Goal: Task Accomplishment & Management: Manage account settings

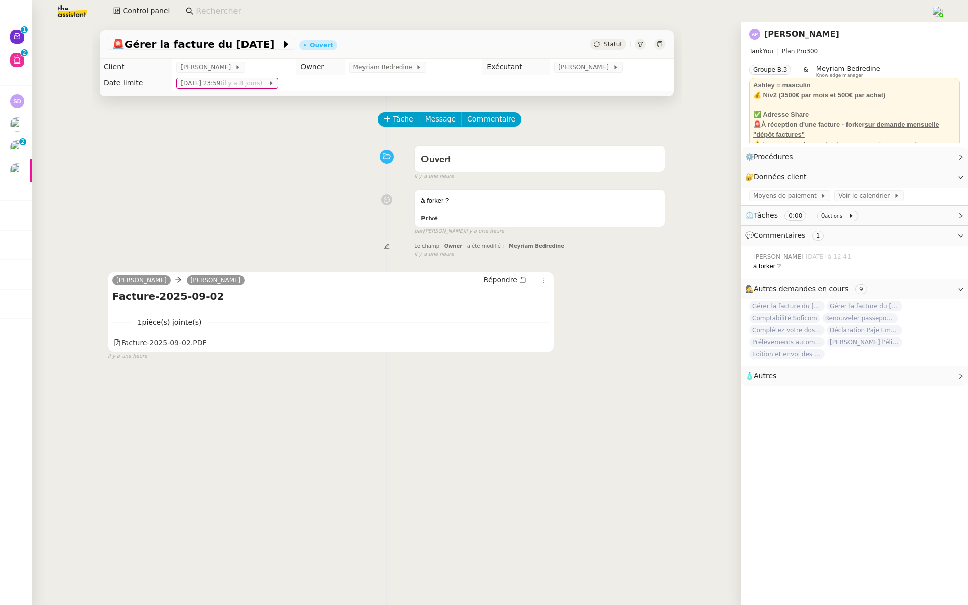
scroll to position [42, 0]
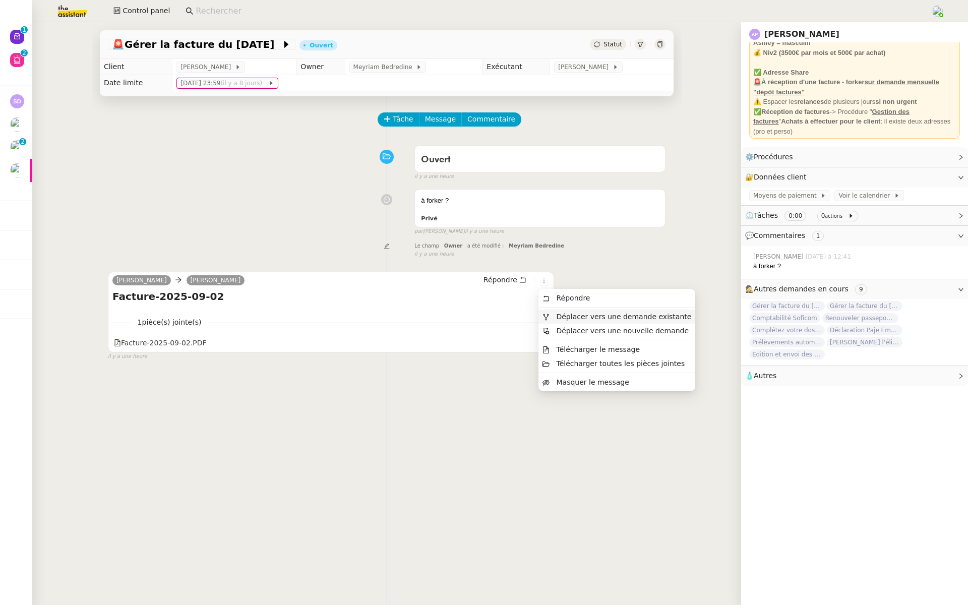
click at [558, 315] on span "Déplacer vers une demande existante" at bounding box center [623, 317] width 135 height 8
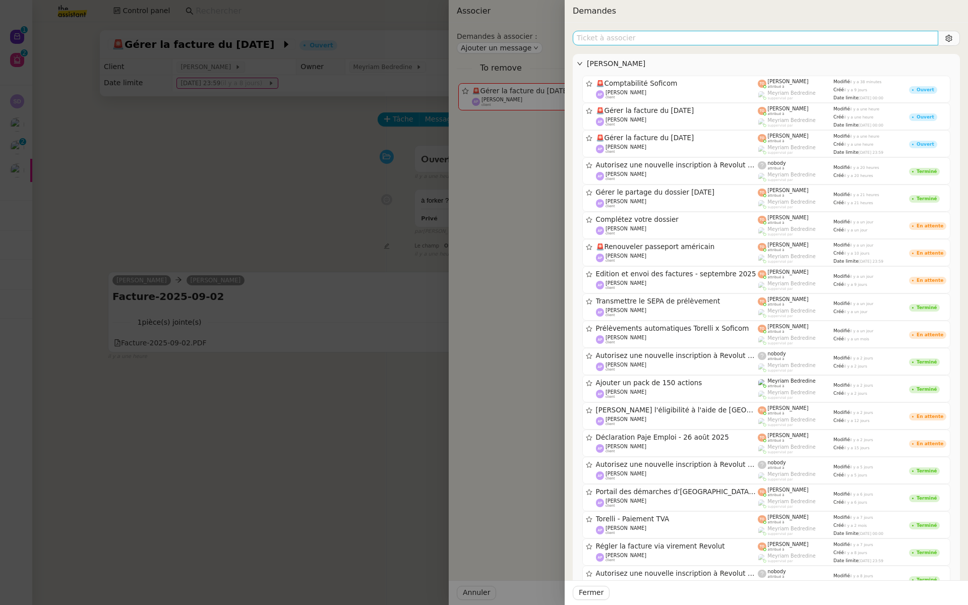
click at [621, 38] on input "text" at bounding box center [756, 38] width 366 height 15
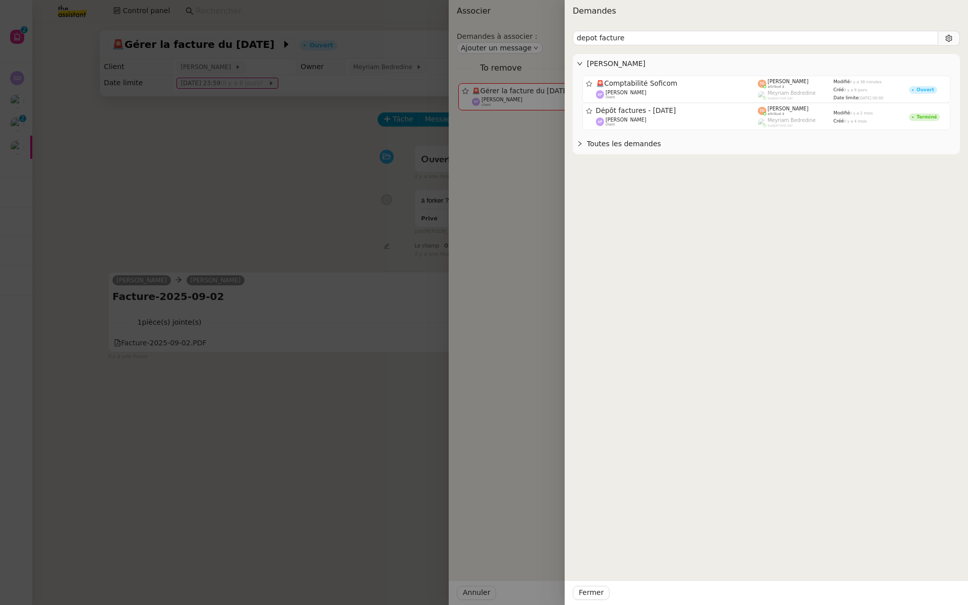
type input "depot facture"
click at [223, 146] on div at bounding box center [484, 302] width 968 height 605
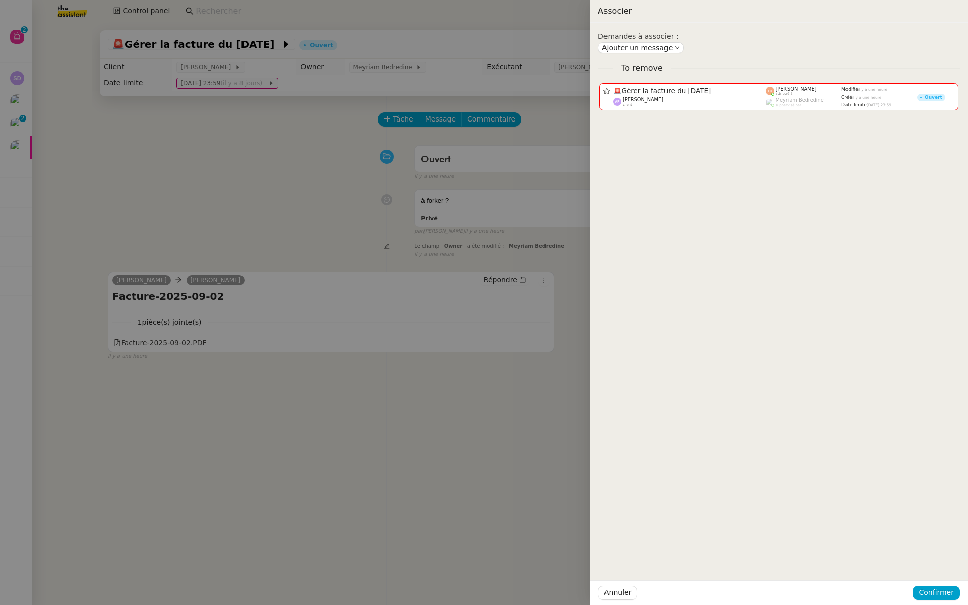
click at [223, 146] on div at bounding box center [484, 302] width 968 height 605
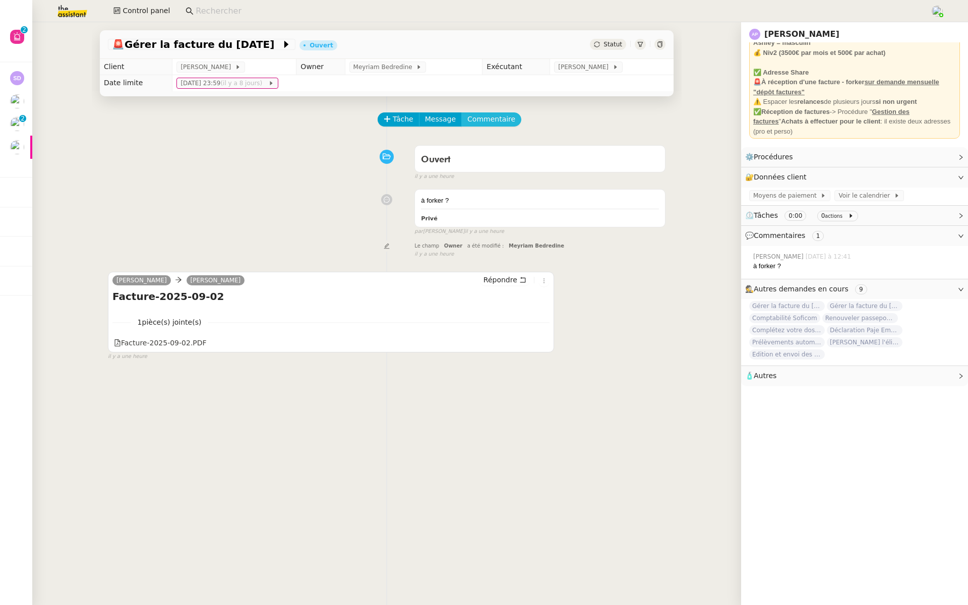
click at [477, 123] on span "Commentaire" at bounding box center [491, 119] width 48 height 12
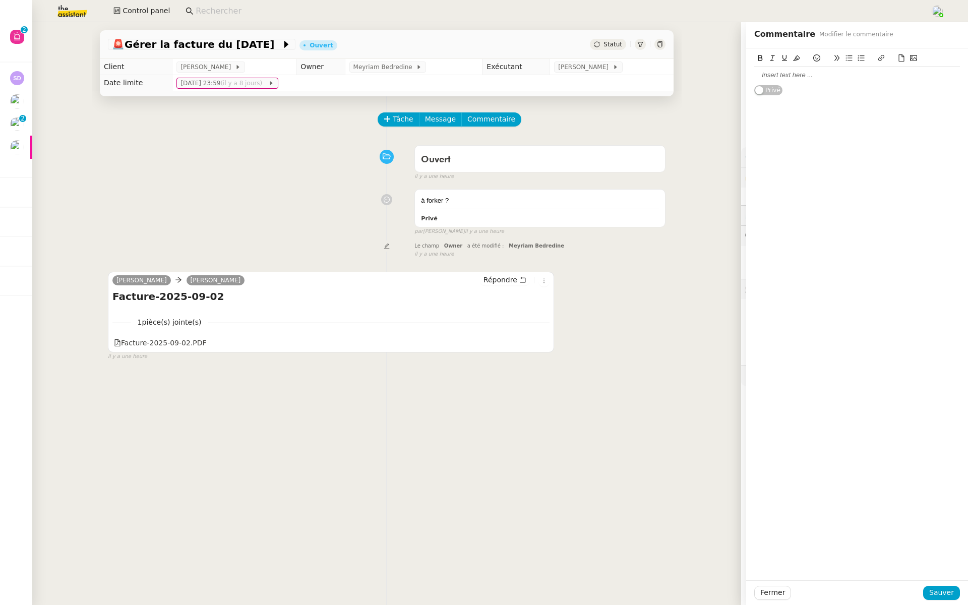
click at [770, 71] on div at bounding box center [857, 75] width 206 height 9
click at [937, 593] on span "Sauver" at bounding box center [941, 593] width 25 height 12
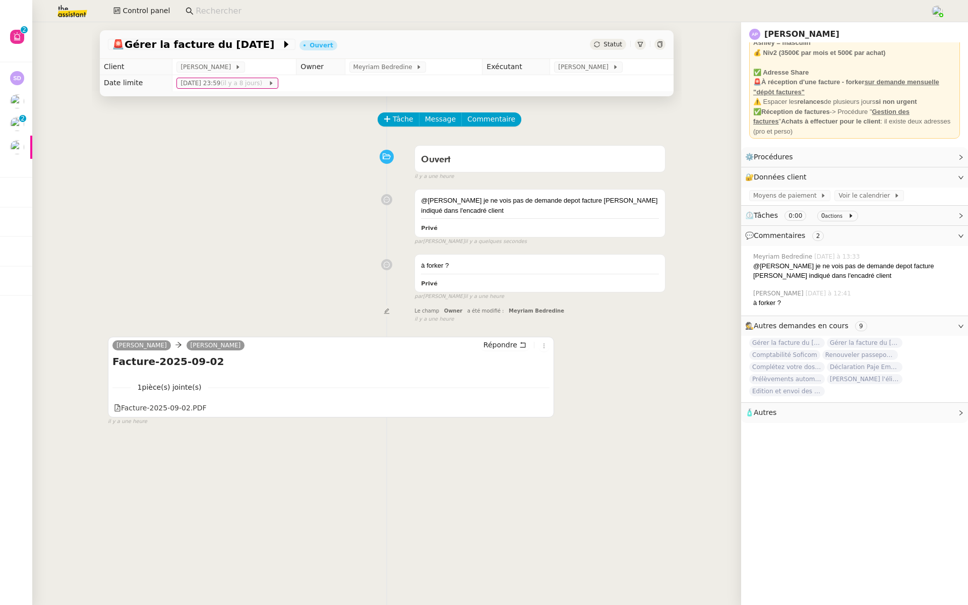
click at [811, 32] on link "[PERSON_NAME]" at bounding box center [801, 34] width 75 height 10
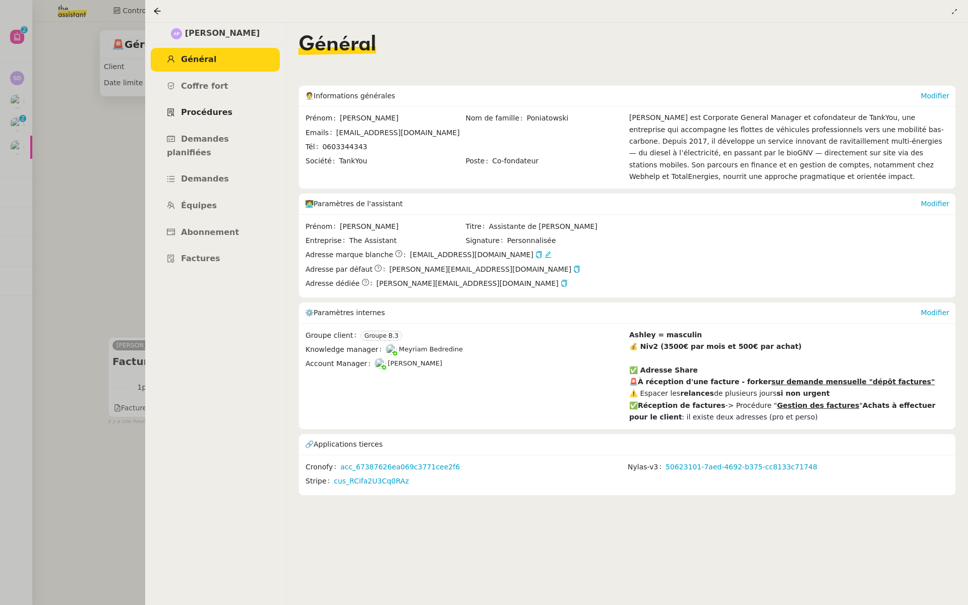
click at [218, 114] on span "Procédures" at bounding box center [206, 112] width 51 height 10
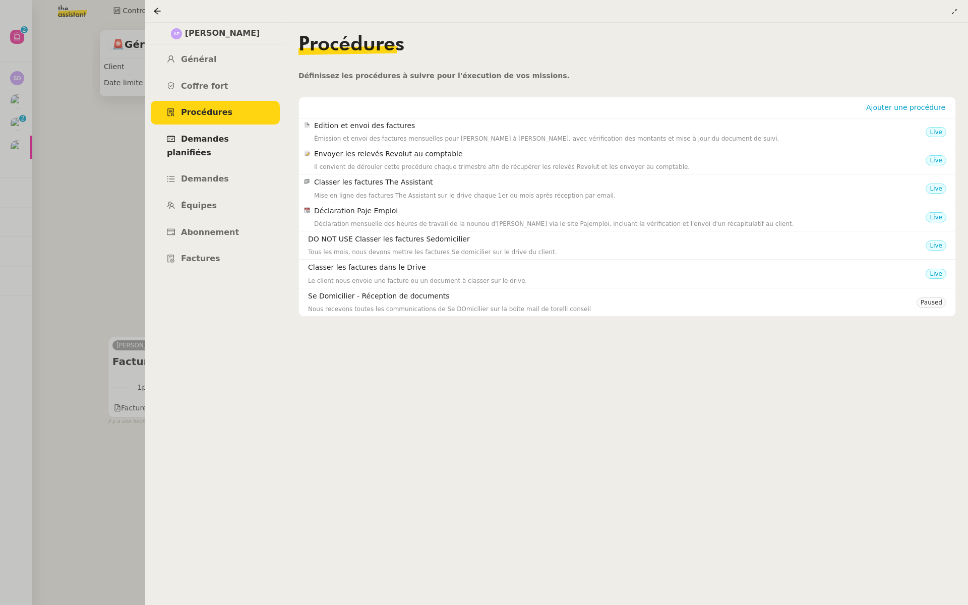
click at [229, 140] on span "Demandes planifiées" at bounding box center [198, 145] width 62 height 23
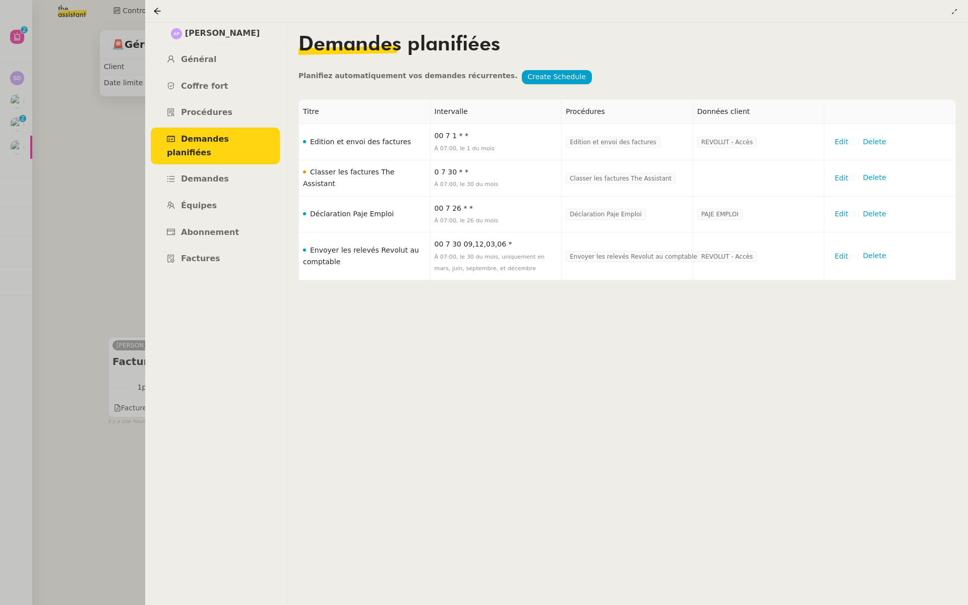
click at [101, 166] on div at bounding box center [484, 302] width 968 height 605
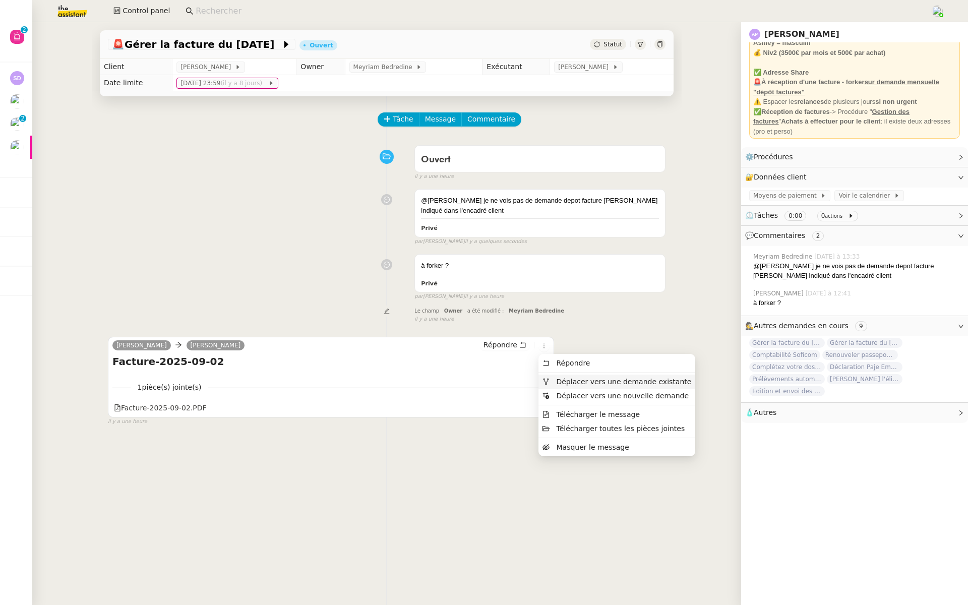
click at [552, 380] on span "Déplacer vers une demande existante" at bounding box center [617, 381] width 149 height 9
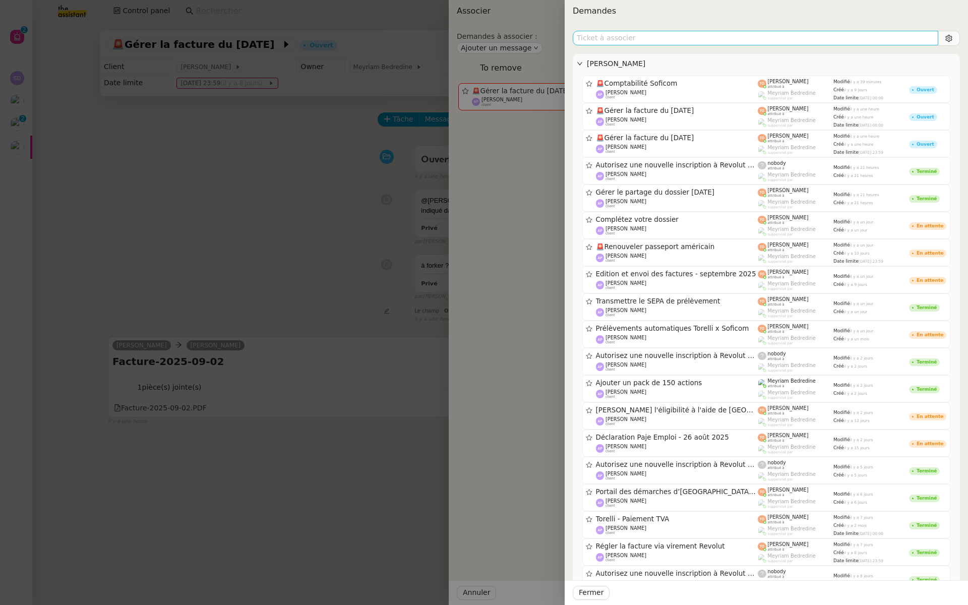
click at [653, 36] on input "text" at bounding box center [756, 38] width 366 height 15
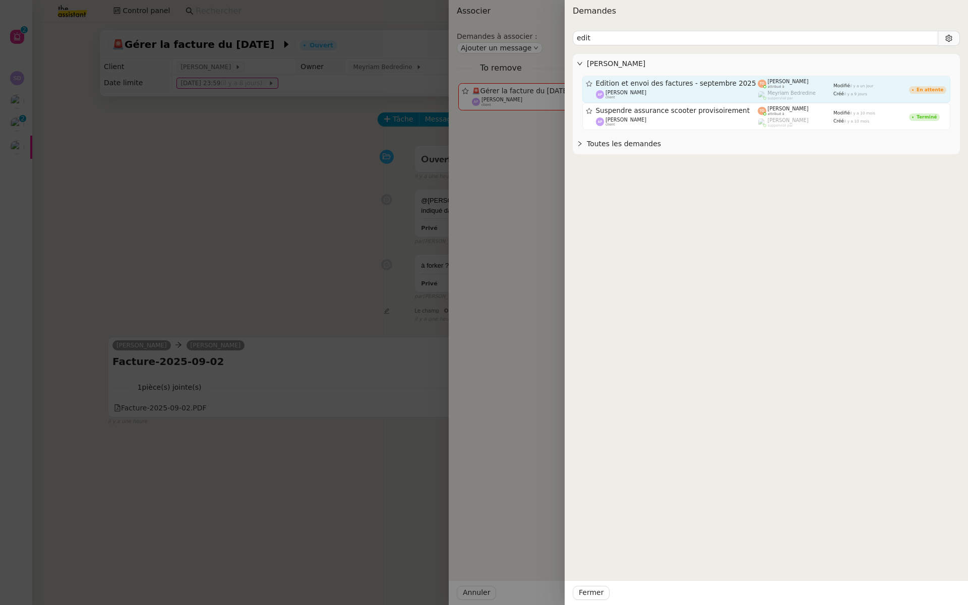
type input "edit"
click at [700, 81] on span "Edition et envoi des factures - septembre 2025" at bounding box center [677, 83] width 162 height 7
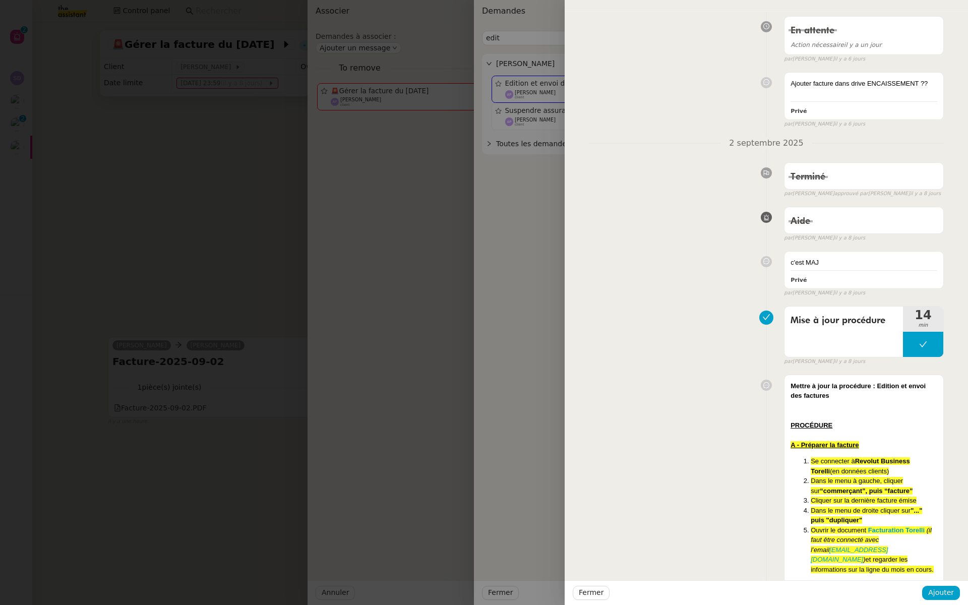
scroll to position [12, 0]
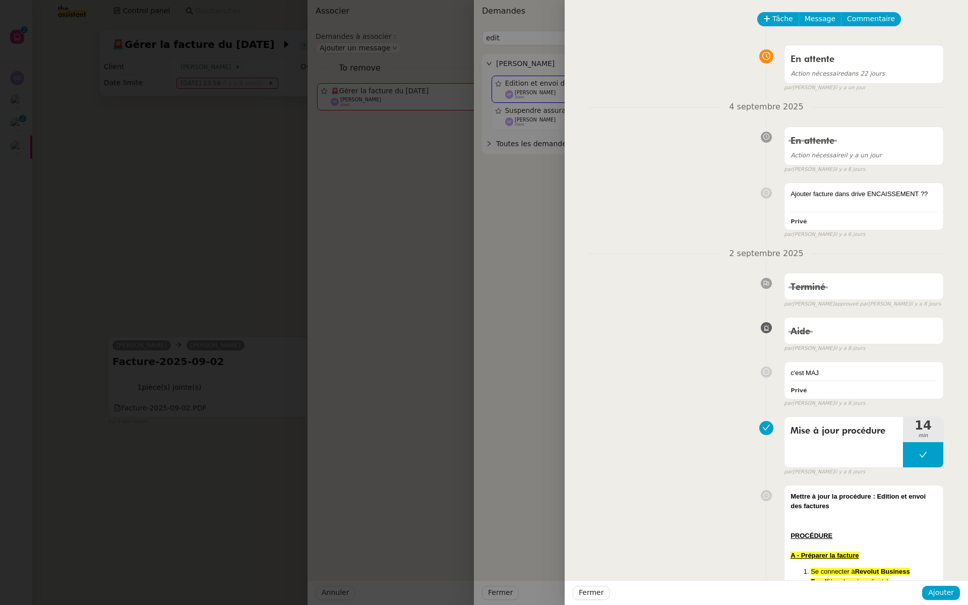
click at [324, 184] on div at bounding box center [484, 302] width 968 height 605
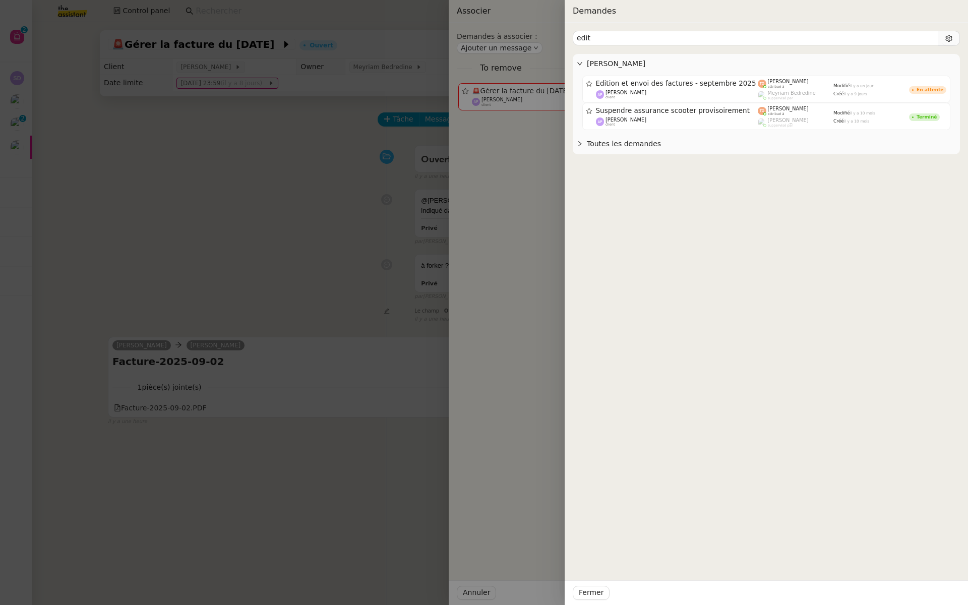
click at [324, 184] on div at bounding box center [484, 302] width 968 height 605
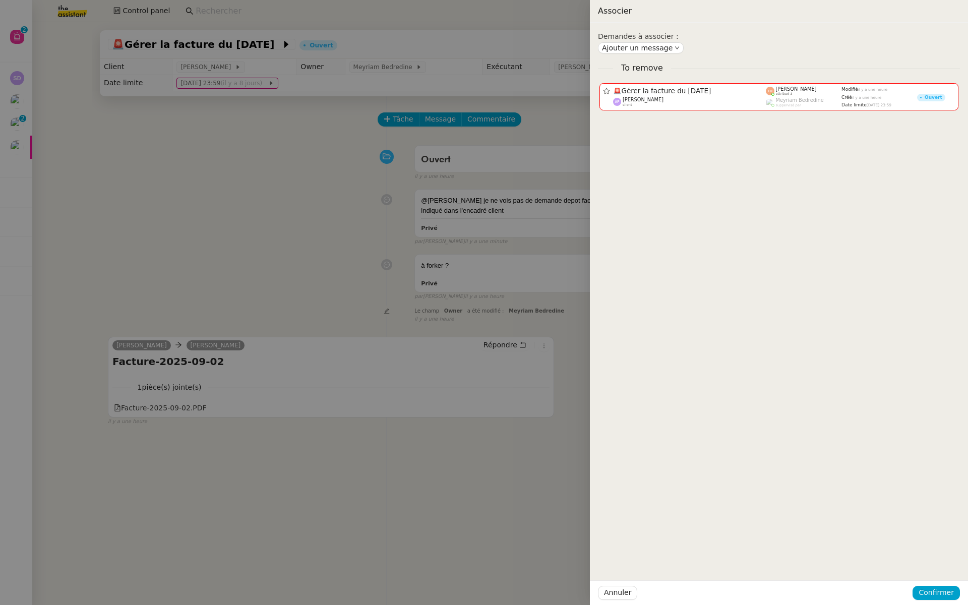
click at [324, 184] on div at bounding box center [484, 302] width 968 height 605
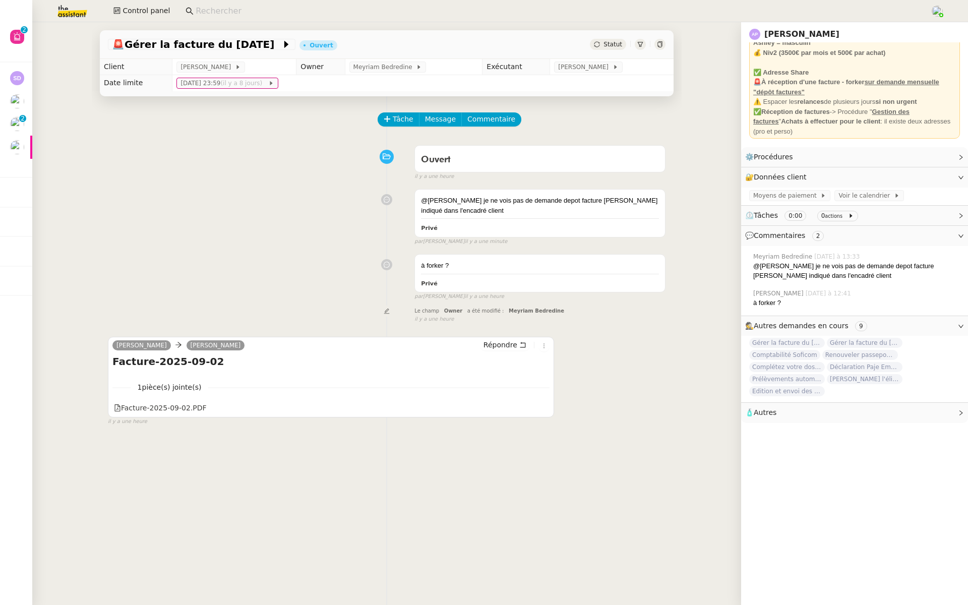
click at [805, 34] on link "[PERSON_NAME]" at bounding box center [801, 34] width 75 height 10
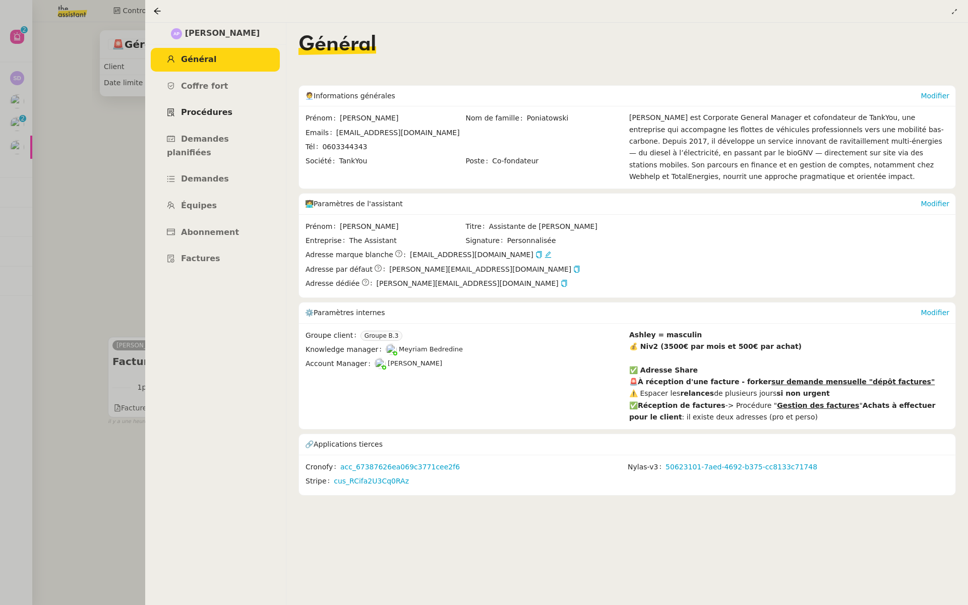
click at [209, 114] on span "Procédures" at bounding box center [206, 112] width 51 height 10
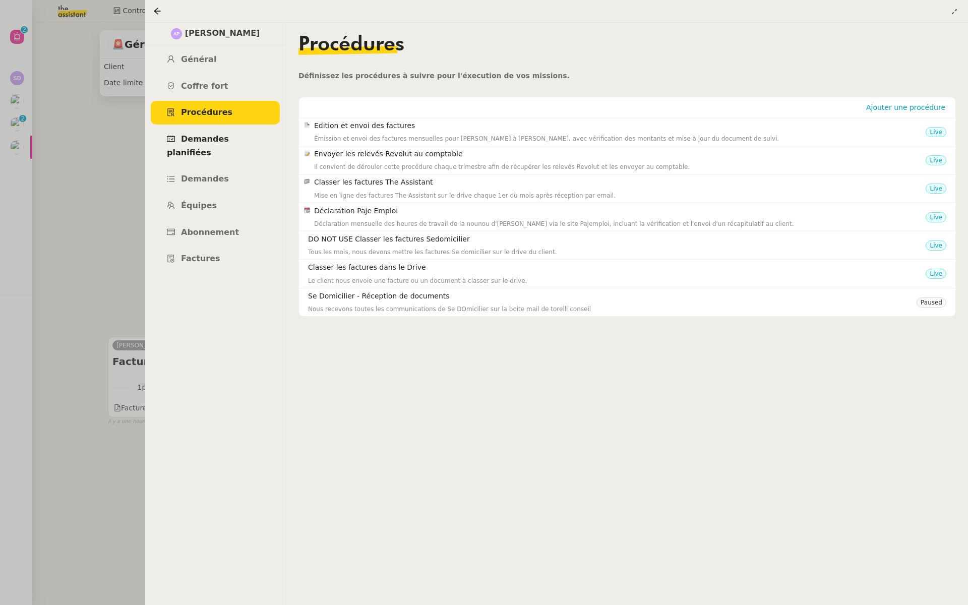
click at [199, 148] on link "Demandes planifiées" at bounding box center [215, 146] width 129 height 37
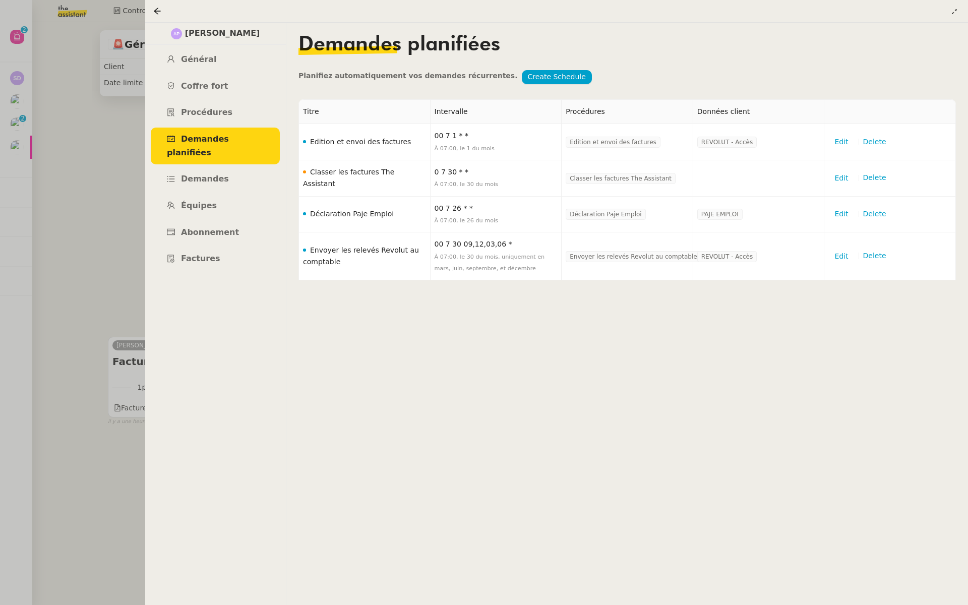
click at [78, 168] on div at bounding box center [484, 302] width 968 height 605
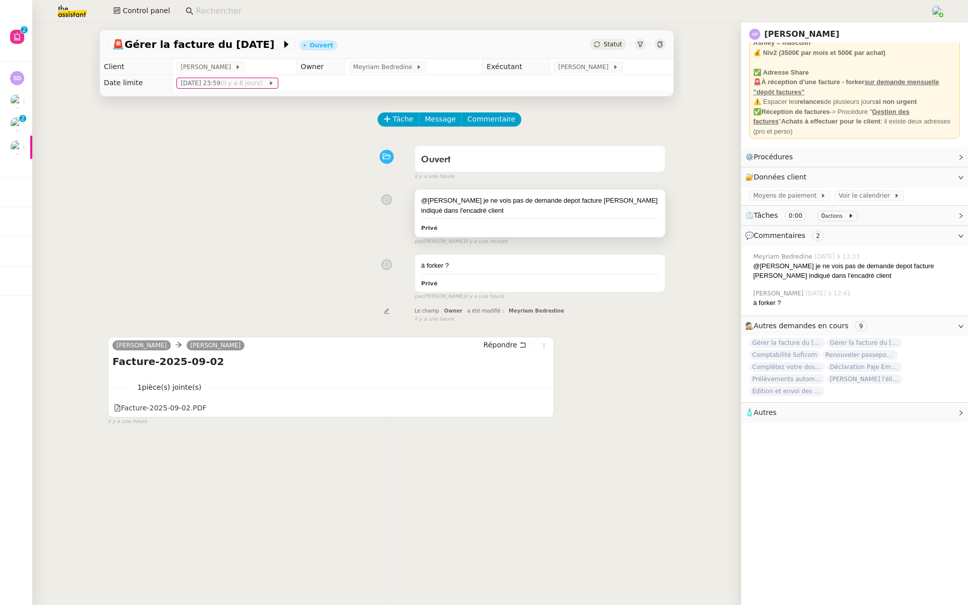
click at [496, 215] on div "@tatyana je ne vois pas de demande depot facture cole indiqué dans l'encadré cl…" at bounding box center [540, 206] width 238 height 20
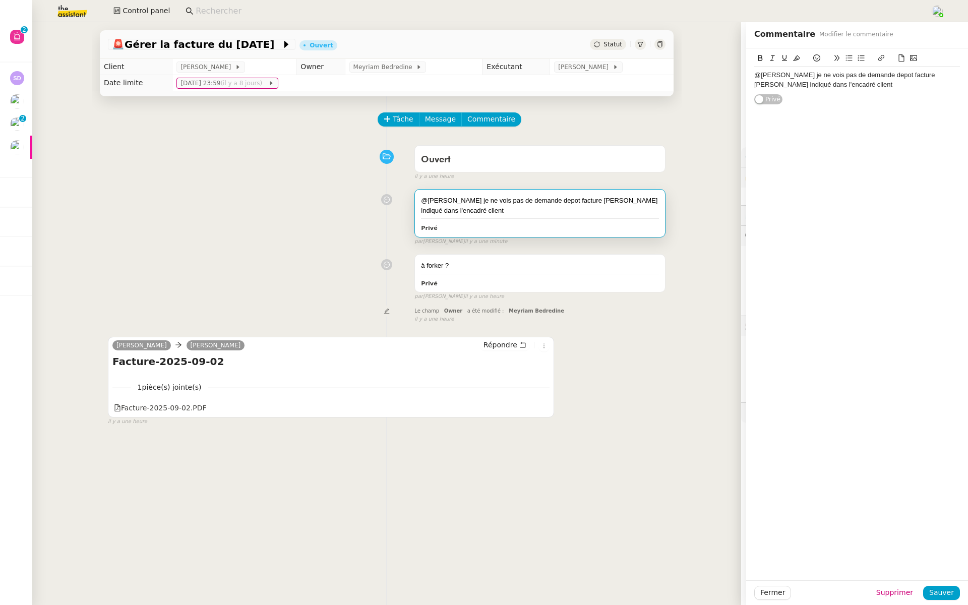
click at [809, 85] on div "@tatyana je ne vois pas de demande depot facture cole indiqué dans l'encadré cl…" at bounding box center [857, 80] width 206 height 19
click at [948, 598] on span "Sauver" at bounding box center [941, 593] width 25 height 12
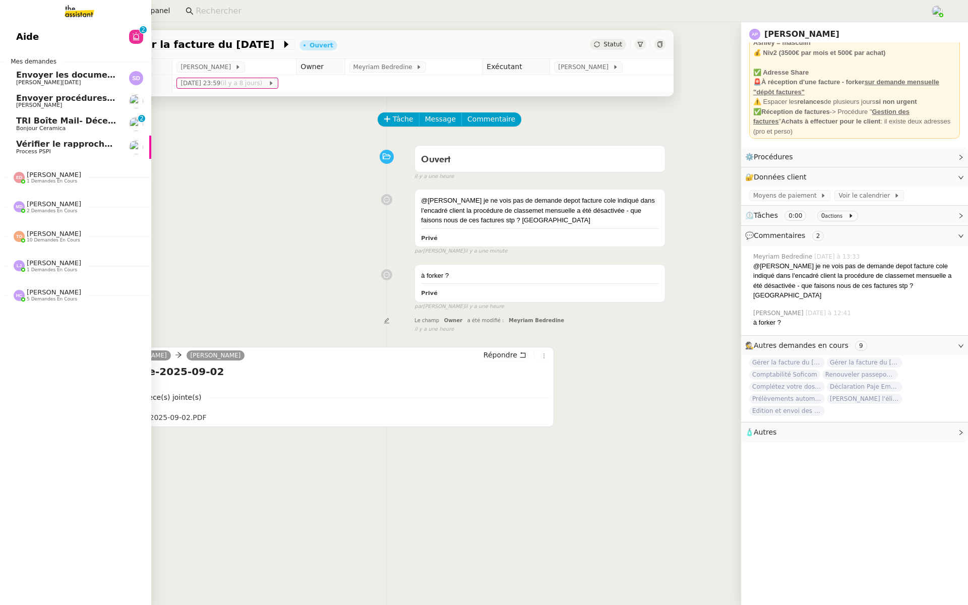
click at [14, 37] on link "Aide 0 1 2 3 4 5 6 7 8 9" at bounding box center [75, 36] width 151 height 23
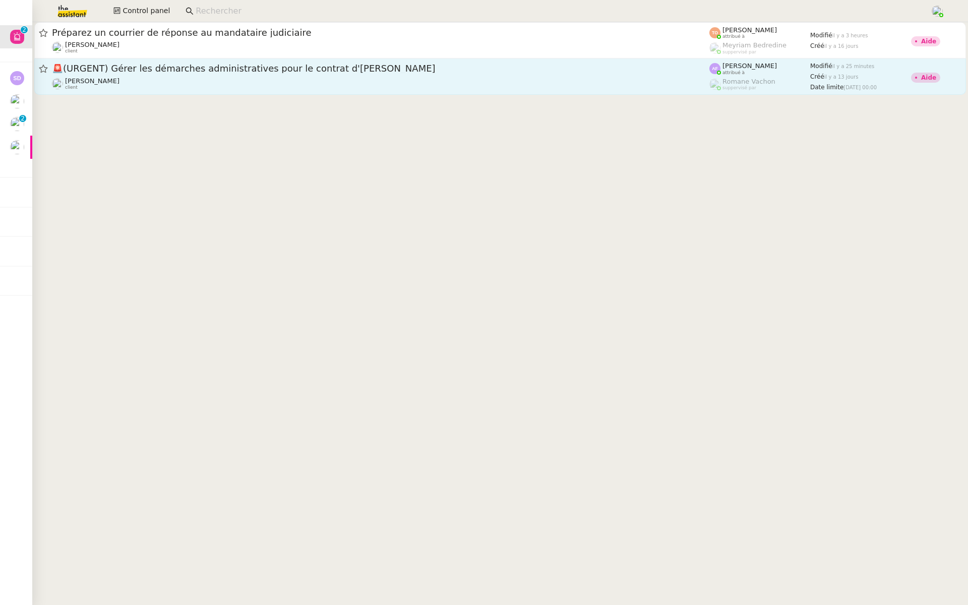
click at [107, 76] on div "🚨 (URGENT) Gérer les démarches administratives pour le contrat d'[PERSON_NAME] …" at bounding box center [381, 77] width 658 height 28
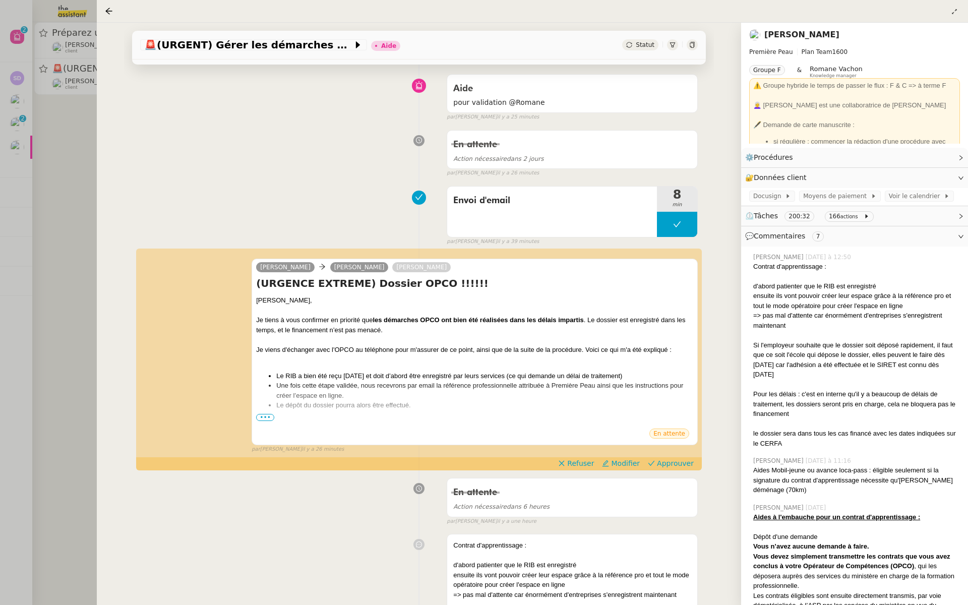
scroll to position [91, 0]
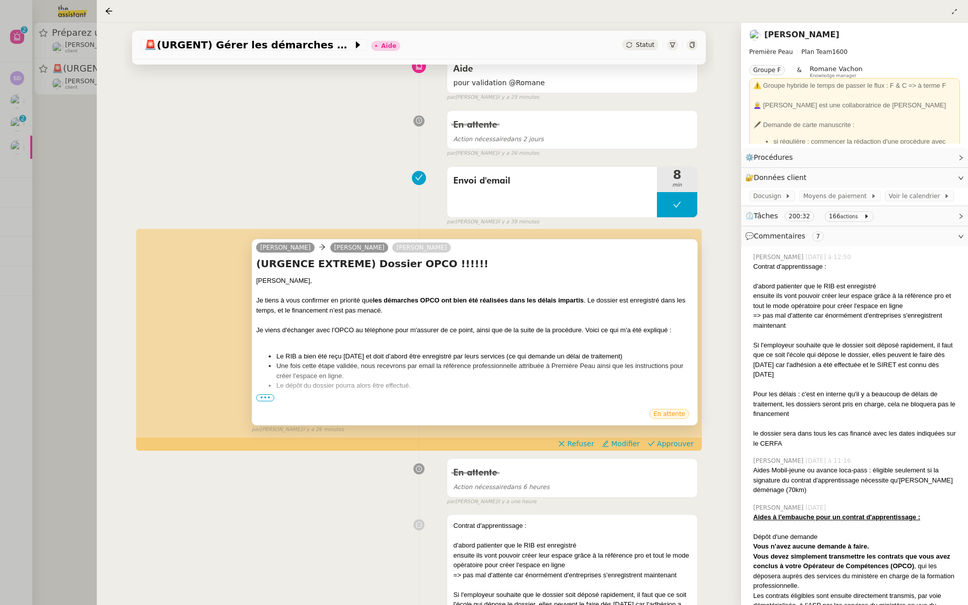
click at [263, 397] on span "•••" at bounding box center [265, 397] width 18 height 7
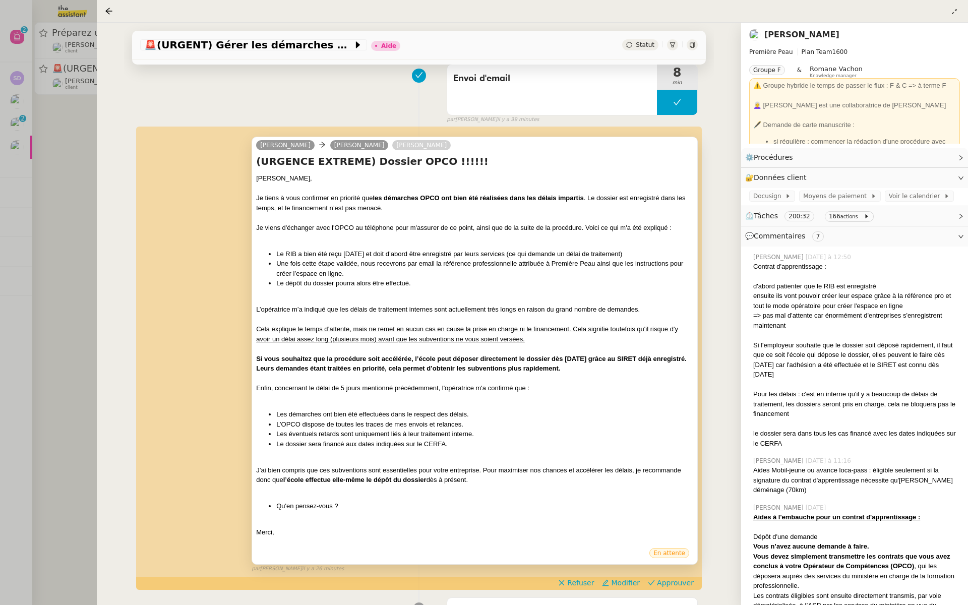
scroll to position [196, 0]
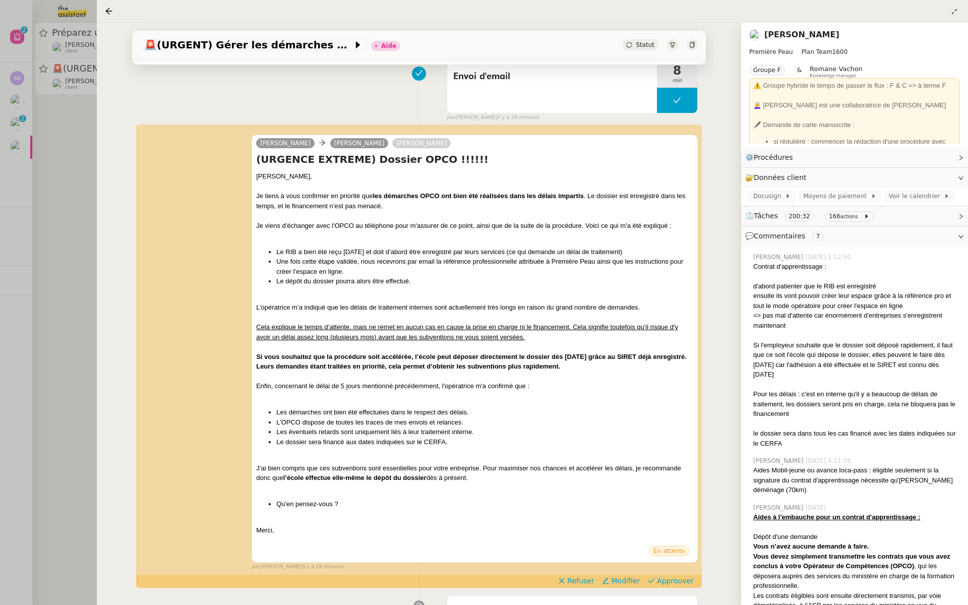
click at [65, 240] on div at bounding box center [484, 302] width 968 height 605
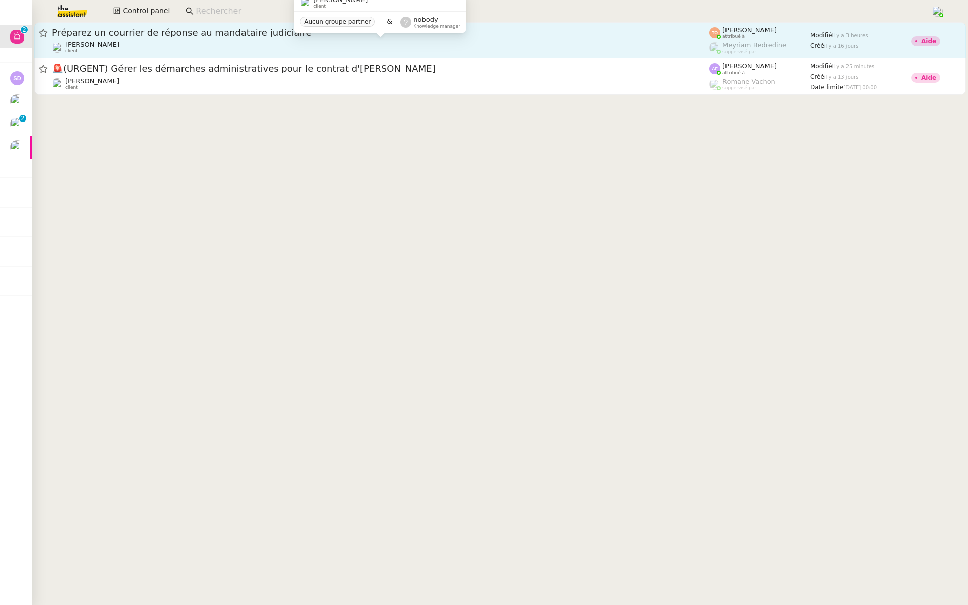
click at [104, 43] on span "[PERSON_NAME]" at bounding box center [92, 45] width 54 height 8
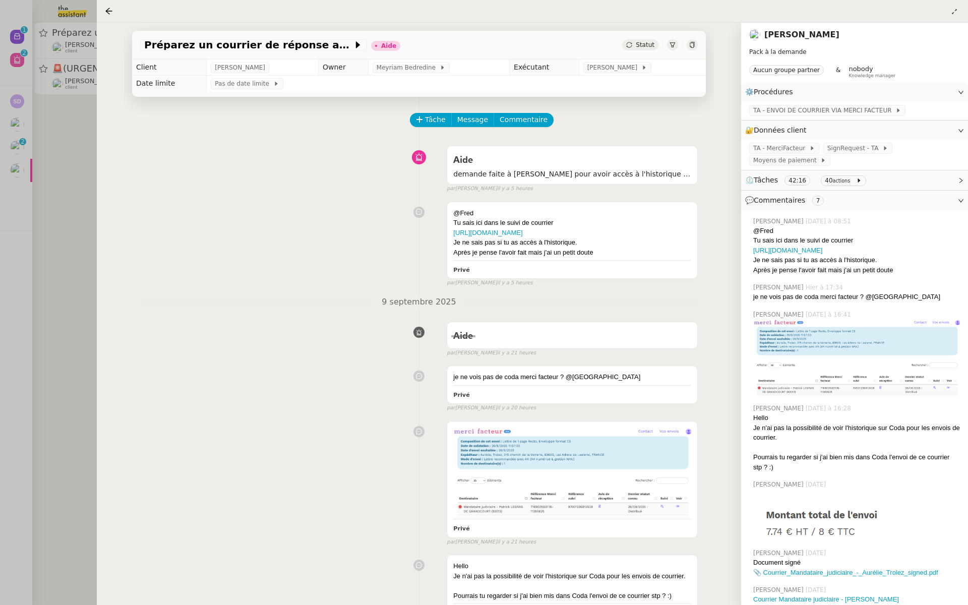
click at [25, 154] on div at bounding box center [484, 302] width 968 height 605
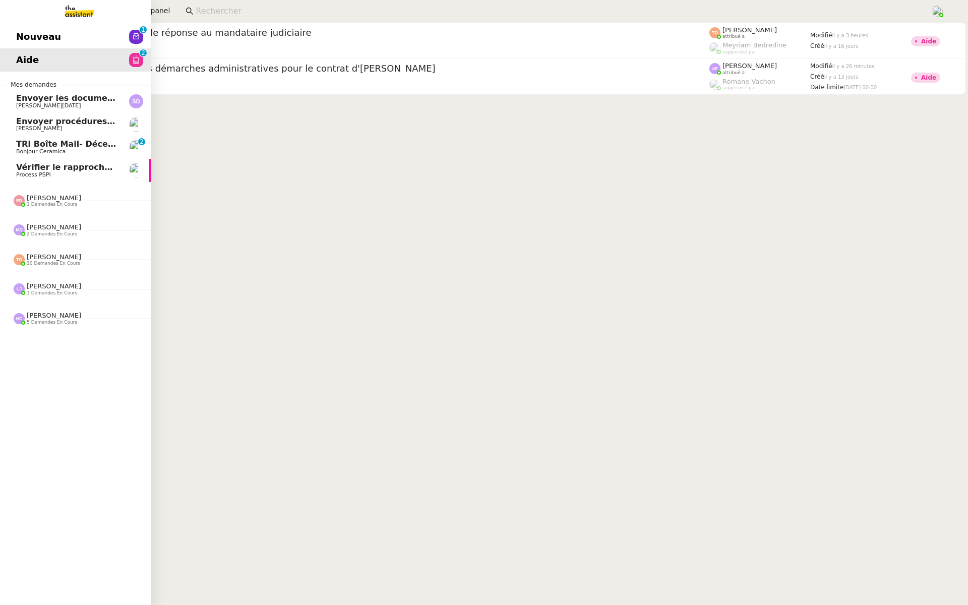
click at [21, 31] on span "Nouveau" at bounding box center [38, 36] width 45 height 15
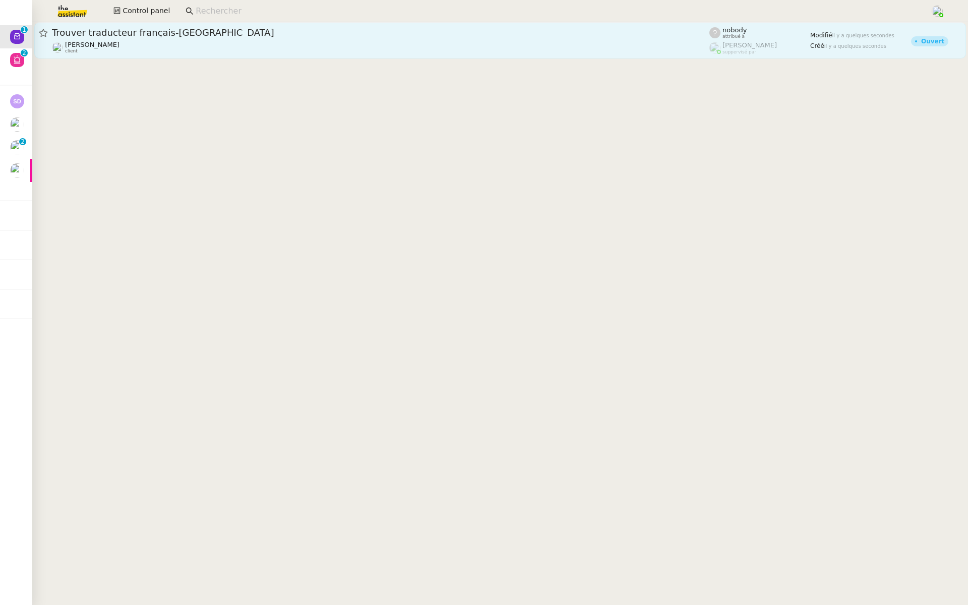
click at [207, 31] on span "Trouver traducteur français-italien" at bounding box center [381, 32] width 658 height 9
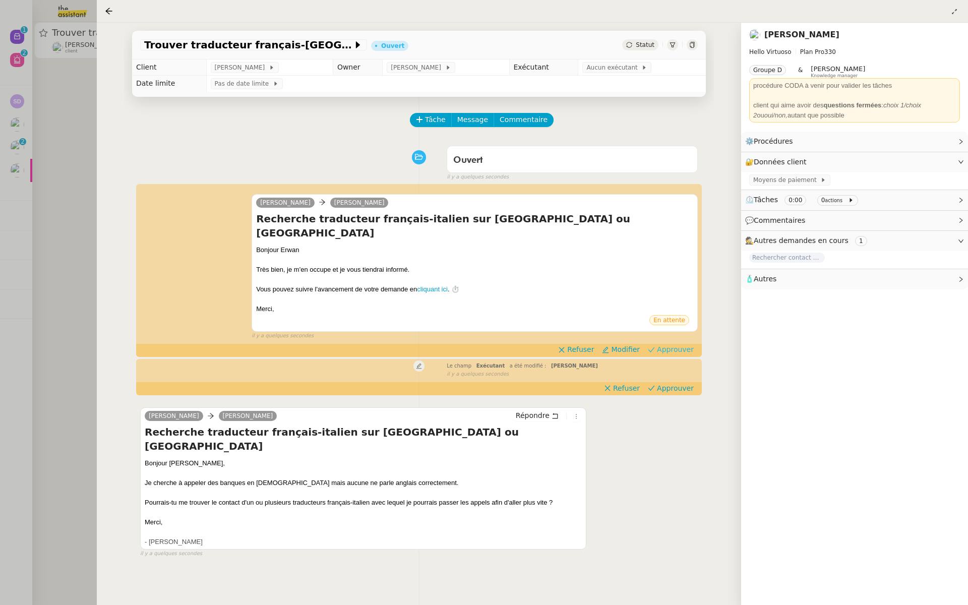
click at [686, 344] on span "Approuver" at bounding box center [675, 349] width 37 height 10
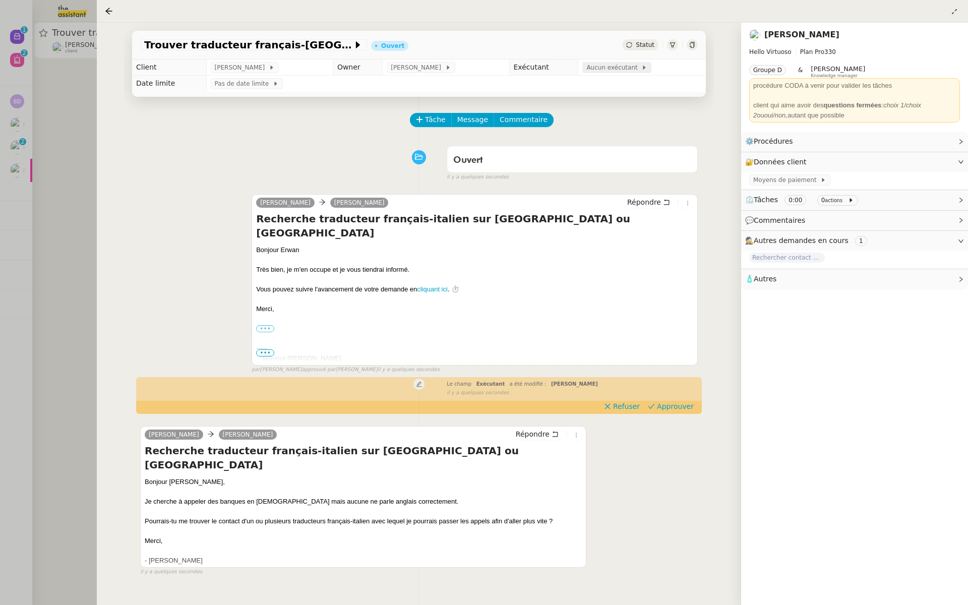
click at [603, 66] on span "Aucun exécutant" at bounding box center [613, 68] width 55 height 10
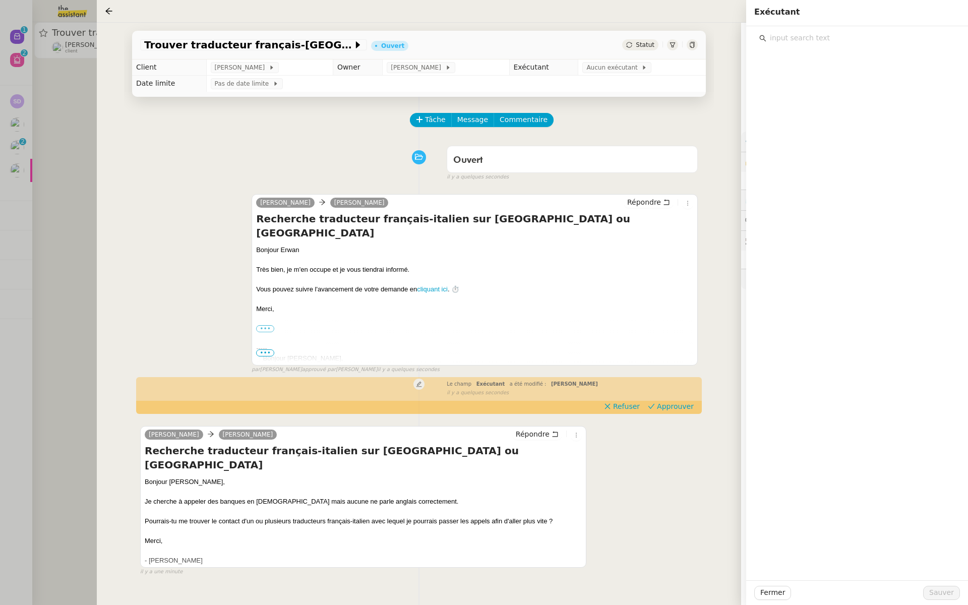
click at [796, 35] on input "text" at bounding box center [860, 38] width 189 height 14
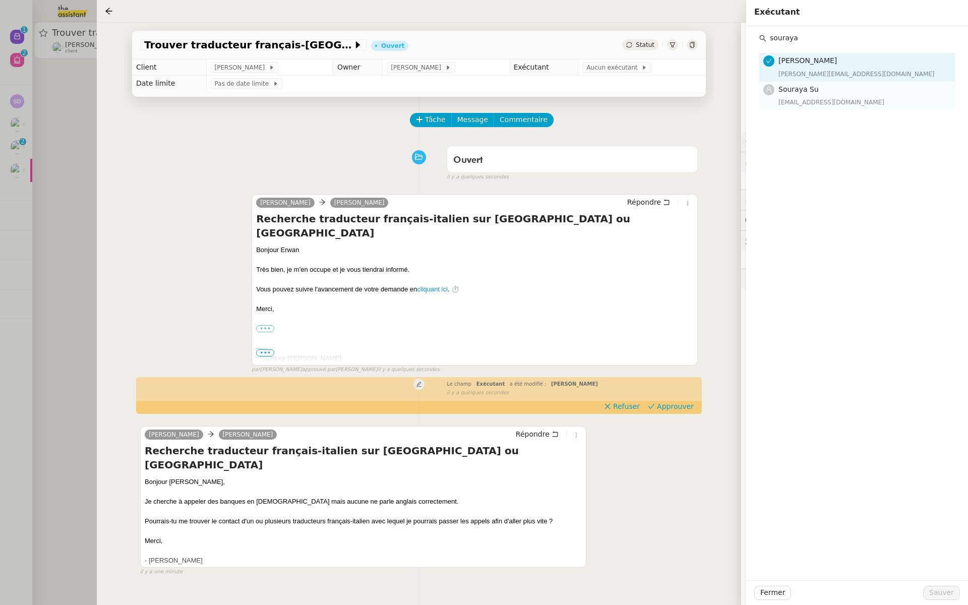
type input "souraya"
click at [786, 96] on div "Souraya Su souraya@team.theassistant.com" at bounding box center [864, 96] width 170 height 24
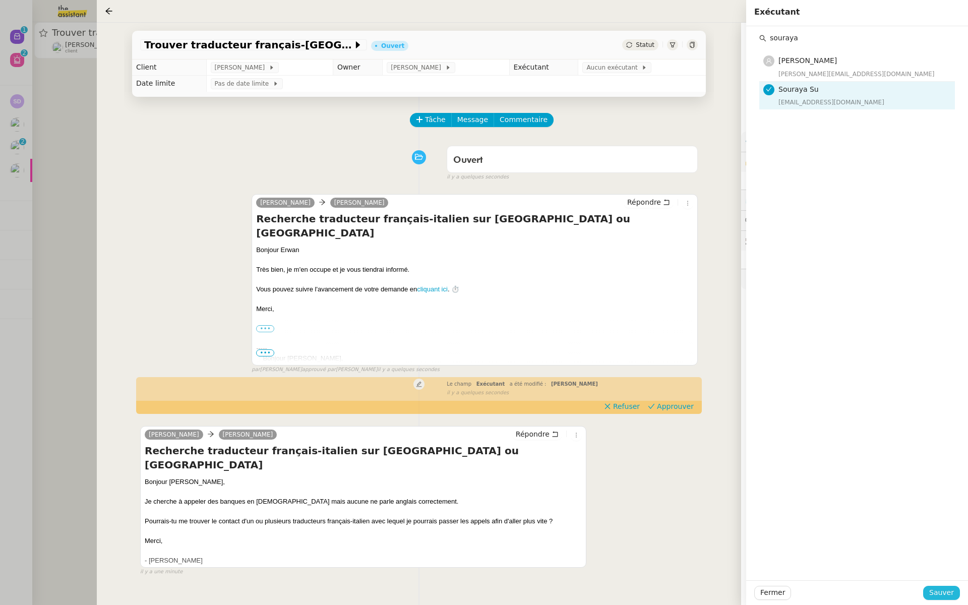
click at [931, 594] on button "Sauver" at bounding box center [941, 593] width 37 height 14
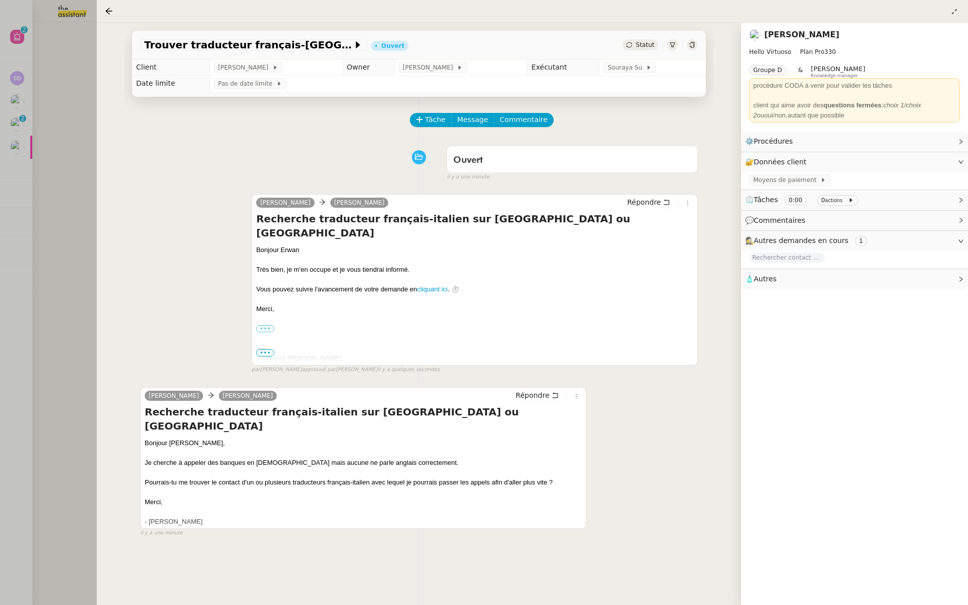
click at [59, 159] on div at bounding box center [484, 302] width 968 height 605
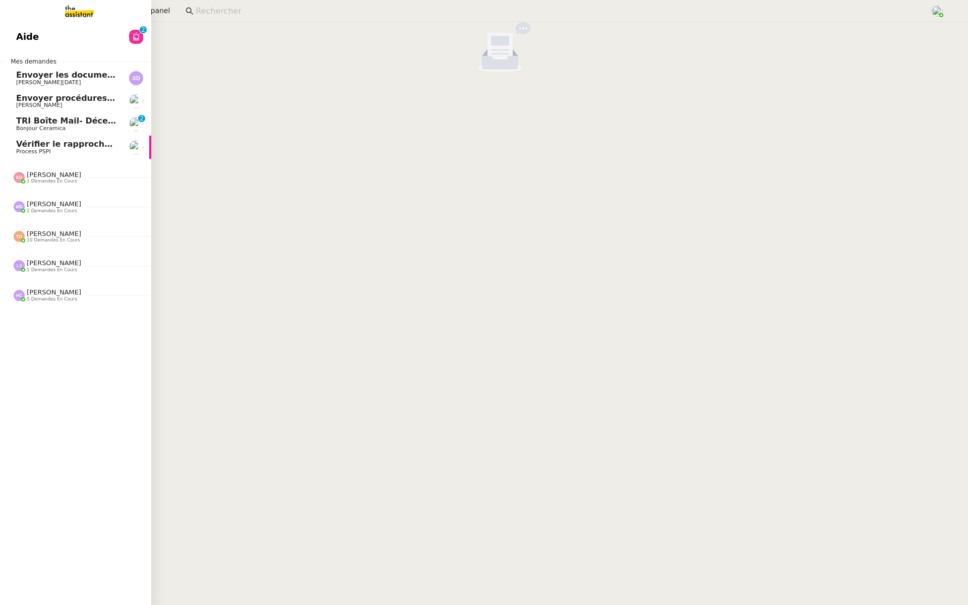
click at [21, 36] on span "Aide" at bounding box center [27, 36] width 23 height 15
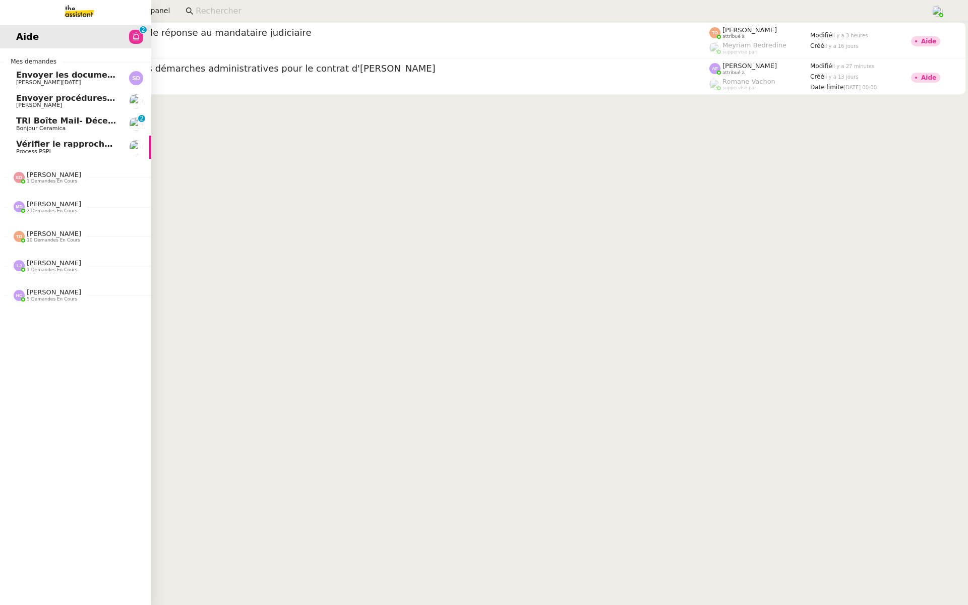
click at [53, 100] on span "Envoyer procédures internes JEMA" at bounding box center [94, 98] width 157 height 10
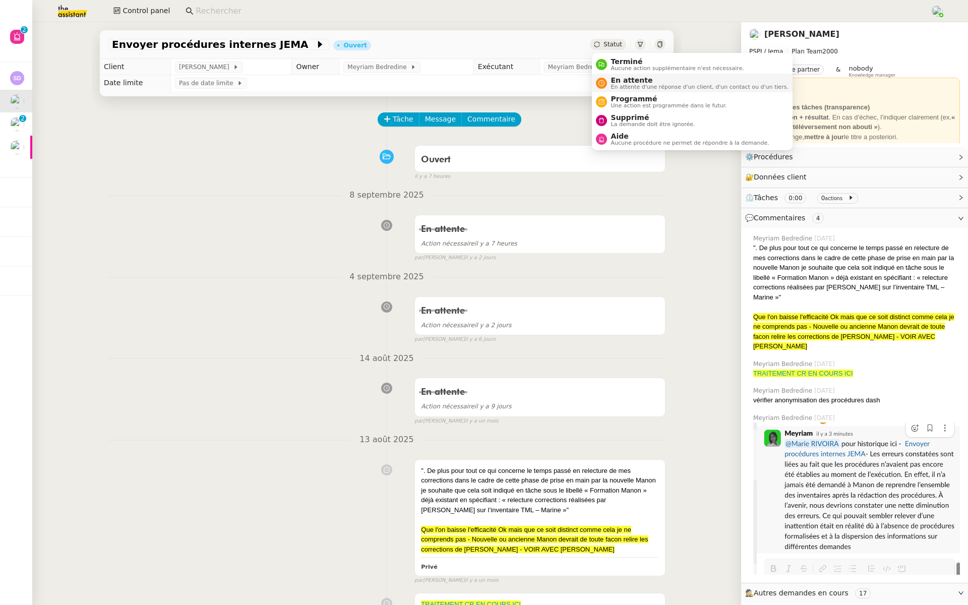
click at [615, 80] on span "En attente" at bounding box center [699, 80] width 177 height 8
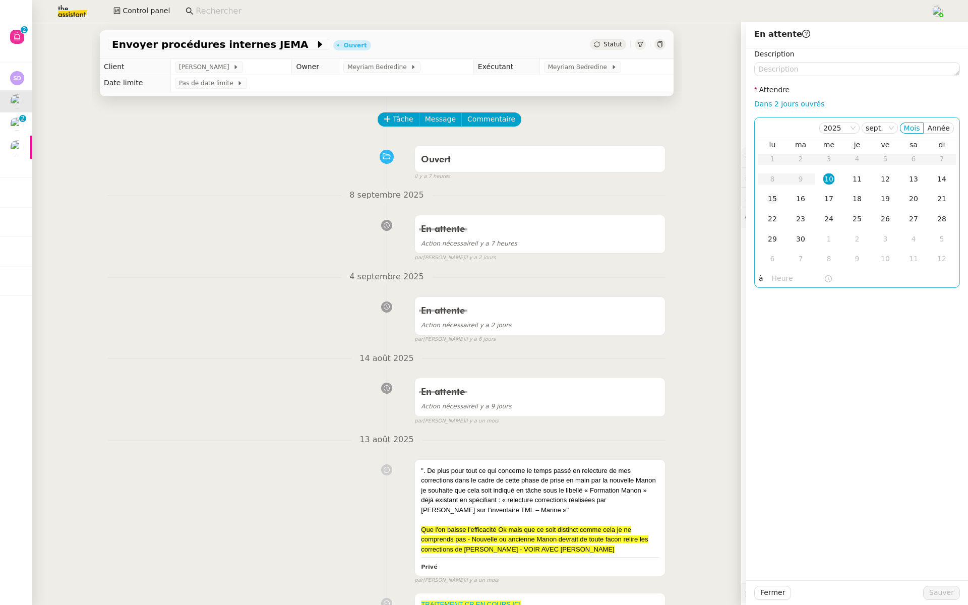
click at [769, 192] on td "15" at bounding box center [772, 199] width 28 height 20
click at [773, 286] on div "2025 sept. Mois Année lu ma me je ve sa di 1 2 3 4 5 6 7 8 9 10 11 12 13 14 15 …" at bounding box center [857, 202] width 206 height 171
click at [773, 278] on input "text" at bounding box center [798, 279] width 52 height 12
click at [807, 423] on span "Ok" at bounding box center [810, 424] width 10 height 10
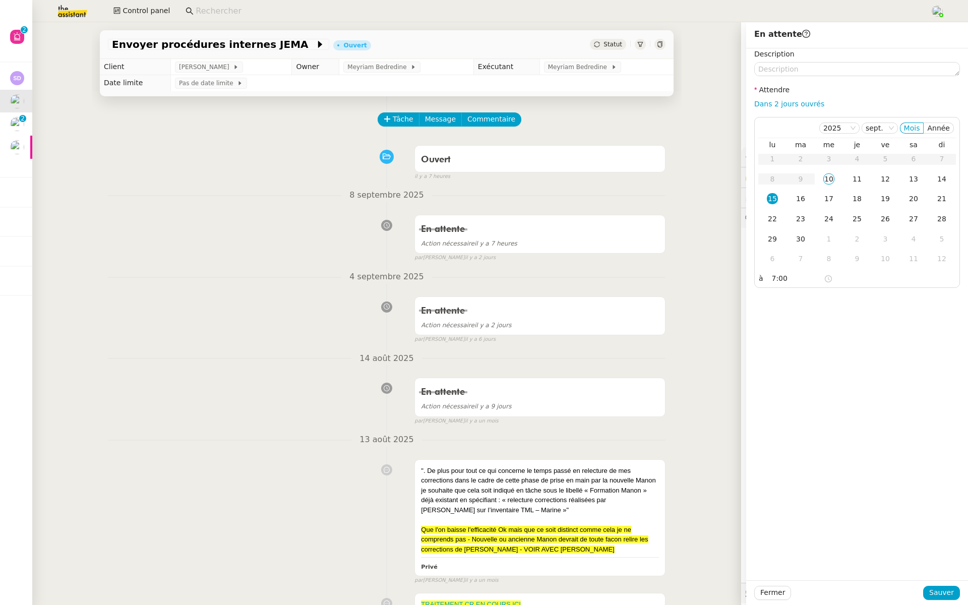
type input "07:00"
click at [941, 590] on span "Sauver" at bounding box center [941, 593] width 25 height 12
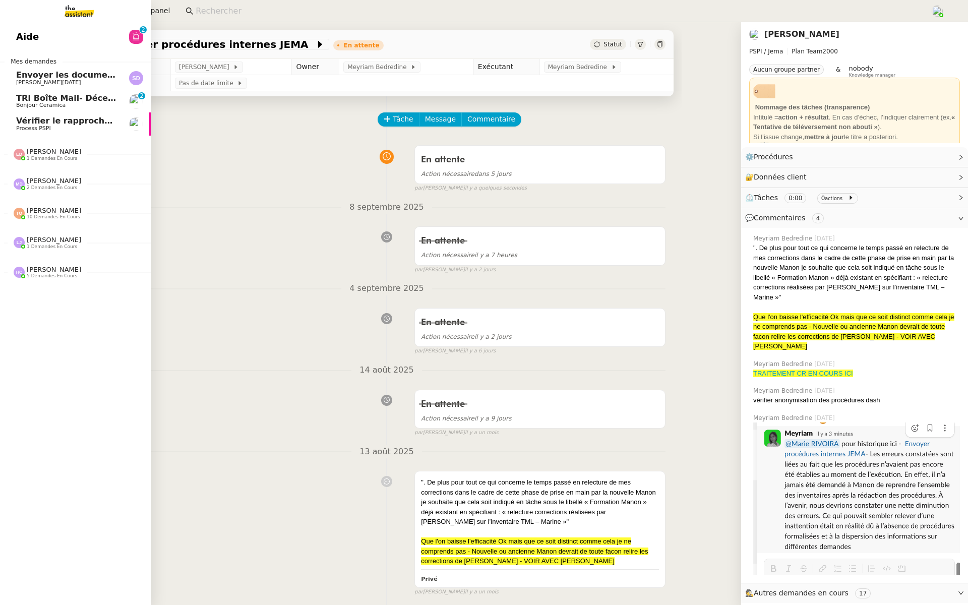
click at [29, 113] on link "Vérifier le rapprochement bancaire Process PSPI" at bounding box center [75, 123] width 151 height 23
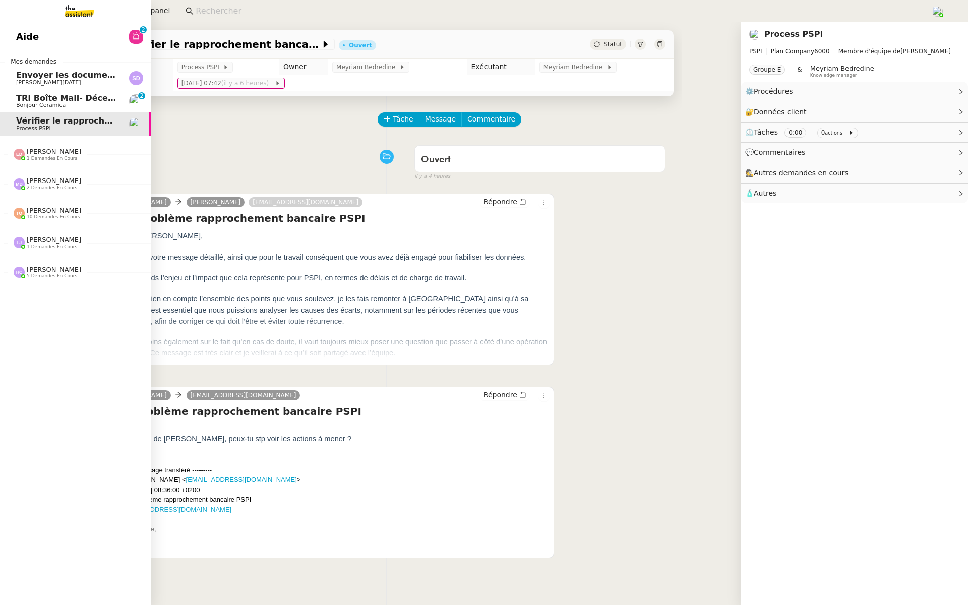
click at [33, 98] on span "TRI Boîte Mail- Décembre 2023" at bounding box center [86, 98] width 141 height 10
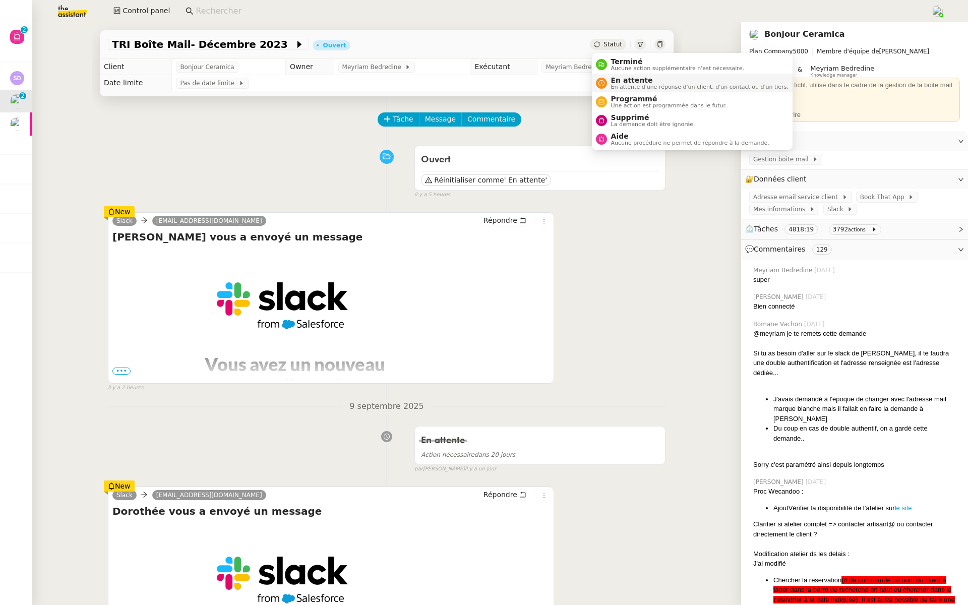
click at [614, 78] on span "En attente" at bounding box center [699, 80] width 177 height 8
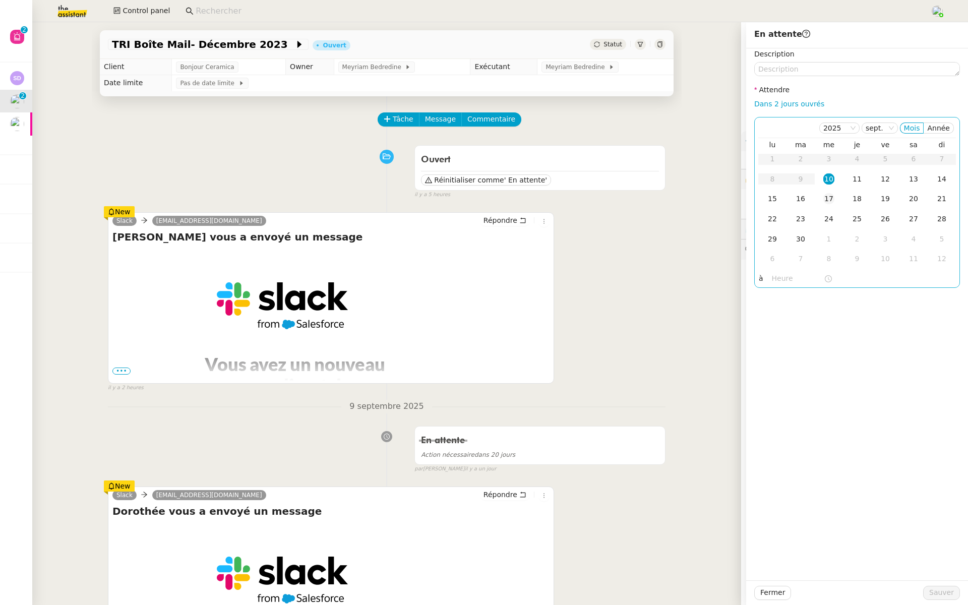
click at [832, 194] on div "17" at bounding box center [828, 198] width 11 height 11
click at [788, 278] on input "text" at bounding box center [798, 279] width 52 height 12
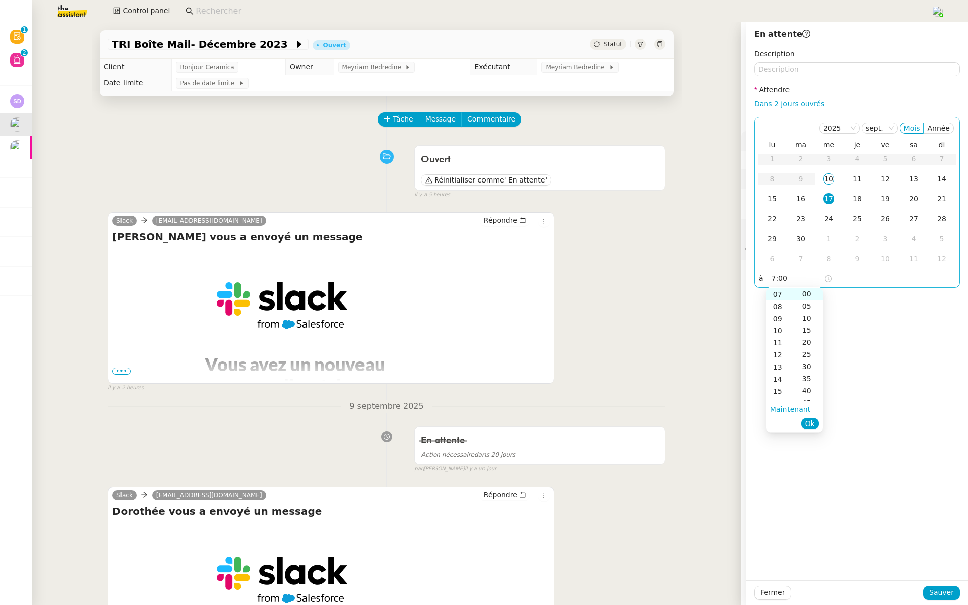
scroll to position [85, 0]
click at [818, 424] on button "Ok" at bounding box center [810, 423] width 18 height 11
type input "07:00"
click at [934, 596] on span "Sauver" at bounding box center [941, 593] width 25 height 12
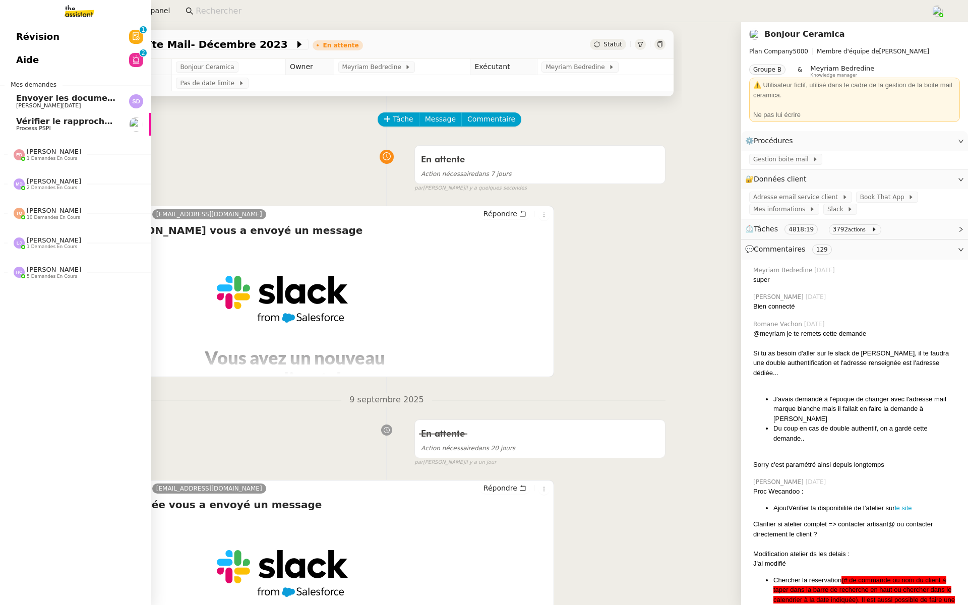
click at [49, 41] on span "Révision" at bounding box center [37, 36] width 43 height 15
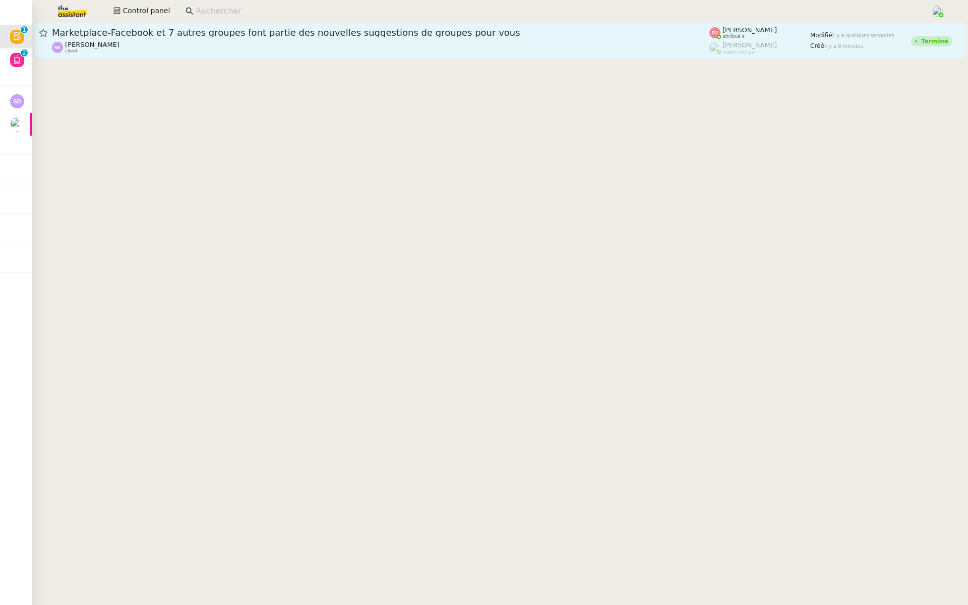
click at [190, 29] on span "Marketplace-Facebook et 7 autres groupes font partie des nouvelles suggestions …" at bounding box center [381, 32] width 658 height 9
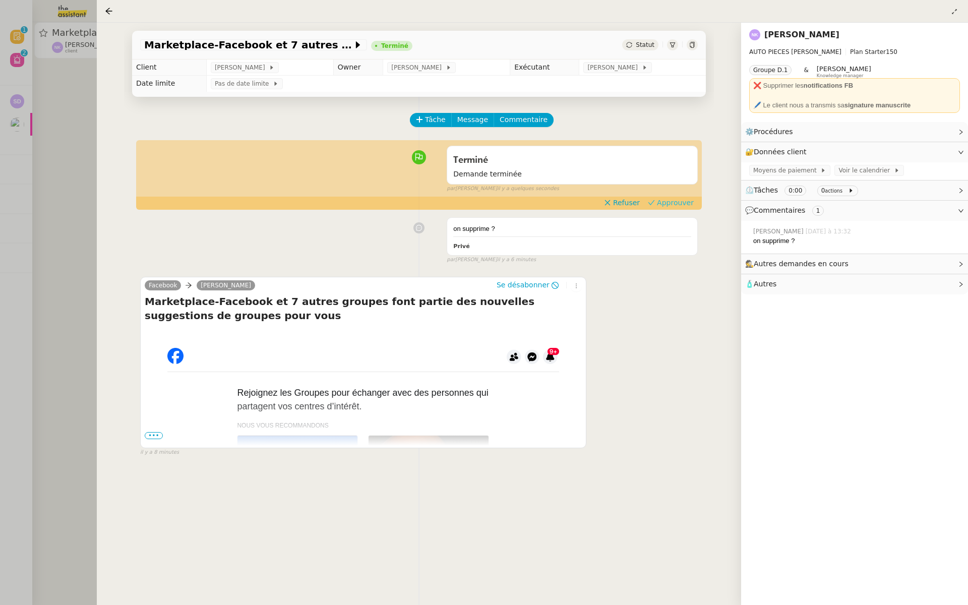
click at [684, 204] on span "Approuver" at bounding box center [675, 203] width 37 height 10
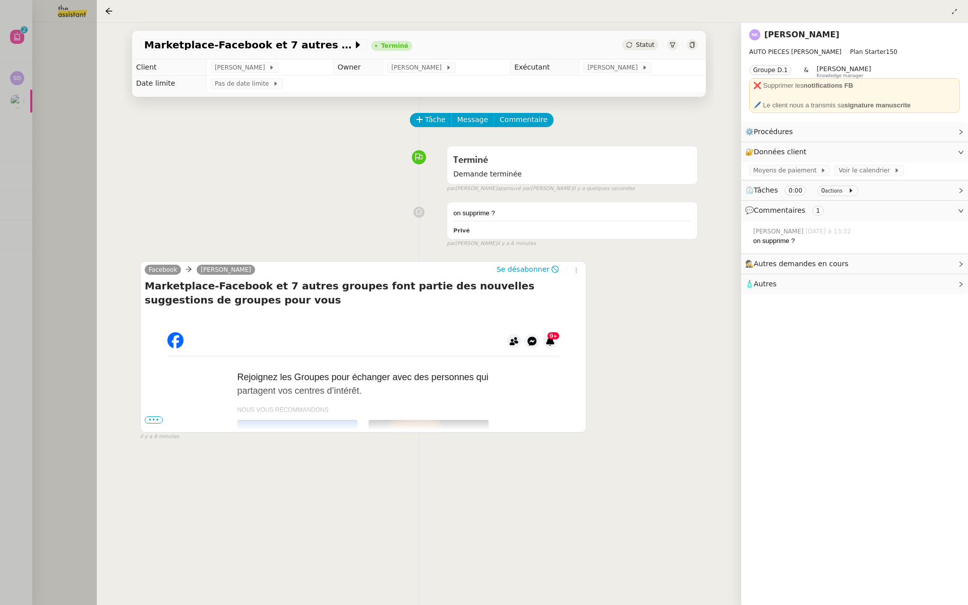
click at [66, 114] on div at bounding box center [484, 302] width 968 height 605
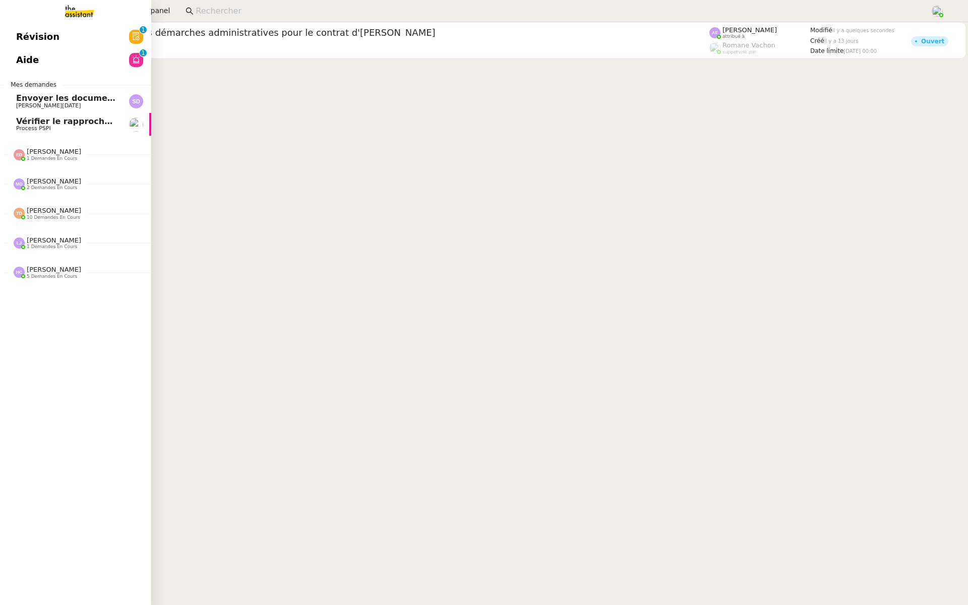
click at [33, 36] on span "Révision" at bounding box center [37, 36] width 43 height 15
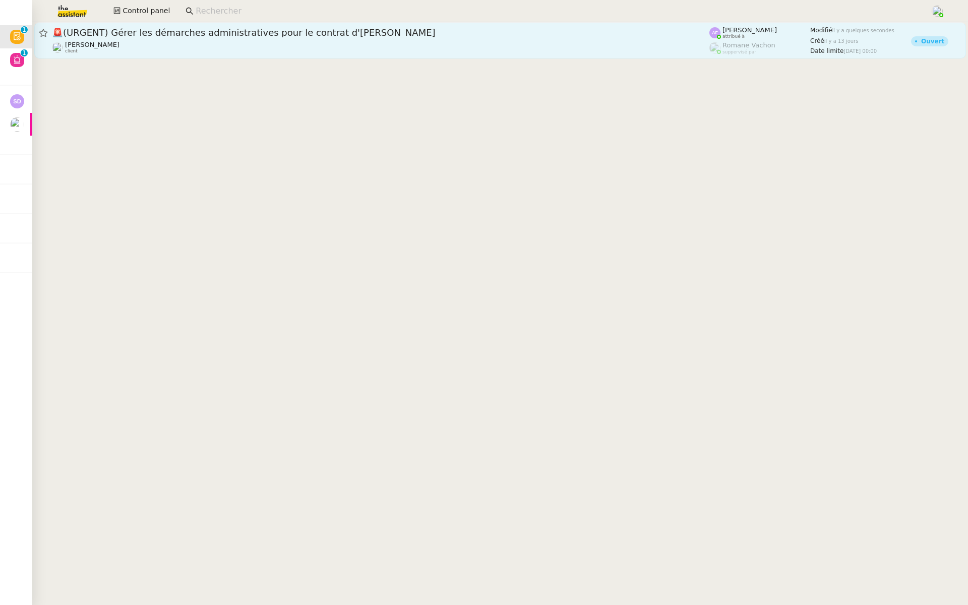
click at [270, 55] on link "🚨 (URGENT) Gérer les démarches administratives pour le contrat d'Ana Pierre Mer…" at bounding box center [500, 40] width 932 height 36
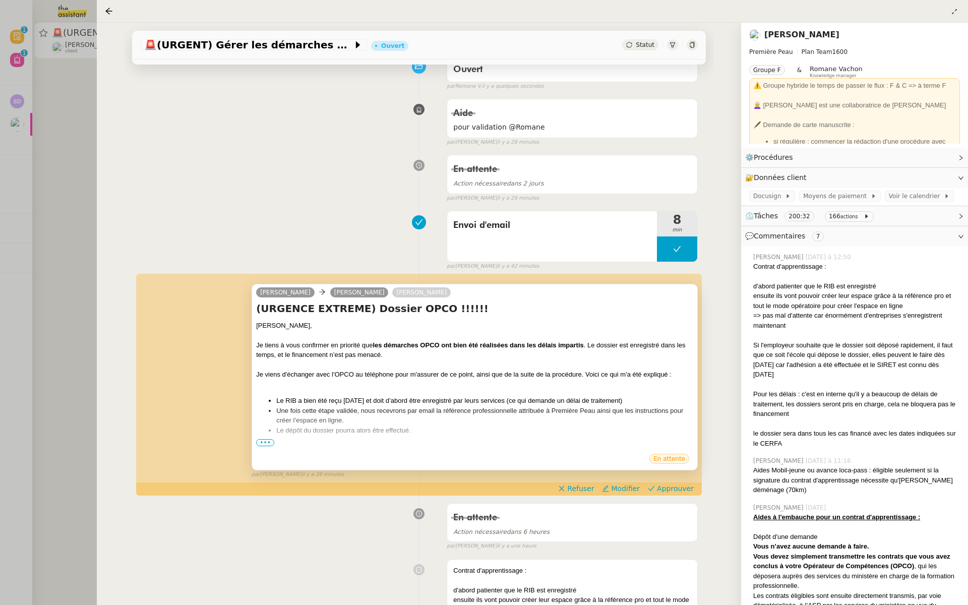
scroll to position [95, 0]
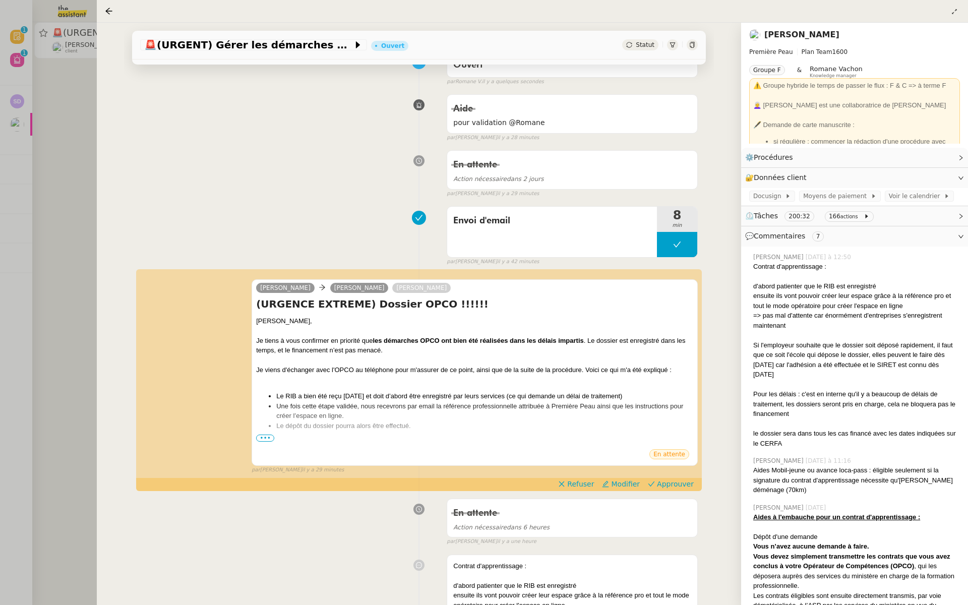
click at [36, 129] on div at bounding box center [484, 302] width 968 height 605
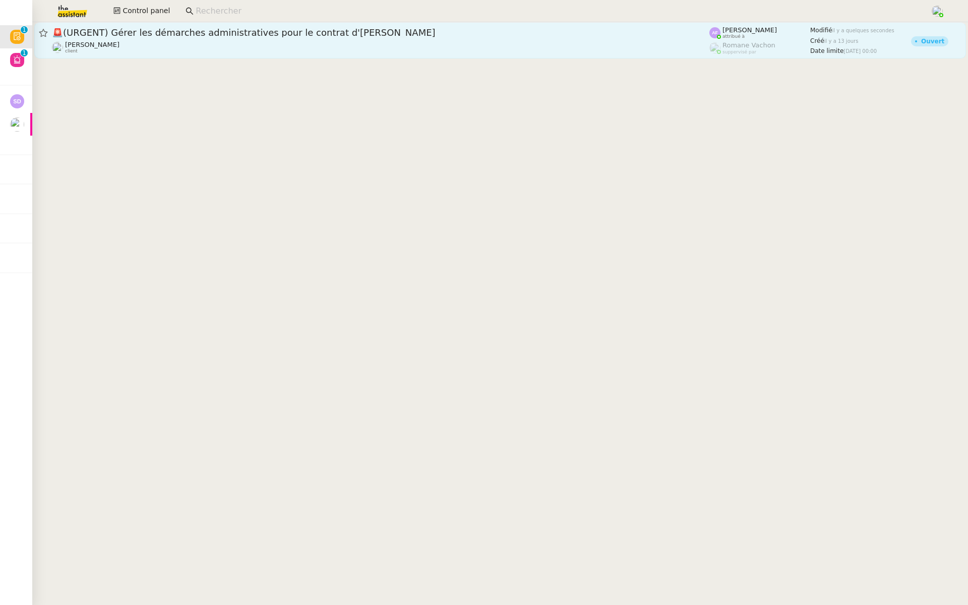
click at [191, 57] on link "🚨 (URGENT) Gérer les démarches administratives pour le contrat d'Ana Pierre Mer…" at bounding box center [500, 40] width 932 height 36
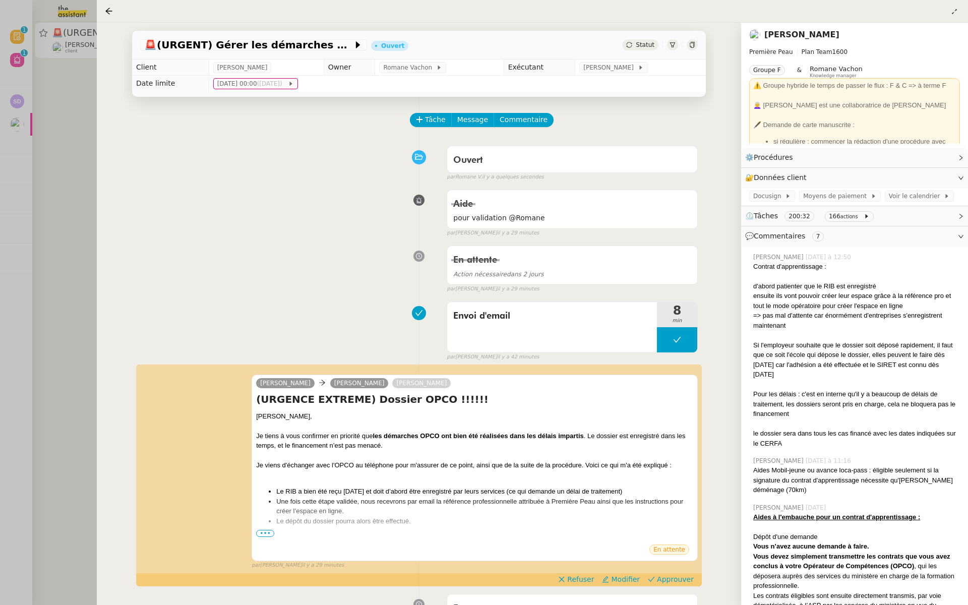
click at [56, 166] on div at bounding box center [484, 302] width 968 height 605
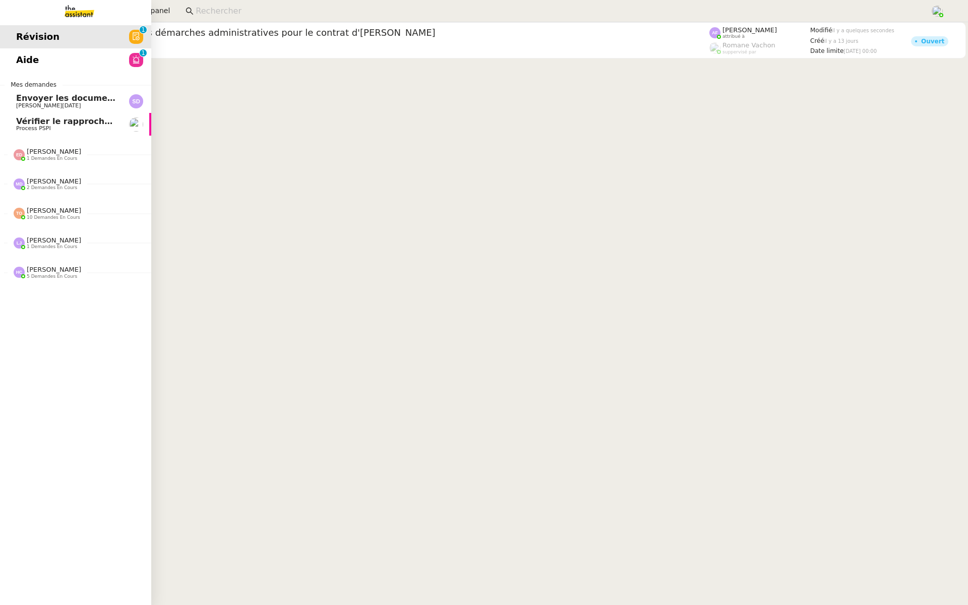
click at [37, 54] on link "Aide 0 1 2 3 4 5 6 7 8 9" at bounding box center [75, 59] width 151 height 23
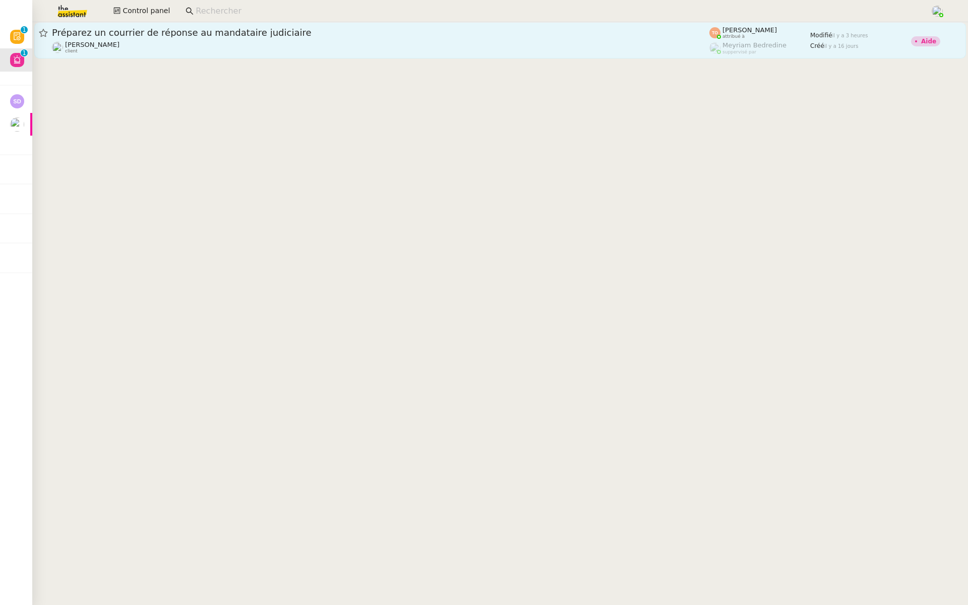
click at [263, 38] on div "Préparez un courrier de réponse au mandataire judiciaire Aurélie Trolez client" at bounding box center [381, 40] width 658 height 27
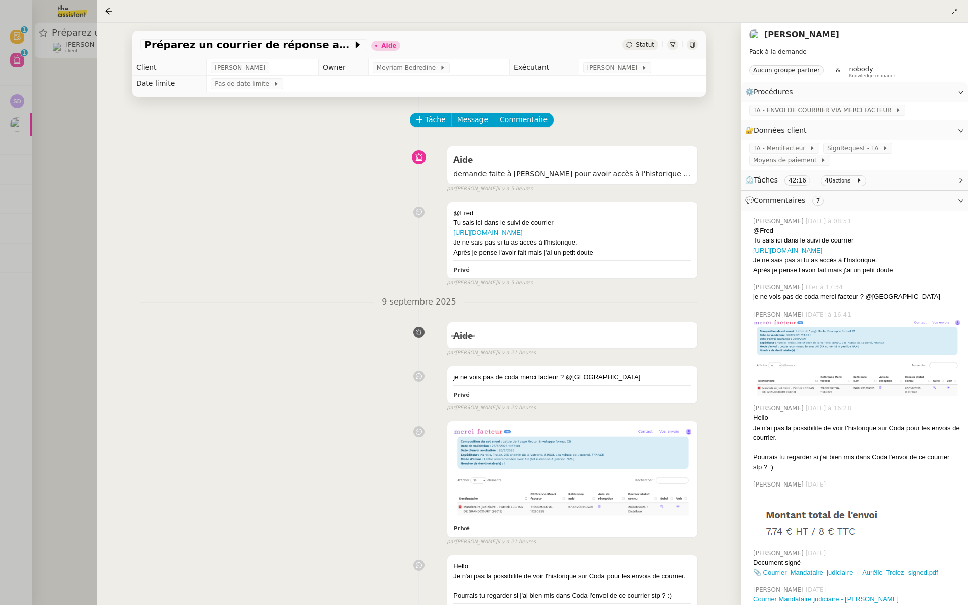
click at [70, 202] on div at bounding box center [484, 302] width 968 height 605
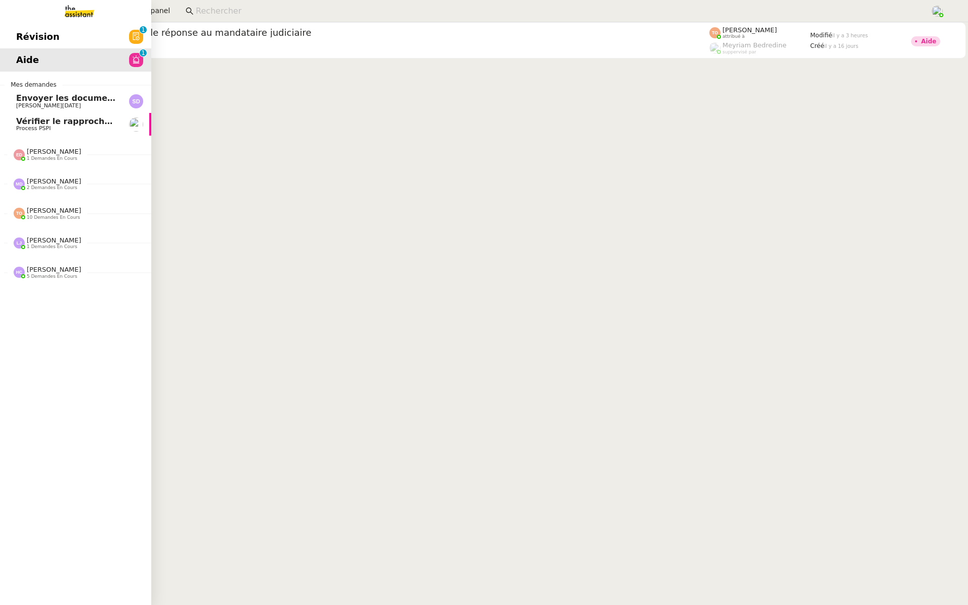
click at [34, 30] on span "Révision" at bounding box center [37, 36] width 43 height 15
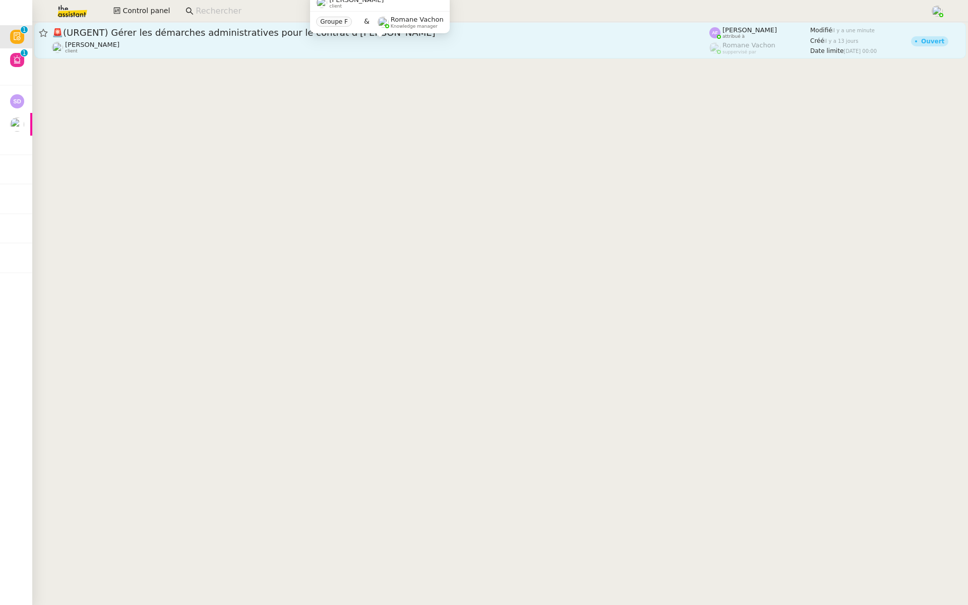
click at [300, 41] on div "Pierre Mergui client" at bounding box center [381, 47] width 658 height 13
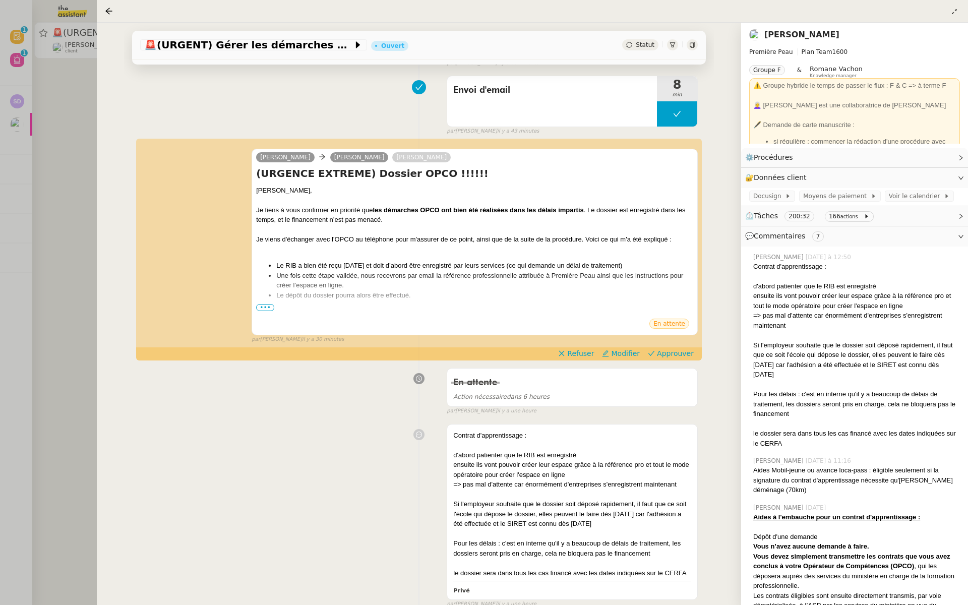
scroll to position [241, 0]
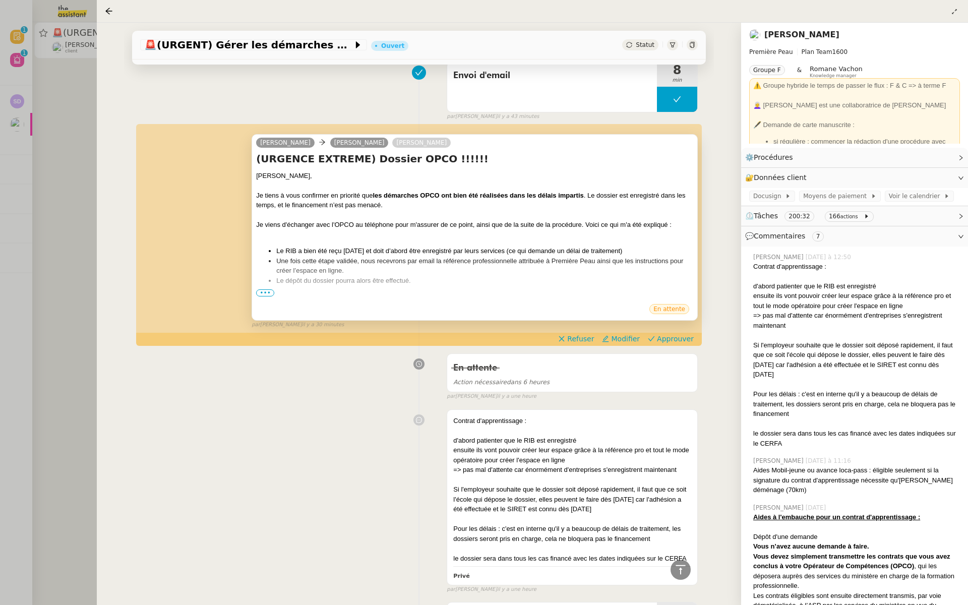
click at [259, 290] on span "•••" at bounding box center [265, 292] width 18 height 7
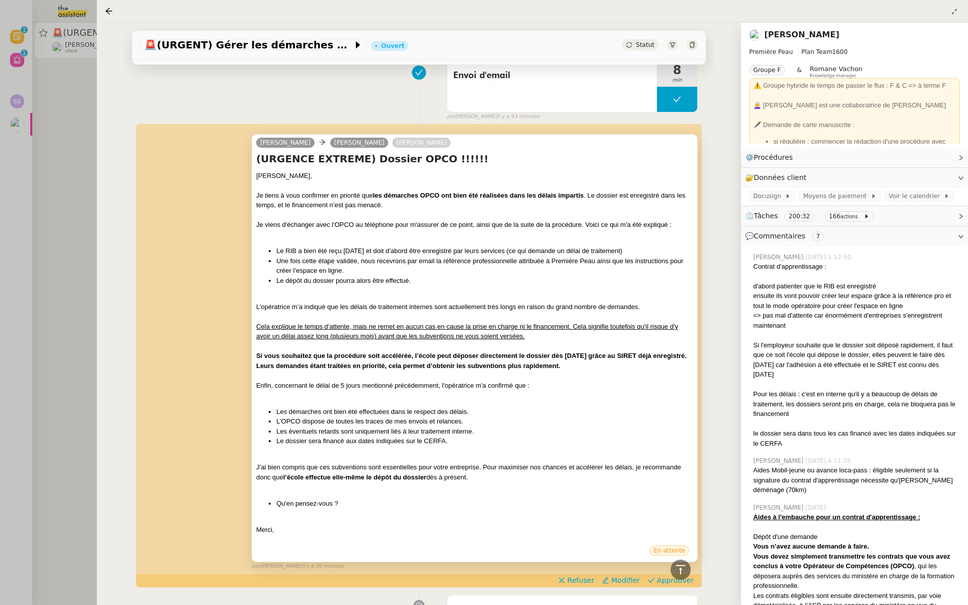
click at [37, 121] on div at bounding box center [484, 302] width 968 height 605
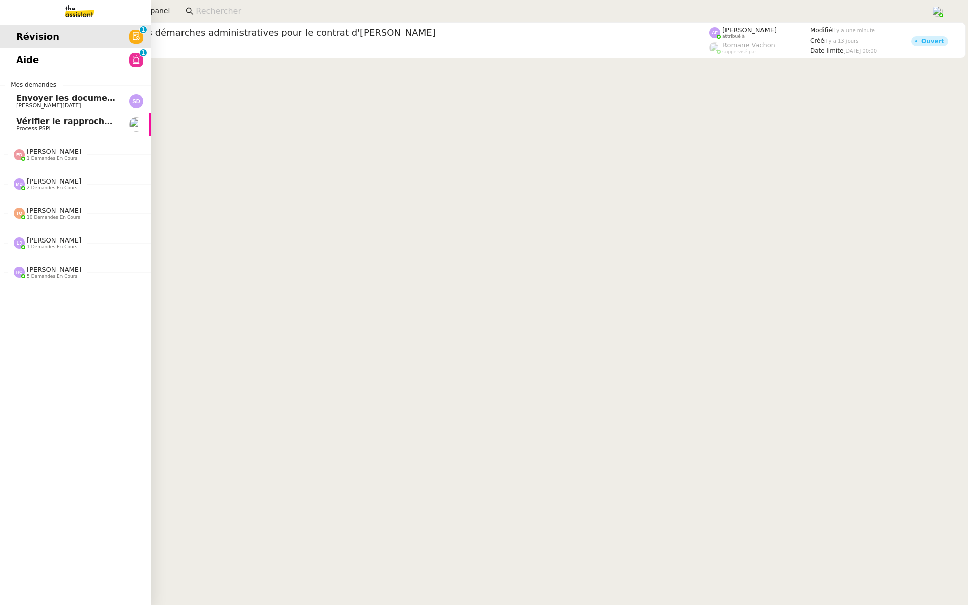
click at [64, 61] on link "Aide 0 1 2 3 4 5 6 7 8 9" at bounding box center [75, 59] width 151 height 23
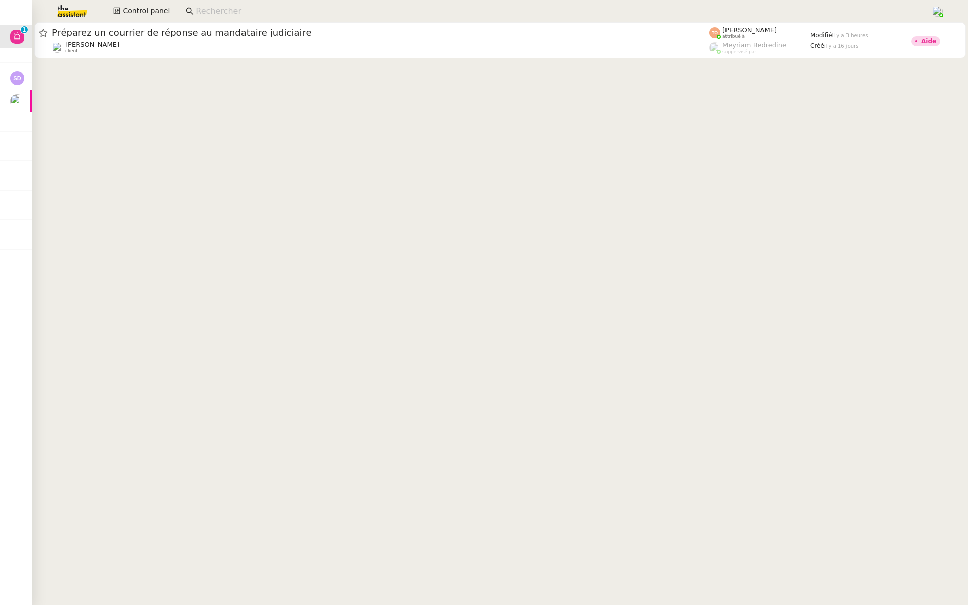
click at [359, 577] on cdk-virtual-scroll-viewport "Préparez un courrier de réponse au mandataire judiciaire Aurélie Trolez client …" at bounding box center [500, 313] width 936 height 583
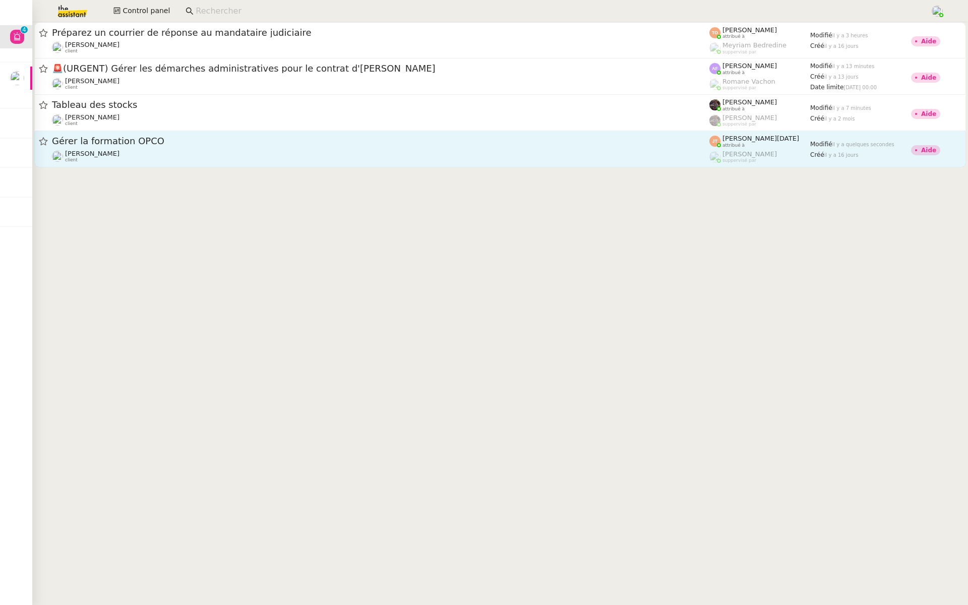
click at [196, 149] on div "Gérer la formation OPCO Axel BANDIAKY client" at bounding box center [381, 149] width 658 height 28
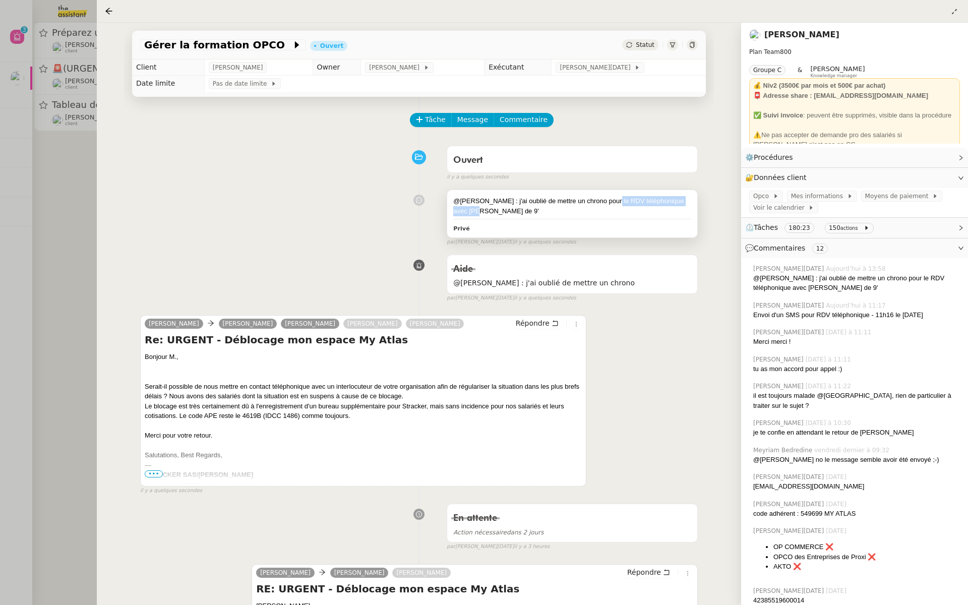
drag, startPoint x: 605, startPoint y: 200, endPoint x: 470, endPoint y: 211, distance: 135.0
click at [470, 211] on div "@frédérique : j'ai oublié de mettre un chrono pour le RDV téléphonique avec Axe…" at bounding box center [572, 206] width 238 height 20
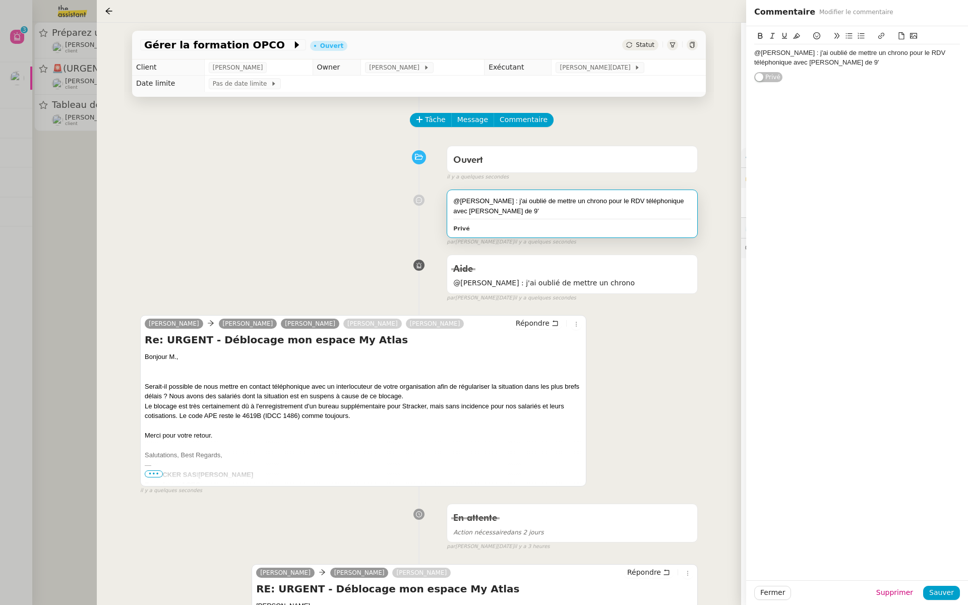
click at [475, 217] on div "@frédérique : j'ai oublié de mettre un chrono pour le RDV téléphonique avec Axe…" at bounding box center [572, 213] width 250 height 47
drag, startPoint x: 466, startPoint y: 211, endPoint x: 621, endPoint y: 197, distance: 156.0
click at [621, 197] on div "@frédérique : j'ai oublié de mettre un chrono pour le RDV téléphonique avec Axe…" at bounding box center [572, 206] width 238 height 20
copy div "téléphonique avec Axel"
click at [190, 210] on div "@frédérique : j'ai oublié de mettre un chrono pour le RDV téléphonique avec Axe…" at bounding box center [419, 215] width 558 height 61
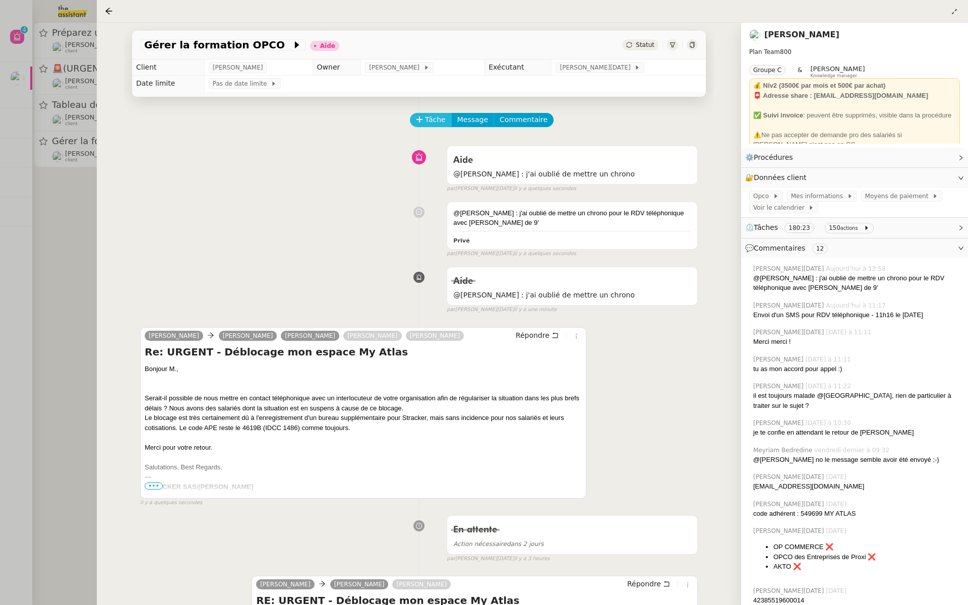
click at [422, 116] on icon at bounding box center [419, 119] width 7 height 7
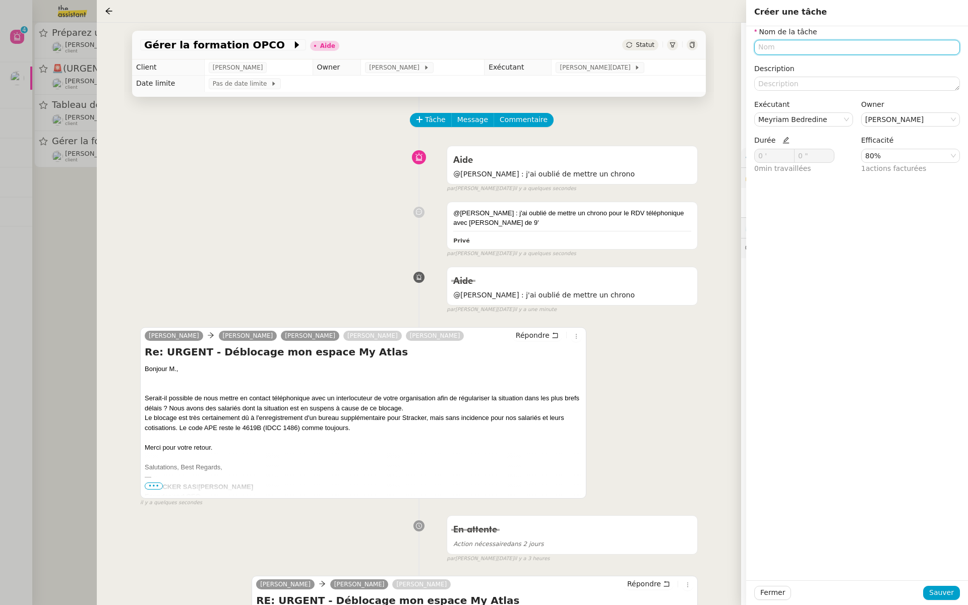
click at [779, 48] on input "text" at bounding box center [857, 47] width 206 height 15
paste input "téléphonique avec Axel"
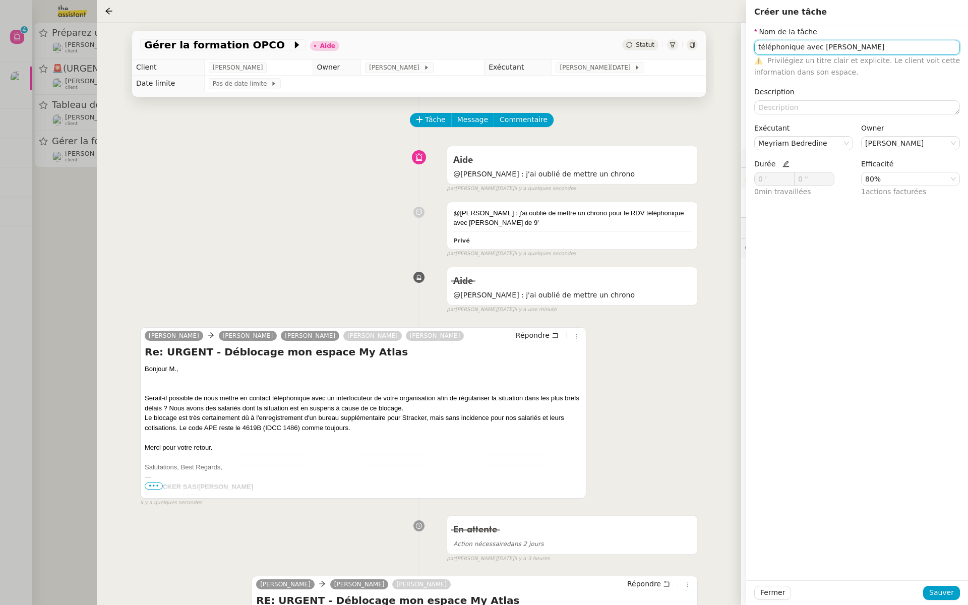
type input "téléphonique avec Axel"
click at [783, 161] on icon at bounding box center [786, 163] width 7 height 7
drag, startPoint x: 766, startPoint y: 179, endPoint x: 719, endPoint y: 178, distance: 47.4
click at [719, 178] on app-ticket "Gérer la formation OPCO Aide Statut Client Axel BANDIAKY Owner Frédérique Alber…" at bounding box center [532, 314] width 871 height 582
type input "9 '"
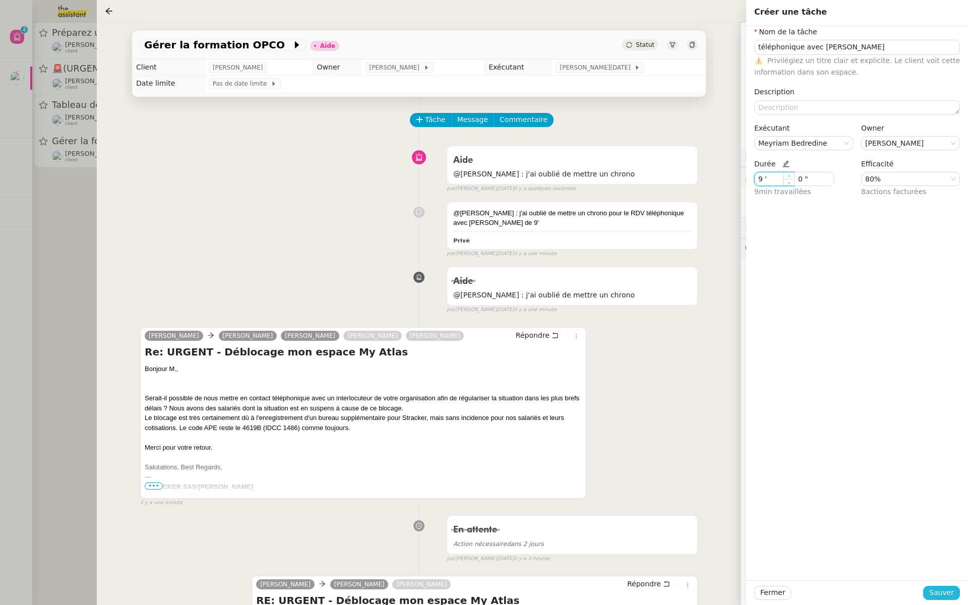
click at [945, 595] on span "Sauver" at bounding box center [941, 593] width 25 height 12
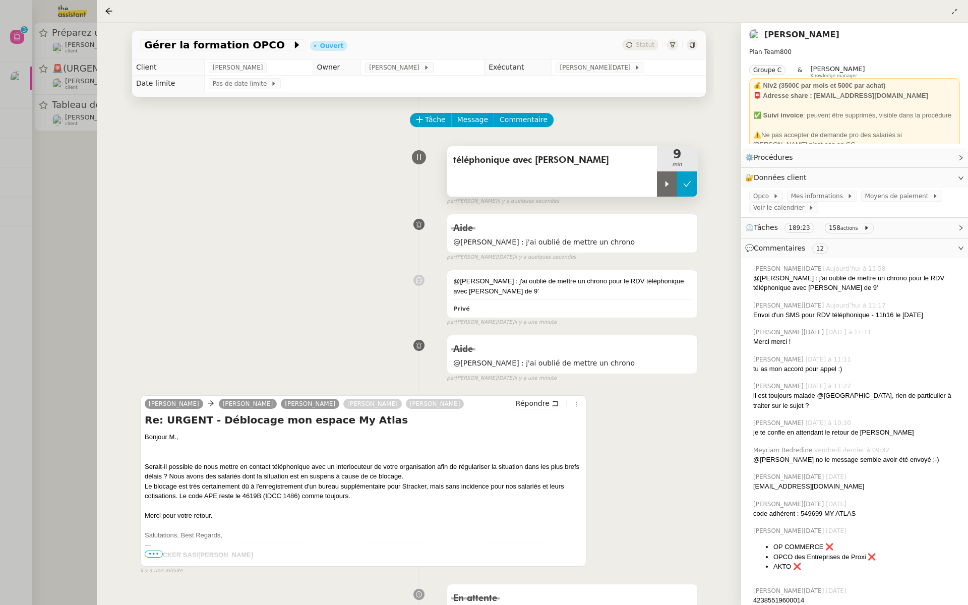
click at [694, 183] on button at bounding box center [687, 183] width 20 height 25
click at [501, 168] on div "téléphonique avec Axel" at bounding box center [552, 160] width 198 height 16
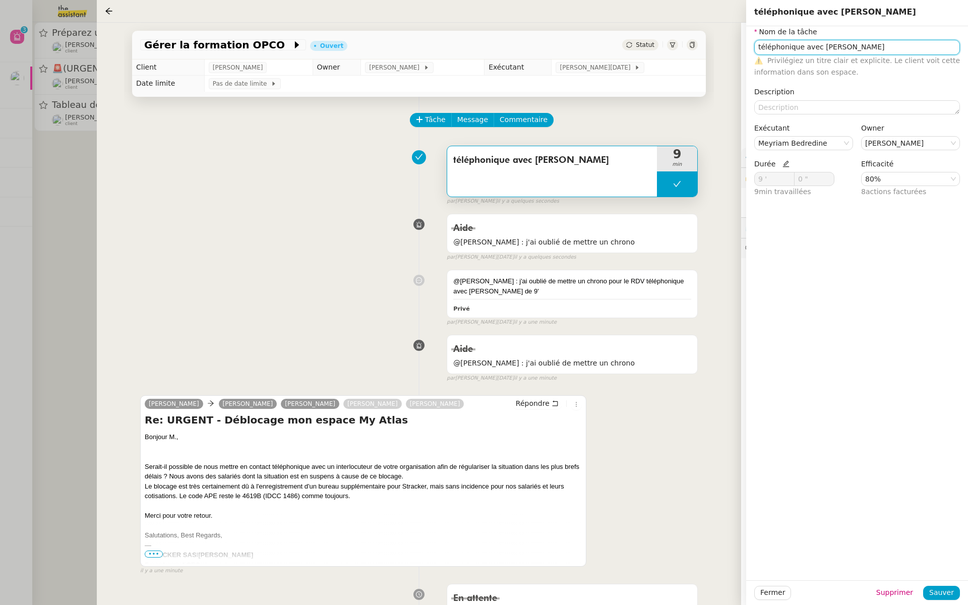
click at [756, 46] on input "téléphonique avec Axel" at bounding box center [857, 47] width 206 height 15
type input "Appel téléphonique avec Axel"
click at [934, 592] on span "Sauver" at bounding box center [941, 593] width 25 height 12
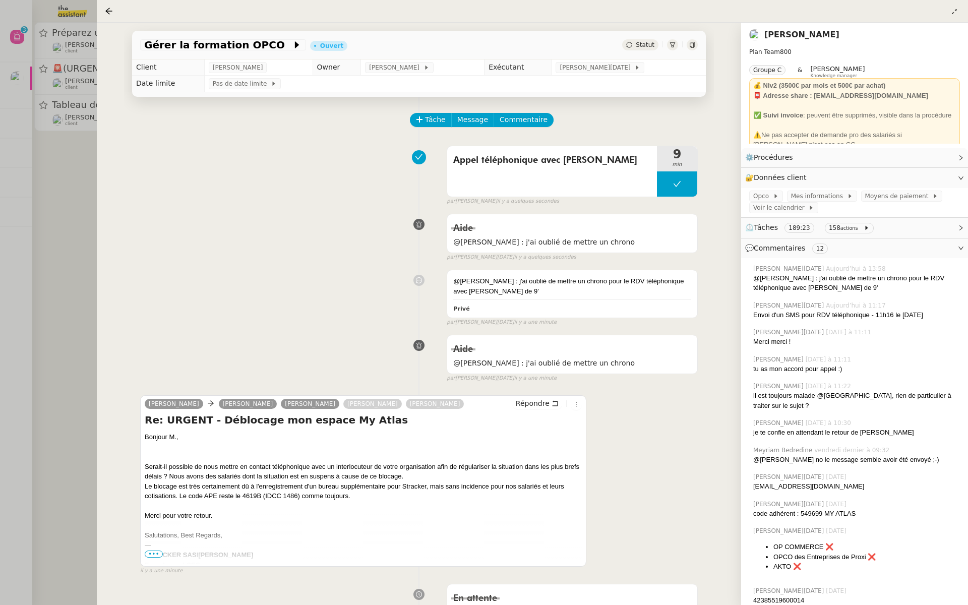
click at [74, 166] on div at bounding box center [484, 302] width 968 height 605
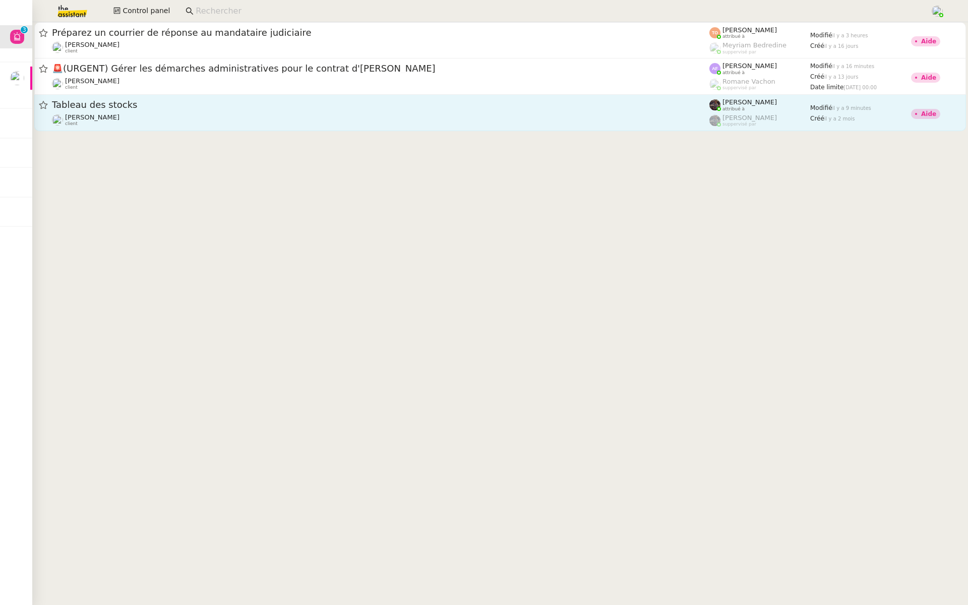
click at [134, 129] on link "Tableau des stocks Guillaume Farina client Bert Canavaggio attribué à Bert Cana…" at bounding box center [500, 113] width 932 height 36
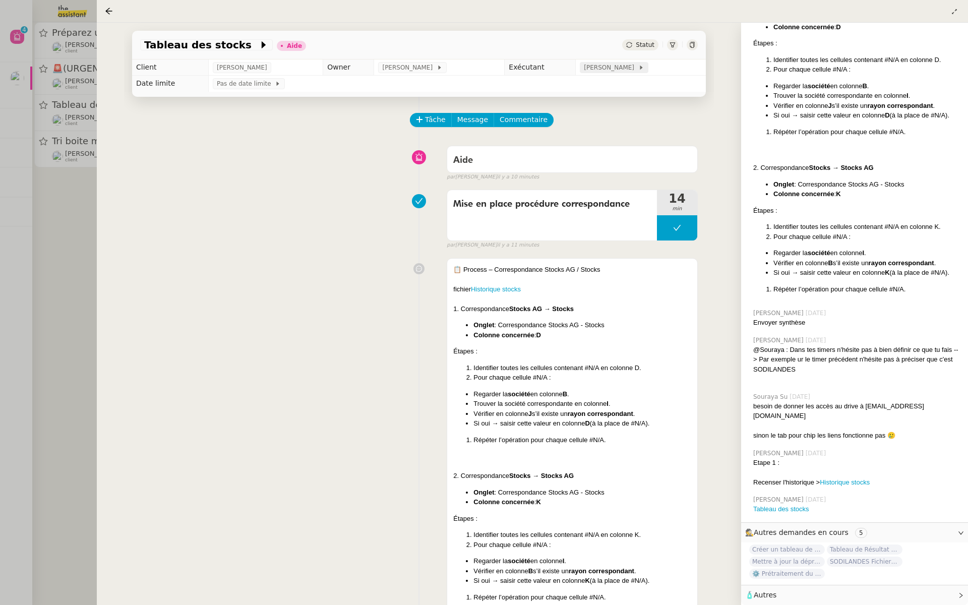
click at [609, 70] on span "[PERSON_NAME]" at bounding box center [611, 68] width 54 height 10
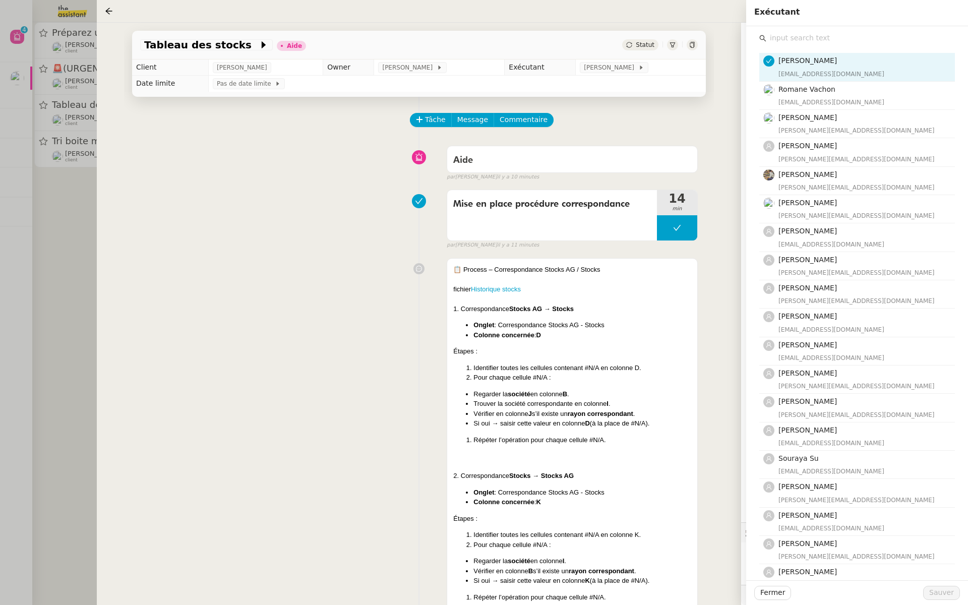
click at [807, 42] on input "text" at bounding box center [860, 38] width 189 height 14
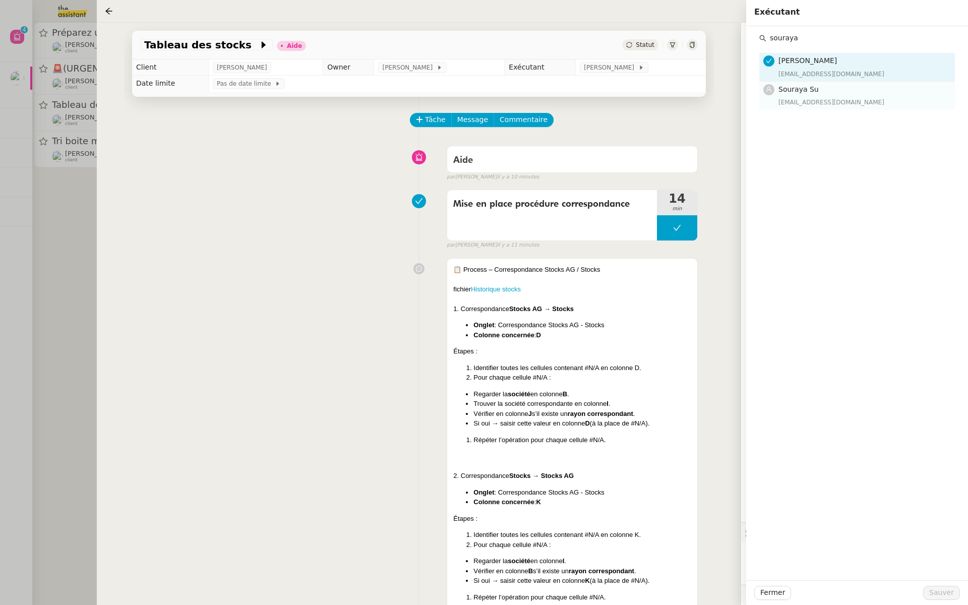
type input "souraya"
click at [791, 100] on div "souraya@team.theassistant.com" at bounding box center [864, 102] width 170 height 10
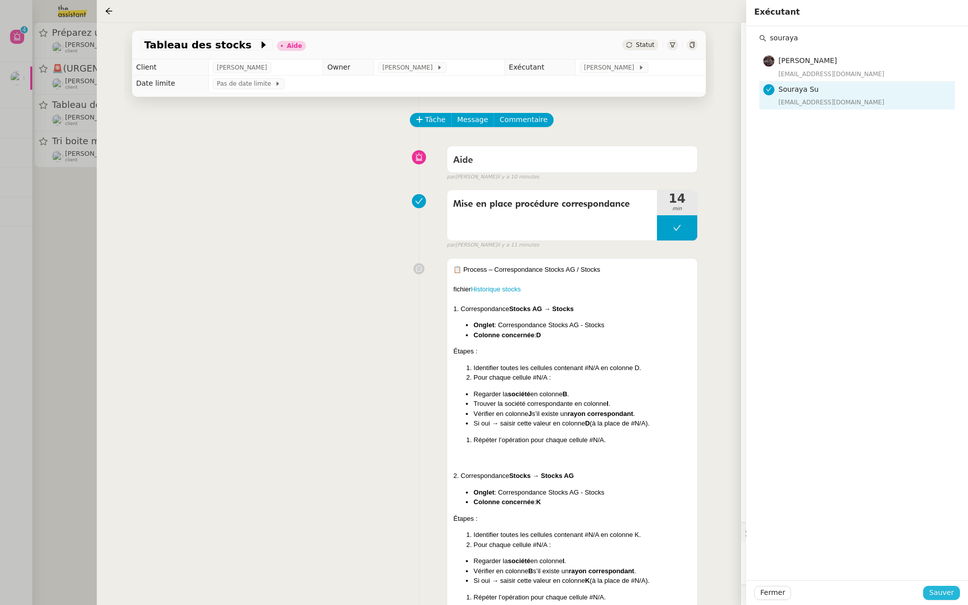
click at [945, 593] on span "Sauver" at bounding box center [941, 593] width 25 height 12
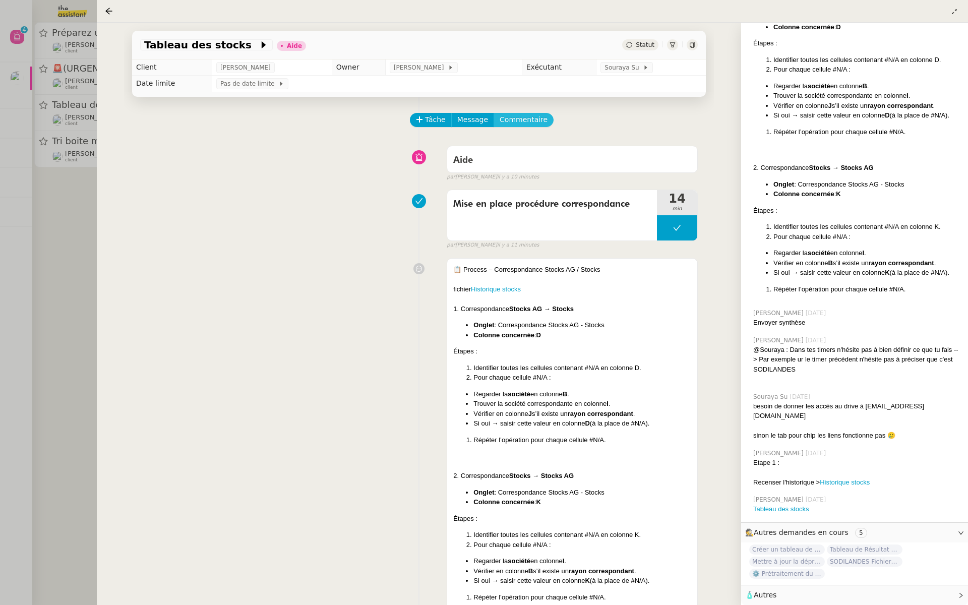
click at [514, 115] on span "Commentaire" at bounding box center [524, 120] width 48 height 12
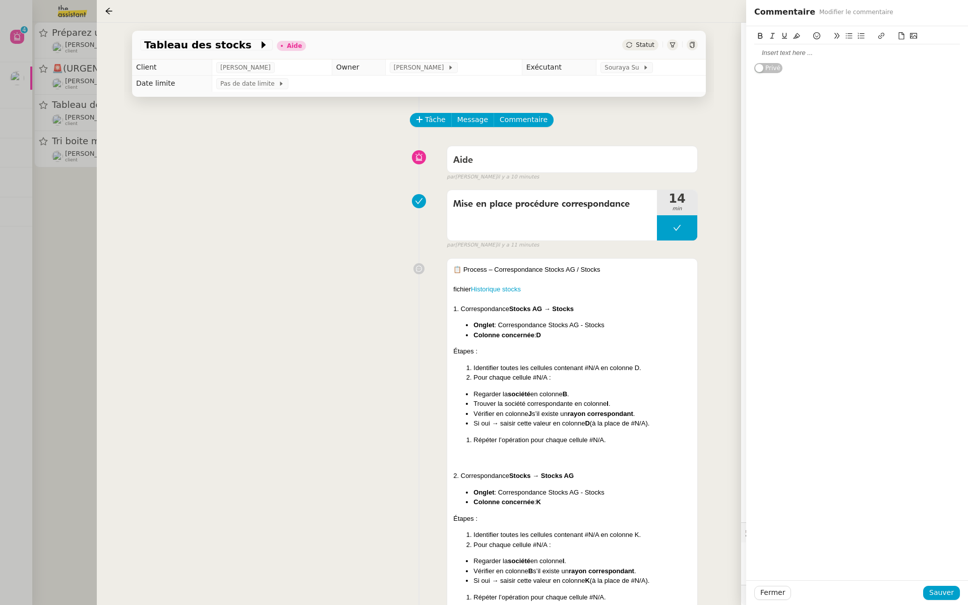
click at [773, 56] on div at bounding box center [857, 52] width 206 height 9
click at [770, 48] on div "dérouer a procédre" at bounding box center [857, 52] width 206 height 9
click at [798, 53] on div "dérouler a procédre" at bounding box center [857, 52] width 206 height 9
click at [0, 0] on lt-span "procédure" at bounding box center [0, 0] width 0 height 0
click at [780, 52] on div "dérouler a procédure" at bounding box center [857, 52] width 206 height 9
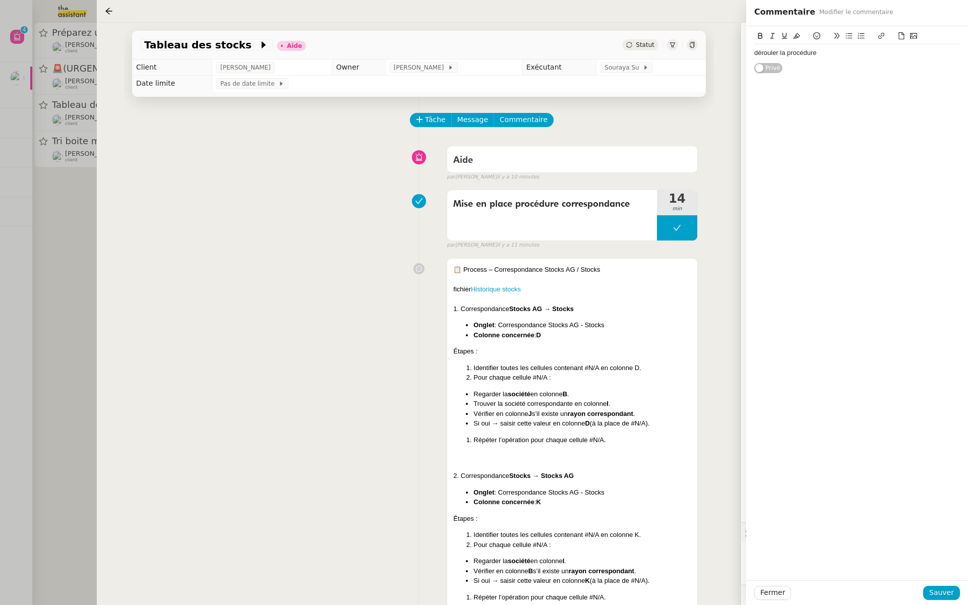
click at [835, 53] on div "dérouler la procédure" at bounding box center [857, 52] width 206 height 9
click at [766, 49] on div "dérouler la procédure" at bounding box center [857, 52] width 206 height 9
click at [0, 0] on lt-span "D érouler" at bounding box center [0, 0] width 0 height 0
click at [839, 53] on div "Dérouler la procédure" at bounding box center [857, 52] width 206 height 9
click at [938, 595] on span "Sauver" at bounding box center [941, 593] width 25 height 12
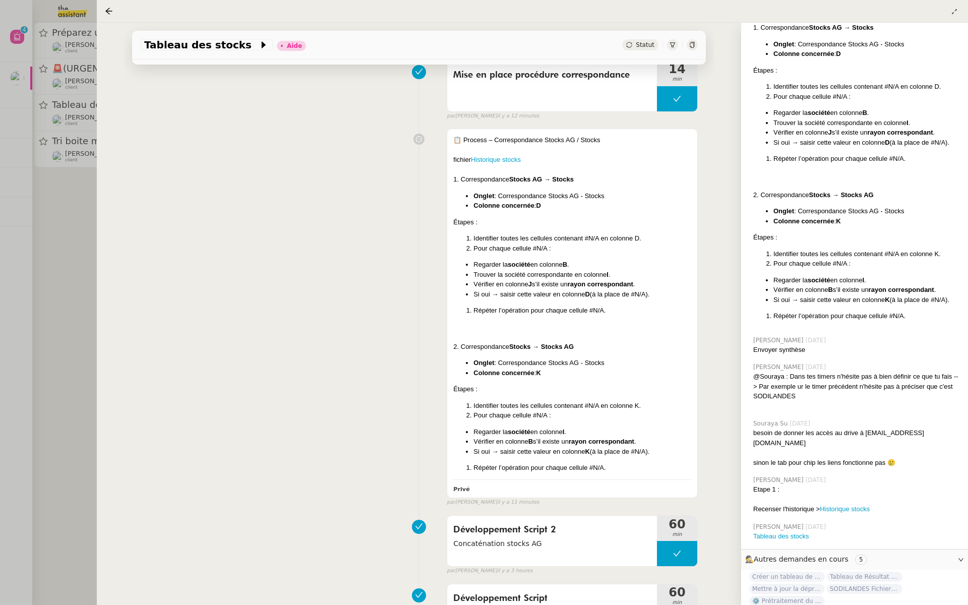
scroll to position [186, 0]
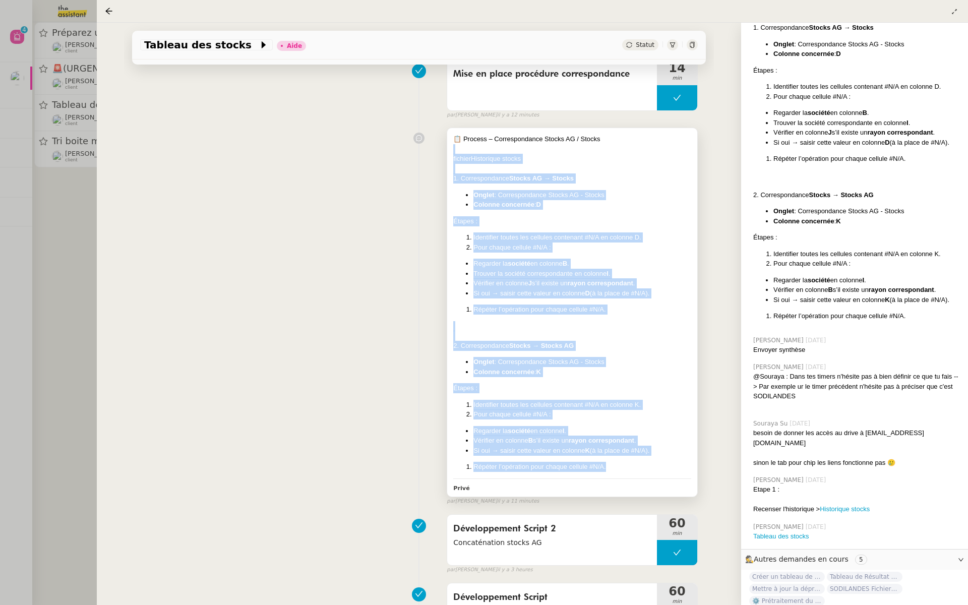
drag, startPoint x: 610, startPoint y: 465, endPoint x: 488, endPoint y: 146, distance: 341.7
click at [488, 146] on div "📋 Process – Correspondance Stocks AG / Stocks fichier Historique stocks 1. Corr…" at bounding box center [572, 303] width 238 height 338
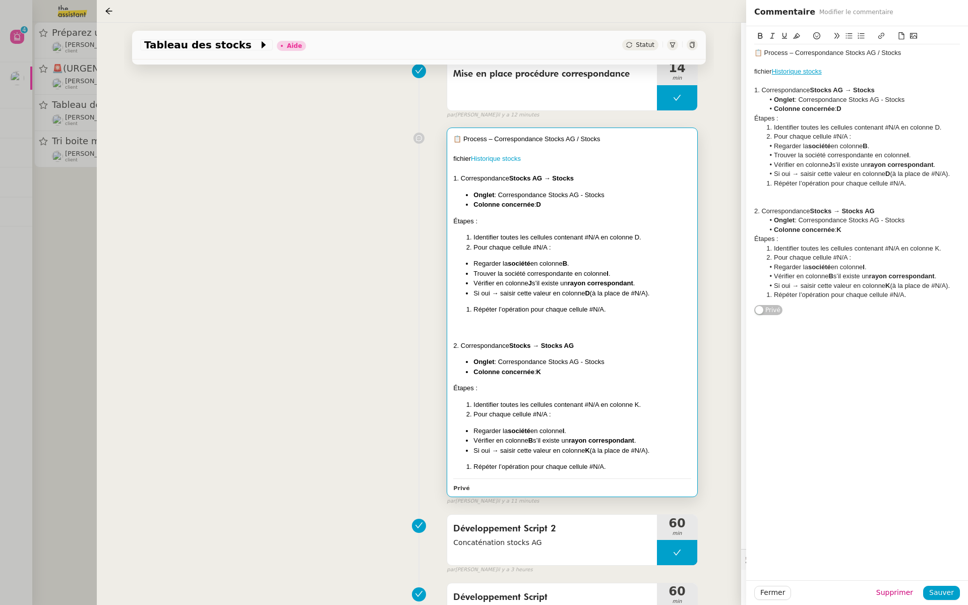
click at [625, 475] on div "📋 Process – Correspondance Stocks AG / Stocks fichier Historique stocks 1. Corr…" at bounding box center [572, 312] width 250 height 369
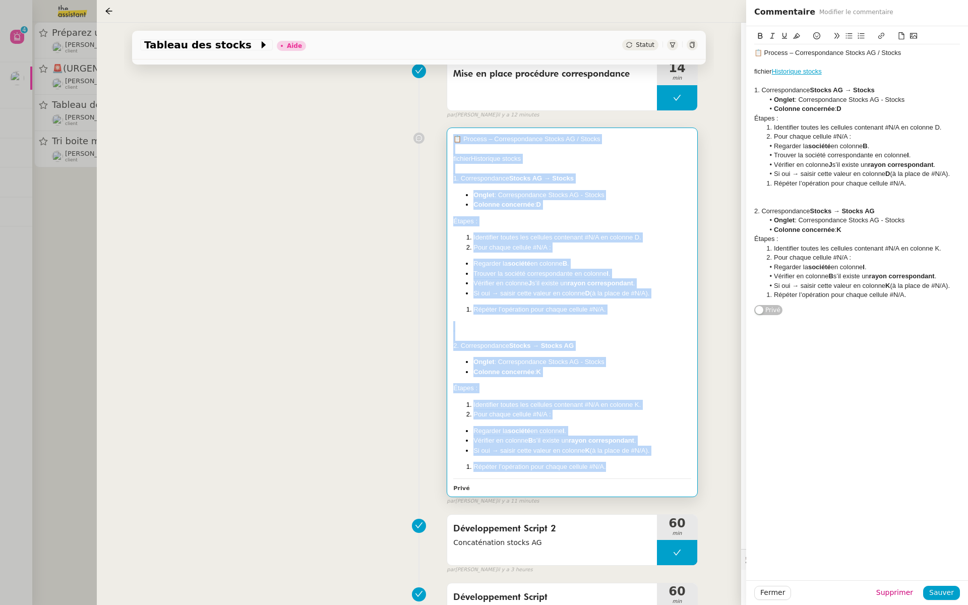
drag, startPoint x: 624, startPoint y: 468, endPoint x: 451, endPoint y: 136, distance: 374.1
click at [451, 136] on div "📋 Process – Correspondance Stocks AG / Stocks fichier Historique stocks 1. Corr…" at bounding box center [572, 312] width 250 height 369
copy div "📋 Process – Correspondance Stocks AG / Stocks fichier Historique stocks 1. Corr…"
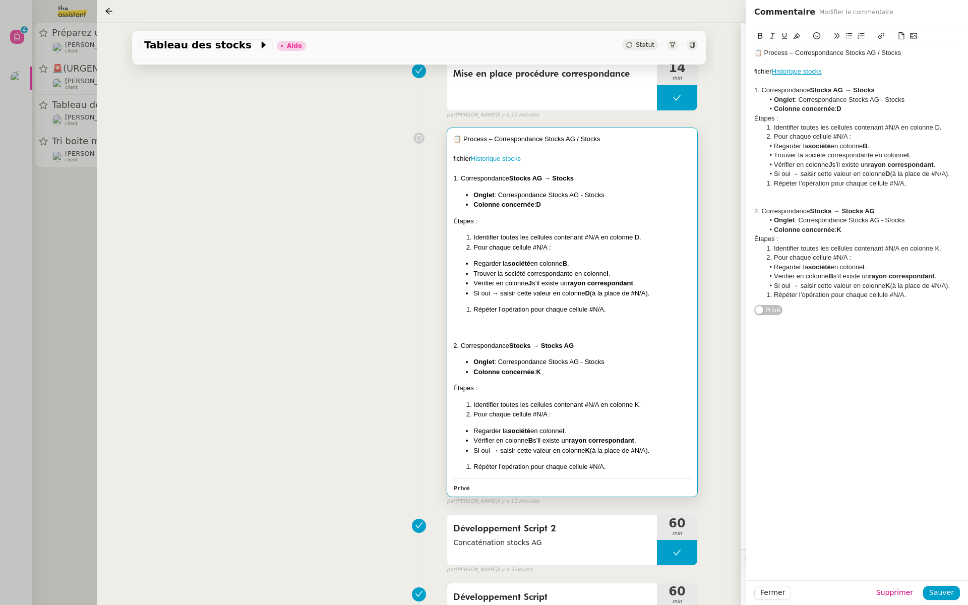
click at [321, 128] on div "📋 Process – Correspondance Stocks AG / Stocks fichier Historique stocks 1. Corr…" at bounding box center [419, 314] width 558 height 382
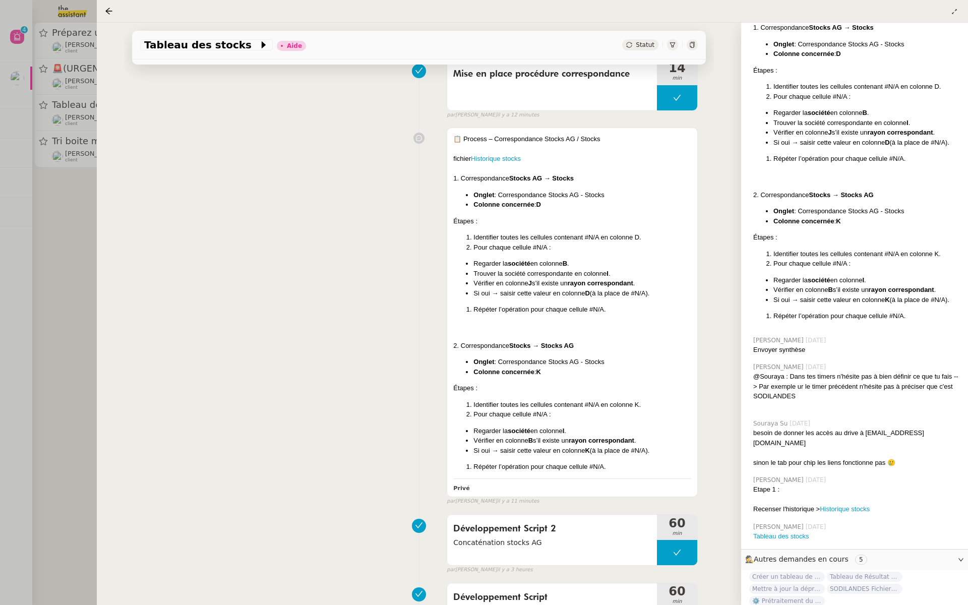
click at [51, 211] on div at bounding box center [484, 302] width 968 height 605
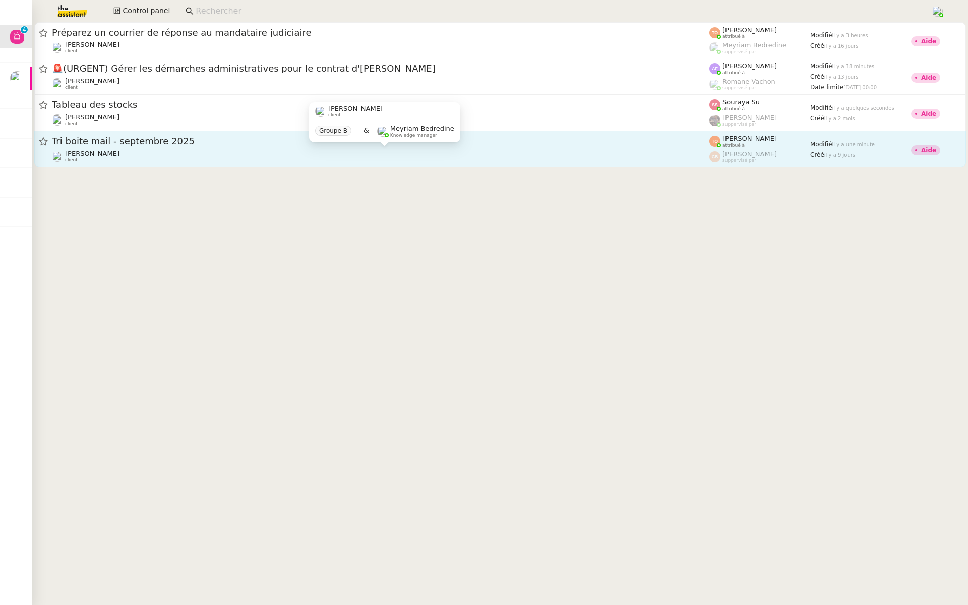
click at [213, 155] on div "Genevieve Landsmann client" at bounding box center [381, 156] width 658 height 13
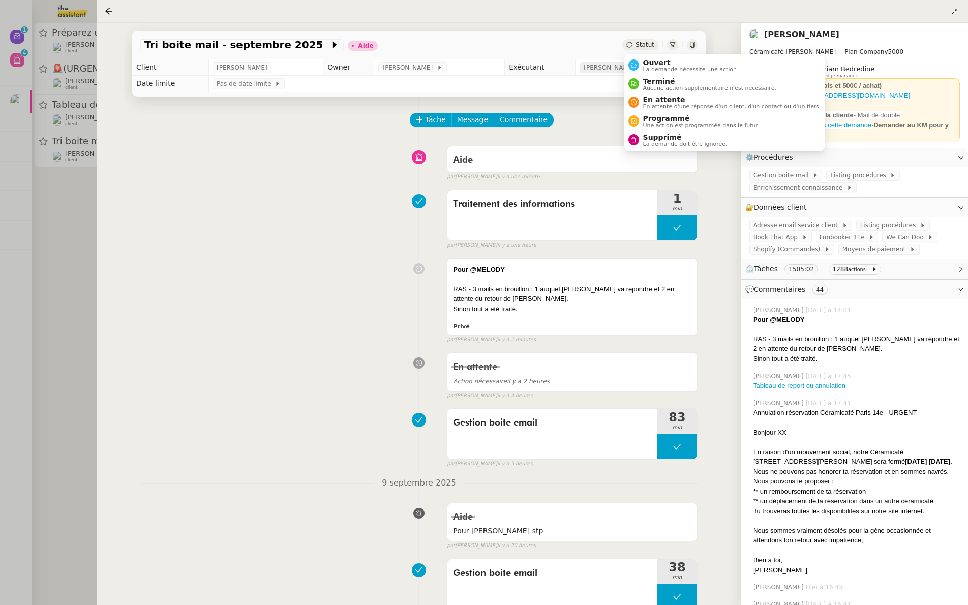
click at [614, 68] on span "[PERSON_NAME]" at bounding box center [611, 68] width 54 height 10
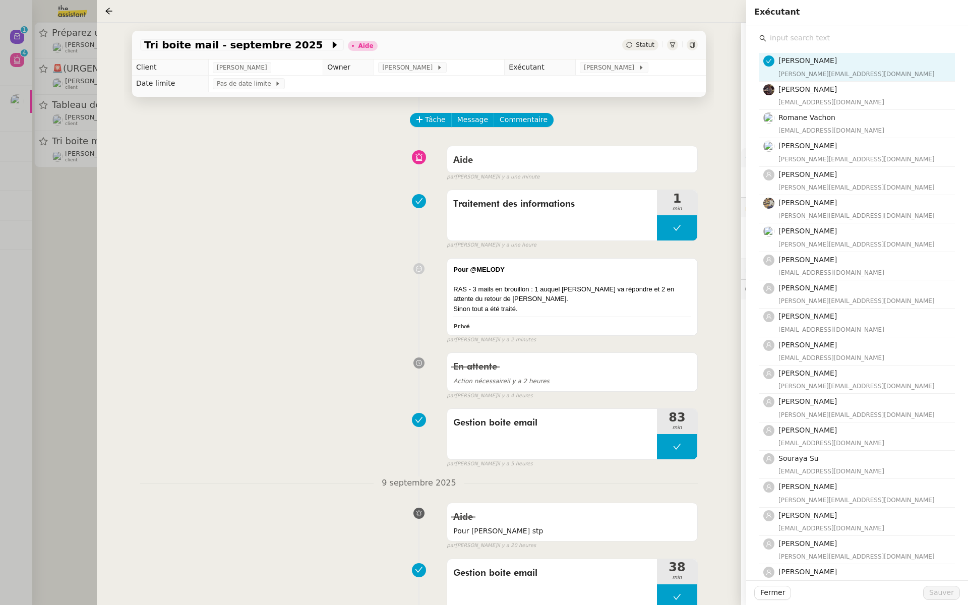
click at [798, 38] on input "text" at bounding box center [860, 38] width 189 height 14
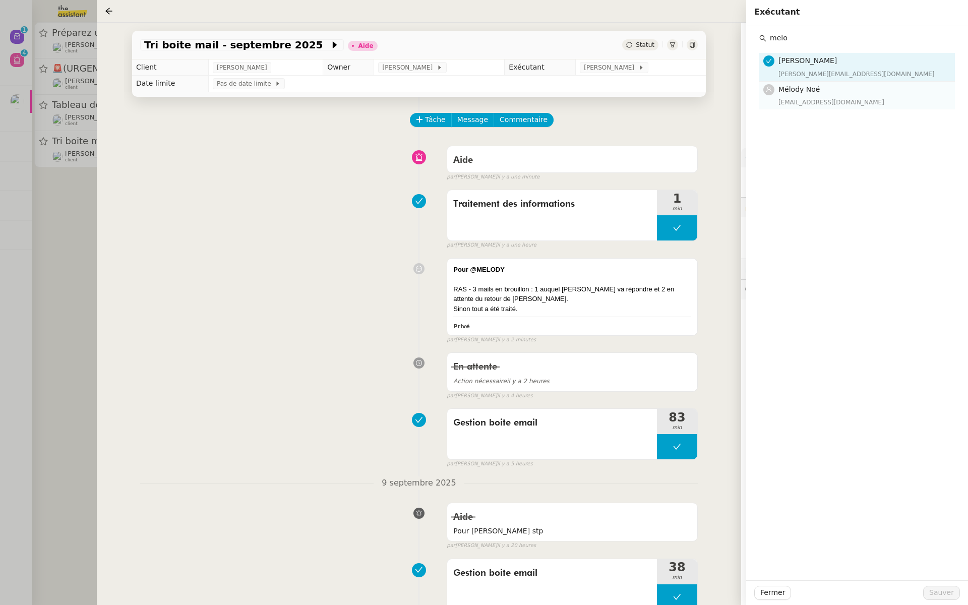
type input "melo"
click at [787, 91] on span "Mélody Noé" at bounding box center [799, 89] width 41 height 8
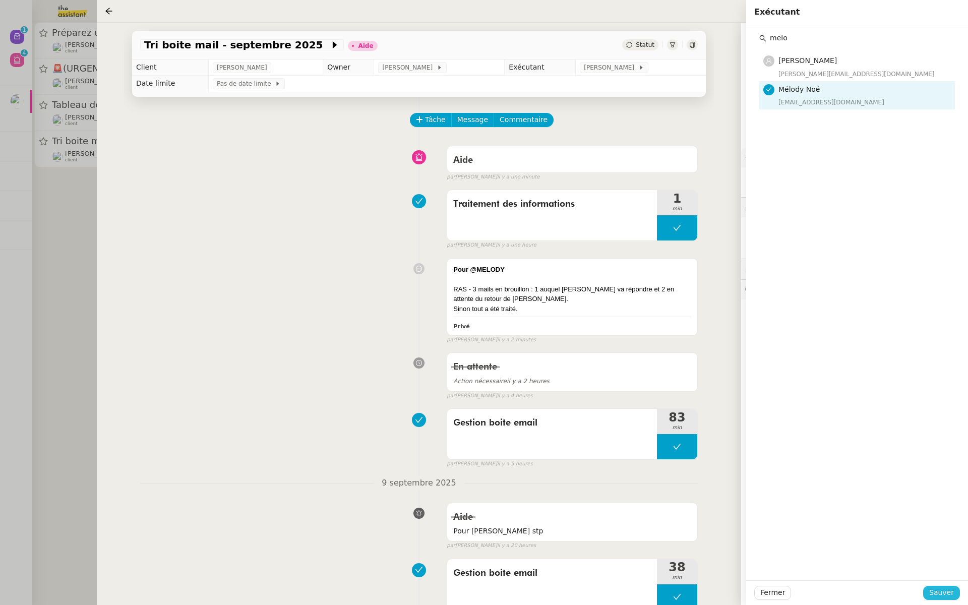
click at [938, 590] on span "Sauver" at bounding box center [941, 593] width 25 height 12
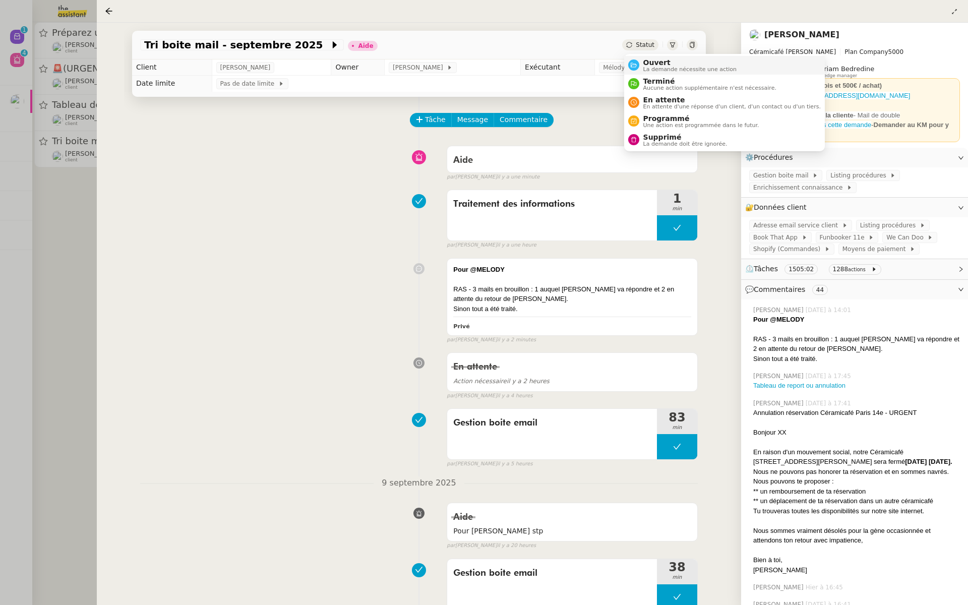
click at [647, 64] on span "Ouvert" at bounding box center [690, 62] width 94 height 8
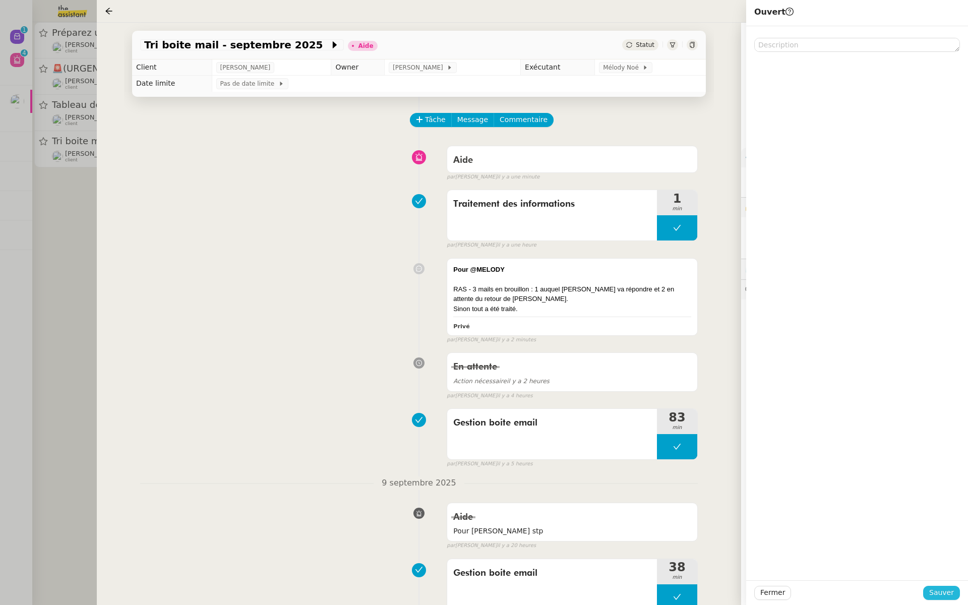
click at [950, 591] on span "Sauver" at bounding box center [941, 593] width 25 height 12
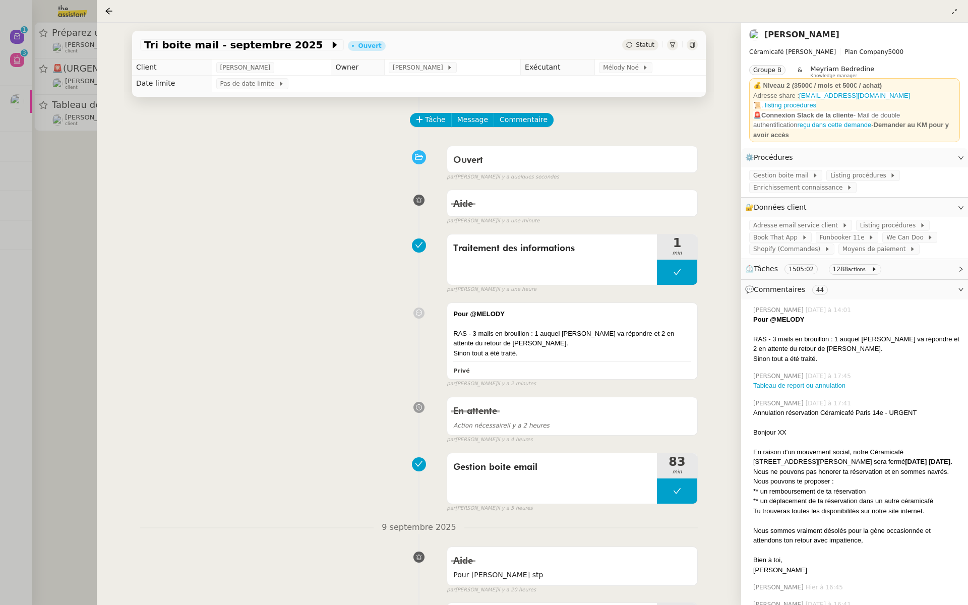
click at [0, 256] on div at bounding box center [484, 302] width 968 height 605
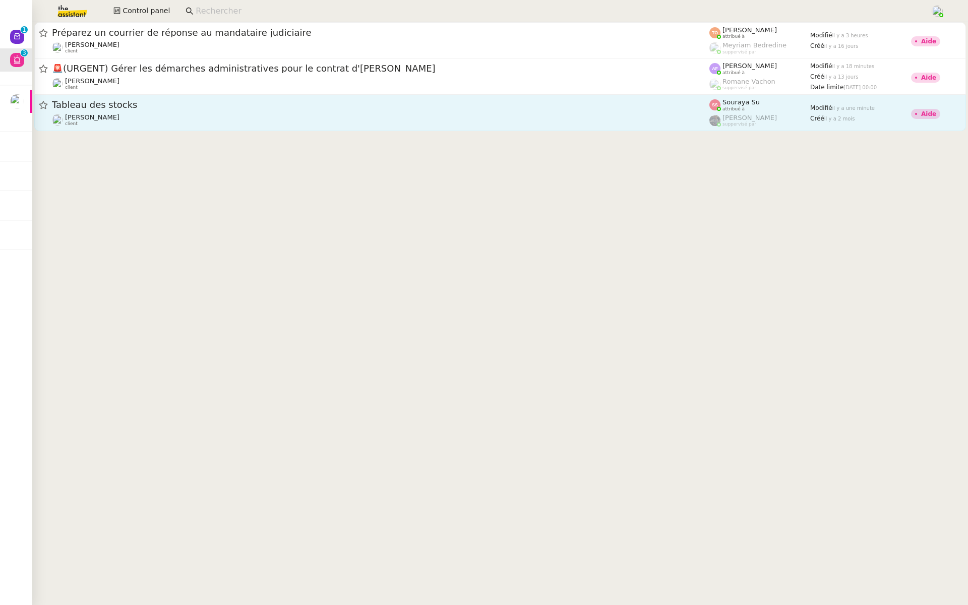
click at [262, 117] on div "Guillaume Farina client" at bounding box center [381, 119] width 658 height 13
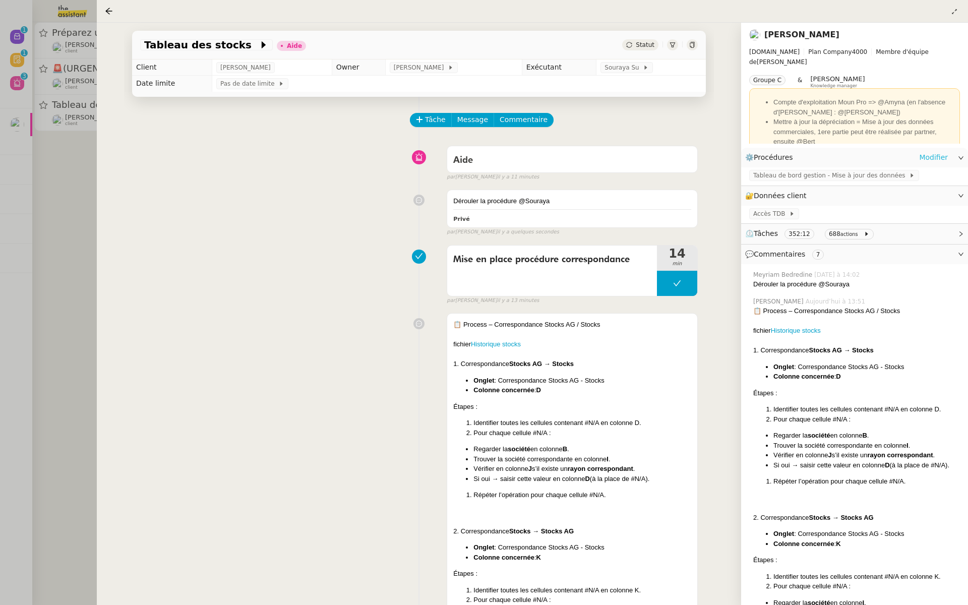
click at [935, 153] on link "Modifier" at bounding box center [933, 158] width 29 height 12
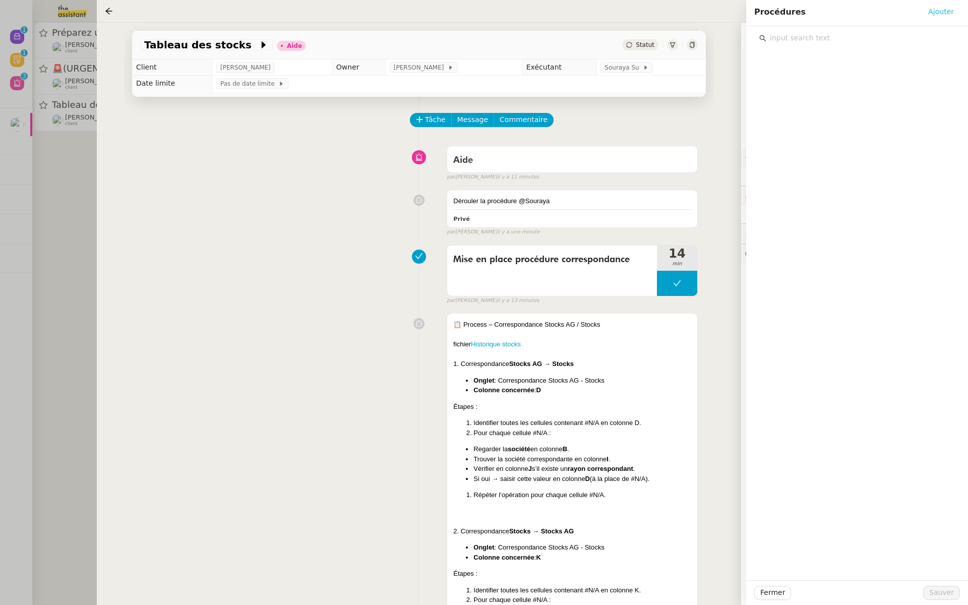
click at [942, 12] on span "Ajouter" at bounding box center [941, 12] width 26 height 12
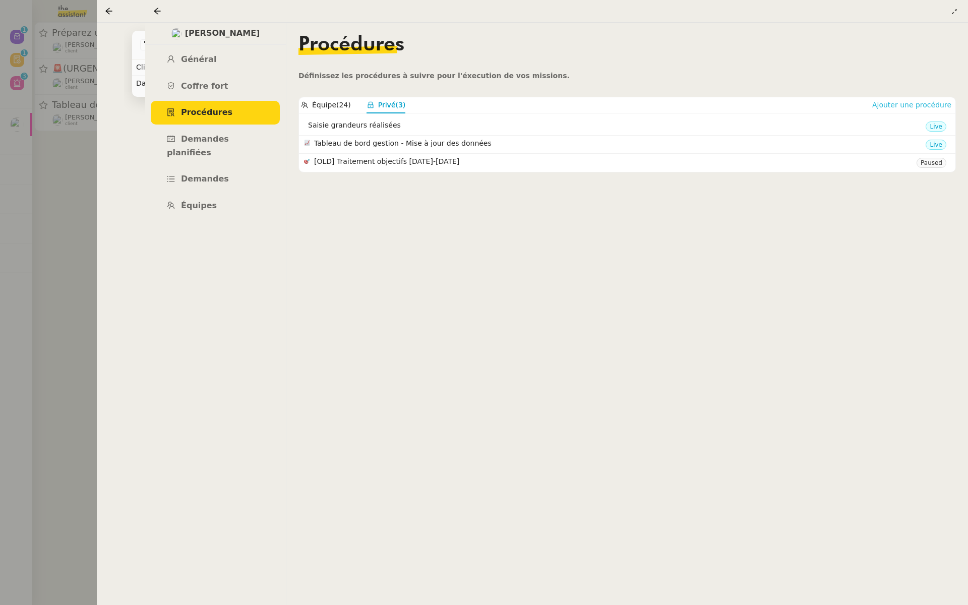
click at [915, 105] on span "Ajouter une procédure" at bounding box center [911, 105] width 79 height 10
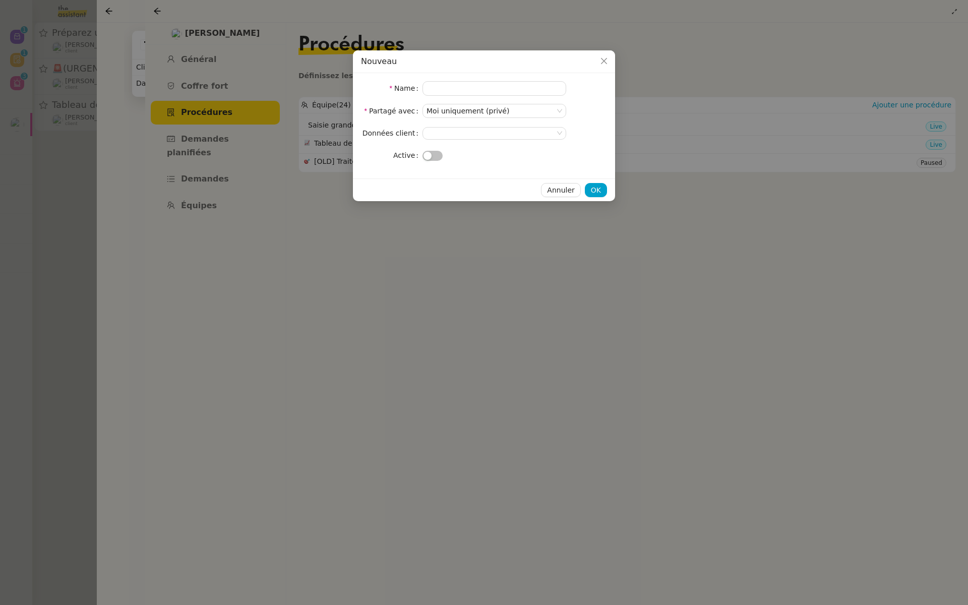
click at [428, 155] on span "button" at bounding box center [428, 156] width 8 height 8
click at [600, 191] on span "OK" at bounding box center [596, 191] width 10 height 12
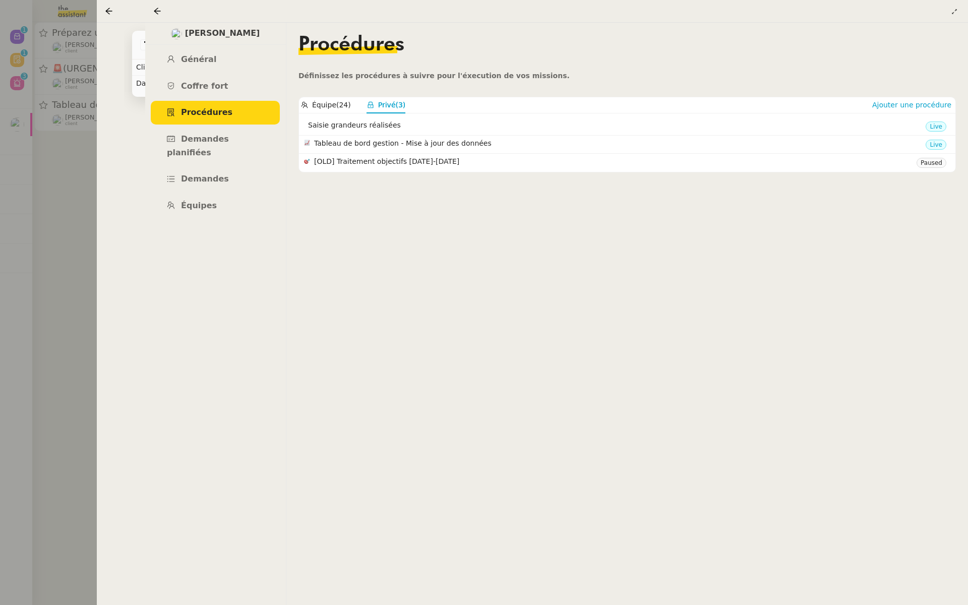
click at [911, 98] on nz-tabs-nav "Équipe (24) Privé (3) Ajouter une procédure" at bounding box center [627, 105] width 656 height 16
click at [904, 104] on span "Ajouter une procédure" at bounding box center [911, 105] width 79 height 10
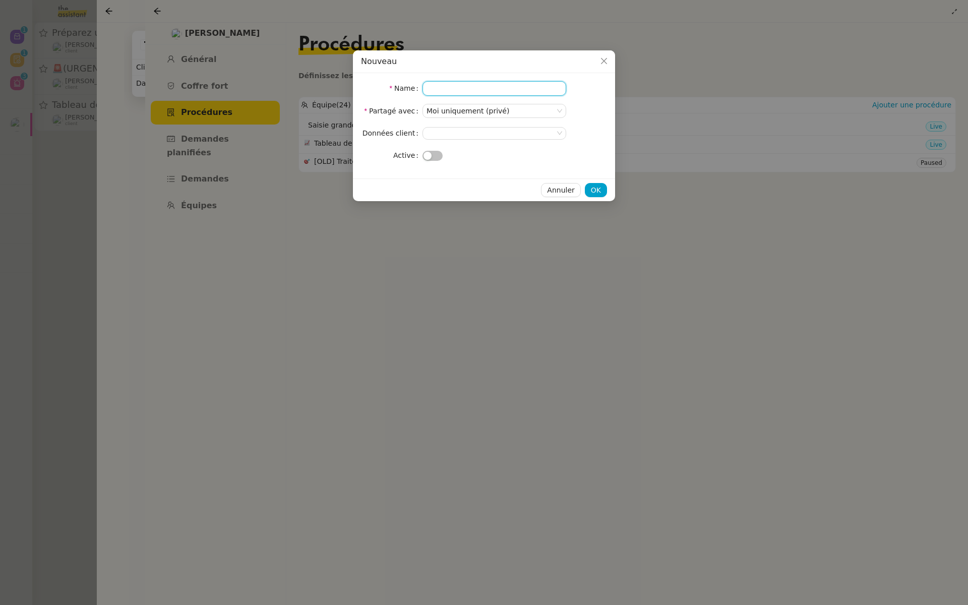
click at [435, 86] on input "Name" at bounding box center [495, 88] width 144 height 15
click at [451, 88] on input "Name" at bounding box center [495, 88] width 144 height 15
paste input "Correspondance Stocks AG / Stocks"
type input "Correspondance Stocks AG / Stocks"
click at [454, 130] on nz-select-top-control at bounding box center [495, 133] width 144 height 13
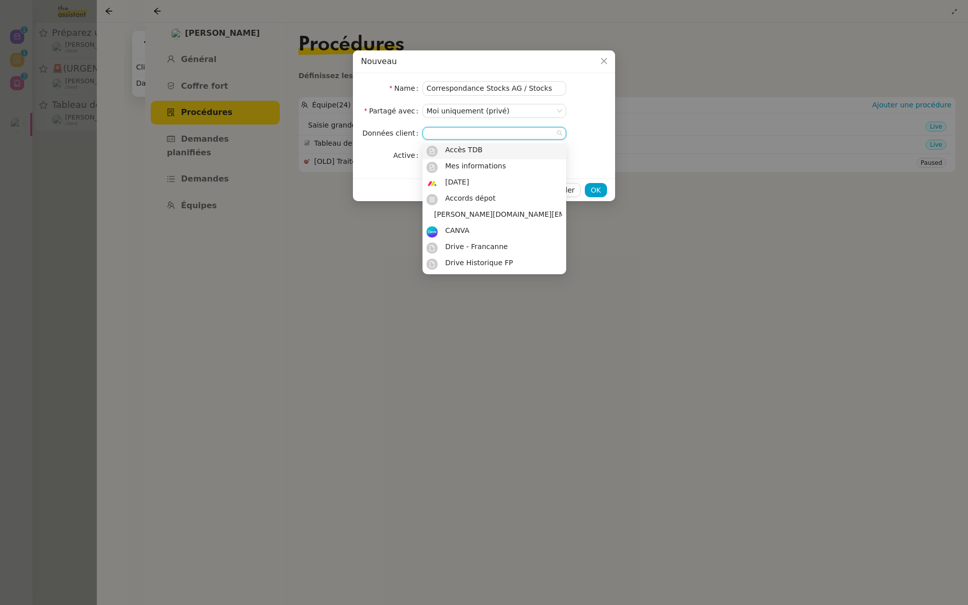
click at [383, 143] on form "Name Correspondance Stocks AG / Stocks Partagé avec Moi uniquement (privé) Donn…" at bounding box center [484, 121] width 246 height 81
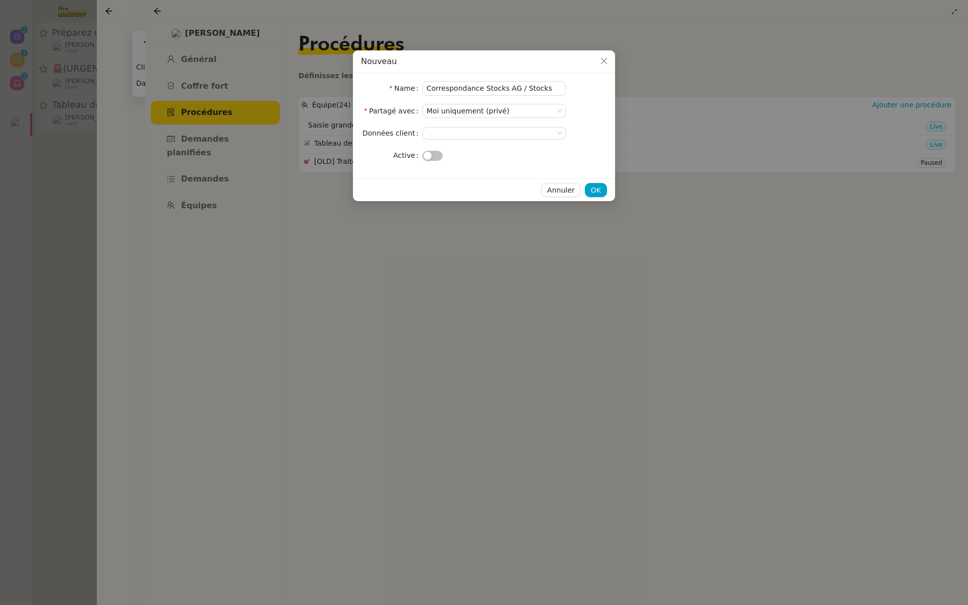
click at [432, 156] on button "button" at bounding box center [433, 156] width 20 height 10
click at [600, 186] on span "OK" at bounding box center [596, 191] width 10 height 12
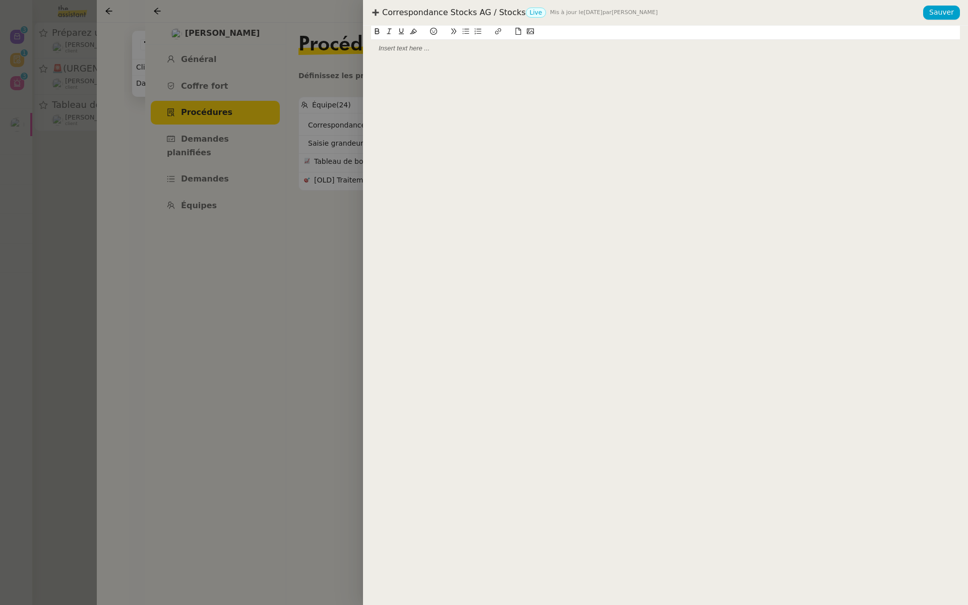
click at [467, 53] on div at bounding box center [665, 48] width 589 height 17
drag, startPoint x: 445, startPoint y: 49, endPoint x: 362, endPoint y: 42, distance: 84.0
click at [362, 42] on div "Correspondance Stocks AG / Stocks Live Mis à jour le 10 sept. 2025 par Meyriam …" at bounding box center [484, 302] width 968 height 605
click at [414, 27] on button at bounding box center [413, 32] width 12 height 12
click at [425, 46] on div "Créée le 10/09/25" at bounding box center [665, 48] width 589 height 9
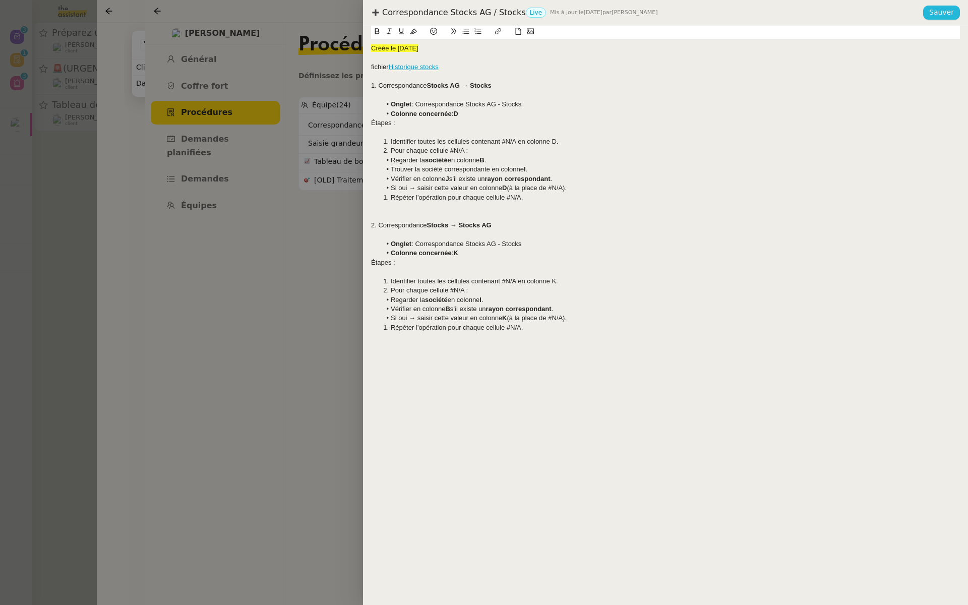
click at [939, 14] on span "Sauver" at bounding box center [941, 13] width 25 height 12
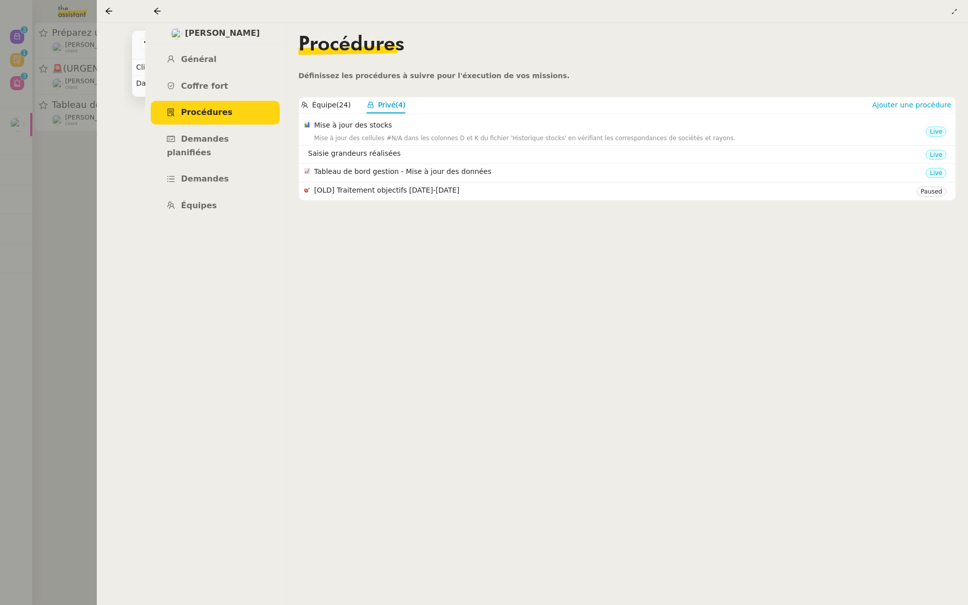
click at [80, 121] on div at bounding box center [484, 302] width 968 height 605
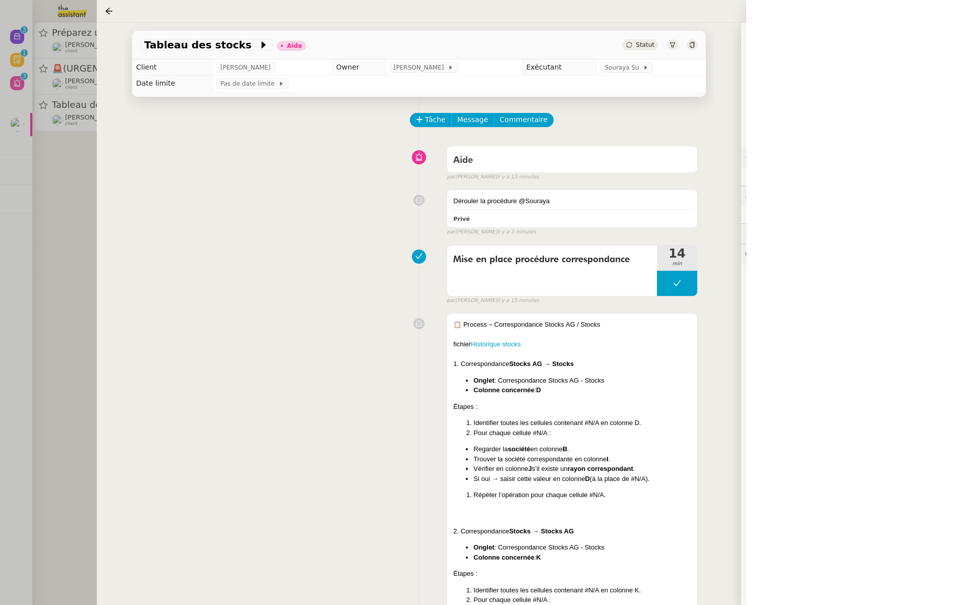
click at [257, 261] on div "Mise en place procédure correspondance 14 min false par Bert C. il y a 15 minut…" at bounding box center [419, 273] width 558 height 65
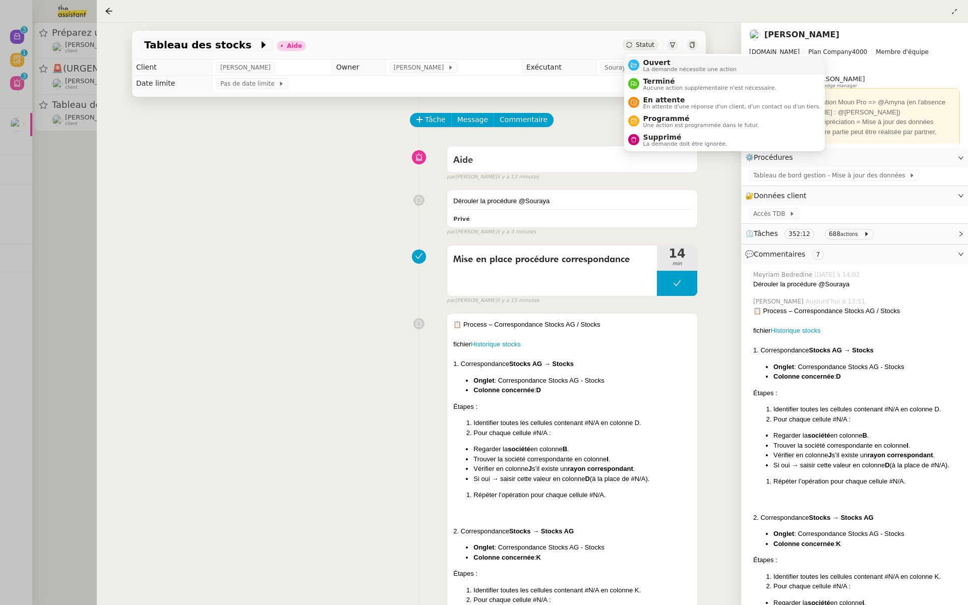
click at [635, 69] on nz-avatar at bounding box center [633, 64] width 11 height 11
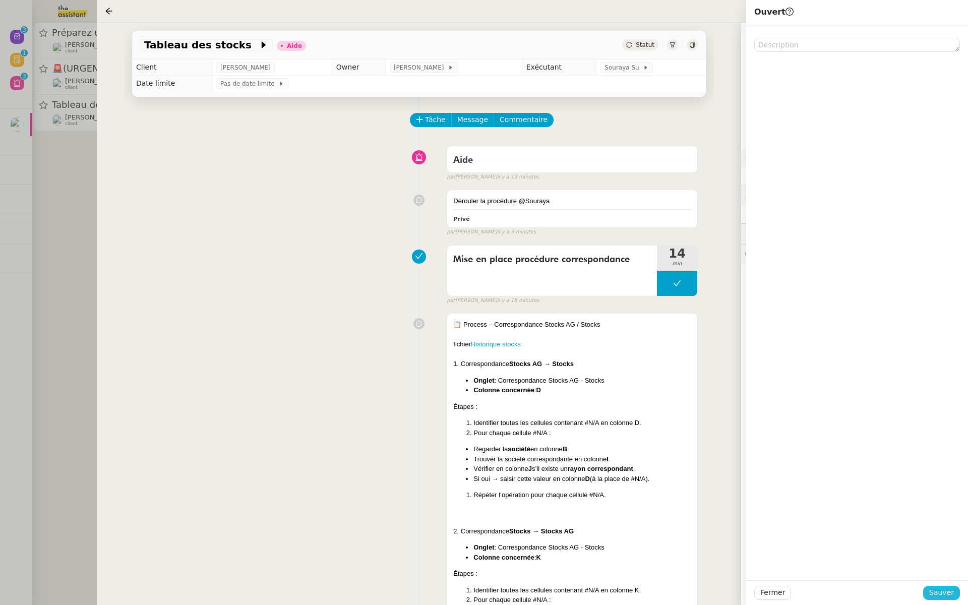
click at [935, 590] on span "Sauver" at bounding box center [941, 593] width 25 height 12
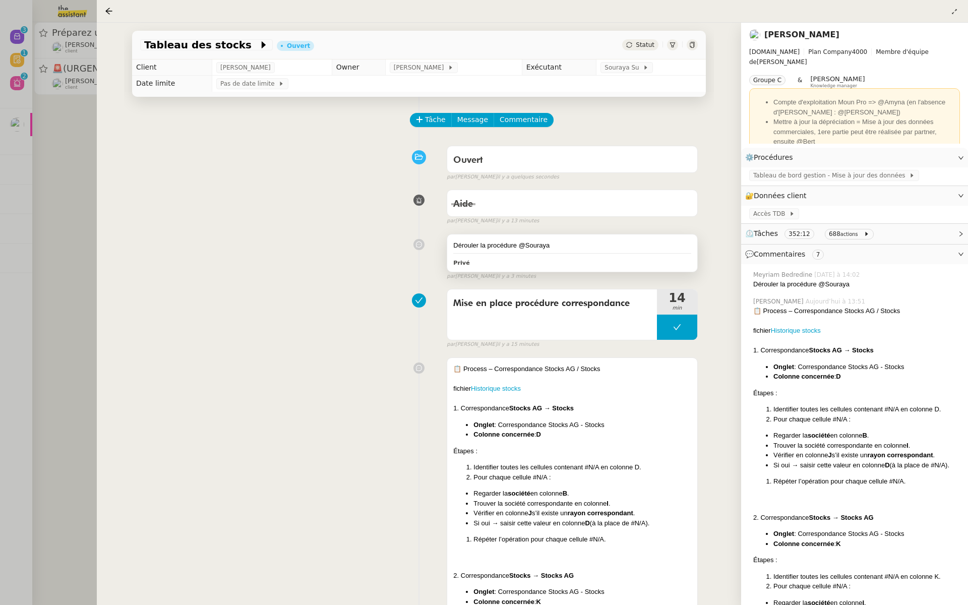
click at [585, 260] on div "Privé" at bounding box center [572, 263] width 238 height 12
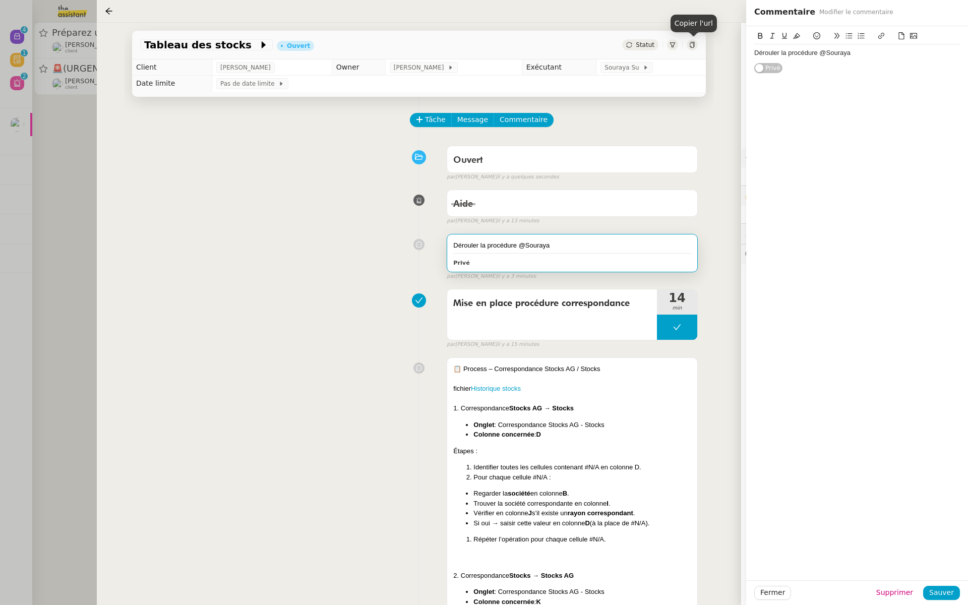
click at [691, 44] on icon at bounding box center [692, 45] width 6 height 6
click at [46, 192] on div at bounding box center [484, 302] width 968 height 605
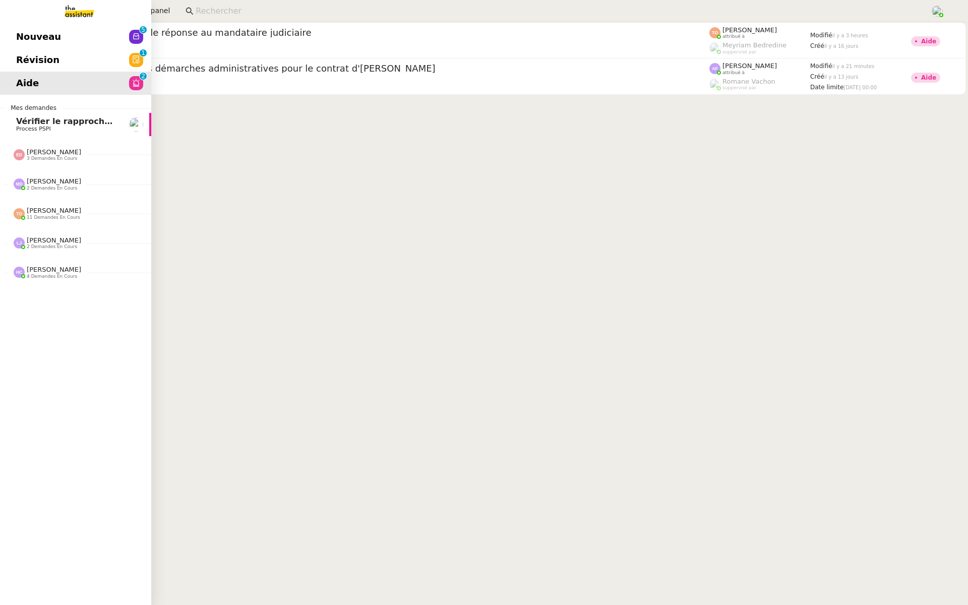
click at [25, 61] on span "Révision" at bounding box center [37, 59] width 43 height 15
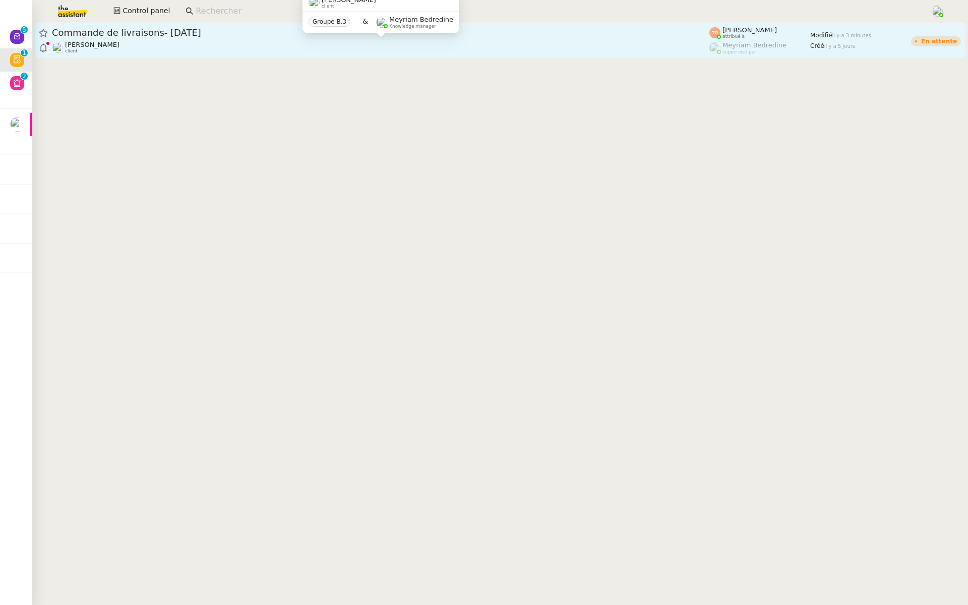
click at [182, 51] on div "Ilyes Hadj client" at bounding box center [381, 47] width 658 height 13
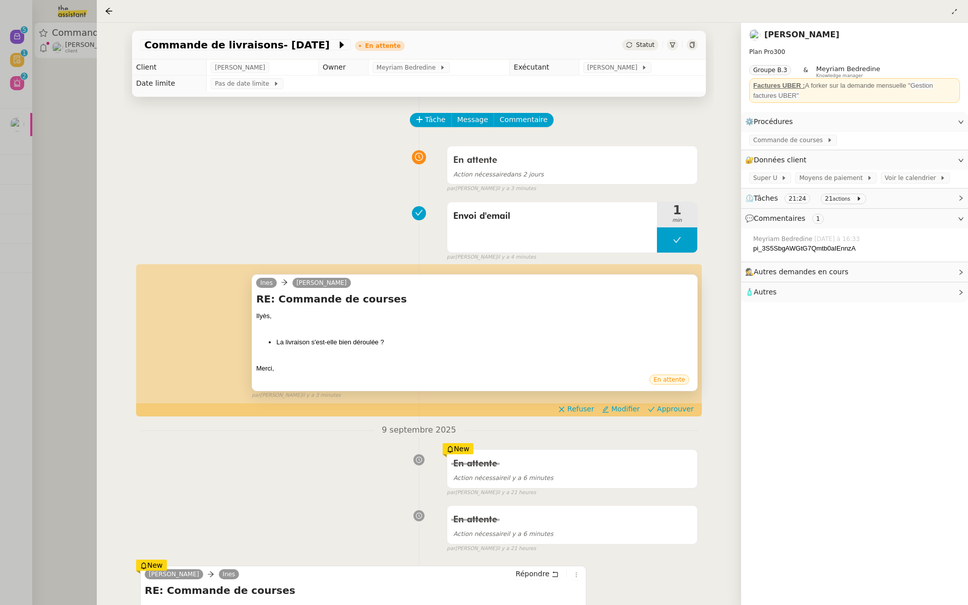
scroll to position [38, 0]
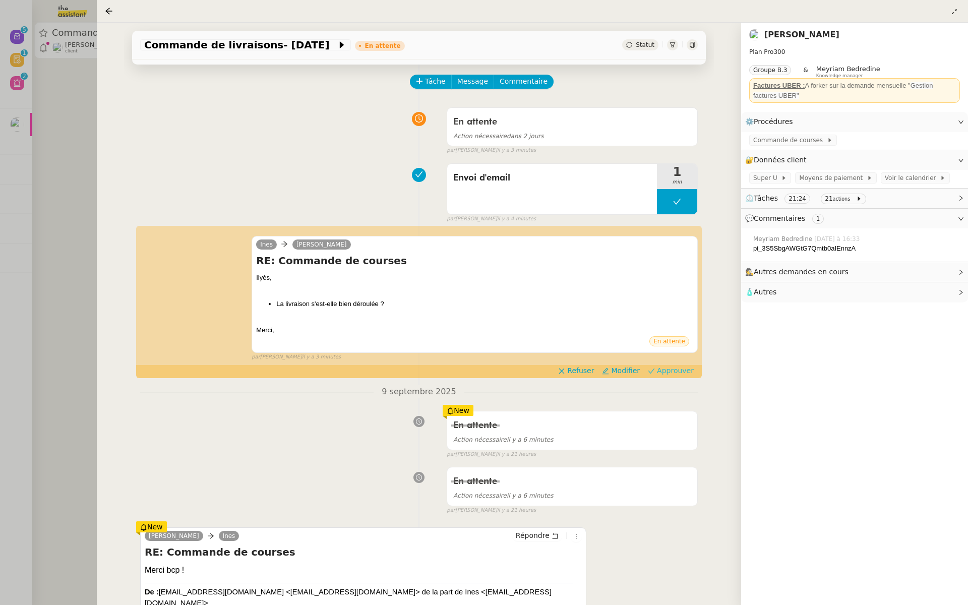
click at [682, 372] on span "Approuver" at bounding box center [675, 371] width 37 height 10
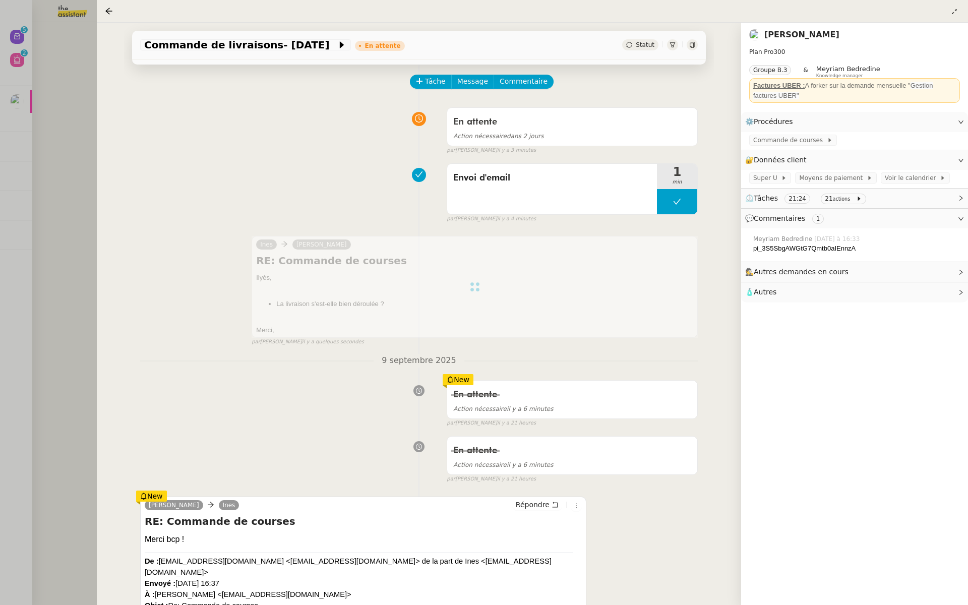
click at [47, 131] on div at bounding box center [484, 302] width 968 height 605
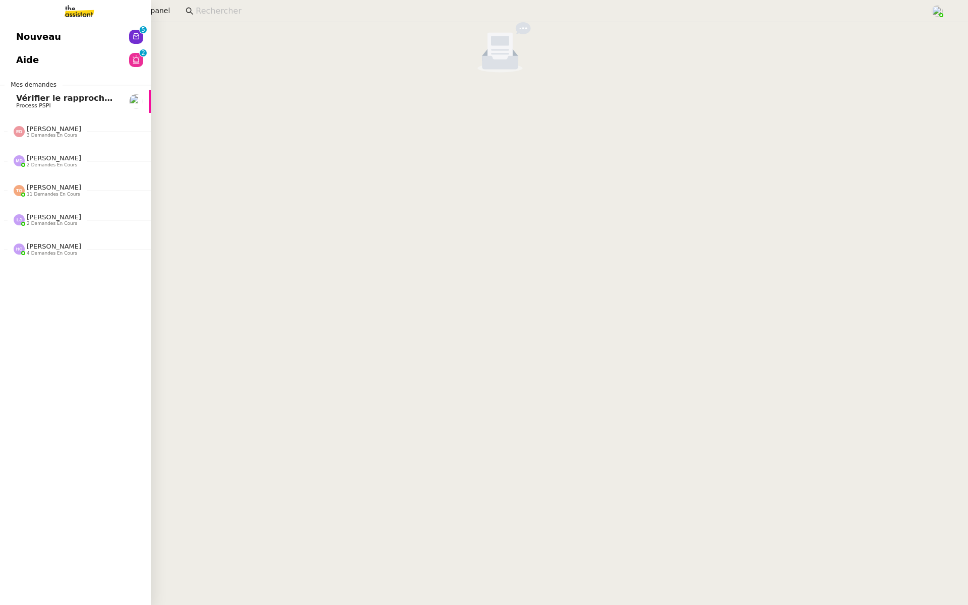
click at [33, 35] on span "Nouveau" at bounding box center [38, 36] width 45 height 15
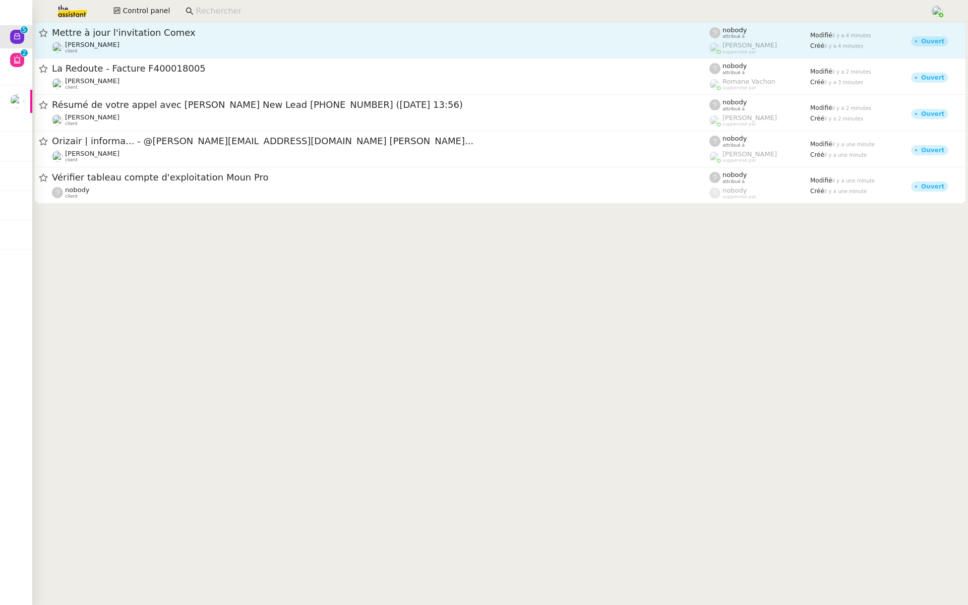
click at [108, 33] on span "Mettre à jour l'invitation Comex" at bounding box center [381, 32] width 658 height 9
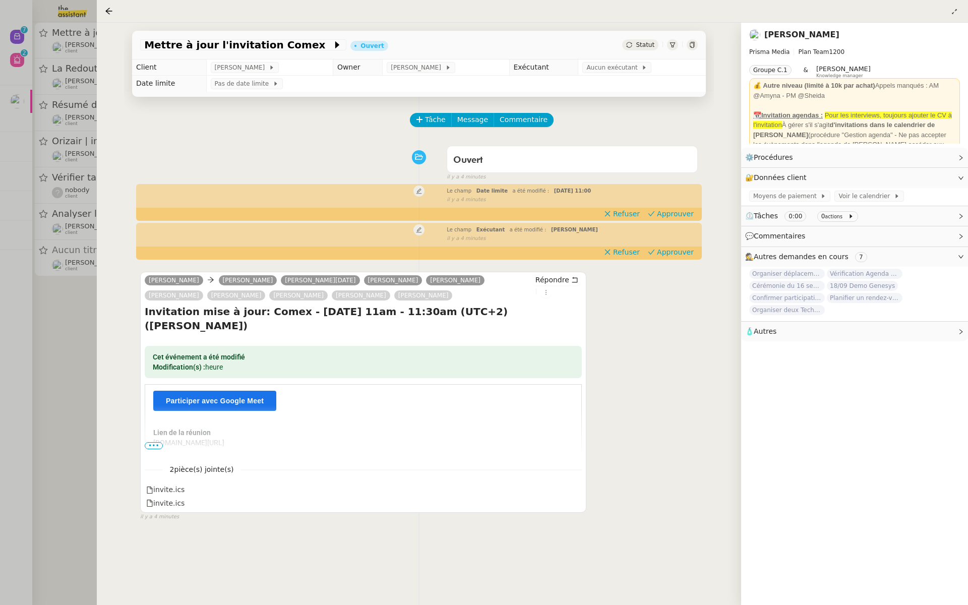
click at [619, 61] on td "Aucun exécutant" at bounding box center [642, 67] width 128 height 16
click at [617, 66] on span "Aucun exécutant" at bounding box center [613, 68] width 55 height 10
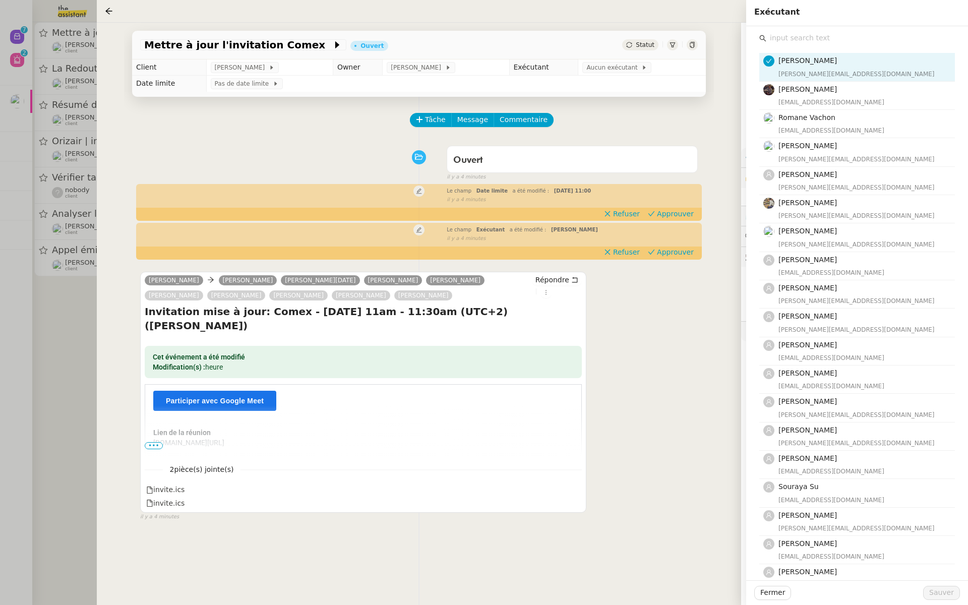
click at [799, 43] on input "text" at bounding box center [860, 38] width 189 height 14
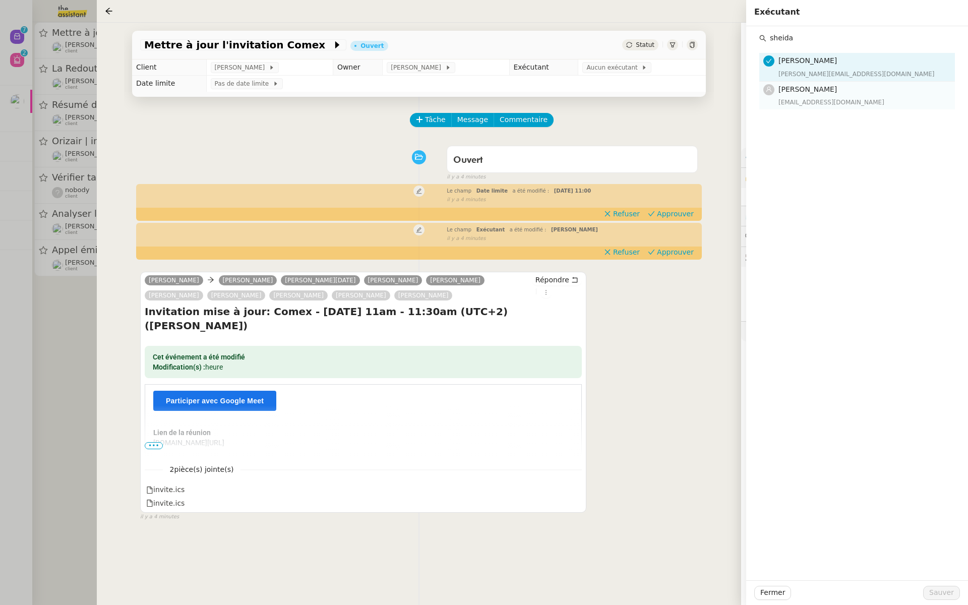
type input "sheida"
click at [791, 92] on span "[PERSON_NAME]" at bounding box center [808, 89] width 58 height 8
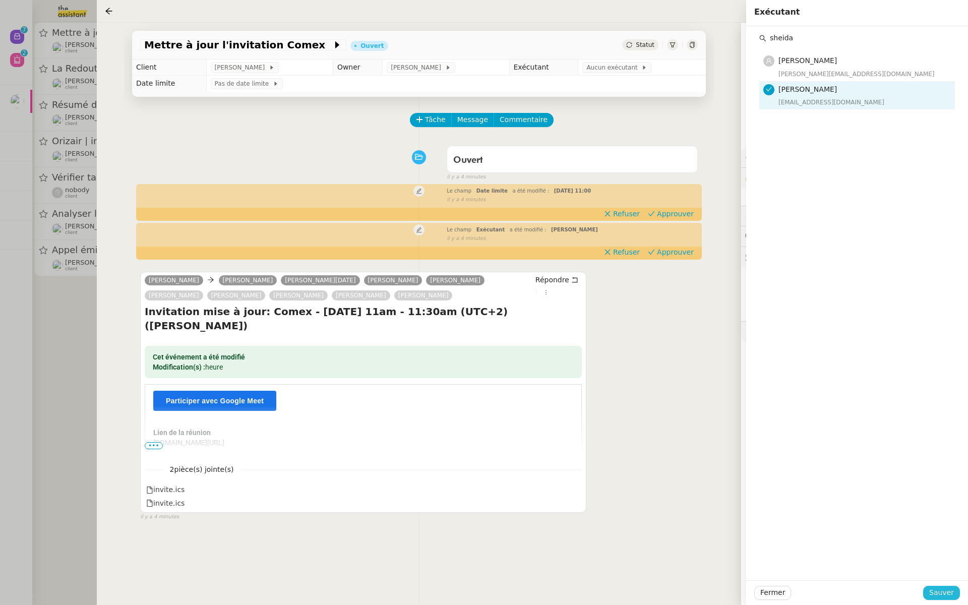
click at [943, 594] on span "Sauver" at bounding box center [941, 593] width 25 height 12
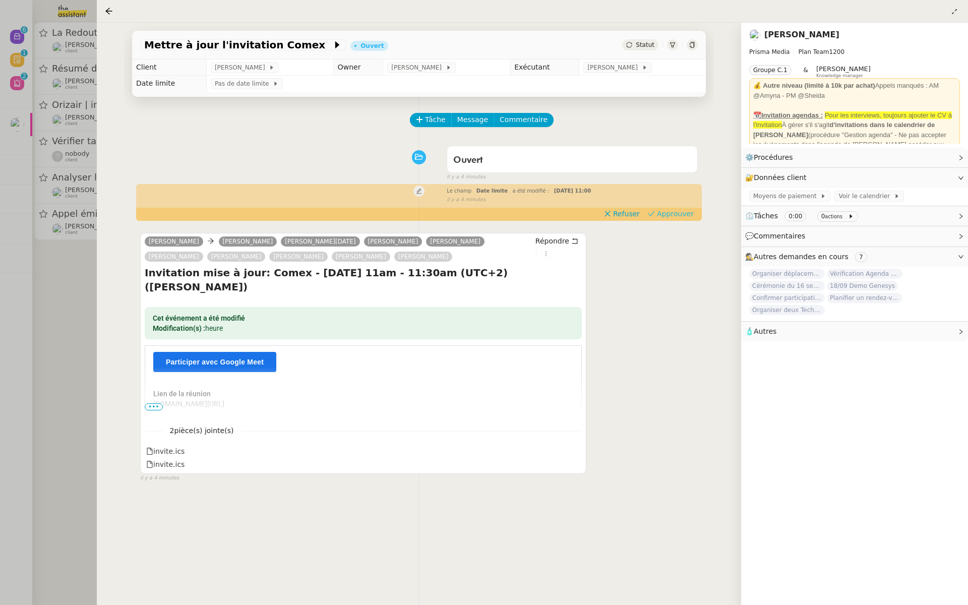
click at [678, 218] on span "Approuver" at bounding box center [675, 214] width 37 height 10
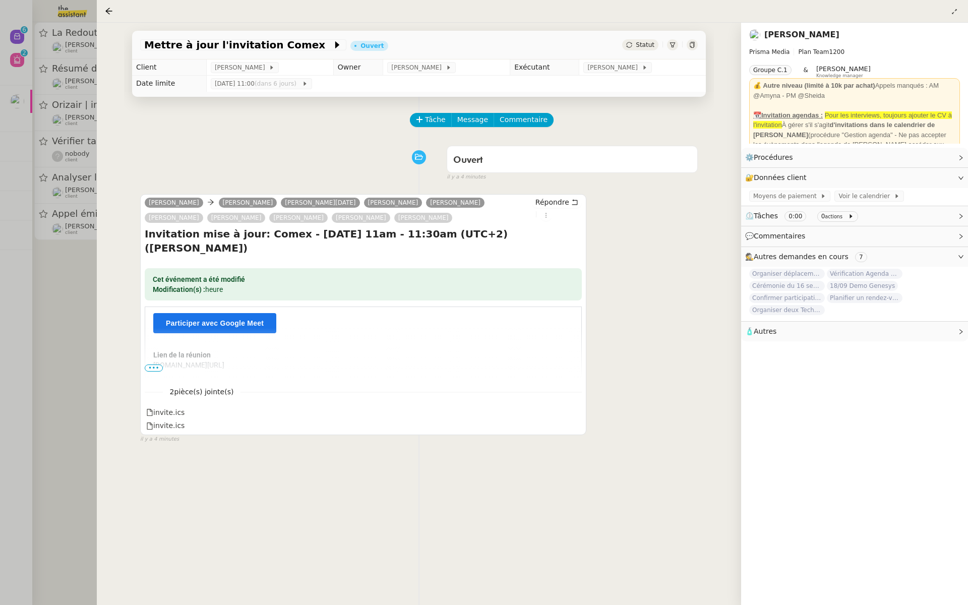
click at [54, 111] on div at bounding box center [484, 302] width 968 height 605
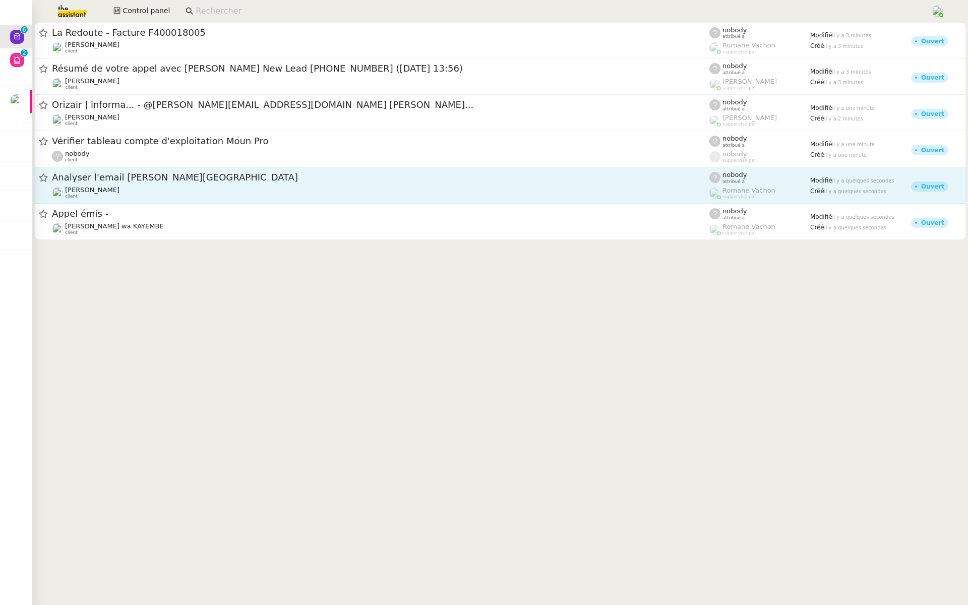
click at [359, 180] on span "Analyser l'email de Cremo Italia" at bounding box center [381, 177] width 658 height 9
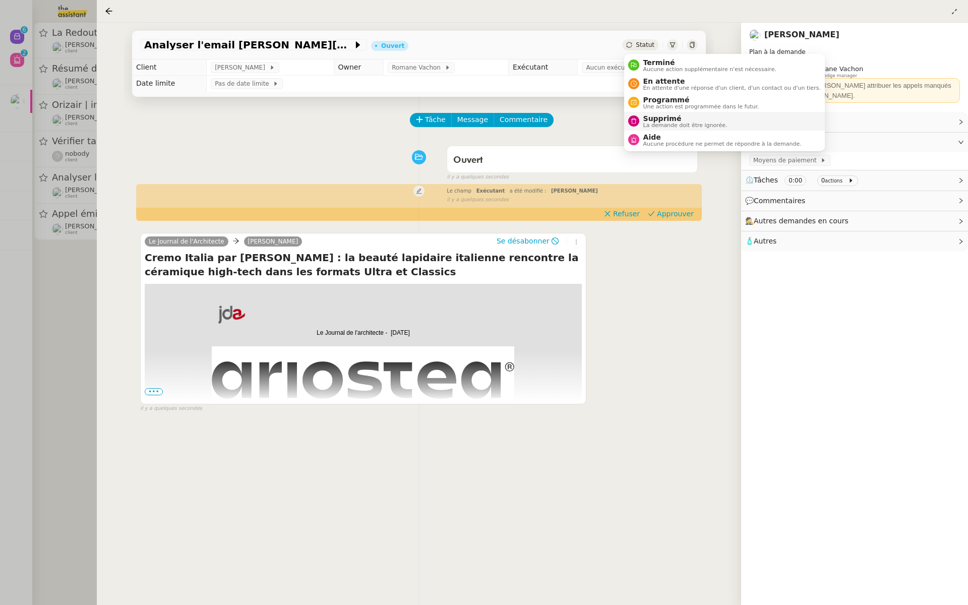
click at [651, 121] on span "Supprimé" at bounding box center [685, 118] width 84 height 8
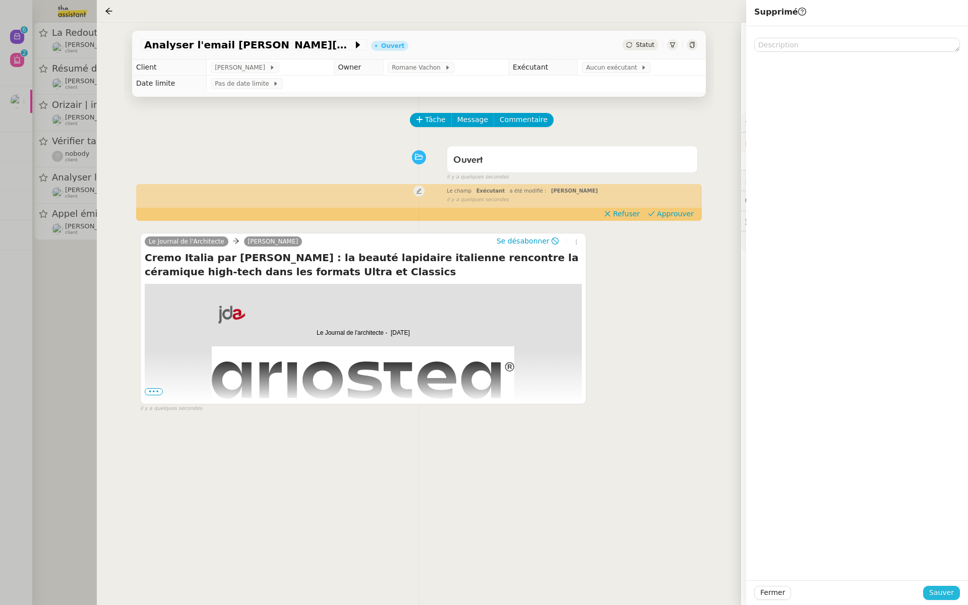
click at [943, 593] on span "Sauver" at bounding box center [941, 593] width 25 height 12
click at [0, 225] on div at bounding box center [484, 302] width 968 height 605
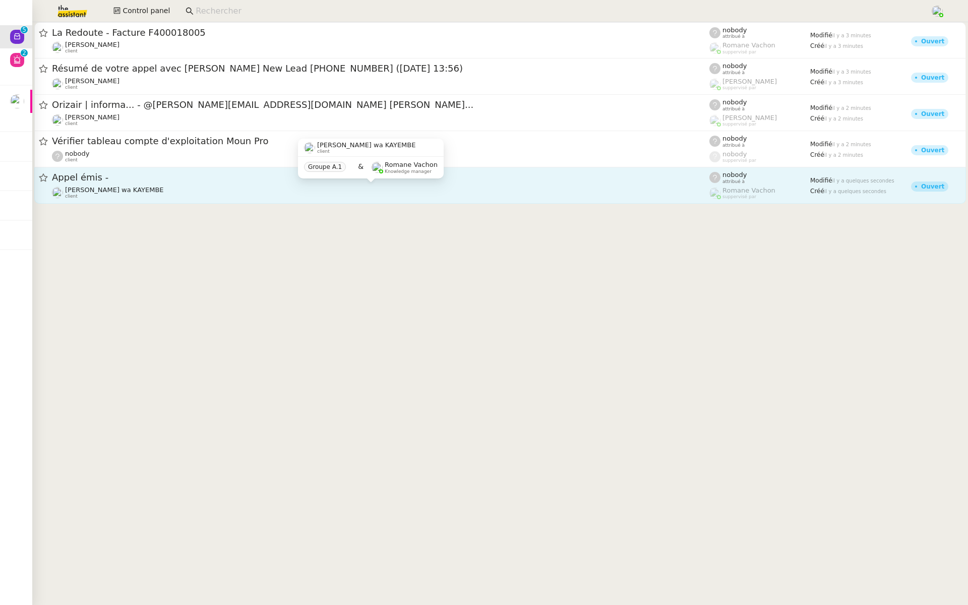
click at [168, 187] on div "Naomi OMEONGA wa KAYEMBE client" at bounding box center [381, 192] width 658 height 13
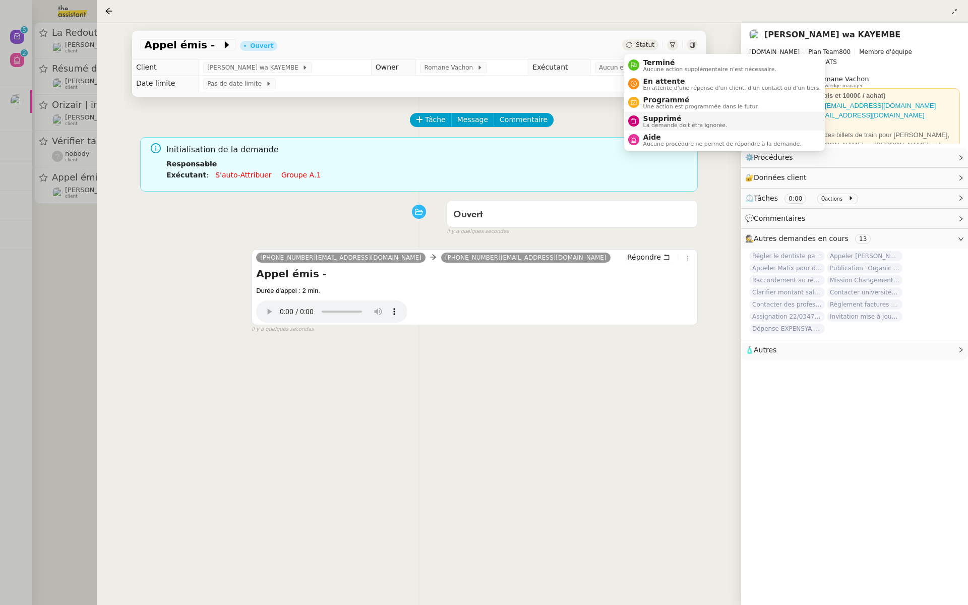
click at [644, 126] on span "La demande doit être ignorée." at bounding box center [685, 126] width 84 height 6
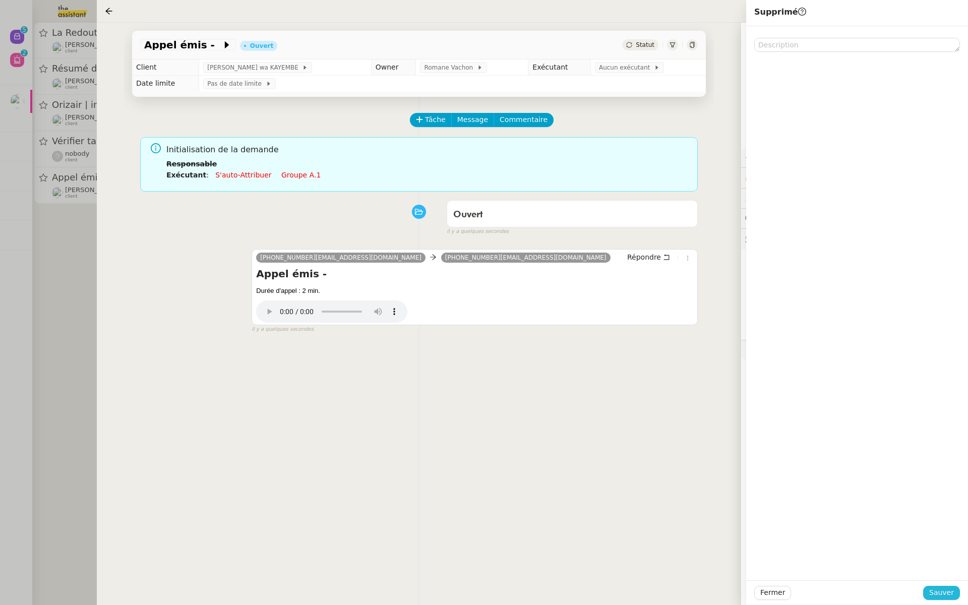
click at [945, 596] on span "Sauver" at bounding box center [941, 593] width 25 height 12
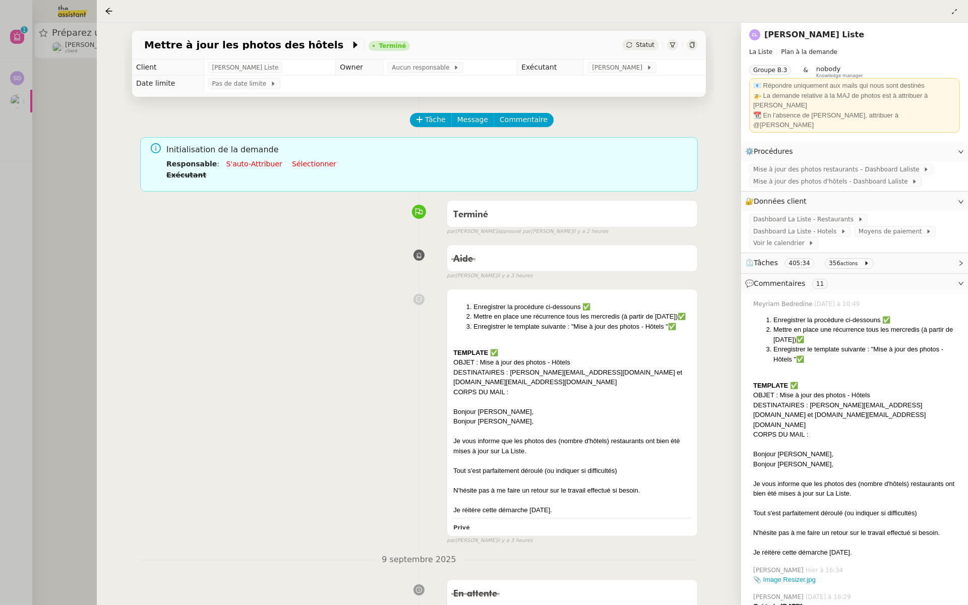
click at [25, 118] on div at bounding box center [484, 302] width 968 height 605
click at [77, 148] on div at bounding box center [484, 302] width 968 height 605
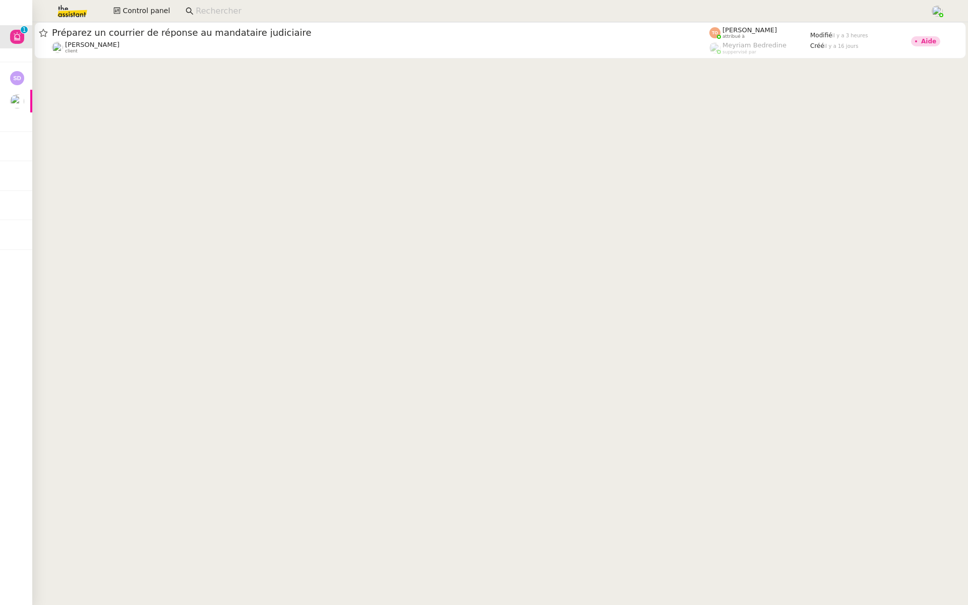
click at [67, 13] on img at bounding box center [64, 11] width 78 height 22
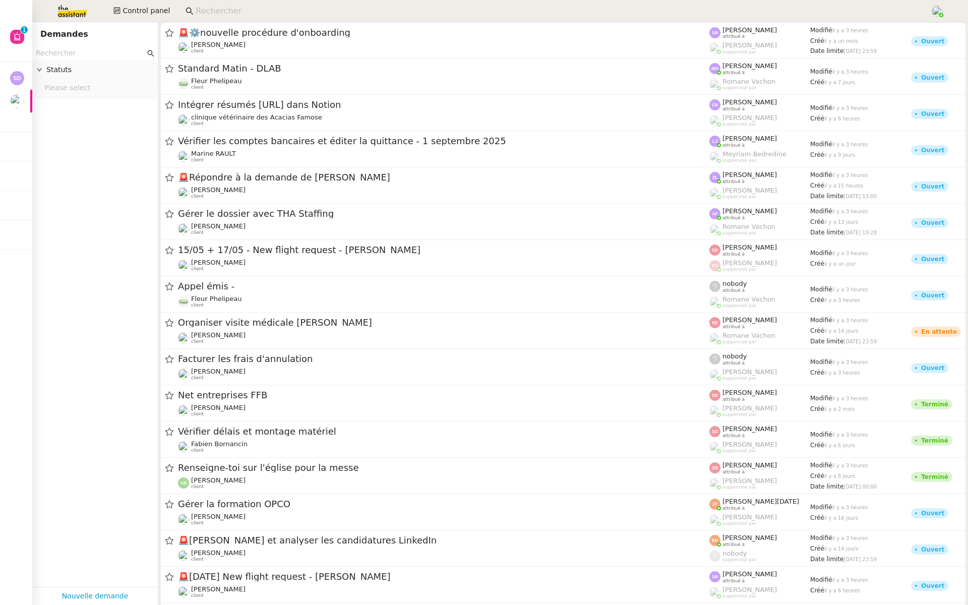
click at [70, 55] on input "text" at bounding box center [90, 53] width 109 height 12
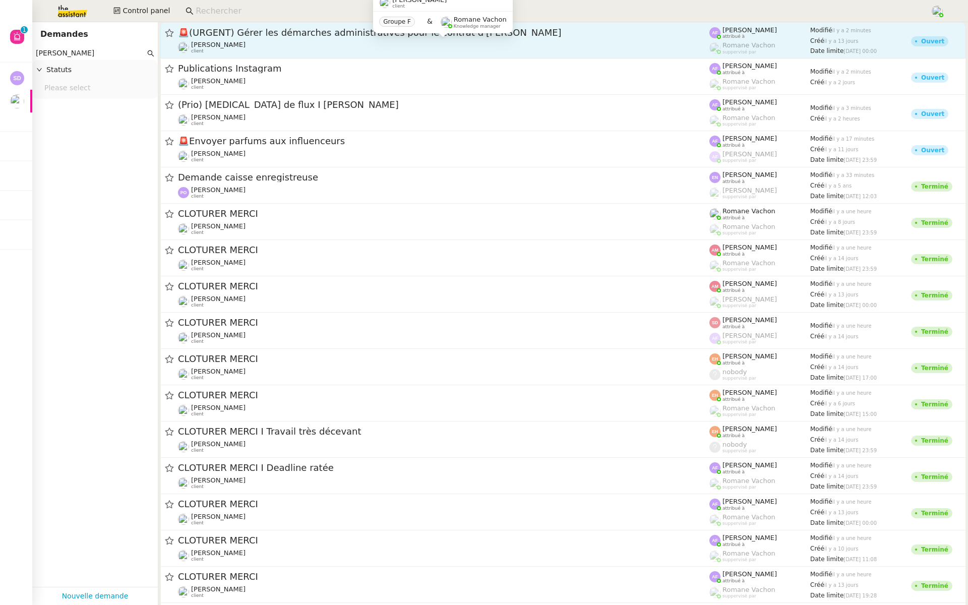
type input "pierre mer"
click at [297, 43] on div "Pierre Mergui client" at bounding box center [443, 47] width 531 height 13
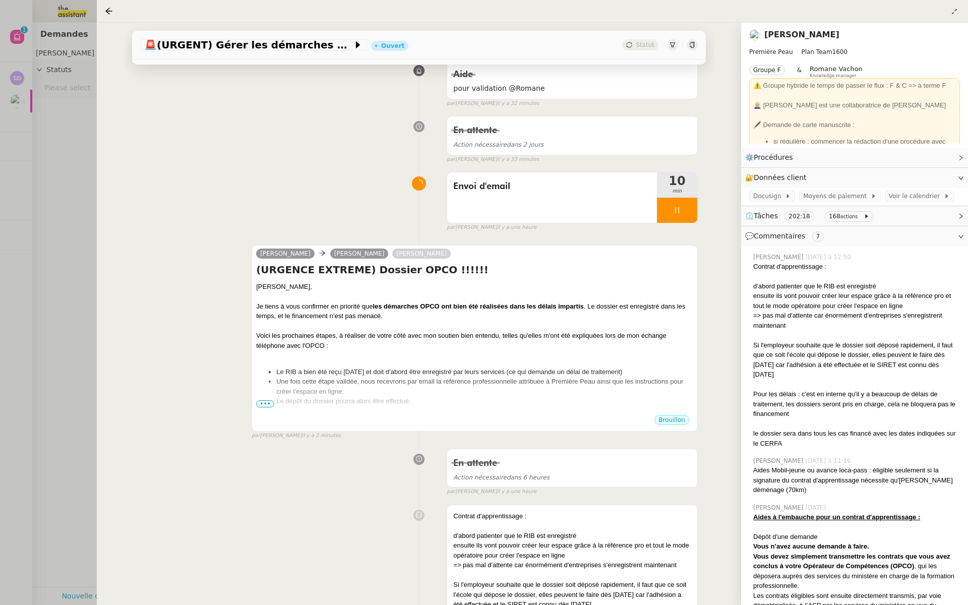
scroll to position [138, 0]
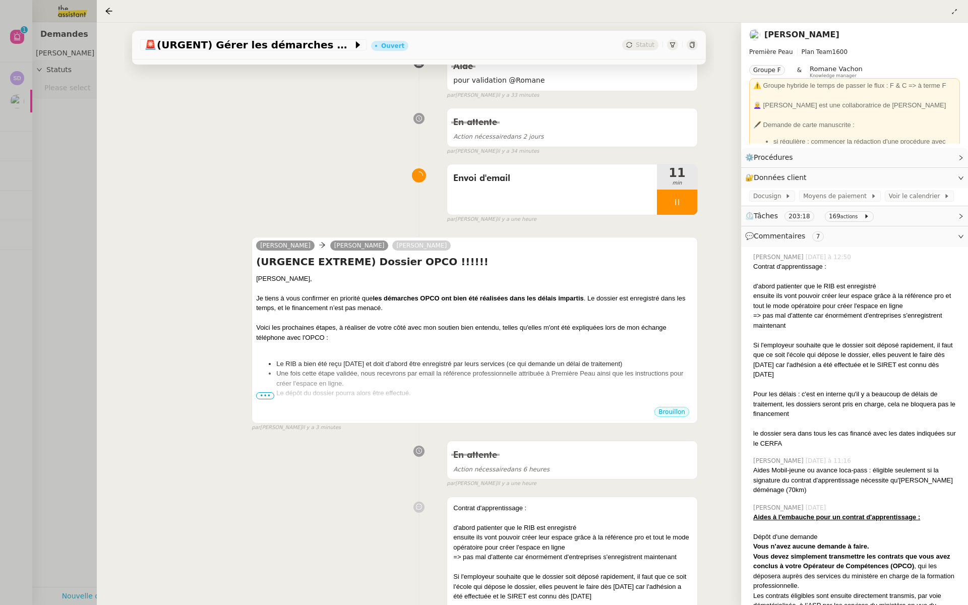
click at [62, 127] on div at bounding box center [484, 302] width 968 height 605
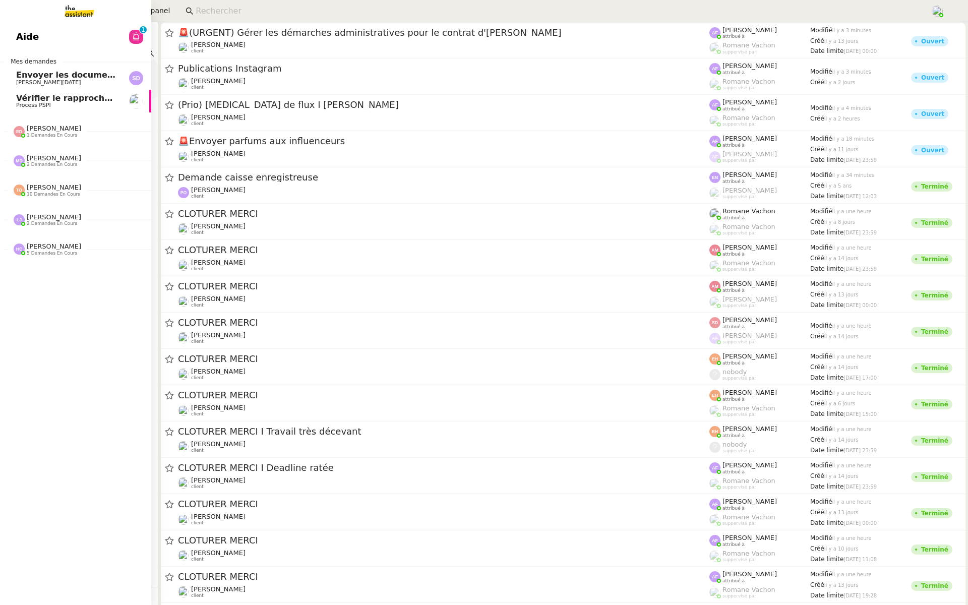
drag, startPoint x: 85, startPoint y: 53, endPoint x: 9, endPoint y: 57, distance: 76.7
click at [9, 57] on nz-layout "Aide 0 1 2 3 4 5 6 7 8 9 Mes demandes Envoyer les documents à jour Stéphane DAH…" at bounding box center [484, 302] width 968 height 605
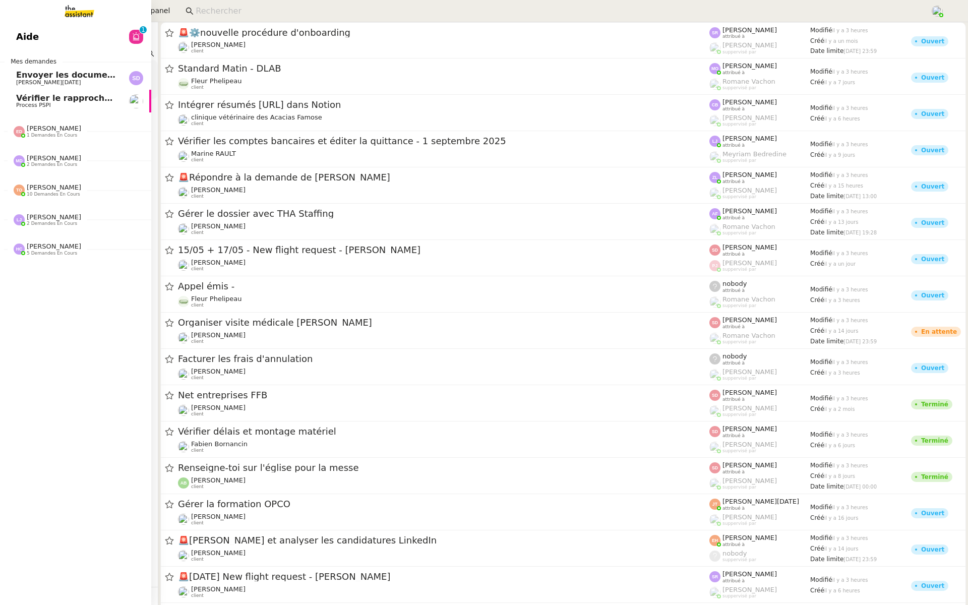
click at [7, 32] on link "Aide 0 1 2 3 4 5 6 7 8 9" at bounding box center [75, 36] width 151 height 23
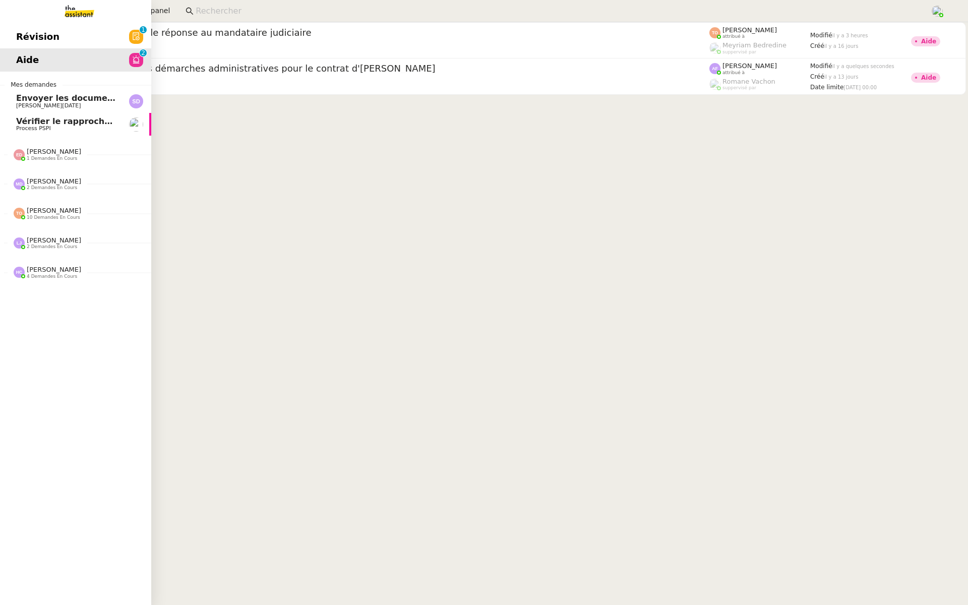
click at [90, 33] on link "Révision 0 1 2 3 4 5 6 7 8 9" at bounding box center [75, 36] width 151 height 23
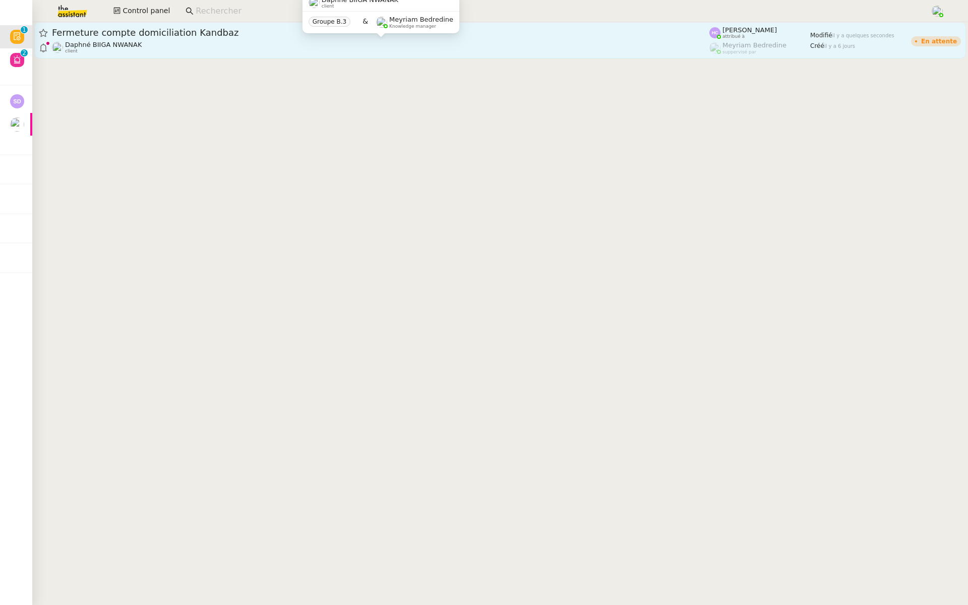
click at [359, 48] on div "Daphné BIIGA NWANAK client" at bounding box center [381, 47] width 658 height 13
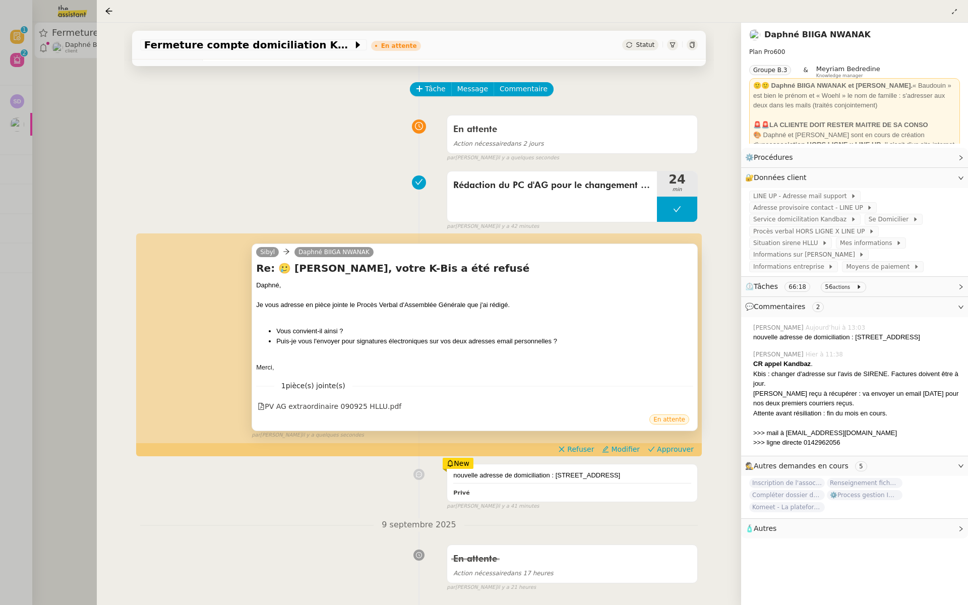
scroll to position [32, 0]
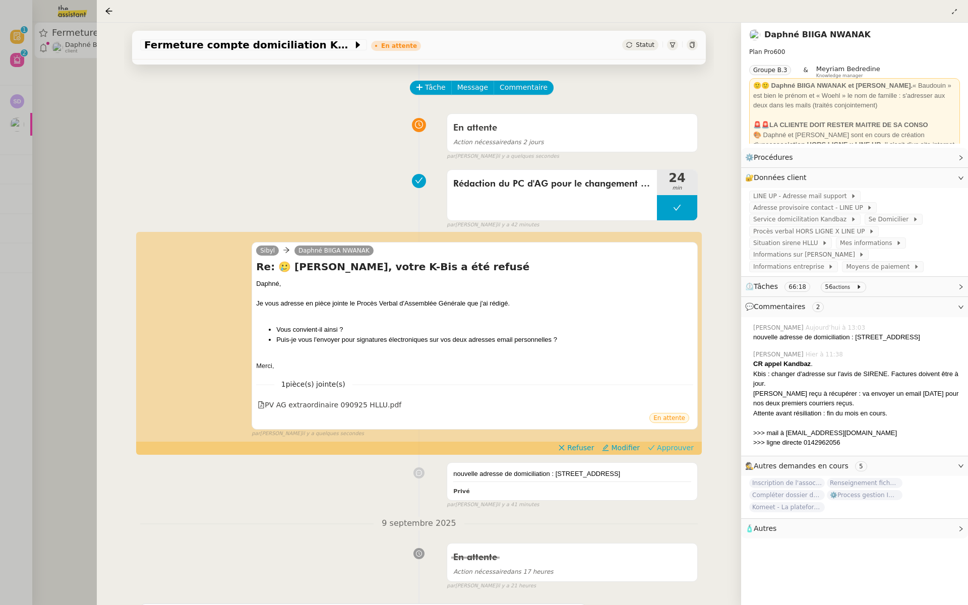
click at [683, 446] on span "Approuver" at bounding box center [675, 448] width 37 height 10
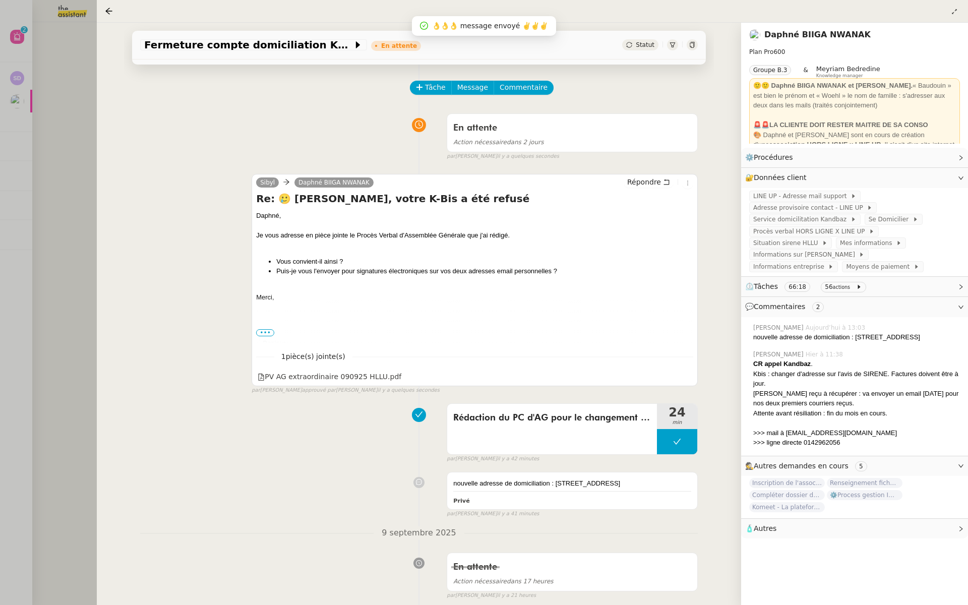
click at [69, 216] on div at bounding box center [484, 302] width 968 height 605
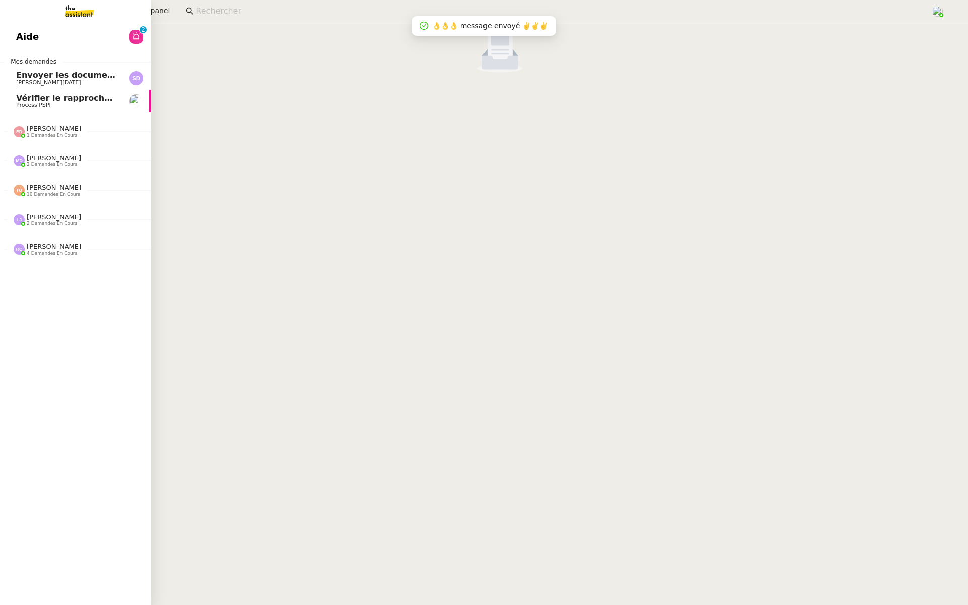
click at [27, 36] on span "Aide" at bounding box center [27, 36] width 23 height 15
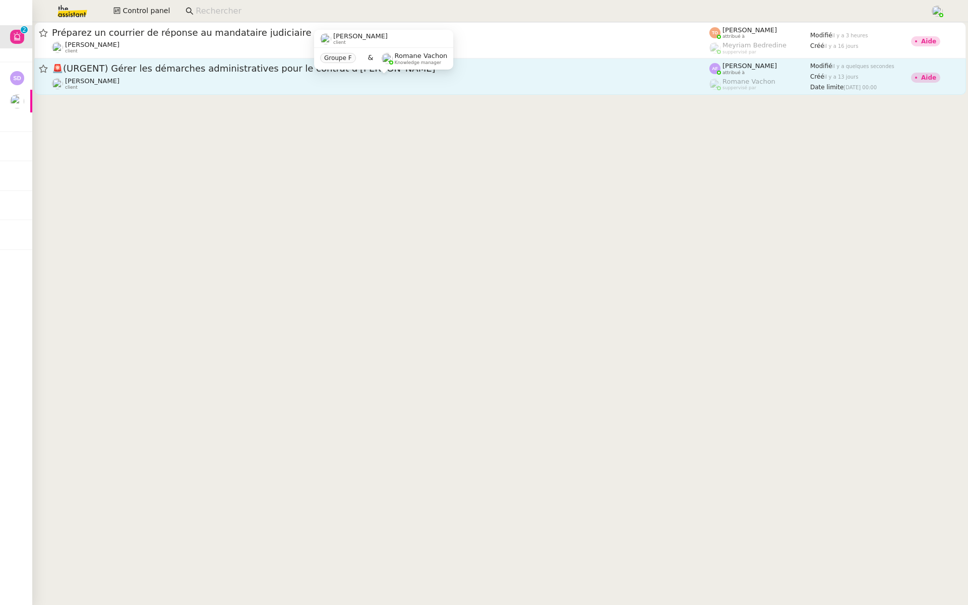
click at [242, 81] on div "[PERSON_NAME] client" at bounding box center [381, 83] width 658 height 13
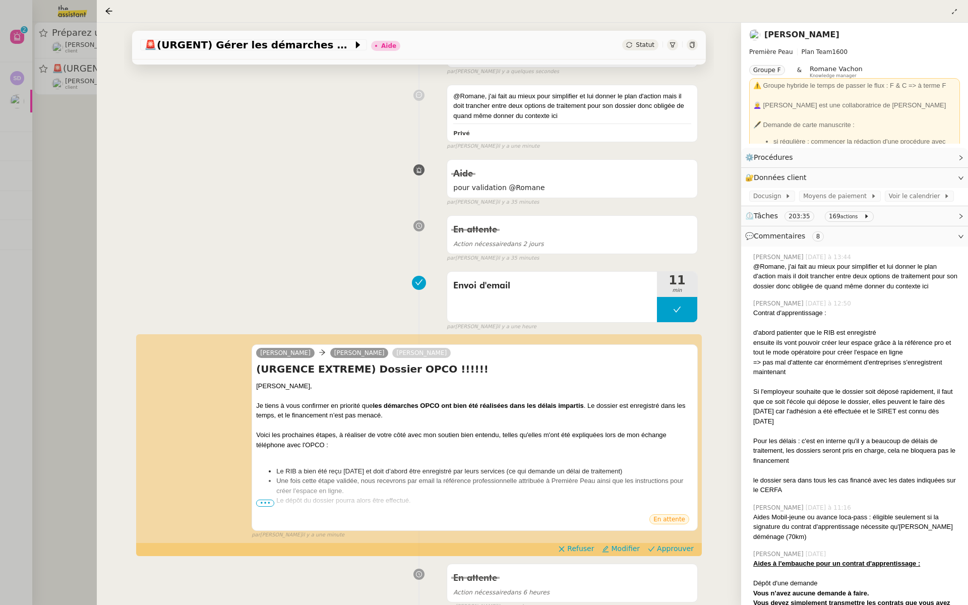
scroll to position [132, 0]
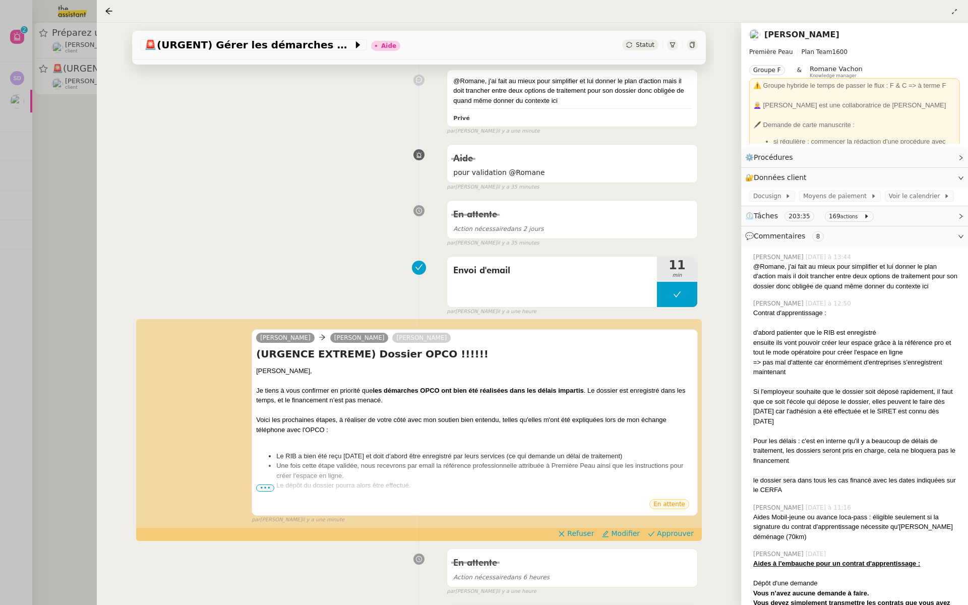
click at [75, 216] on div at bounding box center [484, 302] width 968 height 605
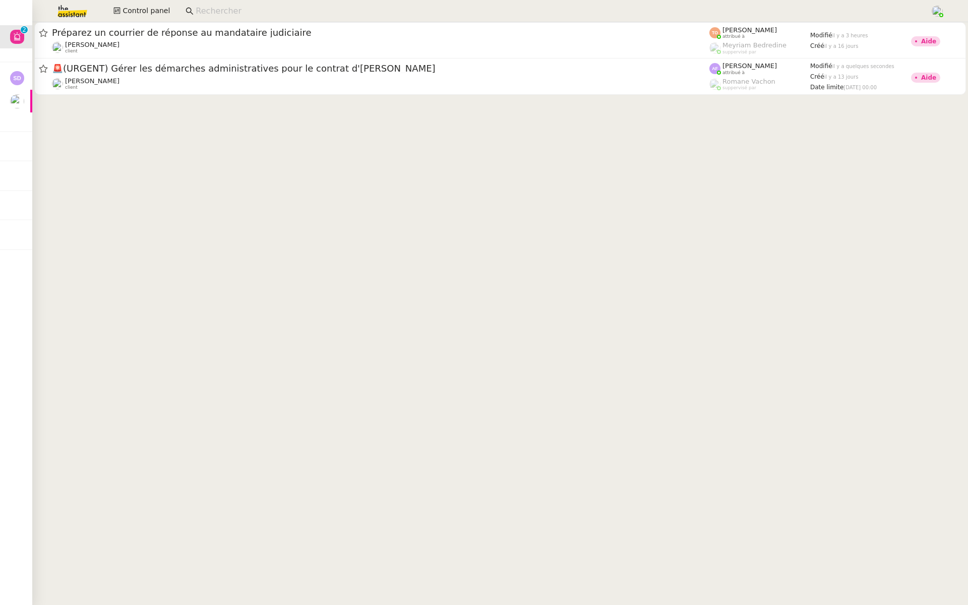
click at [247, 11] on input at bounding box center [558, 12] width 725 height 14
type input "m"
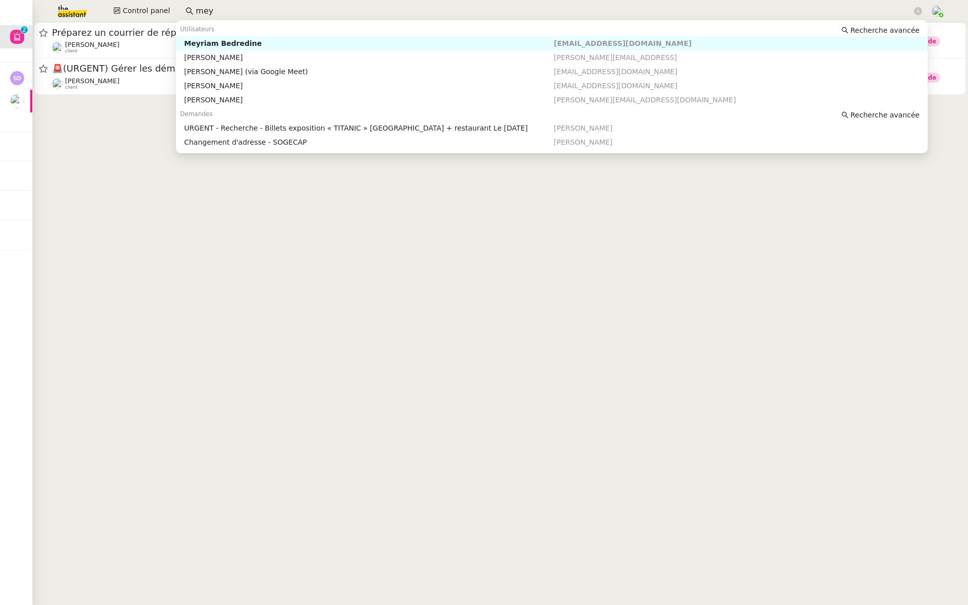
click at [257, 45] on div "Meyriam Bedredine" at bounding box center [369, 43] width 370 height 9
type input "mey"
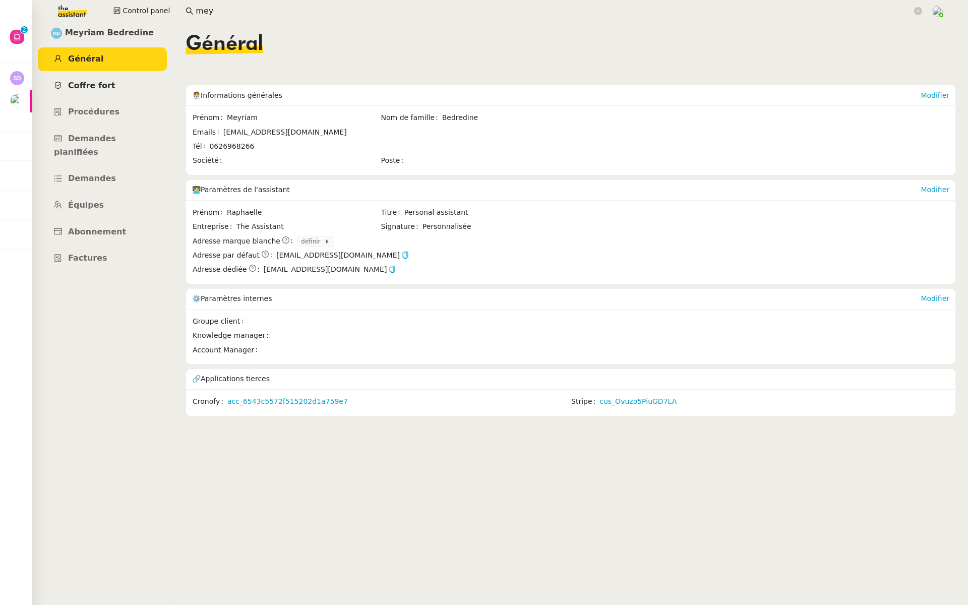
click at [90, 85] on span "Coffre fort" at bounding box center [91, 86] width 47 height 10
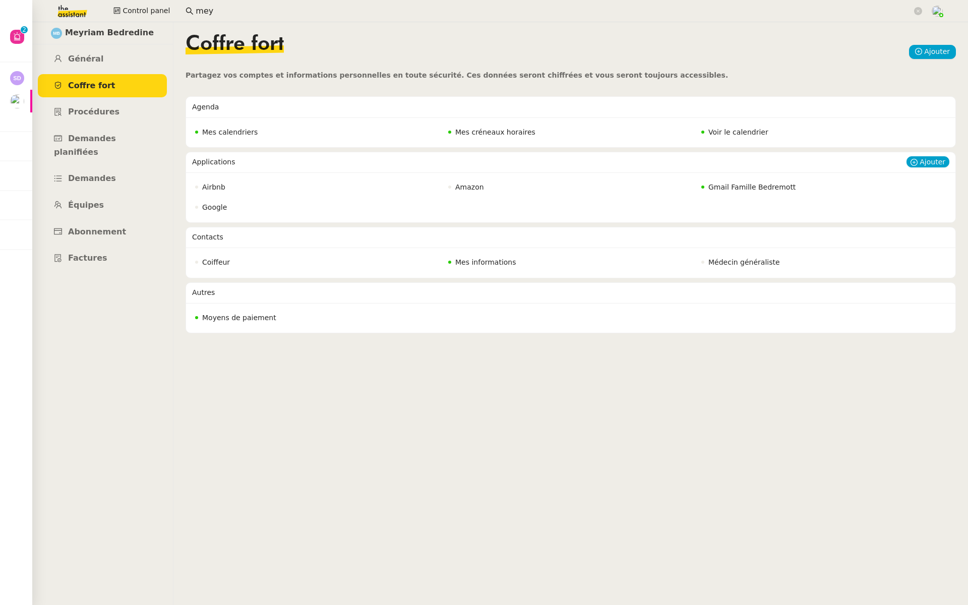
click at [737, 185] on span "Gmail Famille Bedremott" at bounding box center [751, 187] width 87 height 8
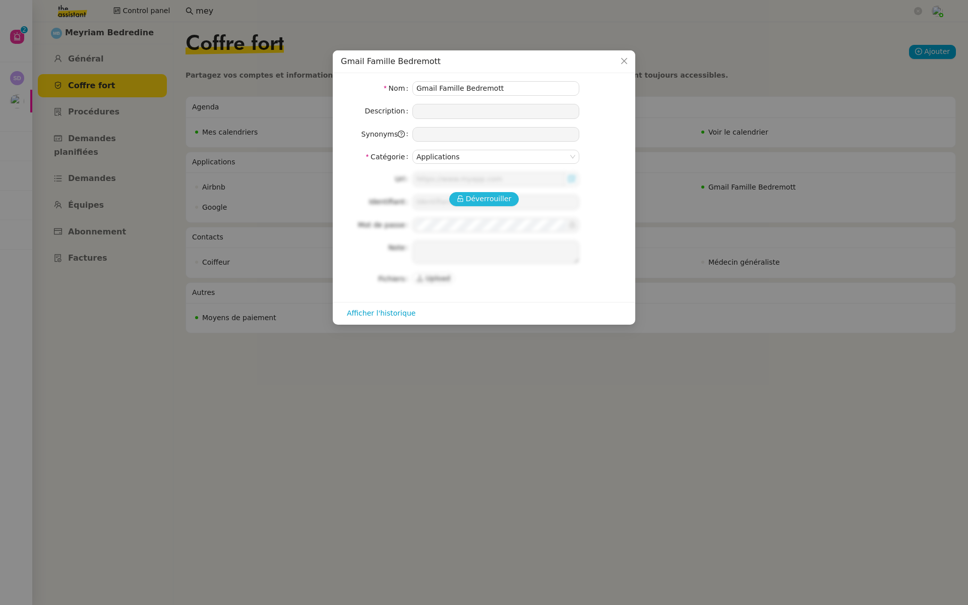
click at [482, 198] on span "Déverrouiller" at bounding box center [489, 199] width 46 height 12
type input "famillebedremott@gmail.com"
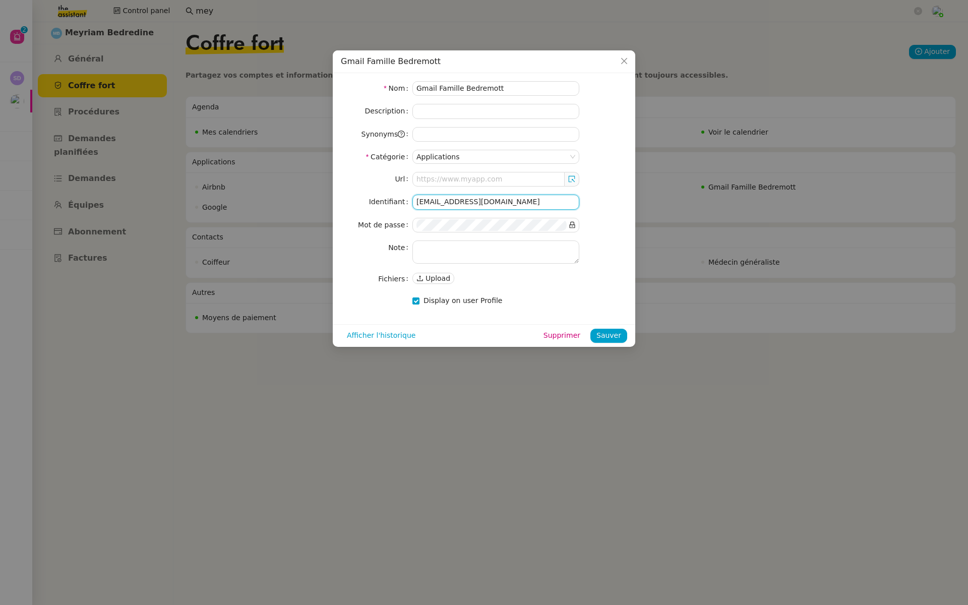
drag, startPoint x: 518, startPoint y: 203, endPoint x: 350, endPoint y: 198, distance: 167.5
click at [350, 198] on nz-form-item "Identifiant famillebedremott@gmail.com" at bounding box center [484, 202] width 286 height 15
click at [573, 222] on icon at bounding box center [573, 225] width 6 height 7
click at [412, 220] on nz-input-group at bounding box center [495, 225] width 167 height 15
click at [267, 605] on nz-modal-container "Gmail Famille Bedremott Nom Gmail Famille Bedremott Description Synonyms Catégo…" at bounding box center [484, 302] width 968 height 605
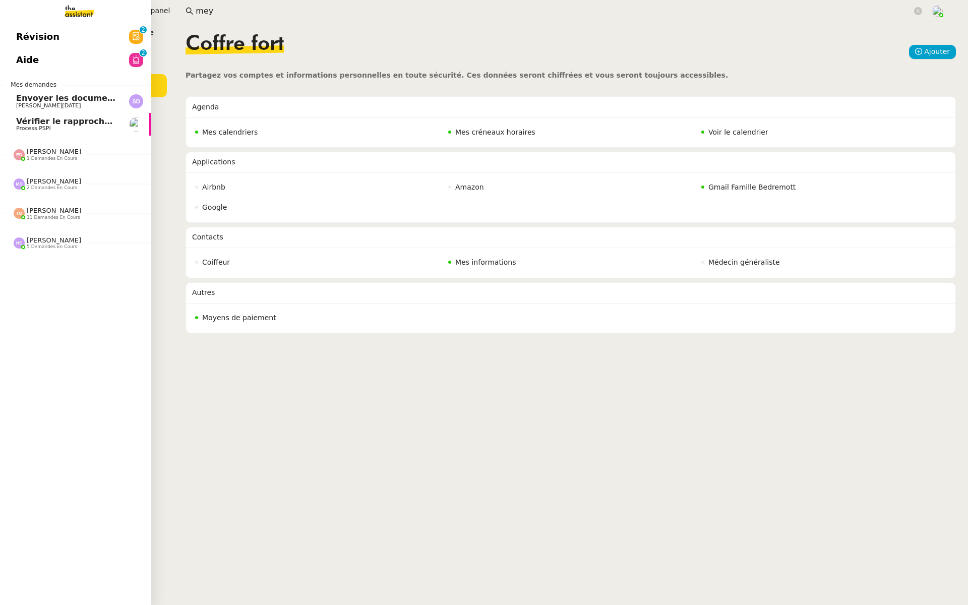
click at [22, 37] on span "Révision" at bounding box center [37, 36] width 43 height 15
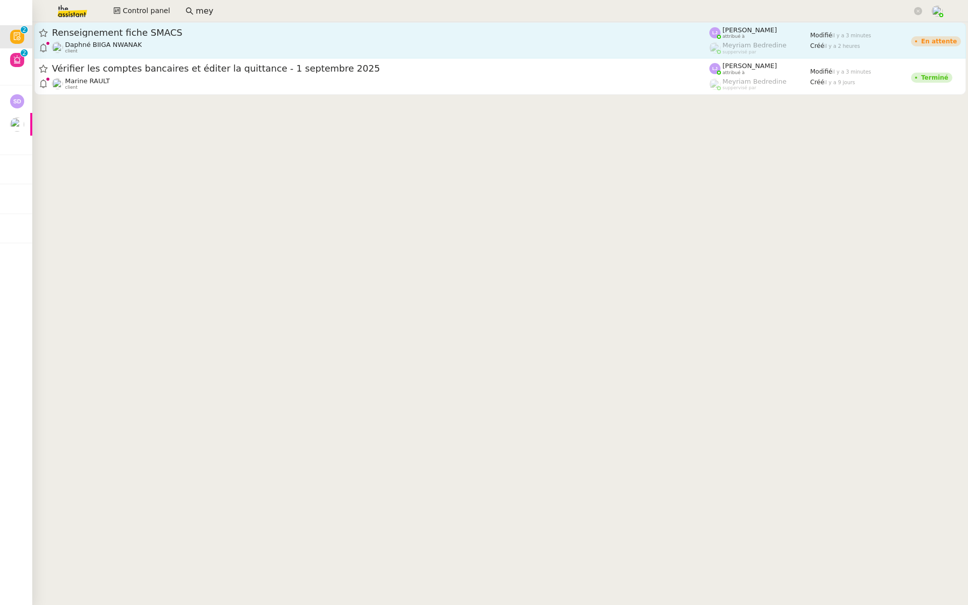
click at [213, 34] on span "Renseignement fiche SMACS" at bounding box center [381, 32] width 658 height 9
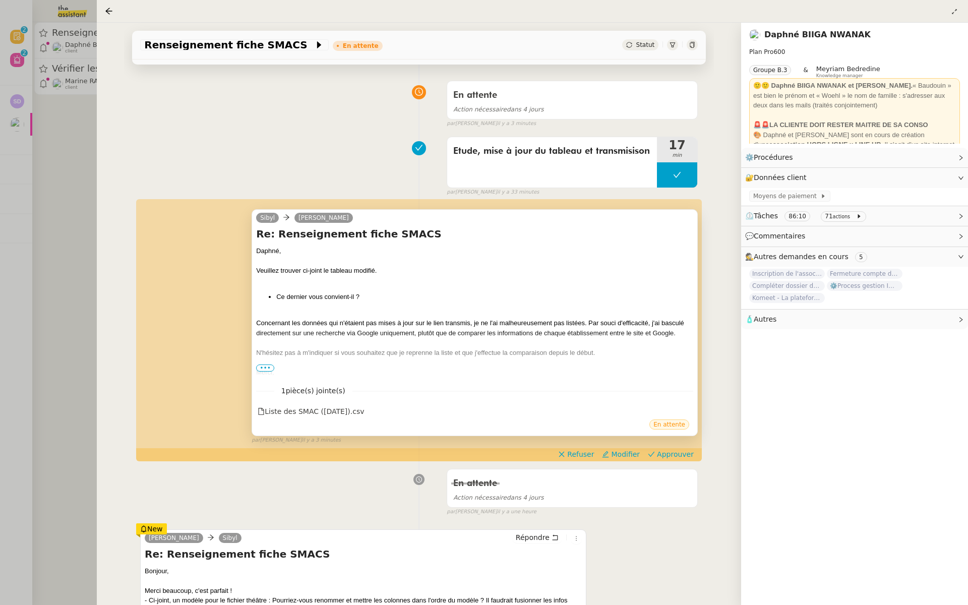
scroll to position [130, 0]
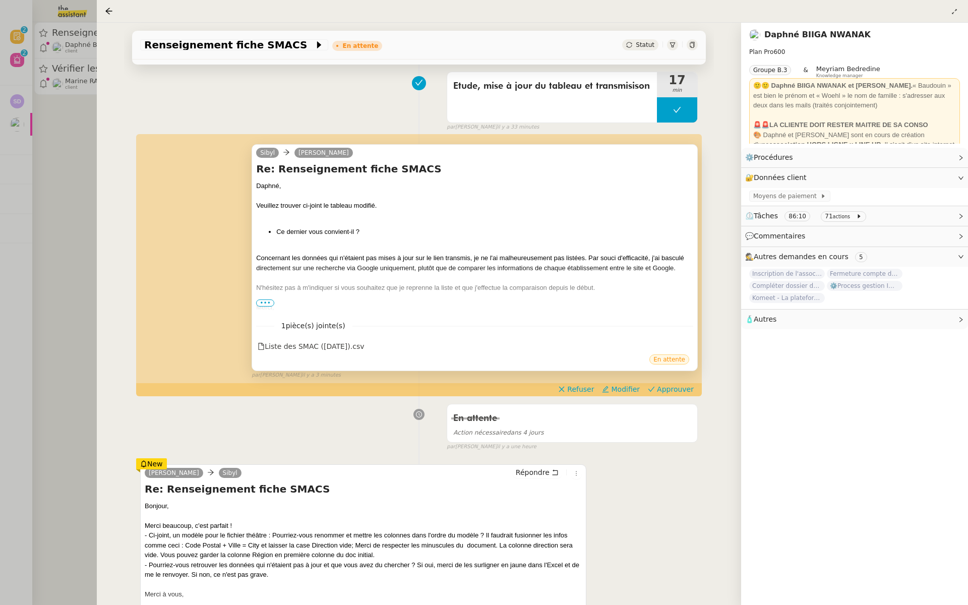
click at [262, 301] on span "•••" at bounding box center [265, 303] width 18 height 7
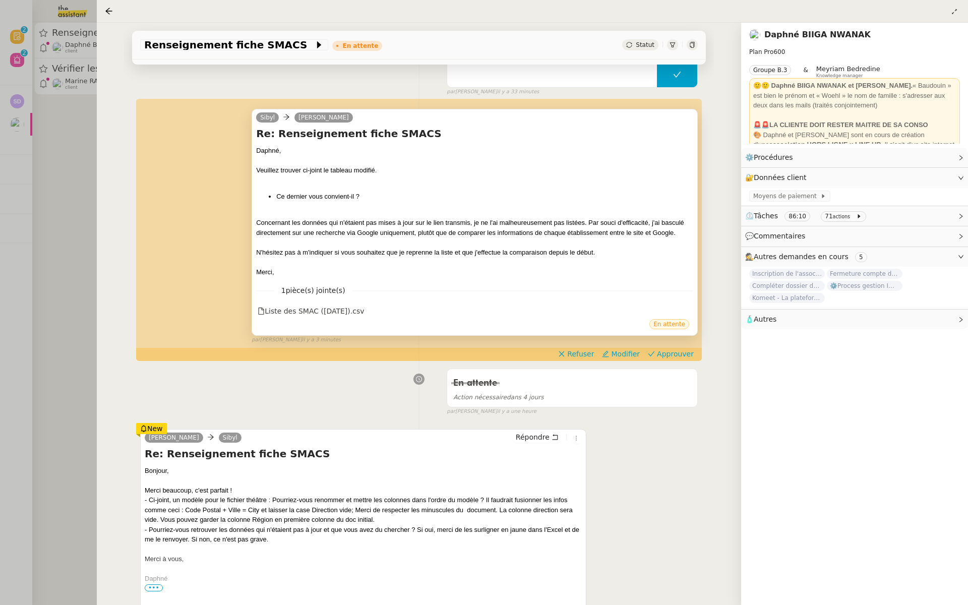
scroll to position [178, 0]
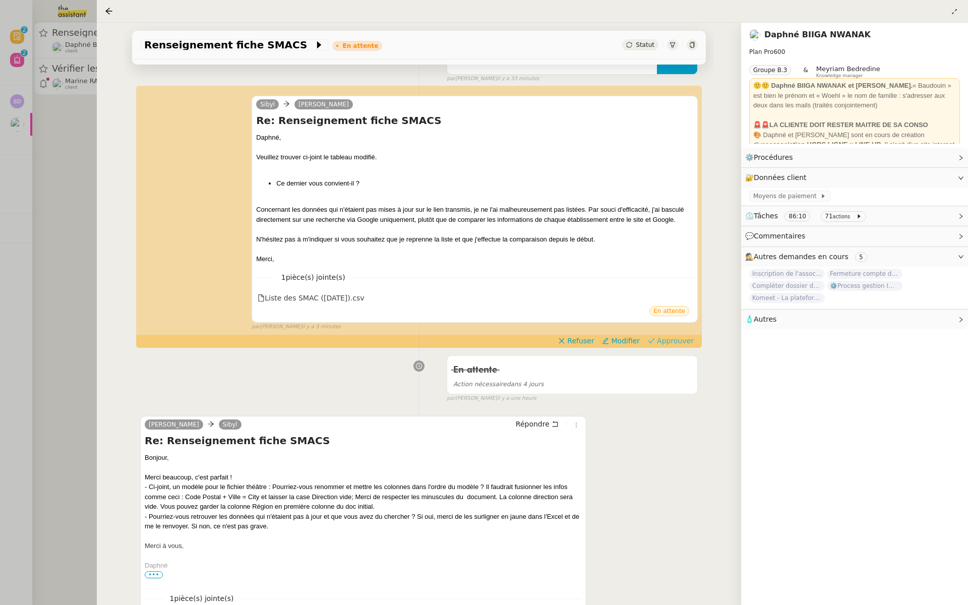
click at [681, 340] on span "Approuver" at bounding box center [675, 341] width 37 height 10
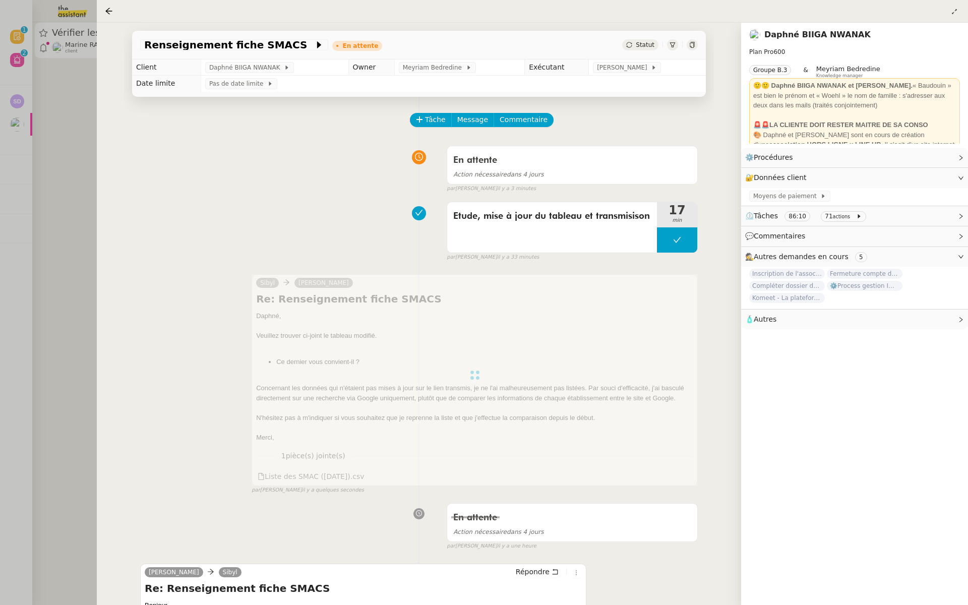
click at [49, 113] on div at bounding box center [484, 302] width 968 height 605
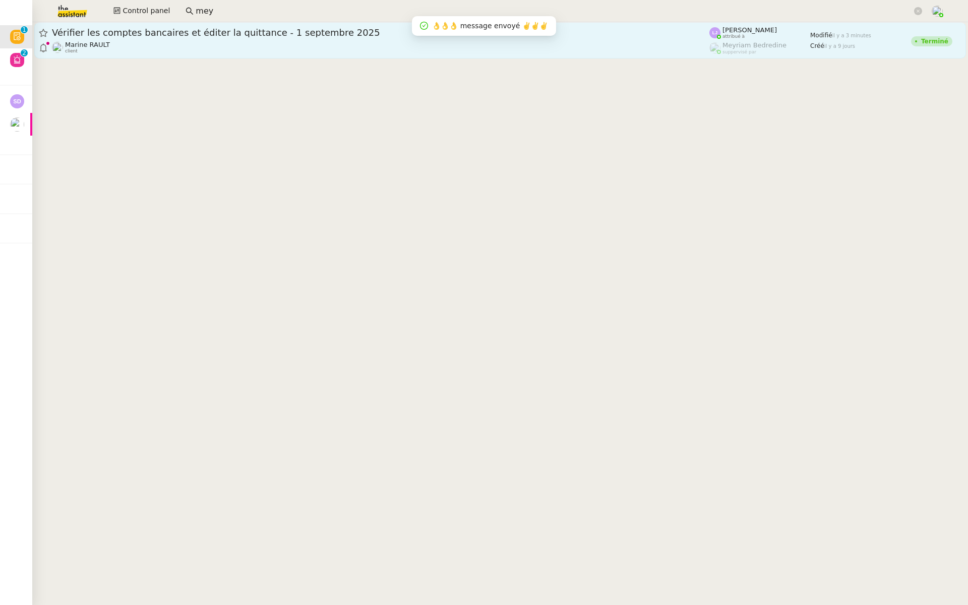
click at [147, 47] on div "Marine RAULT client" at bounding box center [381, 47] width 658 height 13
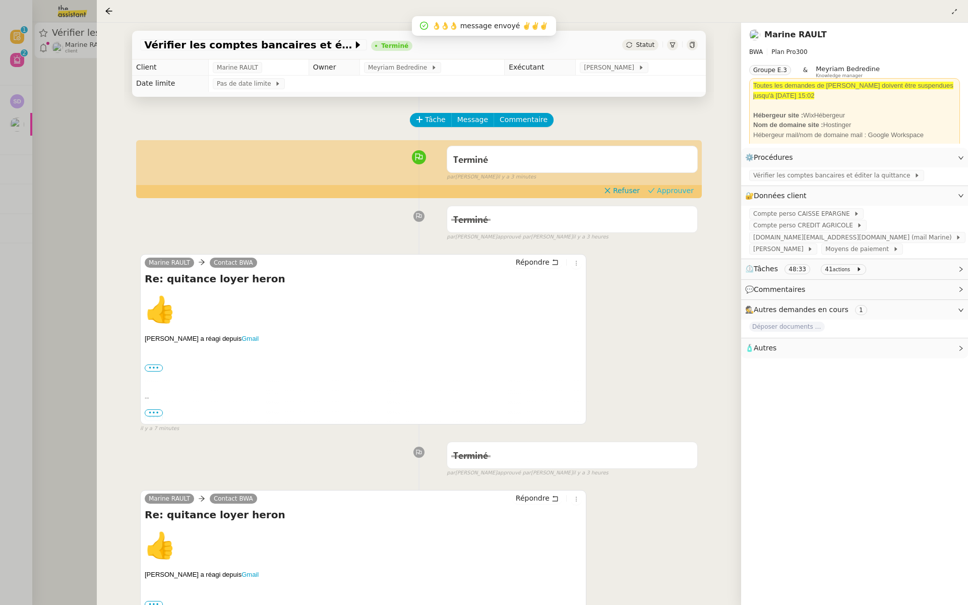
click at [687, 192] on span "Approuver" at bounding box center [675, 191] width 37 height 10
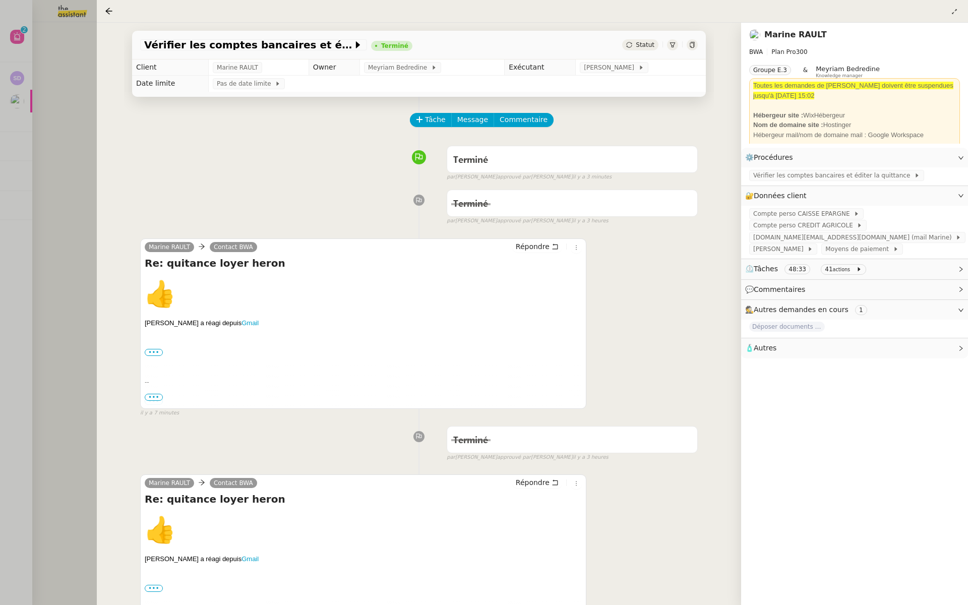
click at [42, 155] on div at bounding box center [484, 302] width 968 height 605
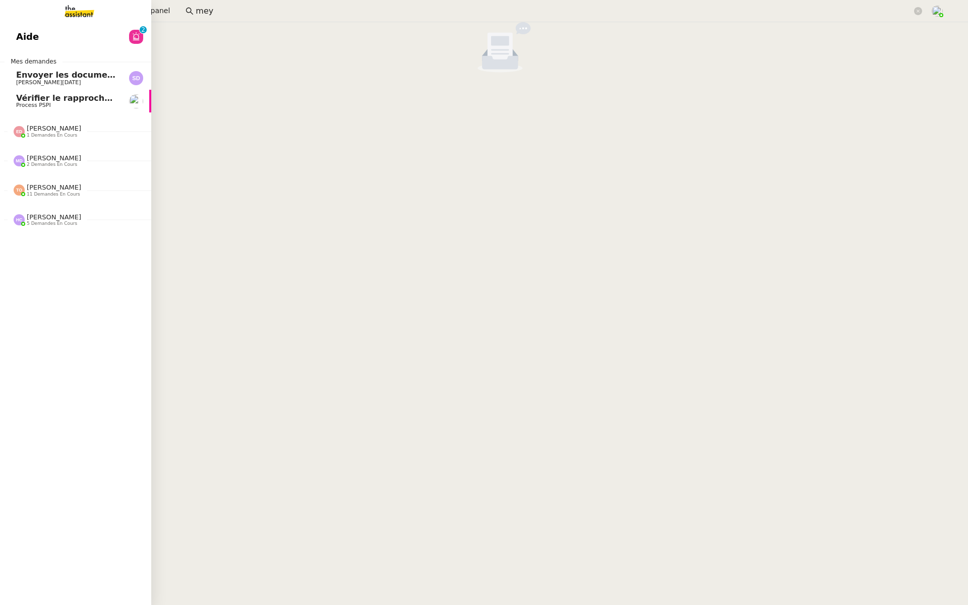
click at [13, 28] on link "Aide 0 1 2 3 4 5 6 7 8 9" at bounding box center [75, 36] width 151 height 23
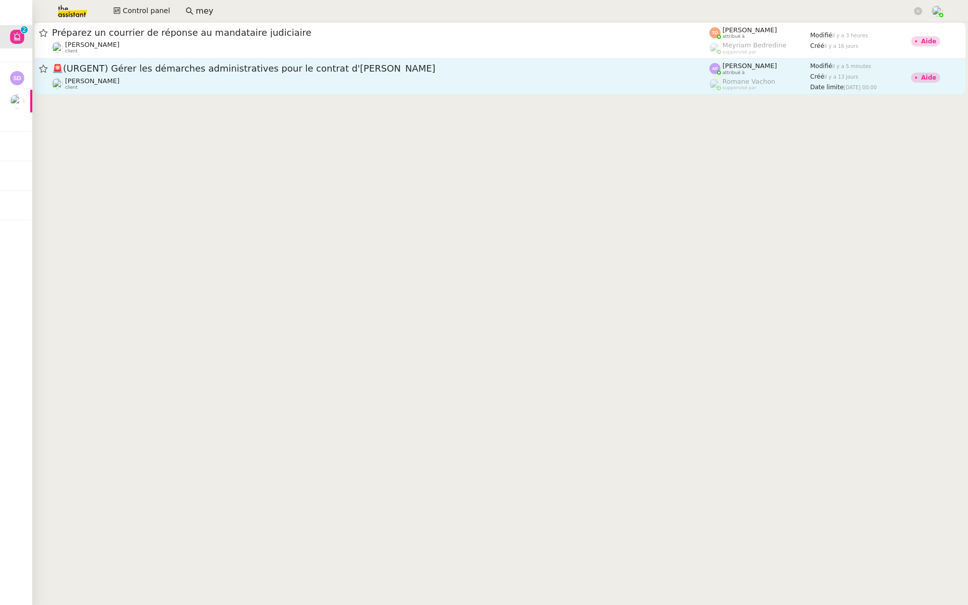
click at [241, 68] on span "🚨 (URGENT) Gérer les démarches administratives pour le contrat d'Ana" at bounding box center [381, 68] width 658 height 9
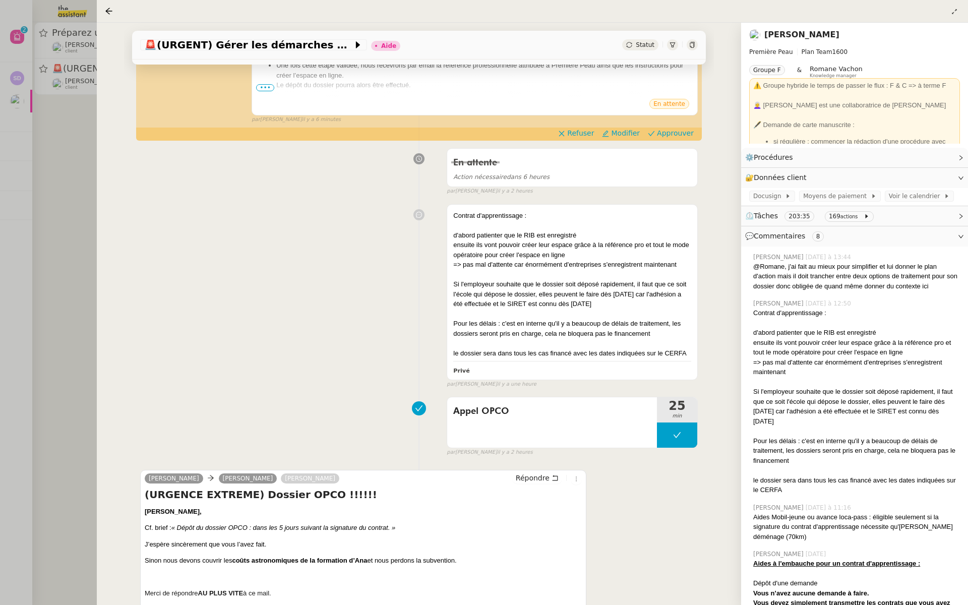
scroll to position [616, 0]
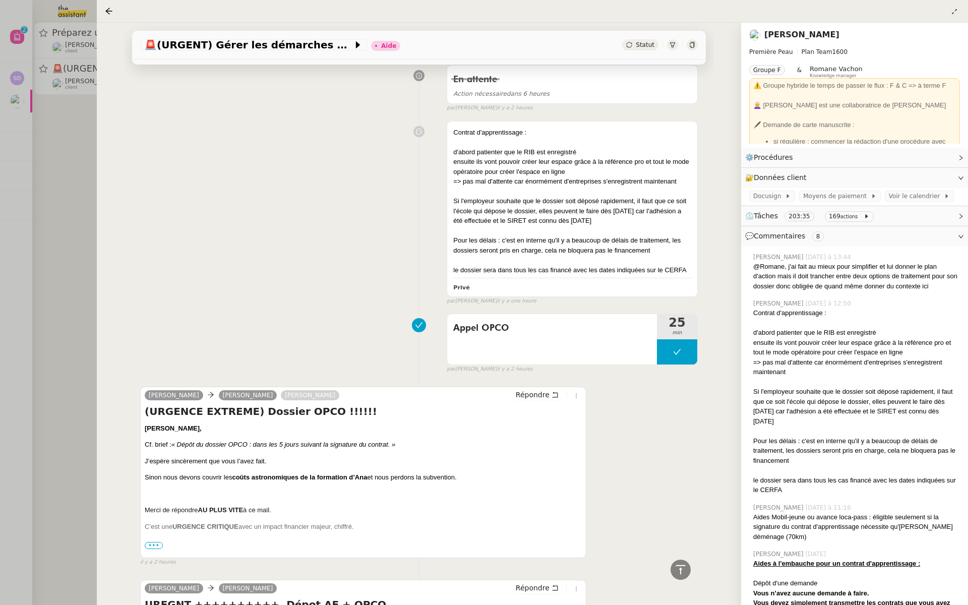
click at [31, 133] on div at bounding box center [484, 302] width 968 height 605
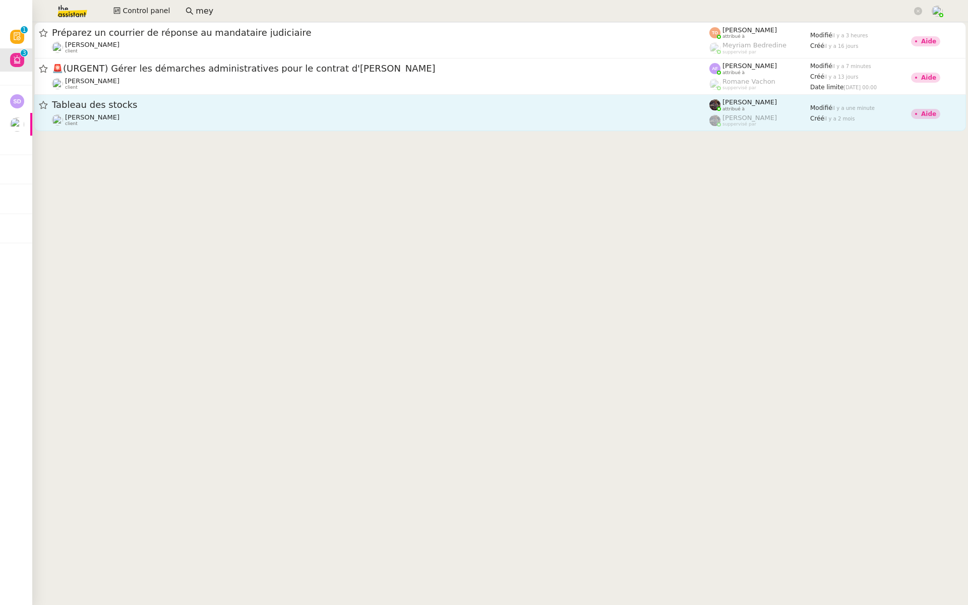
click at [226, 111] on div "Tableau des stocks" at bounding box center [381, 105] width 658 height 13
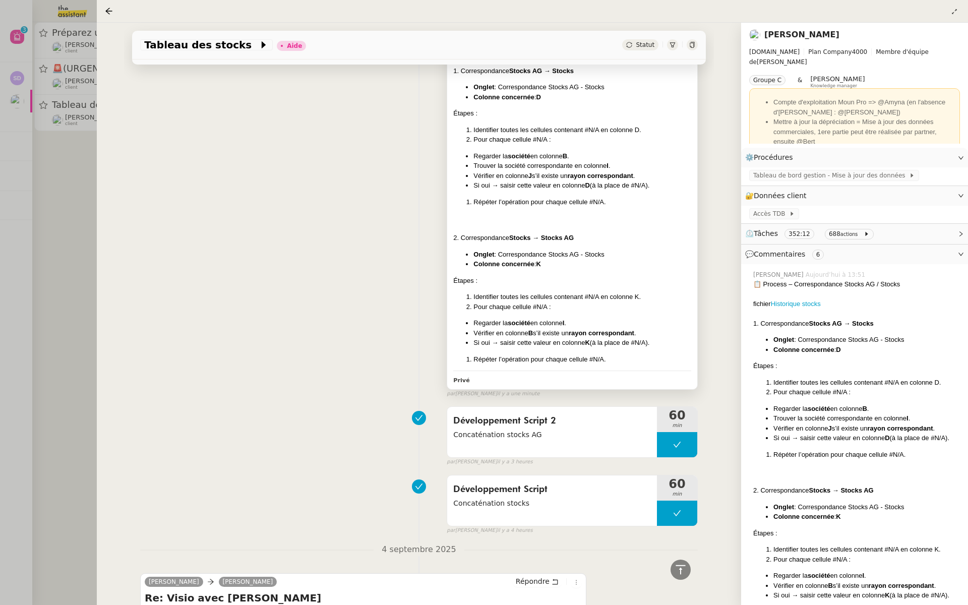
scroll to position [211, 0]
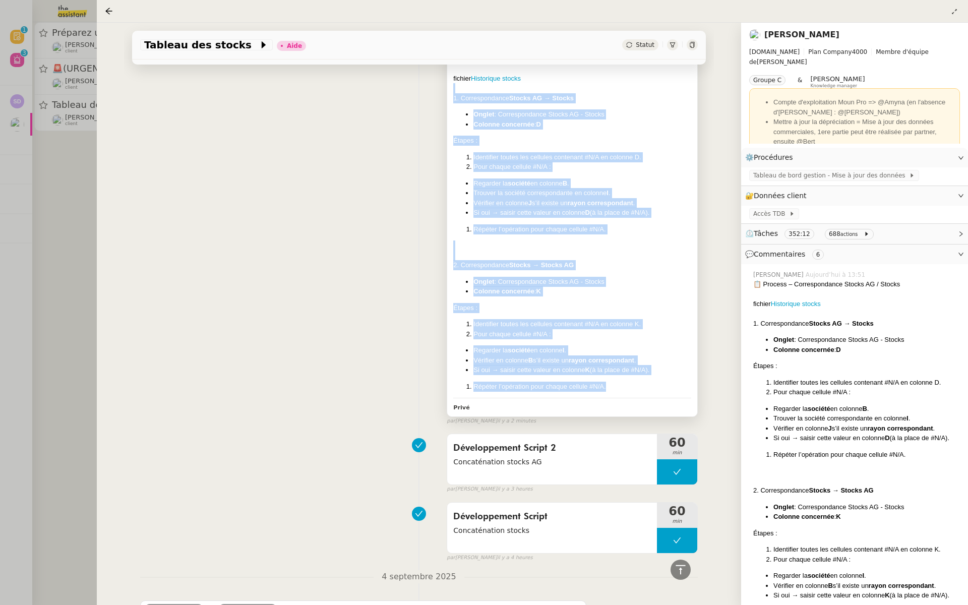
drag, startPoint x: 620, startPoint y: 390, endPoint x: 603, endPoint y: 83, distance: 307.5
click at [603, 83] on div "📋 Process – Correspondance Stocks AG / Stocks fichier Historique stocks 1. Corr…" at bounding box center [572, 223] width 238 height 338
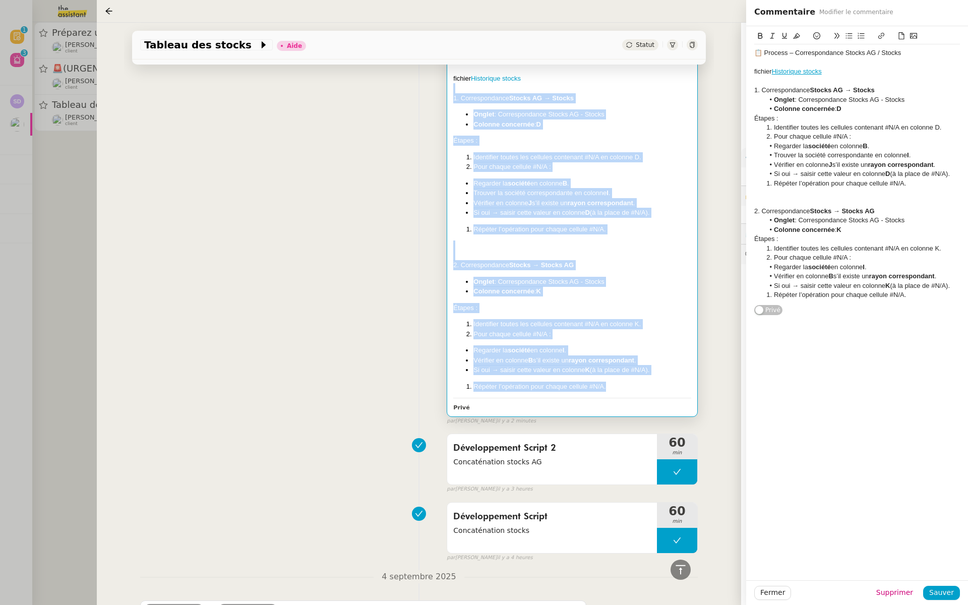
click at [270, 342] on div "📋 Process – Correspondance Stocks AG / Stocks fichier Historique stocks 1. Corr…" at bounding box center [419, 234] width 558 height 382
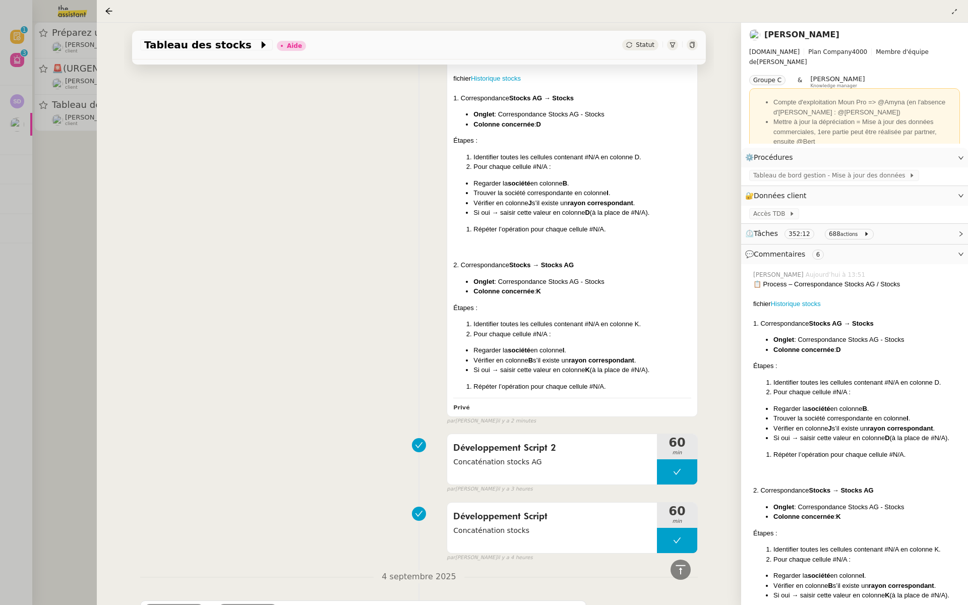
click at [58, 194] on div at bounding box center [484, 302] width 968 height 605
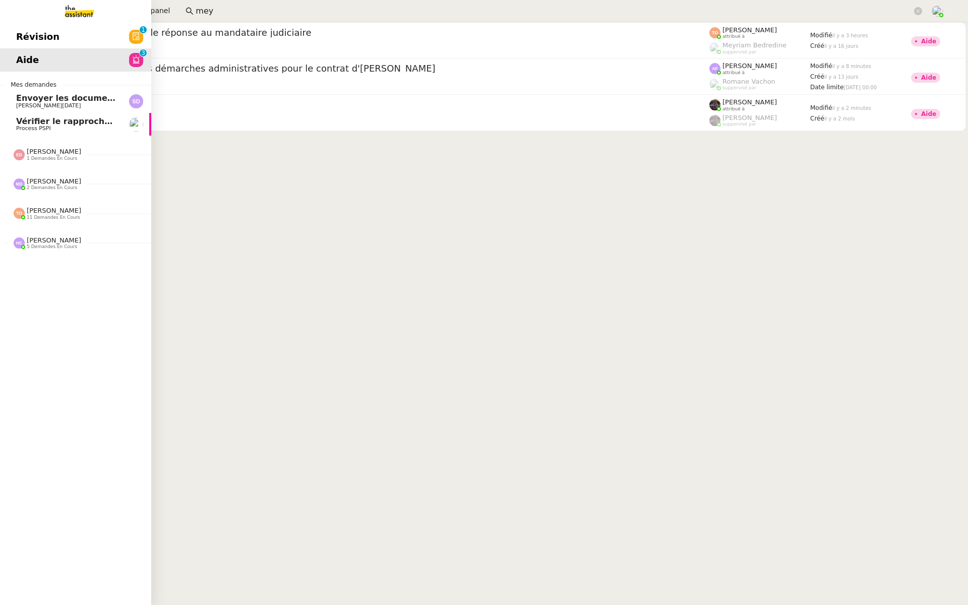
click at [50, 36] on span "Révision" at bounding box center [37, 36] width 43 height 15
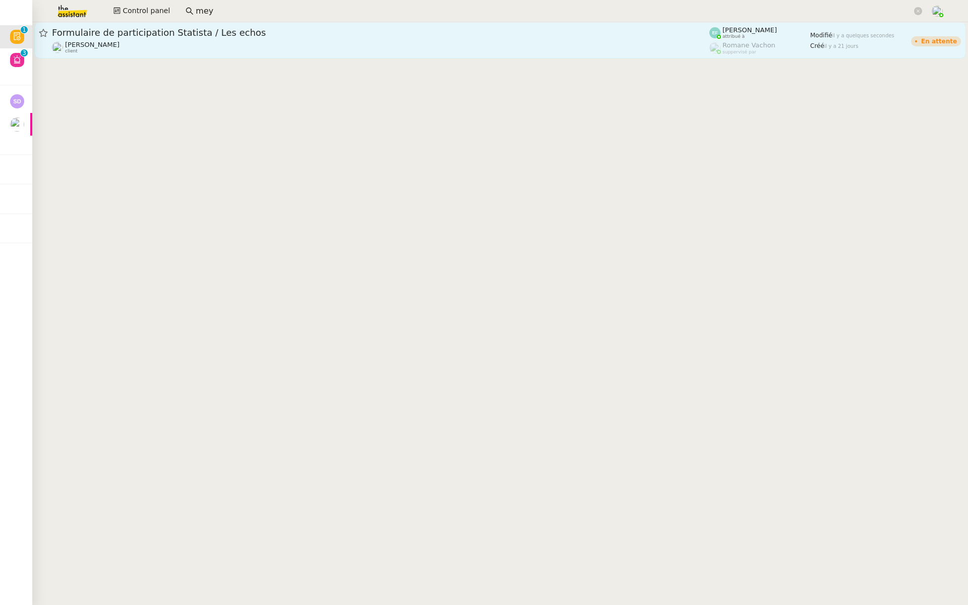
click at [196, 33] on span "Formulaire de participation Statista / Les echos" at bounding box center [381, 32] width 658 height 9
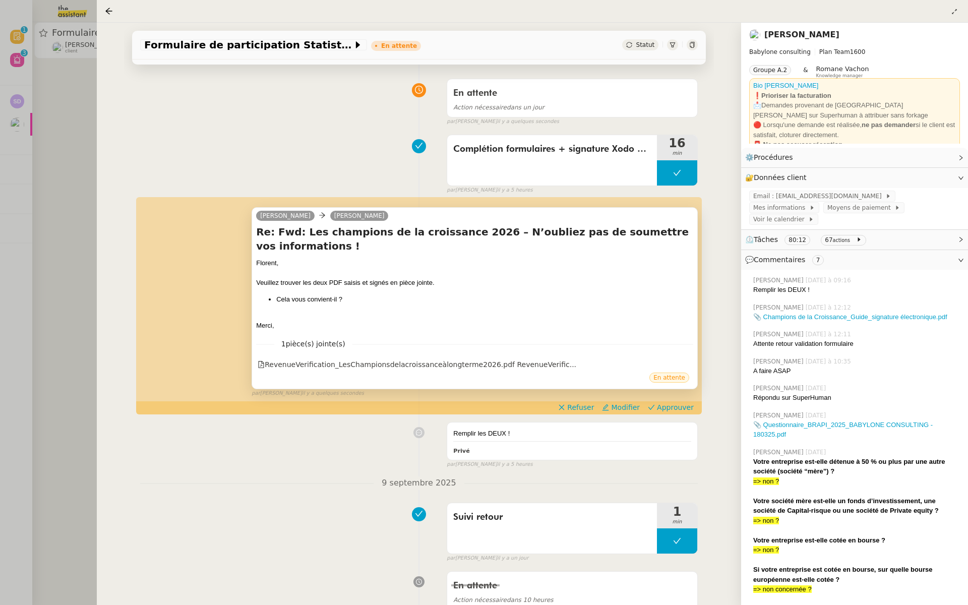
scroll to position [83, 0]
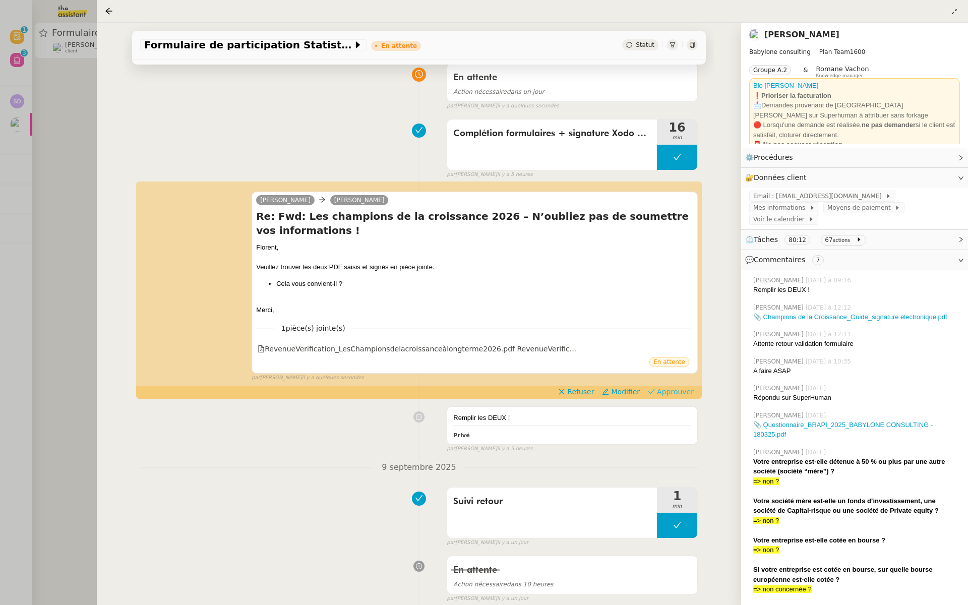
click at [686, 387] on span "Approuver" at bounding box center [675, 392] width 37 height 10
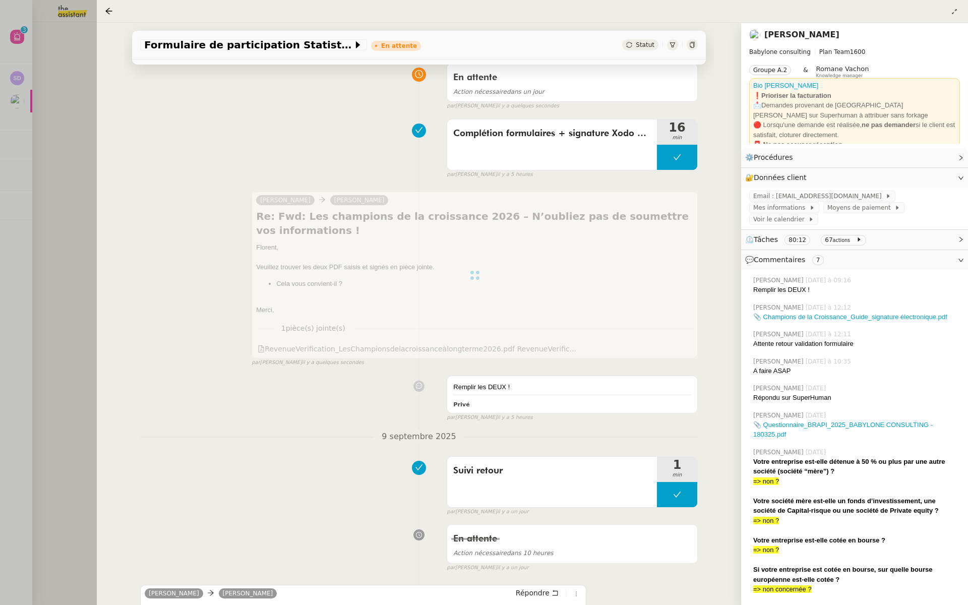
click at [38, 153] on div at bounding box center [484, 302] width 968 height 605
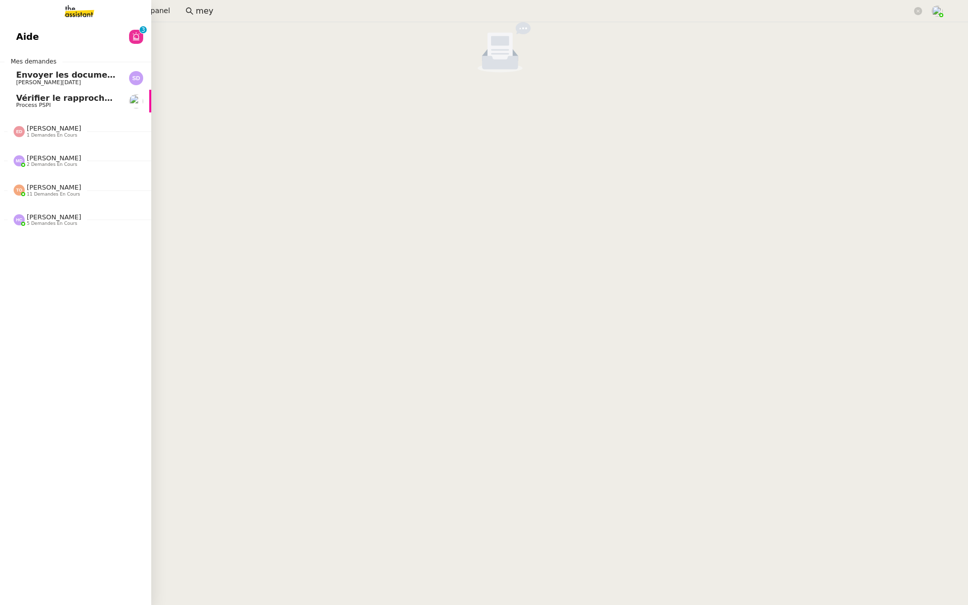
click at [27, 38] on span "Aide" at bounding box center [27, 36] width 23 height 15
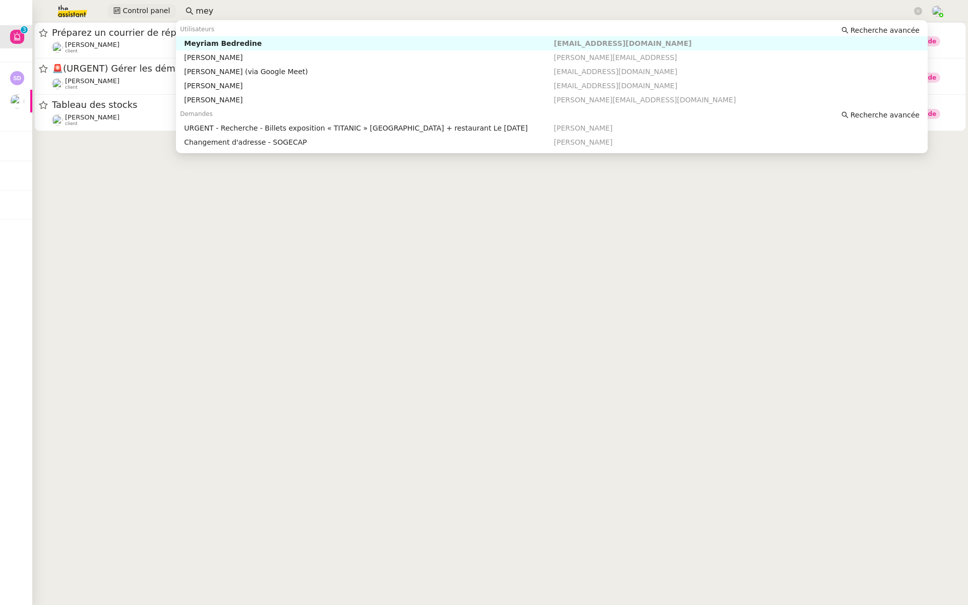
drag, startPoint x: 241, startPoint y: 16, endPoint x: 141, endPoint y: 16, distance: 100.3
click at [141, 16] on div "Control panel mey" at bounding box center [484, 11] width 918 height 22
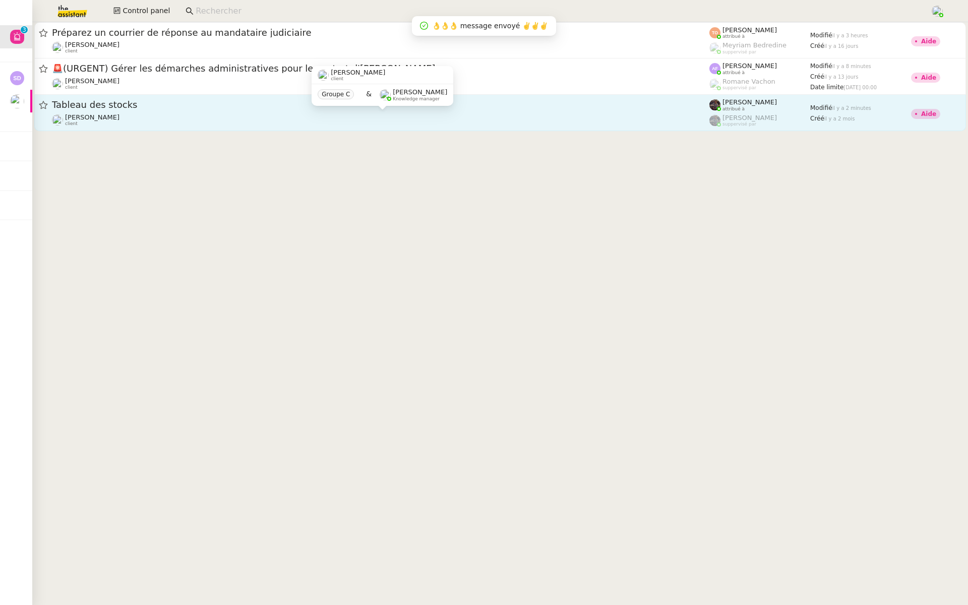
click at [223, 117] on div "Guillaume Farina client" at bounding box center [381, 119] width 658 height 13
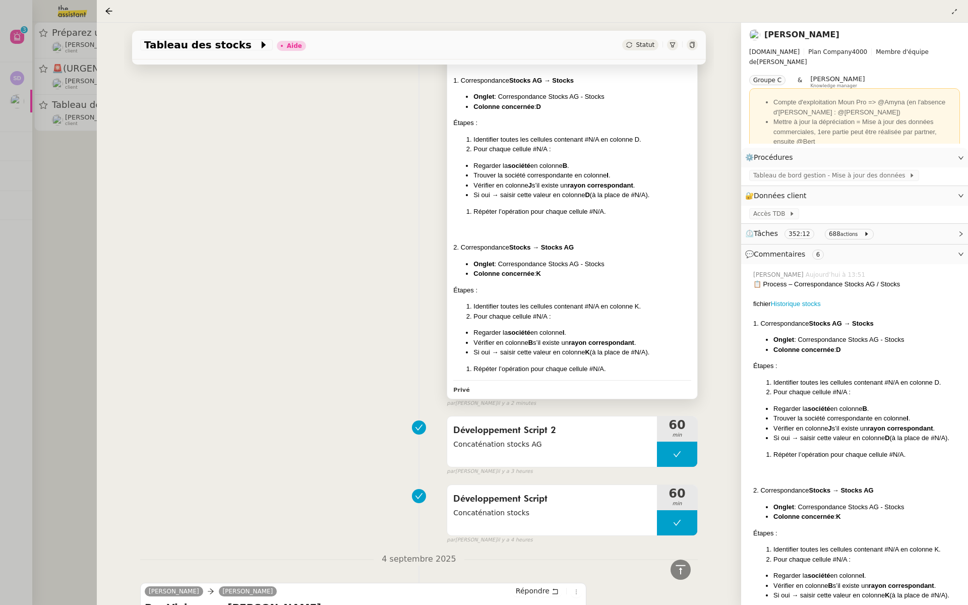
scroll to position [109, 0]
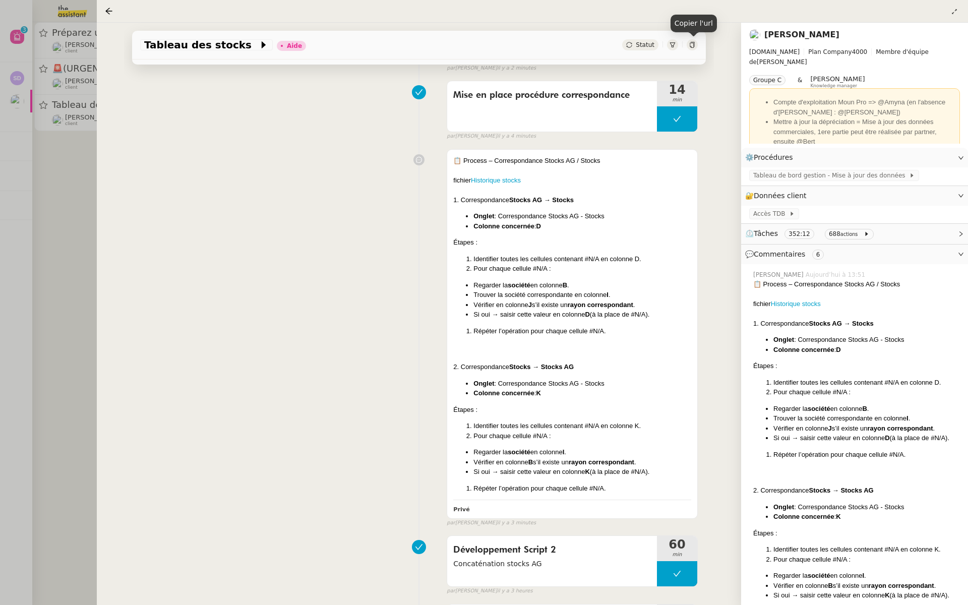
click at [693, 44] on icon at bounding box center [692, 45] width 5 height 6
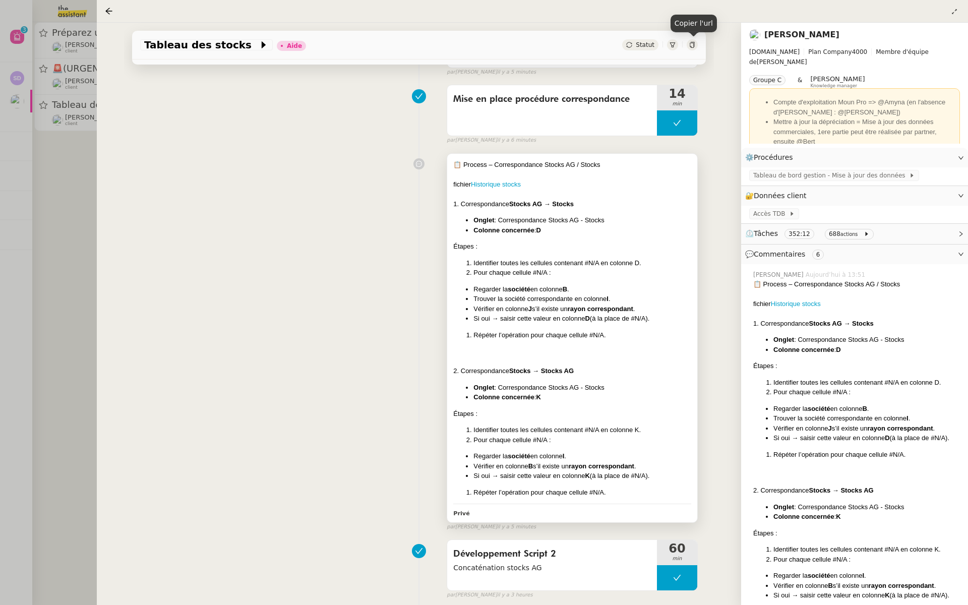
scroll to position [113, 0]
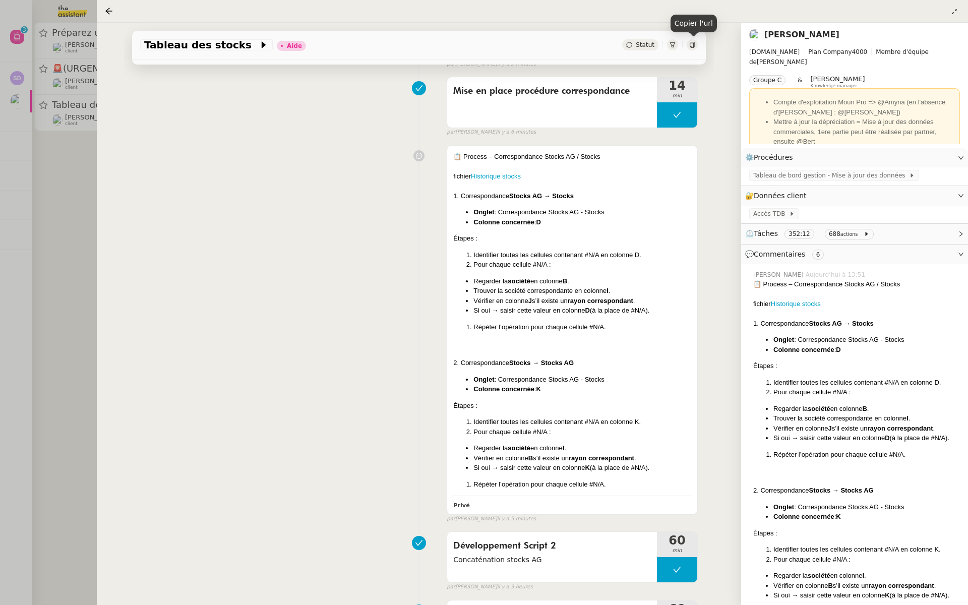
click at [70, 159] on div at bounding box center [484, 302] width 968 height 605
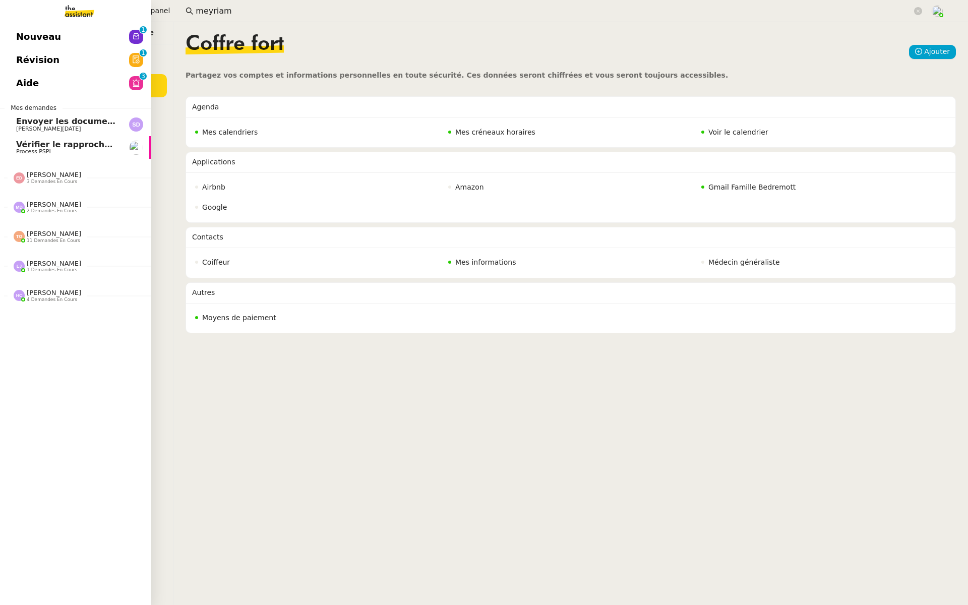
click at [19, 83] on span "Aide" at bounding box center [27, 83] width 23 height 15
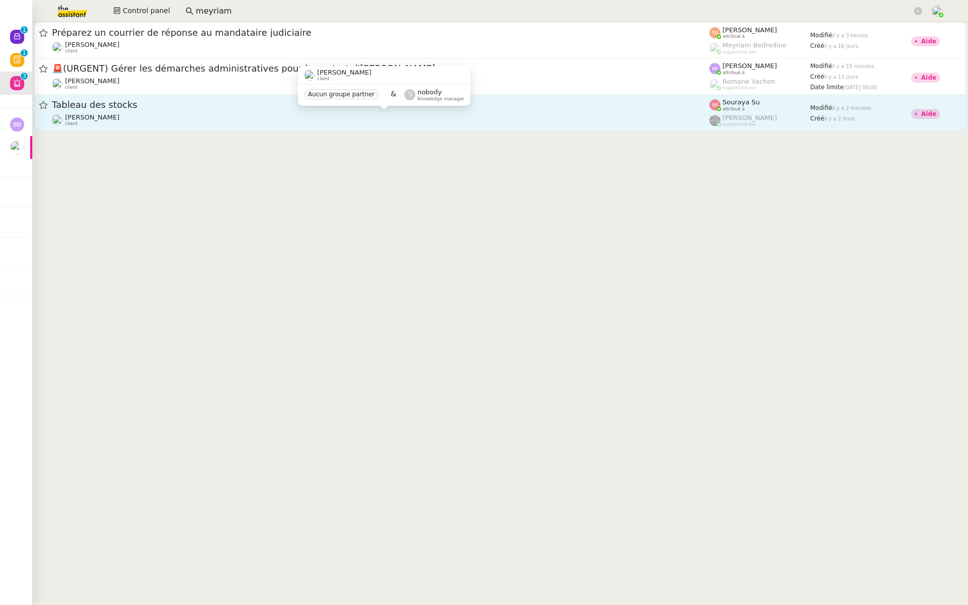
click at [188, 118] on div "[PERSON_NAME] client" at bounding box center [381, 119] width 658 height 13
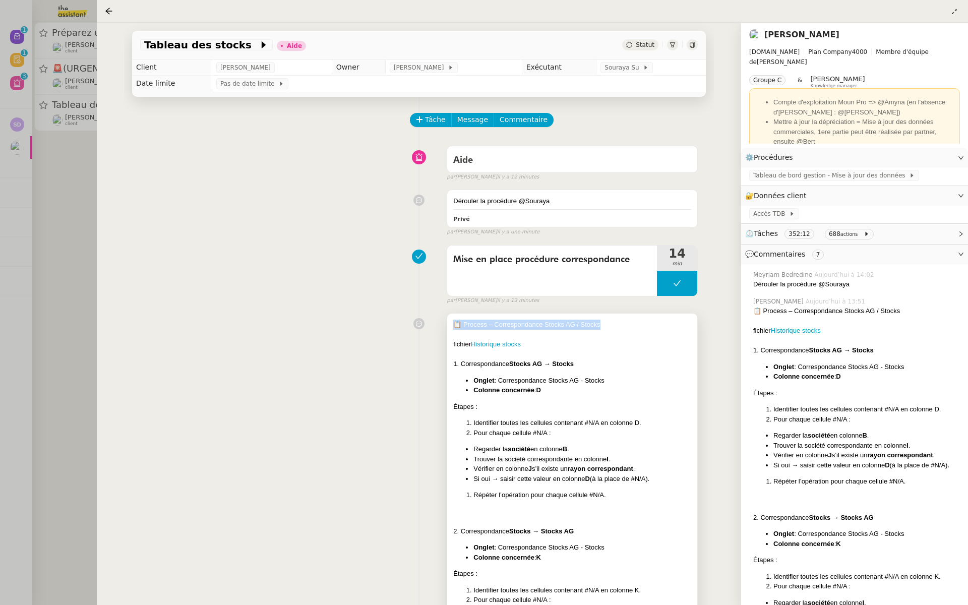
drag, startPoint x: 606, startPoint y: 326, endPoint x: 452, endPoint y: 324, distance: 153.8
click at [452, 324] on div "📋 Process – Correspondance Stocks AG / Stocks fichier Historique stocks 1. Corr…" at bounding box center [572, 498] width 250 height 369
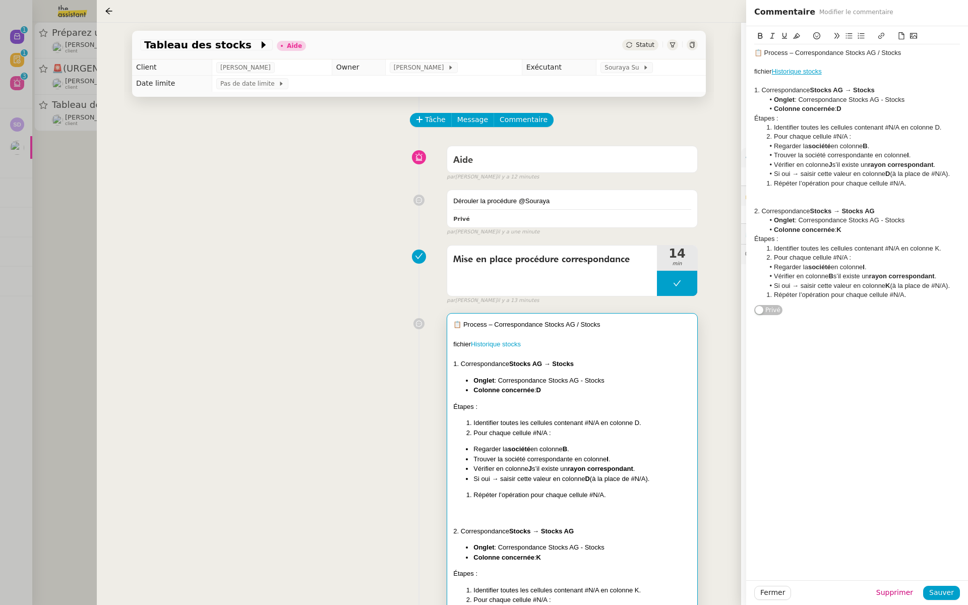
click at [326, 313] on div "📋 Process – Correspondance Stocks AG / Stocks fichier Historique stocks 1. Corr…" at bounding box center [419, 500] width 558 height 382
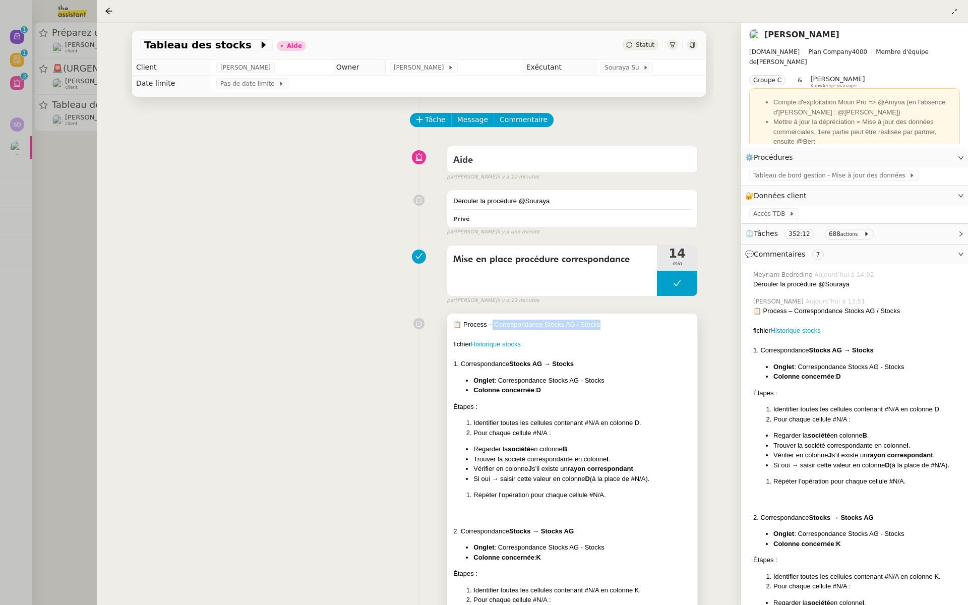
drag, startPoint x: 615, startPoint y: 321, endPoint x: 492, endPoint y: 324, distance: 123.1
click at [492, 324] on div "📋 Process – Correspondance Stocks AG / Stocks" at bounding box center [572, 325] width 238 height 10
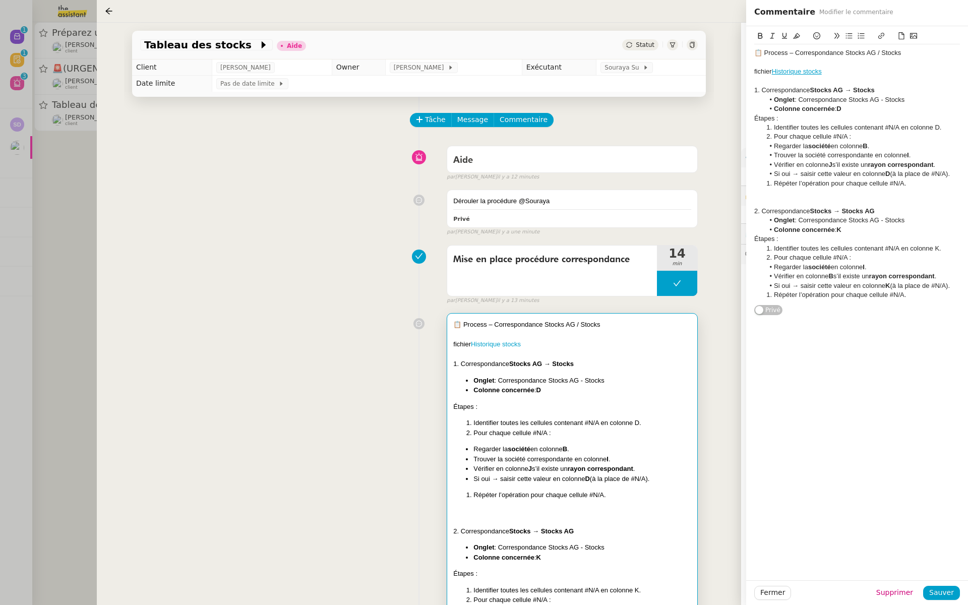
click at [364, 271] on div "Mise en place procédure correspondance 14 min false par Bert C. il y a 13 minut…" at bounding box center [419, 273] width 558 height 65
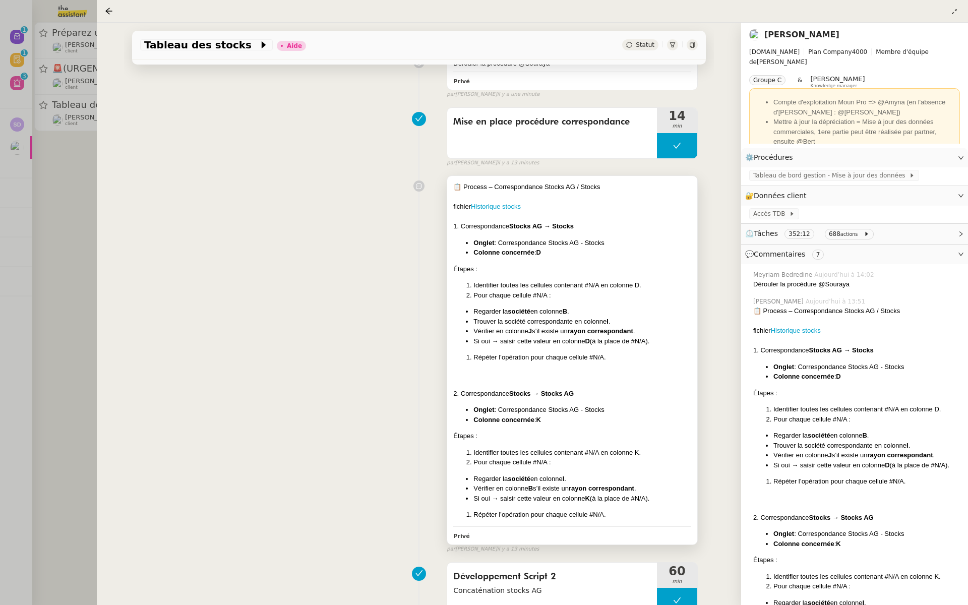
scroll to position [141, 0]
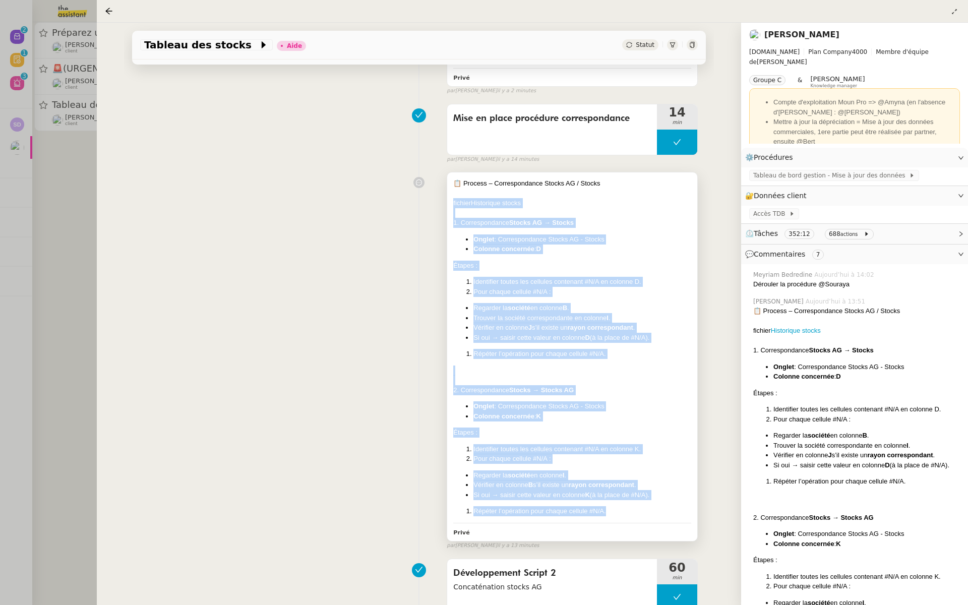
drag, startPoint x: 611, startPoint y: 508, endPoint x: 453, endPoint y: 206, distance: 341.5
click at [453, 206] on div "📋 Process – Correspondance Stocks AG / Stocks fichier Historique stocks 1. Corr…" at bounding box center [572, 347] width 238 height 338
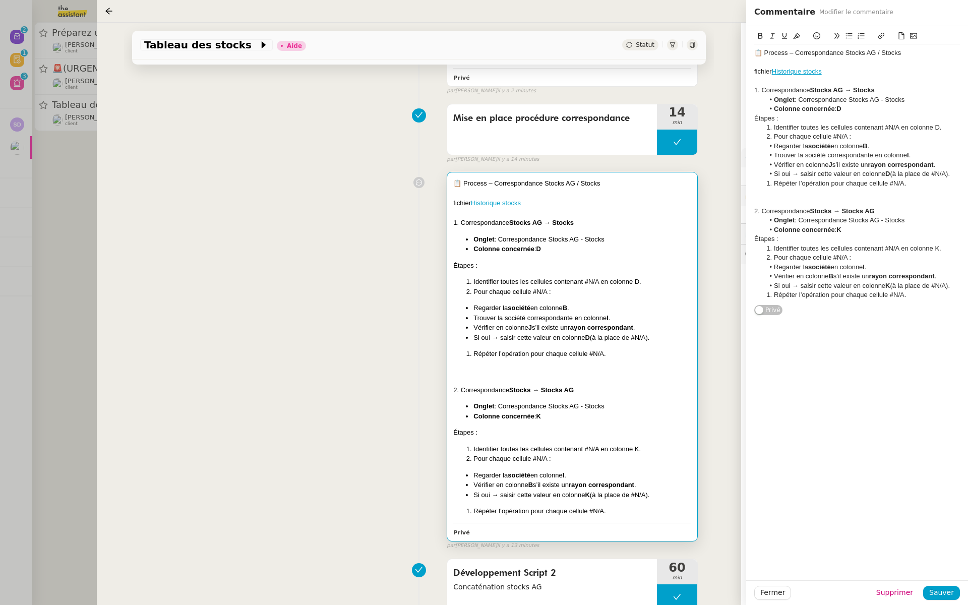
click at [367, 160] on div "Mise en place procédure correspondance 14 min false par Bert C. il y a 14 minut…" at bounding box center [419, 131] width 558 height 65
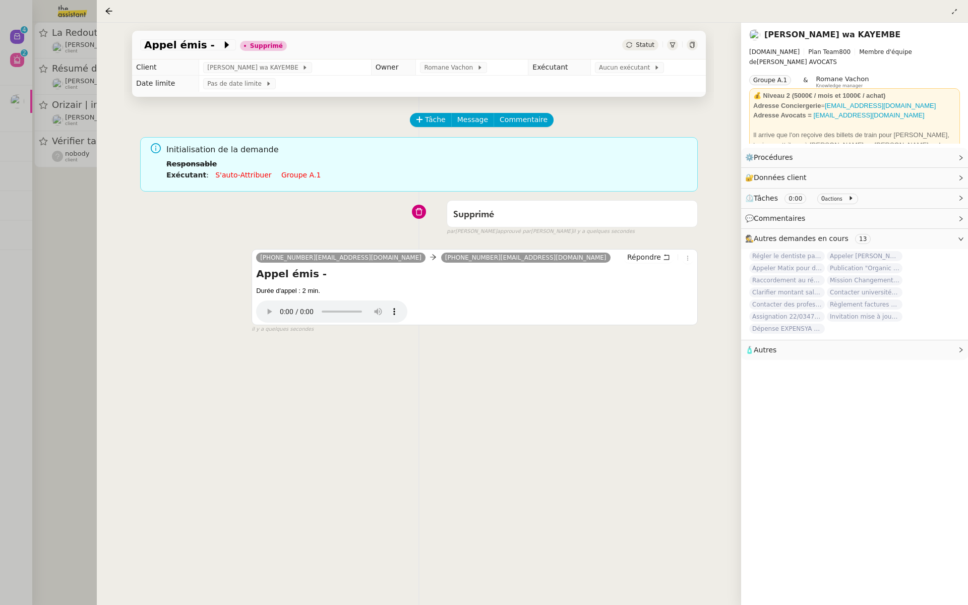
click at [40, 201] on div at bounding box center [484, 302] width 968 height 605
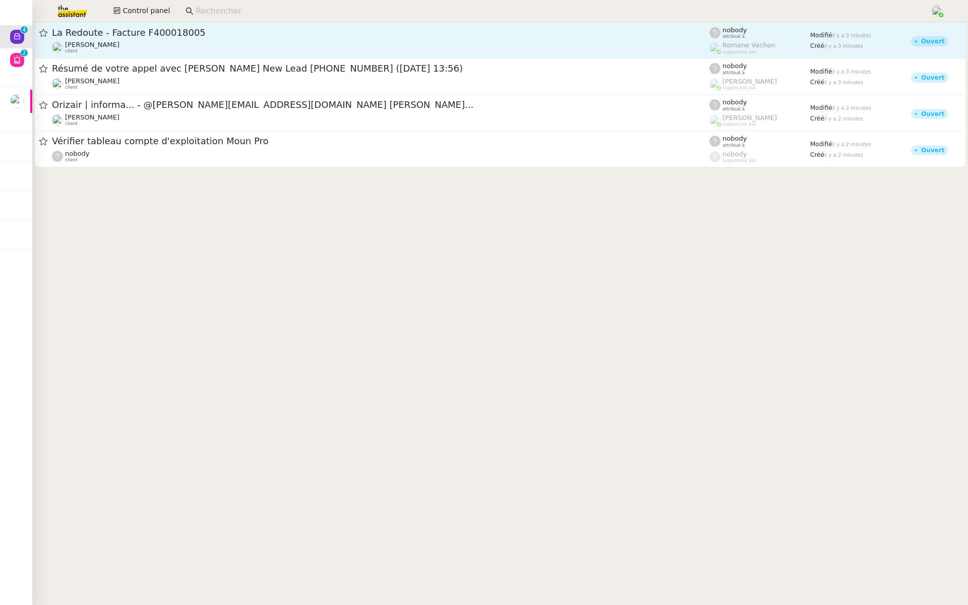
click at [180, 39] on div "La Redoute - Facture F400018005 [PERSON_NAME] client" at bounding box center [381, 40] width 658 height 27
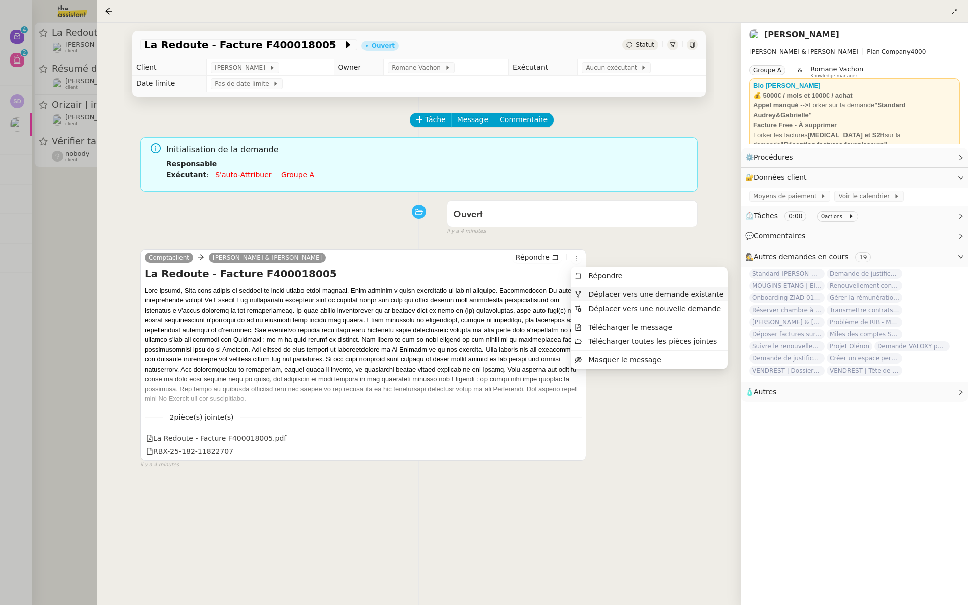
click at [587, 291] on span "Déplacer vers une demande existante" at bounding box center [649, 294] width 149 height 9
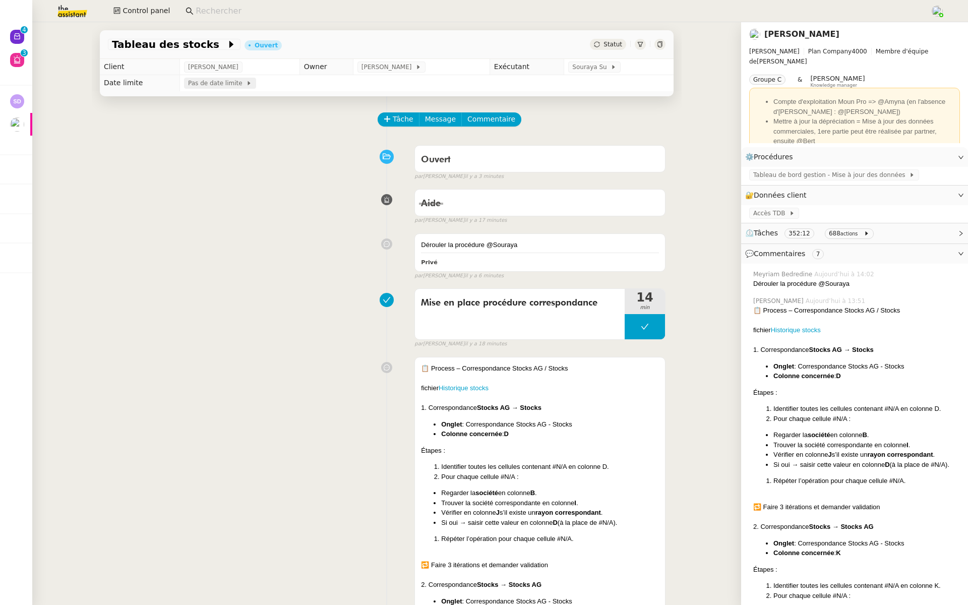
click at [195, 85] on span "Pas de date limite" at bounding box center [217, 83] width 58 height 10
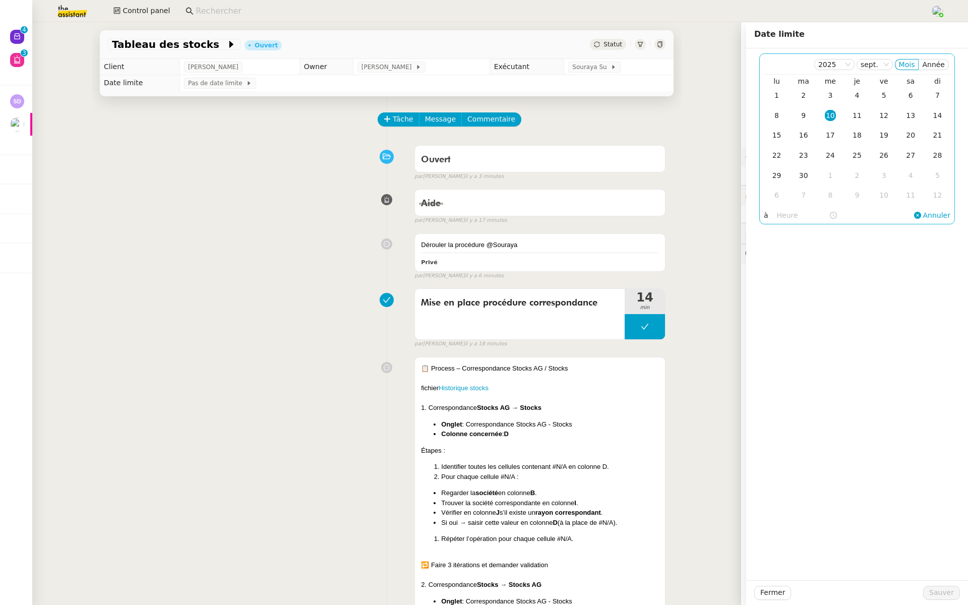
click at [828, 113] on div "10" at bounding box center [830, 115] width 11 height 11
click at [780, 219] on input "text" at bounding box center [803, 216] width 52 height 12
click at [809, 362] on button "Ok" at bounding box center [815, 359] width 18 height 11
type input "15:00"
click at [939, 594] on span "Sauver" at bounding box center [941, 593] width 25 height 12
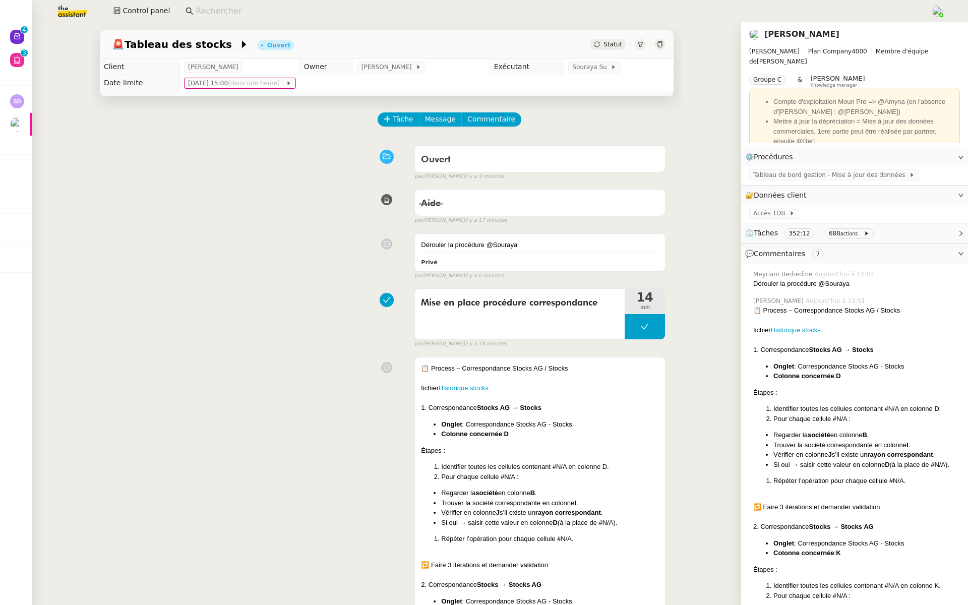
click at [666, 42] on div "🚨 Tableau des stocks Ouvert Statut" at bounding box center [387, 44] width 574 height 29
click at [659, 42] on icon at bounding box center [660, 44] width 5 height 6
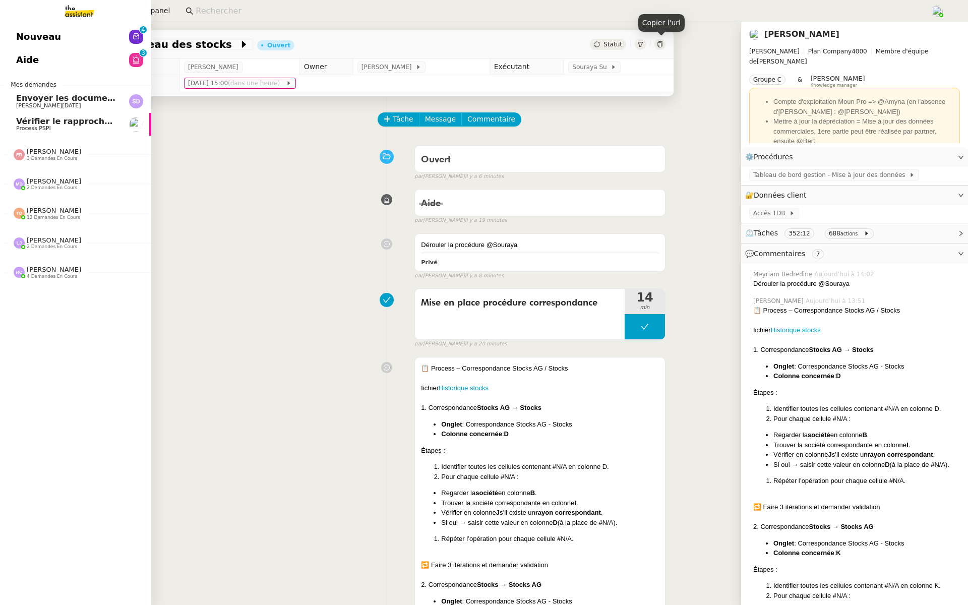
click at [23, 32] on span "Nouveau" at bounding box center [38, 36] width 45 height 15
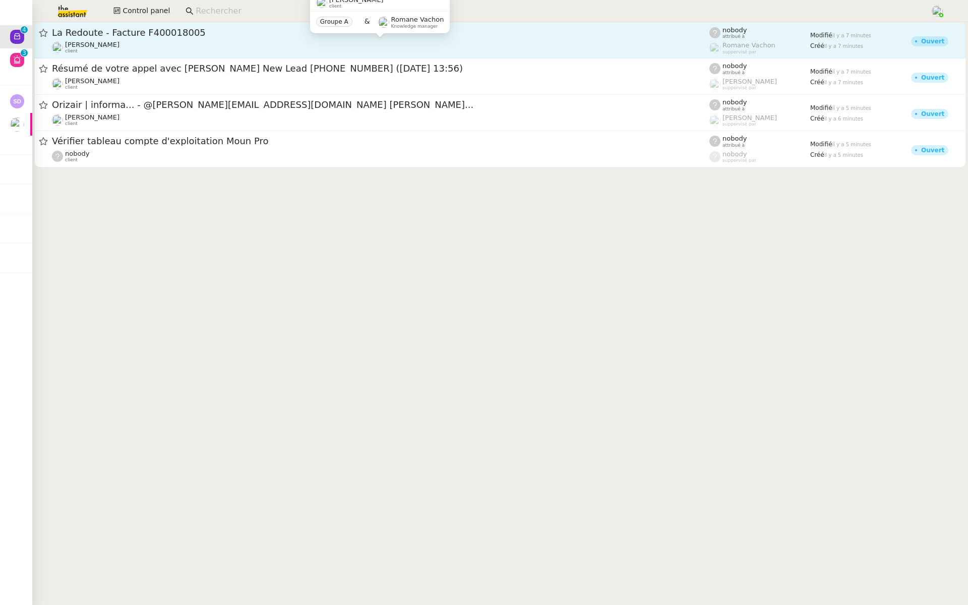
click at [194, 44] on div "Gabrielle Tavernier client" at bounding box center [381, 47] width 658 height 13
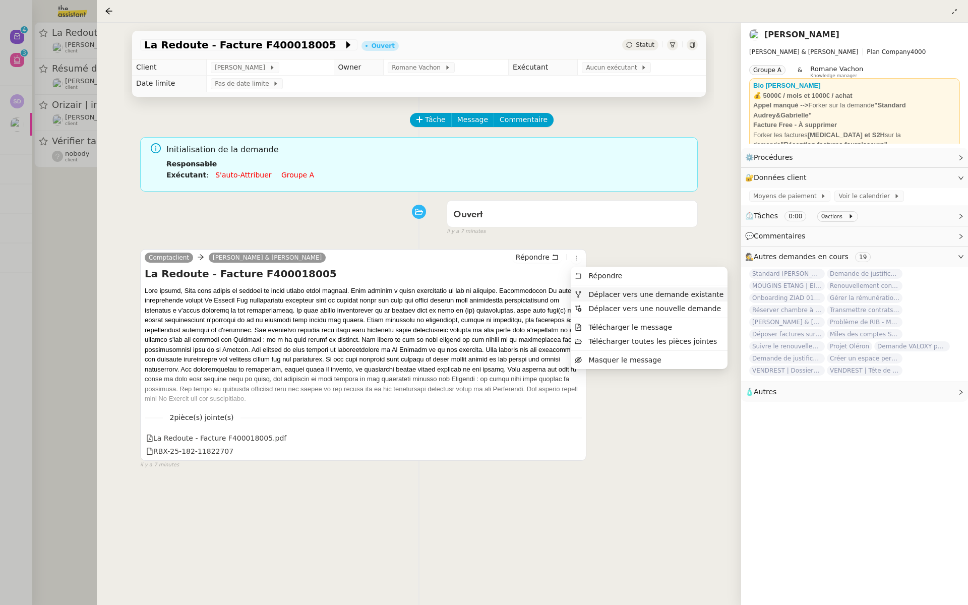
click at [589, 292] on span "Déplacer vers une demande existante" at bounding box center [655, 294] width 135 height 8
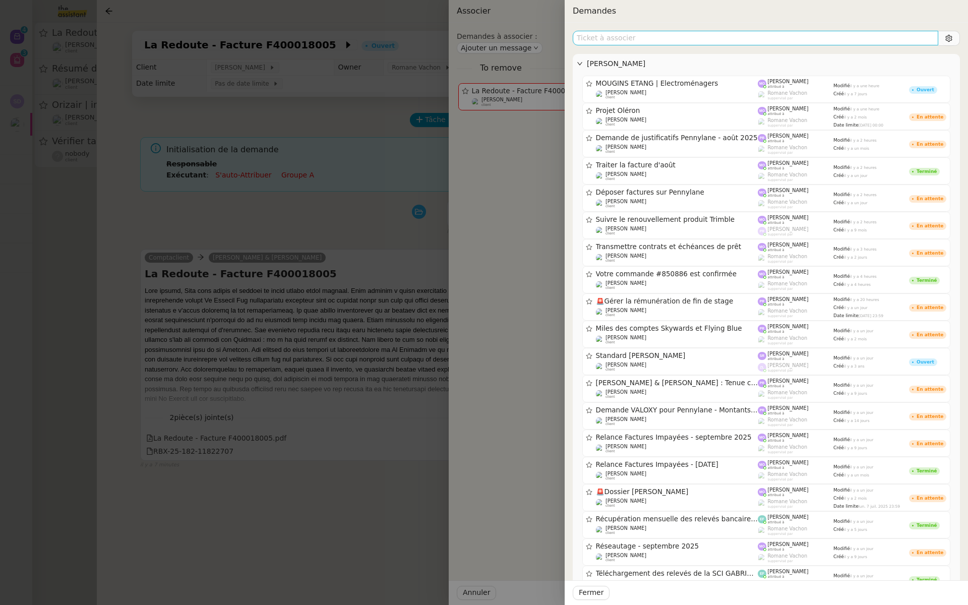
click at [602, 36] on input "text" at bounding box center [756, 38] width 366 height 15
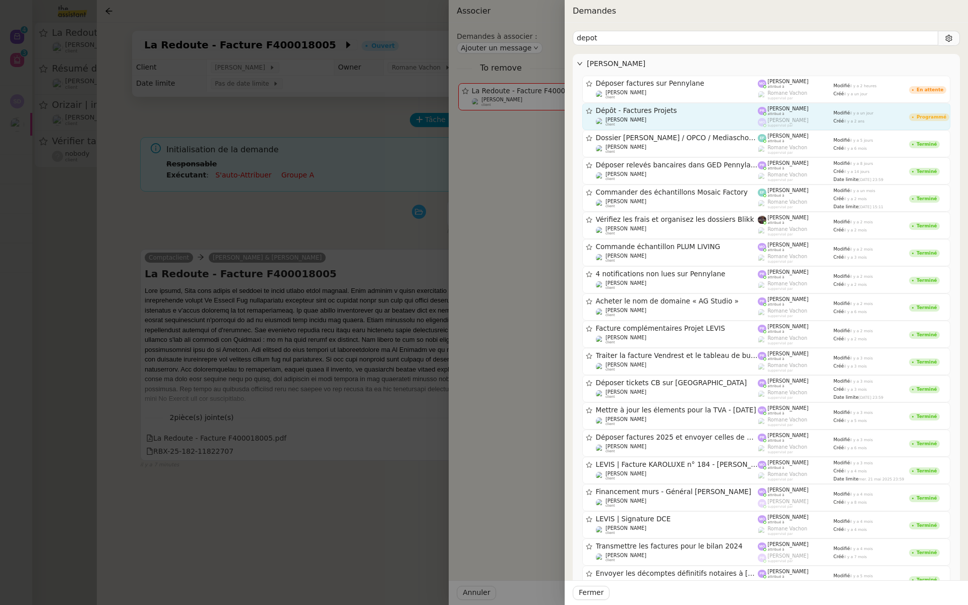
type input "depot"
click at [631, 112] on span "Dépôt - Factures Projets" at bounding box center [677, 110] width 162 height 7
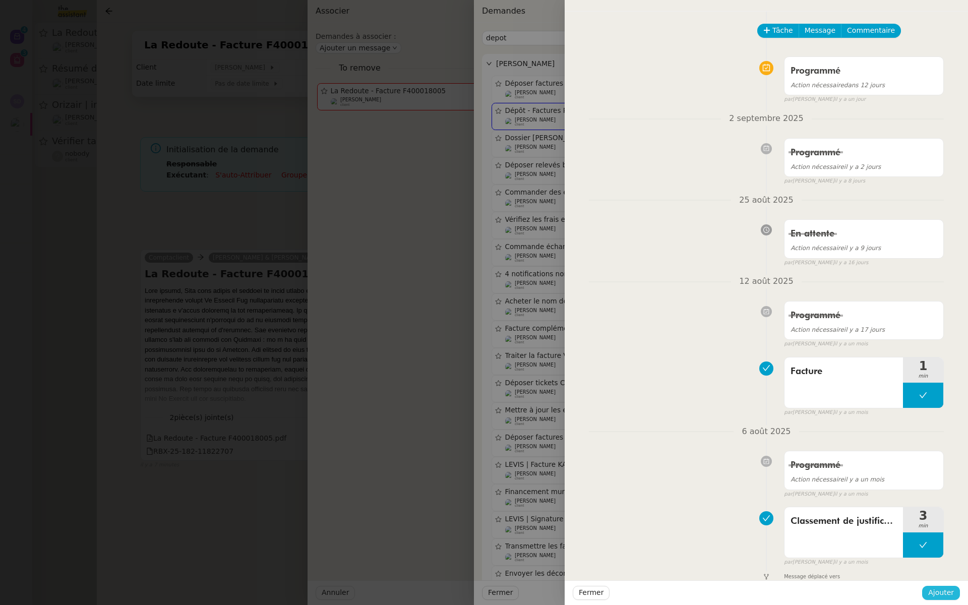
click at [940, 595] on span "Ajouter" at bounding box center [941, 593] width 26 height 12
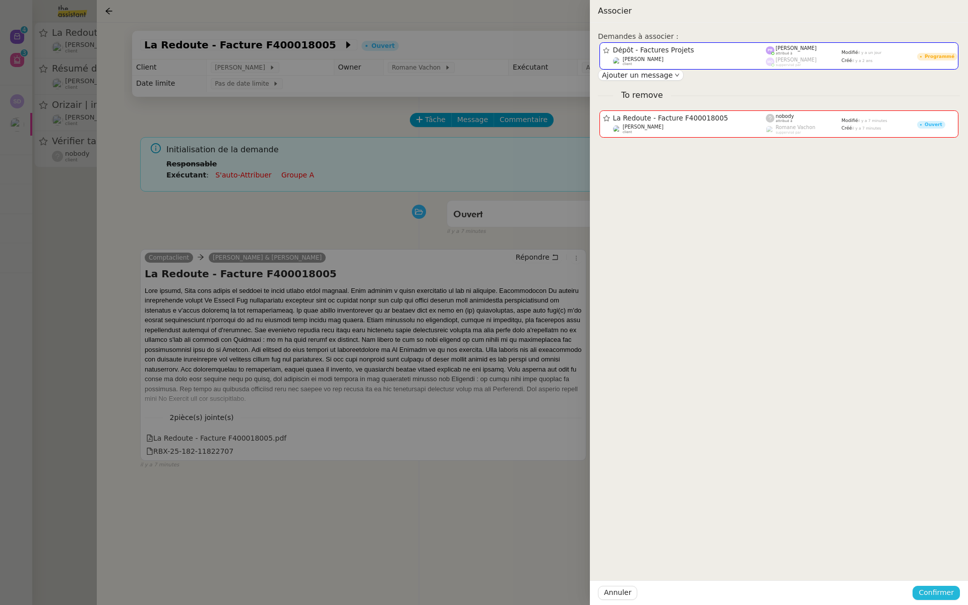
click at [932, 592] on span "Confirmer" at bounding box center [936, 593] width 35 height 12
click at [940, 565] on span "Ajouter" at bounding box center [937, 566] width 26 height 10
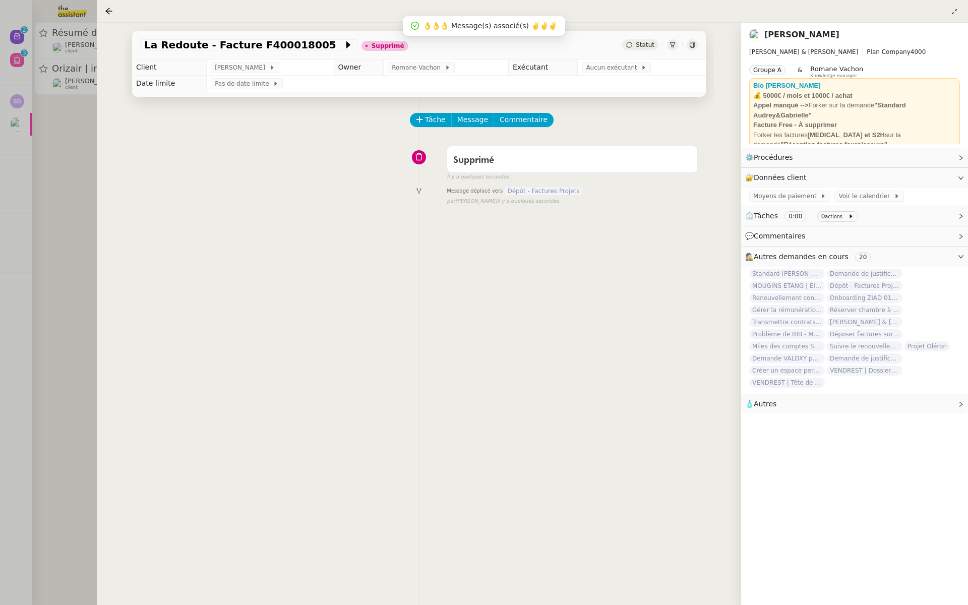
click at [76, 177] on div at bounding box center [484, 302] width 968 height 605
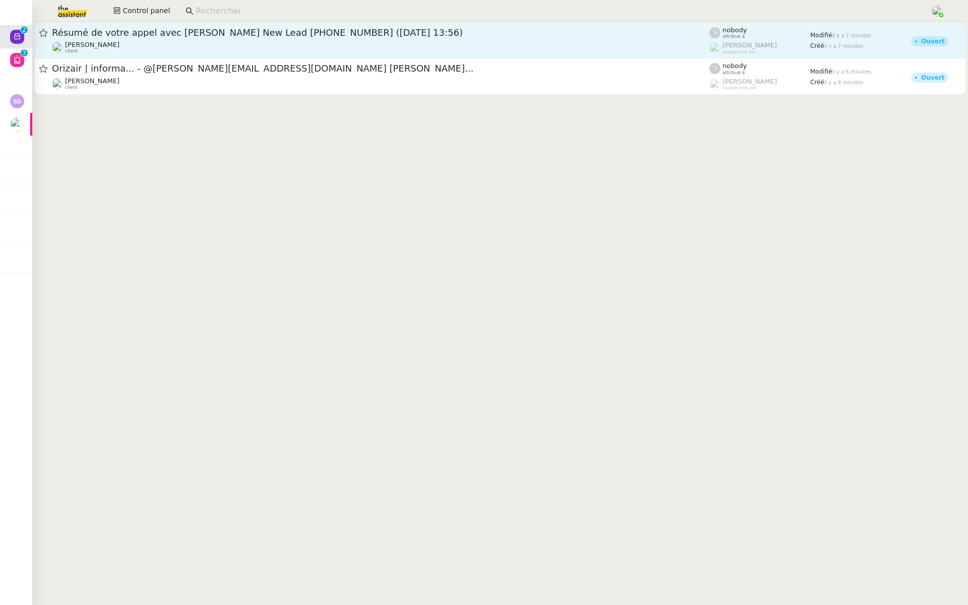
click at [158, 34] on span "Résumé de votre appel avec Aircall New Lead +33568286981 (10 septembre 2025 à 1…" at bounding box center [381, 32] width 658 height 9
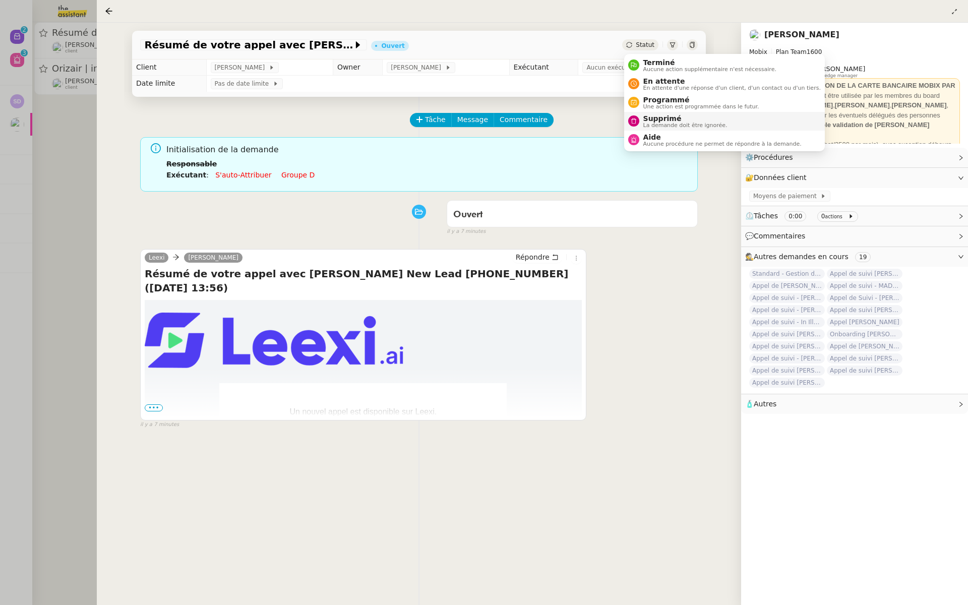
click at [634, 120] on icon at bounding box center [634, 121] width 6 height 6
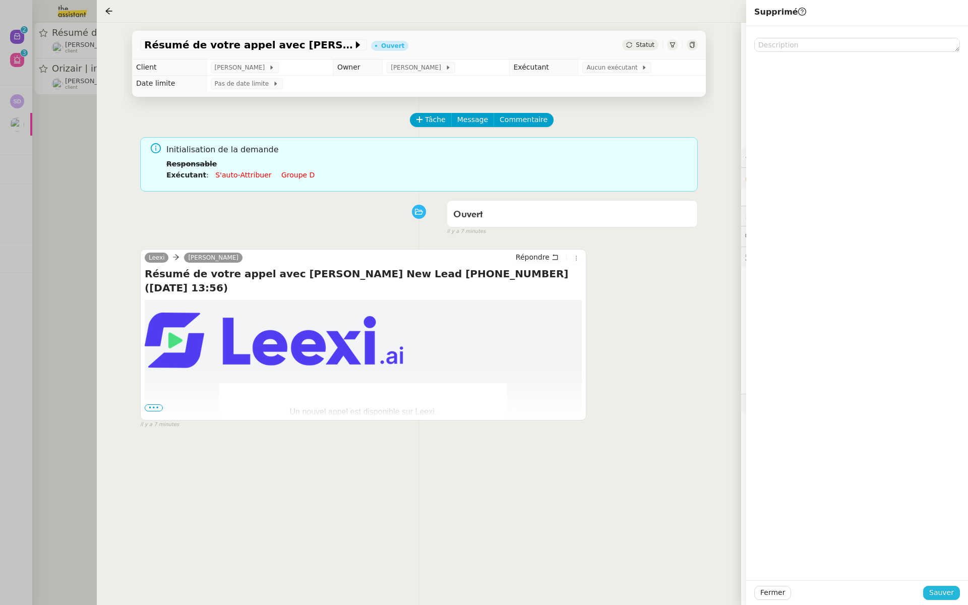
click at [935, 595] on span "Sauver" at bounding box center [941, 593] width 25 height 12
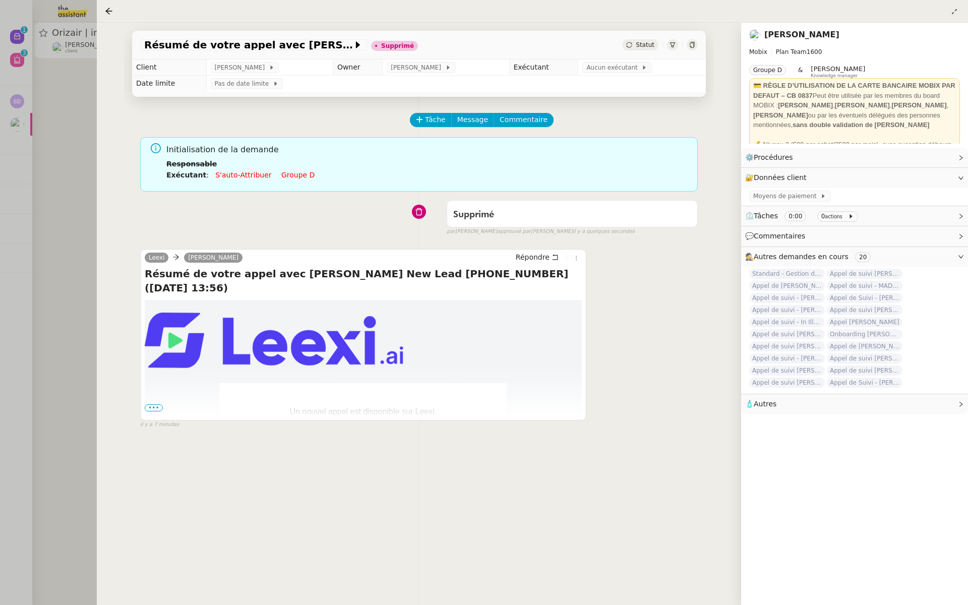
click at [53, 134] on div at bounding box center [484, 302] width 968 height 605
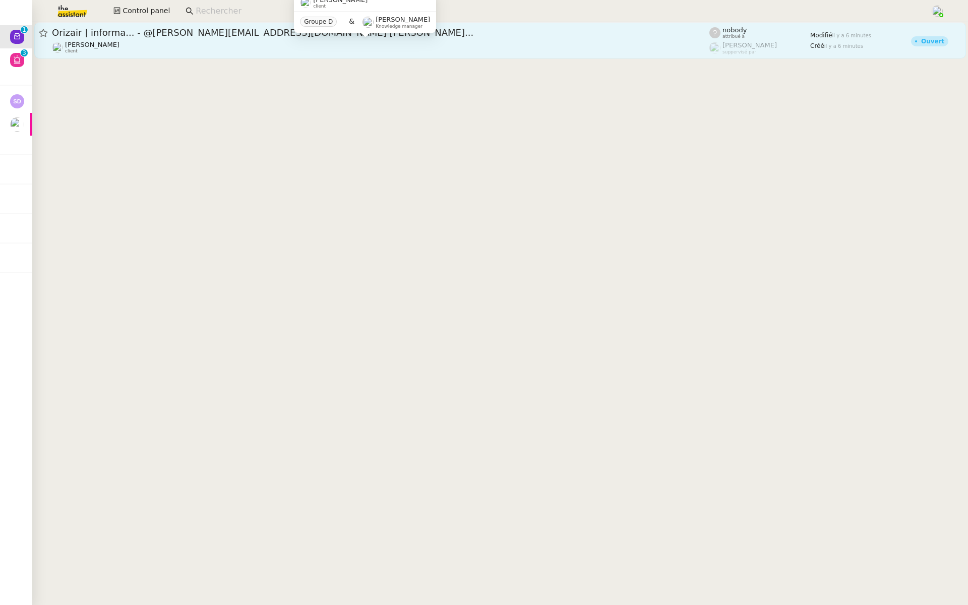
click at [179, 52] on div "Louis Frei client" at bounding box center [381, 47] width 658 height 13
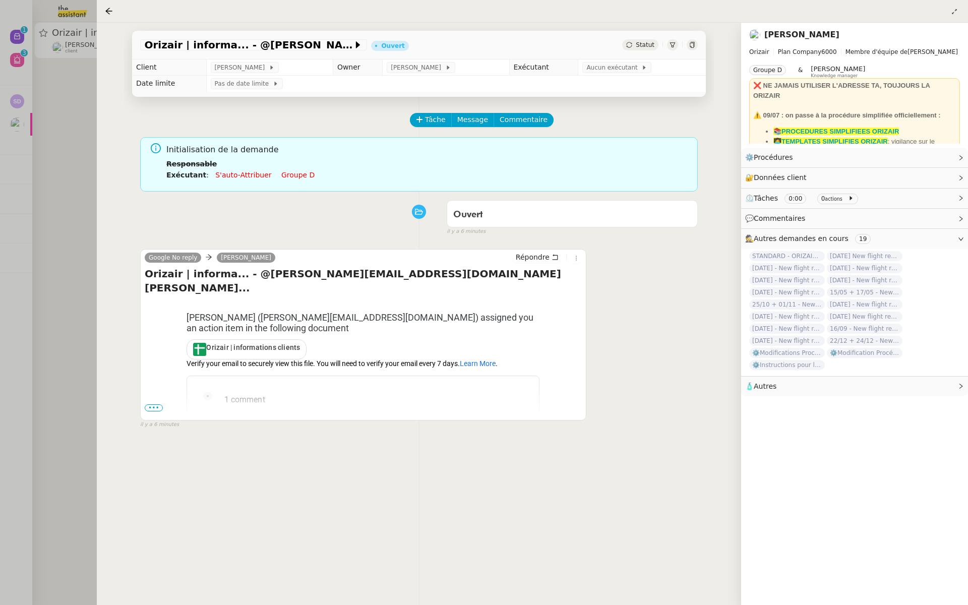
click at [699, 340] on div "Tâche Message Commentaire Veuillez patienter une erreur s'est produite 👌👌👌 mess…" at bounding box center [419, 399] width 590 height 605
click at [160, 399] on td "Camille B (camilleb@team.theassistant.com) assigned you an action item in the f…" at bounding box center [363, 475] width 437 height 350
click at [153, 403] on td "Camille B (camilleb@team.theassistant.com) assigned you an action item in the f…" at bounding box center [363, 475] width 437 height 350
click at [152, 405] on span "•••" at bounding box center [154, 407] width 18 height 7
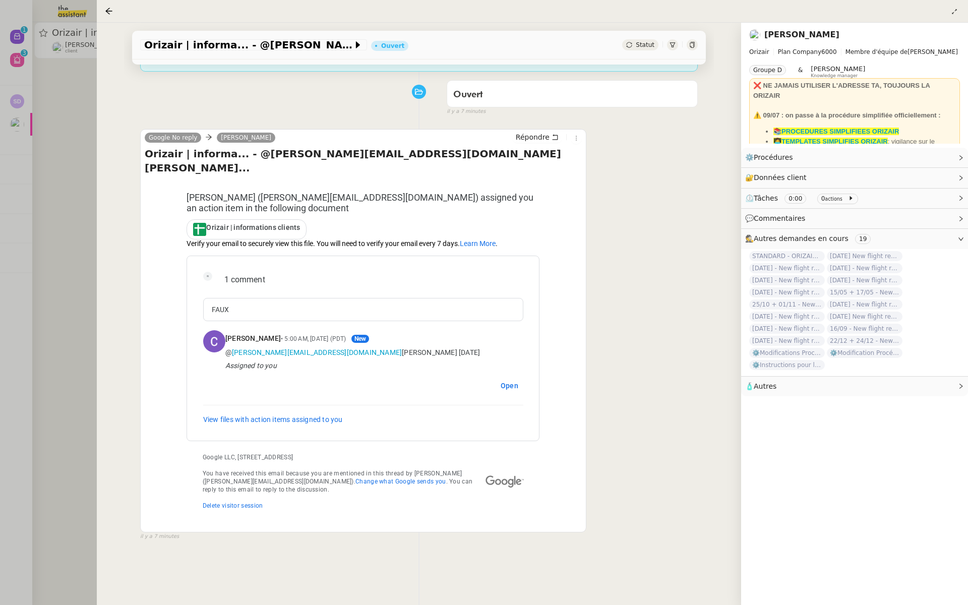
scroll to position [129, 0]
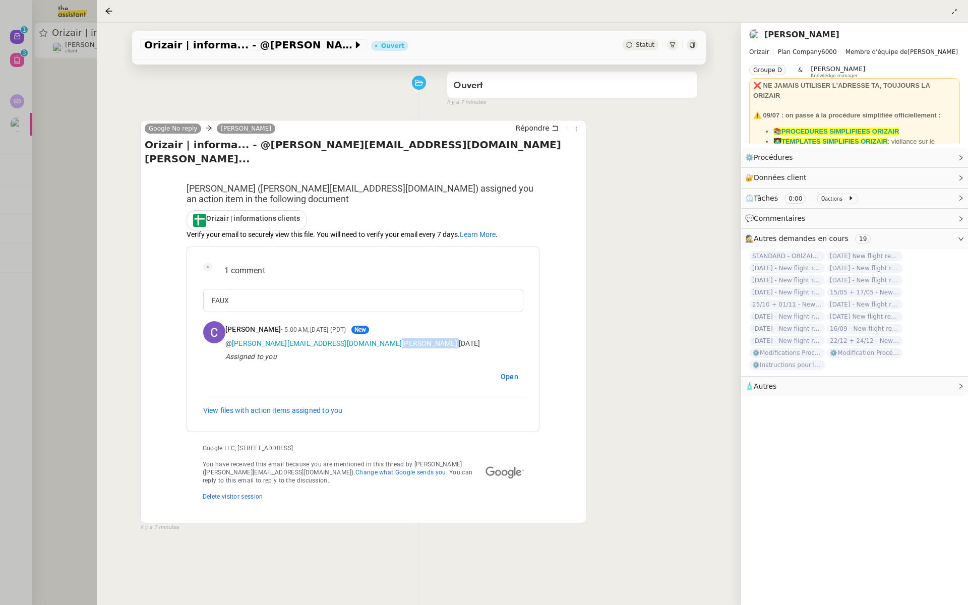
drag, startPoint x: 354, startPoint y: 328, endPoint x: 311, endPoint y: 330, distance: 42.9
click at [311, 338] on div "@ josephine.k@orizair.com Clive Ashley 28/06/2026" at bounding box center [374, 343] width 298 height 10
copy div "Clive Ashley"
click at [575, 151] on div "Orizair | informa... - @josephine.k@orizair.com Clive Ashley... Camille B (cami…" at bounding box center [363, 329] width 437 height 383
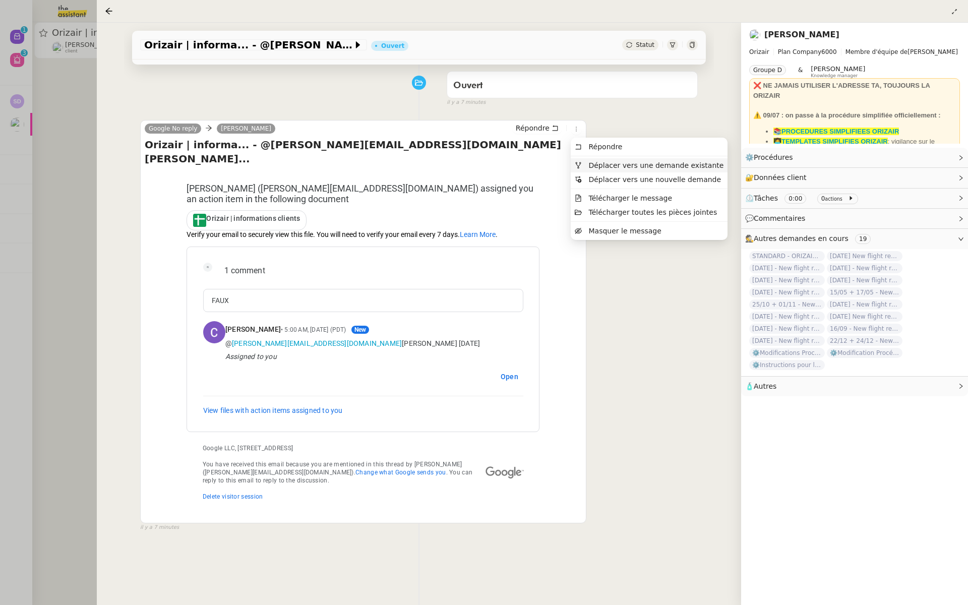
click at [589, 162] on span "Déplacer vers une demande existante" at bounding box center [655, 165] width 135 height 8
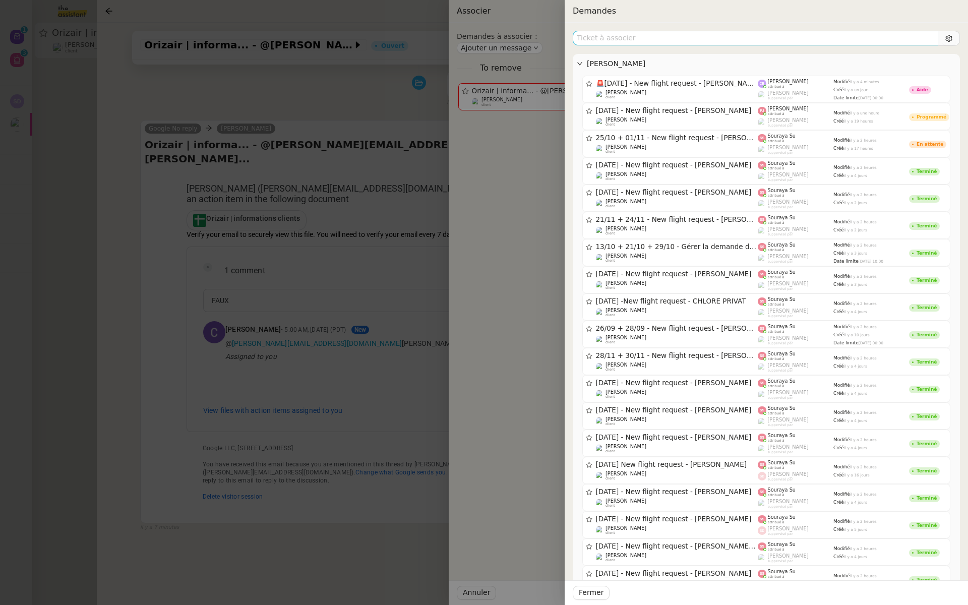
click at [609, 33] on input "text" at bounding box center [756, 38] width 366 height 15
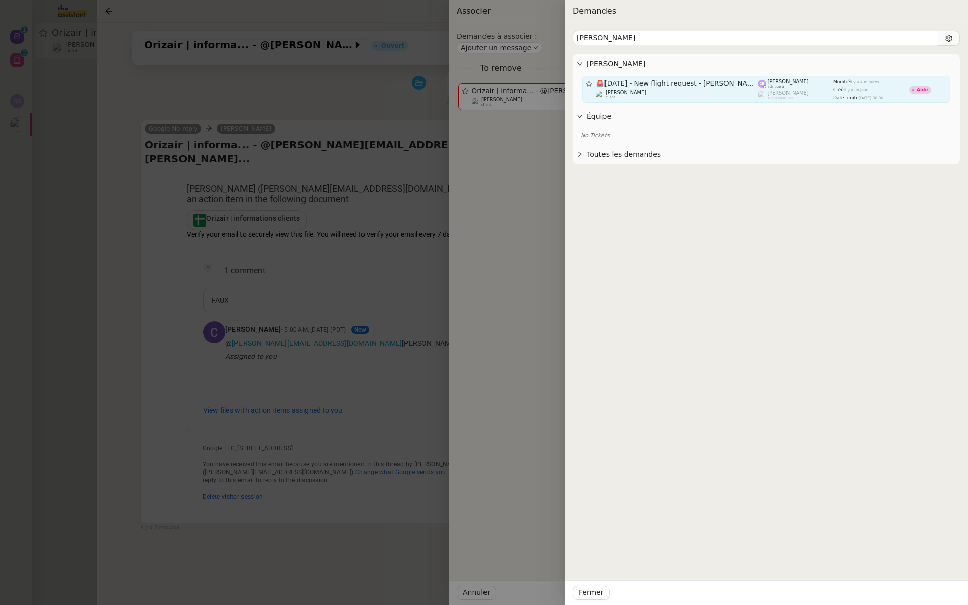
type input "Clive Ashley"
click at [625, 79] on div "🚨 28th June 2026 - New flight request - Clive Ashley" at bounding box center [677, 83] width 162 height 9
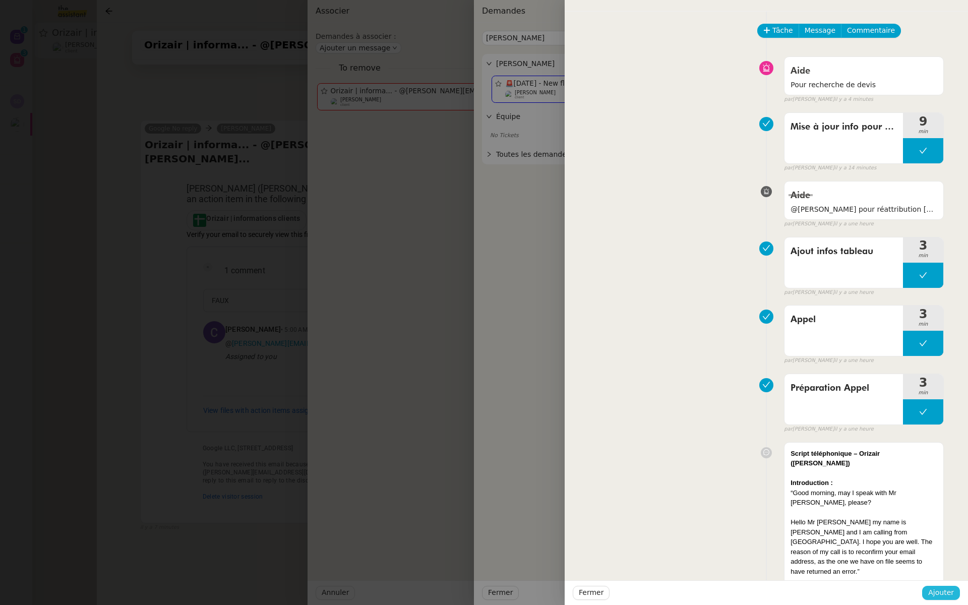
click at [947, 593] on span "Ajouter" at bounding box center [941, 593] width 26 height 12
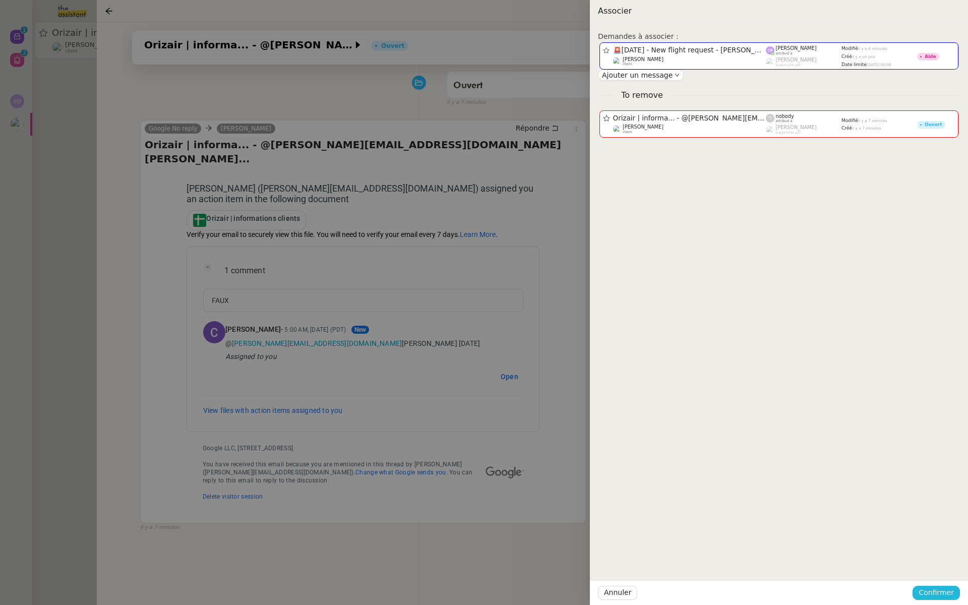
click at [925, 596] on span "Confirmer" at bounding box center [936, 593] width 35 height 12
click at [949, 566] on span "Ajouter" at bounding box center [937, 566] width 26 height 10
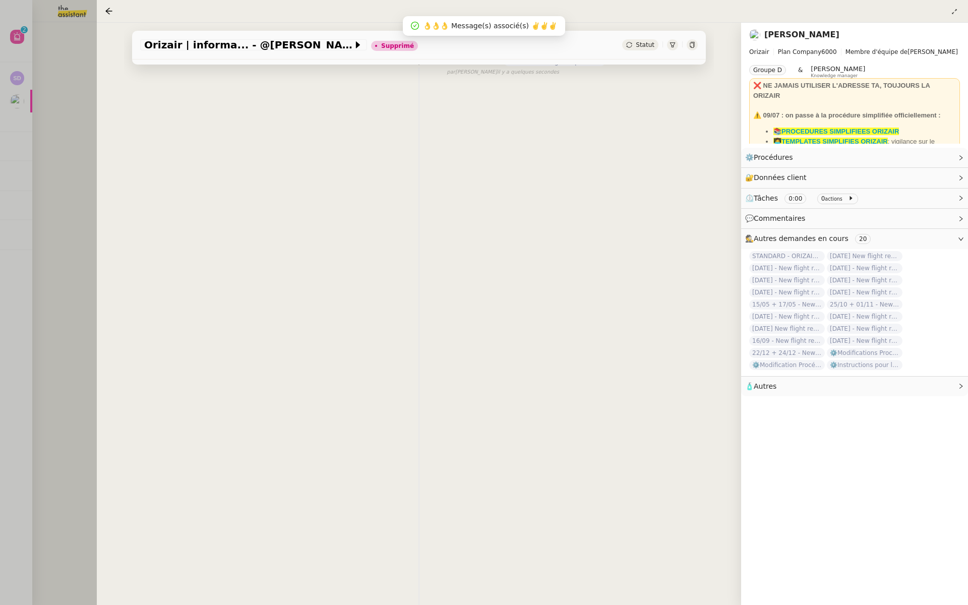
scroll to position [0, 0]
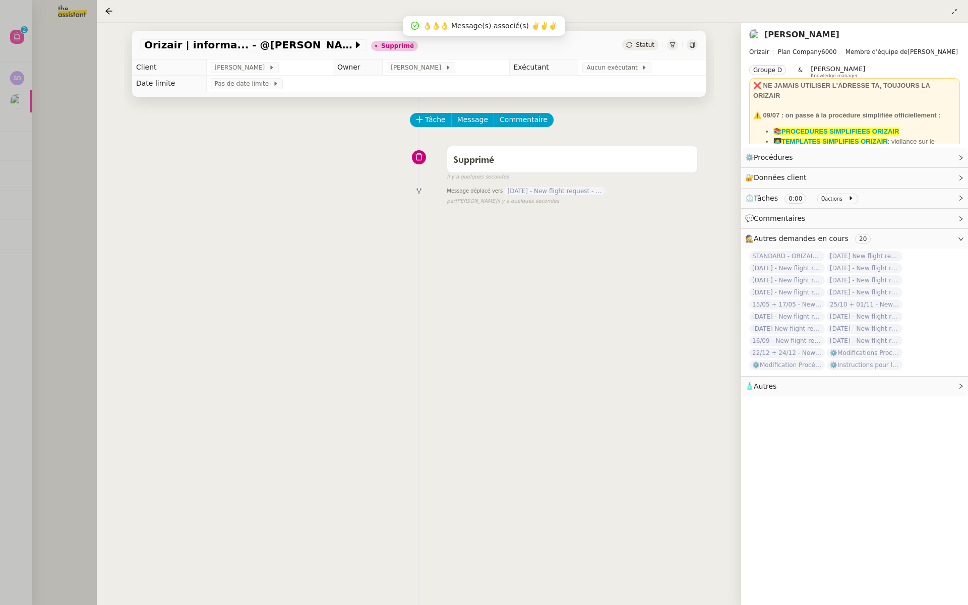
click at [83, 162] on div at bounding box center [484, 302] width 968 height 605
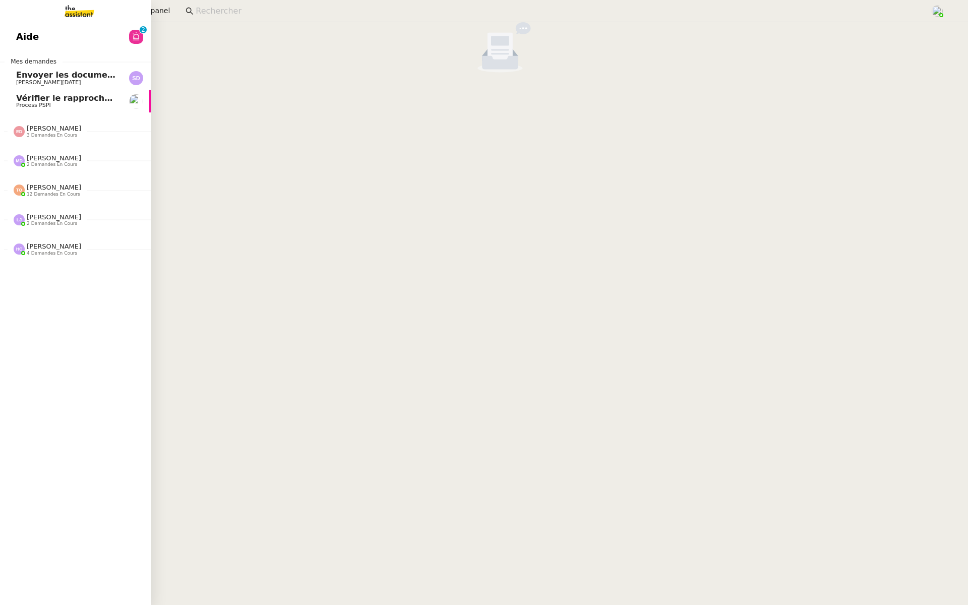
click at [51, 38] on link "Aide 0 1 2 3 4 5 6 7 8 9" at bounding box center [75, 36] width 151 height 23
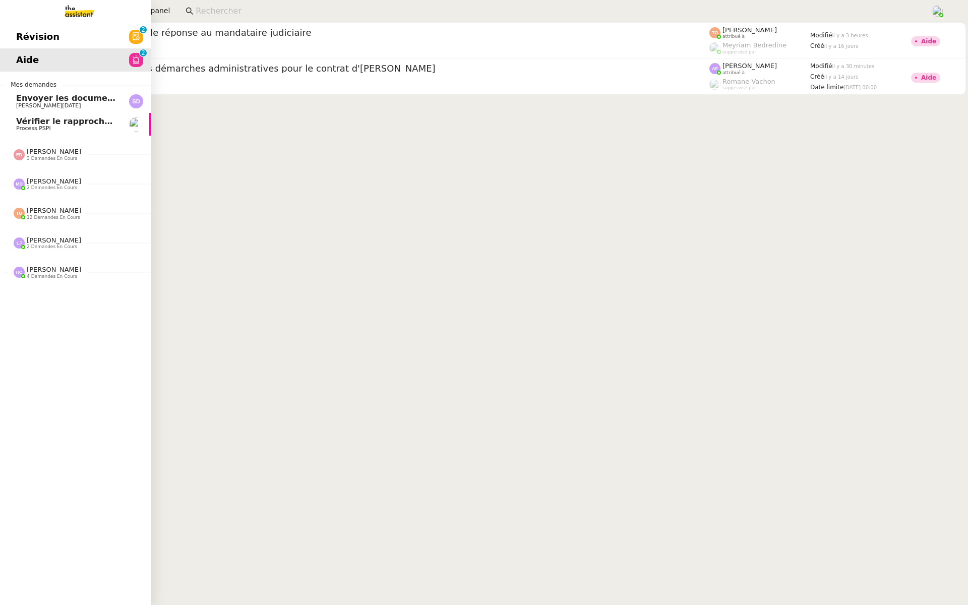
click at [30, 39] on span "Révision" at bounding box center [37, 36] width 43 height 15
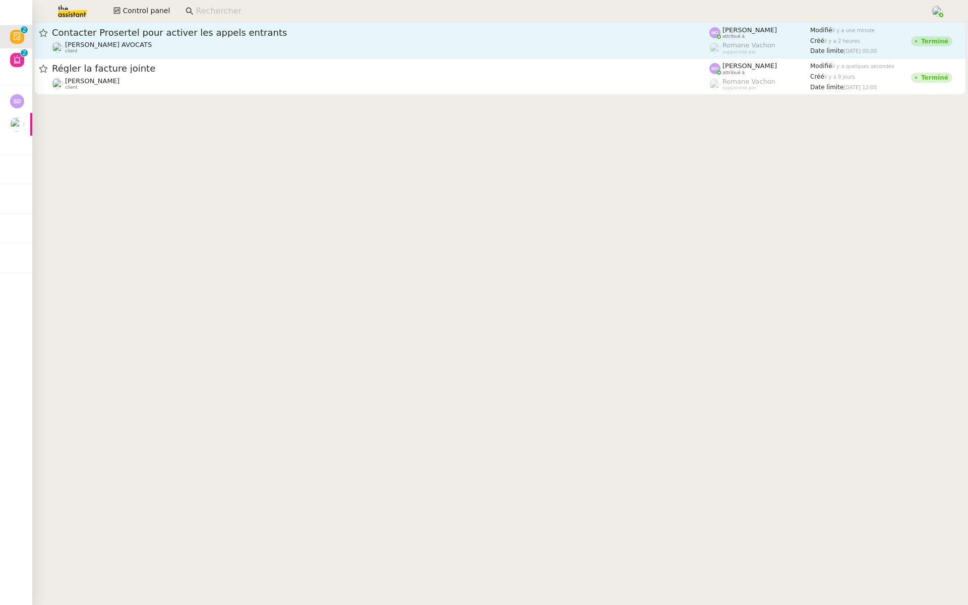
click at [234, 32] on span "Contacter Prosertel pour activer les appels entrants" at bounding box center [381, 32] width 658 height 9
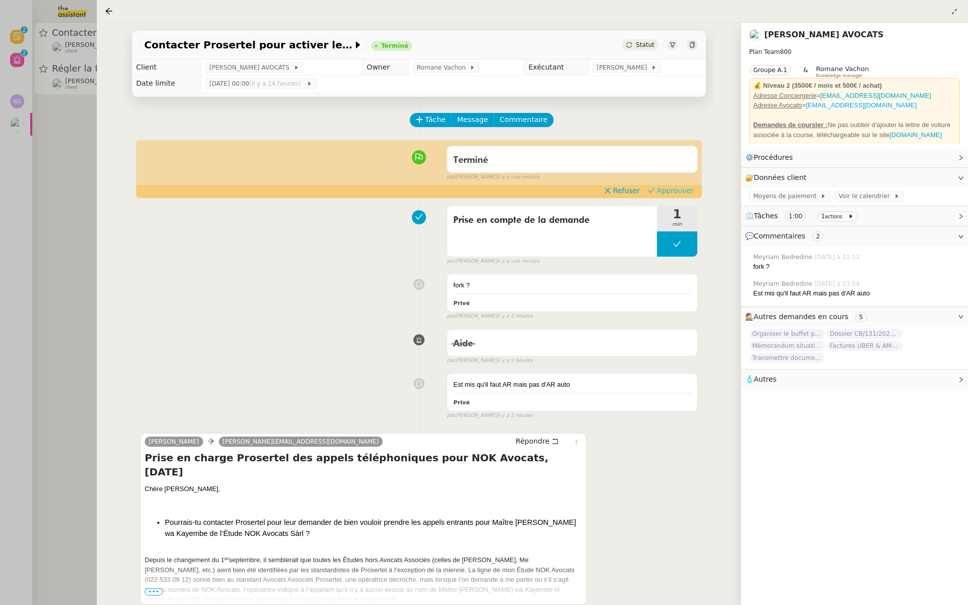
click at [676, 191] on span "Approuver" at bounding box center [675, 191] width 37 height 10
click at [23, 155] on div at bounding box center [484, 302] width 968 height 605
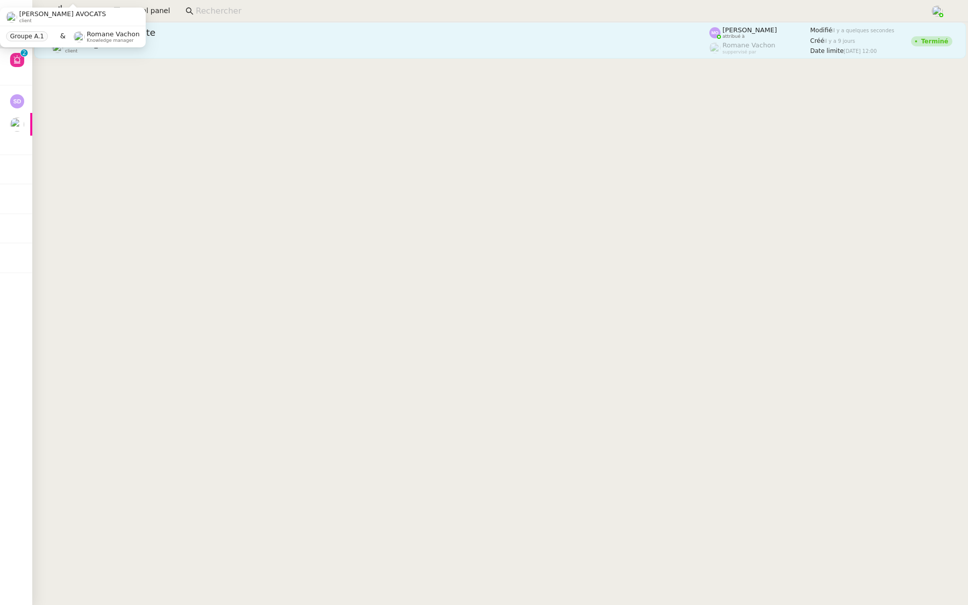
click at [198, 35] on span "Régler la facture jointe" at bounding box center [381, 32] width 658 height 9
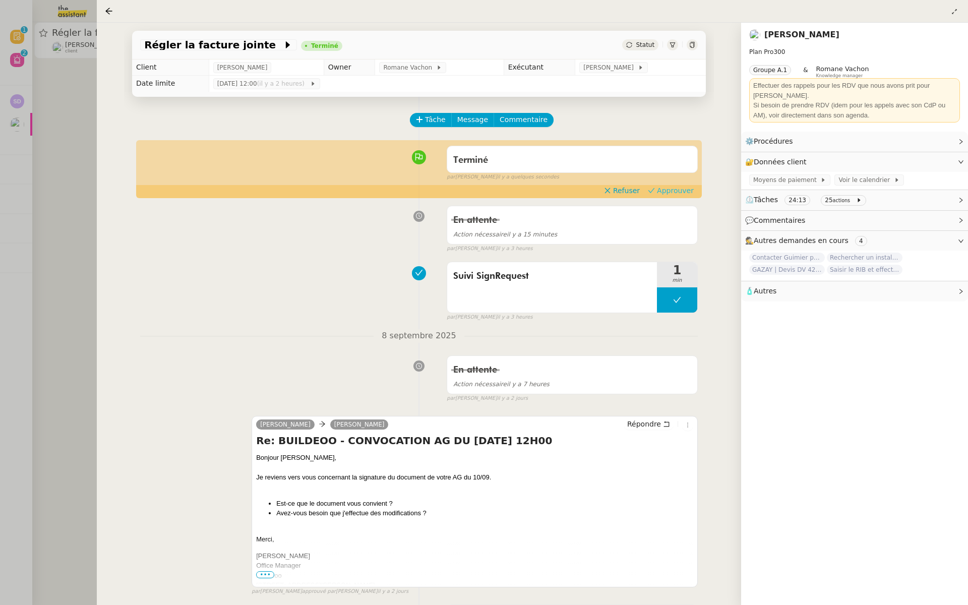
click at [680, 190] on span "Approuver" at bounding box center [675, 191] width 37 height 10
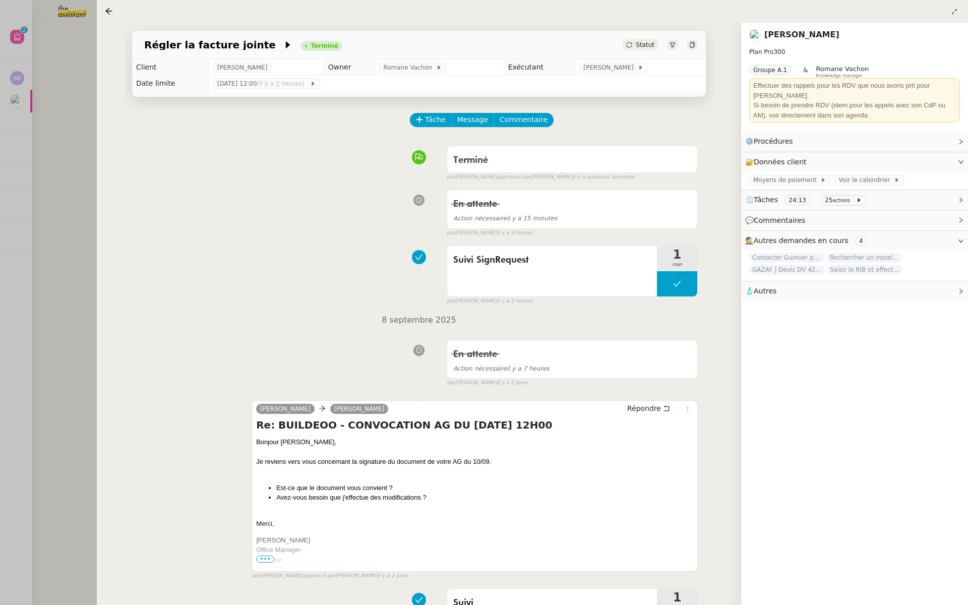
click at [53, 117] on div at bounding box center [484, 302] width 968 height 605
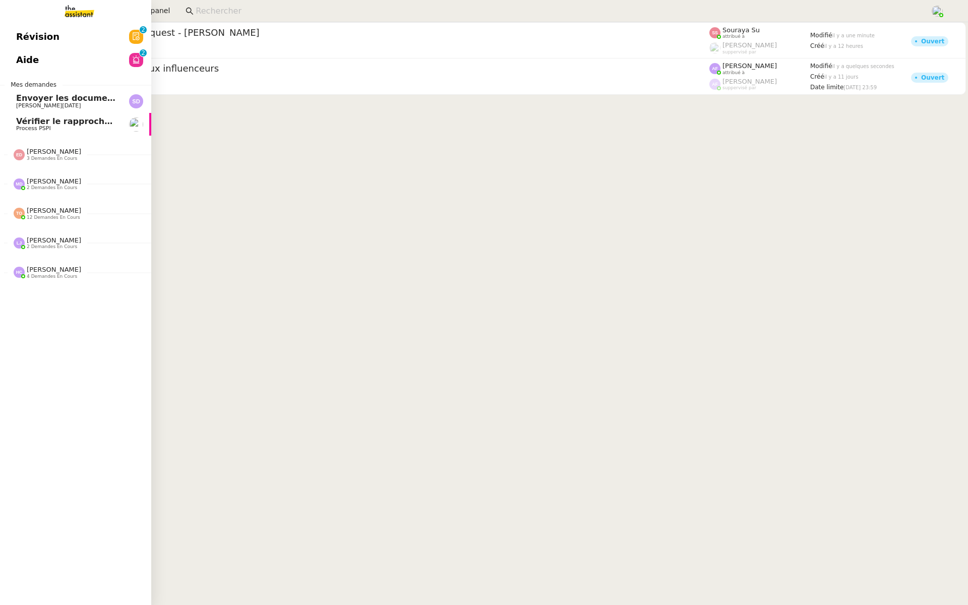
click at [95, 39] on link "Révision 0 1 2 3 4 5 6 7 8 9" at bounding box center [75, 36] width 151 height 23
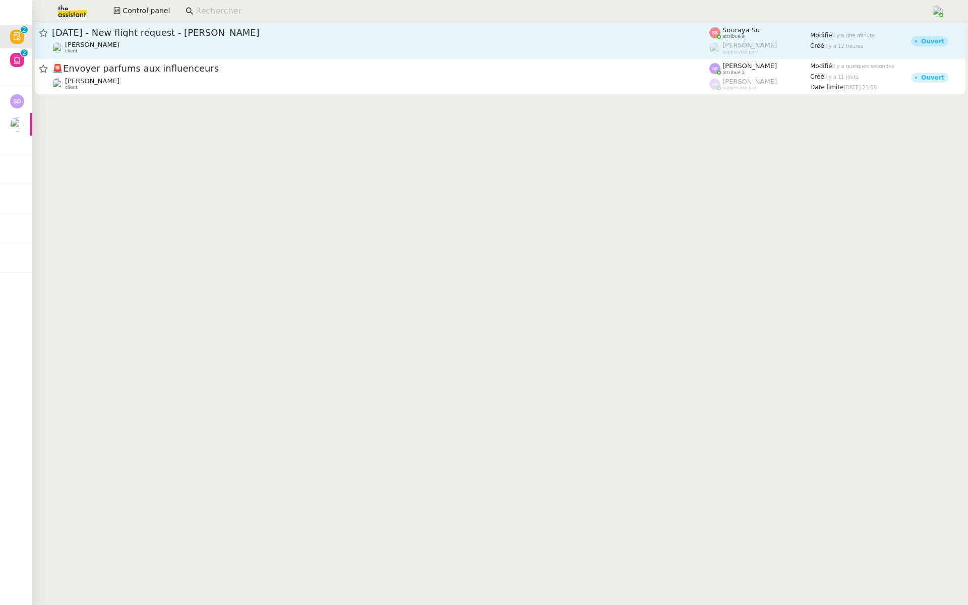
click at [239, 32] on span "20th September 2025 - New flight request - Luis Pedroso" at bounding box center [381, 32] width 658 height 9
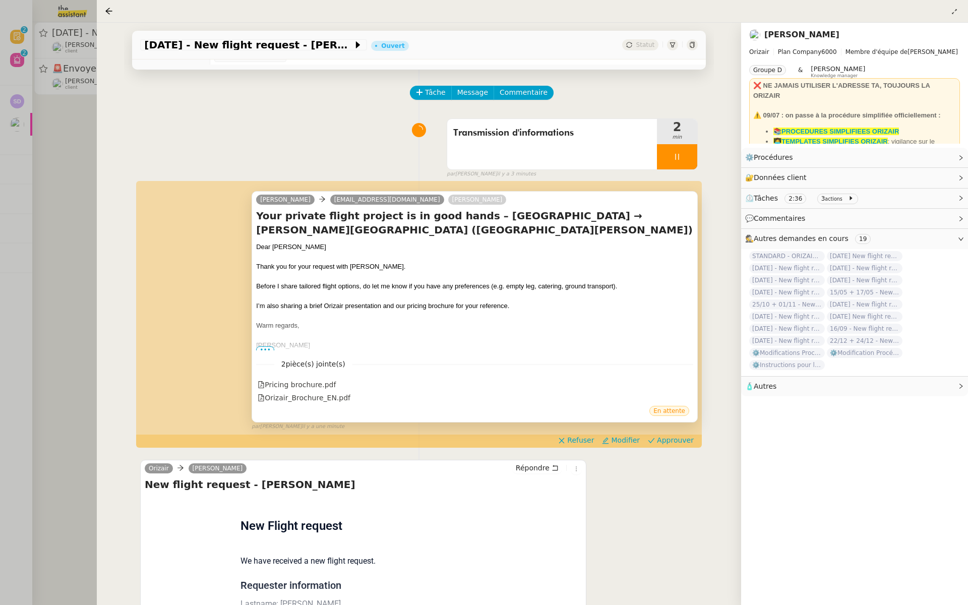
scroll to position [53, 0]
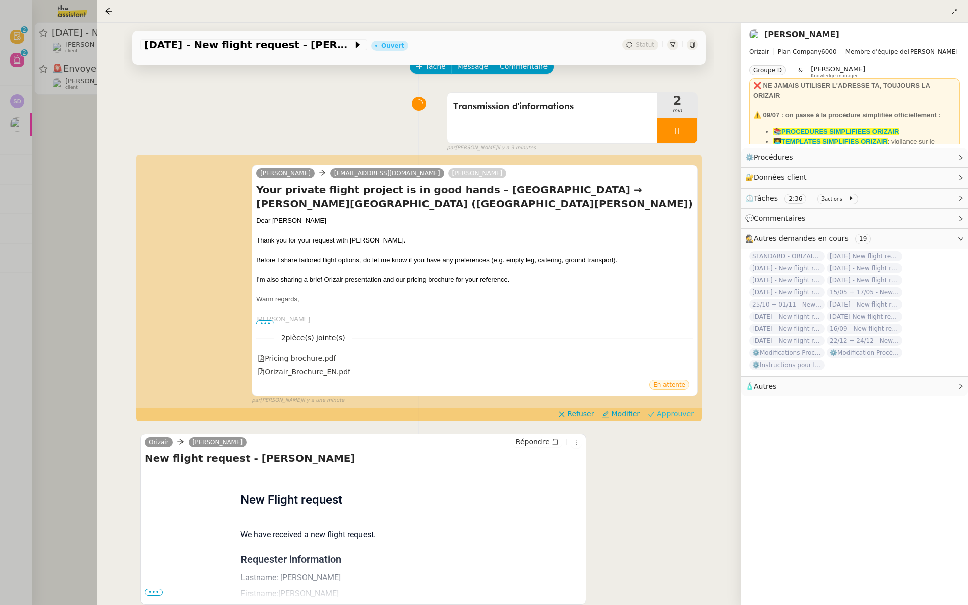
click at [674, 419] on button "Approuver" at bounding box center [671, 413] width 54 height 11
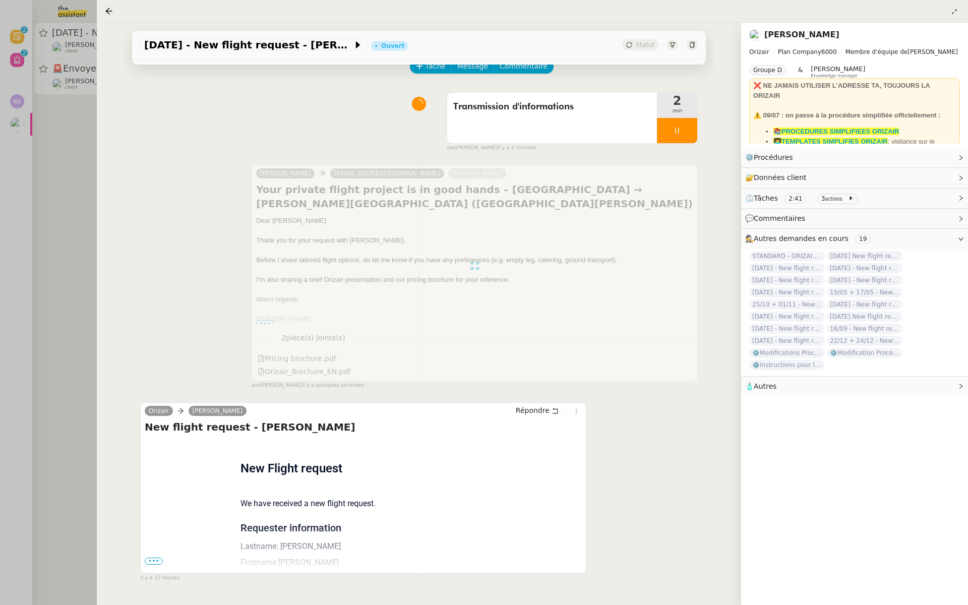
click at [7, 148] on div at bounding box center [484, 302] width 968 height 605
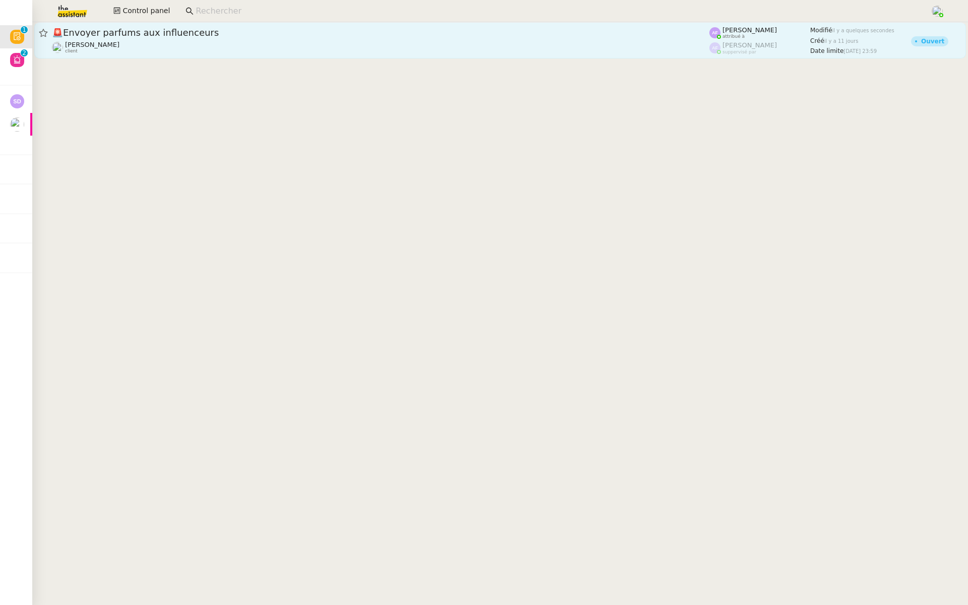
click at [214, 33] on span "🚨 Envoyer parfums aux influenceurs" at bounding box center [381, 32] width 658 height 9
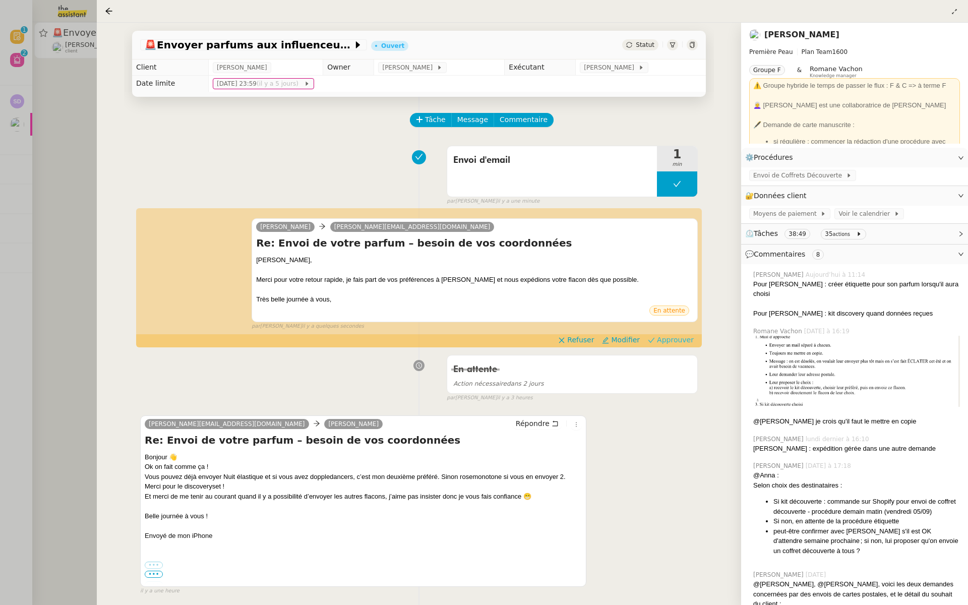
click at [683, 340] on span "Approuver" at bounding box center [675, 340] width 37 height 10
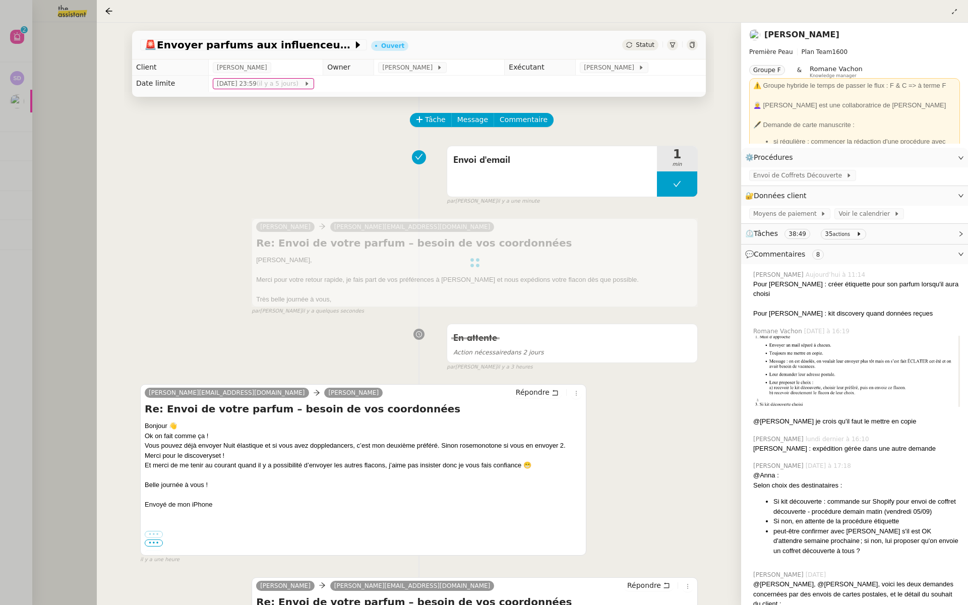
click at [68, 145] on div at bounding box center [484, 302] width 968 height 605
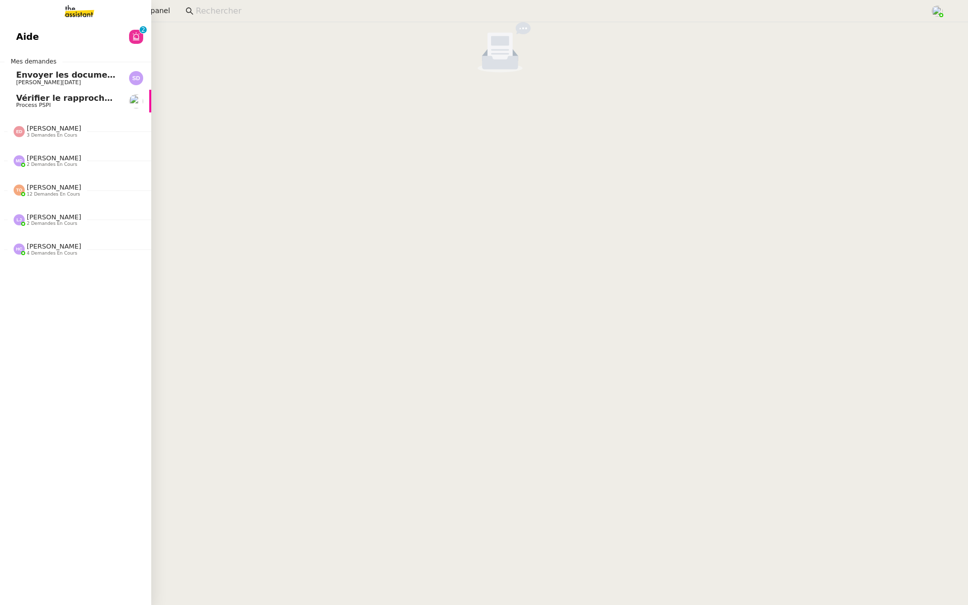
click at [44, 28] on link "Aide 0 1 2 3 4 5 6 7 8 9" at bounding box center [75, 36] width 151 height 23
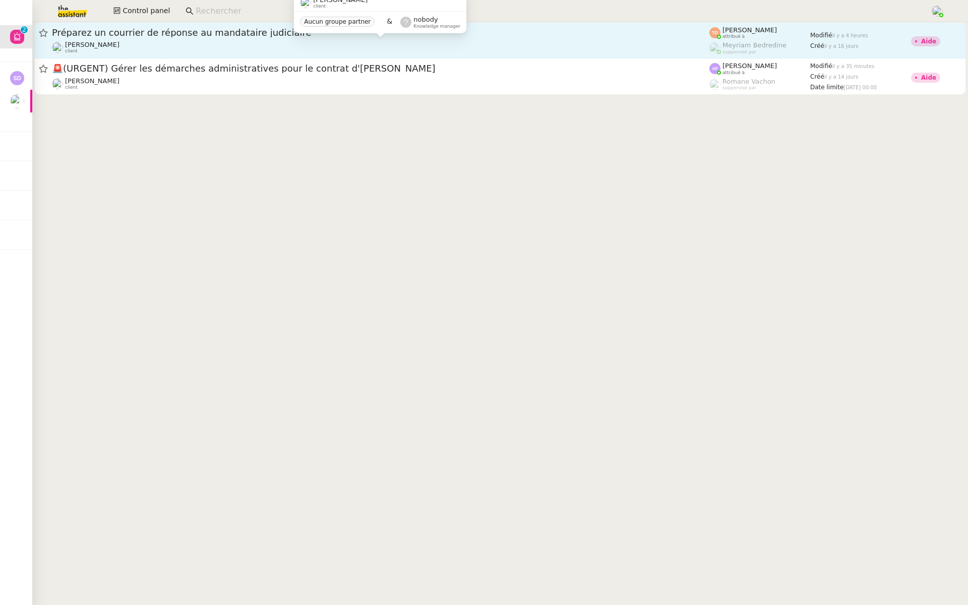
click at [330, 55] on link "Préparez un courrier de réponse au mandataire judiciaire Aurélie Trolez client …" at bounding box center [500, 40] width 932 height 36
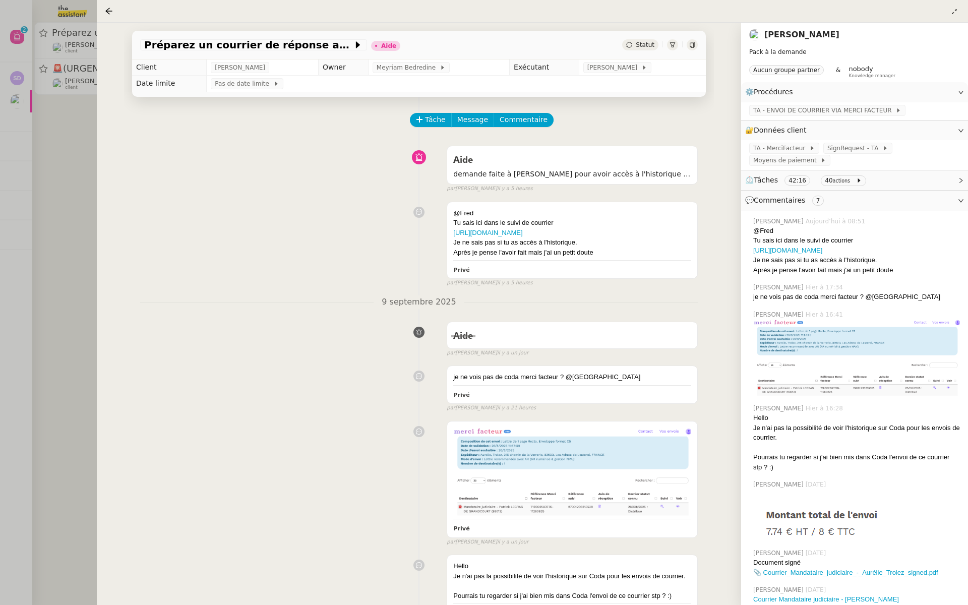
click at [48, 197] on div at bounding box center [484, 302] width 968 height 605
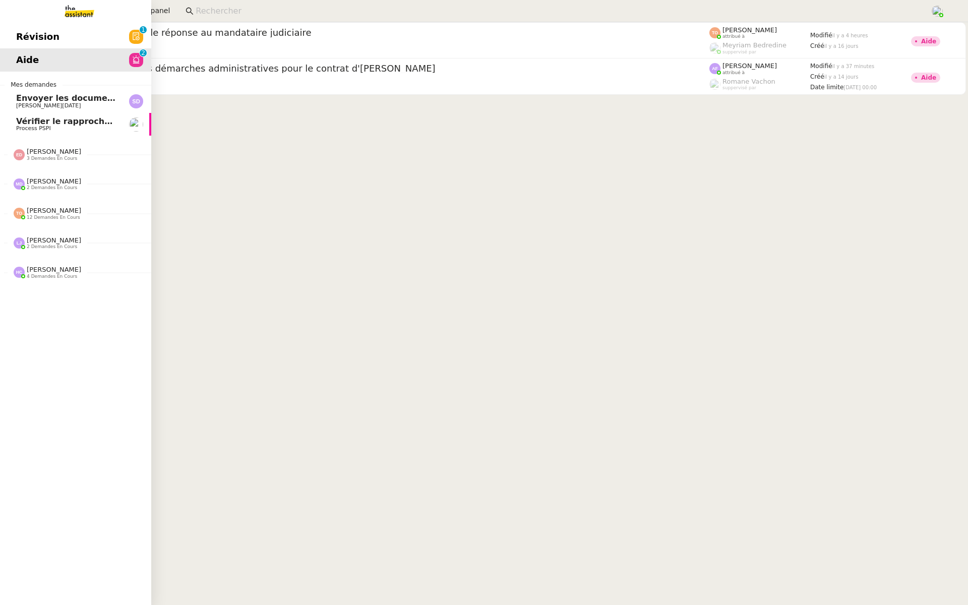
click at [131, 32] on nz-avatar at bounding box center [136, 37] width 14 height 14
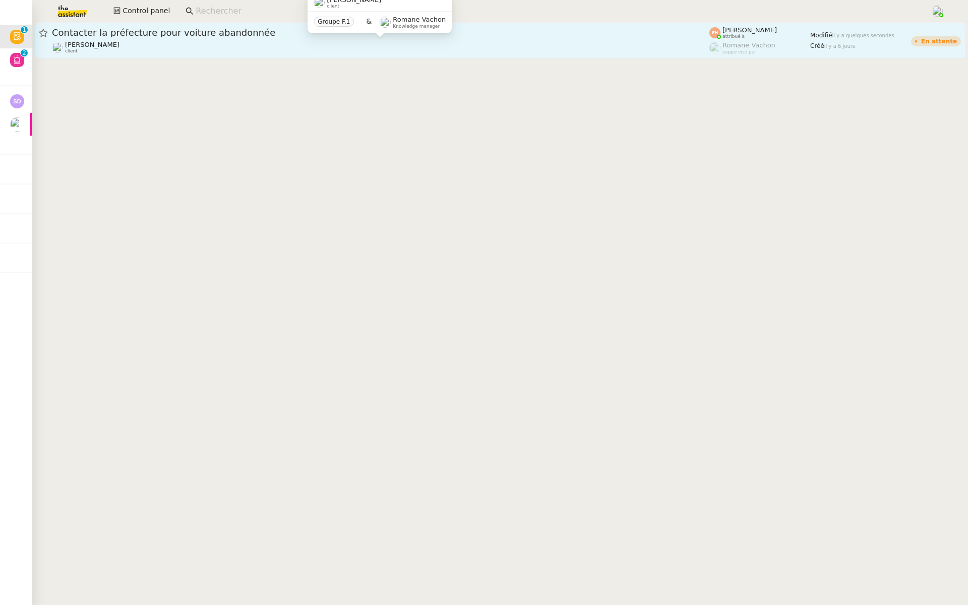
click at [120, 42] on span "[PERSON_NAME]" at bounding box center [92, 45] width 54 height 8
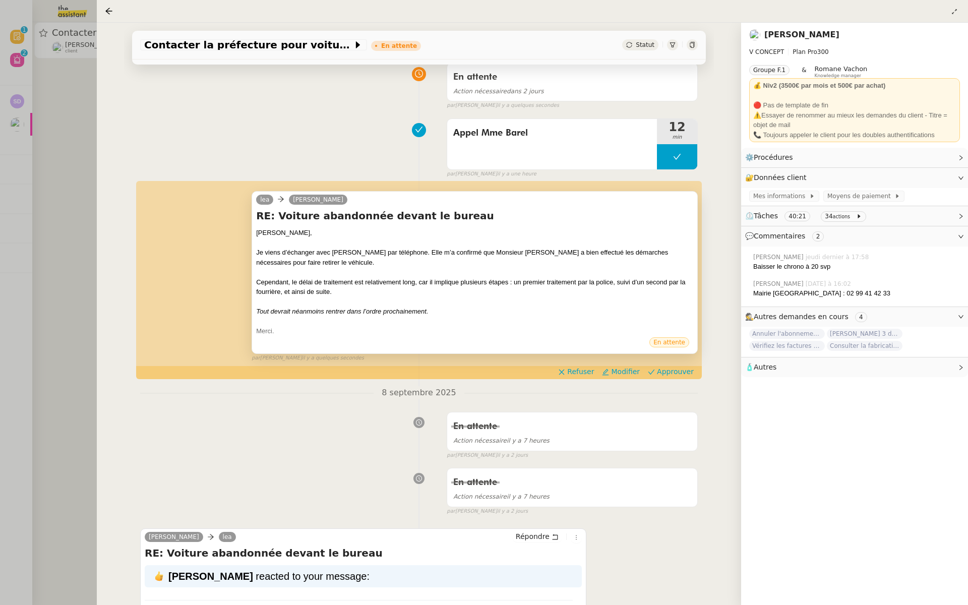
scroll to position [89, 0]
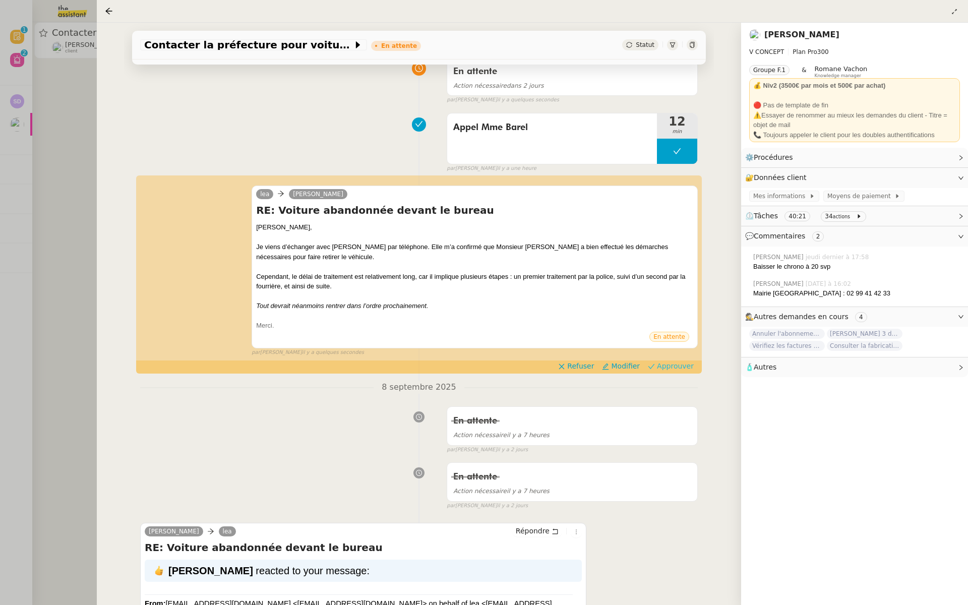
click at [675, 365] on span "Approuver" at bounding box center [675, 366] width 37 height 10
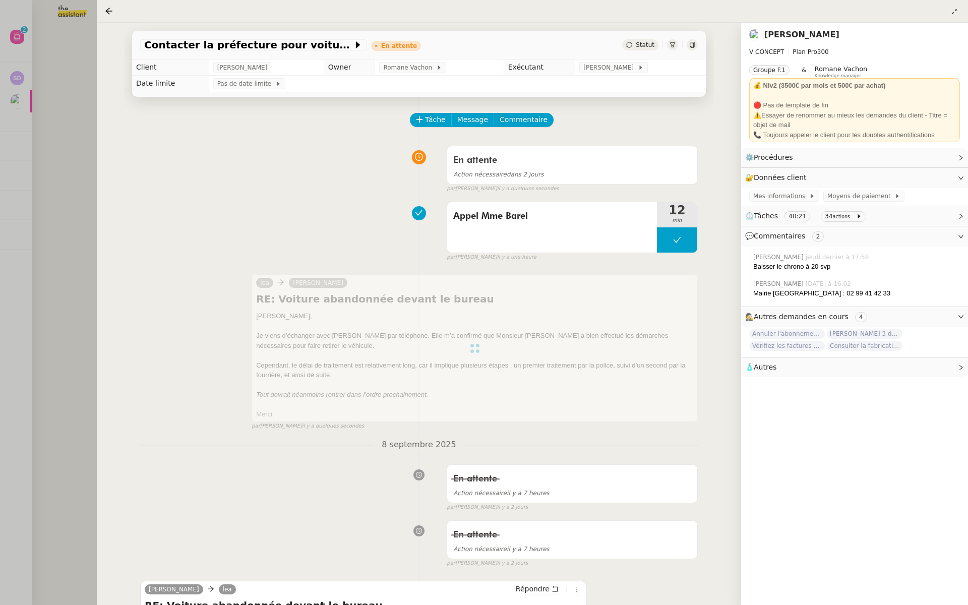
click at [49, 130] on div at bounding box center [484, 302] width 968 height 605
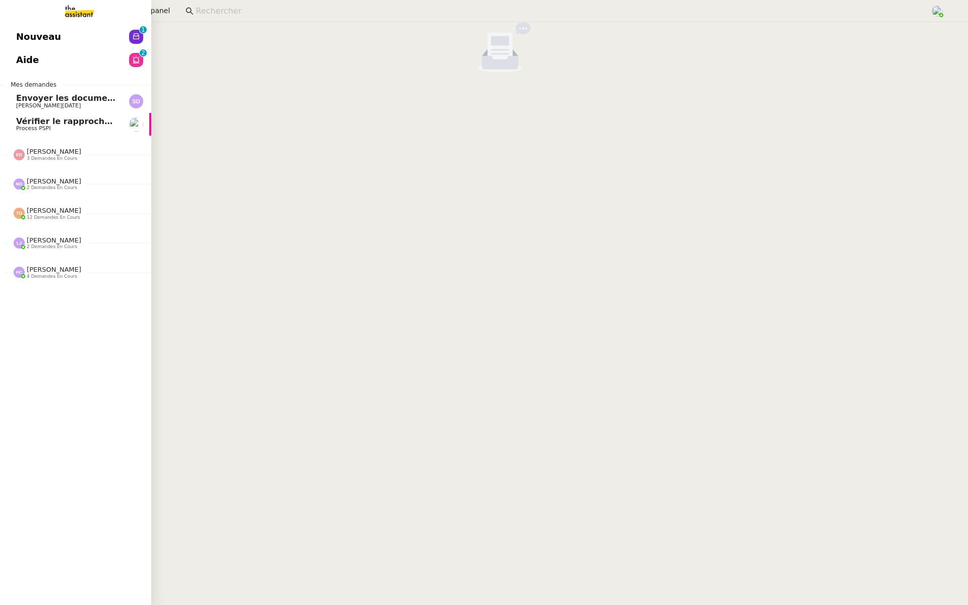
click at [33, 38] on span "Nouveau" at bounding box center [38, 36] width 45 height 15
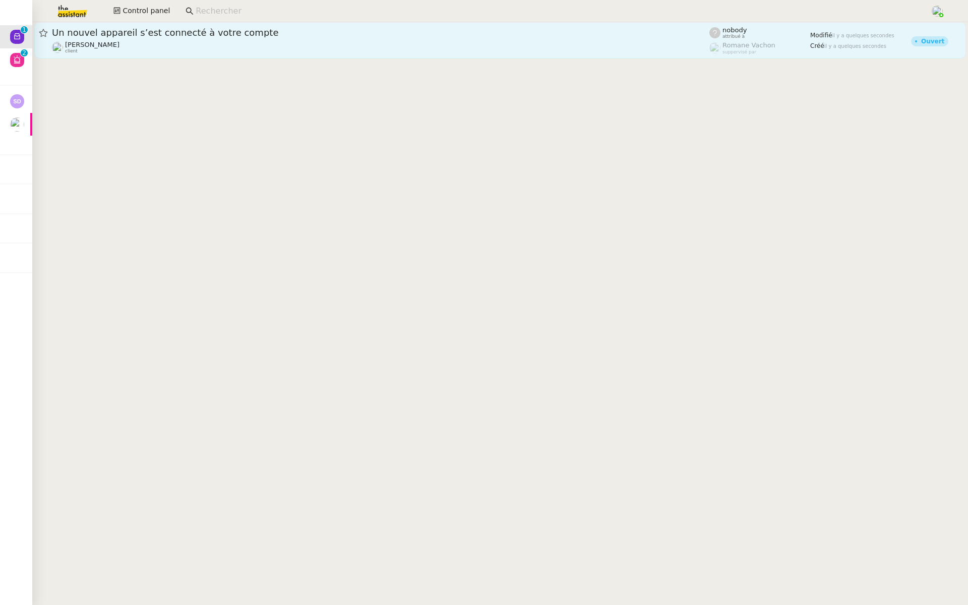
click at [257, 34] on span "Un nouvel appareil s’est connecté à votre compte" at bounding box center [381, 32] width 658 height 9
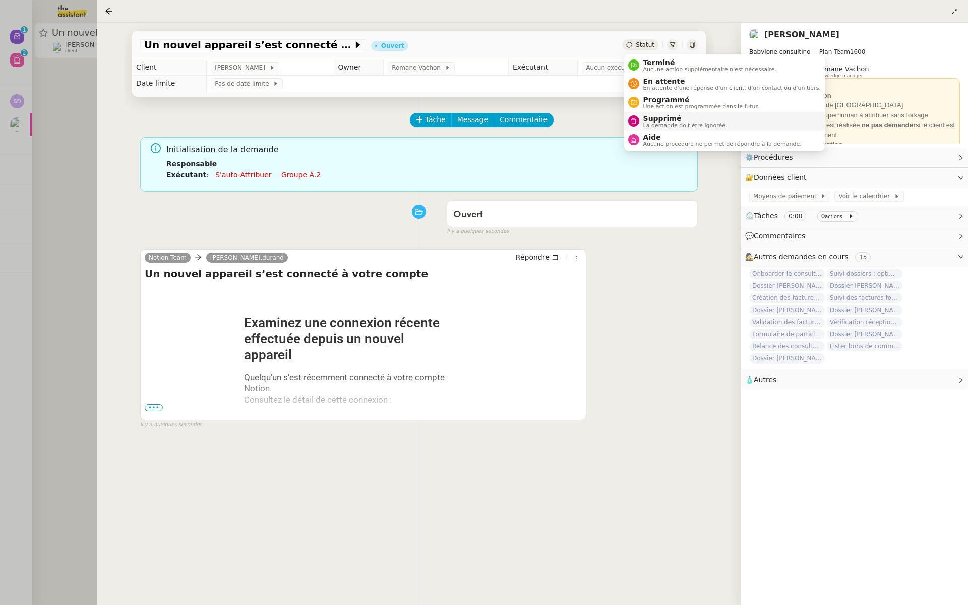
click at [638, 123] on div "Supprimé La demande doit être ignorée." at bounding box center [677, 121] width 99 height 14
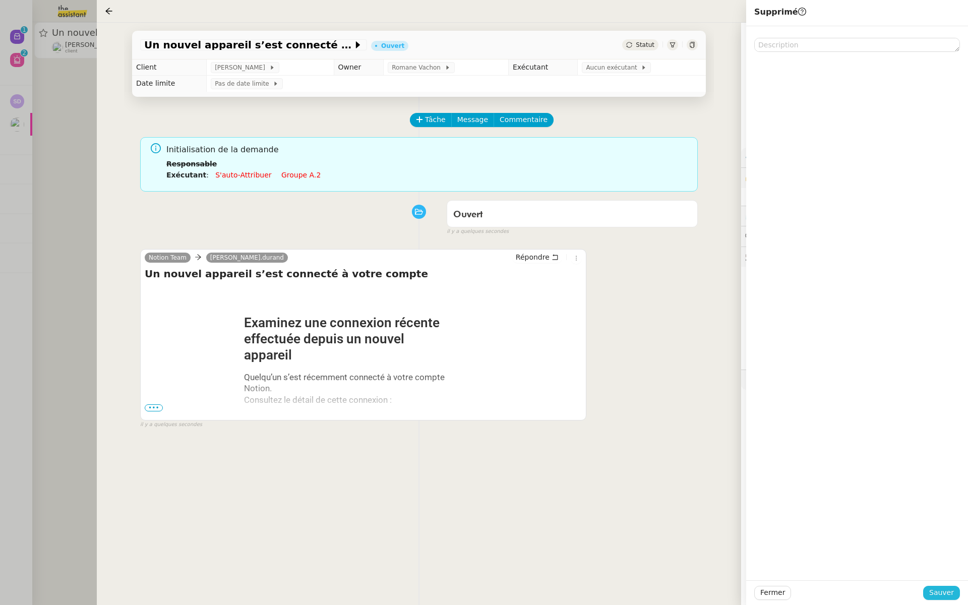
click at [938, 586] on button "Sauver" at bounding box center [941, 593] width 37 height 14
click at [9, 180] on div at bounding box center [484, 302] width 968 height 605
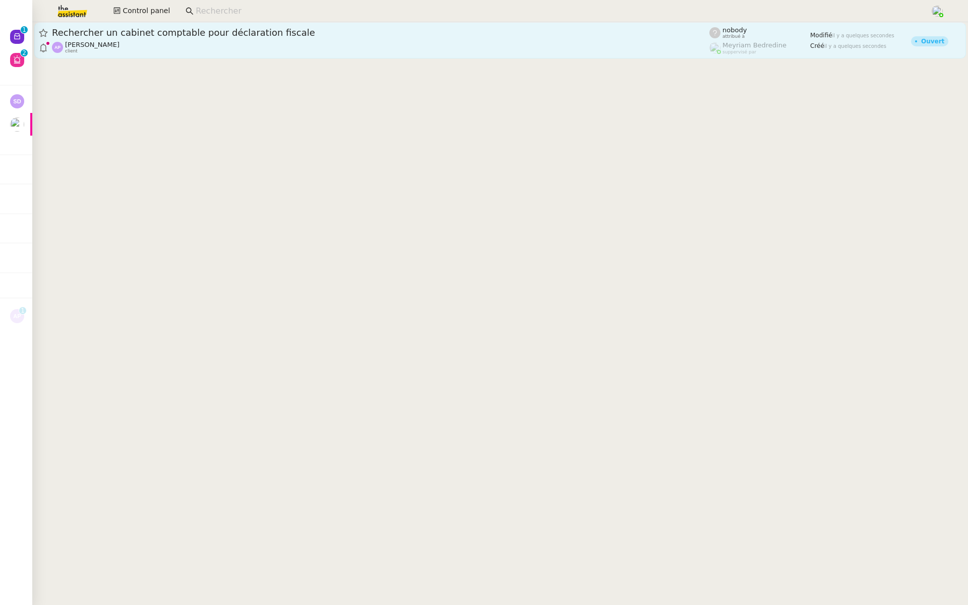
click at [220, 32] on span "Rechercher un cabinet comptable pour déclaration fiscale" at bounding box center [381, 32] width 658 height 9
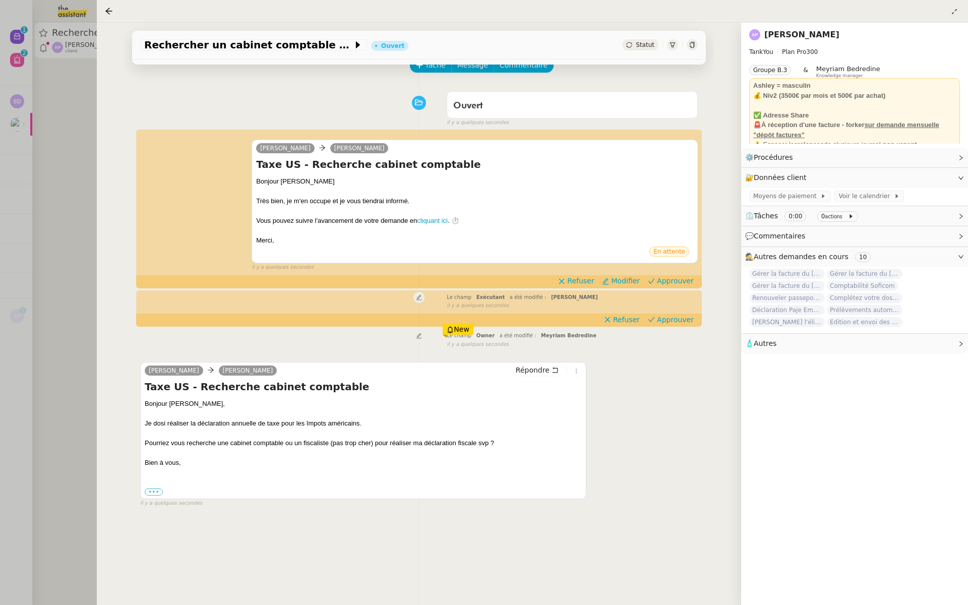
scroll to position [55, 0]
click at [675, 282] on span "Approuver" at bounding box center [675, 280] width 37 height 10
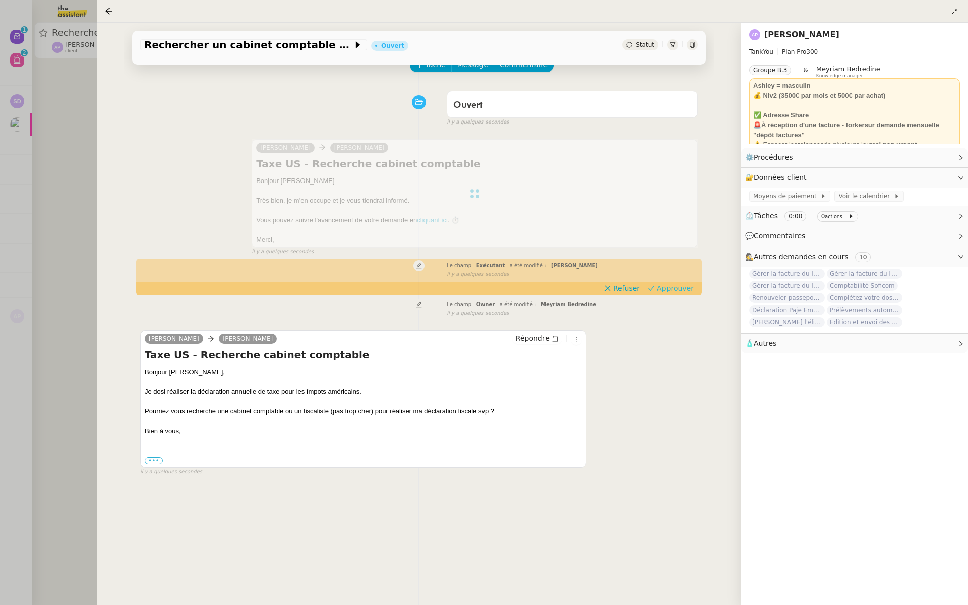
click at [674, 289] on span "Approuver" at bounding box center [675, 288] width 37 height 10
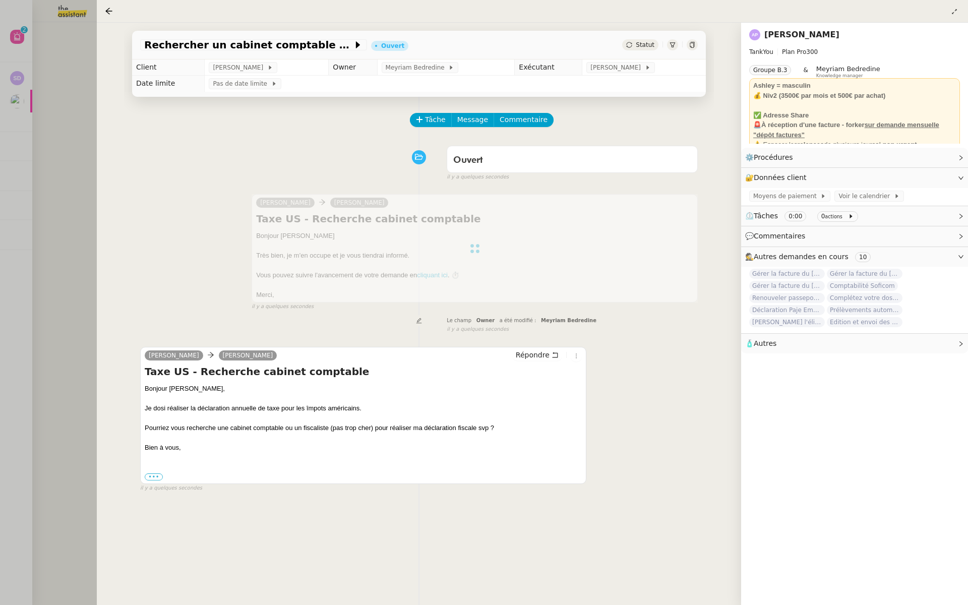
click at [15, 133] on div at bounding box center [484, 302] width 968 height 605
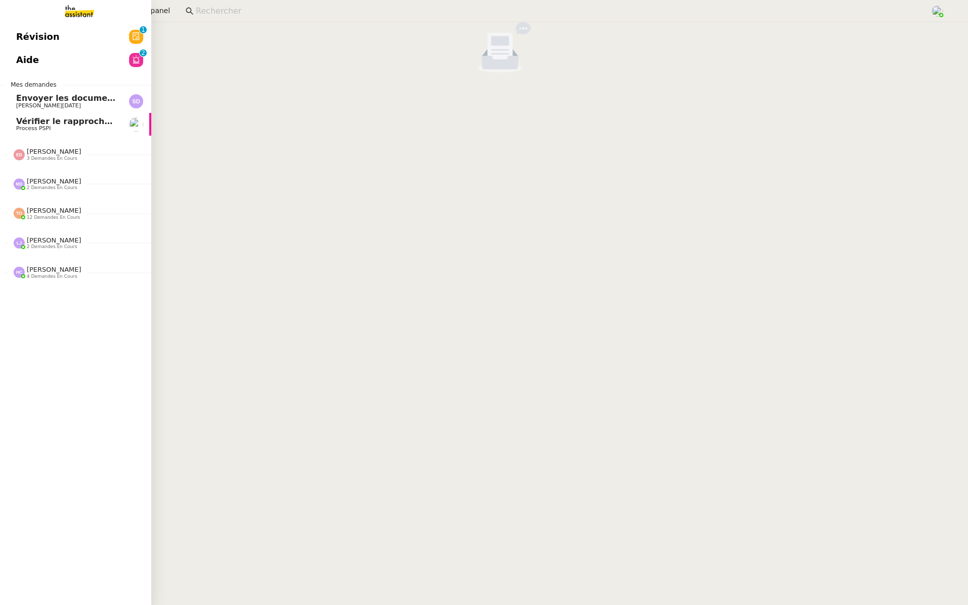
click at [45, 37] on span "Révision" at bounding box center [37, 36] width 43 height 15
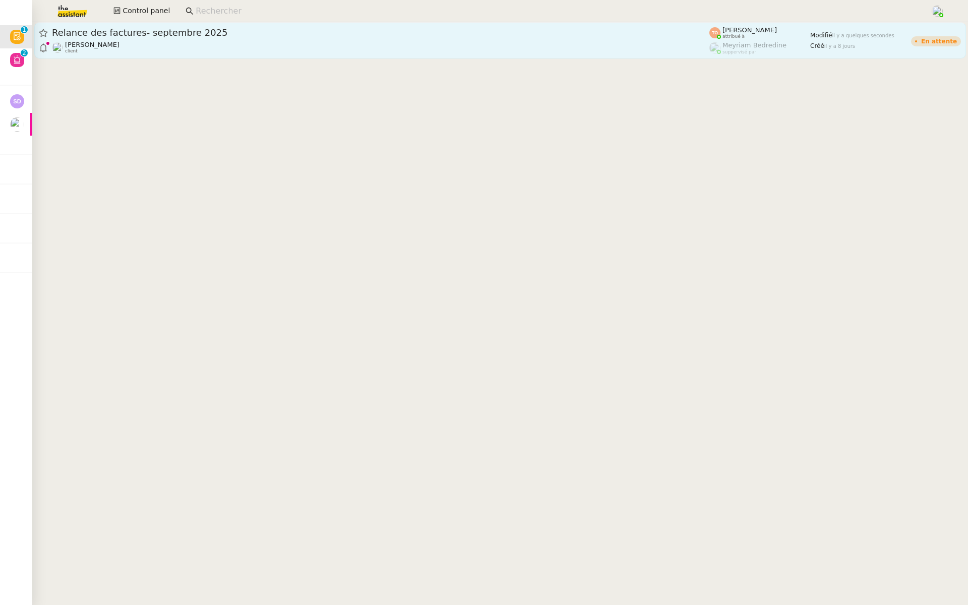
click at [172, 39] on div "Relance des factures- septembre 2025 Julien Decroix client" at bounding box center [381, 40] width 658 height 27
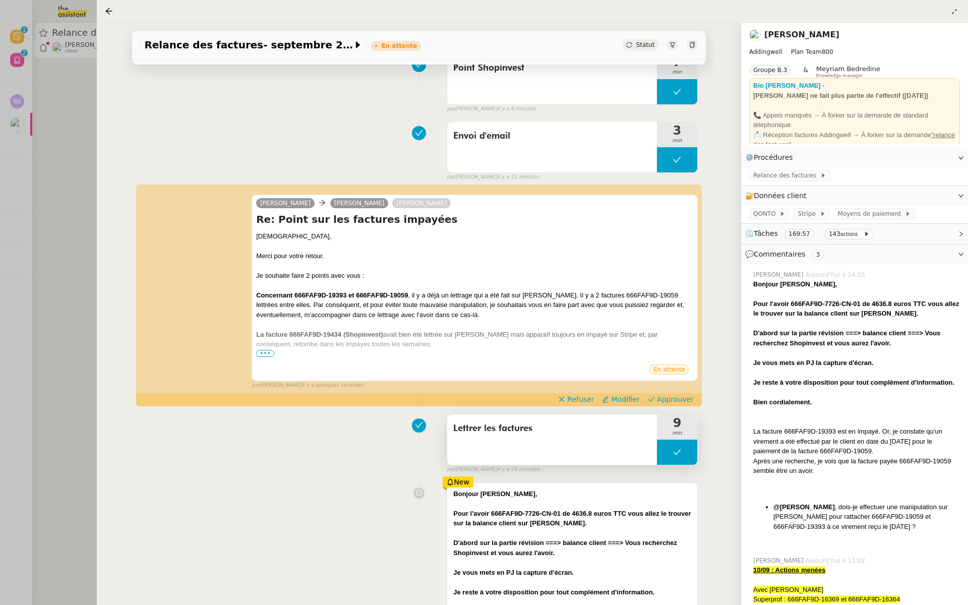
scroll to position [169, 0]
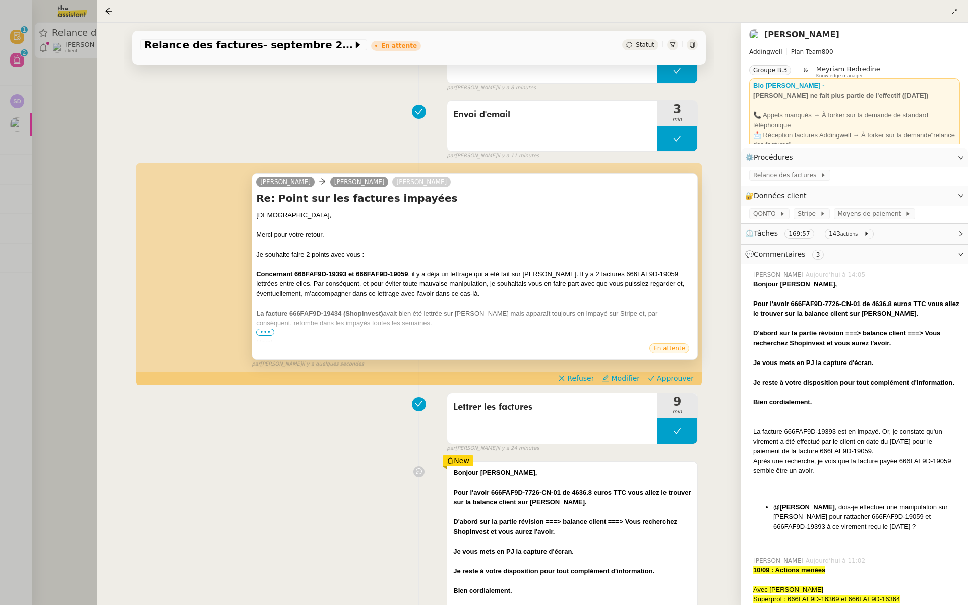
click at [261, 330] on span "•••" at bounding box center [265, 332] width 18 height 7
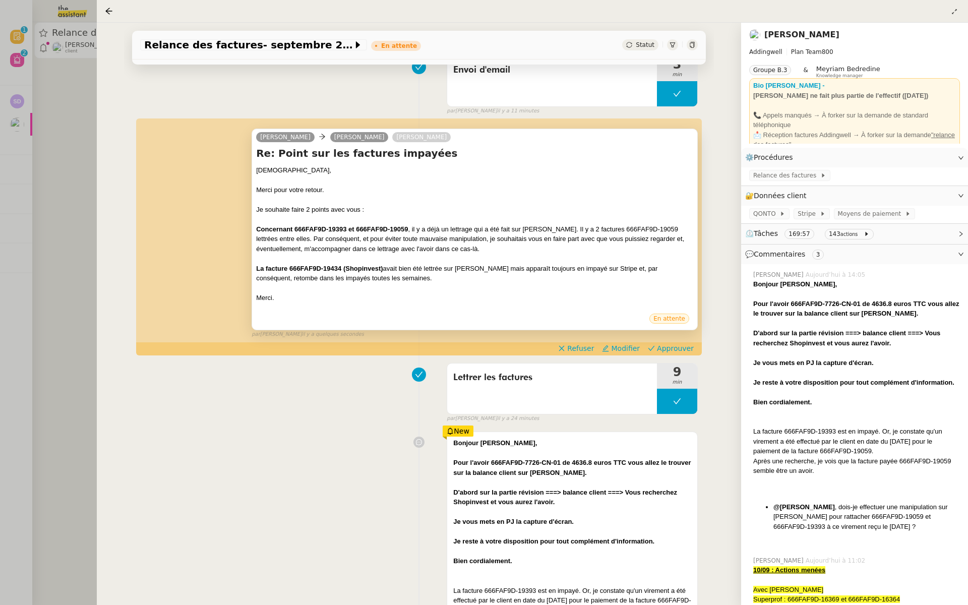
scroll to position [234, 0]
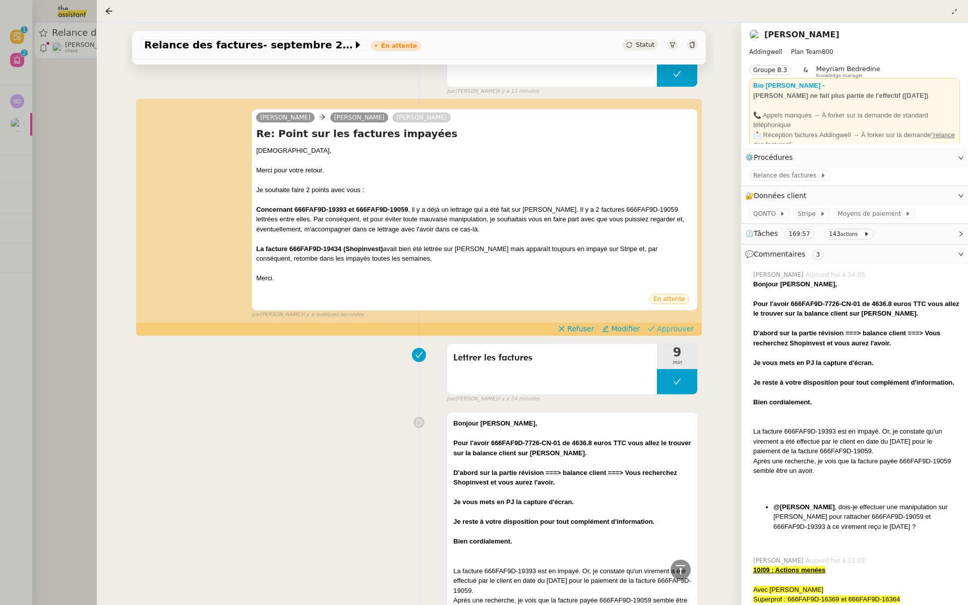
click at [664, 332] on span "Approuver" at bounding box center [675, 329] width 37 height 10
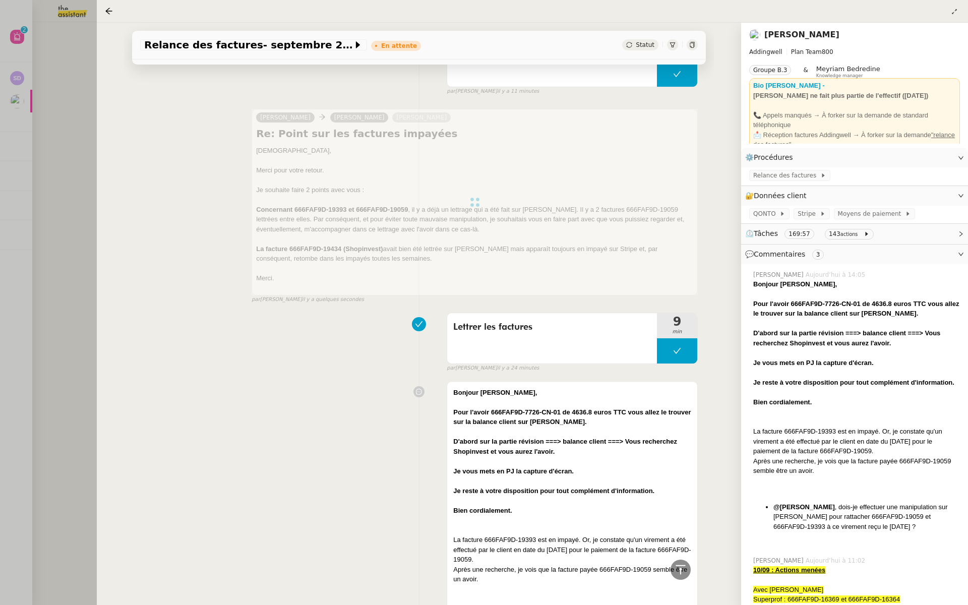
click at [51, 107] on div at bounding box center [484, 302] width 968 height 605
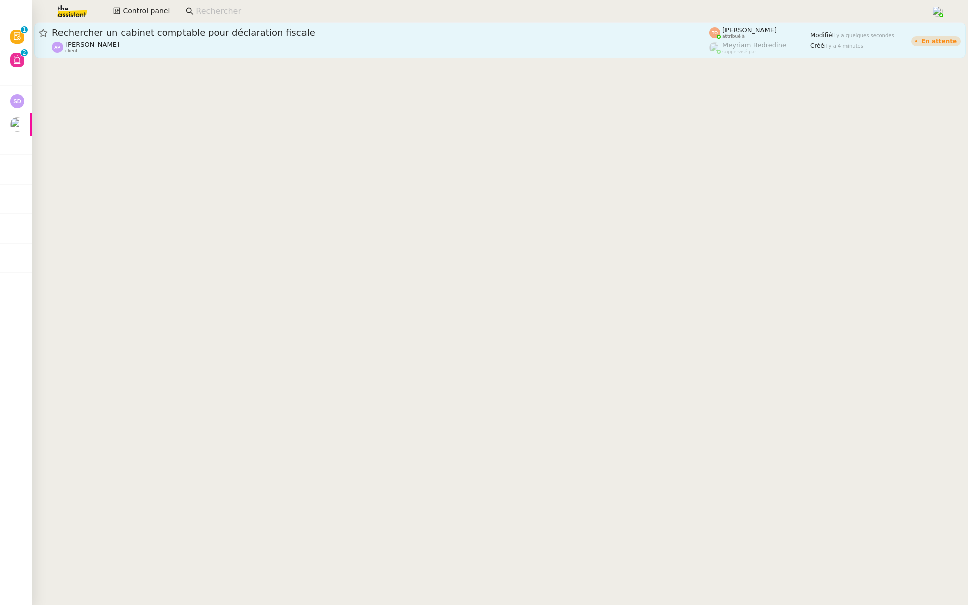
click at [125, 33] on span "Rechercher un cabinet comptable pour déclaration fiscale" at bounding box center [381, 32] width 658 height 9
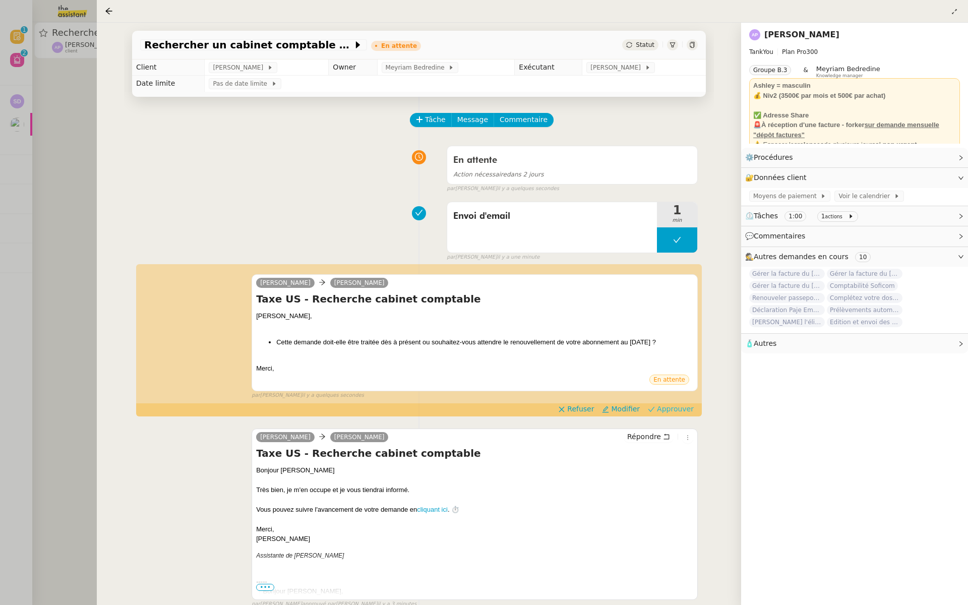
click at [677, 408] on span "Approuver" at bounding box center [675, 409] width 37 height 10
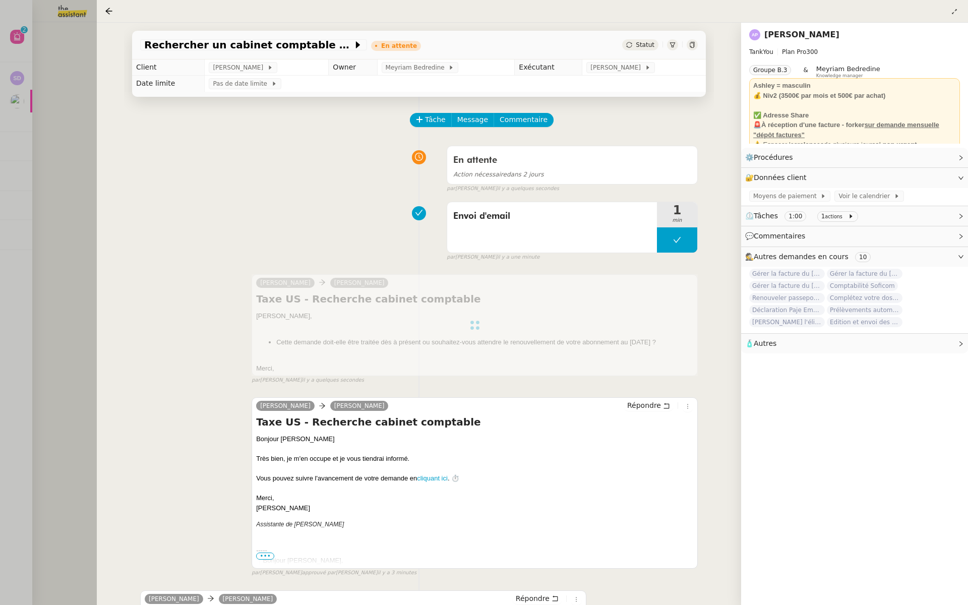
click at [78, 189] on div at bounding box center [484, 302] width 968 height 605
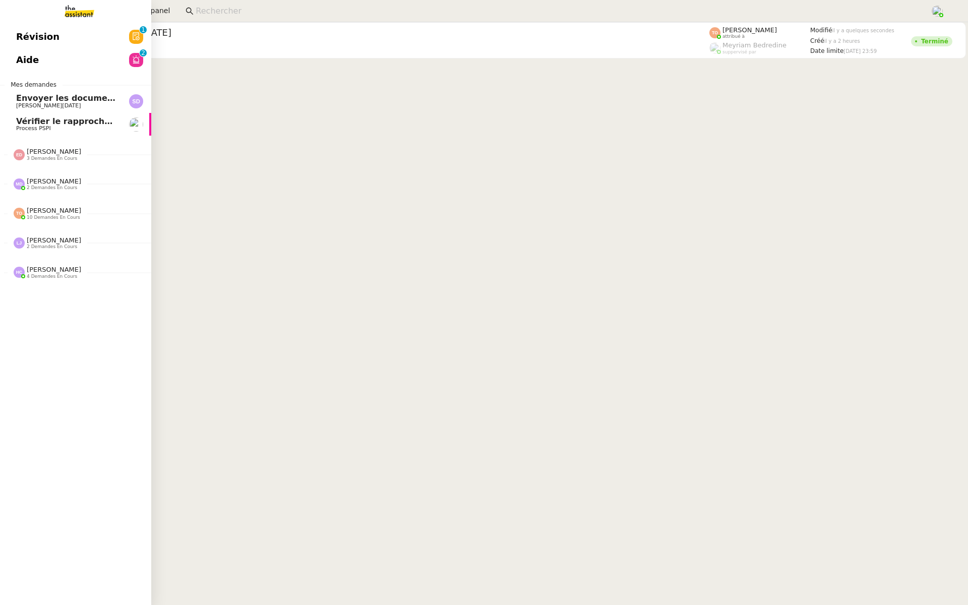
click at [30, 36] on span "Révision" at bounding box center [37, 36] width 43 height 15
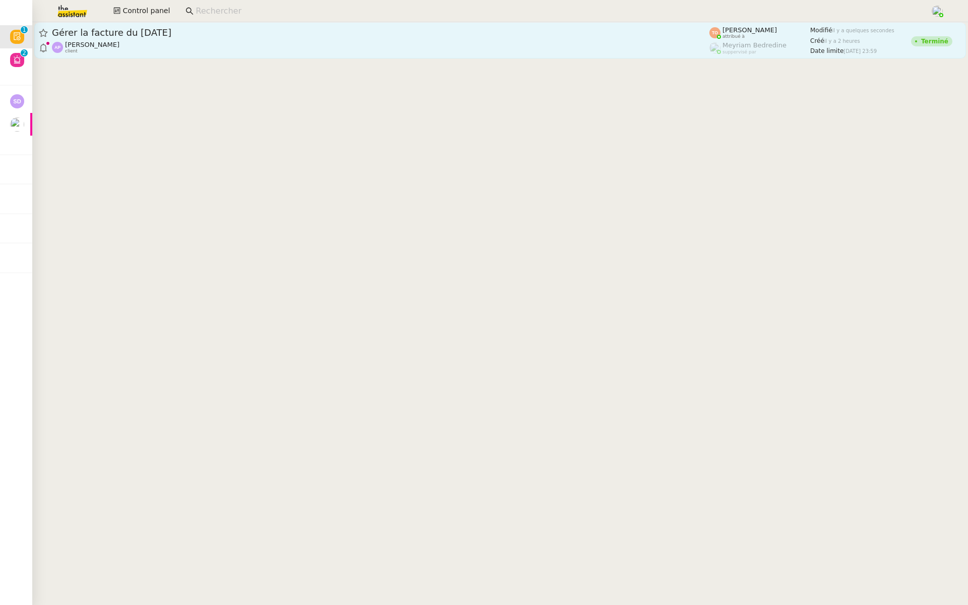
click at [149, 31] on span "Gérer la facture du 2 août 2025" at bounding box center [381, 32] width 658 height 9
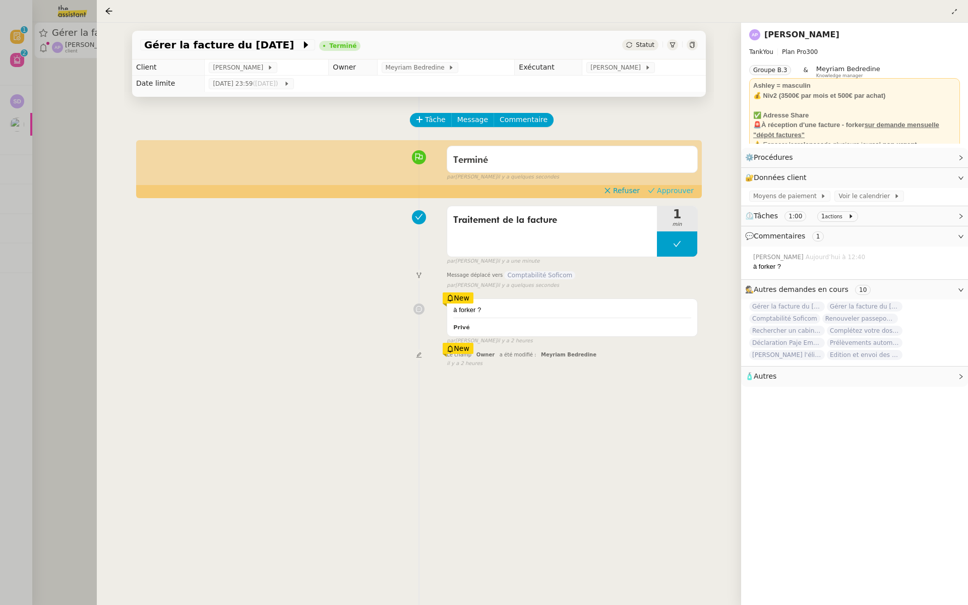
click at [671, 193] on span "Approuver" at bounding box center [675, 191] width 37 height 10
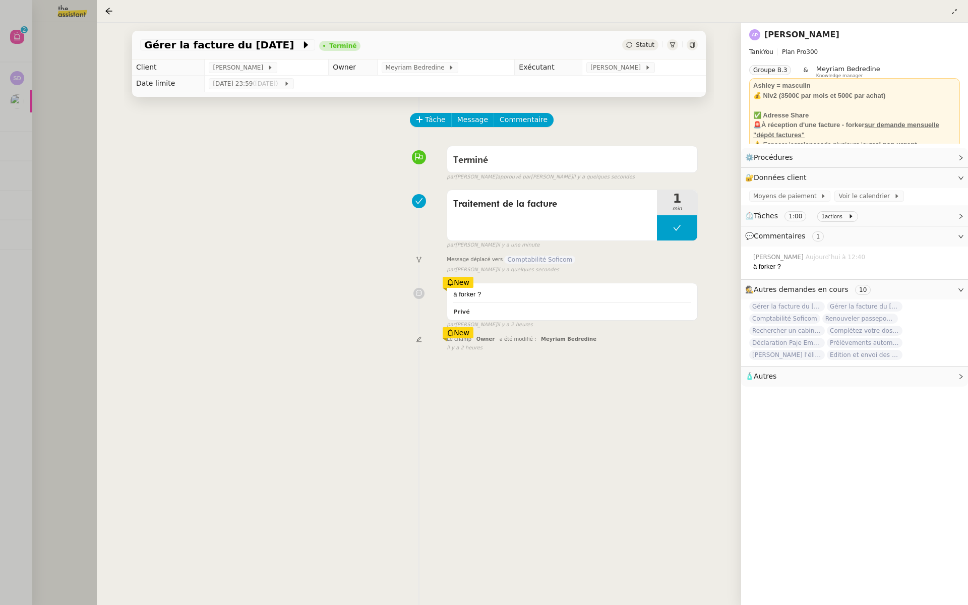
click at [63, 116] on div at bounding box center [484, 302] width 968 height 605
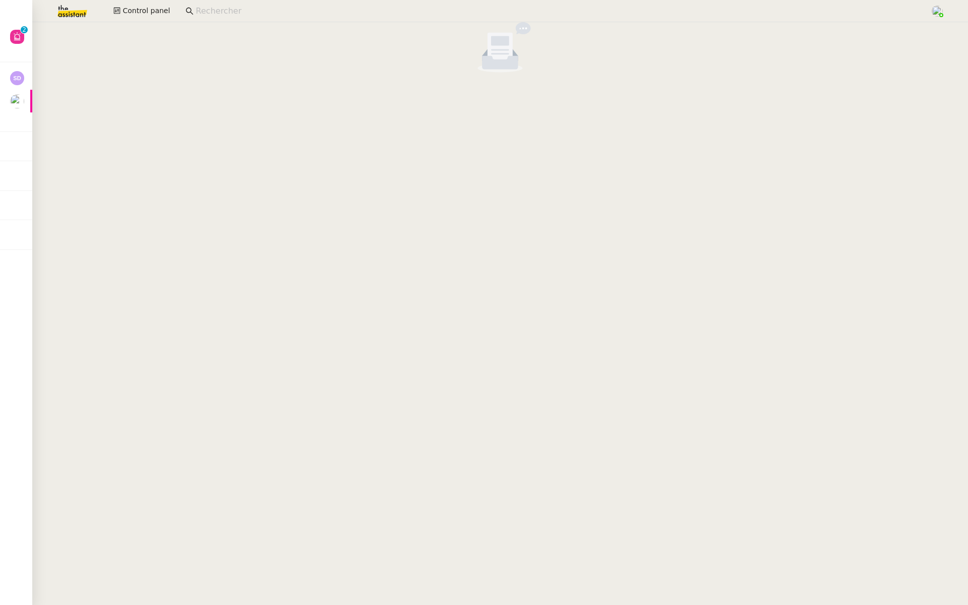
click at [293, 231] on cdk-virtual-scroll-viewport at bounding box center [500, 313] width 936 height 583
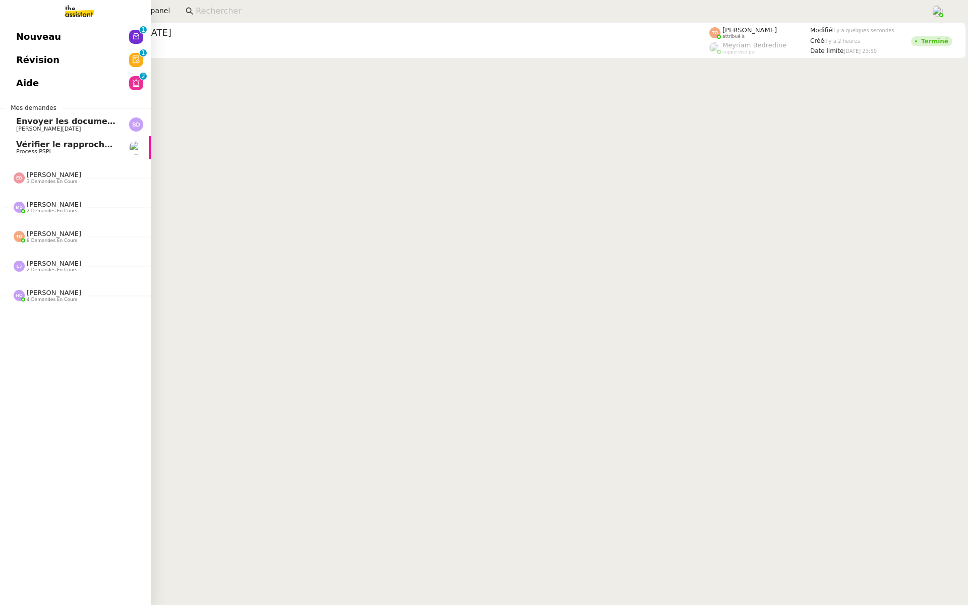
click at [25, 55] on span "Révision" at bounding box center [37, 59] width 43 height 15
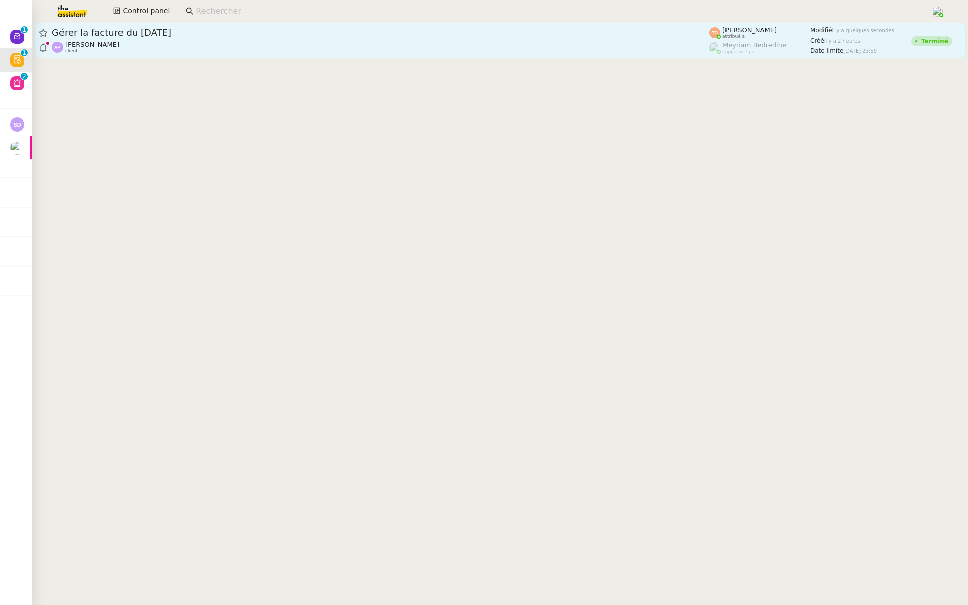
click at [171, 34] on span "Gérer la facture du 2 septembre 2025" at bounding box center [381, 32] width 658 height 9
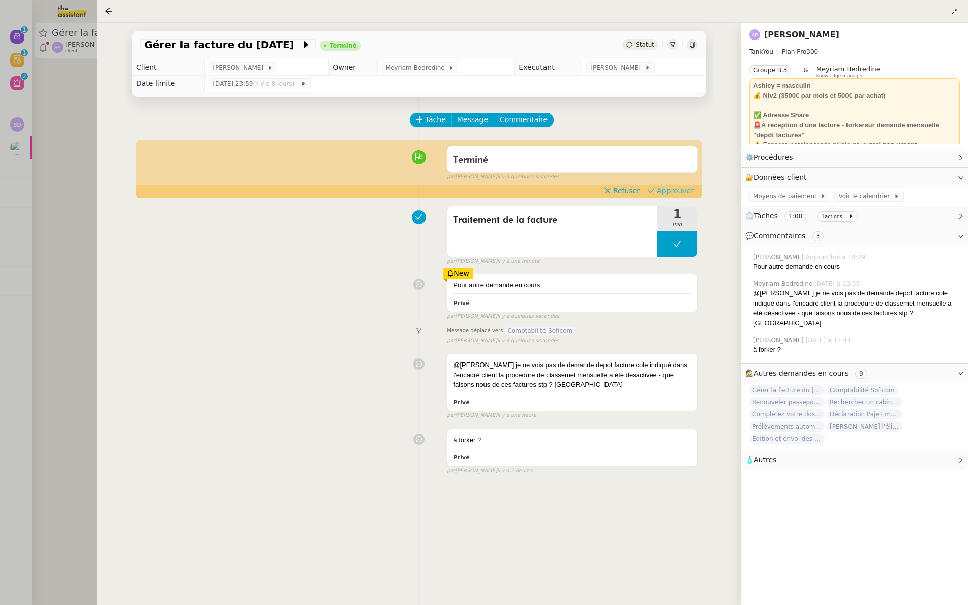
click at [673, 191] on span "Approuver" at bounding box center [675, 191] width 37 height 10
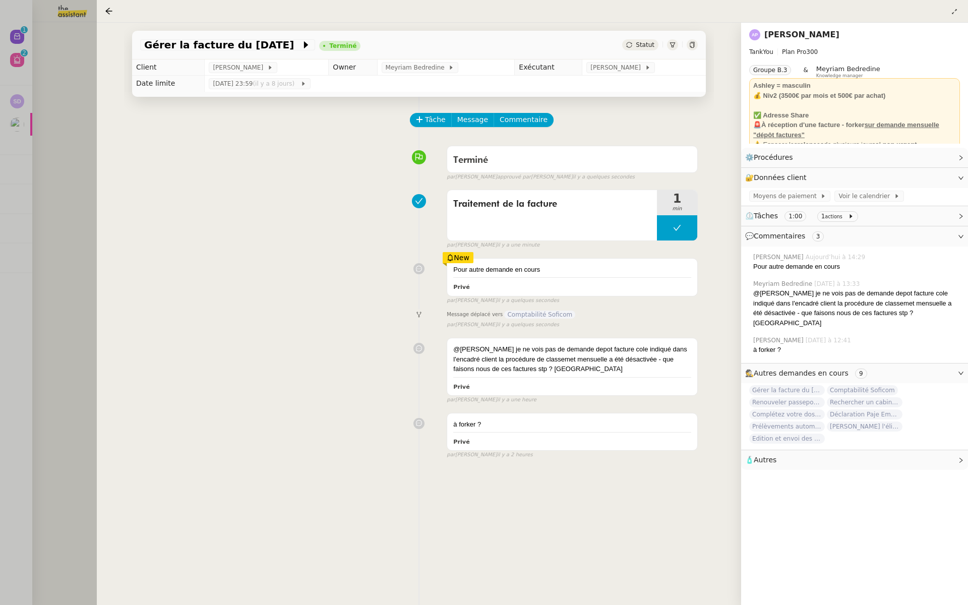
click at [24, 112] on div at bounding box center [484, 302] width 968 height 605
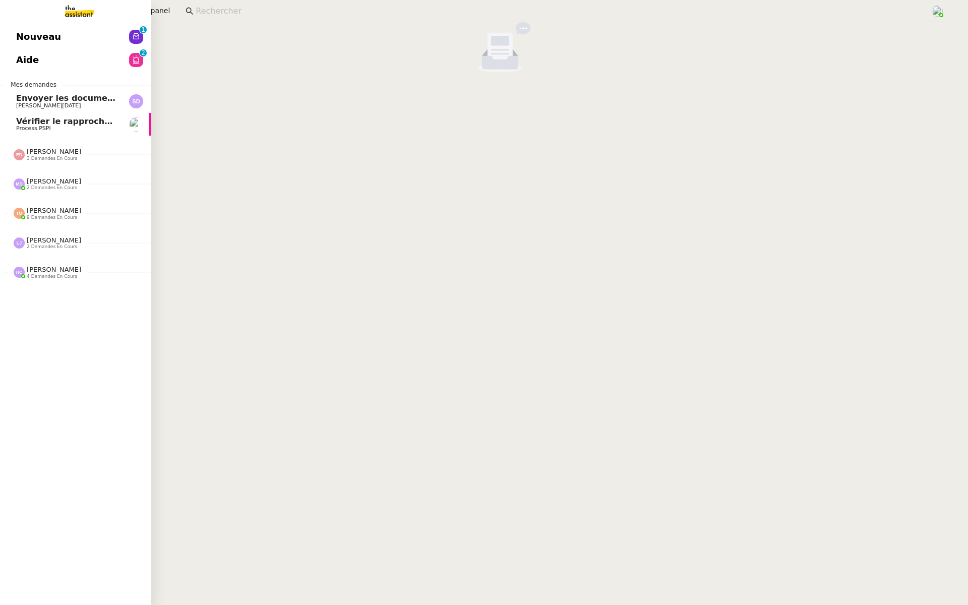
click at [6, 25] on div "Nouveau 0 1 2 3 4 5 6 7 8 9 Aide 0 1 2 3 4 5 6 7 8 9 Mes demandes Envoyer les d…" at bounding box center [75, 313] width 151 height 583
click at [29, 40] on span "Nouveau" at bounding box center [38, 36] width 45 height 15
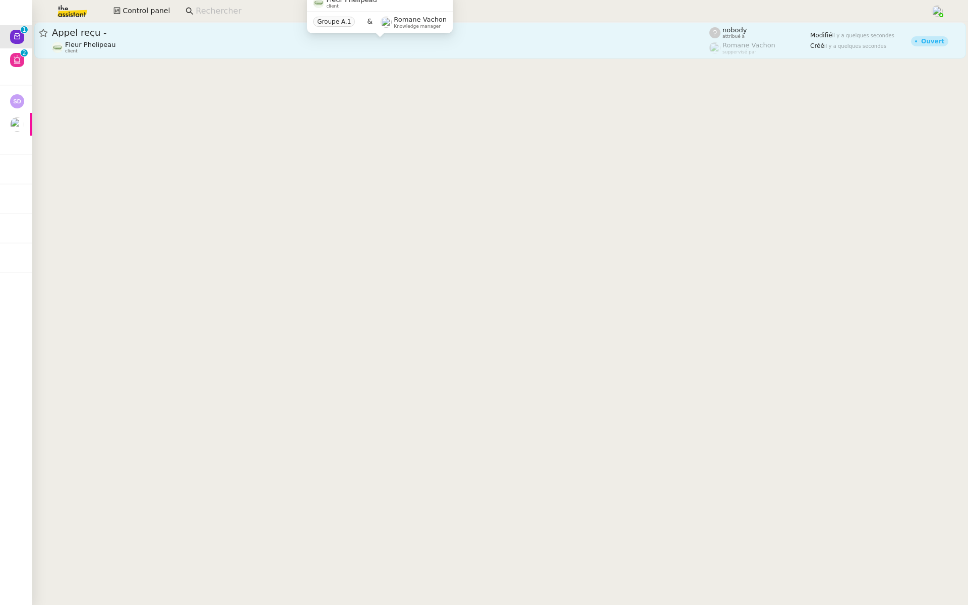
click at [174, 50] on div "Fleur Phelipeau client" at bounding box center [381, 47] width 658 height 13
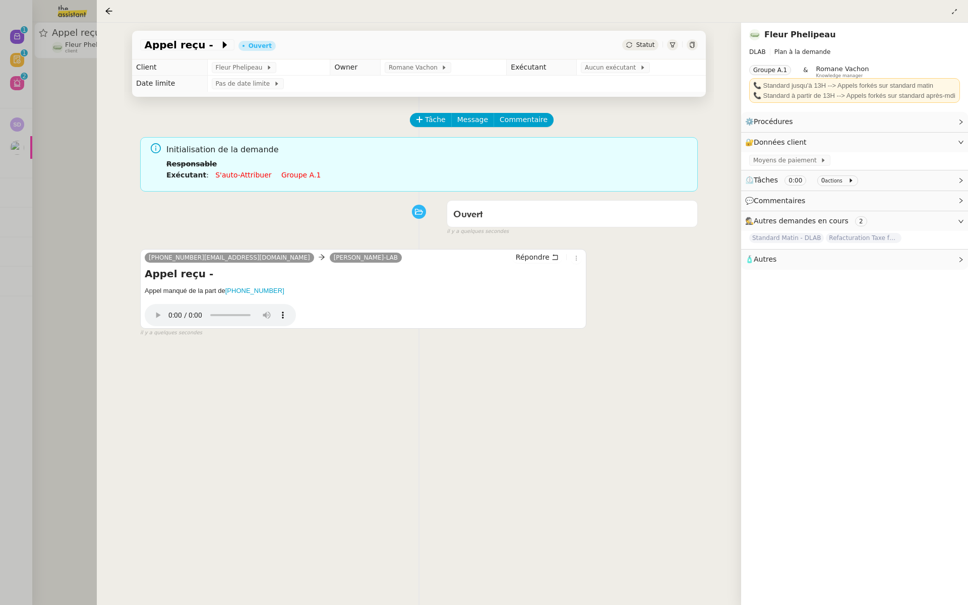
click at [63, 128] on div at bounding box center [484, 302] width 968 height 605
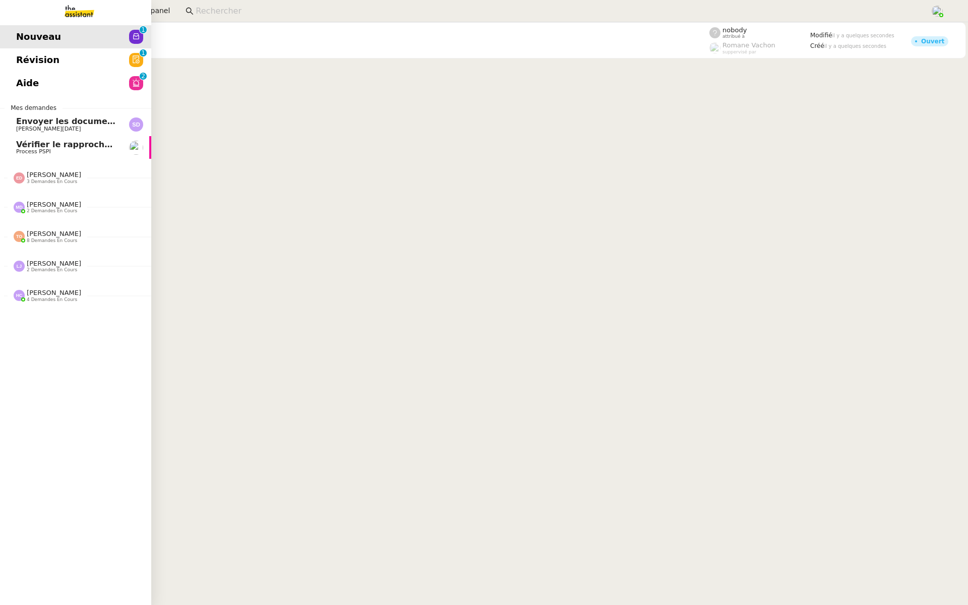
click at [20, 64] on span "Révision" at bounding box center [37, 59] width 43 height 15
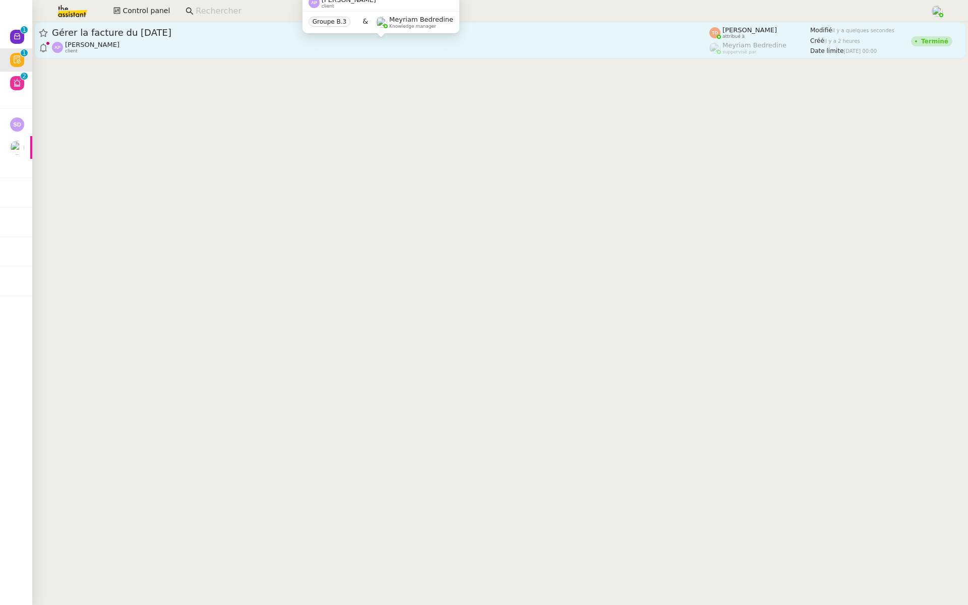
click at [164, 46] on div "Ashley Poniatowski client" at bounding box center [381, 47] width 658 height 13
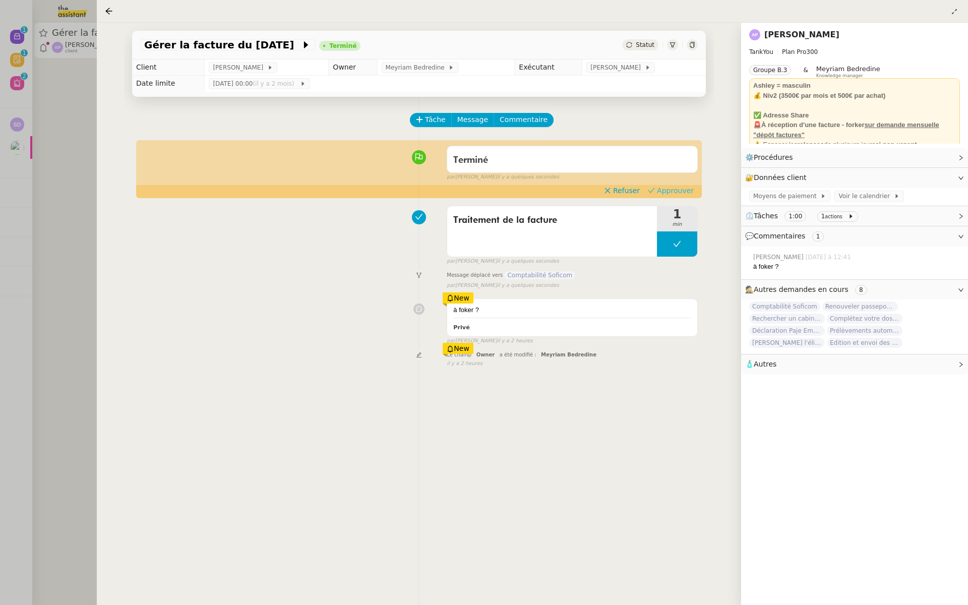
click at [682, 190] on span "Approuver" at bounding box center [675, 191] width 37 height 10
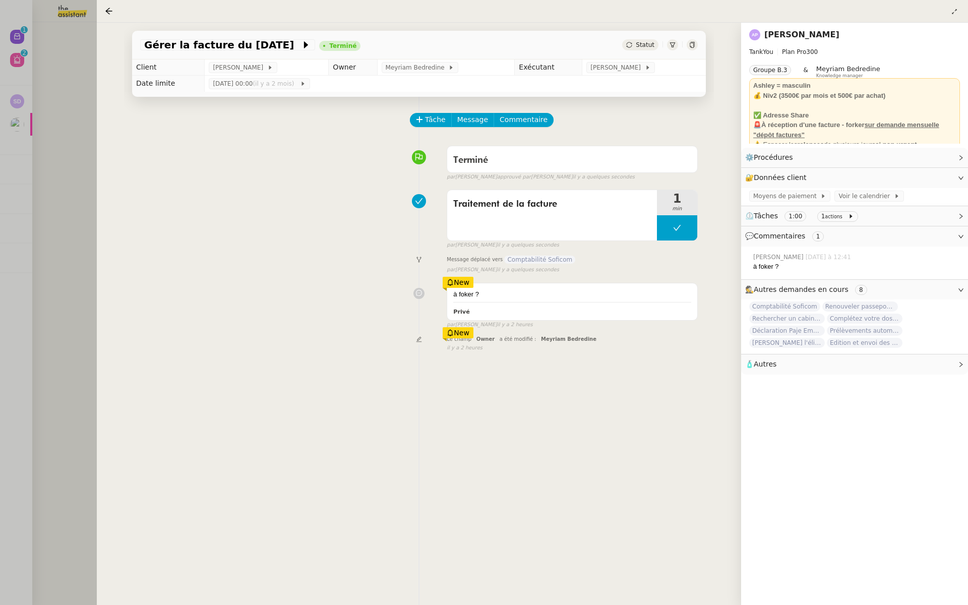
click at [33, 169] on div at bounding box center [484, 302] width 968 height 605
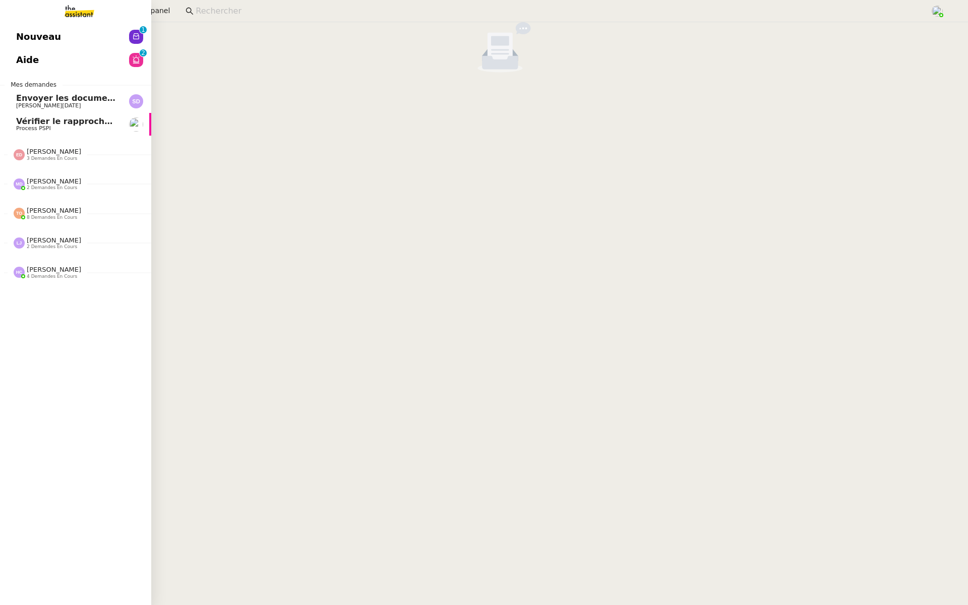
click at [18, 36] on span "Nouveau" at bounding box center [38, 36] width 45 height 15
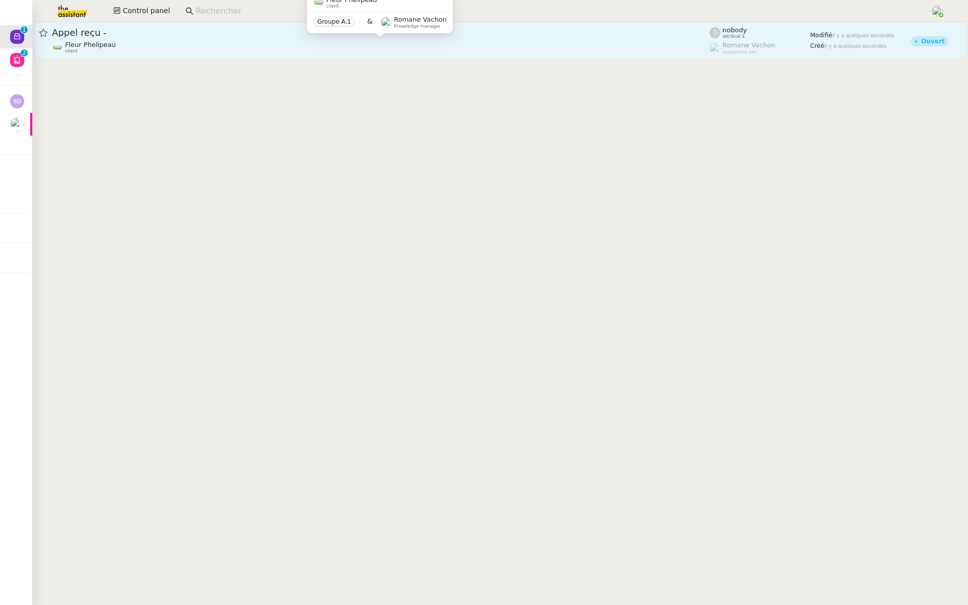
click at [163, 45] on div "Fleur Phelipeau client" at bounding box center [381, 47] width 658 height 13
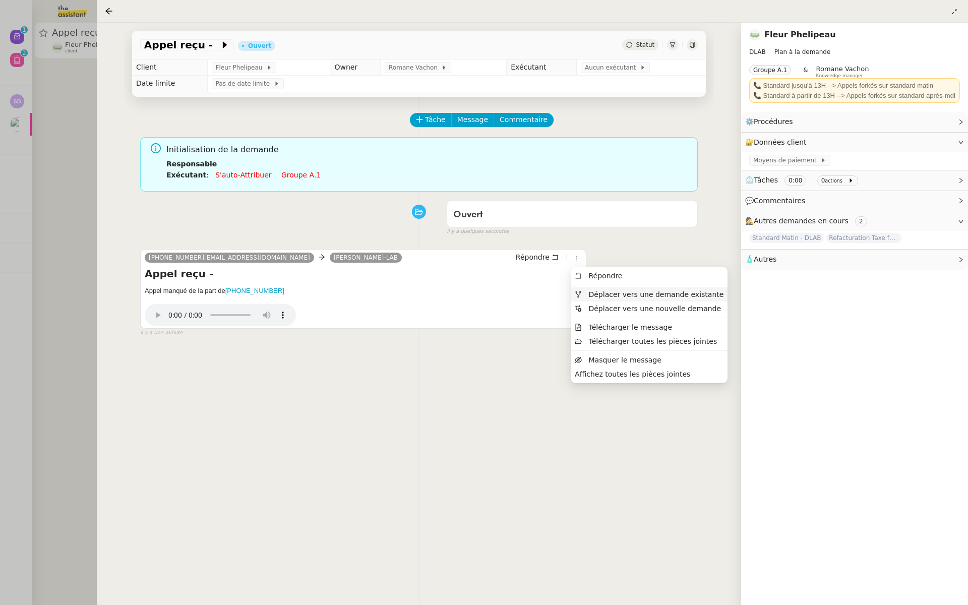
click at [582, 298] on li "Déplacer vers une demande existante" at bounding box center [649, 294] width 157 height 14
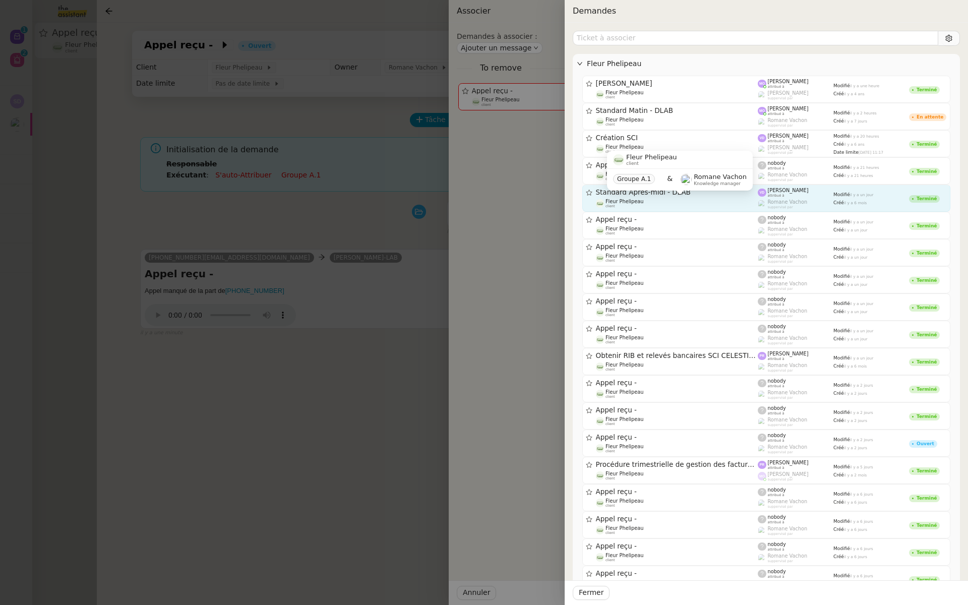
click at [647, 201] on div "Fleur Phelipeau client" at bounding box center [677, 204] width 162 height 10
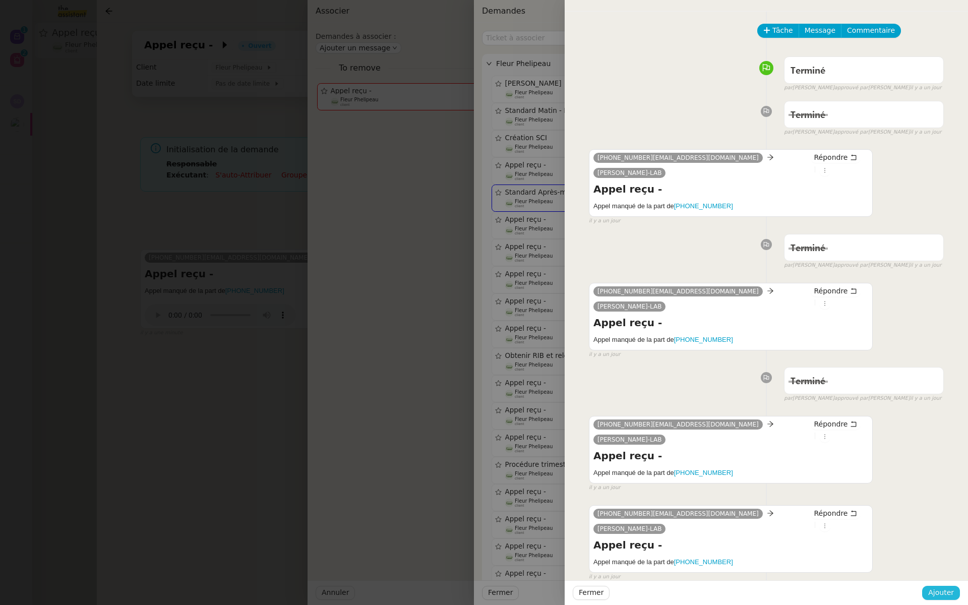
click at [938, 592] on span "Ajouter" at bounding box center [941, 593] width 26 height 12
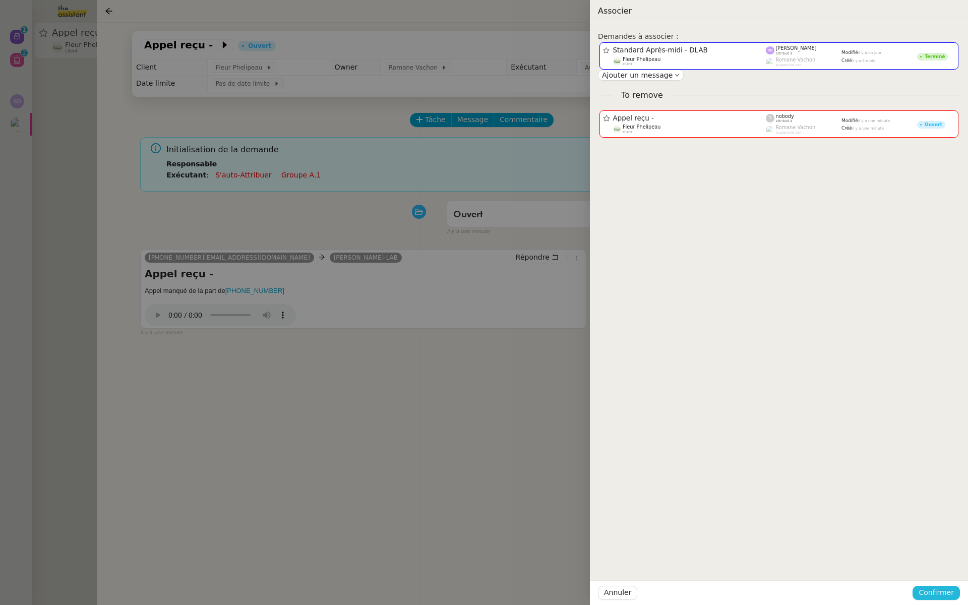
click at [938, 592] on span "Confirmer" at bounding box center [936, 593] width 35 height 12
click at [942, 569] on span "Ajouter" at bounding box center [937, 566] width 26 height 10
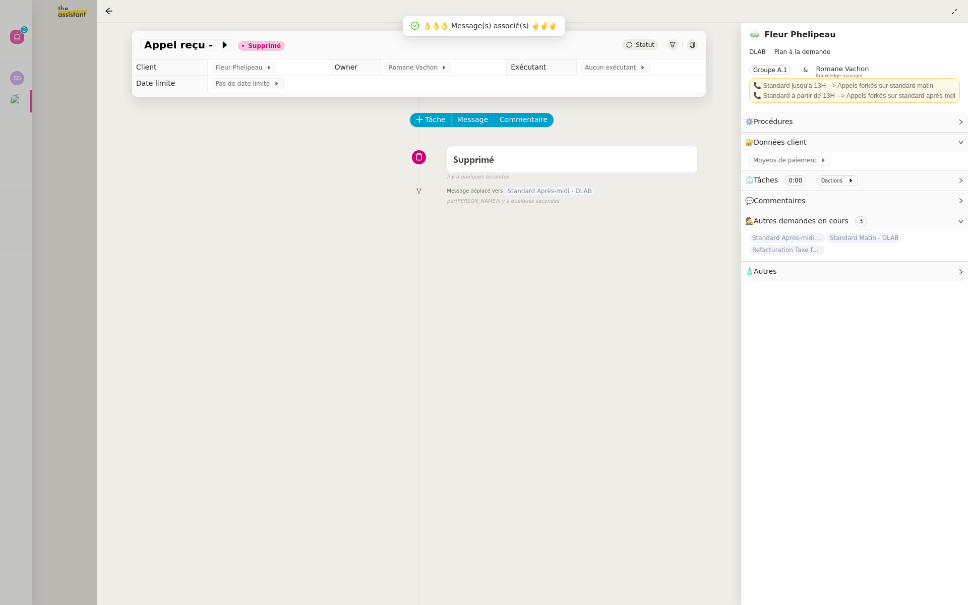
click at [28, 148] on div at bounding box center [484, 302] width 968 height 605
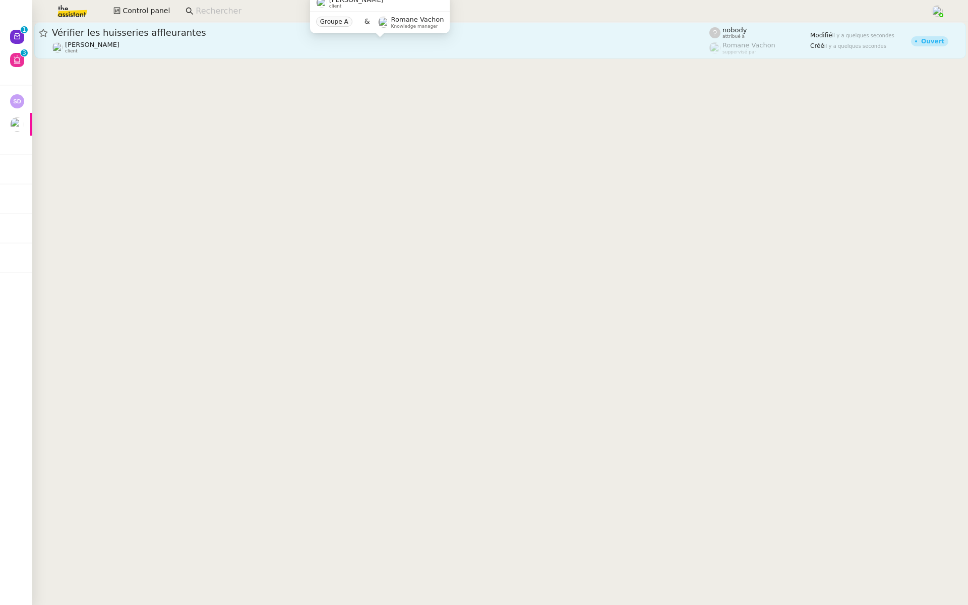
click at [120, 45] on span "Jeremy DUMONT-FILLON" at bounding box center [92, 45] width 54 height 8
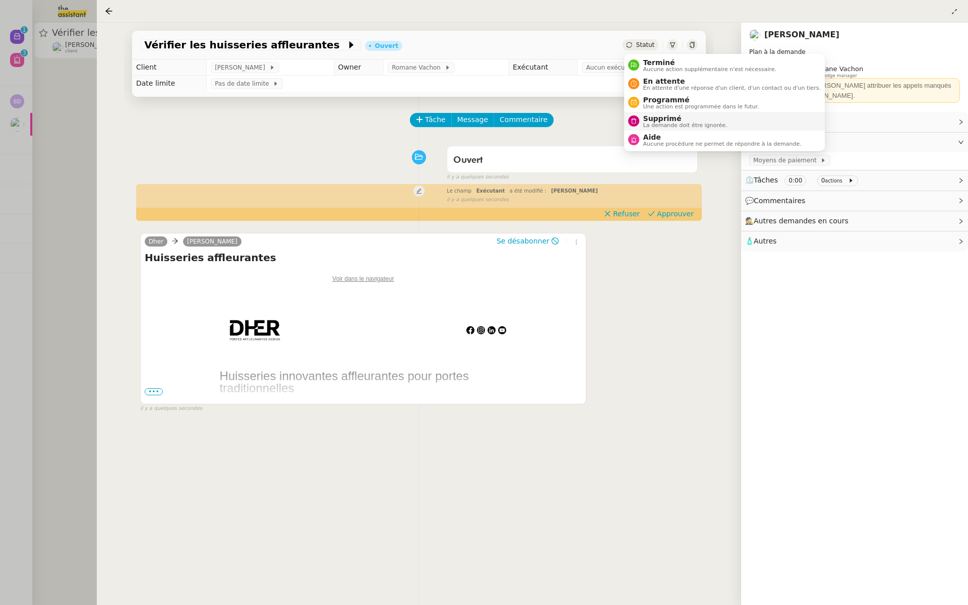
click at [654, 121] on span "Supprimé" at bounding box center [685, 118] width 84 height 8
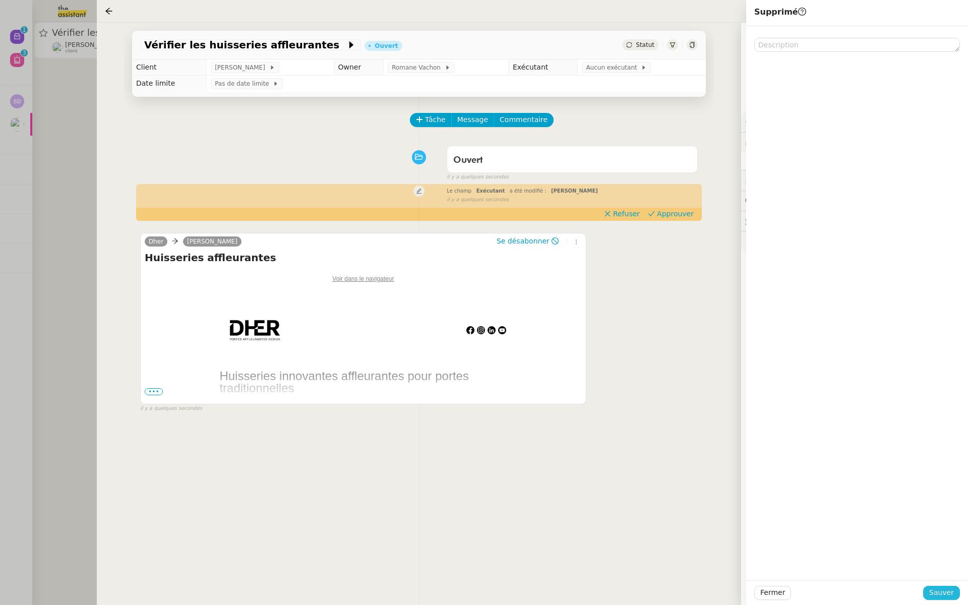
click at [937, 596] on span "Sauver" at bounding box center [941, 593] width 25 height 12
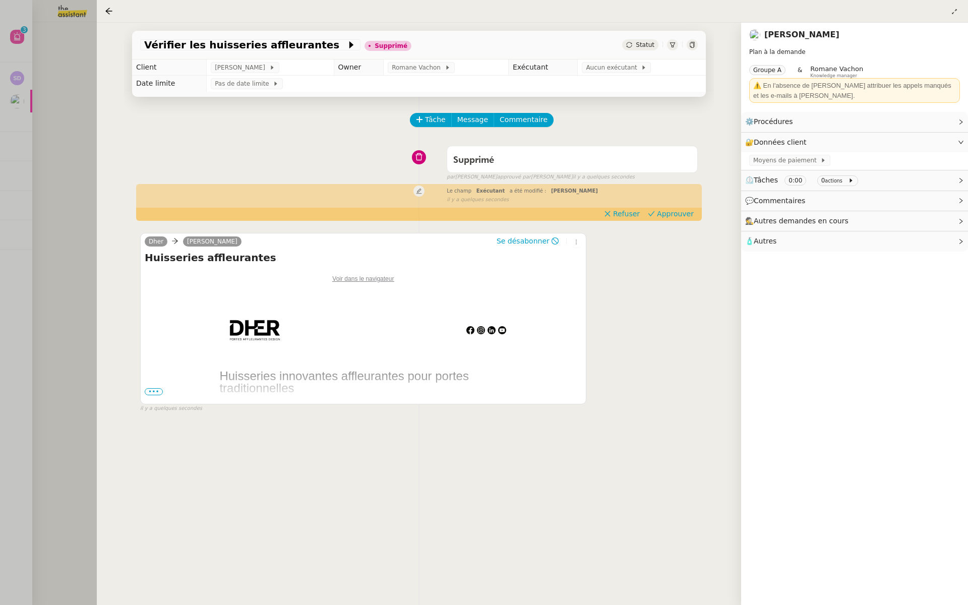
click at [151, 391] on span "•••" at bounding box center [154, 391] width 18 height 7
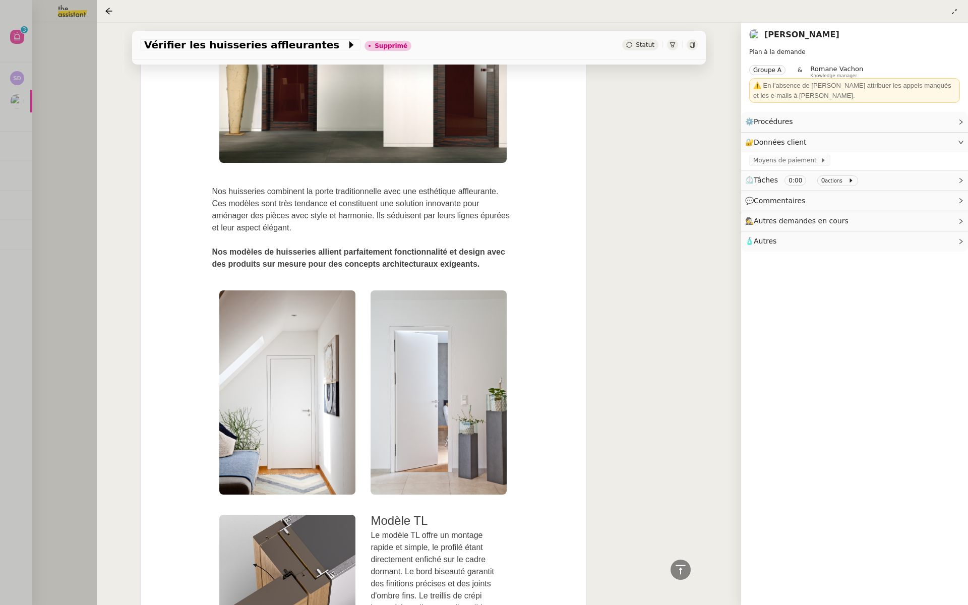
scroll to position [226, 0]
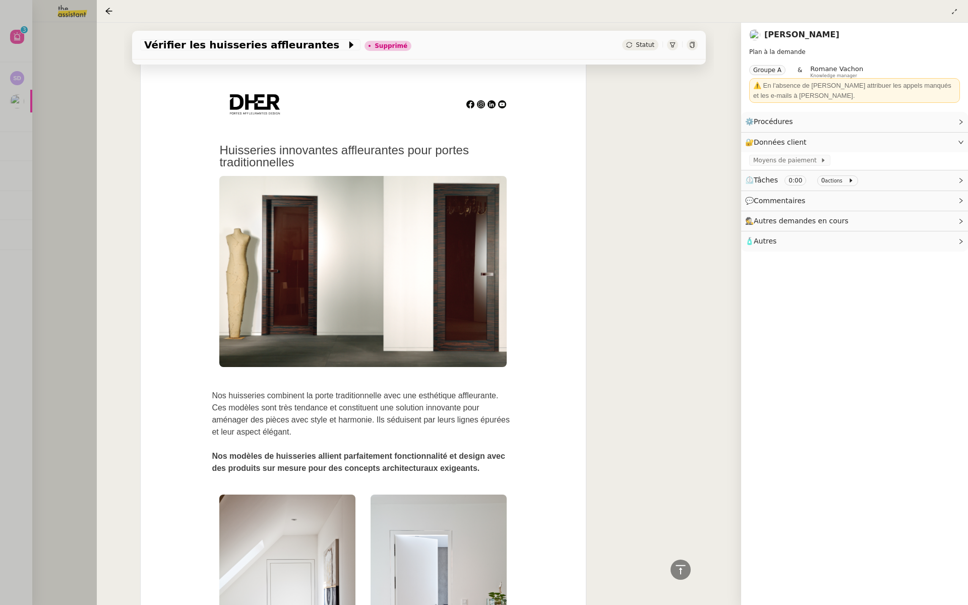
click at [63, 128] on div at bounding box center [484, 302] width 968 height 605
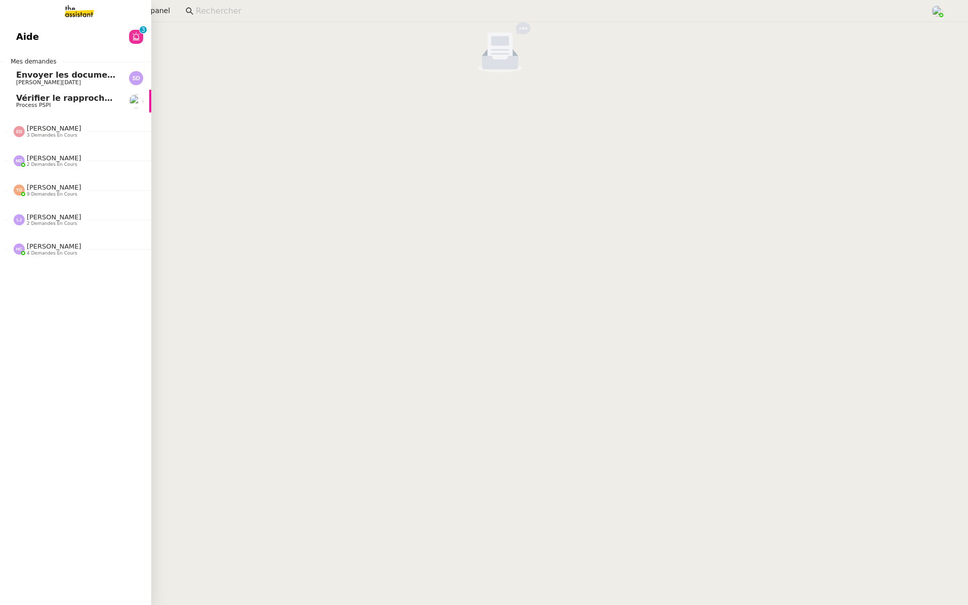
click at [21, 34] on span "Aide" at bounding box center [27, 36] width 23 height 15
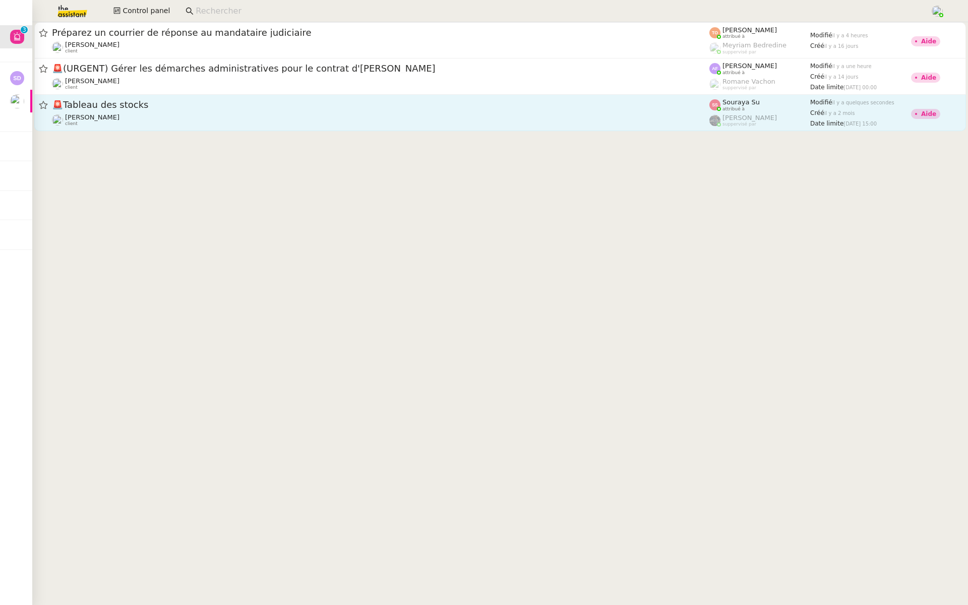
click at [163, 112] on div "🚨 Tableau des stocks Guillaume Farina client" at bounding box center [381, 113] width 658 height 28
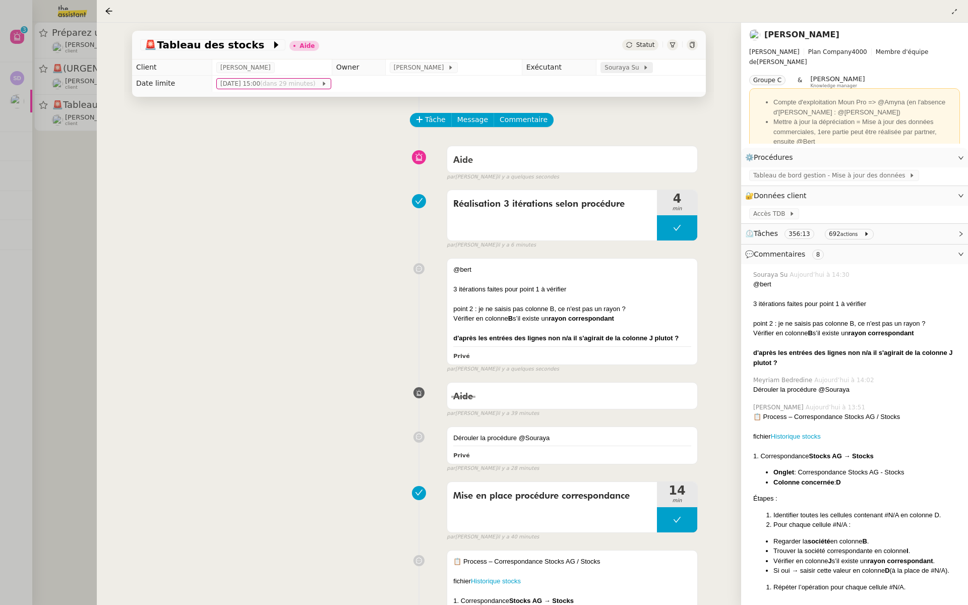
click at [611, 65] on span "Souraya Su" at bounding box center [624, 68] width 38 height 10
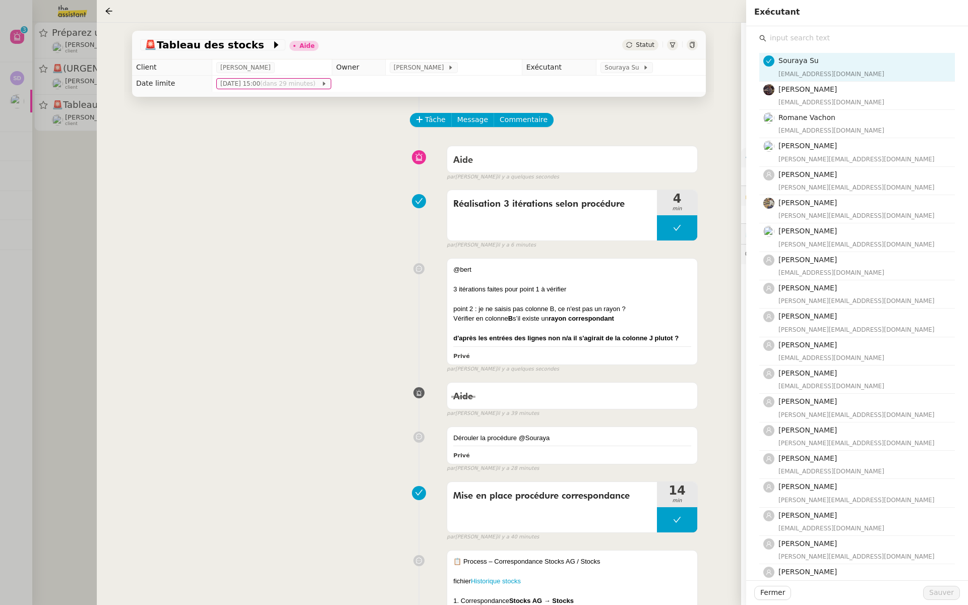
click at [779, 39] on input "text" at bounding box center [860, 38] width 189 height 14
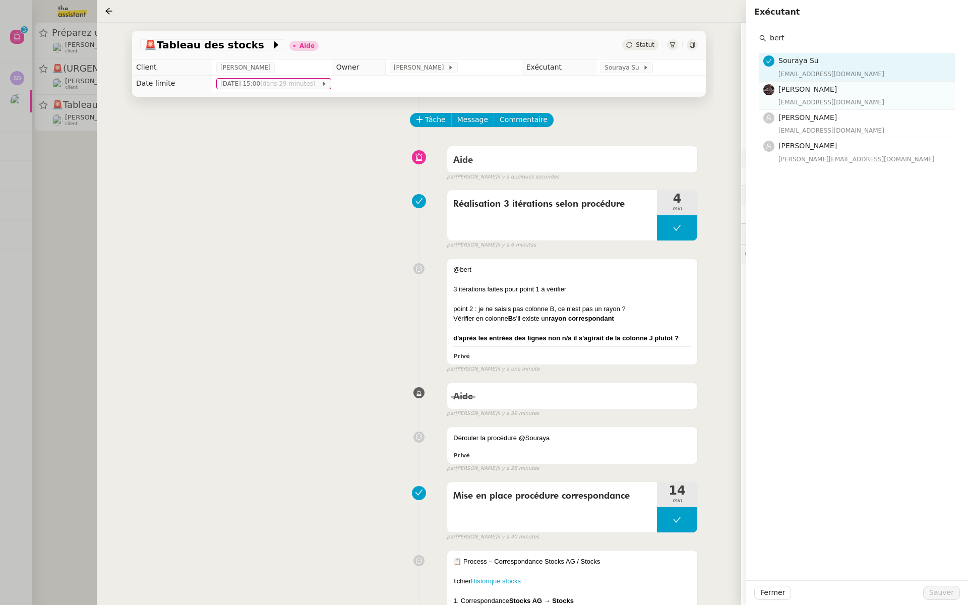
type input "bert"
click at [795, 99] on div "bert.canavaggio@gmail.com" at bounding box center [864, 102] width 170 height 10
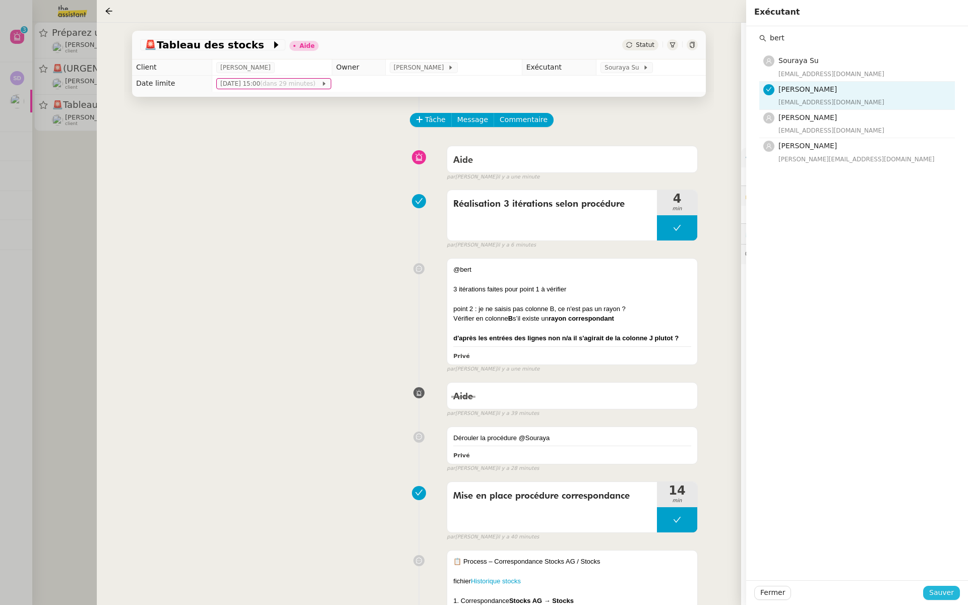
click at [935, 594] on span "Sauver" at bounding box center [941, 593] width 25 height 12
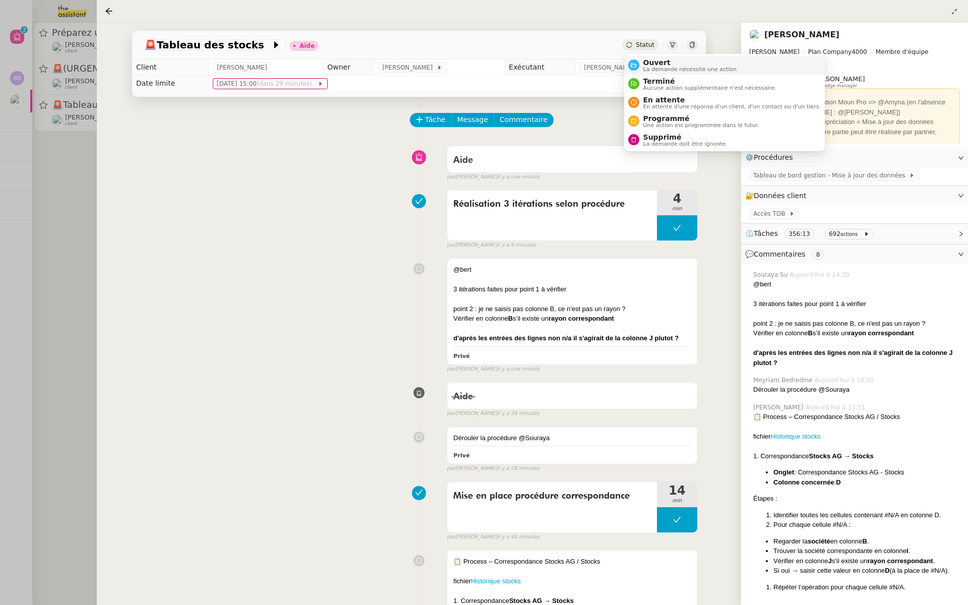
click at [647, 63] on span "Ouvert" at bounding box center [690, 62] width 94 height 8
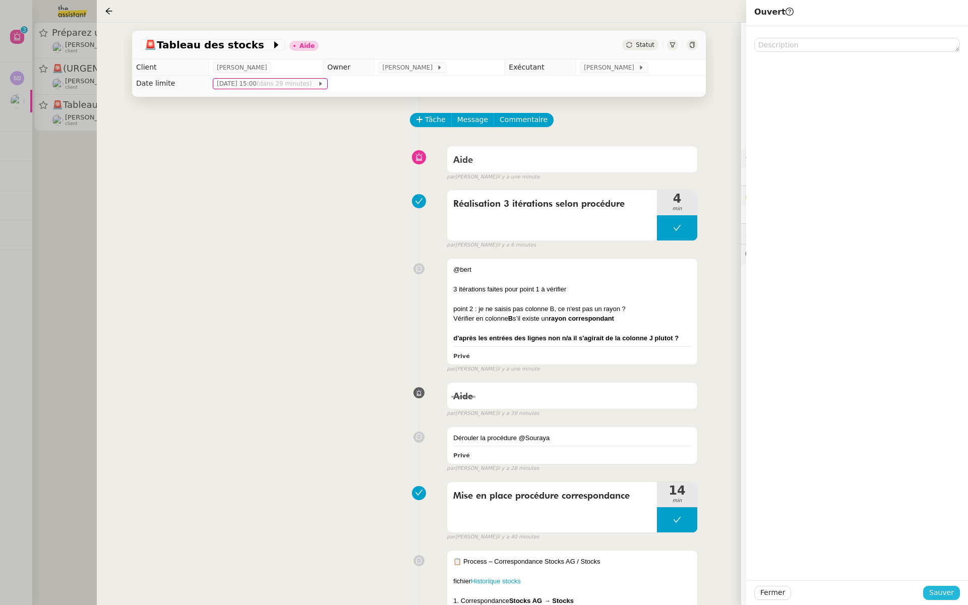
click at [934, 593] on span "Sauver" at bounding box center [941, 593] width 25 height 12
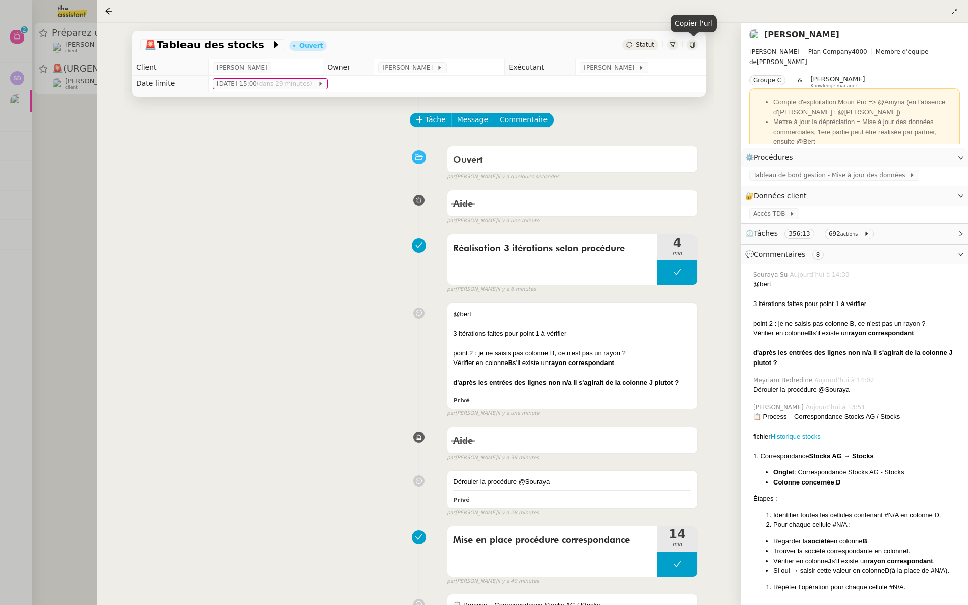
click at [691, 42] on icon at bounding box center [692, 45] width 5 height 6
click at [28, 167] on div at bounding box center [484, 302] width 968 height 605
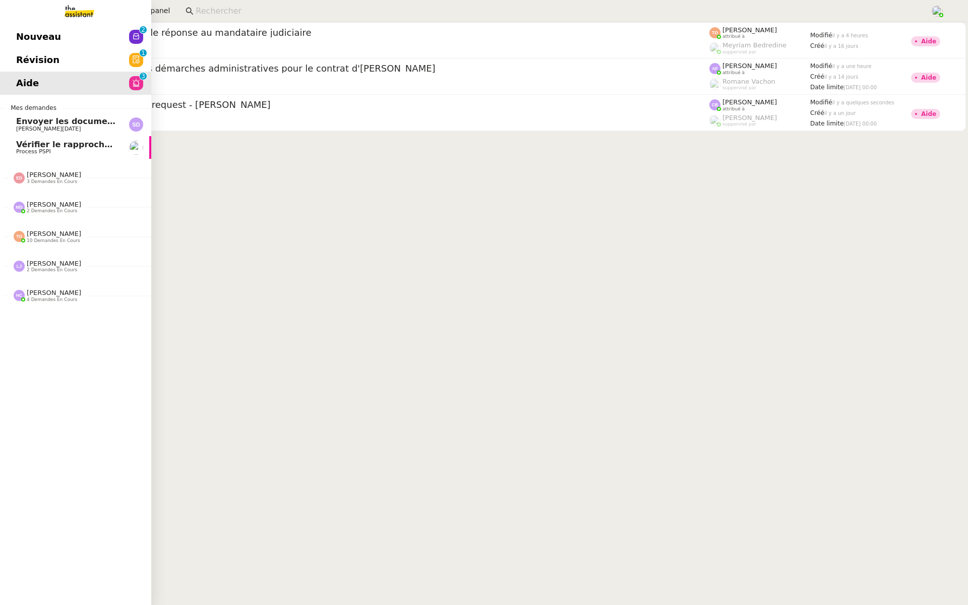
click at [19, 58] on span "Révision" at bounding box center [37, 59] width 43 height 15
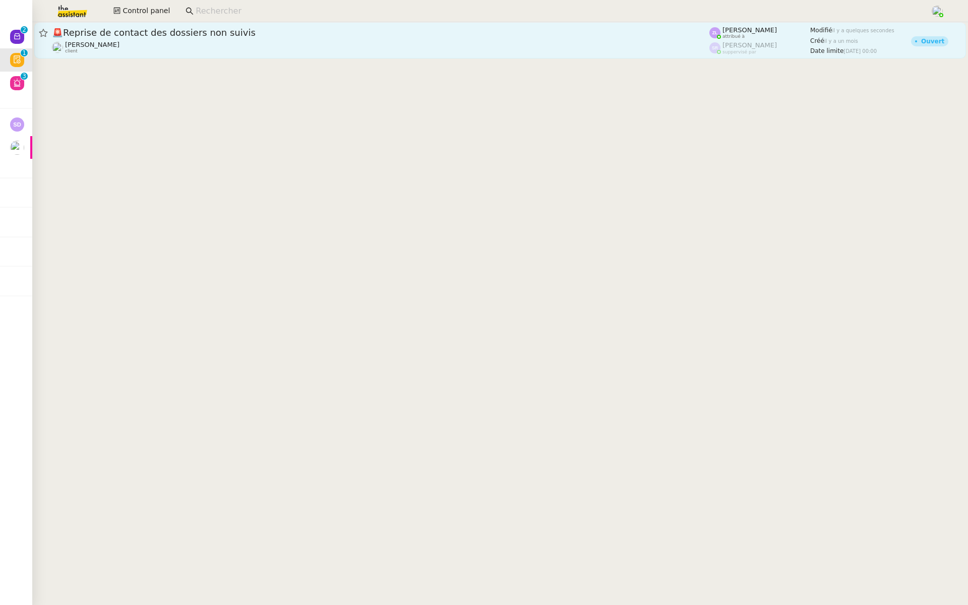
click at [161, 29] on span "🚨 Reprise de contact des dossiers non suivis" at bounding box center [381, 32] width 658 height 9
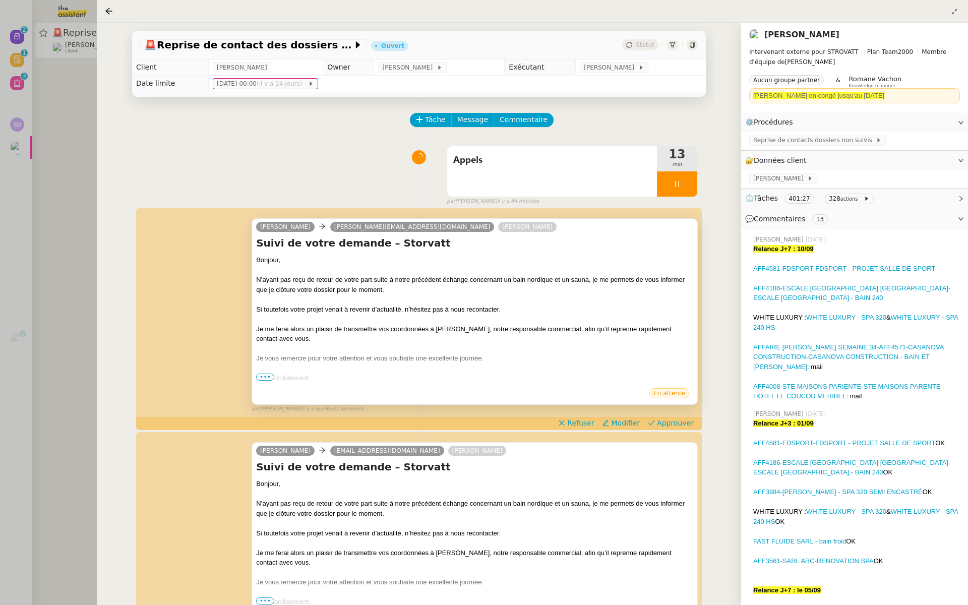
scroll to position [357, 0]
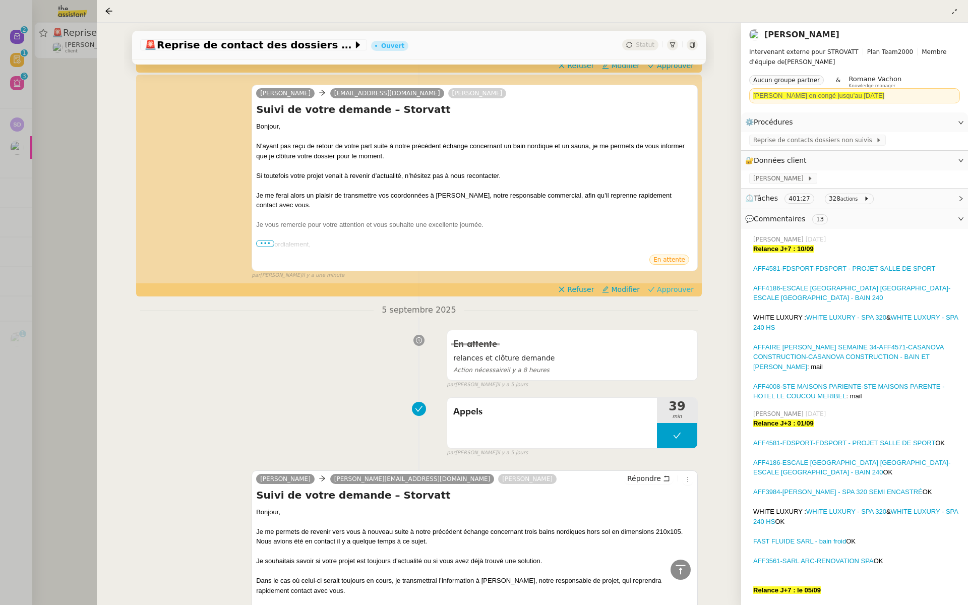
click at [681, 287] on span "Approuver" at bounding box center [675, 289] width 37 height 10
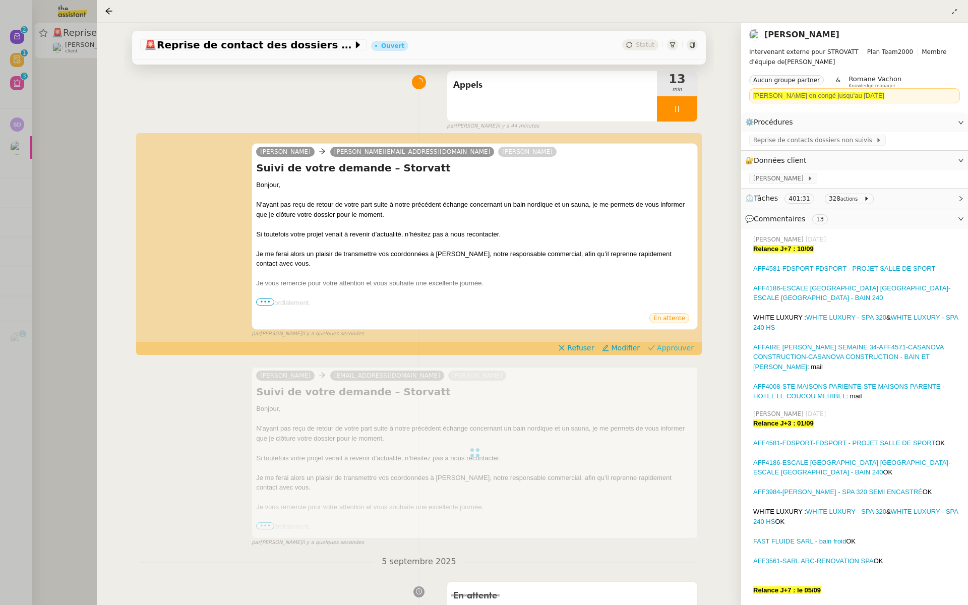
click at [674, 346] on span "Approuver" at bounding box center [675, 348] width 37 height 10
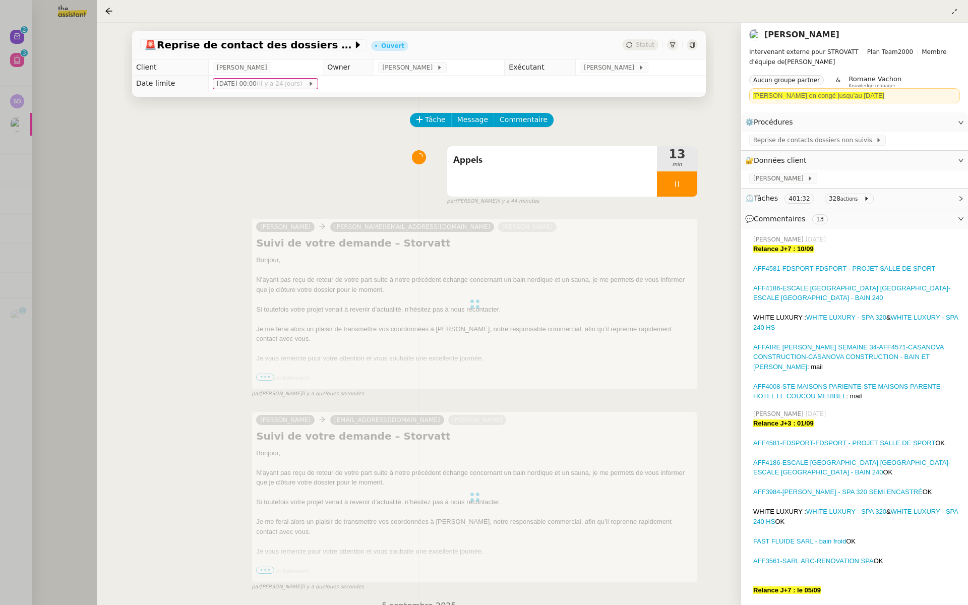
click at [59, 161] on div at bounding box center [484, 302] width 968 height 605
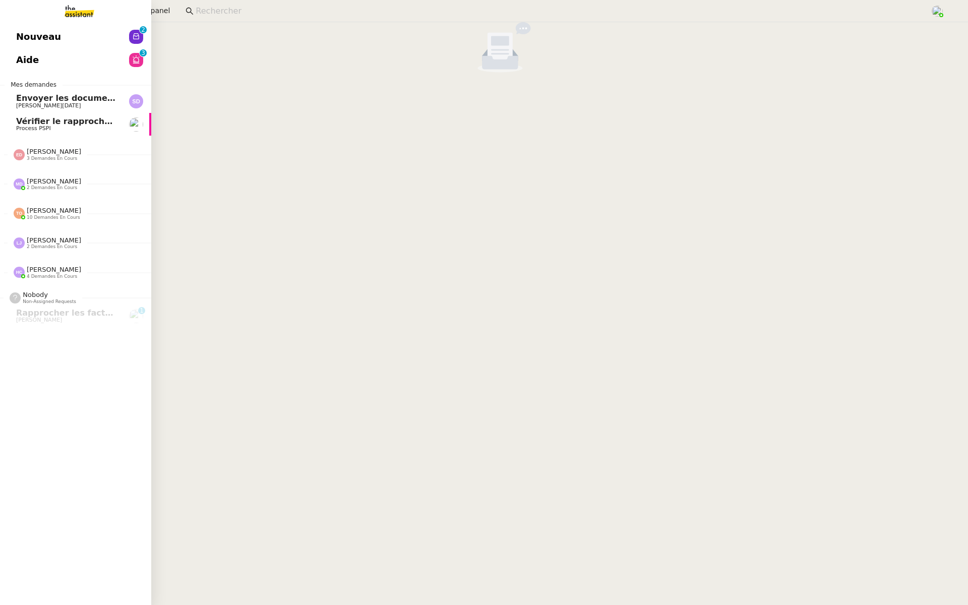
click at [11, 33] on link "Nouveau 0 1 2 3 4 5 6 7 8 9" at bounding box center [75, 36] width 151 height 23
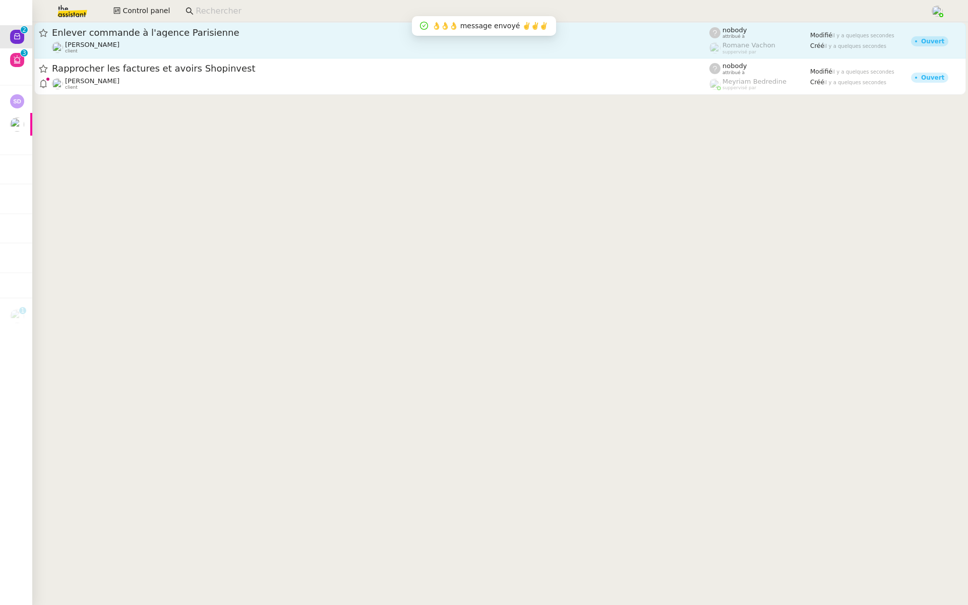
click at [151, 40] on div "Enlever commande à l'agence Parisienne Gilbert AVAKIAN client" at bounding box center [381, 40] width 658 height 27
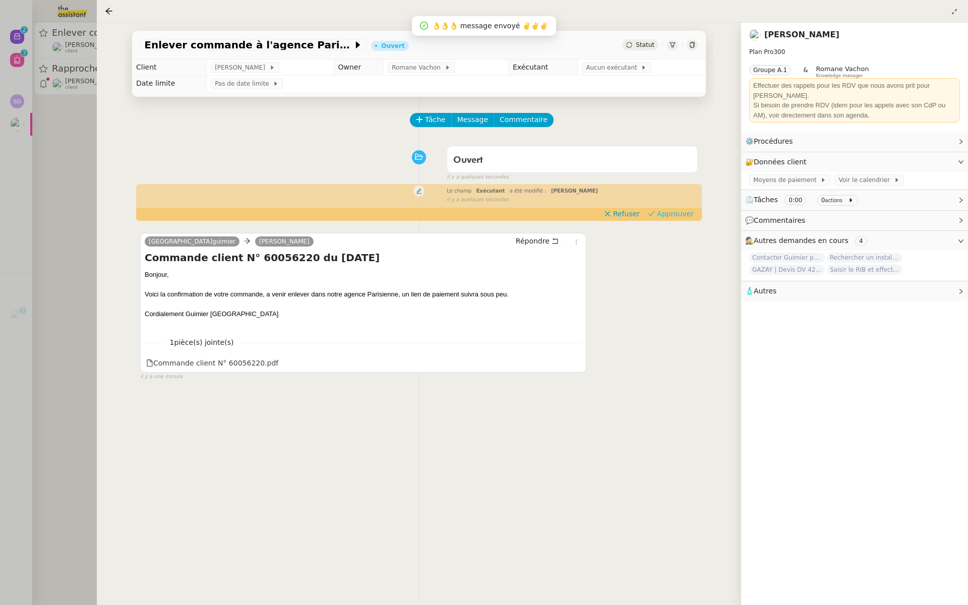
click at [688, 213] on span "Approuver" at bounding box center [675, 214] width 37 height 10
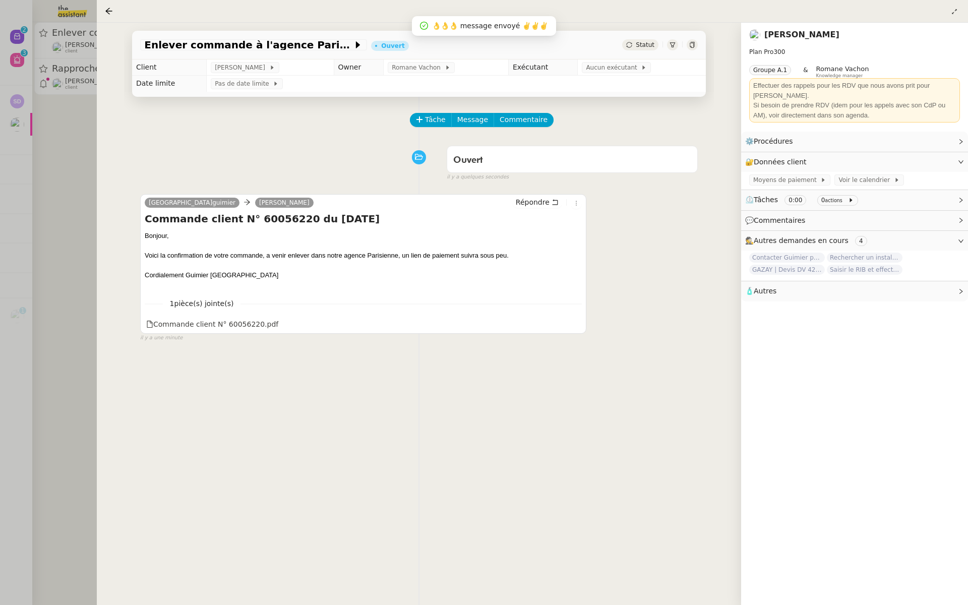
click at [53, 115] on div at bounding box center [484, 302] width 968 height 605
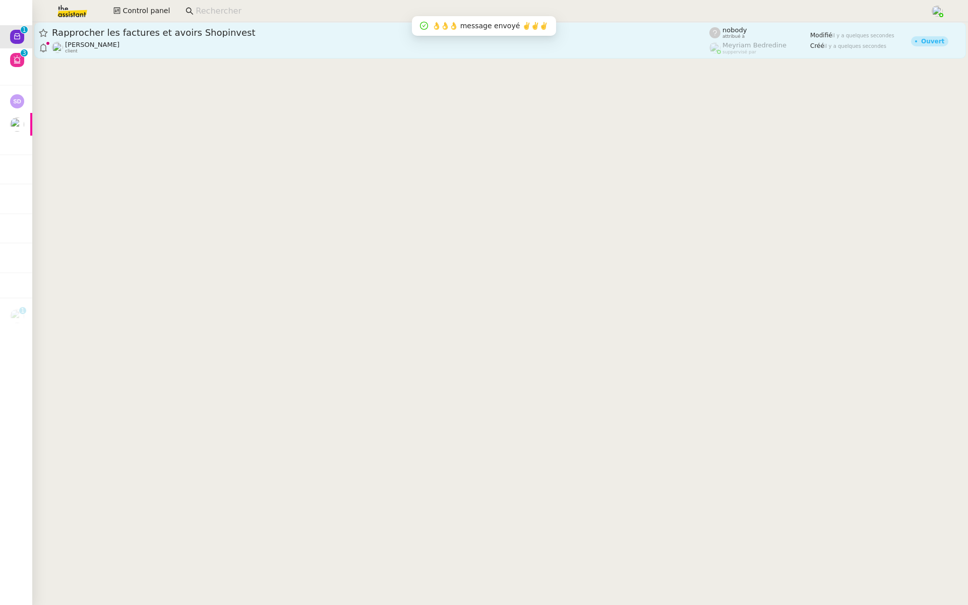
click at [213, 38] on div "Rapprocher les factures et avoirs Shopinvest" at bounding box center [381, 33] width 658 height 12
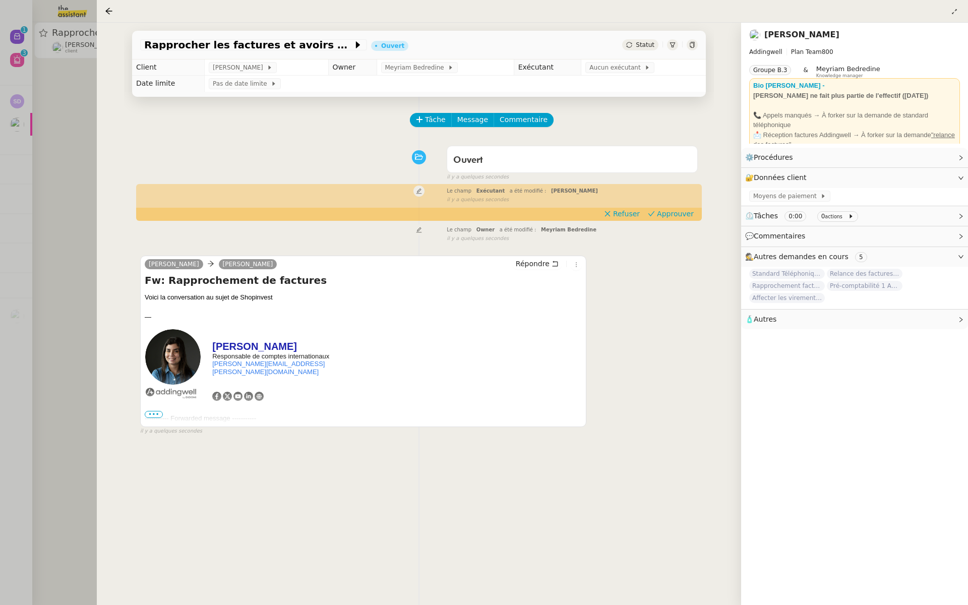
click at [152, 414] on span "•••" at bounding box center [154, 414] width 18 height 7
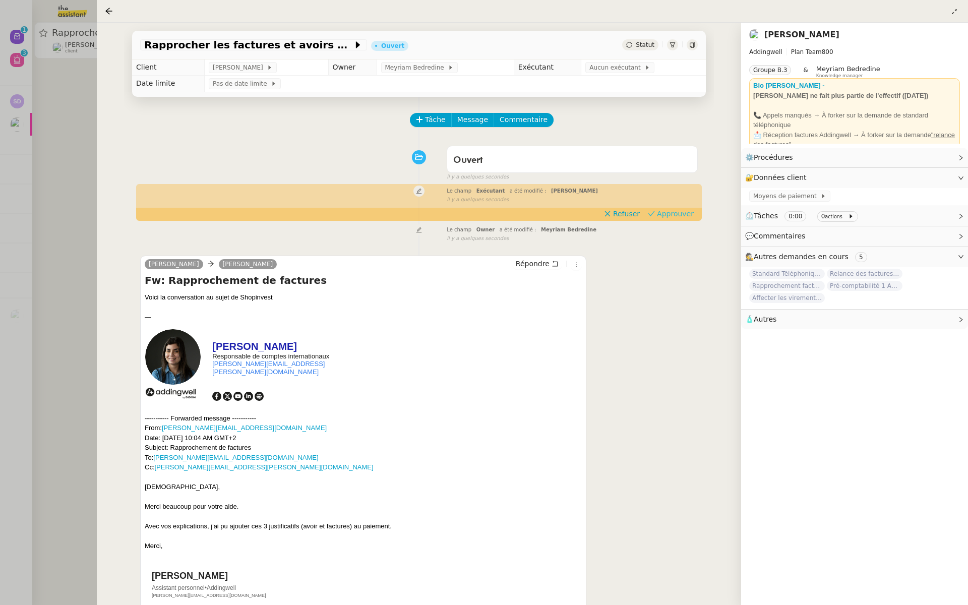
click at [676, 216] on span "Approuver" at bounding box center [675, 214] width 37 height 10
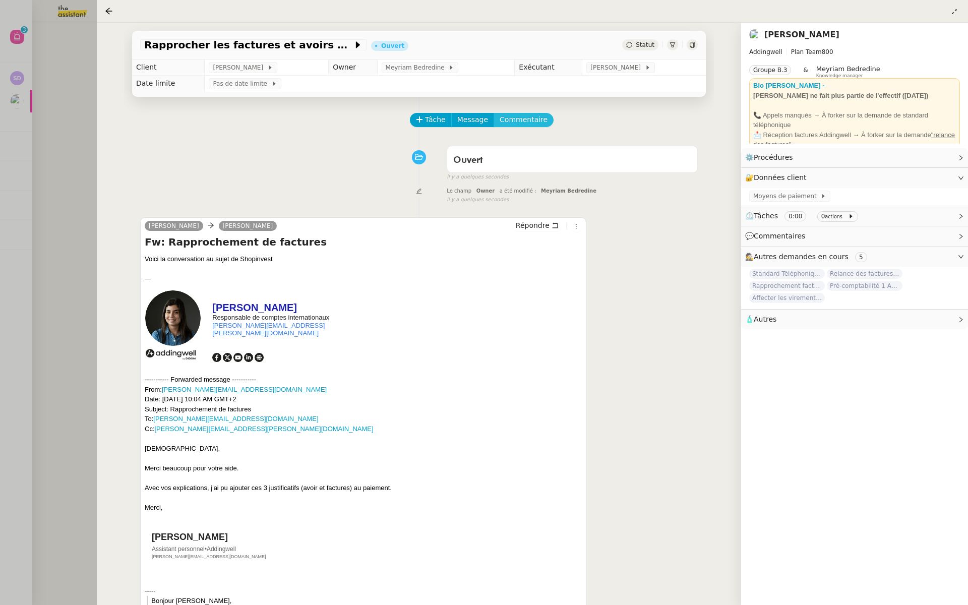
click at [537, 116] on span "Commentaire" at bounding box center [524, 120] width 48 height 12
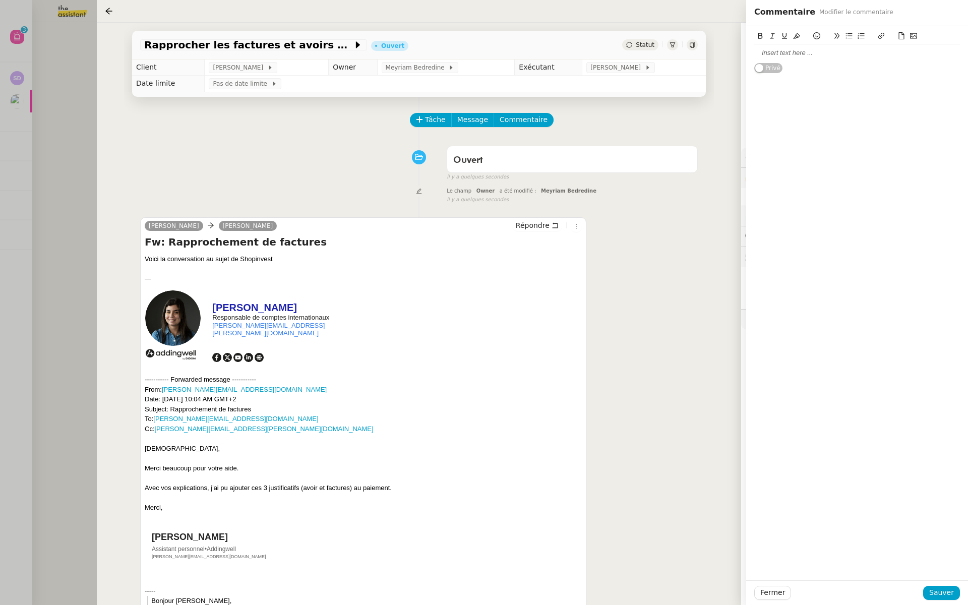
click at [776, 57] on div at bounding box center [857, 52] width 206 height 9
click at [937, 590] on span "Sauver" at bounding box center [941, 593] width 25 height 12
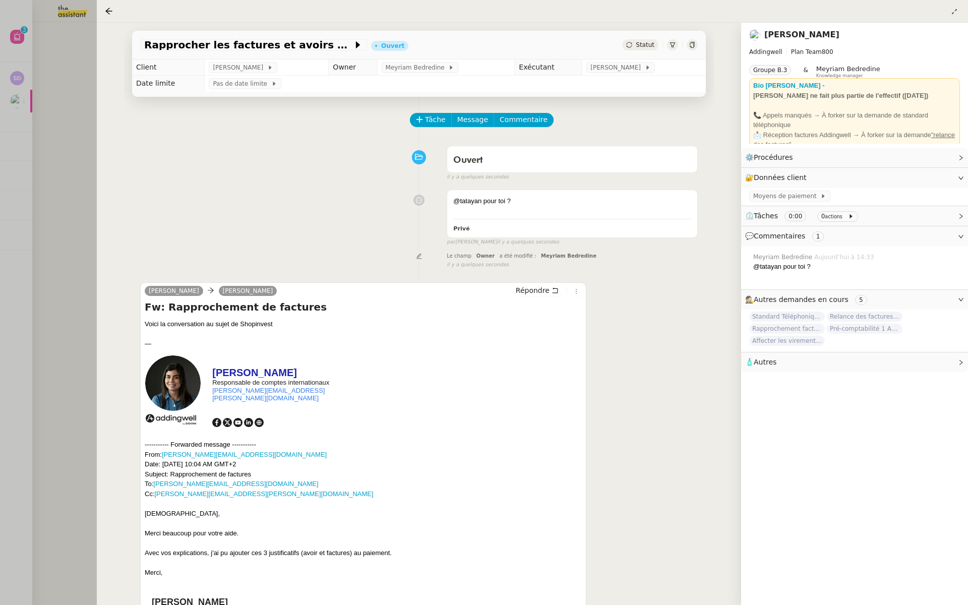
click at [74, 147] on div at bounding box center [484, 302] width 968 height 605
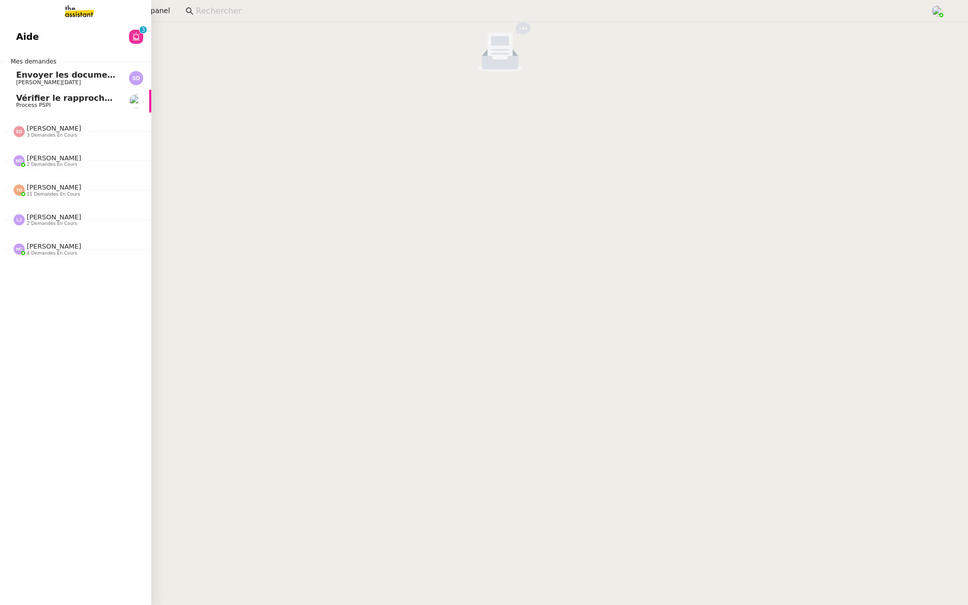
click at [17, 37] on span "Aide" at bounding box center [27, 36] width 23 height 15
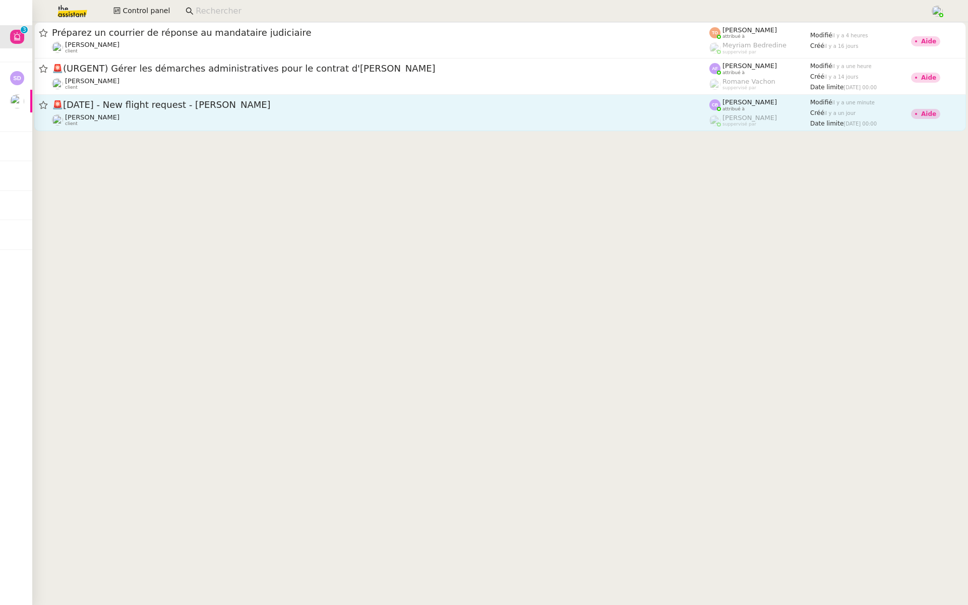
click at [109, 115] on div "Louis Frei client" at bounding box center [381, 119] width 658 height 13
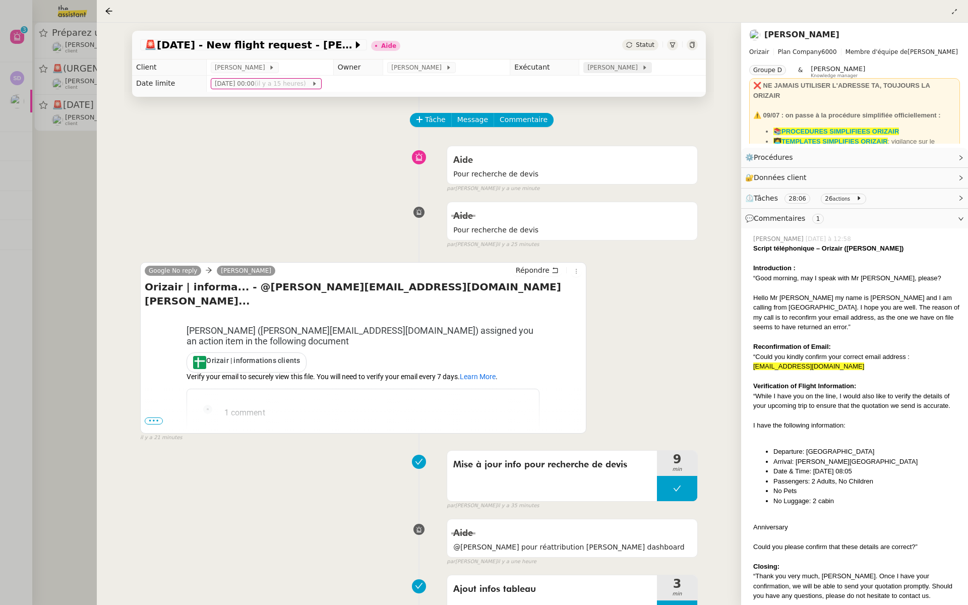
click at [608, 71] on span "[PERSON_NAME]" at bounding box center [614, 68] width 54 height 10
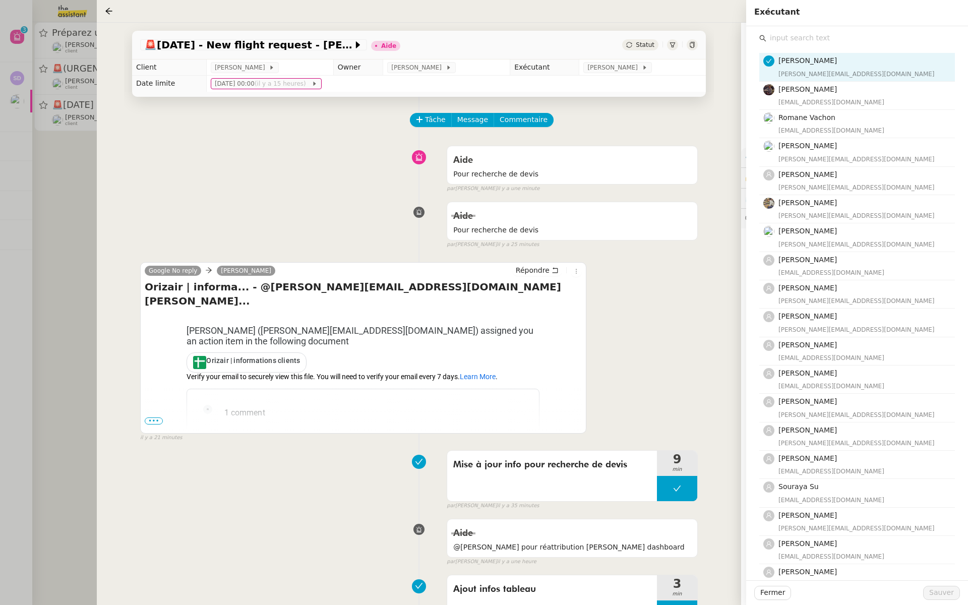
click at [817, 36] on input "text" at bounding box center [860, 38] width 189 height 14
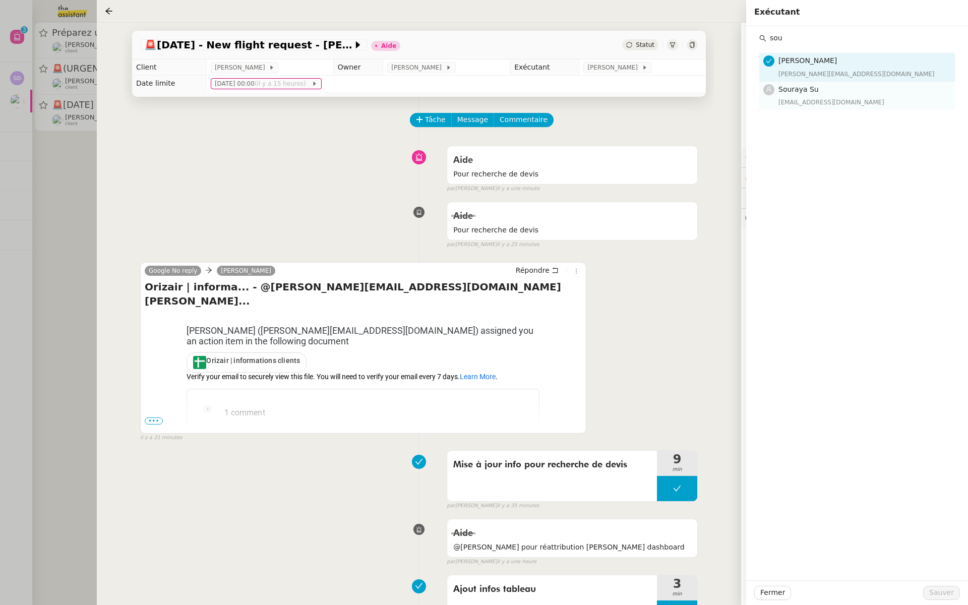
click at [811, 90] on span "Souraya Su" at bounding box center [799, 89] width 40 height 8
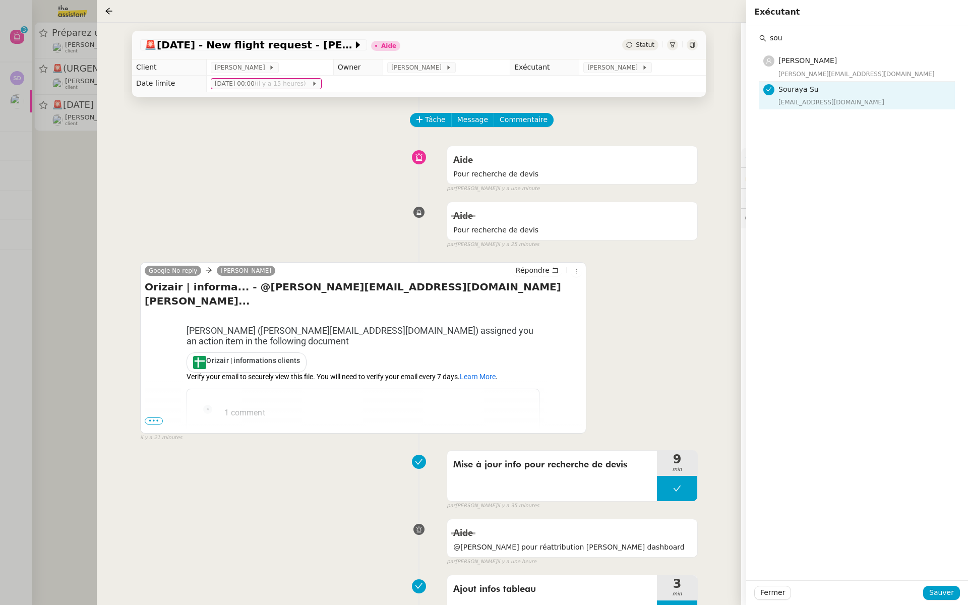
drag, startPoint x: 800, startPoint y: 44, endPoint x: 678, endPoint y: 44, distance: 122.5
click at [678, 44] on app-ticket "🚨 28th June 2026 - New flight request - Clive Ashley Aide Statut Client Louis F…" at bounding box center [532, 314] width 871 height 582
type input "s"
type input "sheida"
click at [807, 97] on div "sheida@team.theassistant.com" at bounding box center [864, 102] width 170 height 10
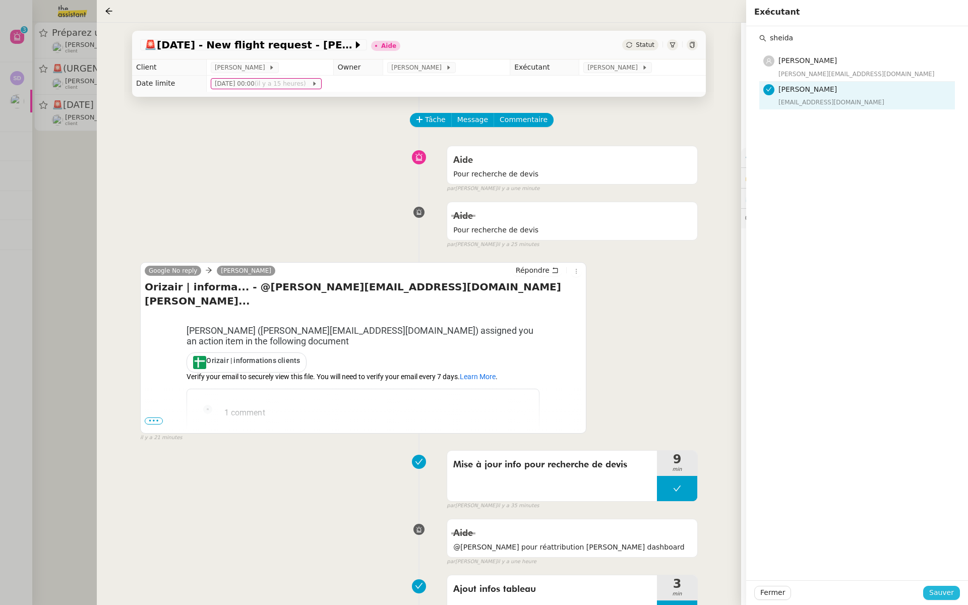
click at [938, 593] on span "Sauver" at bounding box center [941, 593] width 25 height 12
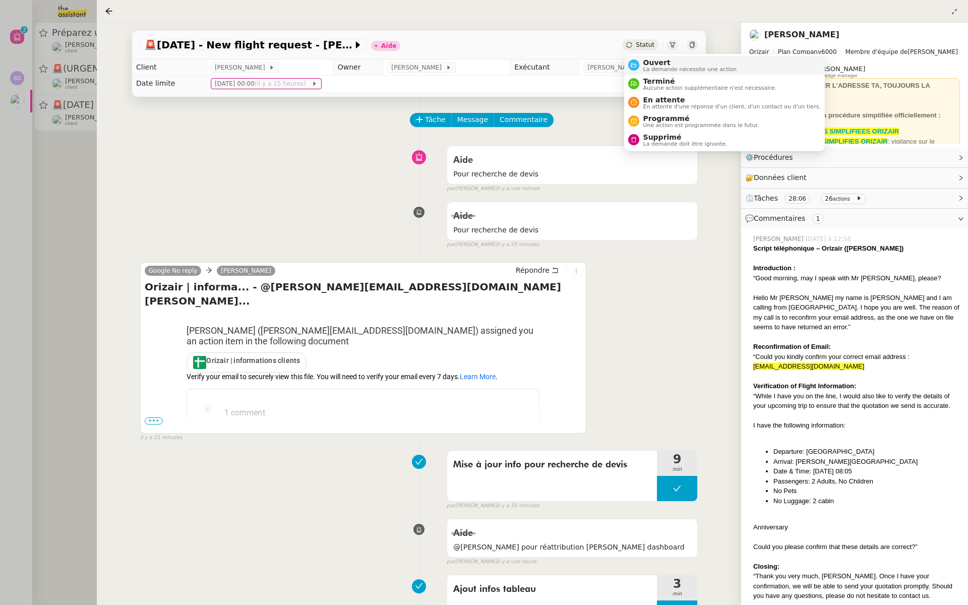
click at [646, 69] on span "La demande nécessite une action" at bounding box center [690, 70] width 94 height 6
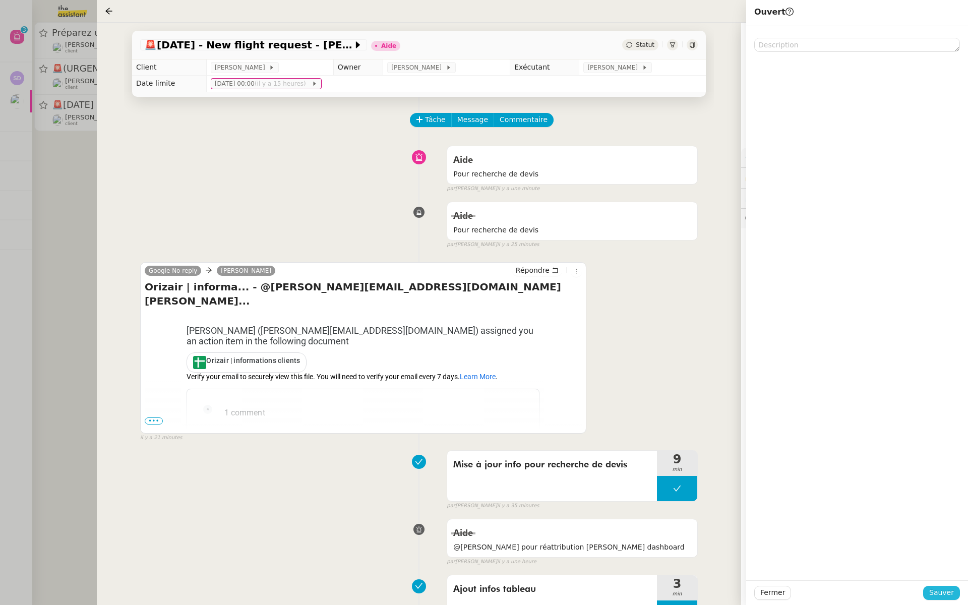
click at [934, 591] on span "Sauver" at bounding box center [941, 593] width 25 height 12
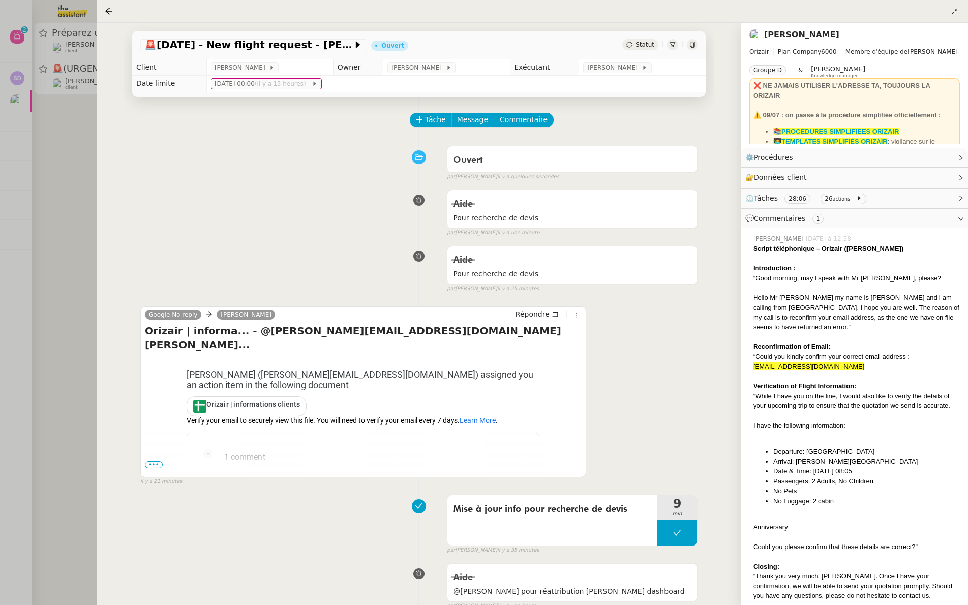
click at [85, 77] on div at bounding box center [484, 302] width 968 height 605
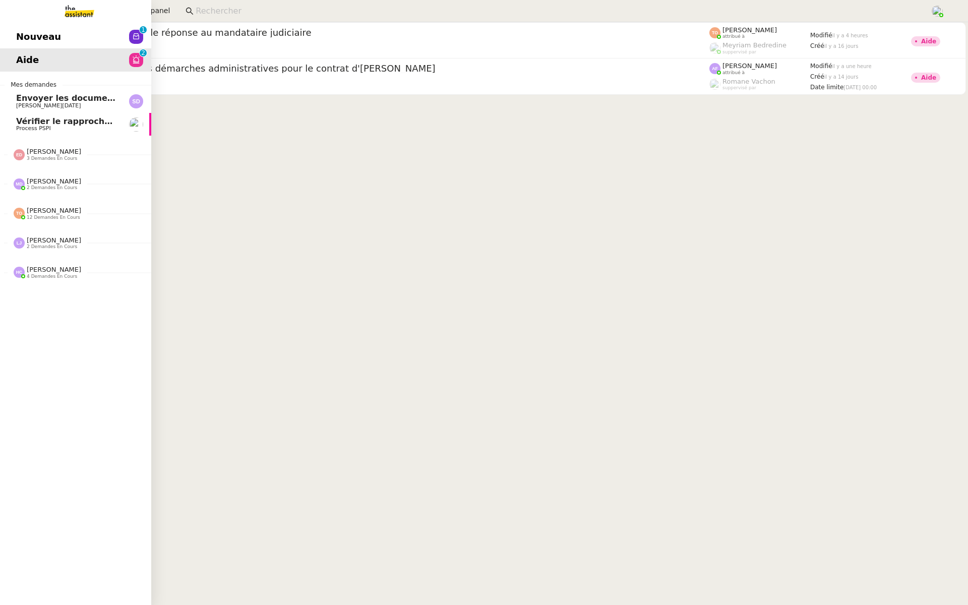
click at [21, 34] on span "Nouveau" at bounding box center [38, 36] width 45 height 15
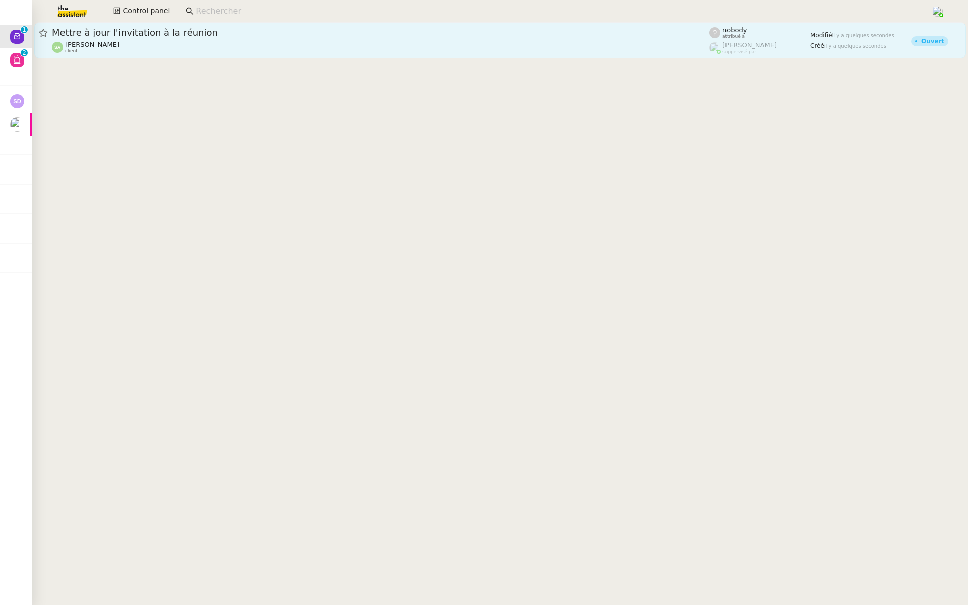
click at [208, 36] on span "Mettre à jour l'invitation à la réunion" at bounding box center [381, 32] width 658 height 9
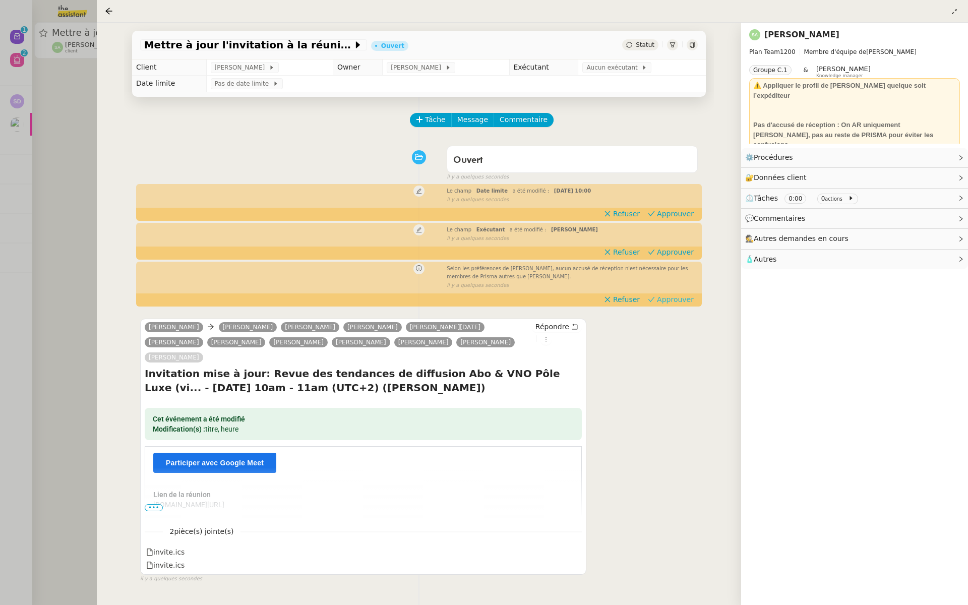
click at [670, 303] on span "Approuver" at bounding box center [675, 299] width 37 height 10
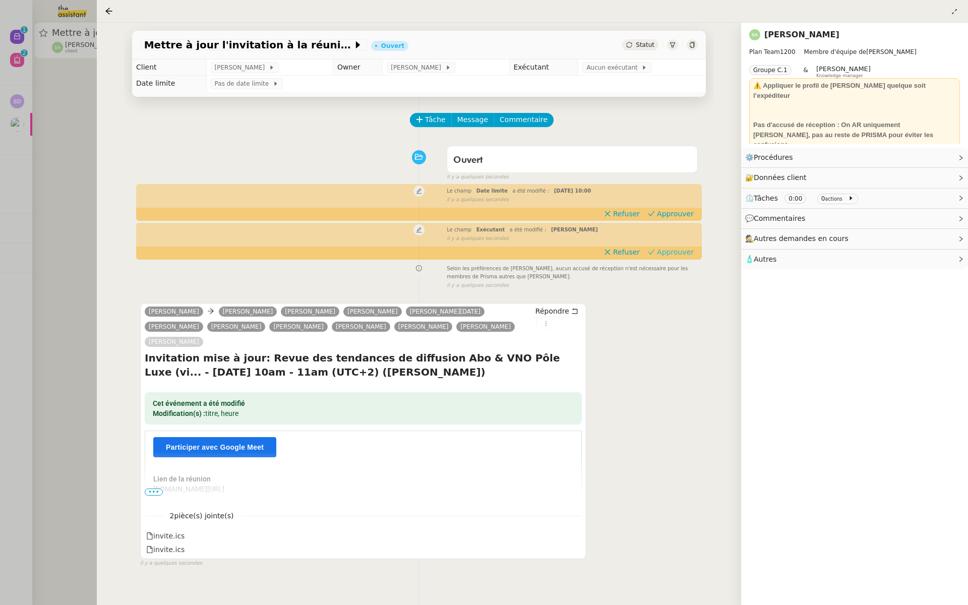
click at [679, 253] on span "Approuver" at bounding box center [675, 252] width 37 height 10
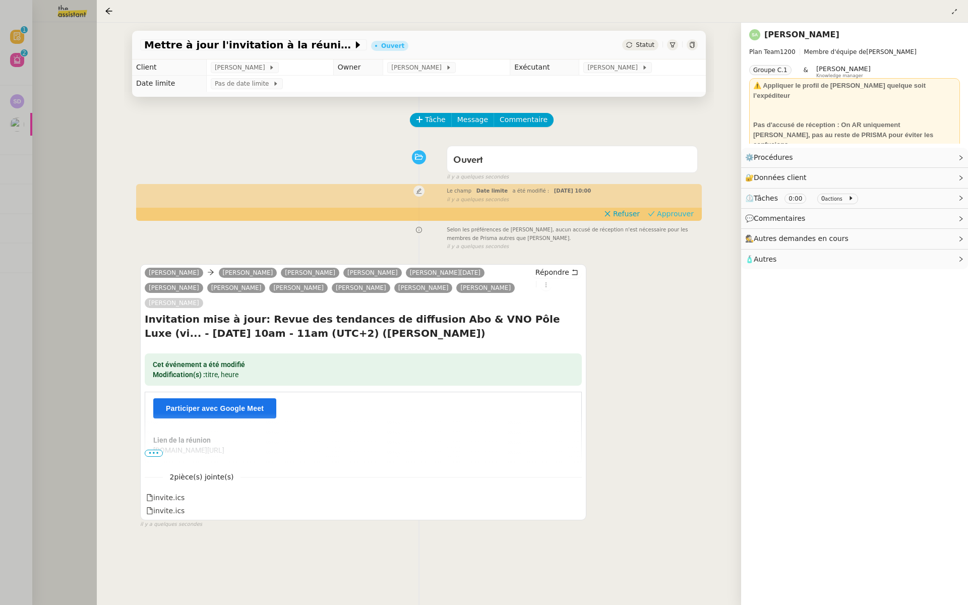
click at [677, 217] on span "Approuver" at bounding box center [675, 214] width 37 height 10
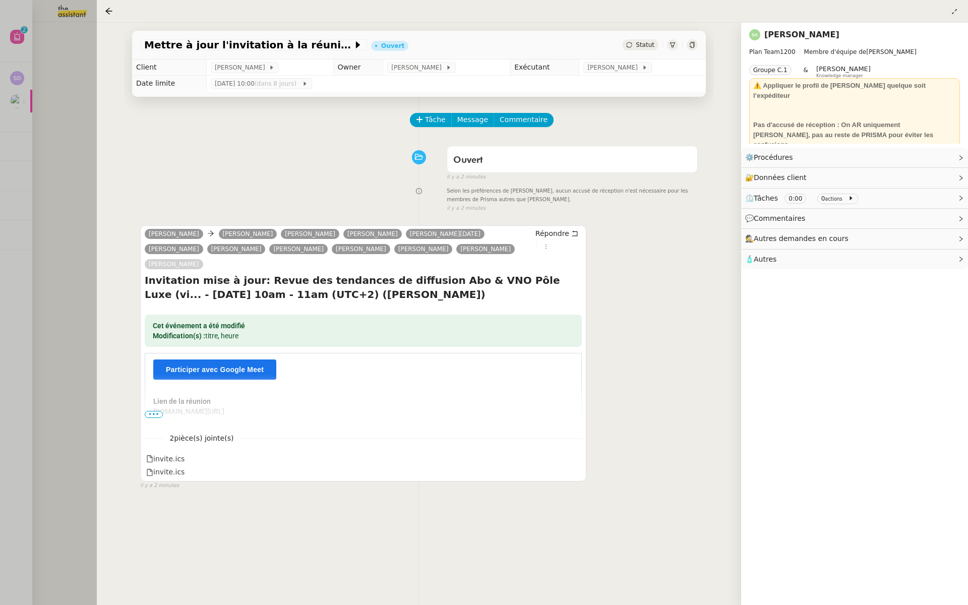
click at [90, 231] on div at bounding box center [484, 302] width 968 height 605
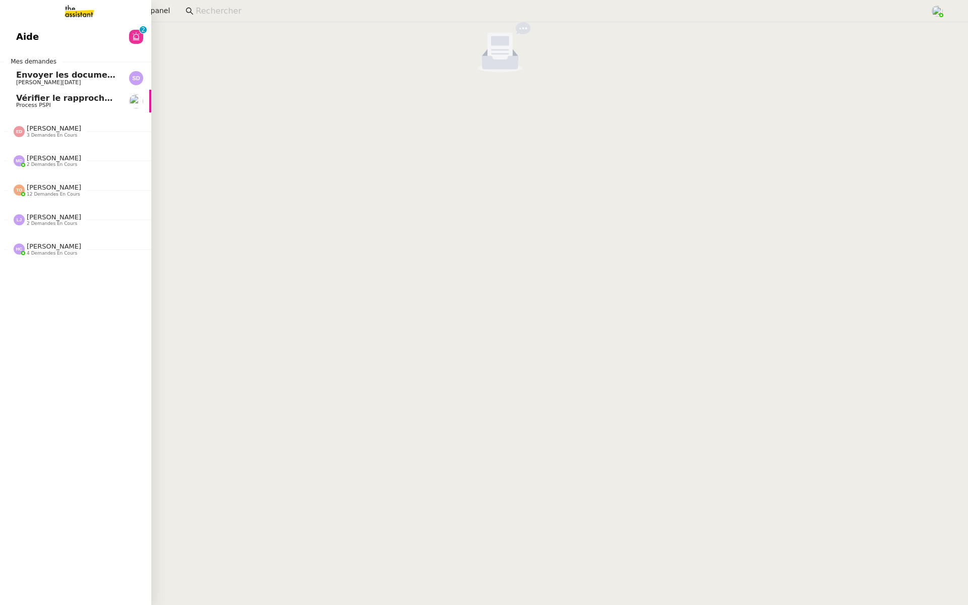
click at [42, 43] on link "Aide 0 1 2 3 4 5 6 7 8 9" at bounding box center [75, 36] width 151 height 23
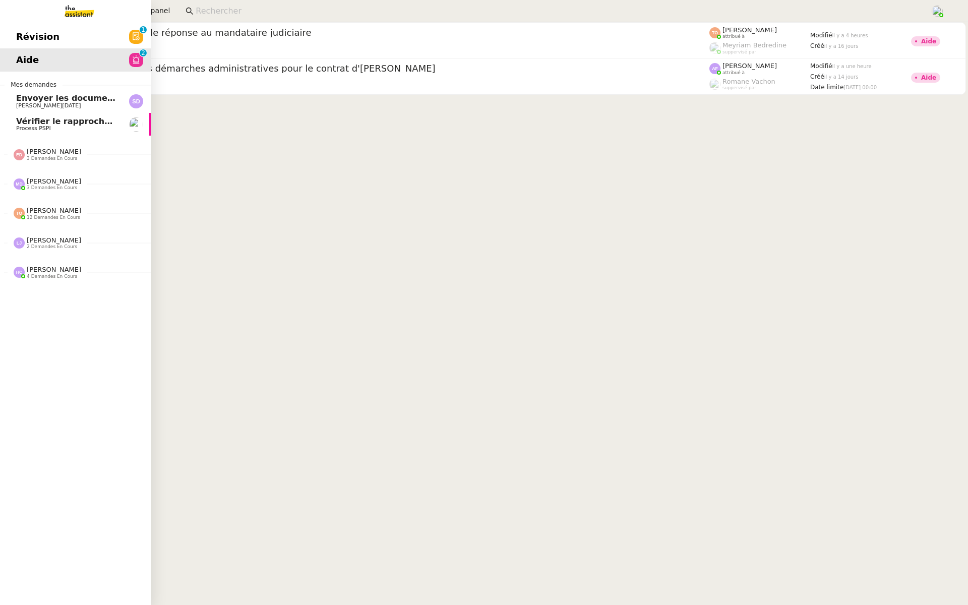
click at [77, 41] on link "Révision 0 1 2 3 4 5 6 7 8 9" at bounding box center [75, 36] width 151 height 23
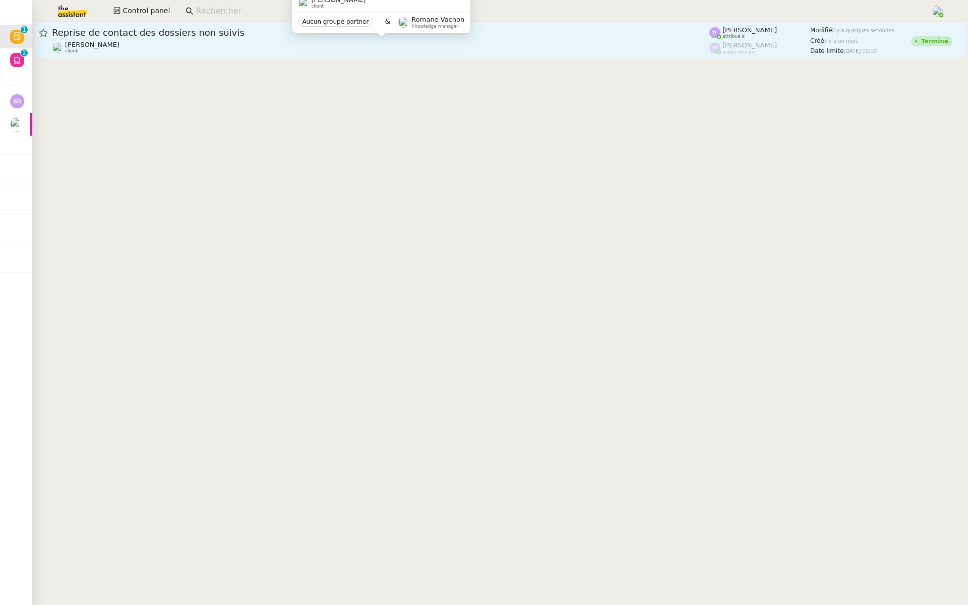
click at [120, 51] on div "Thomas SOULIER client" at bounding box center [381, 47] width 658 height 13
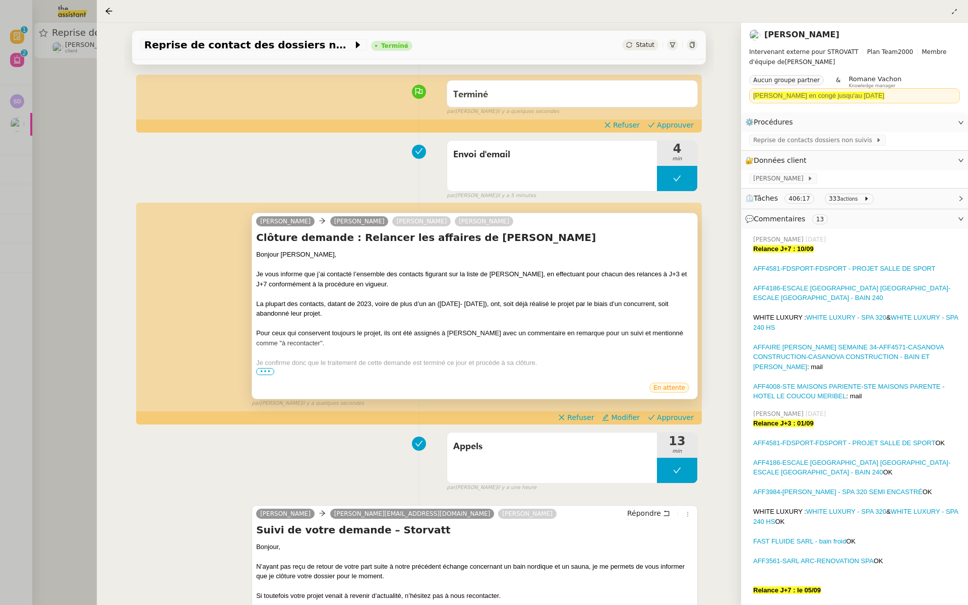
scroll to position [94, 0]
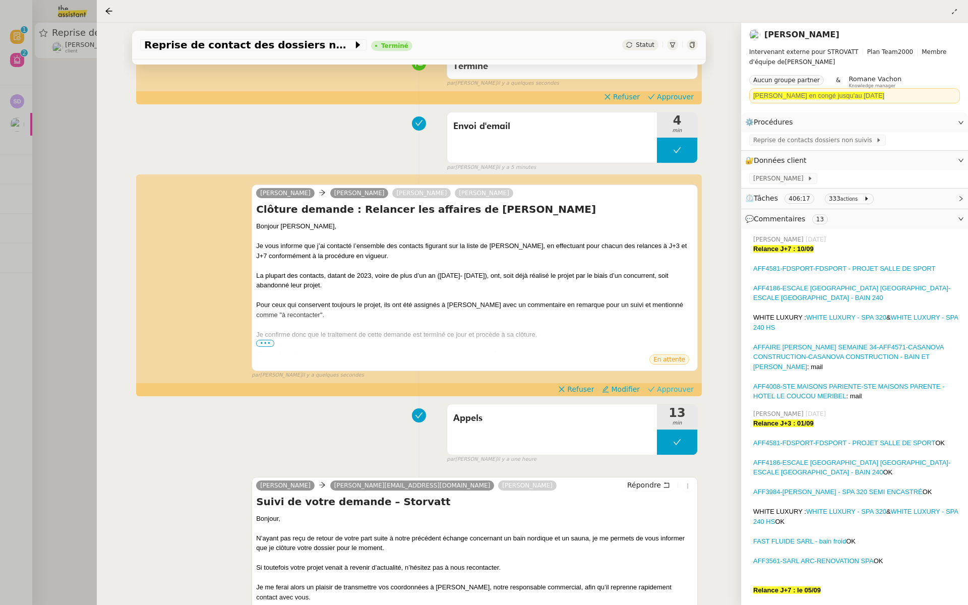
click at [677, 387] on span "Approuver" at bounding box center [675, 389] width 37 height 10
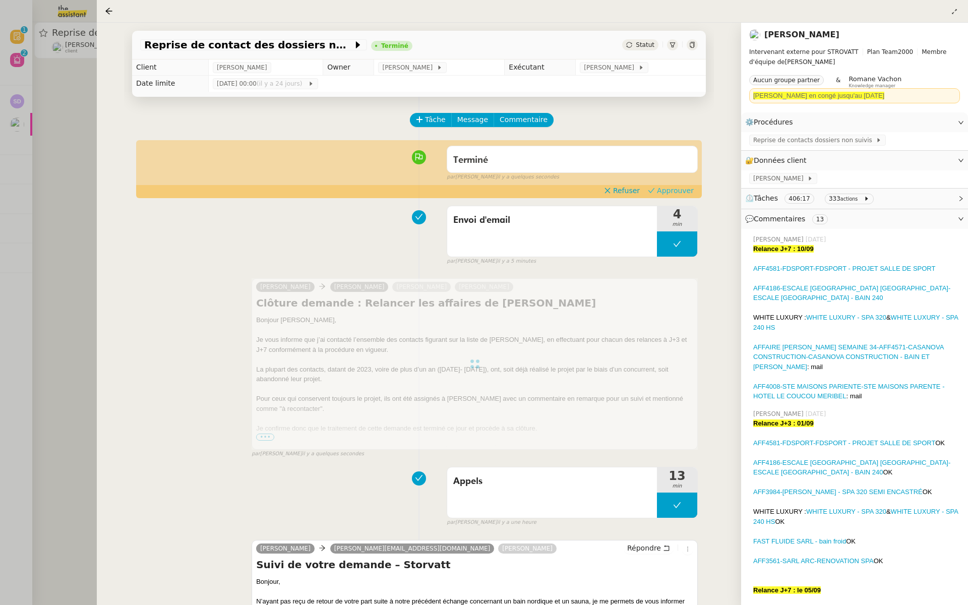
click at [683, 189] on span "Approuver" at bounding box center [675, 191] width 37 height 10
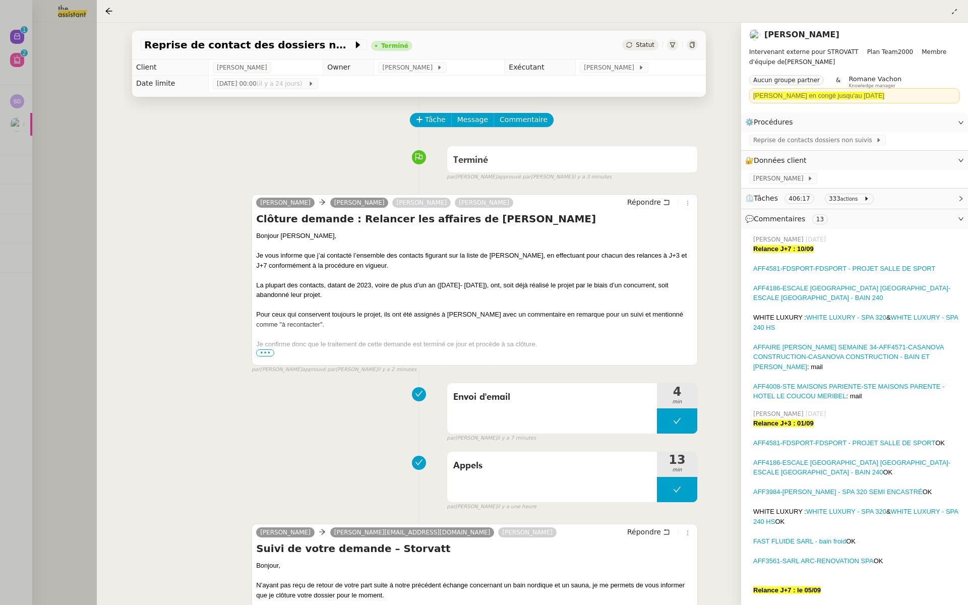
click at [38, 203] on div at bounding box center [484, 302] width 968 height 605
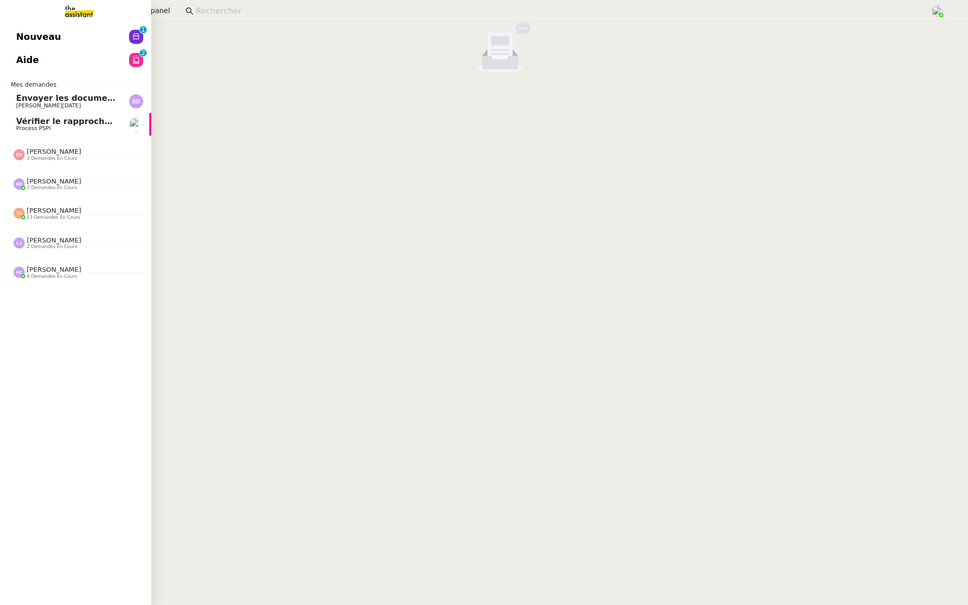
click at [17, 39] on span "Nouveau" at bounding box center [38, 36] width 45 height 15
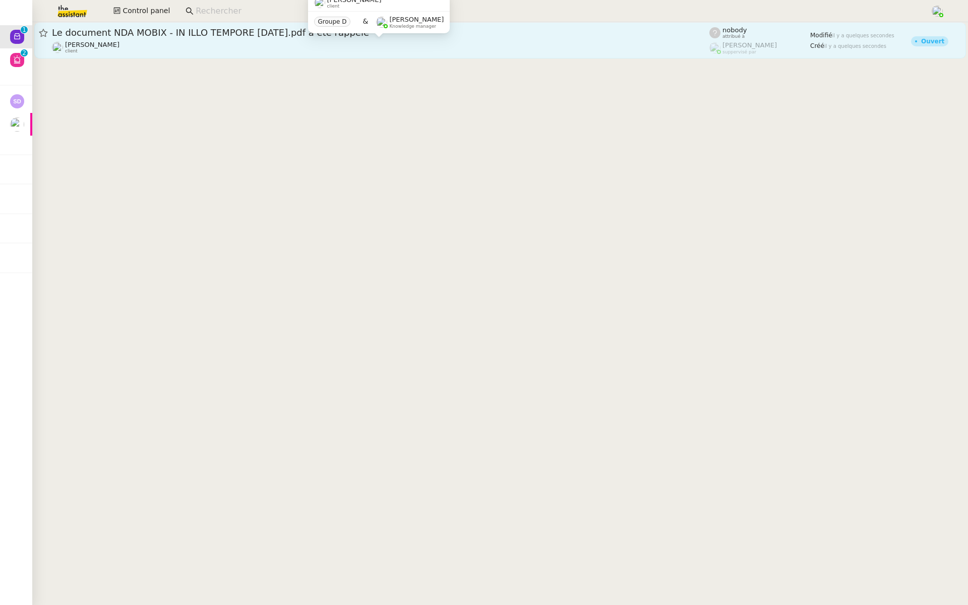
click at [151, 42] on div "Florian Parant client" at bounding box center [381, 47] width 658 height 13
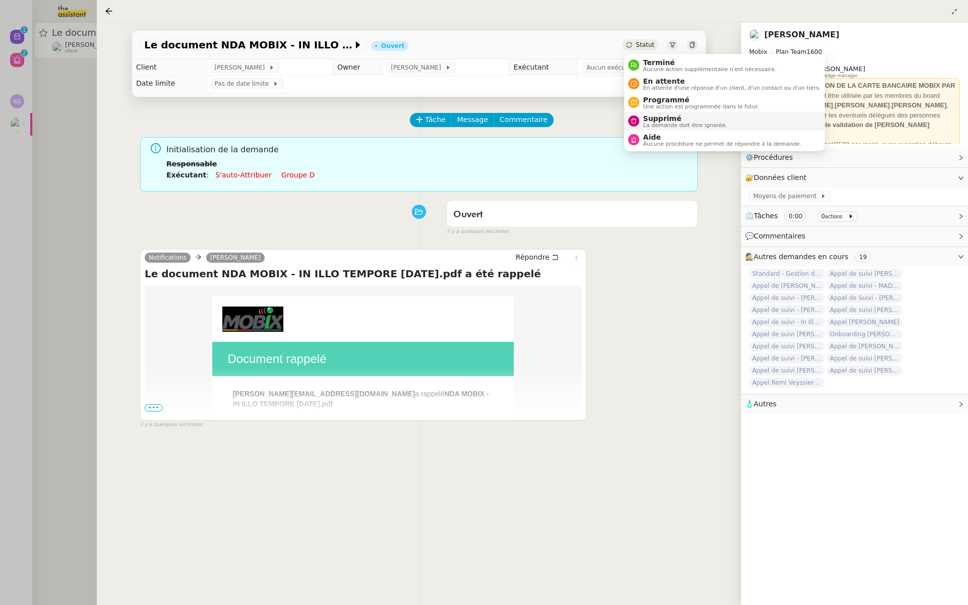
click at [641, 117] on div "Supprimé La demande doit être ignorée." at bounding box center [683, 121] width 88 height 14
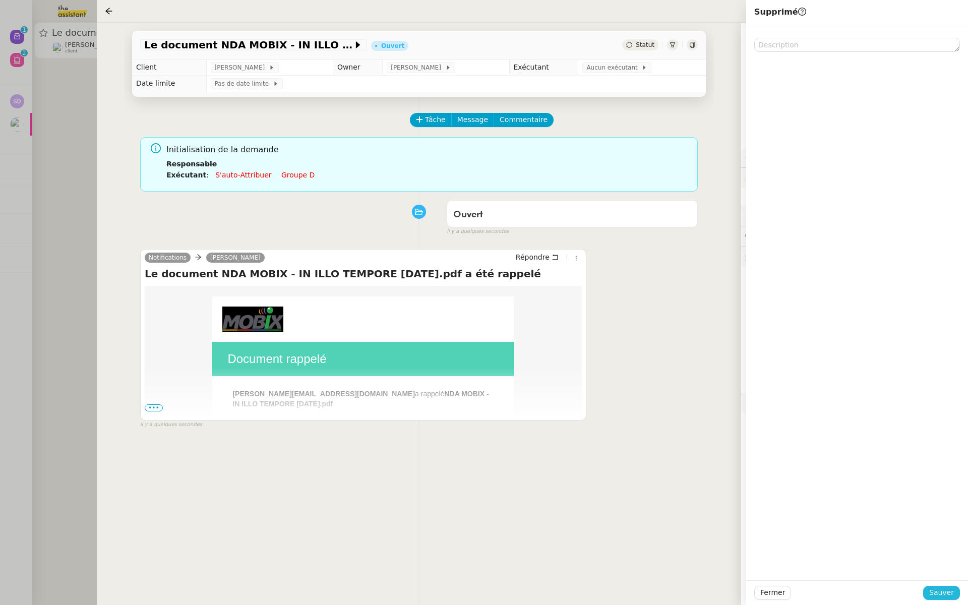
click at [936, 598] on span "Sauver" at bounding box center [941, 593] width 25 height 12
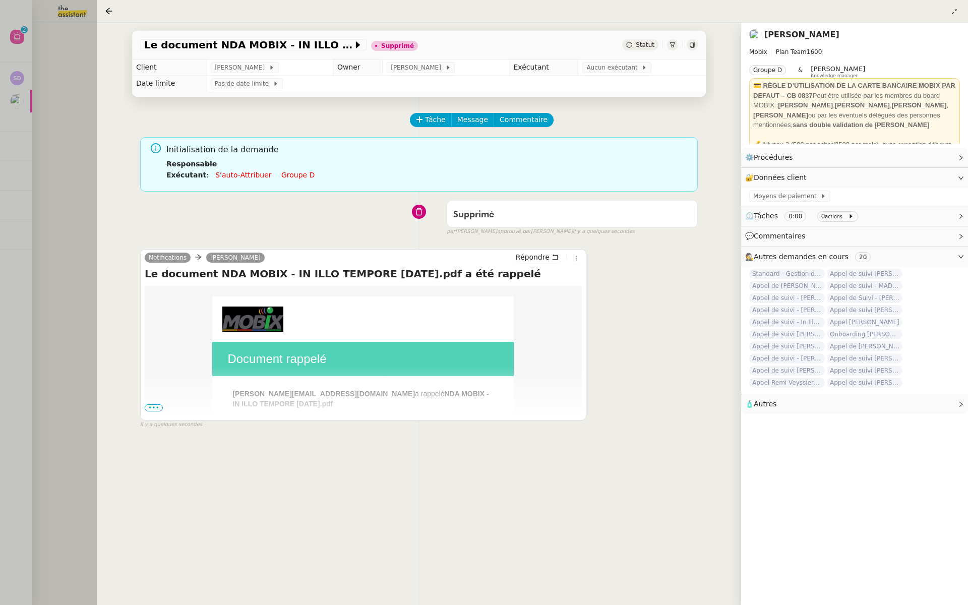
click at [50, 188] on div at bounding box center [484, 302] width 968 height 605
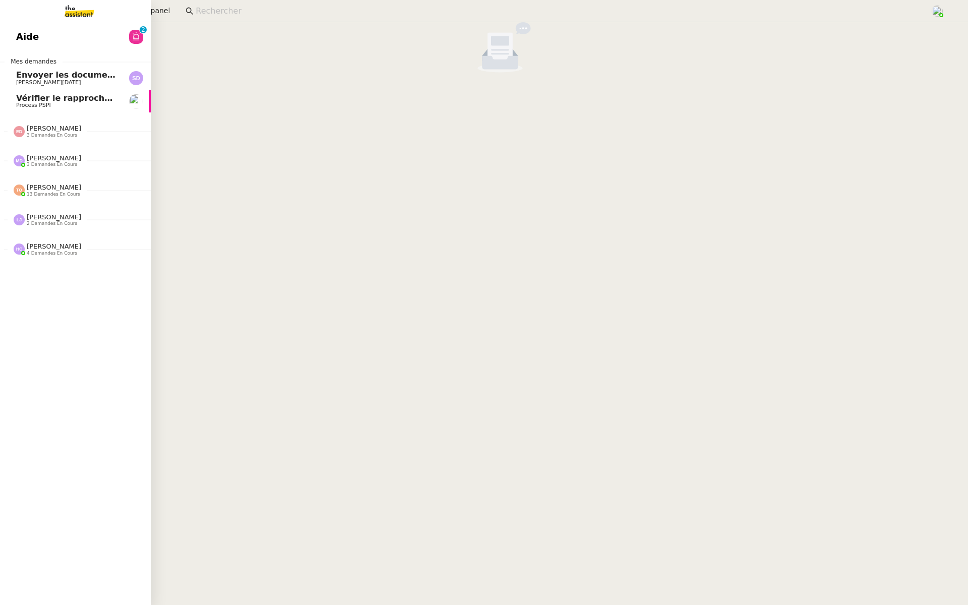
click at [55, 37] on link "Aide 0 1 2 3 4 5 6 7 8 9" at bounding box center [75, 36] width 151 height 23
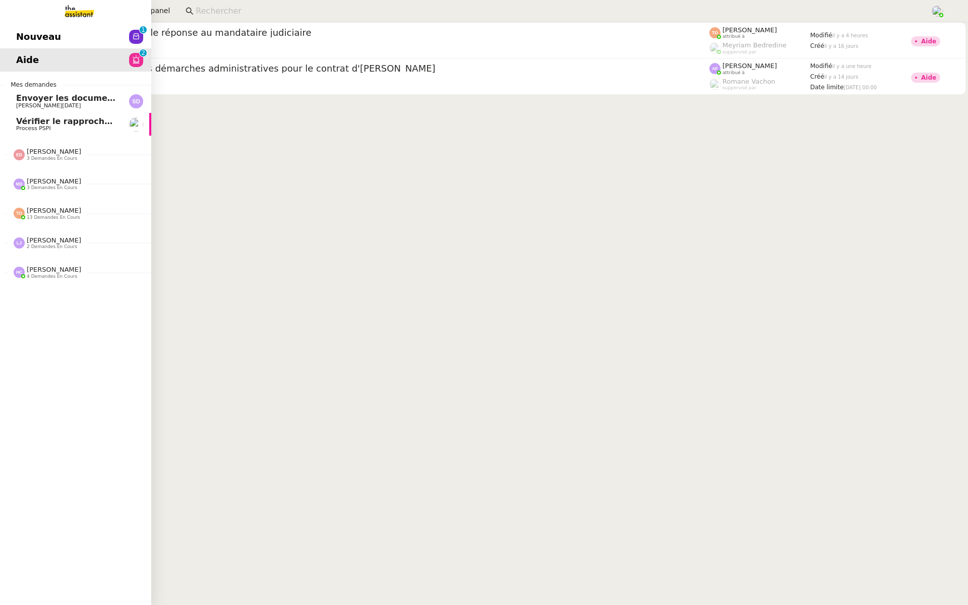
click at [26, 34] on span "Nouveau" at bounding box center [38, 36] width 45 height 15
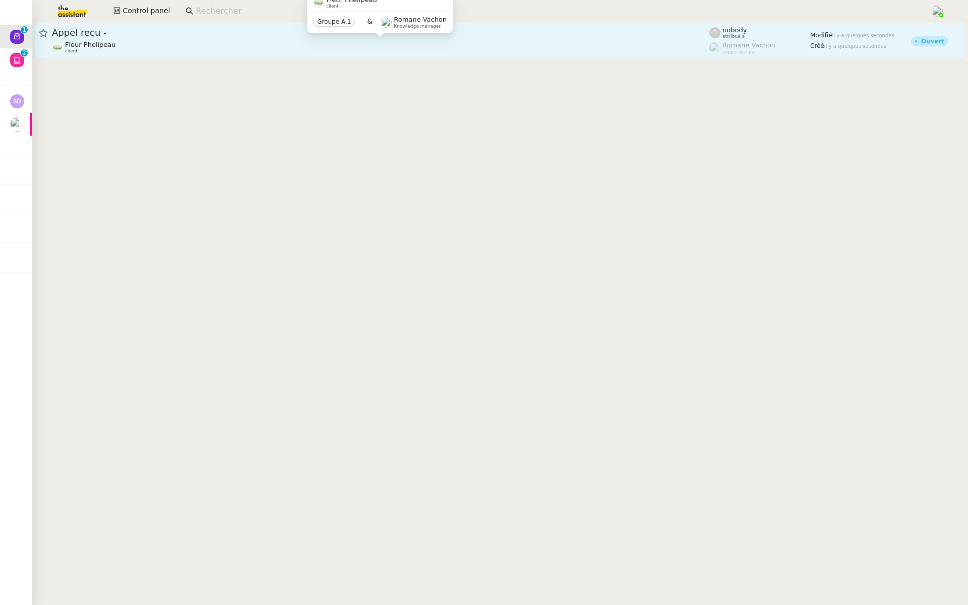
click at [143, 48] on div "Fleur Phelipeau client" at bounding box center [381, 47] width 658 height 13
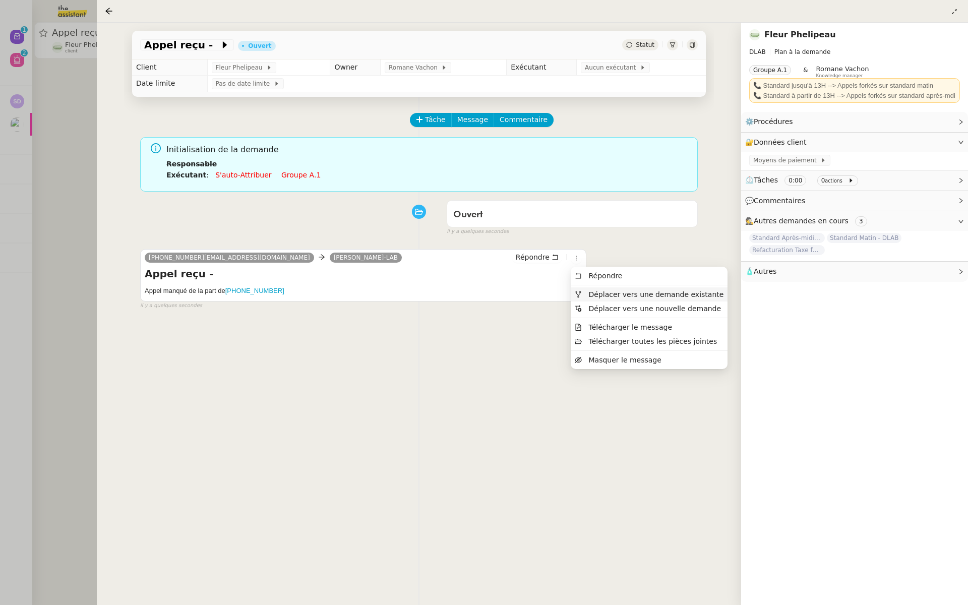
click at [594, 294] on span "Déplacer vers une demande existante" at bounding box center [655, 294] width 135 height 8
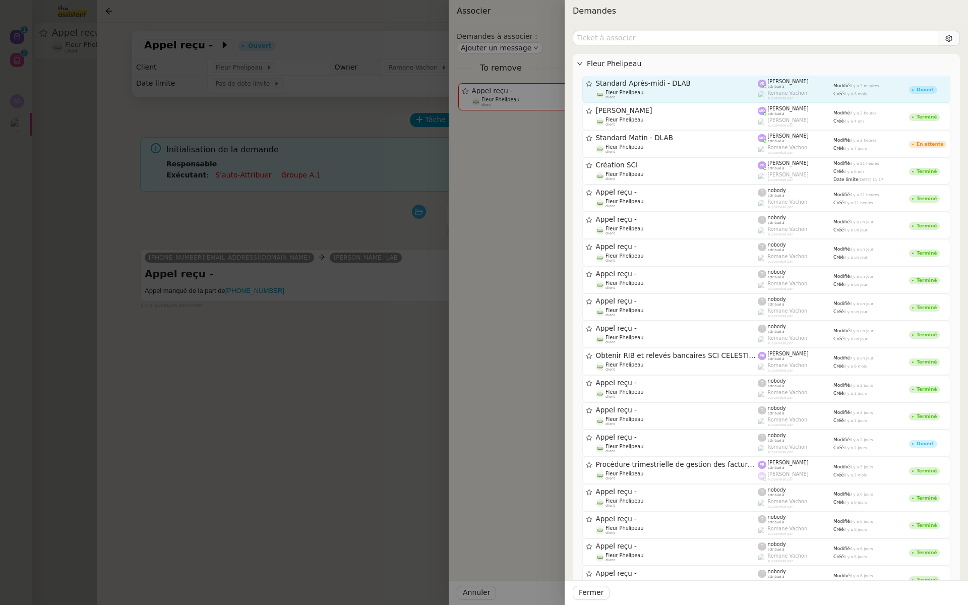
click at [678, 87] on div "Standard Après-midi - DLAB" at bounding box center [677, 83] width 162 height 9
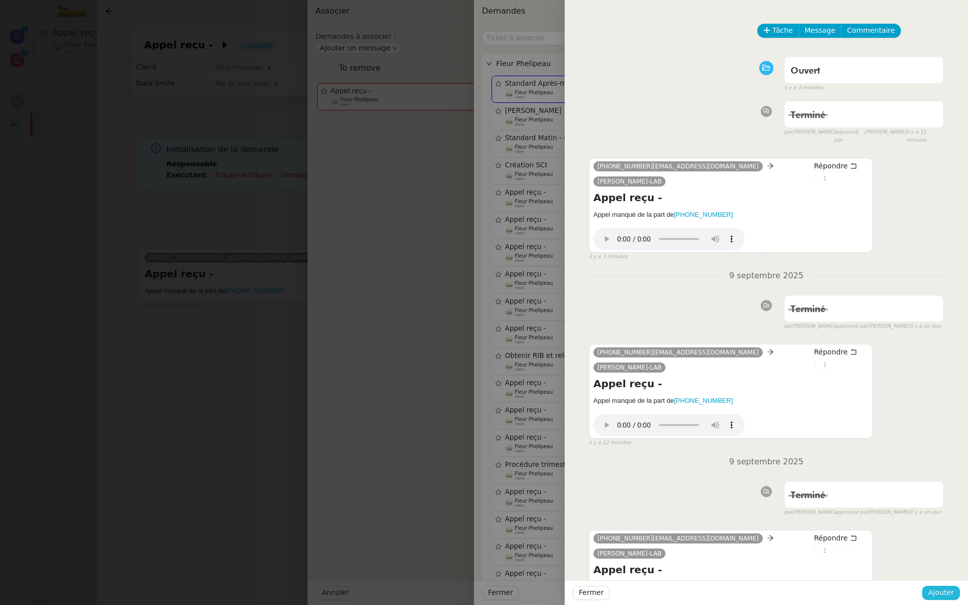
click at [934, 588] on span "Ajouter" at bounding box center [941, 593] width 26 height 12
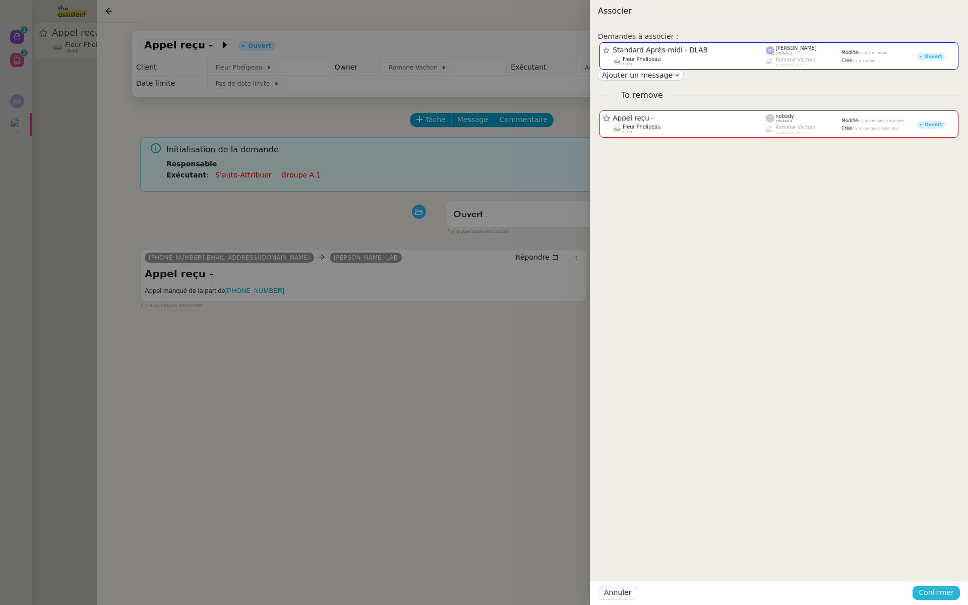
click at [932, 588] on span "Confirmer" at bounding box center [936, 593] width 35 height 12
click at [932, 563] on span "Ajouter" at bounding box center [937, 566] width 26 height 10
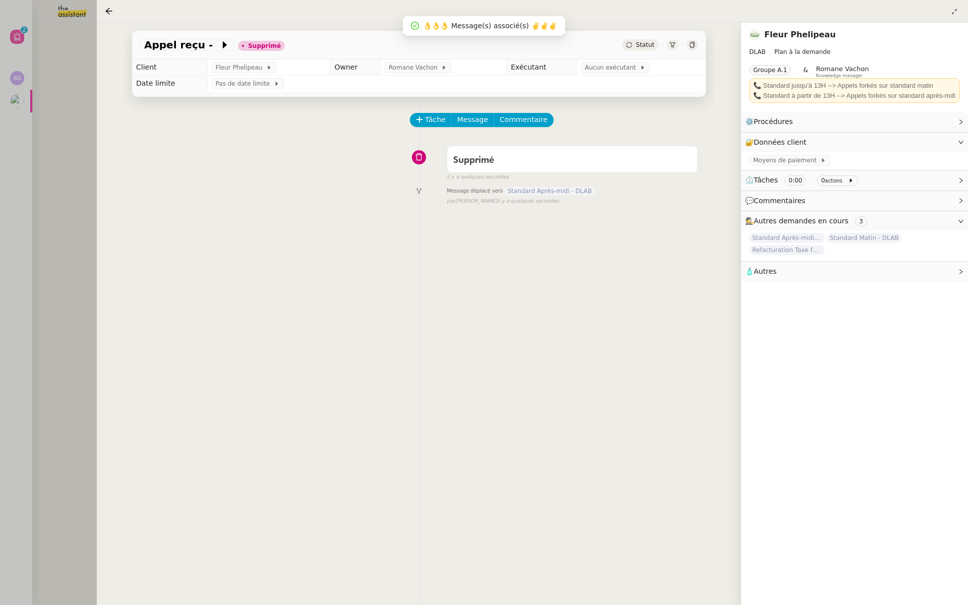
click at [84, 140] on div at bounding box center [484, 302] width 968 height 605
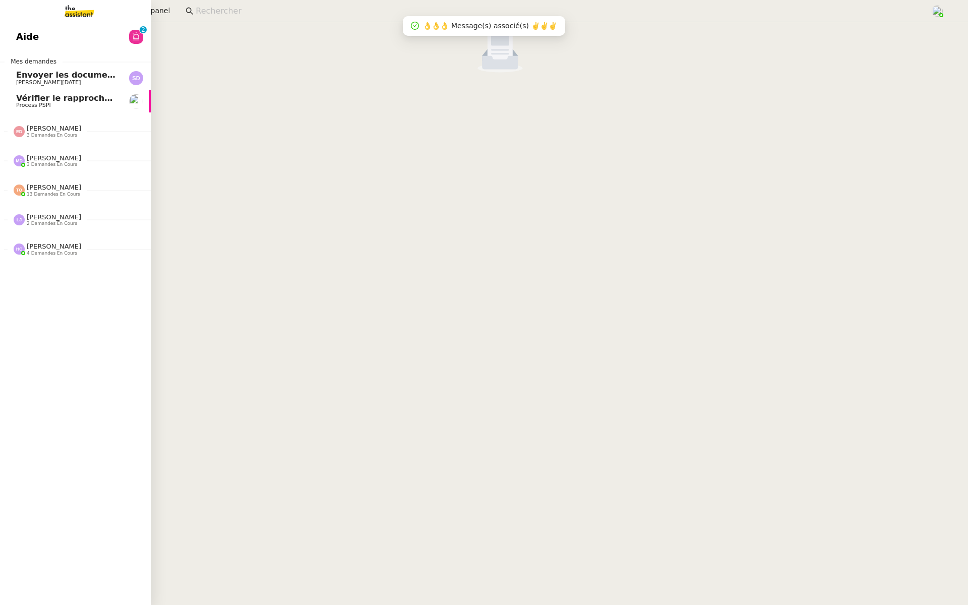
click at [12, 34] on link "Aide 0 1 2 3 4 5 6 7 8 9" at bounding box center [75, 36] width 151 height 23
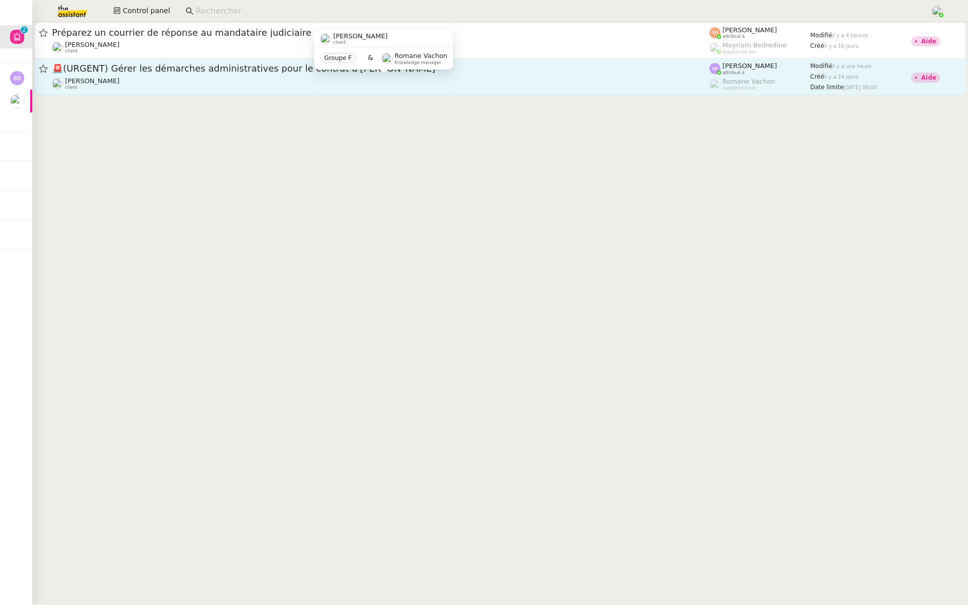
click at [234, 84] on div "Pierre Mergui client" at bounding box center [381, 83] width 658 height 13
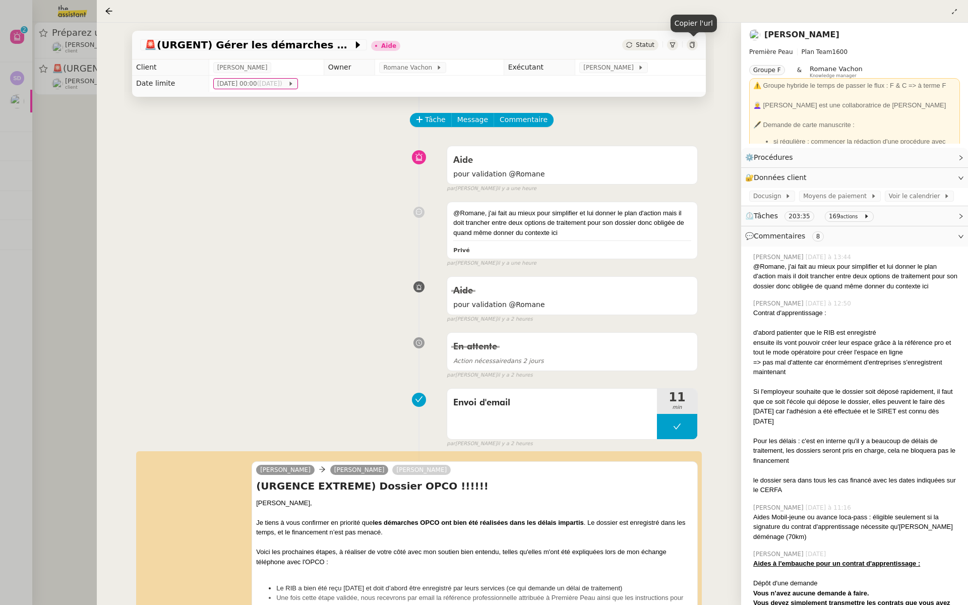
click at [695, 45] on icon at bounding box center [692, 45] width 6 height 6
click at [3, 185] on div at bounding box center [484, 302] width 968 height 605
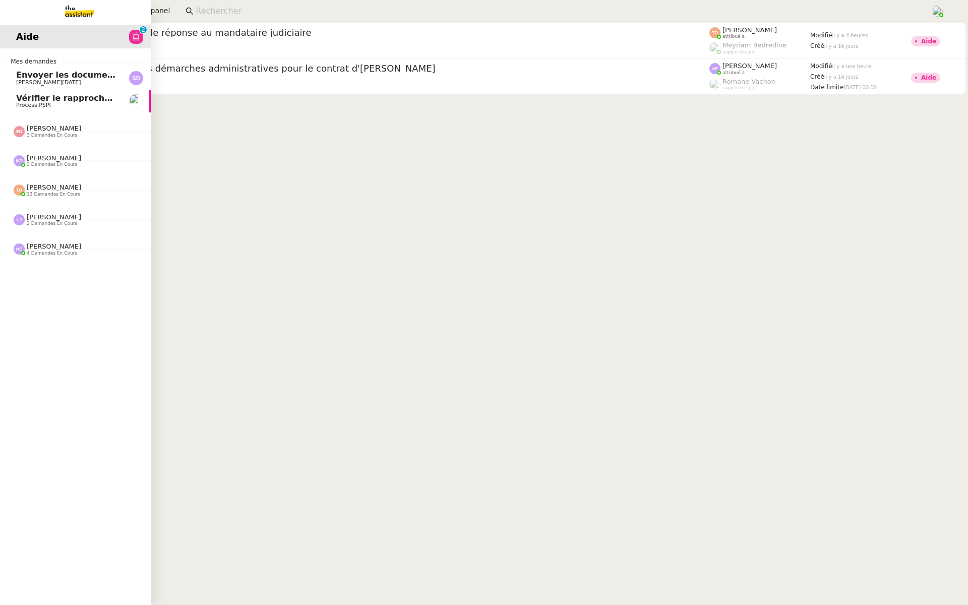
click at [25, 105] on span "Process PSPI" at bounding box center [33, 105] width 35 height 7
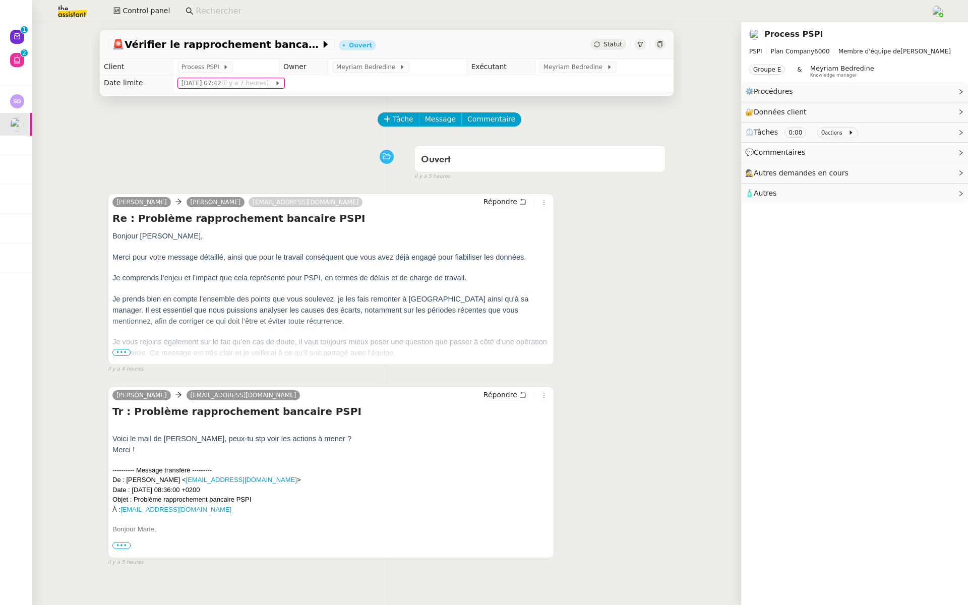
click at [125, 546] on span "•••" at bounding box center [121, 545] width 18 height 7
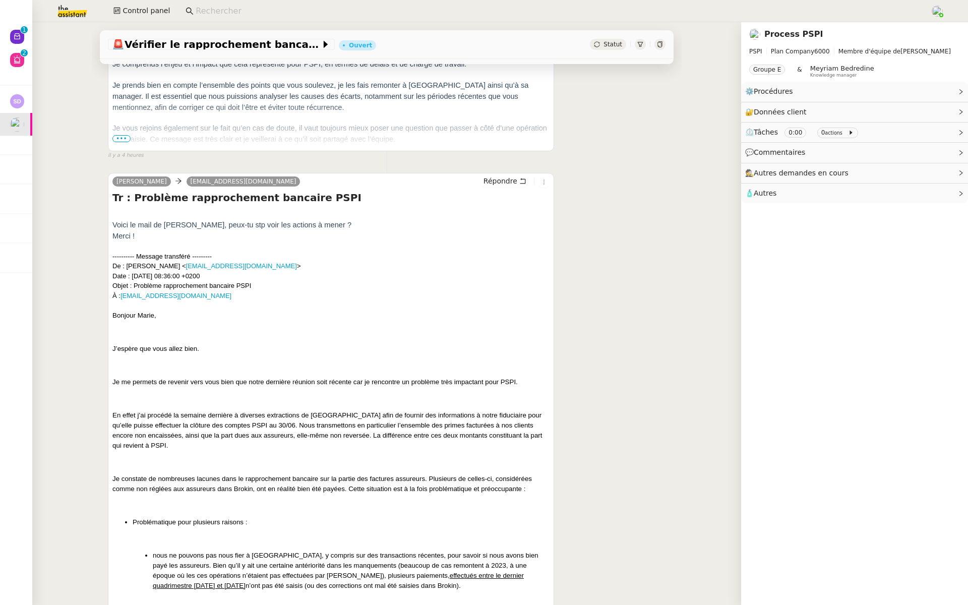
scroll to position [402, 0]
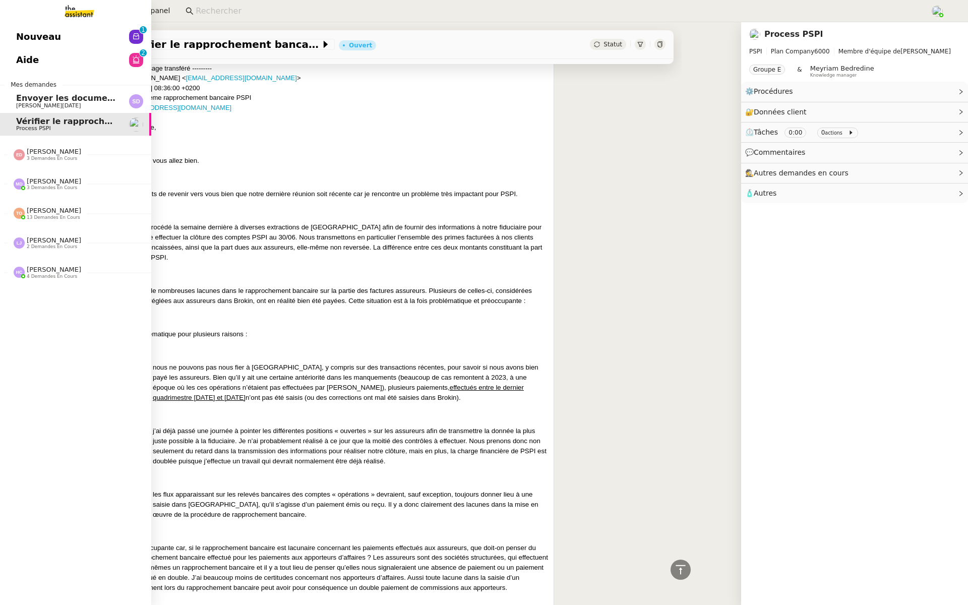
click at [20, 32] on span "Nouveau" at bounding box center [38, 36] width 45 height 15
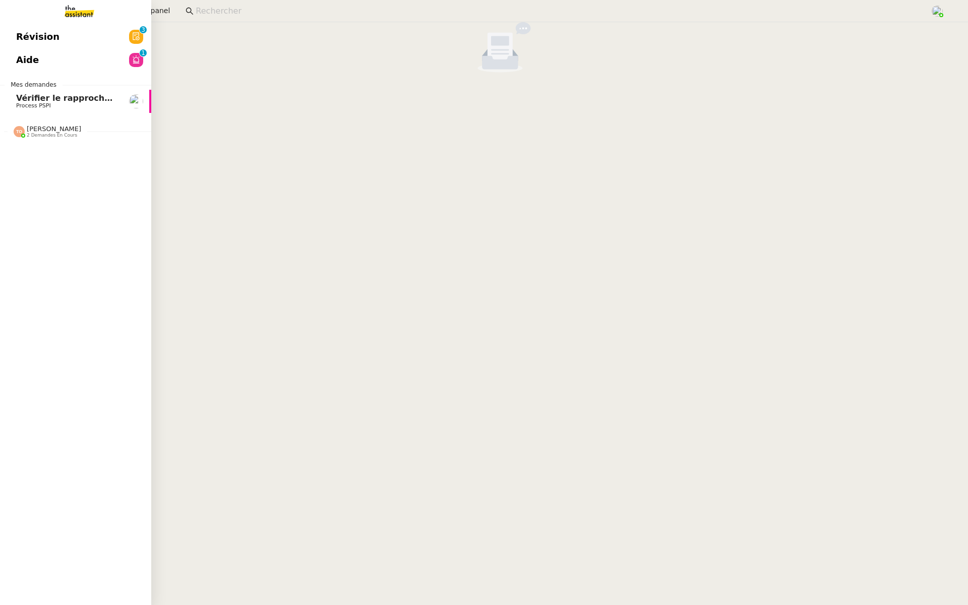
click at [20, 39] on span "Révision" at bounding box center [37, 36] width 43 height 15
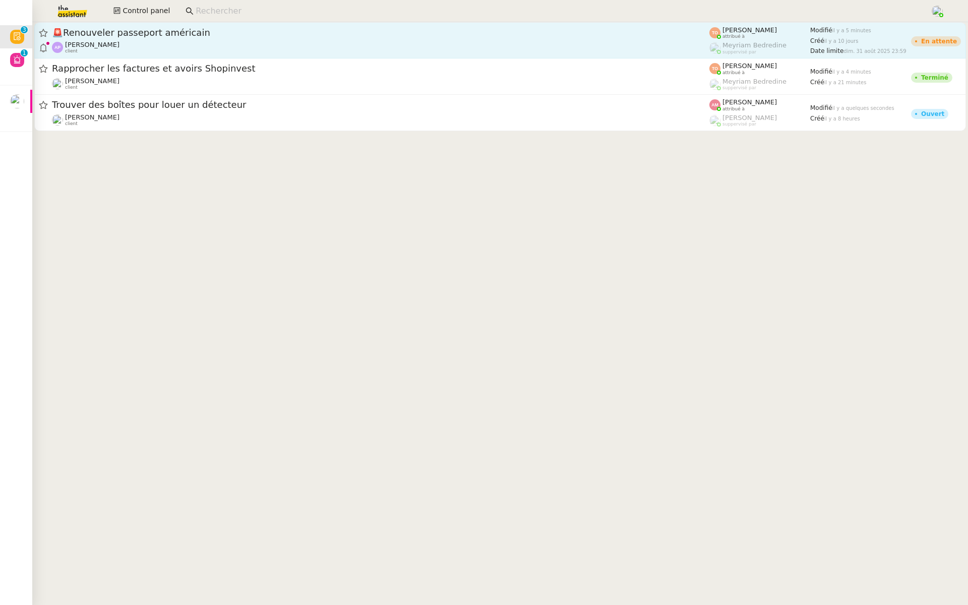
click at [224, 41] on div "Ashley Poniatowski client" at bounding box center [381, 47] width 658 height 13
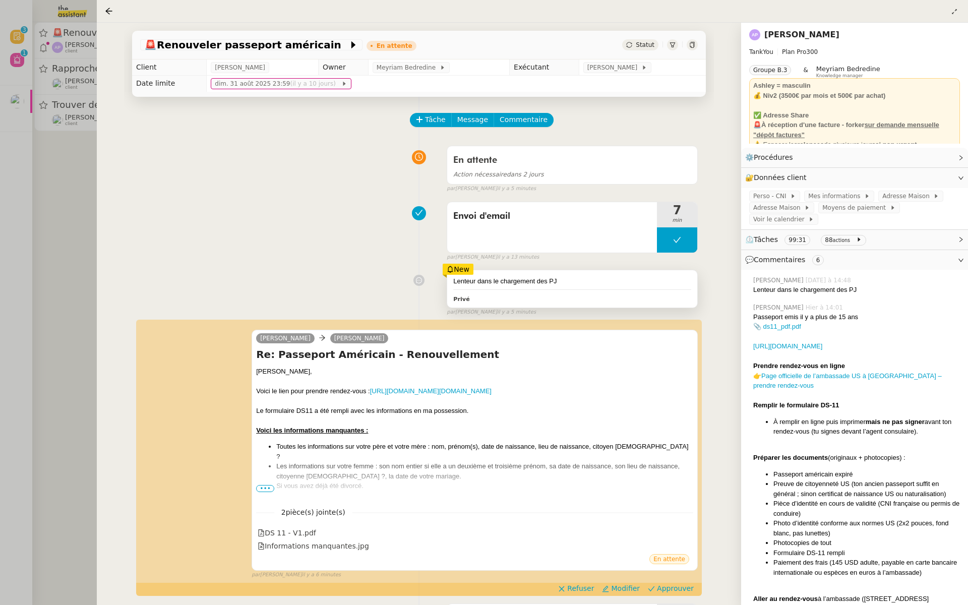
scroll to position [178, 0]
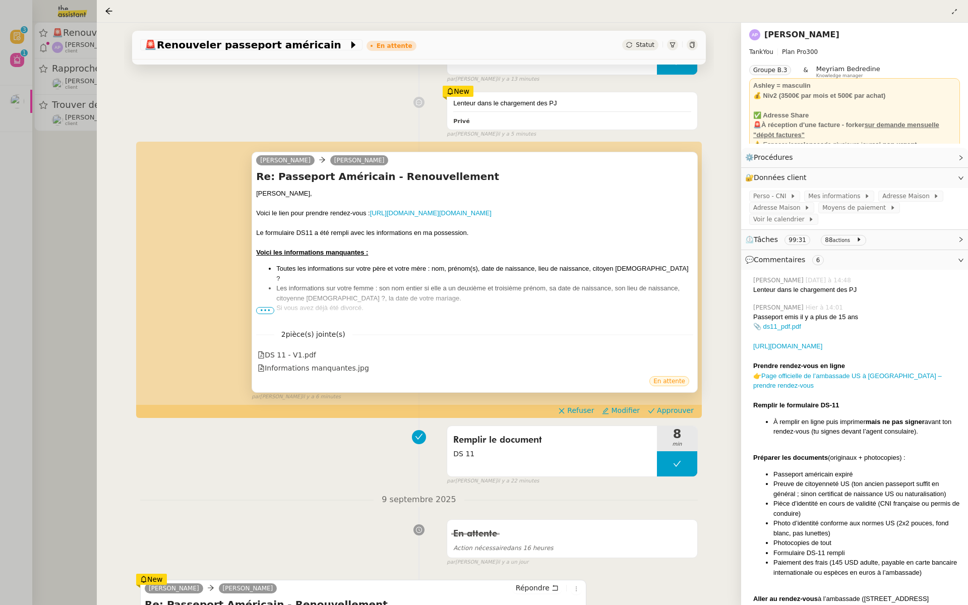
click at [264, 307] on span "•••" at bounding box center [265, 310] width 18 height 7
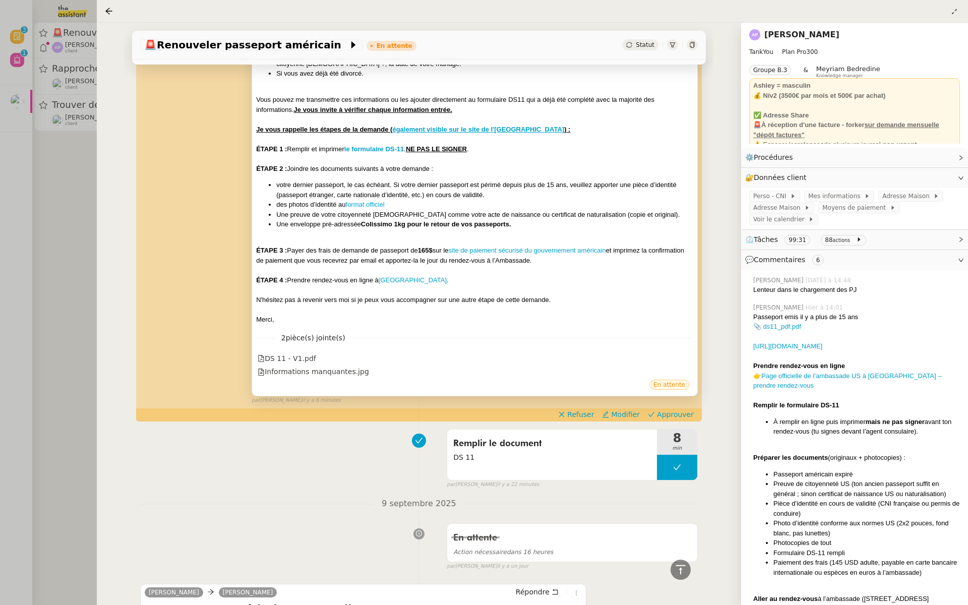
scroll to position [420, 0]
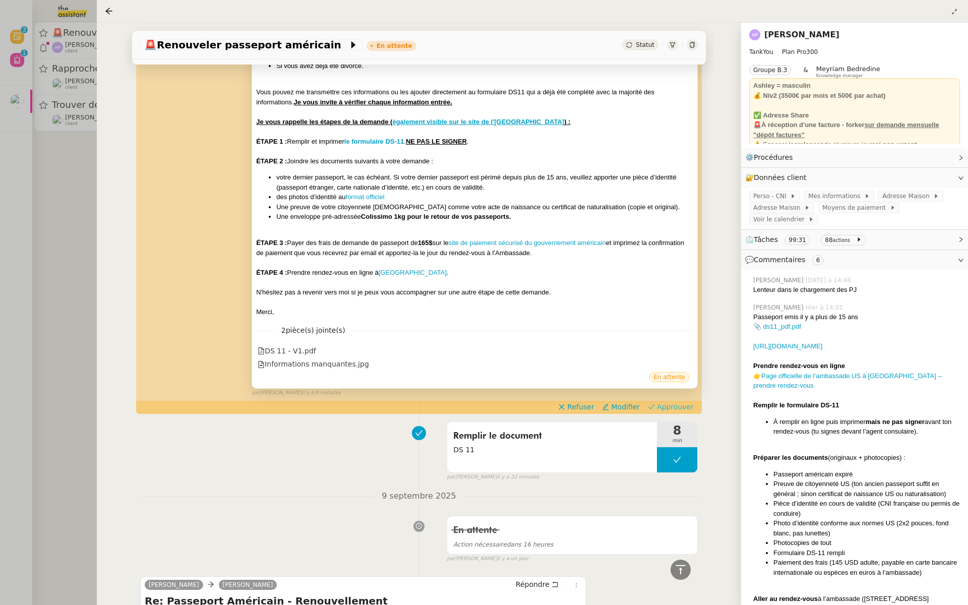
click at [684, 402] on span "Approuver" at bounding box center [675, 407] width 37 height 10
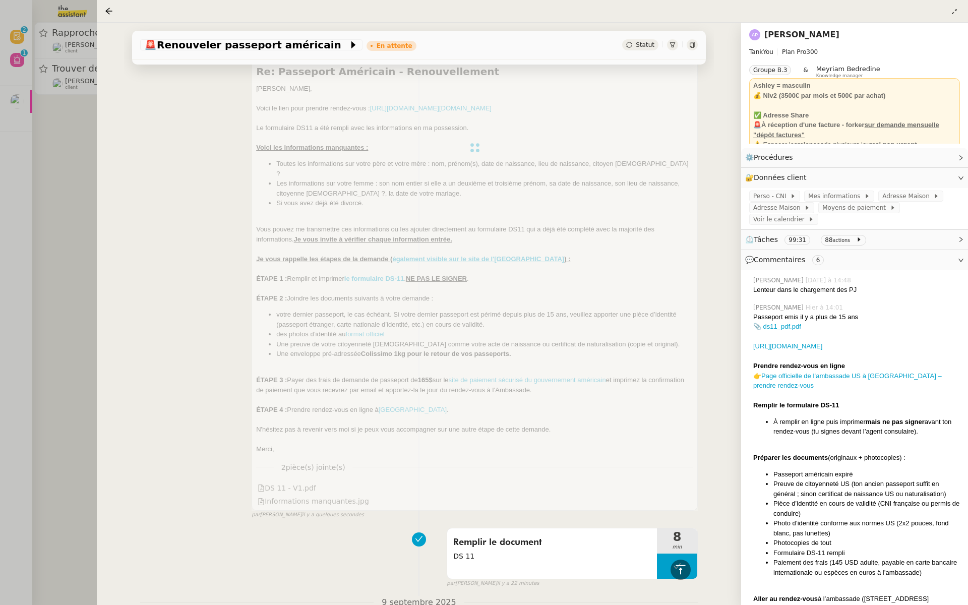
click at [14, 225] on div at bounding box center [484, 302] width 968 height 605
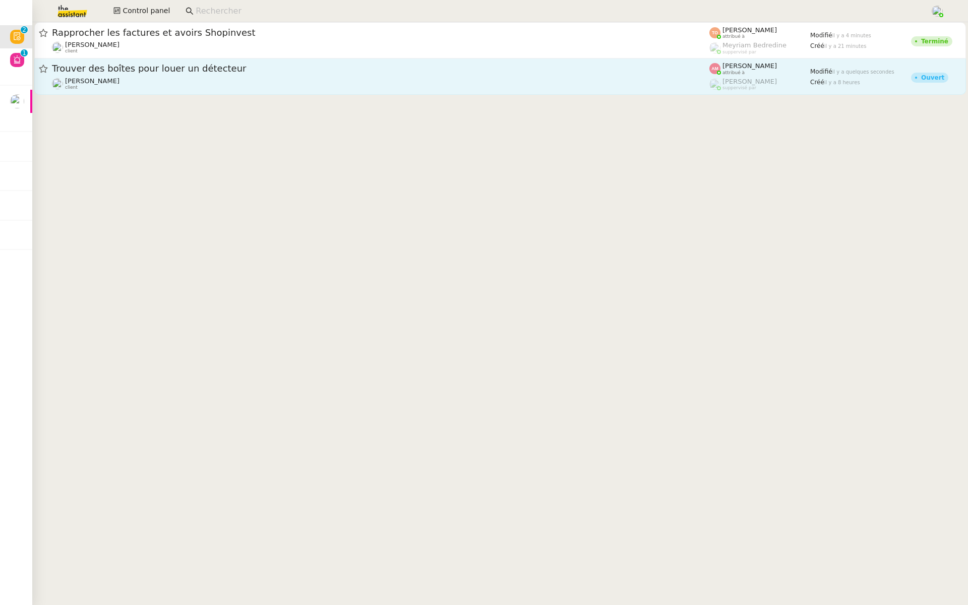
click at [206, 66] on span "Trouver des boîtes pour louer un détecteur" at bounding box center [381, 68] width 658 height 9
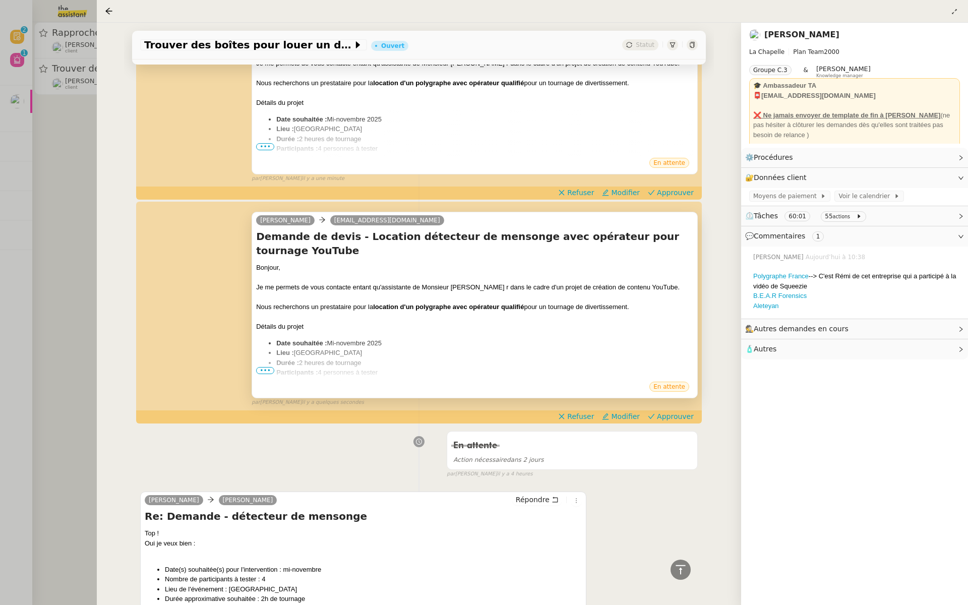
scroll to position [512, 0]
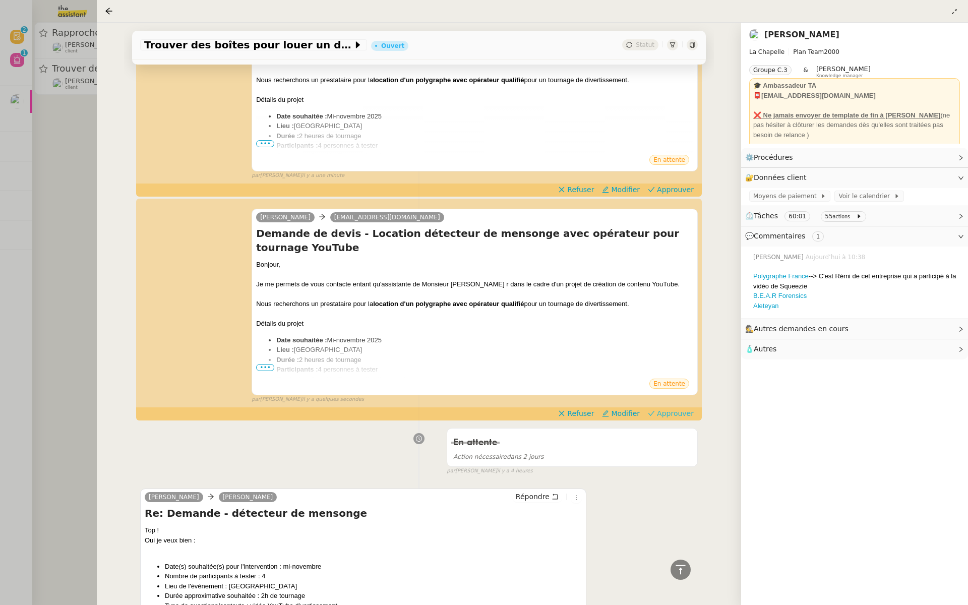
click at [684, 412] on span "Approuver" at bounding box center [675, 413] width 37 height 10
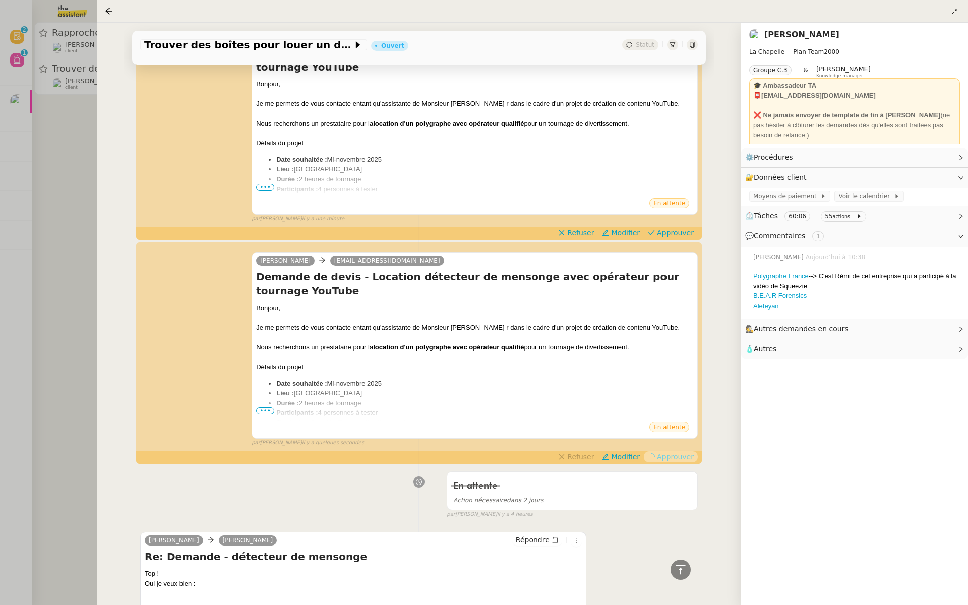
scroll to position [460, 0]
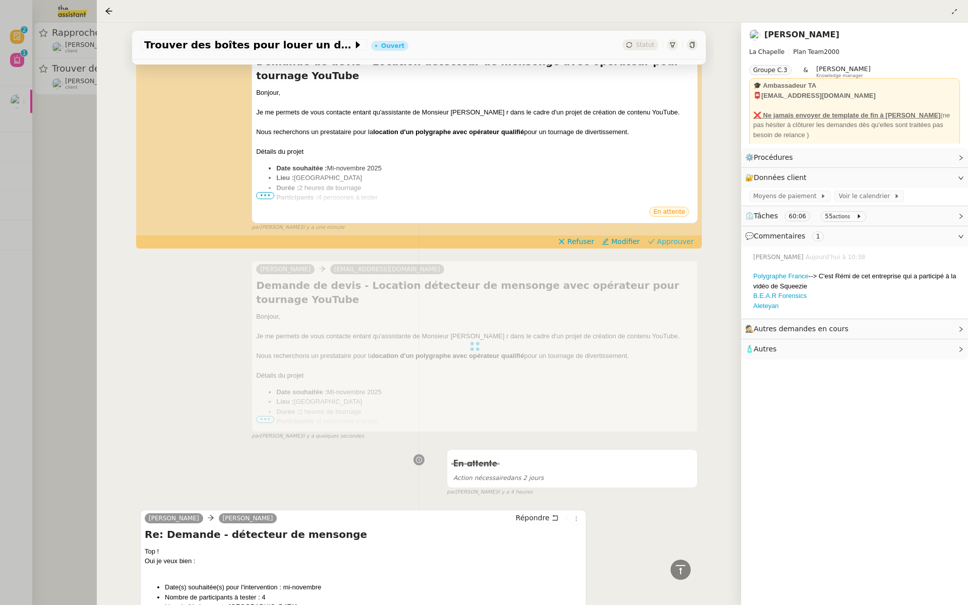
click at [684, 240] on span "Approuver" at bounding box center [675, 241] width 37 height 10
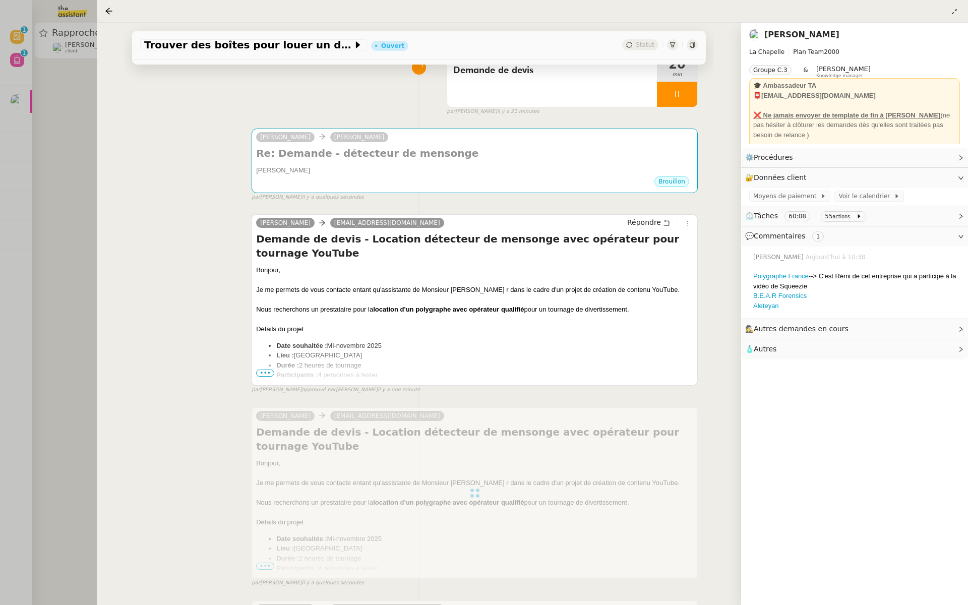
scroll to position [0, 0]
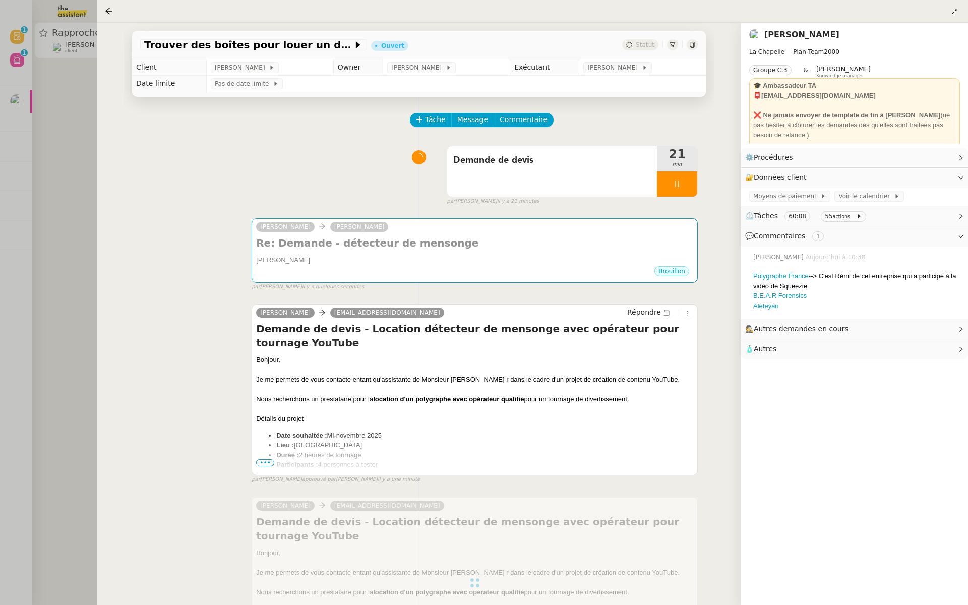
click at [66, 167] on div at bounding box center [484, 302] width 968 height 605
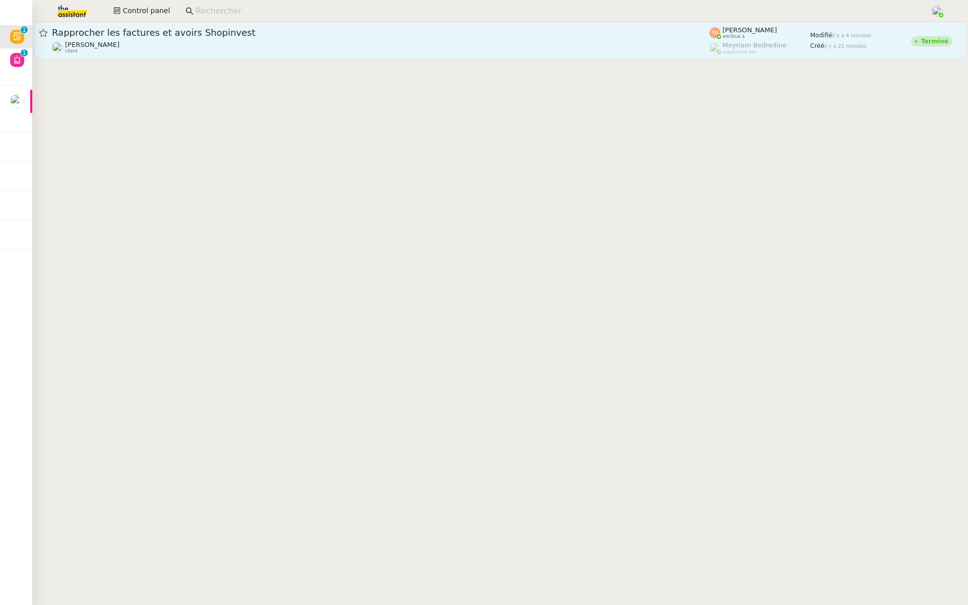
click at [144, 28] on span "Rapprocher les factures et avoirs Shopinvest" at bounding box center [381, 32] width 658 height 9
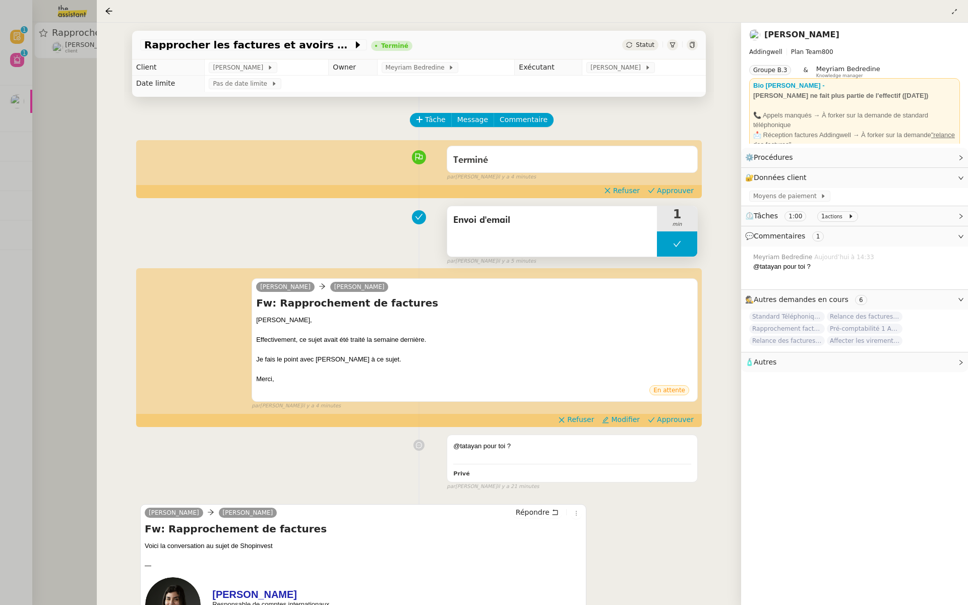
scroll to position [87, 0]
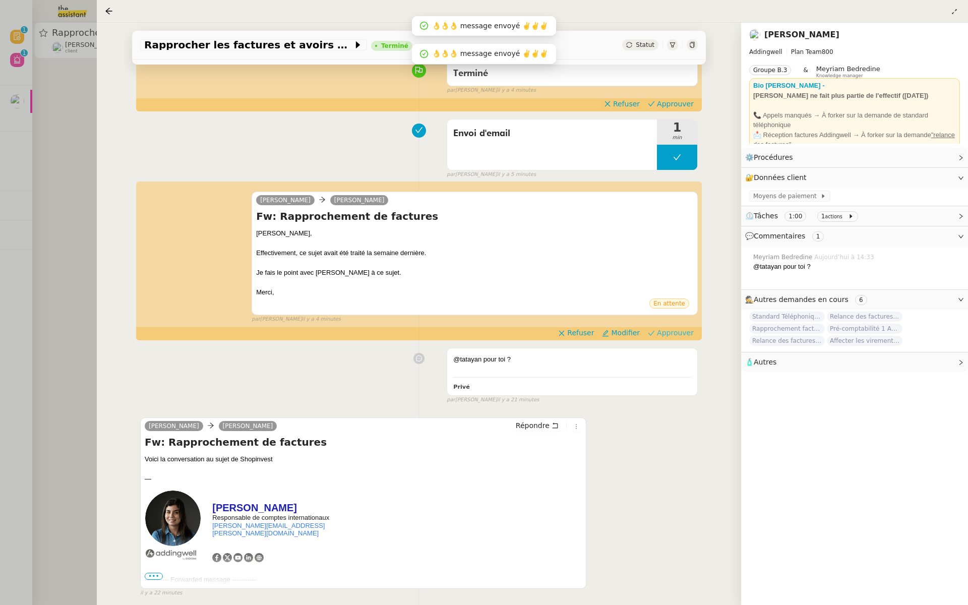
click at [670, 335] on span "Approuver" at bounding box center [675, 333] width 37 height 10
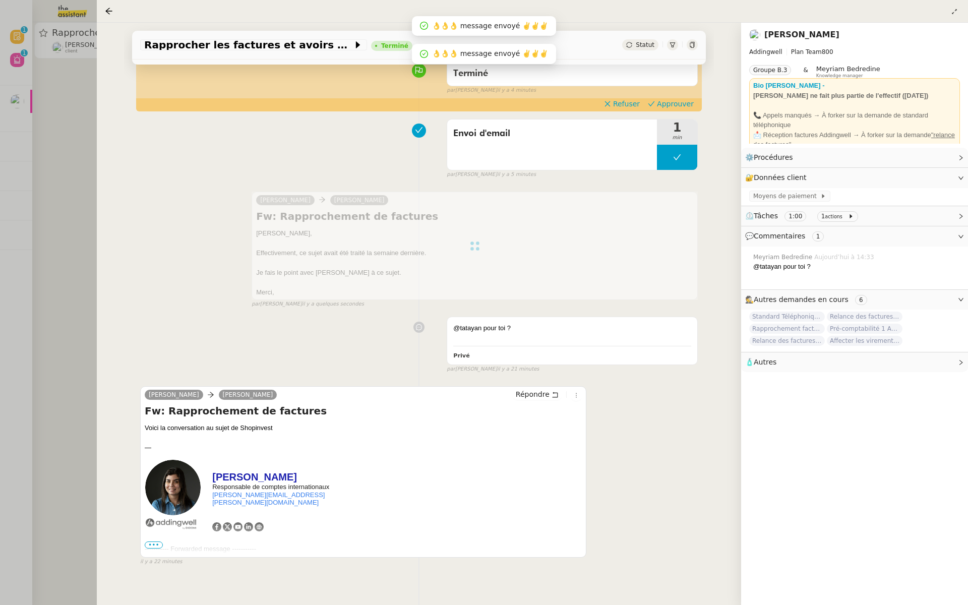
scroll to position [0, 0]
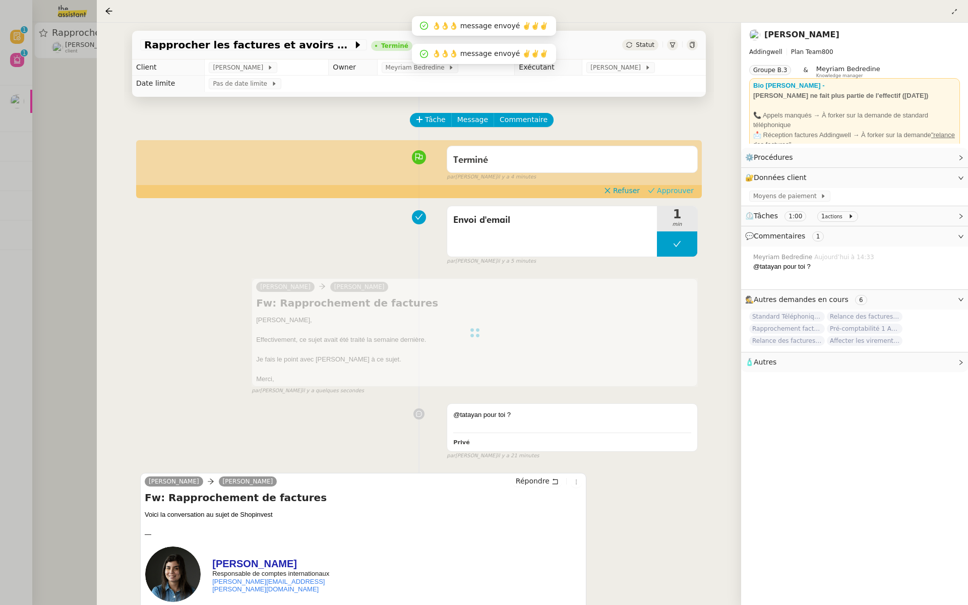
click at [671, 194] on span "Approuver" at bounding box center [675, 191] width 37 height 10
click at [68, 129] on div at bounding box center [484, 302] width 968 height 605
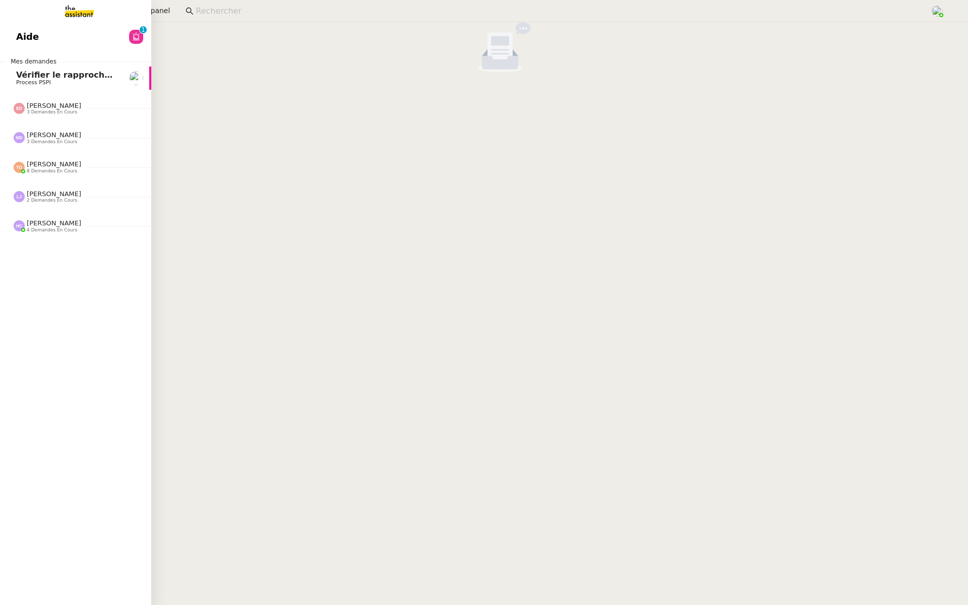
click at [36, 46] on link "Aide 0 1 2 3 4 5 6 7 8 9" at bounding box center [75, 36] width 151 height 23
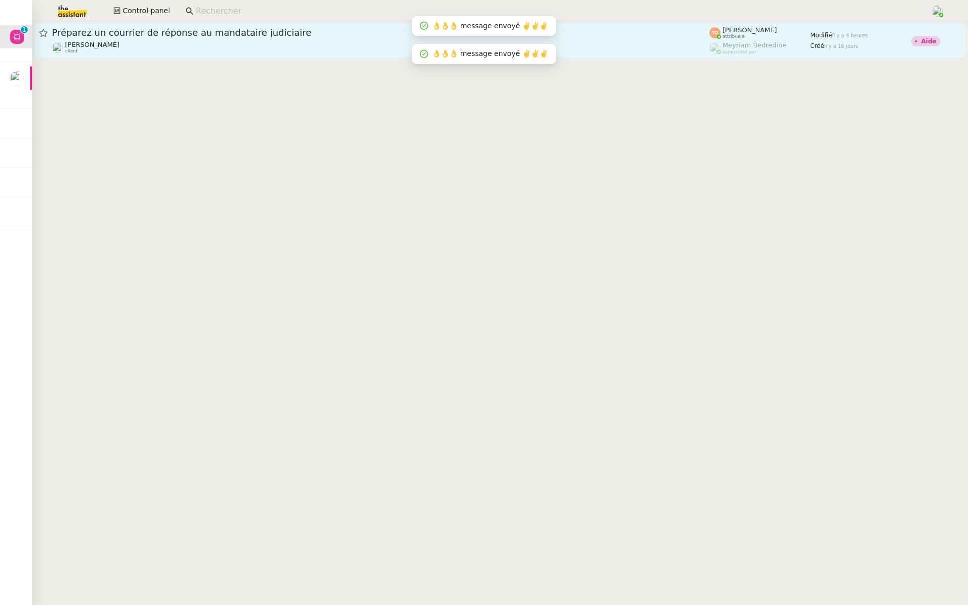
click at [132, 31] on span "Préparez un courrier de réponse au mandataire judiciaire" at bounding box center [381, 32] width 658 height 9
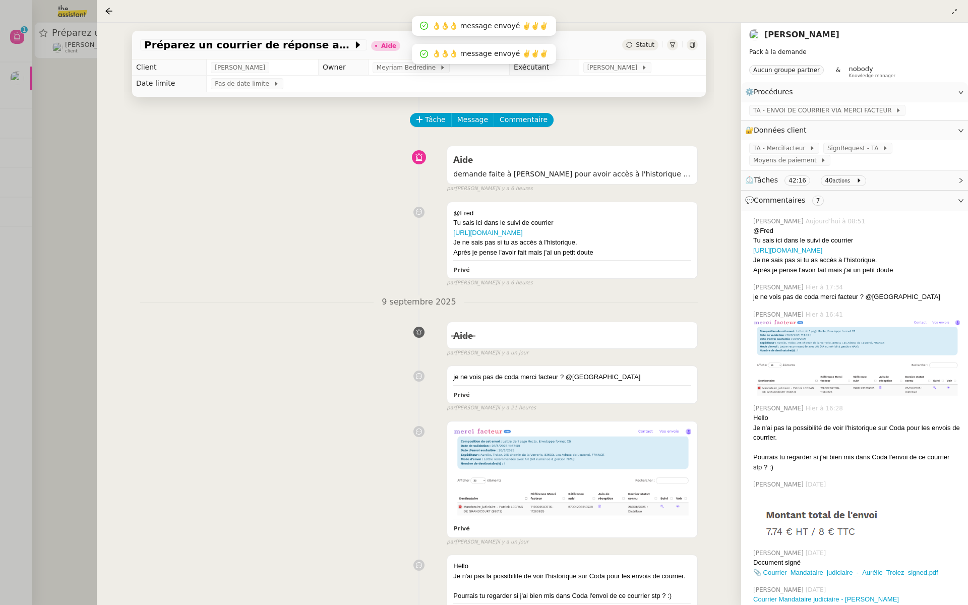
click at [62, 148] on div at bounding box center [484, 302] width 968 height 605
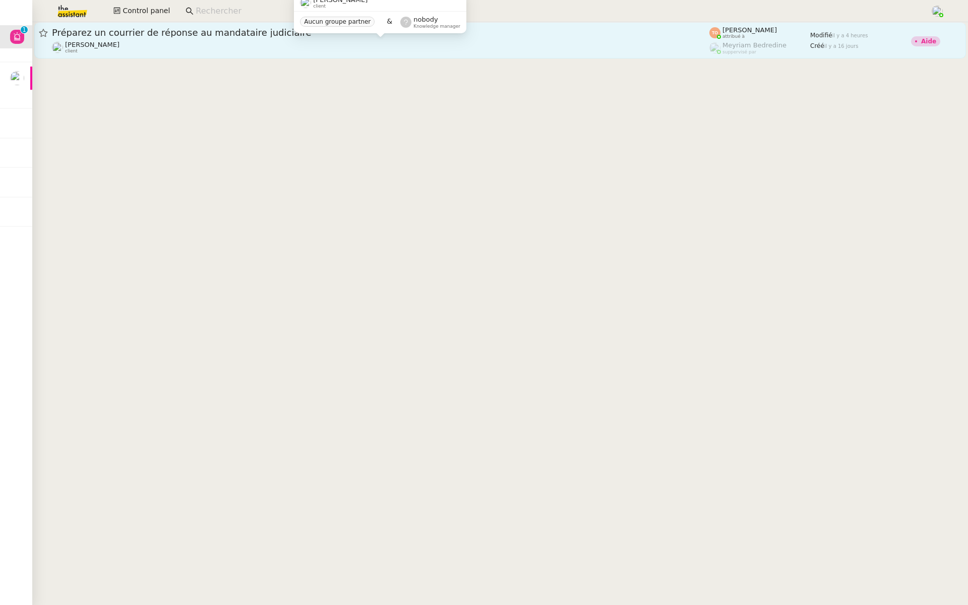
click at [432, 42] on div "[PERSON_NAME] client" at bounding box center [381, 47] width 658 height 13
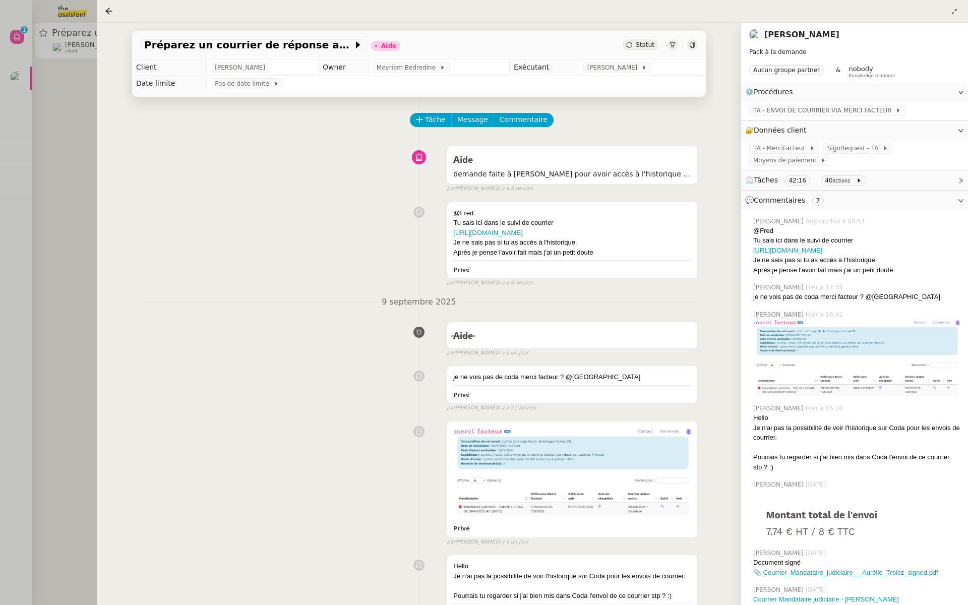
click at [15, 120] on div at bounding box center [484, 302] width 968 height 605
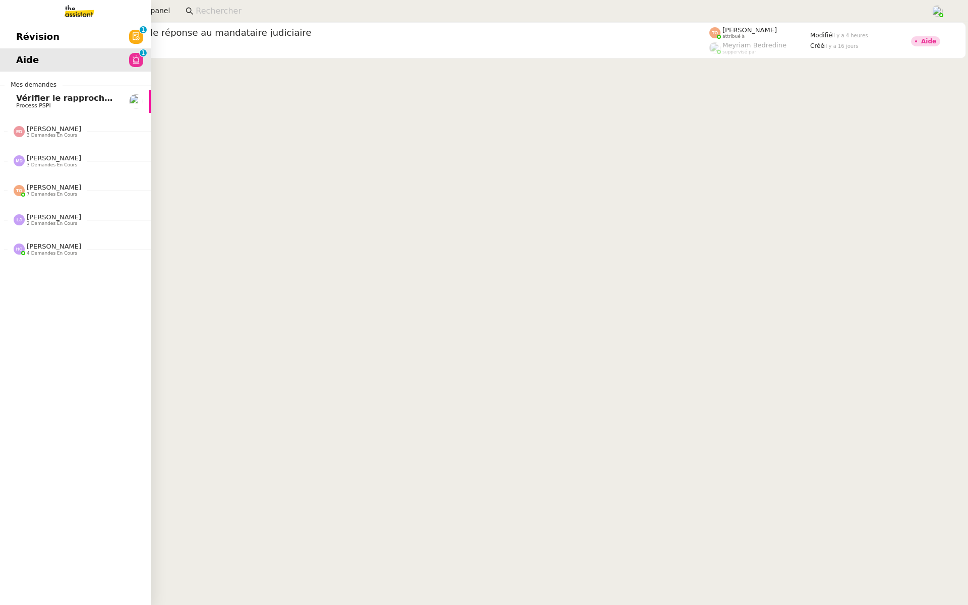
click at [21, 31] on span "Révision" at bounding box center [37, 36] width 43 height 15
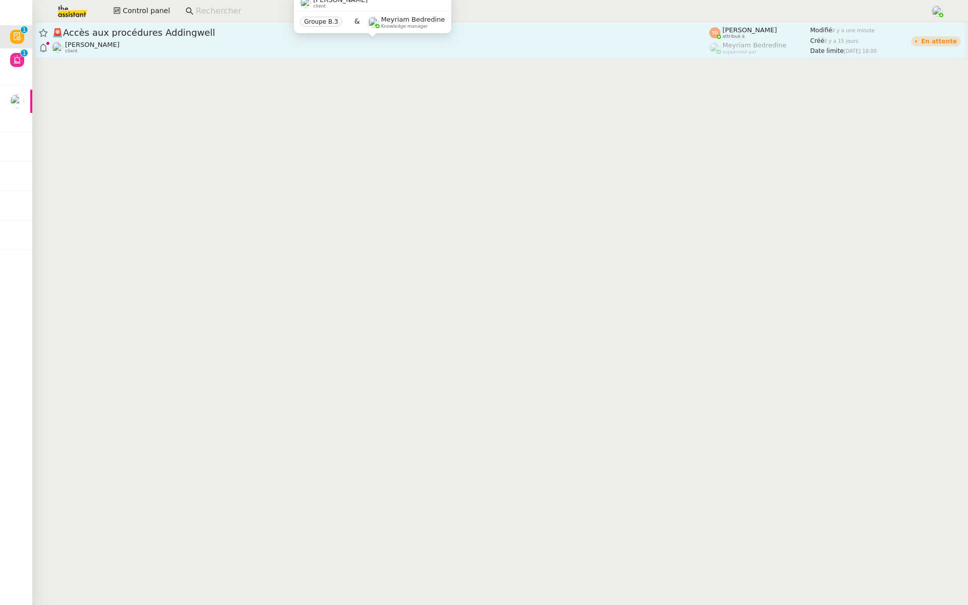
click at [208, 46] on div "Mathilde Borel client" at bounding box center [381, 47] width 658 height 13
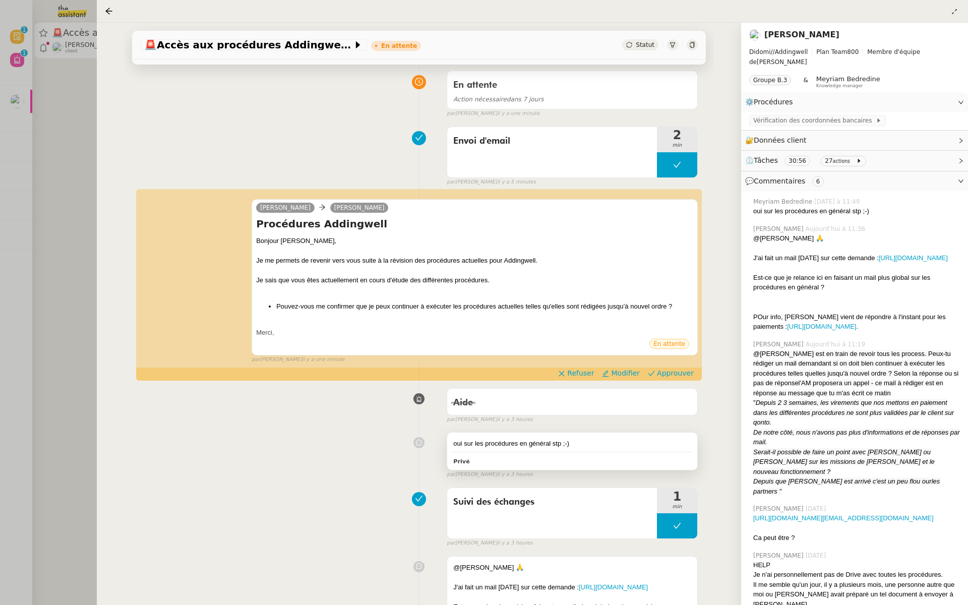
scroll to position [85, 0]
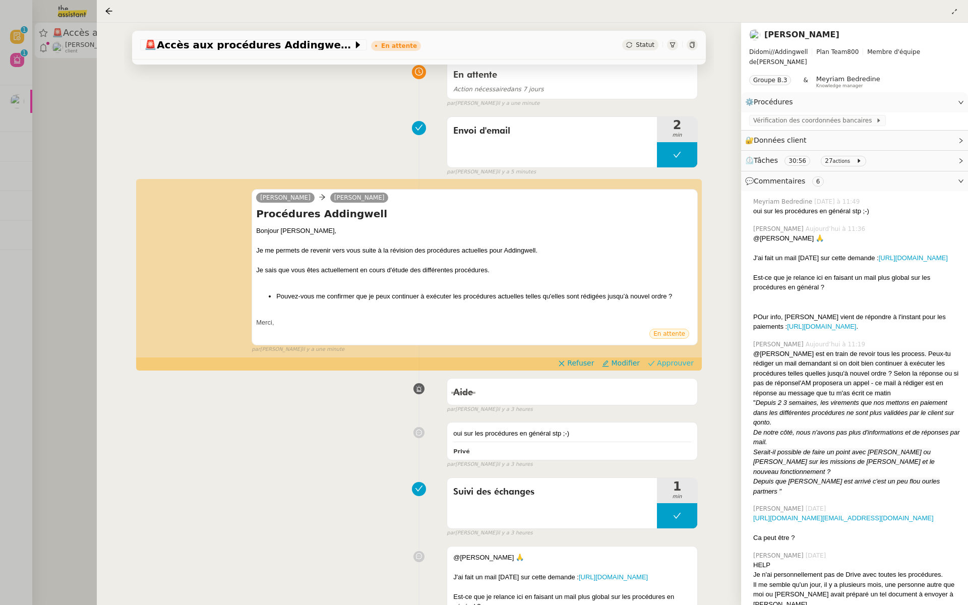
click at [684, 361] on span "Approuver" at bounding box center [675, 363] width 37 height 10
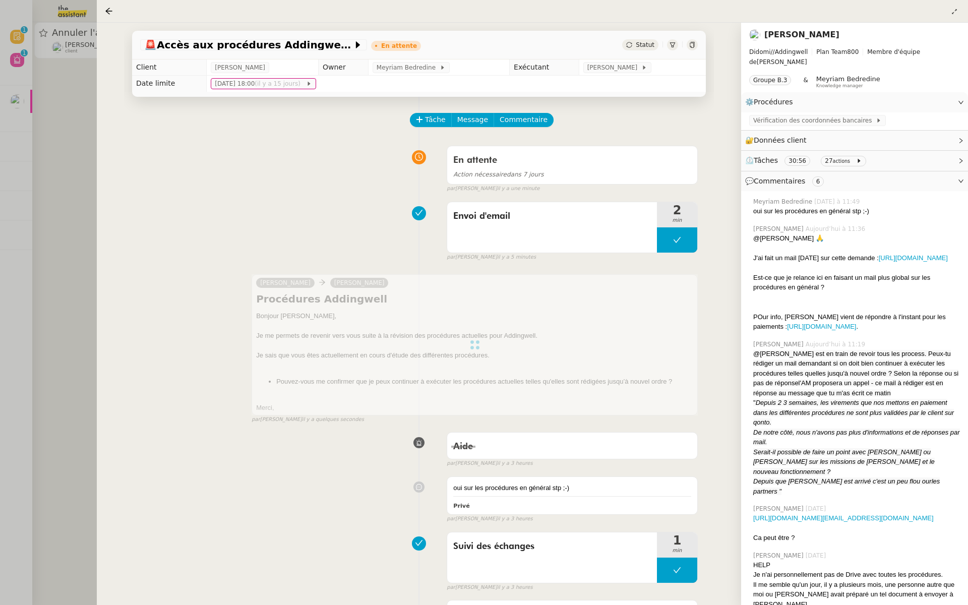
click at [81, 169] on div at bounding box center [484, 302] width 968 height 605
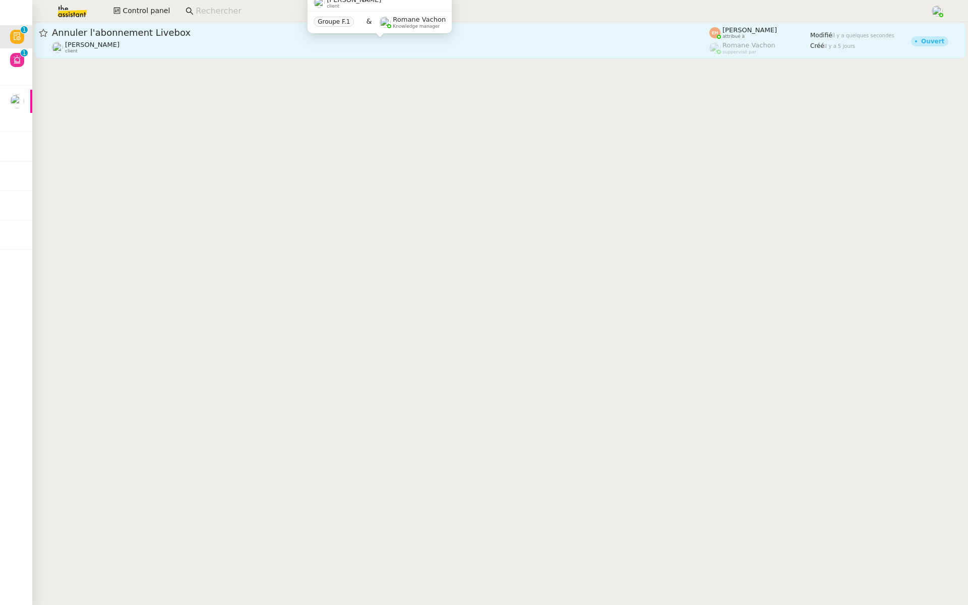
click at [144, 41] on div "Quang Tam NGUYEN client" at bounding box center [381, 47] width 658 height 13
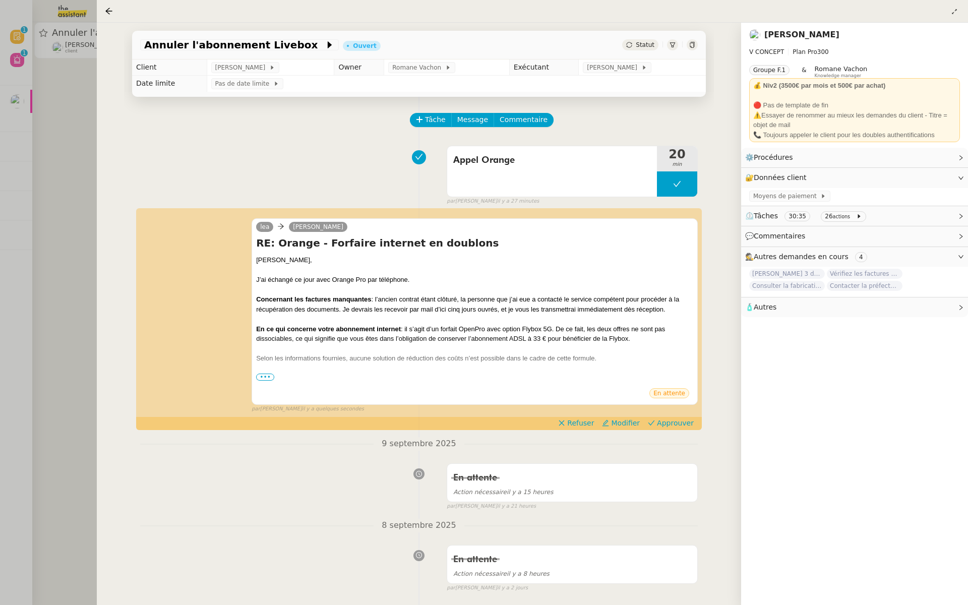
click at [27, 234] on div at bounding box center [484, 302] width 968 height 605
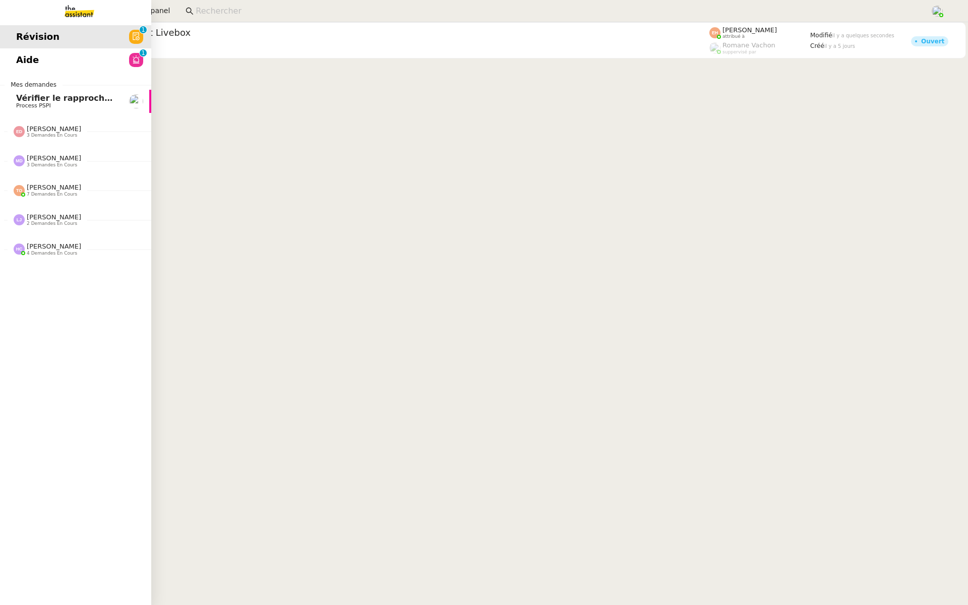
click at [18, 59] on span "Aide" at bounding box center [27, 59] width 23 height 15
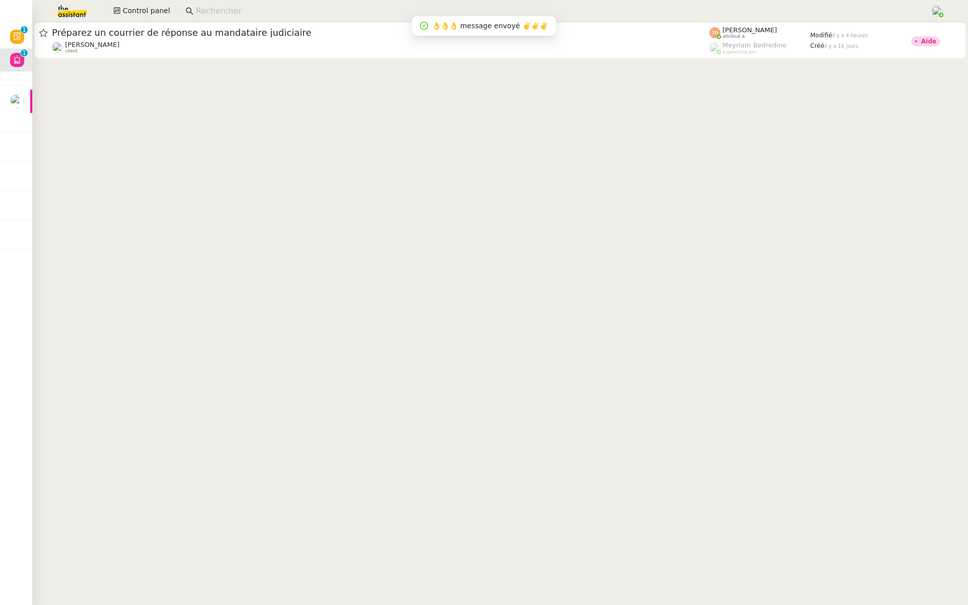
click at [69, 14] on img at bounding box center [64, 11] width 78 height 22
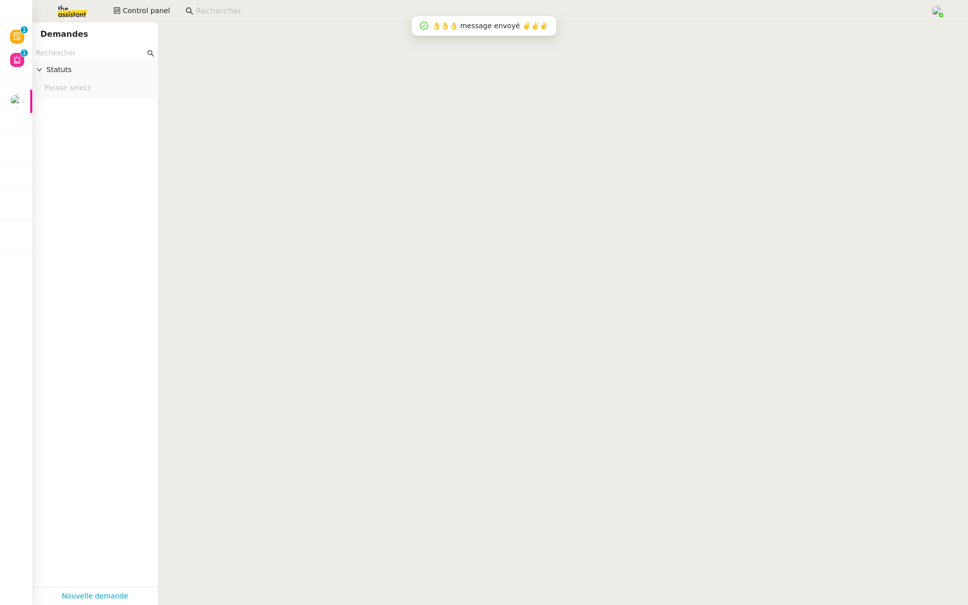
click at [65, 49] on input "text" at bounding box center [90, 53] width 109 height 12
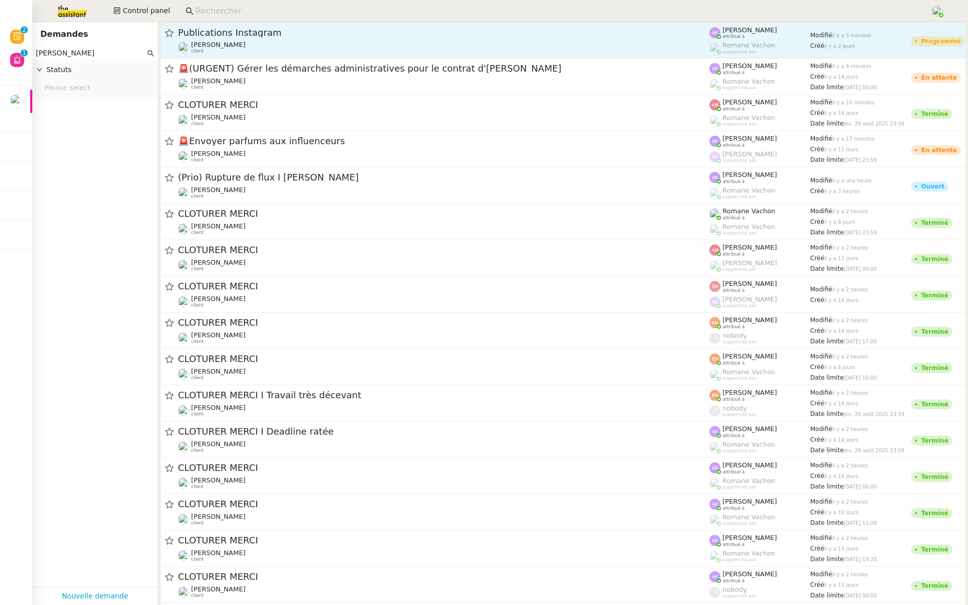
type input "pierre mergui"
click at [303, 40] on div "Publications Instagram Pierre Mergui client" at bounding box center [443, 40] width 531 height 27
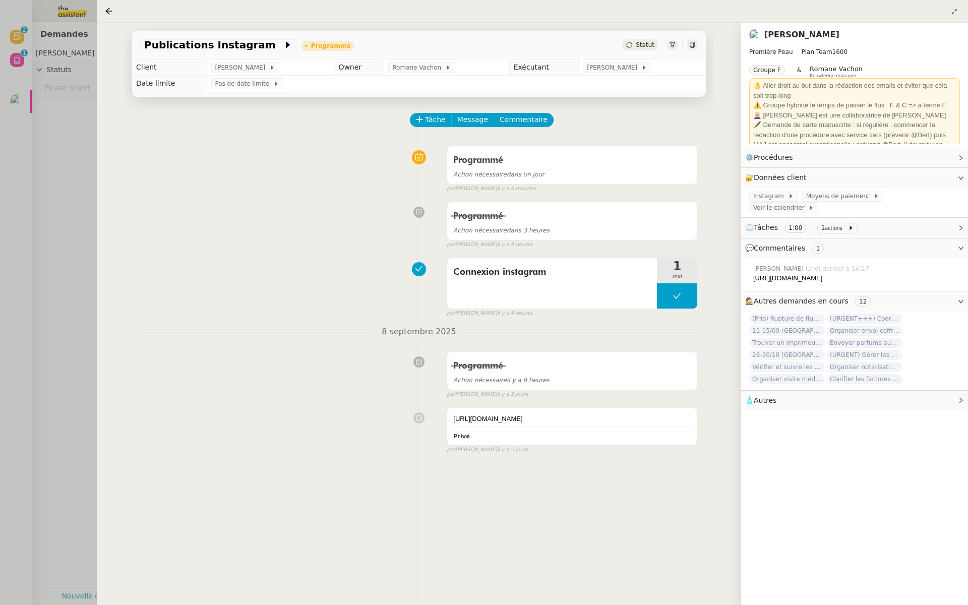
click at [55, 203] on div at bounding box center [484, 302] width 968 height 605
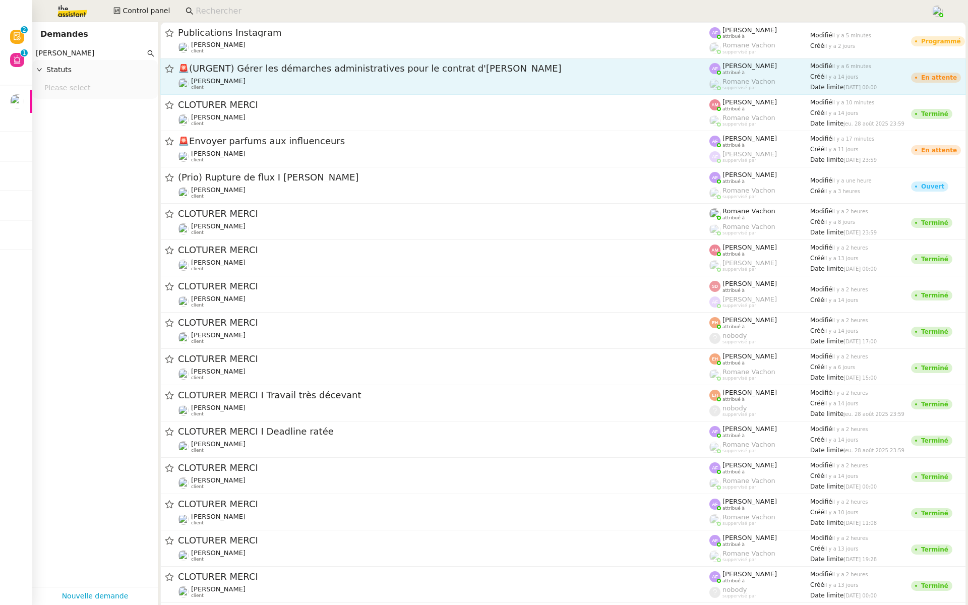
click at [286, 75] on div "🚨 (URGENT) Gérer les démarches administratives pour le contrat d'Ana Pierre Mer…" at bounding box center [443, 77] width 531 height 28
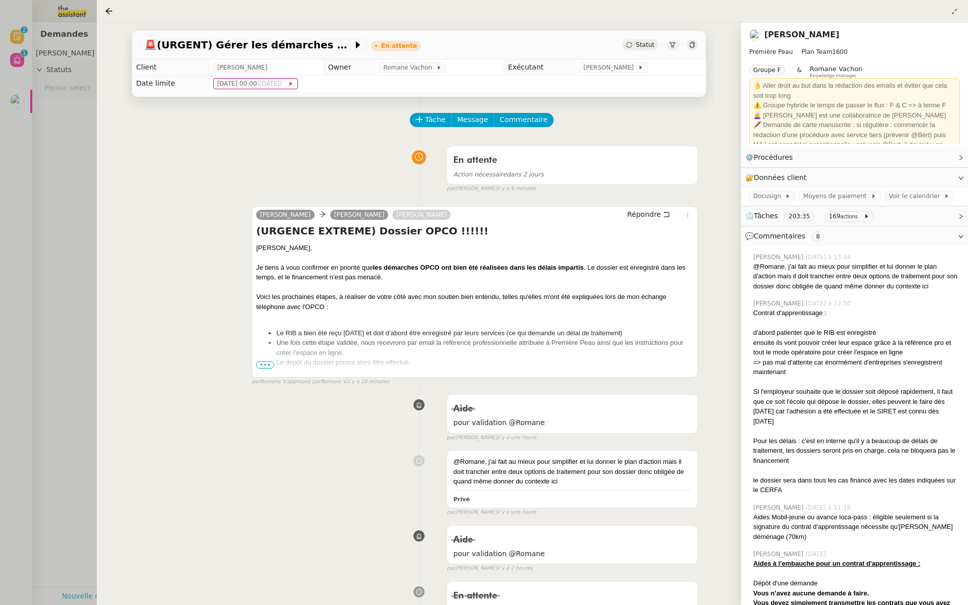
click at [262, 367] on span "•••" at bounding box center [265, 365] width 18 height 7
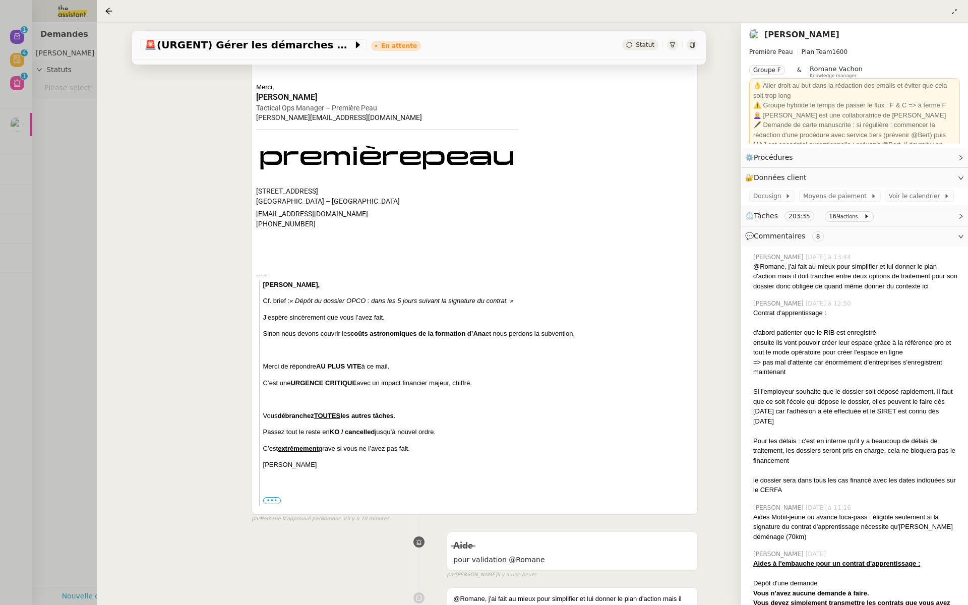
scroll to position [562, 0]
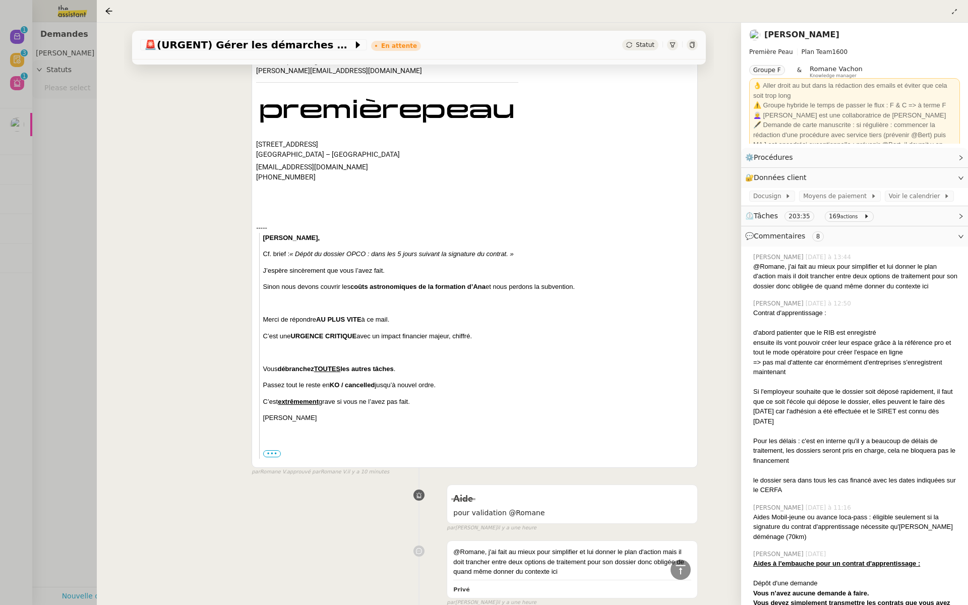
click at [53, 218] on div at bounding box center [484, 302] width 968 height 605
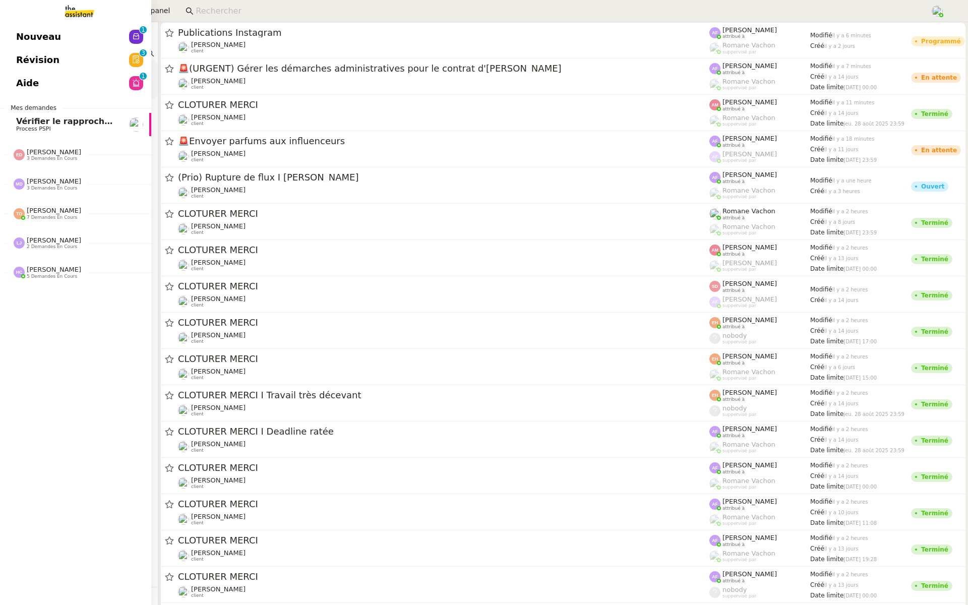
click at [15, 59] on link "Révision 0 1 2 3 4 5 6 7 8 9" at bounding box center [75, 59] width 151 height 23
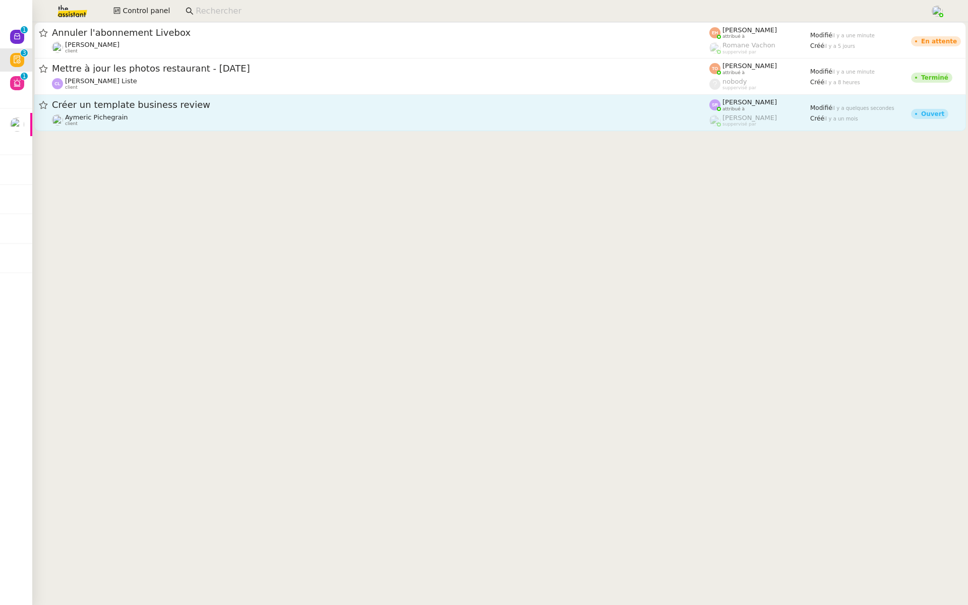
click at [161, 108] on span "Créer un template business review" at bounding box center [381, 104] width 658 height 9
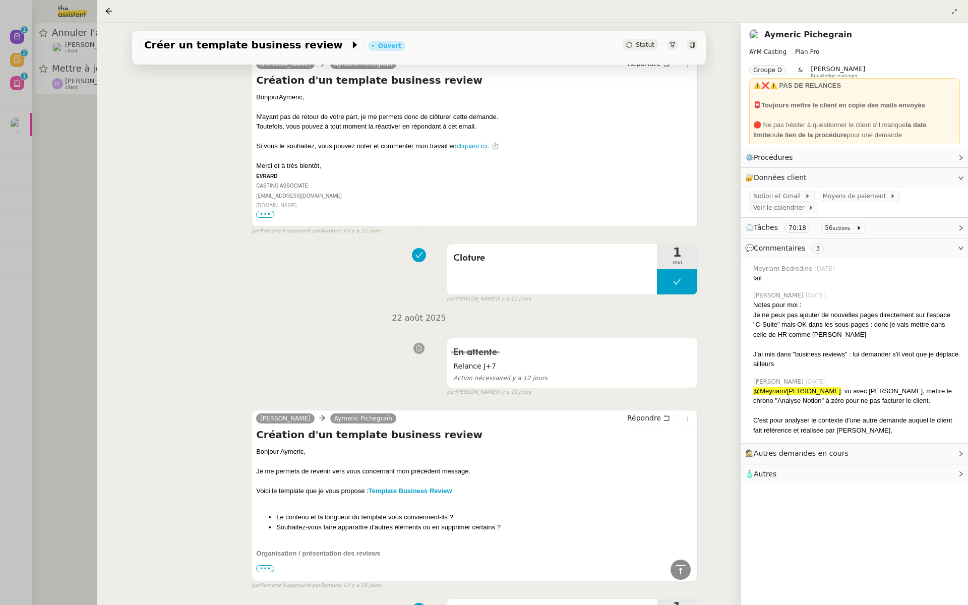
scroll to position [434, 0]
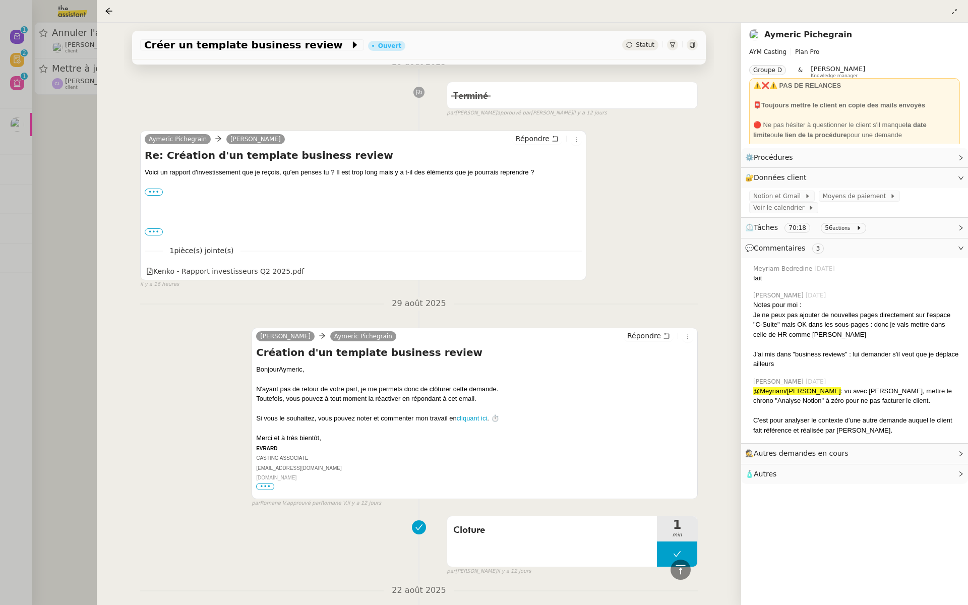
click at [17, 162] on div at bounding box center [484, 302] width 968 height 605
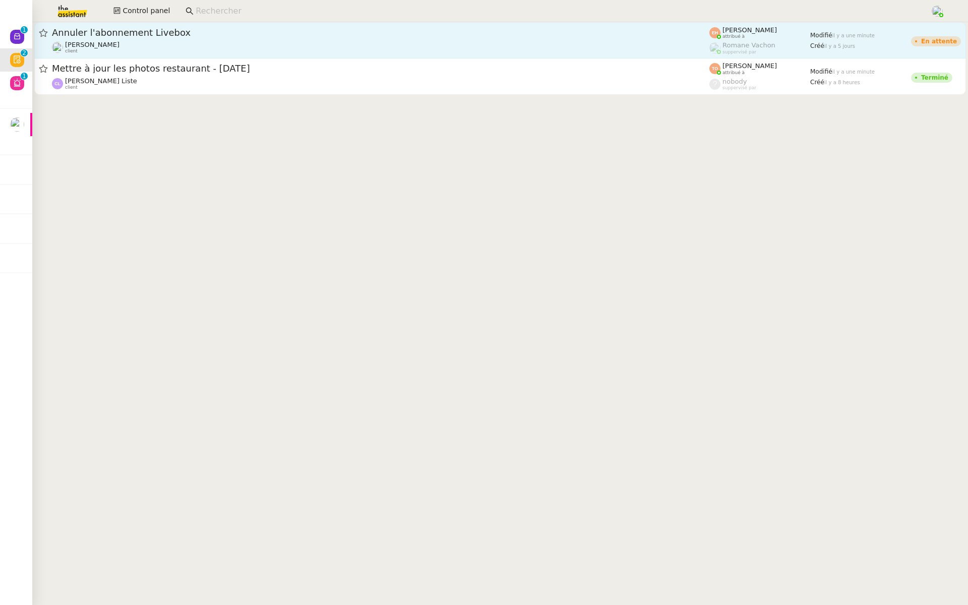
click at [163, 33] on span "Annuler l'abonnement Livebox" at bounding box center [381, 32] width 658 height 9
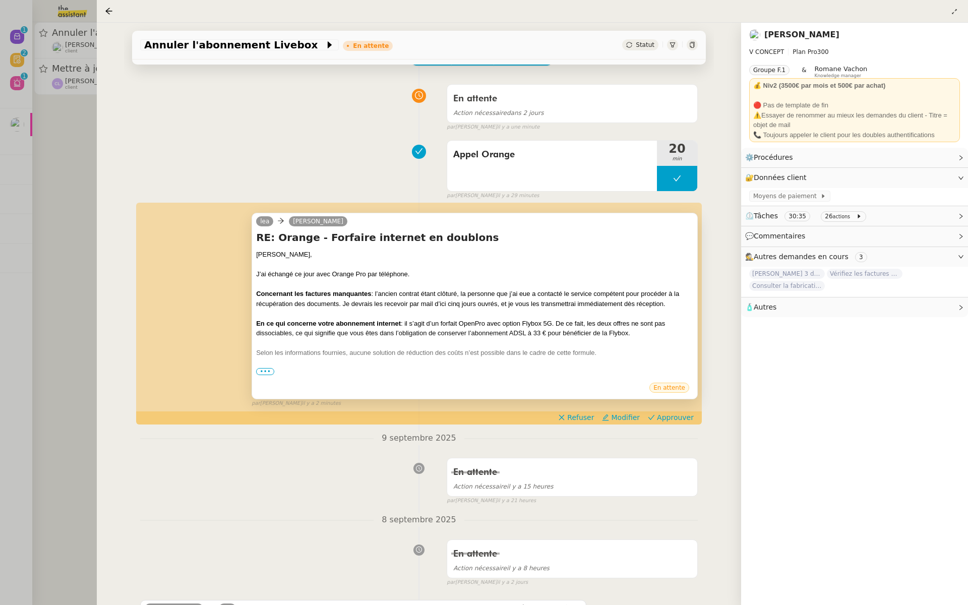
scroll to position [109, 0]
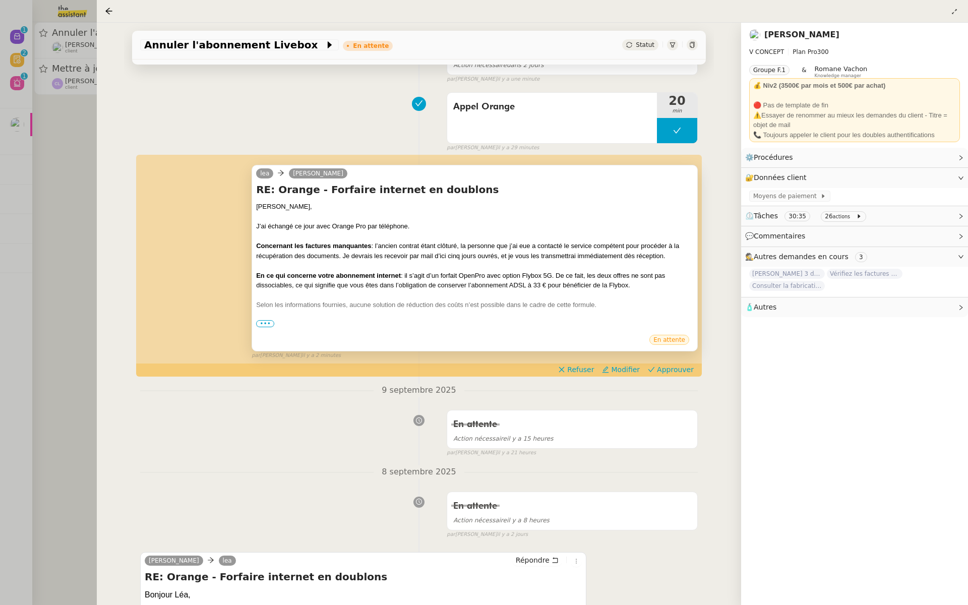
click at [263, 326] on div "Merci." at bounding box center [474, 325] width 437 height 10
click at [78, 203] on div at bounding box center [484, 302] width 968 height 605
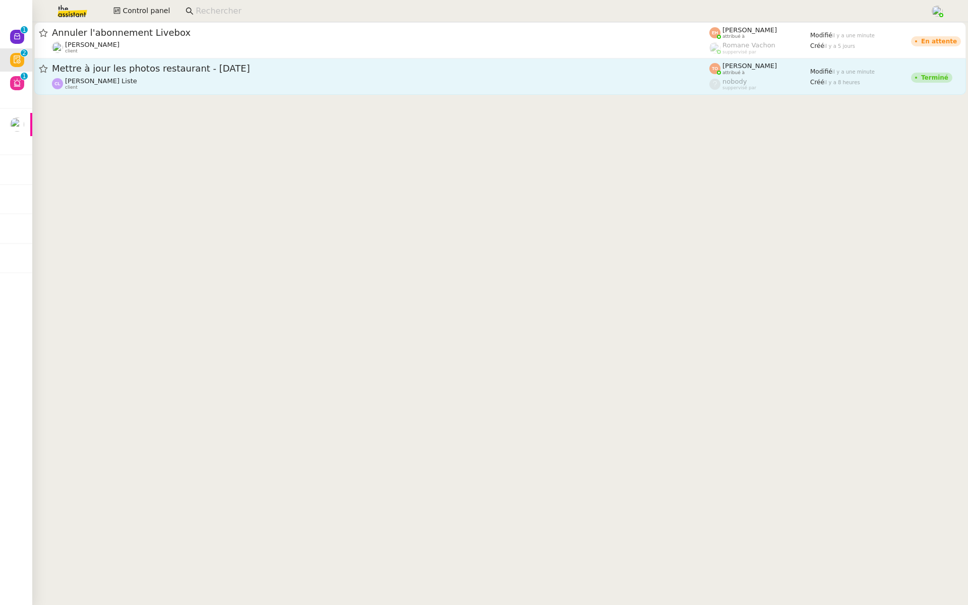
click at [198, 67] on span "Mettre à jour les photos restaurant - 10 septembre 2025" at bounding box center [381, 68] width 658 height 9
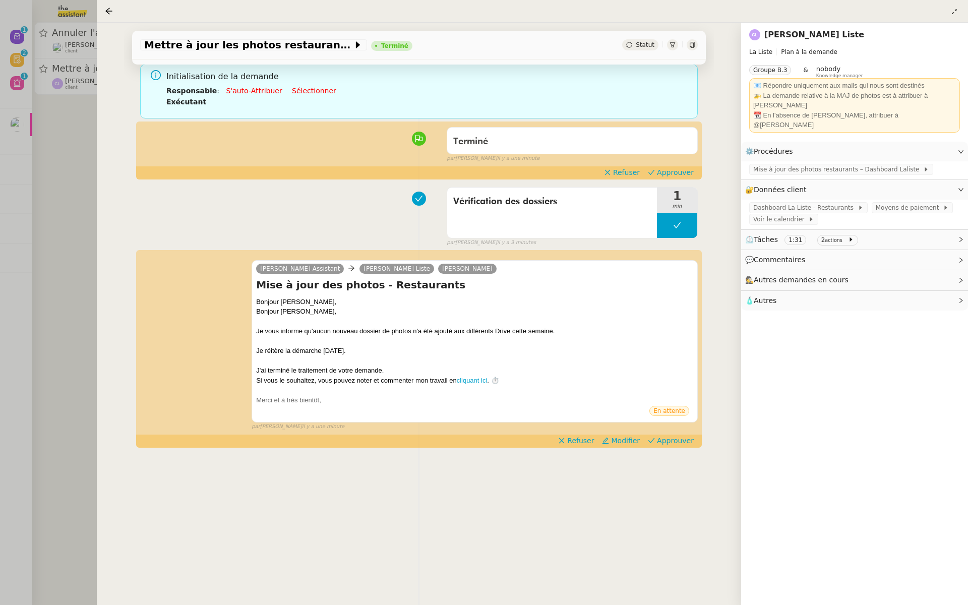
scroll to position [125, 0]
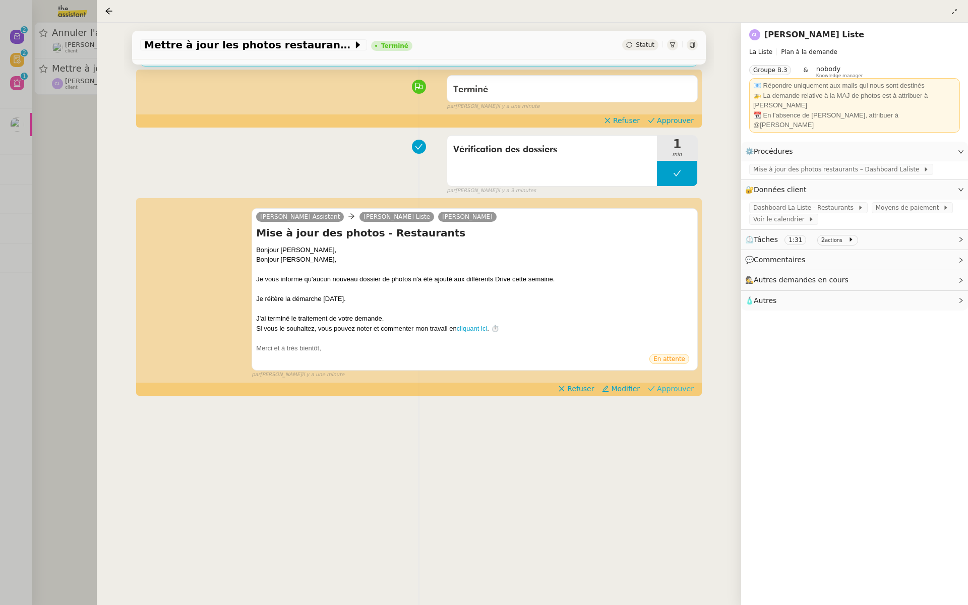
click at [671, 388] on span "Approuver" at bounding box center [675, 389] width 37 height 10
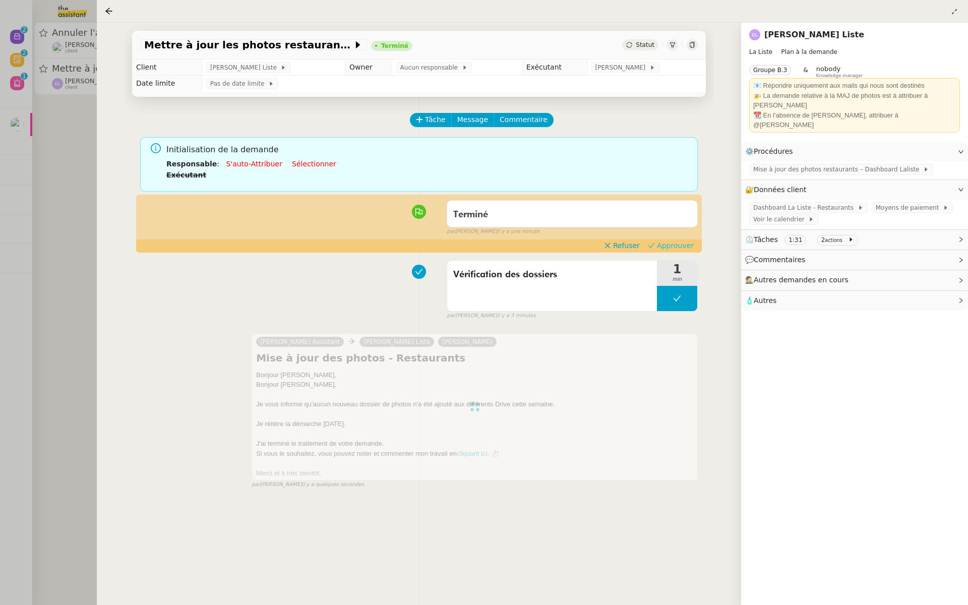
click at [671, 248] on span "Approuver" at bounding box center [675, 246] width 37 height 10
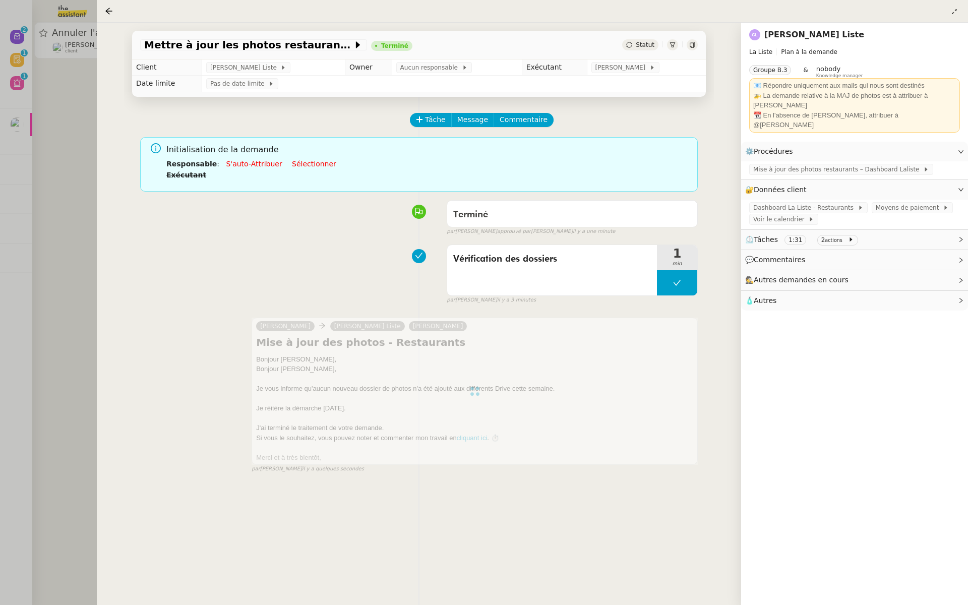
click at [52, 146] on div at bounding box center [484, 302] width 968 height 605
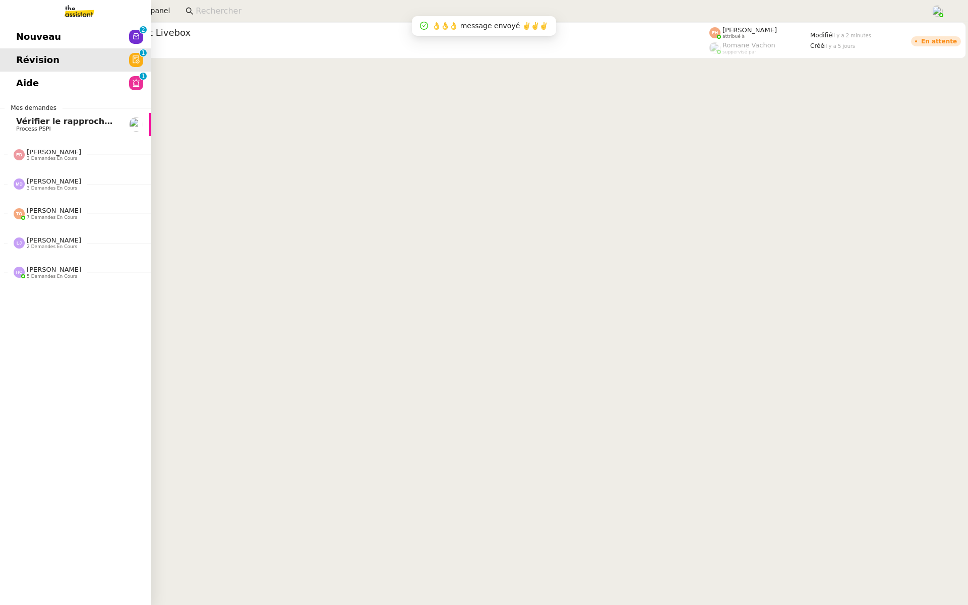
click at [16, 33] on span "Nouveau" at bounding box center [38, 36] width 45 height 15
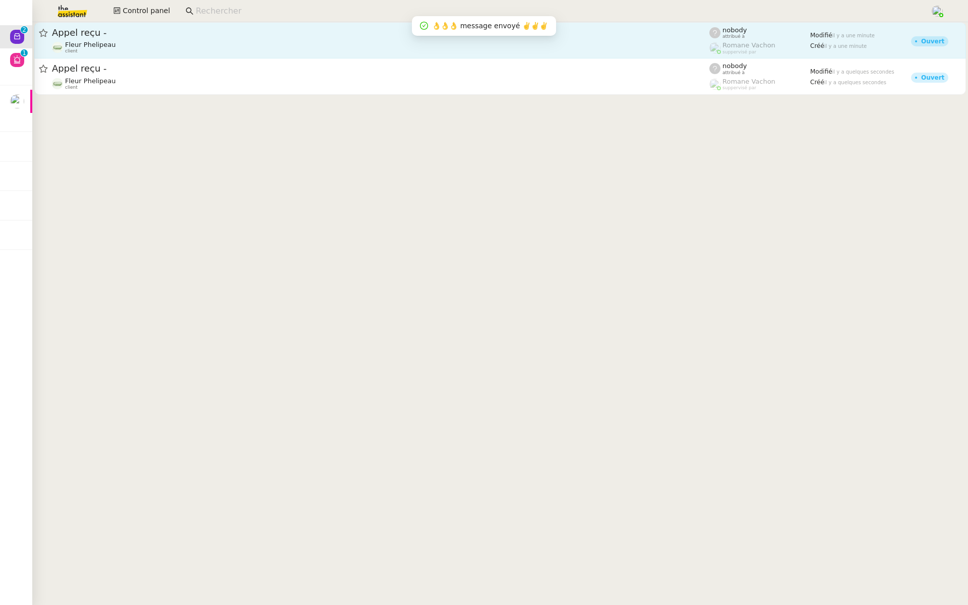
click at [112, 31] on span "Appel reçu -" at bounding box center [381, 32] width 658 height 9
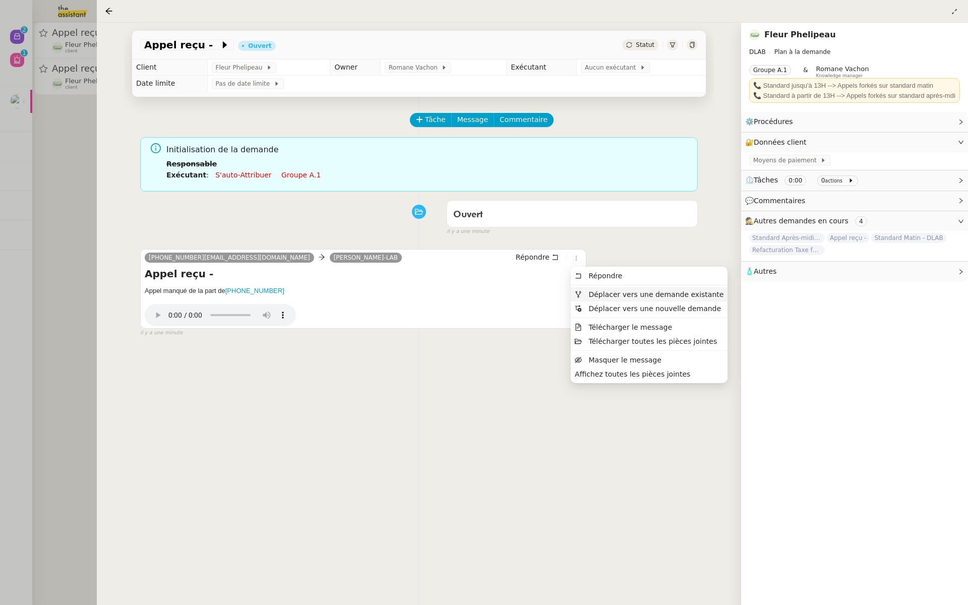
click at [589, 294] on span "Déplacer vers une demande existante" at bounding box center [655, 294] width 135 height 8
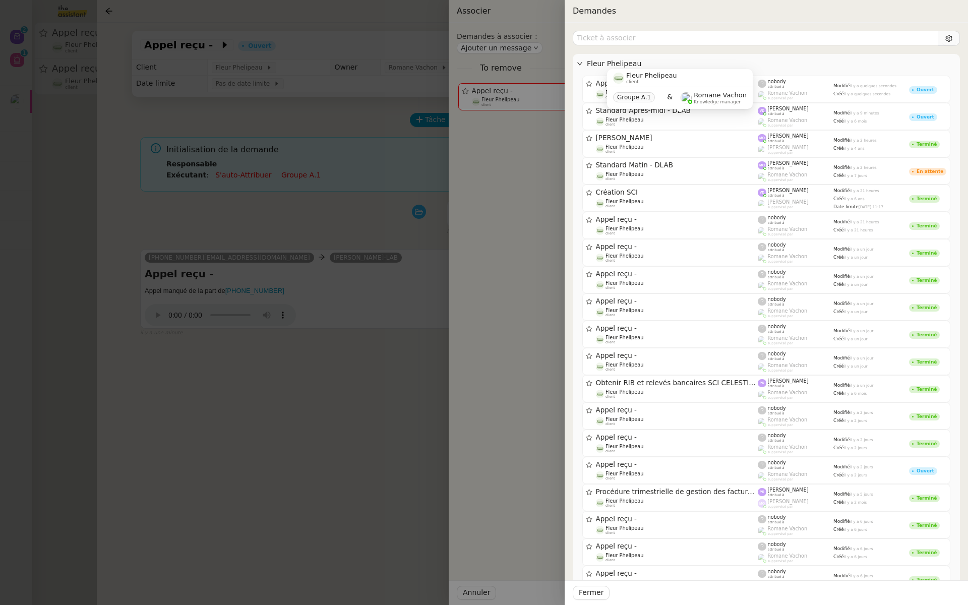
click at [740, 114] on div "Fleur Phelipeau client Groupe A.1 & Romane Vachon Knowledge manager" at bounding box center [680, 92] width 146 height 47
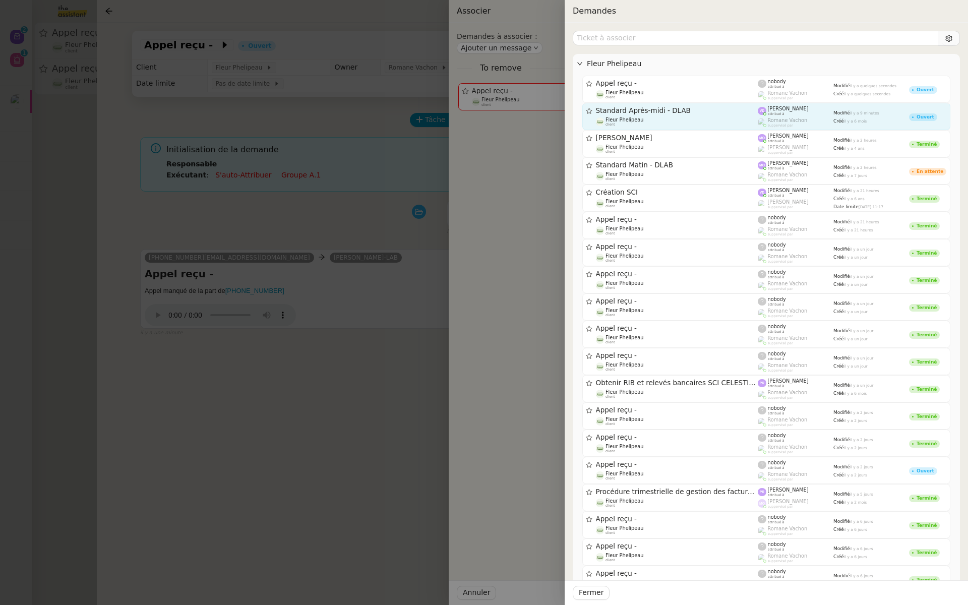
click at [754, 109] on span "Standard Après-midi - DLAB" at bounding box center [677, 110] width 162 height 7
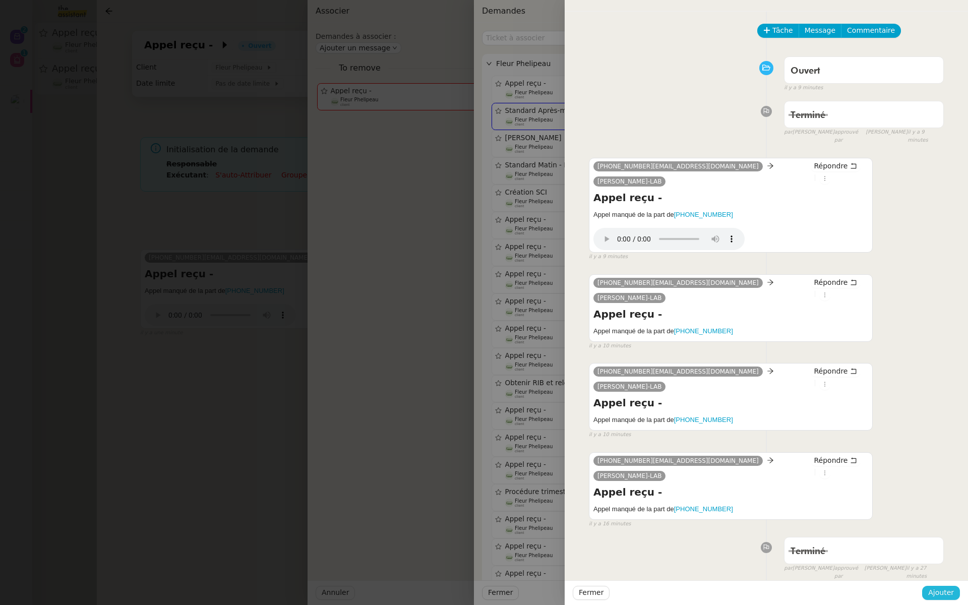
click at [945, 598] on span "Ajouter" at bounding box center [941, 593] width 26 height 12
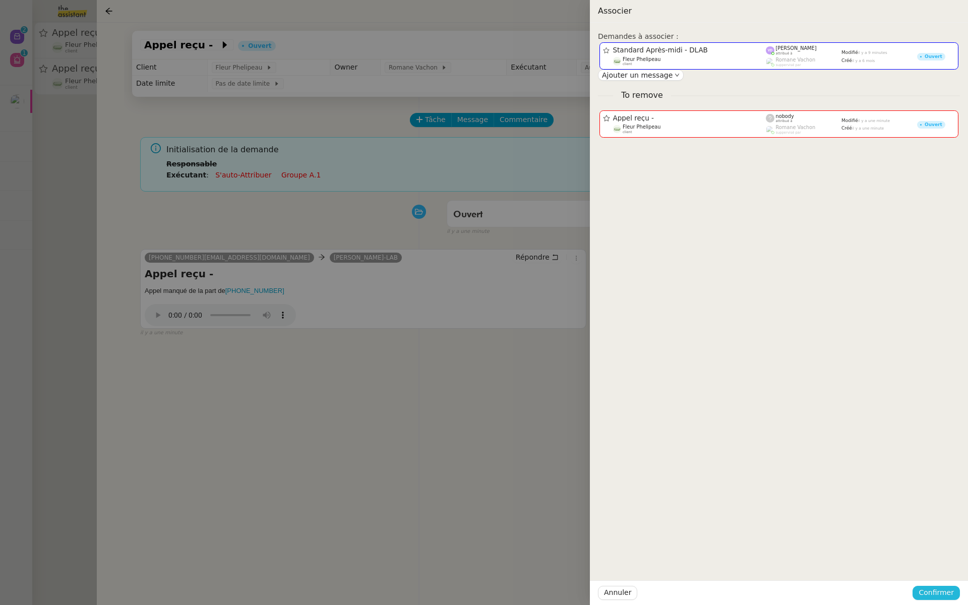
click at [945, 598] on span "Confirmer" at bounding box center [936, 593] width 35 height 12
click at [939, 566] on span "Ajouter" at bounding box center [937, 566] width 26 height 10
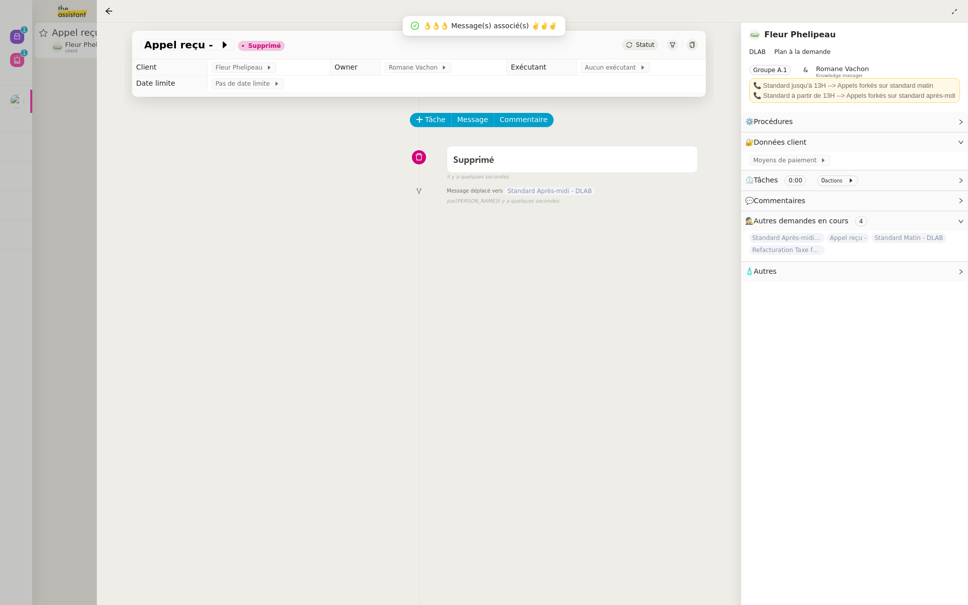
click at [65, 193] on div at bounding box center [484, 302] width 968 height 605
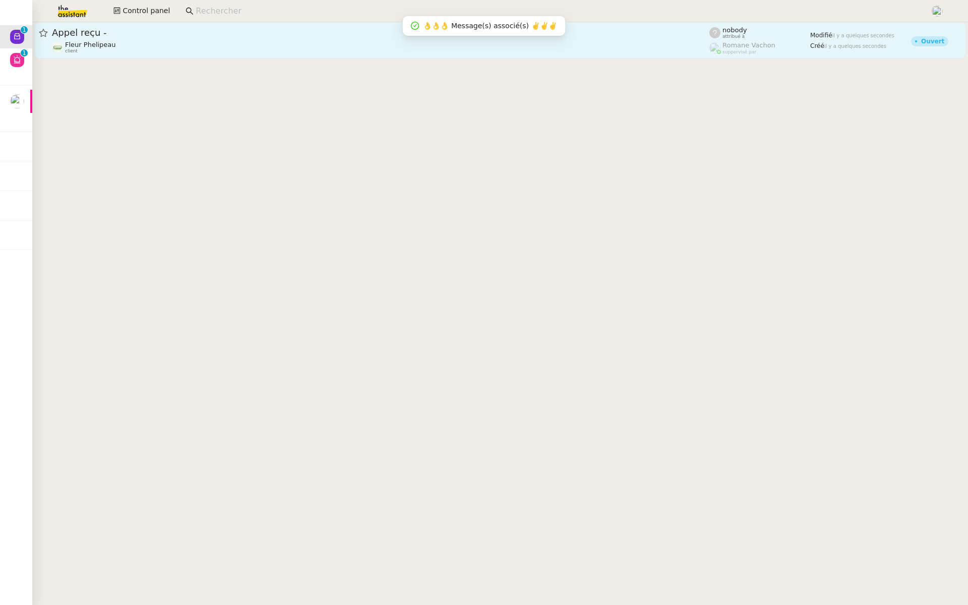
click at [214, 39] on div "Appel reçu - Fleur Phelipeau client" at bounding box center [381, 40] width 658 height 27
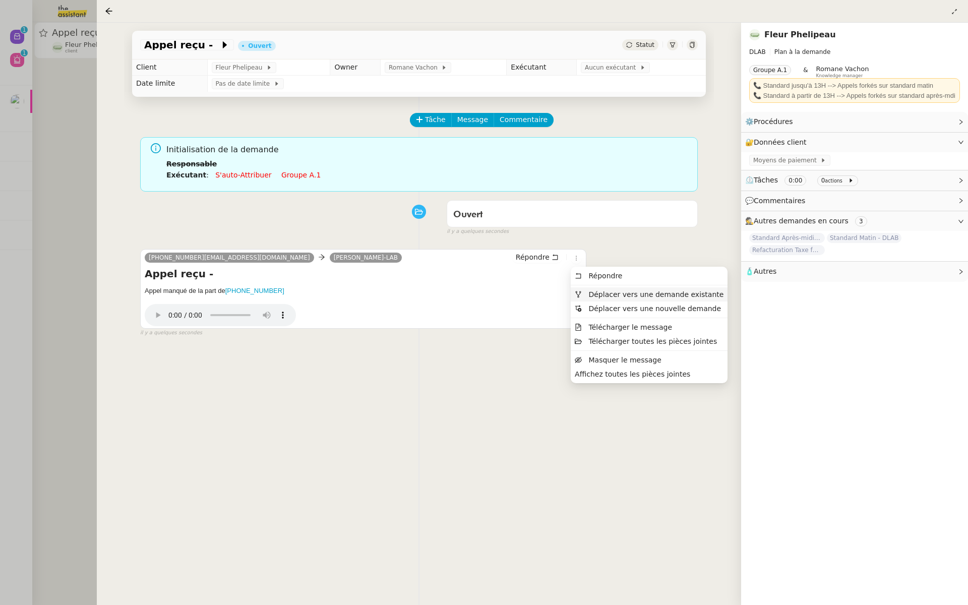
click at [600, 292] on span "Déplacer vers une demande existante" at bounding box center [655, 294] width 135 height 8
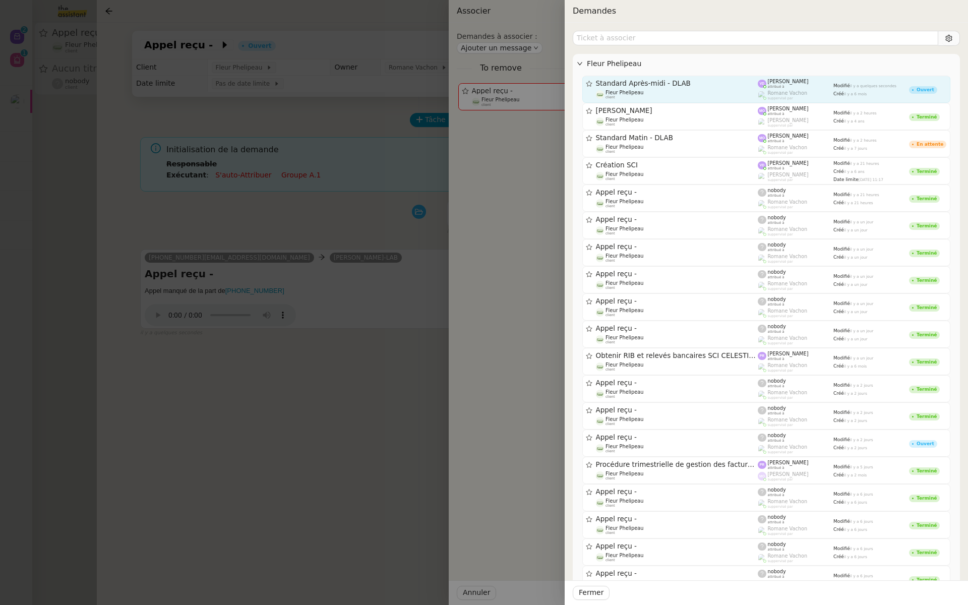
click at [682, 82] on span "Standard Après-midi - DLAB" at bounding box center [677, 83] width 162 height 7
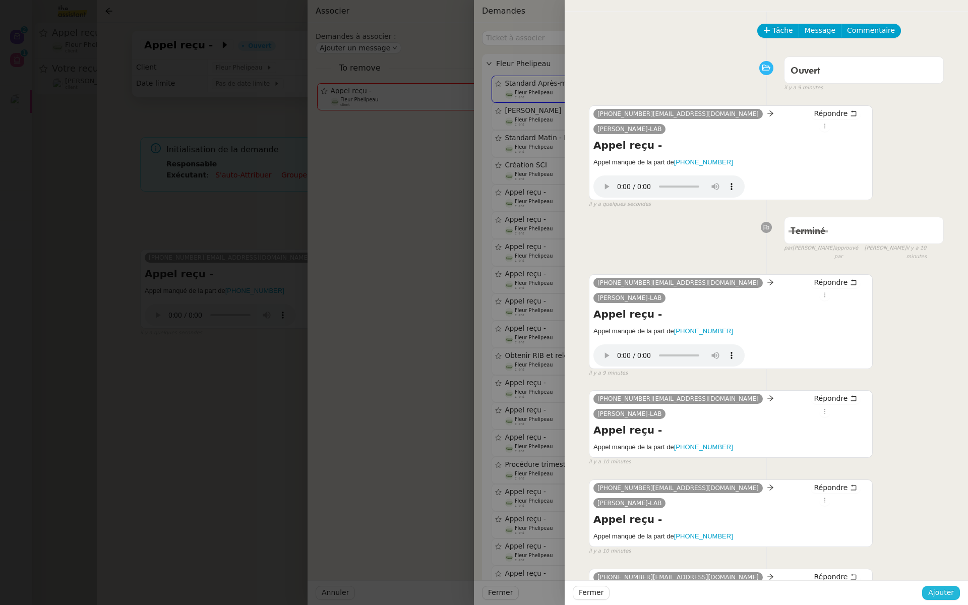
click at [943, 589] on span "Ajouter" at bounding box center [941, 593] width 26 height 12
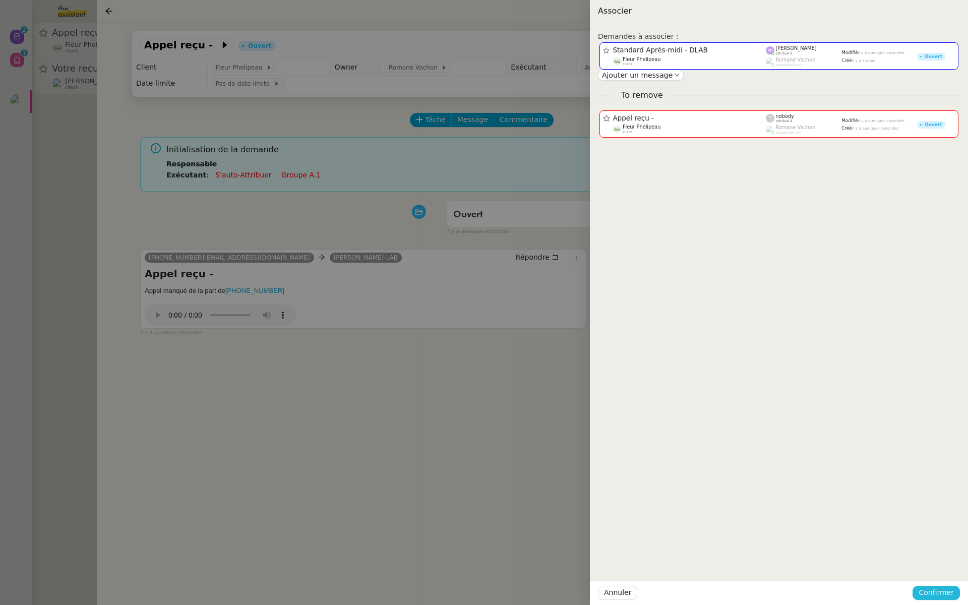
click at [943, 586] on button "Confirmer" at bounding box center [936, 593] width 47 height 14
click at [939, 564] on span "Ajouter" at bounding box center [937, 566] width 26 height 10
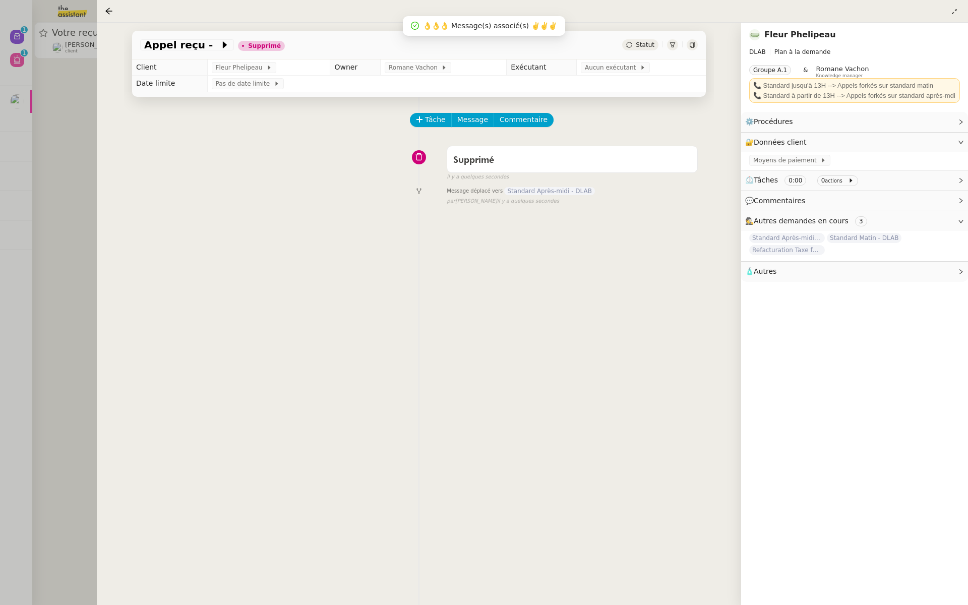
click at [75, 168] on div at bounding box center [484, 302] width 968 height 605
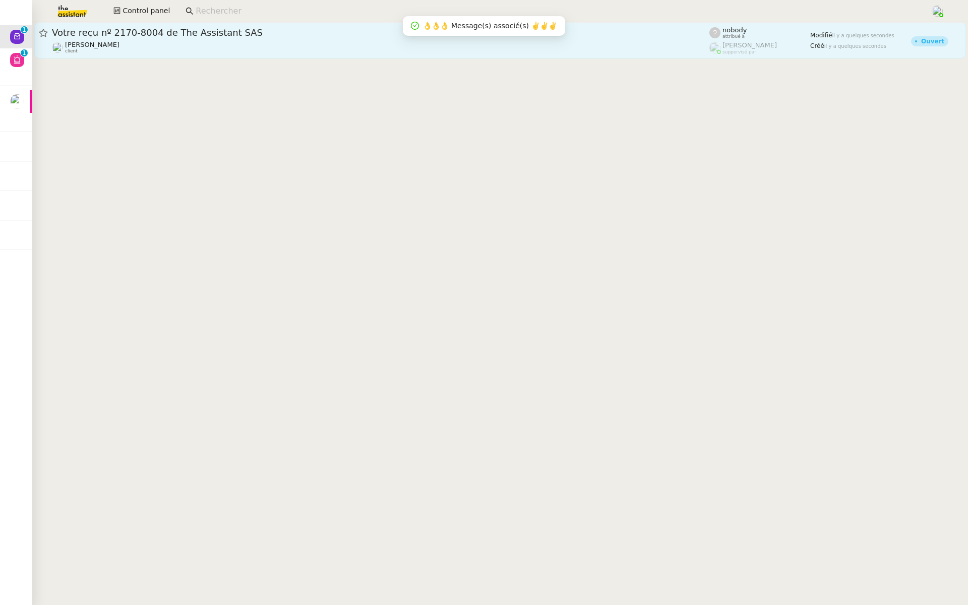
click at [106, 37] on div "Votre reçu nº 2170-8004 de The Assistant SAS" at bounding box center [381, 33] width 658 height 12
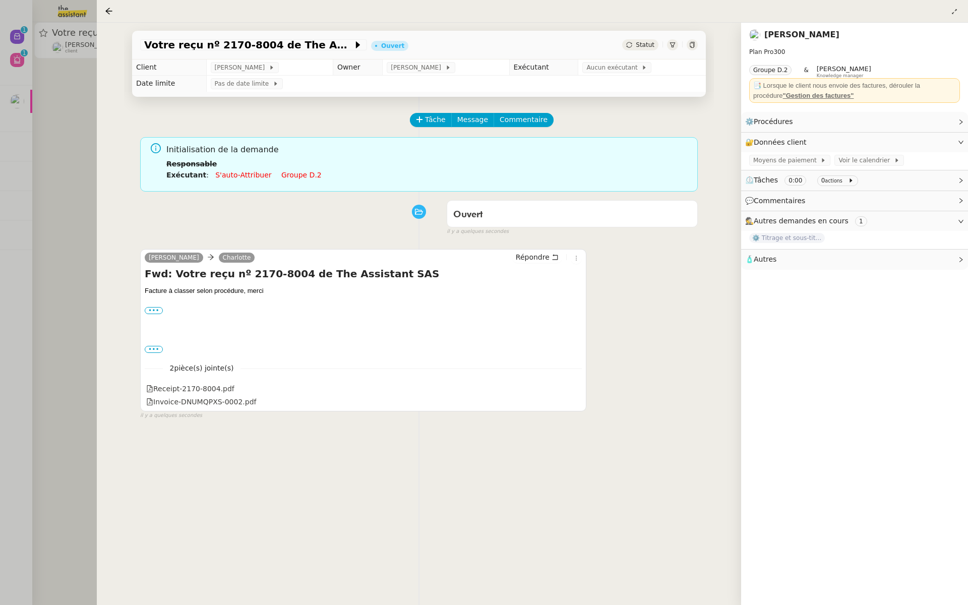
click at [151, 306] on div "••• Benjamin Delahaye +41783359054 bendelahaye@gmail.com www.bencomedian.com" at bounding box center [363, 311] width 437 height 10
click at [147, 349] on label "•••" at bounding box center [154, 349] width 18 height 7
click at [0, 0] on input "•••" at bounding box center [0, 0] width 0 height 0
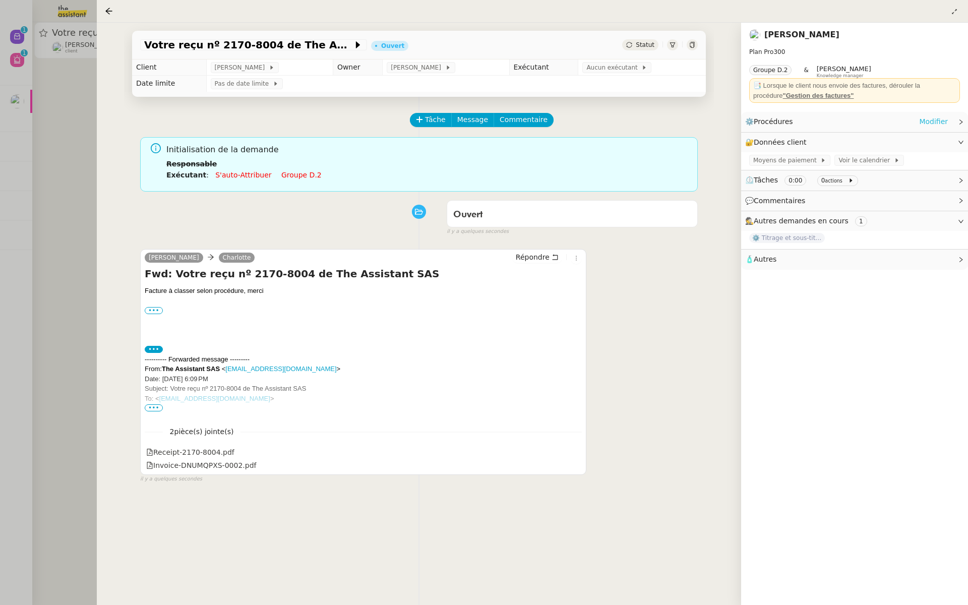
click at [944, 122] on link "Modifier" at bounding box center [933, 122] width 29 height 12
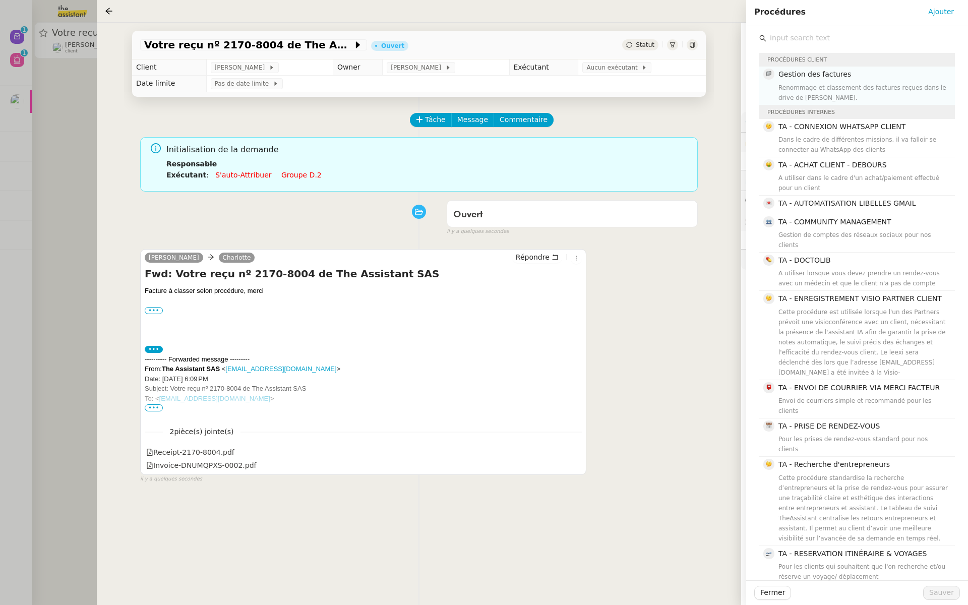
click at [851, 87] on div "Renommage et classement des factures reçues dans le drive de Benjamin." at bounding box center [864, 93] width 170 height 20
click at [939, 591] on span "Sauver" at bounding box center [941, 593] width 25 height 12
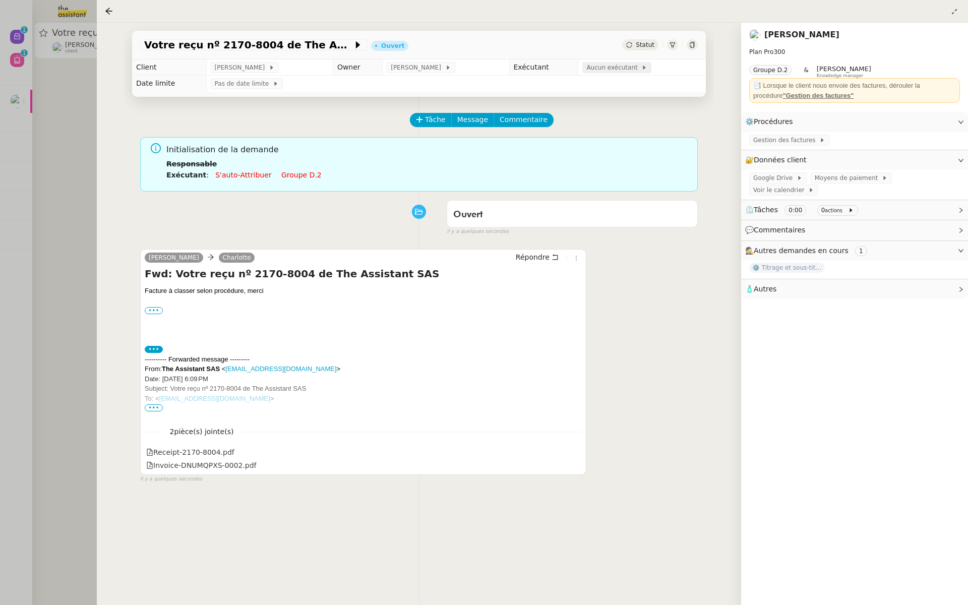
click at [619, 69] on span "Aucun exécutant" at bounding box center [613, 68] width 55 height 10
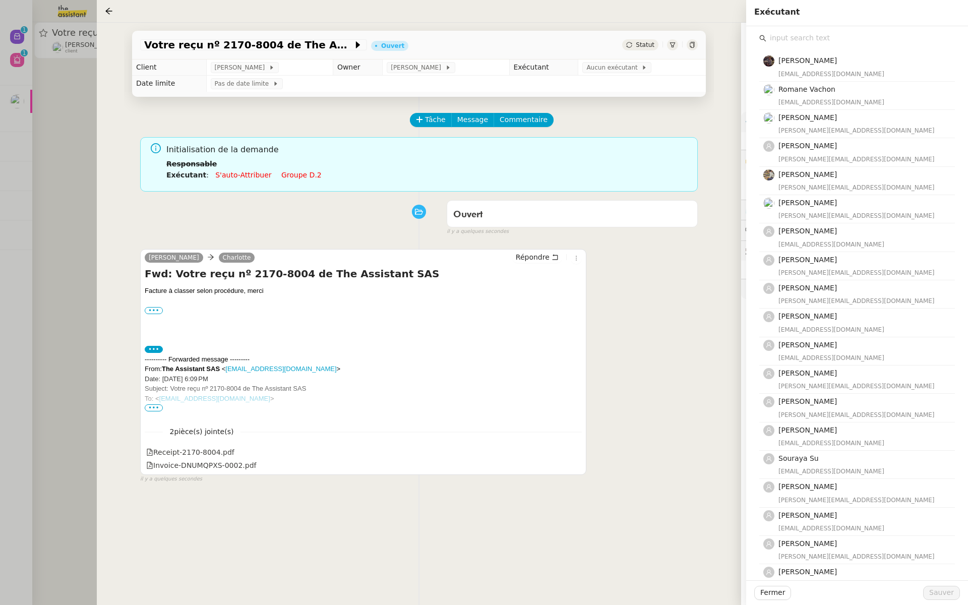
click at [789, 39] on input "text" at bounding box center [860, 38] width 189 height 14
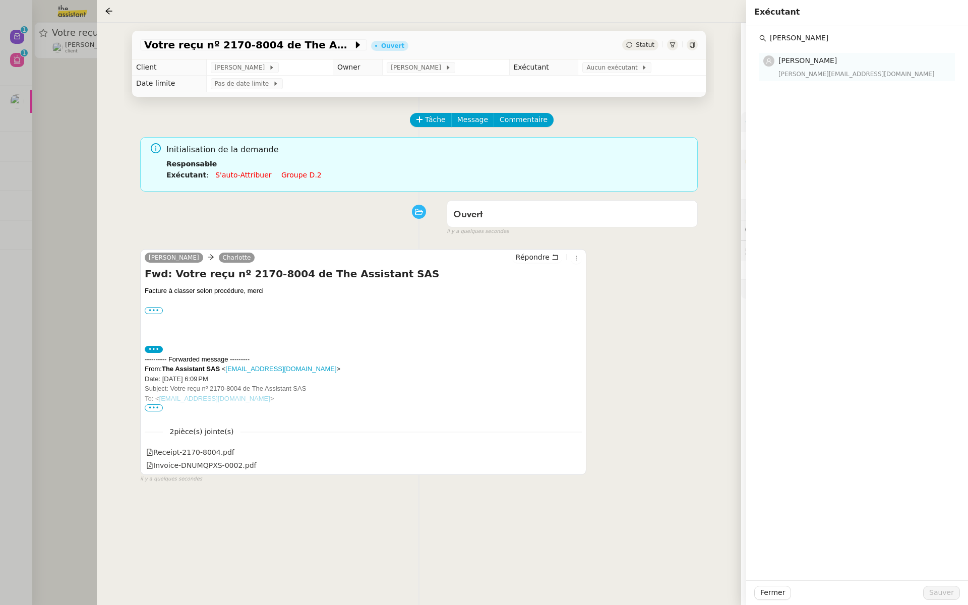
type input "camille b"
click at [819, 72] on div "camilleb@team.theassistant.com" at bounding box center [864, 74] width 170 height 10
click at [939, 591] on span "Sauver" at bounding box center [941, 593] width 25 height 12
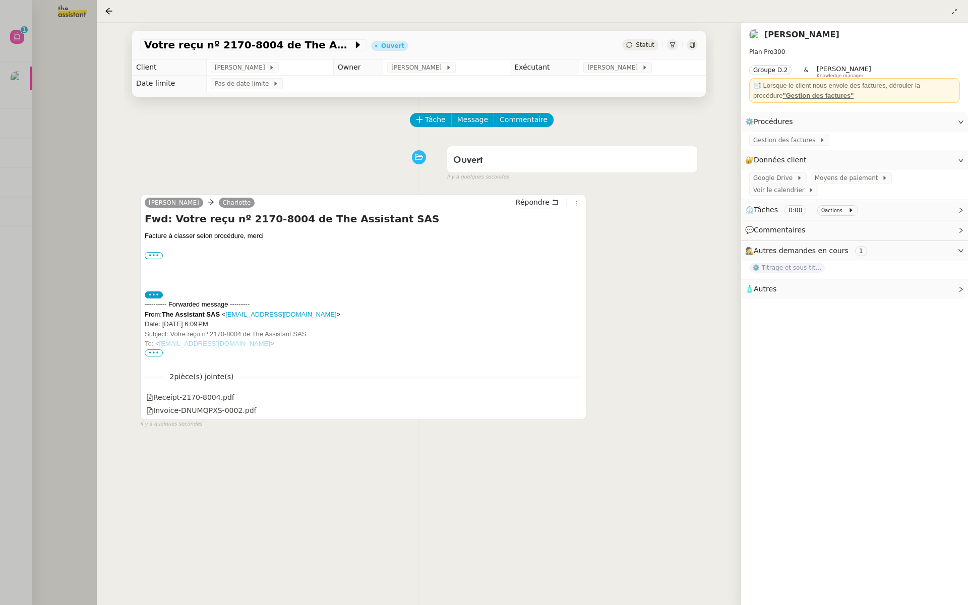
click at [52, 105] on div at bounding box center [484, 302] width 968 height 605
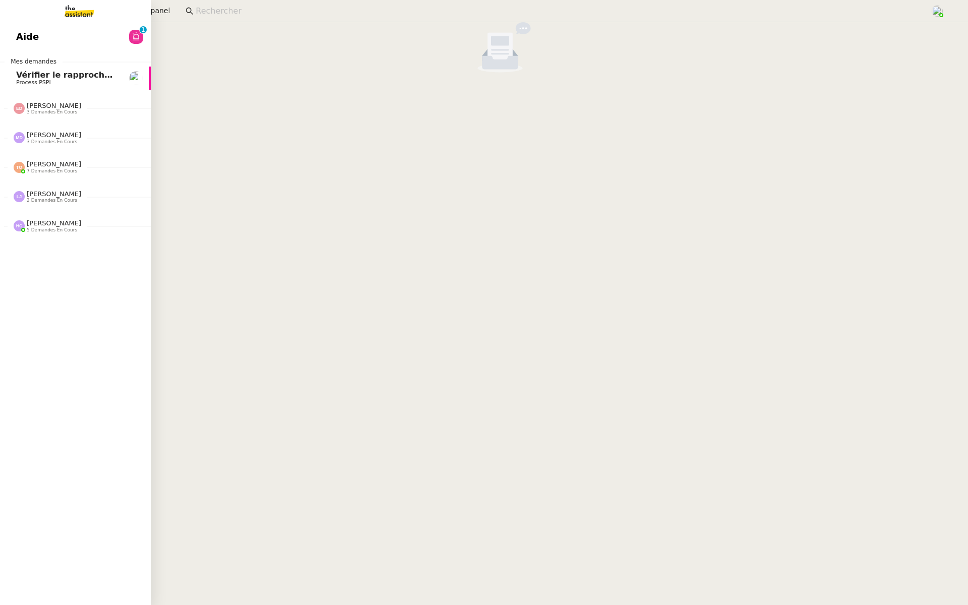
click at [29, 27] on link "Aide 0 1 2 3 4 5 6 7 8 9" at bounding box center [75, 36] width 151 height 23
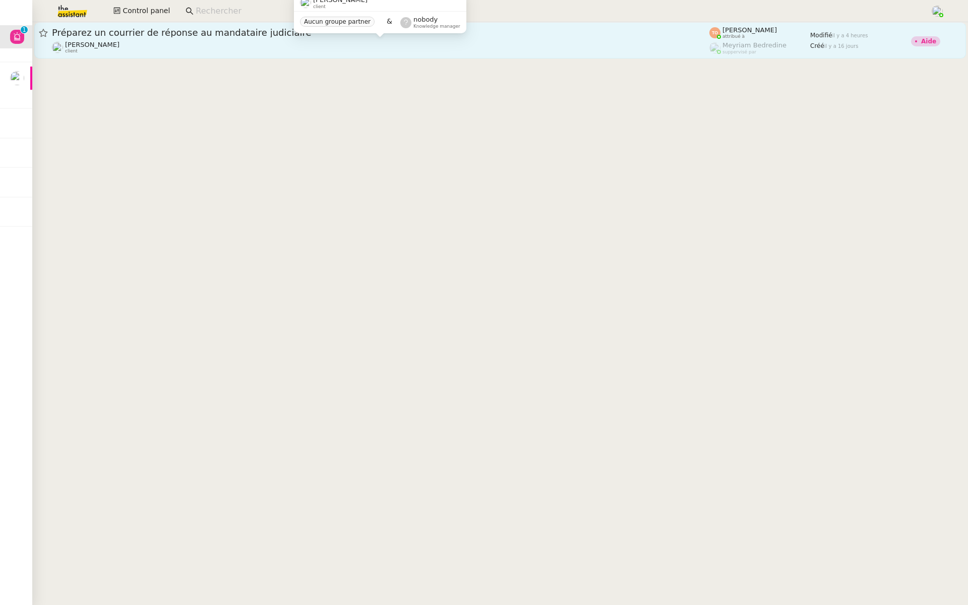
click at [157, 41] on div "Aurélie Trolez client" at bounding box center [381, 47] width 658 height 13
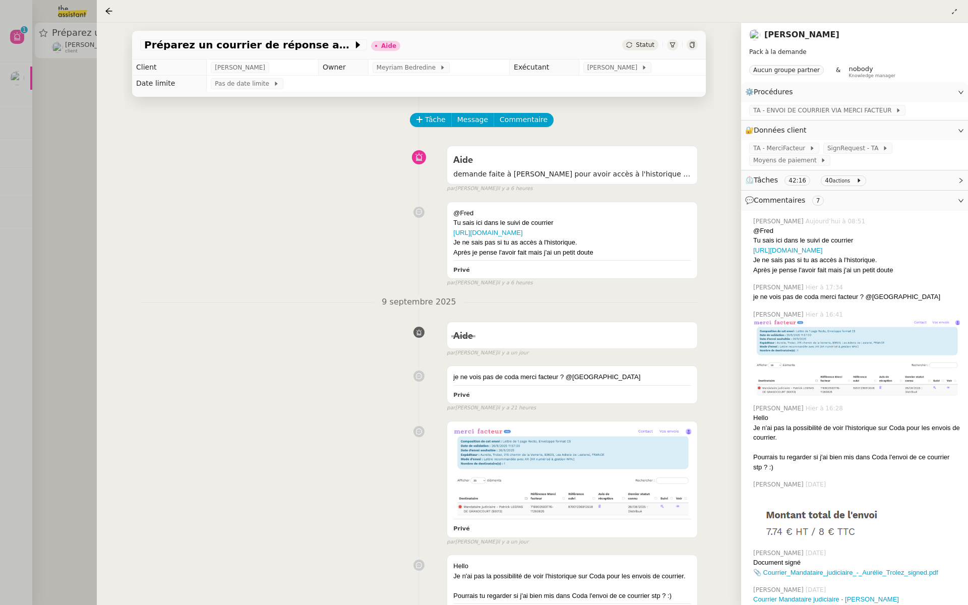
click at [10, 205] on div at bounding box center [484, 302] width 968 height 605
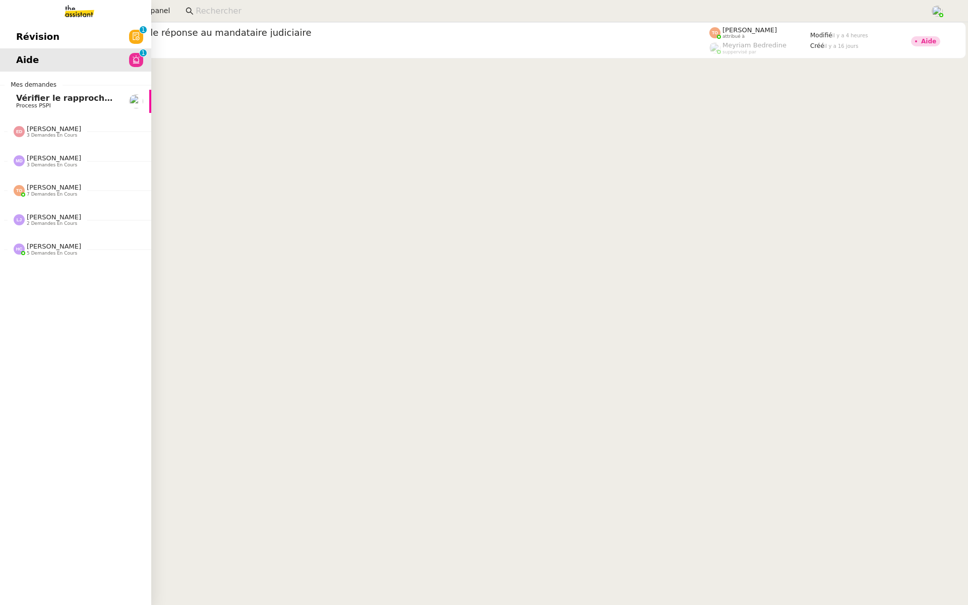
click at [96, 39] on link "Révision 0 1 2 3 4 5 6 7 8 9" at bounding box center [75, 36] width 151 height 23
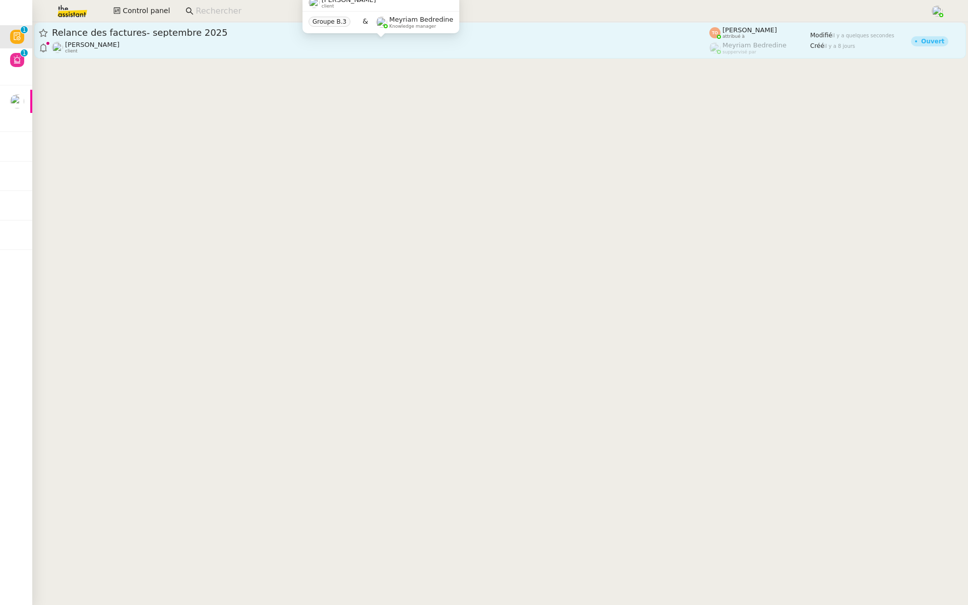
click at [251, 51] on div "Julien Decroix client" at bounding box center [381, 47] width 658 height 13
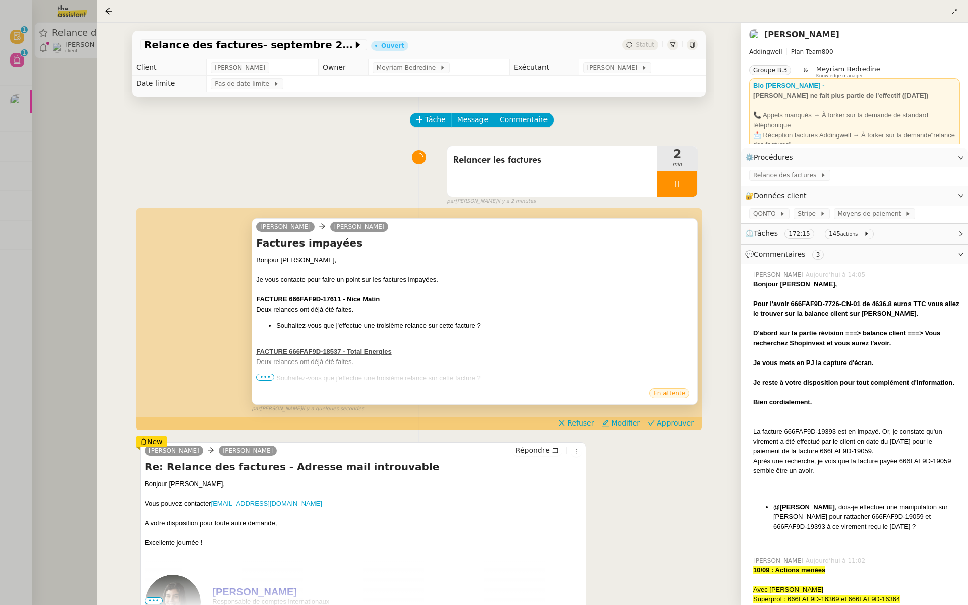
click at [262, 378] on span "•••" at bounding box center [265, 377] width 18 height 7
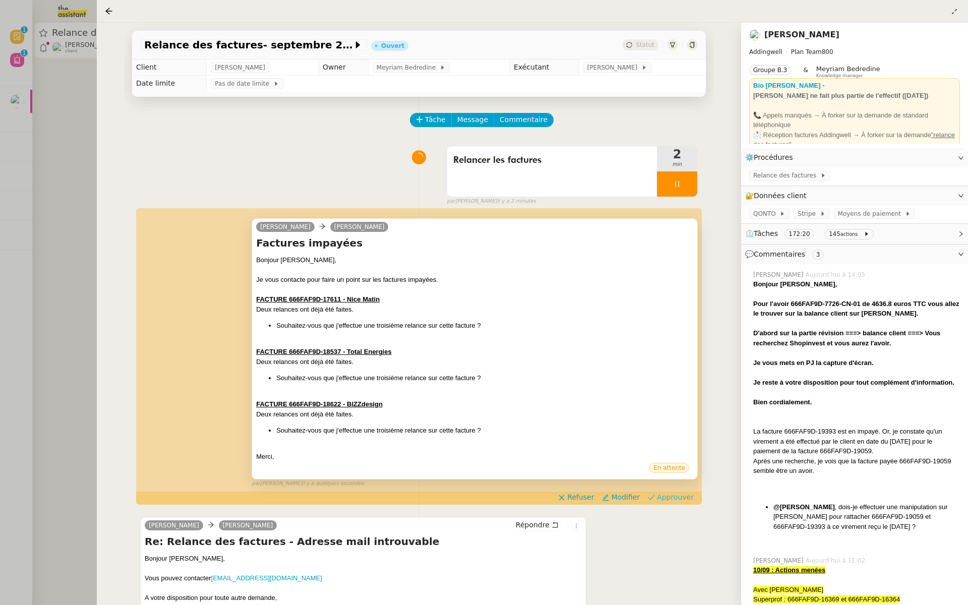
click at [677, 501] on span "Approuver" at bounding box center [675, 497] width 37 height 10
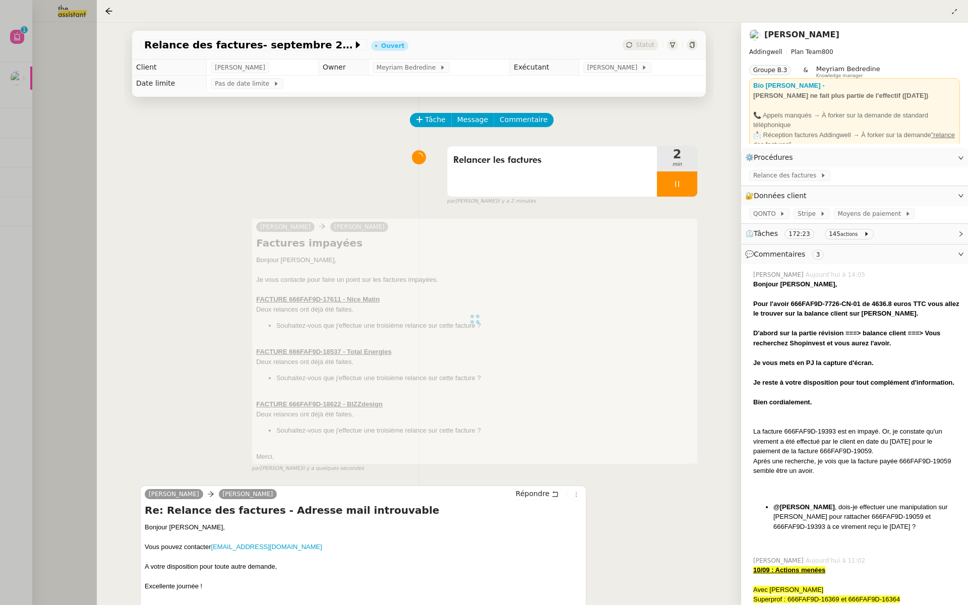
click at [86, 181] on div at bounding box center [484, 302] width 968 height 605
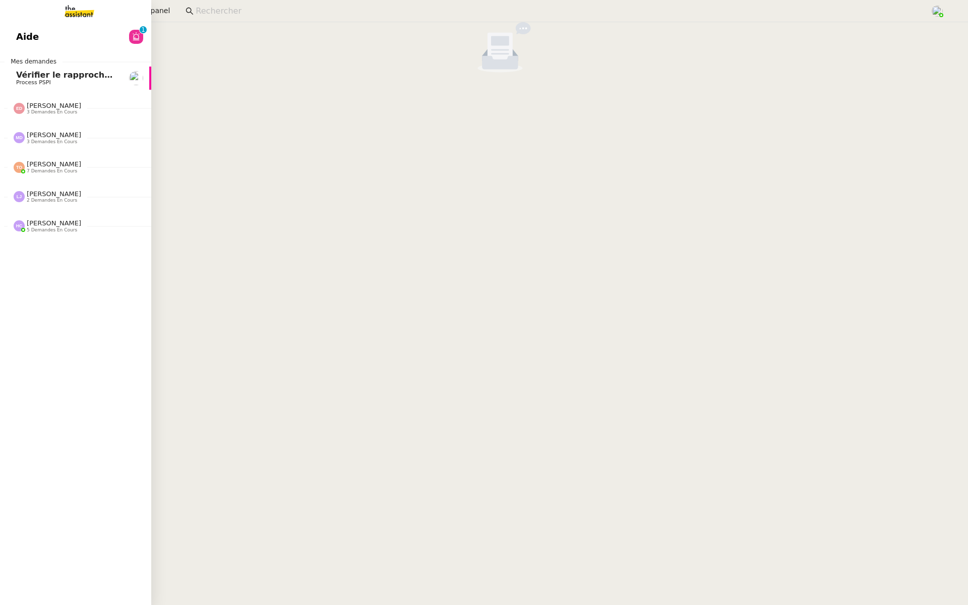
click at [38, 83] on span "Process PSPI" at bounding box center [33, 82] width 35 height 7
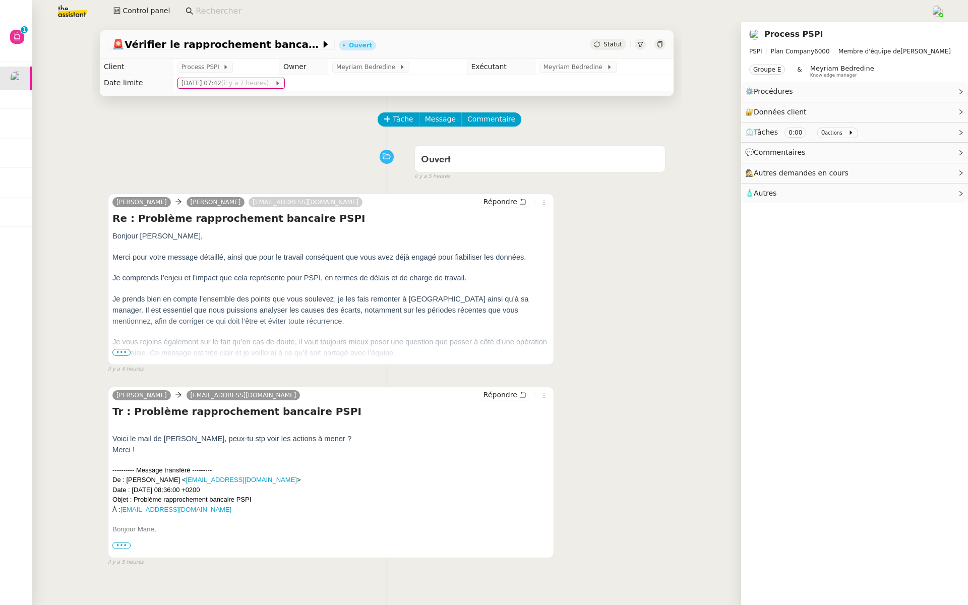
click at [125, 547] on span "•••" at bounding box center [121, 545] width 18 height 7
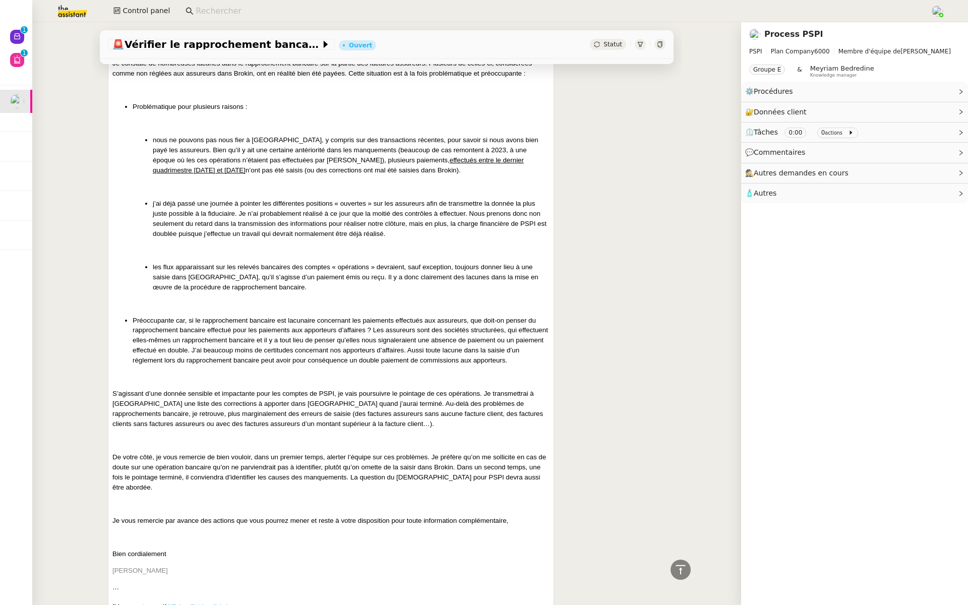
scroll to position [689, 0]
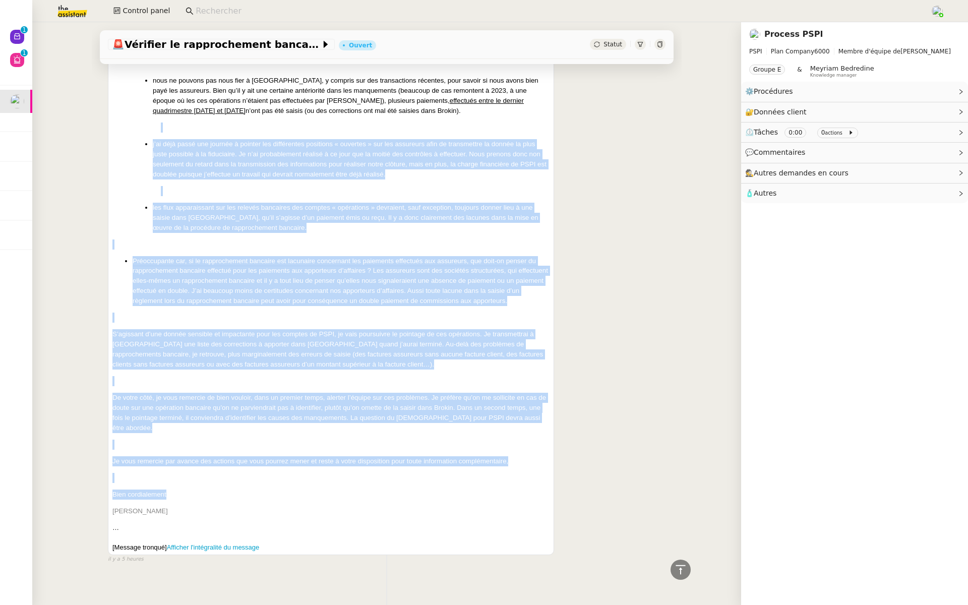
drag, startPoint x: 176, startPoint y: 489, endPoint x: 207, endPoint y: 0, distance: 489.6
click at [207, 122] on div "Bonjour Marie, J’espère que vous allez bien. Je me permets de revenir vers vous…" at bounding box center [330, 176] width 437 height 681
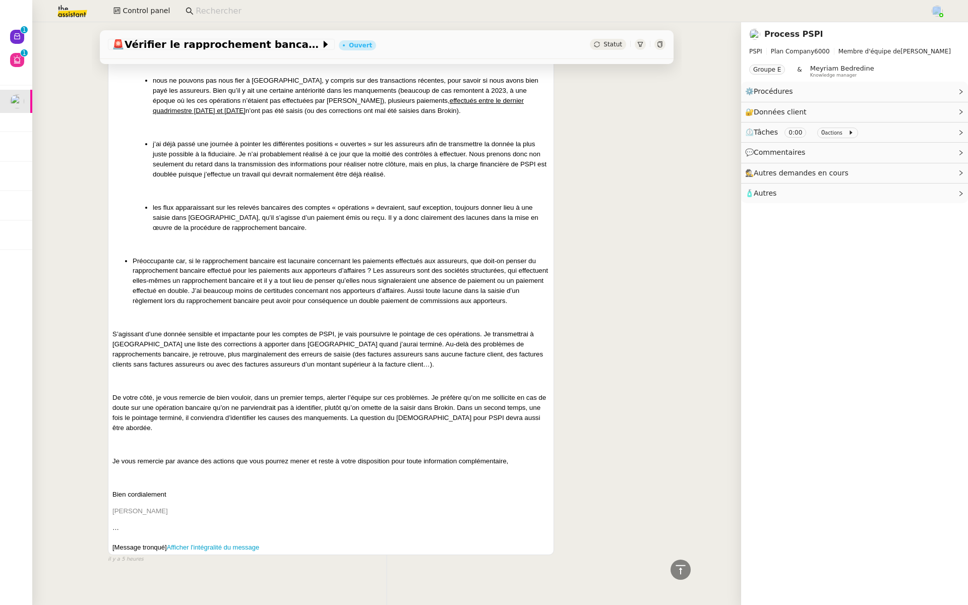
click at [204, 0] on nz-layout "Control panel 🚨 Vérifier le rapprochement bancaire Ouvert Statut Client Process…" at bounding box center [484, 302] width 968 height 605
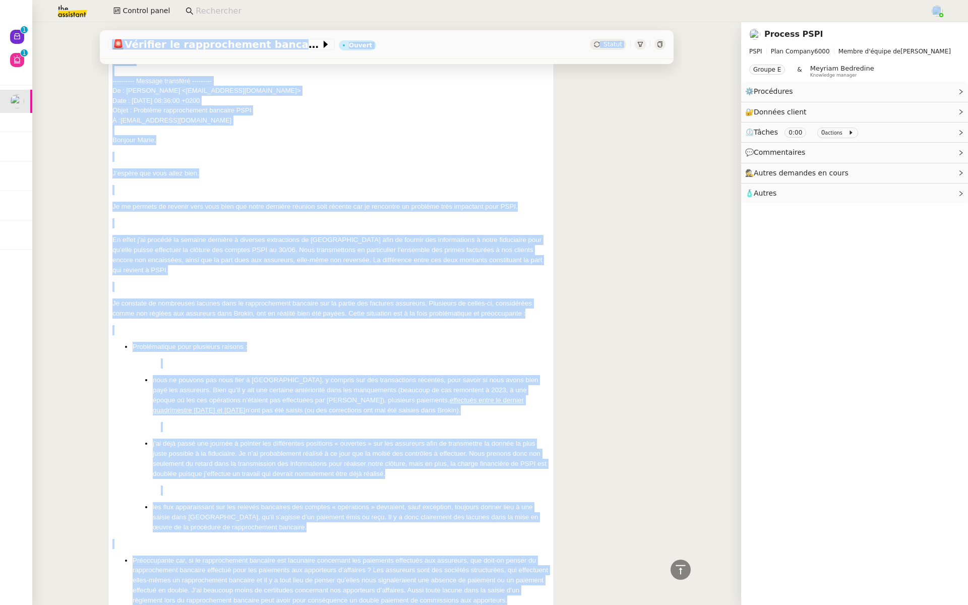
scroll to position [88, 0]
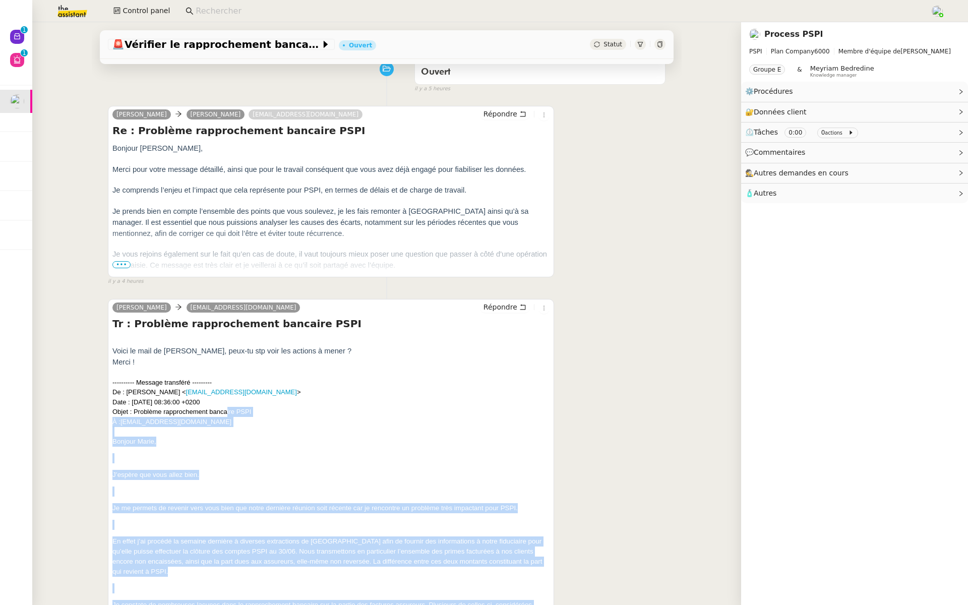
drag, startPoint x: 170, startPoint y: 489, endPoint x: 226, endPoint y: 409, distance: 97.1
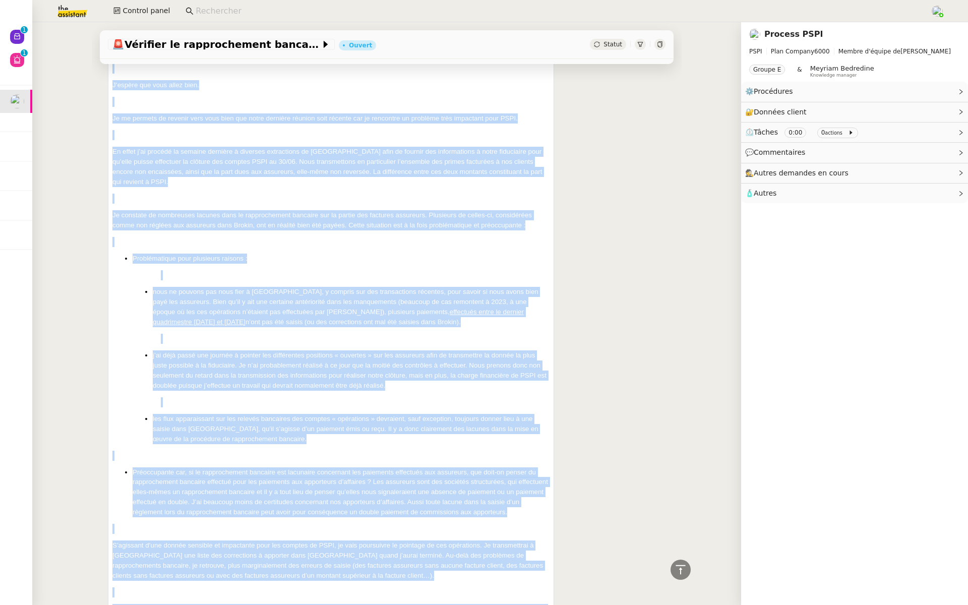
scroll to position [541, 0]
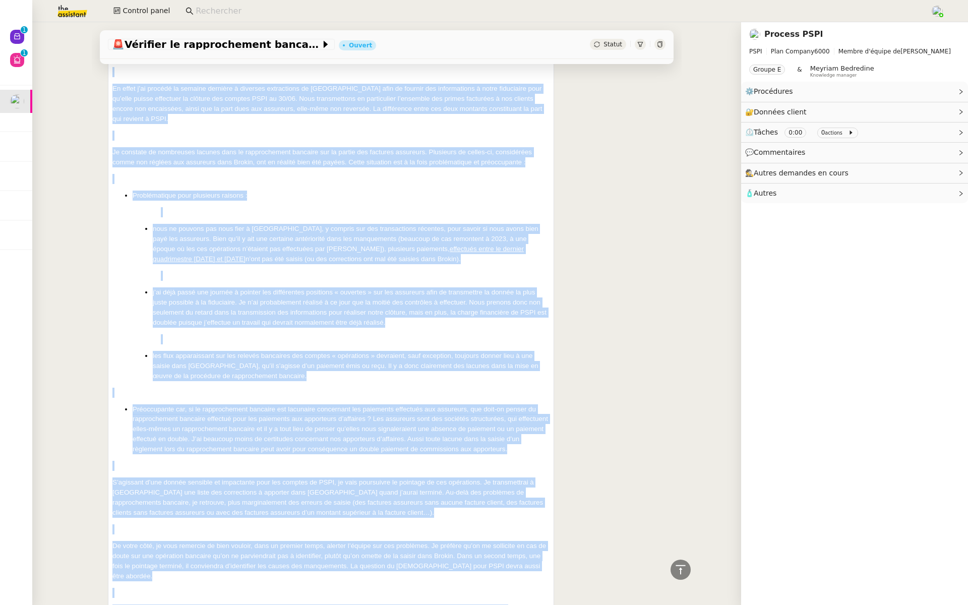
click at [278, 308] on li "j’ai déjà passé une journée à pointer les différentes positions « ouvertes » su…" at bounding box center [351, 307] width 397 height 40
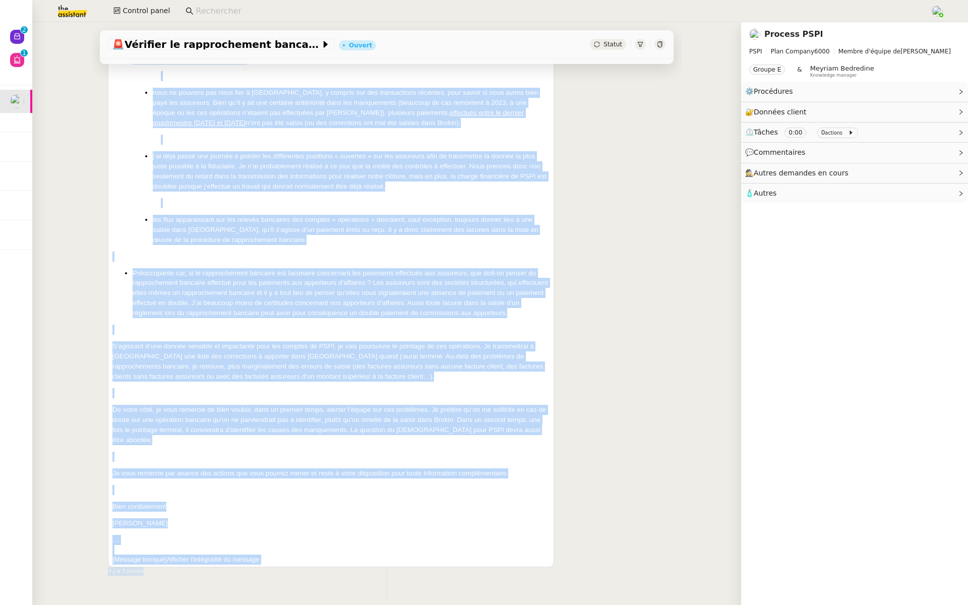
scroll to position [689, 0]
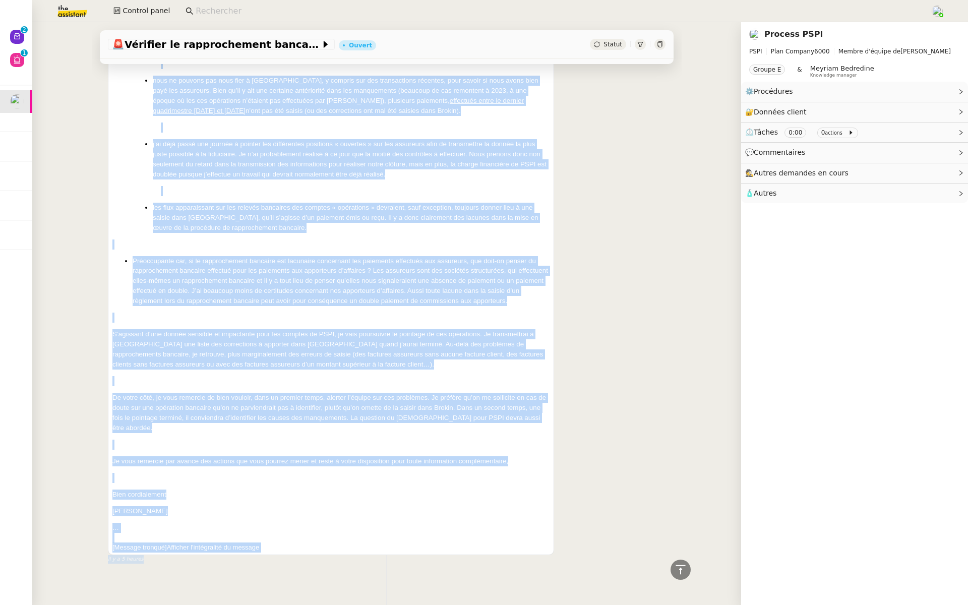
drag, startPoint x: 113, startPoint y: 332, endPoint x: 302, endPoint y: 509, distance: 258.6
click at [302, 509] on div "Bonjour Marie, J’espère que vous allez bien. Je me permets de revenir vers vous…" at bounding box center [330, 176] width 437 height 681
copy div "Bonjour Marie, J’espère que vous allez bien. Je me permets de revenir vers vous…"
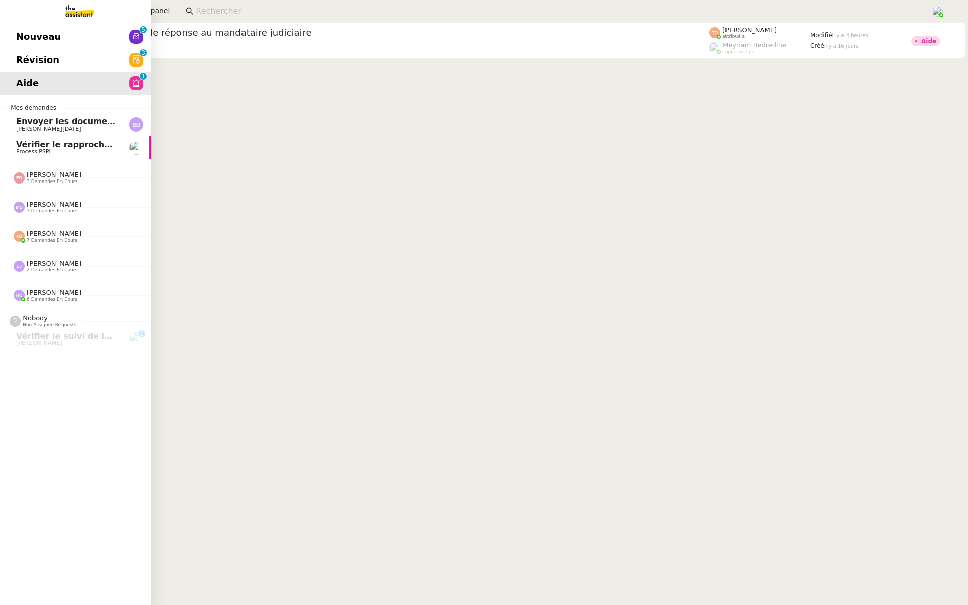
click at [25, 54] on span "Révision" at bounding box center [37, 59] width 43 height 15
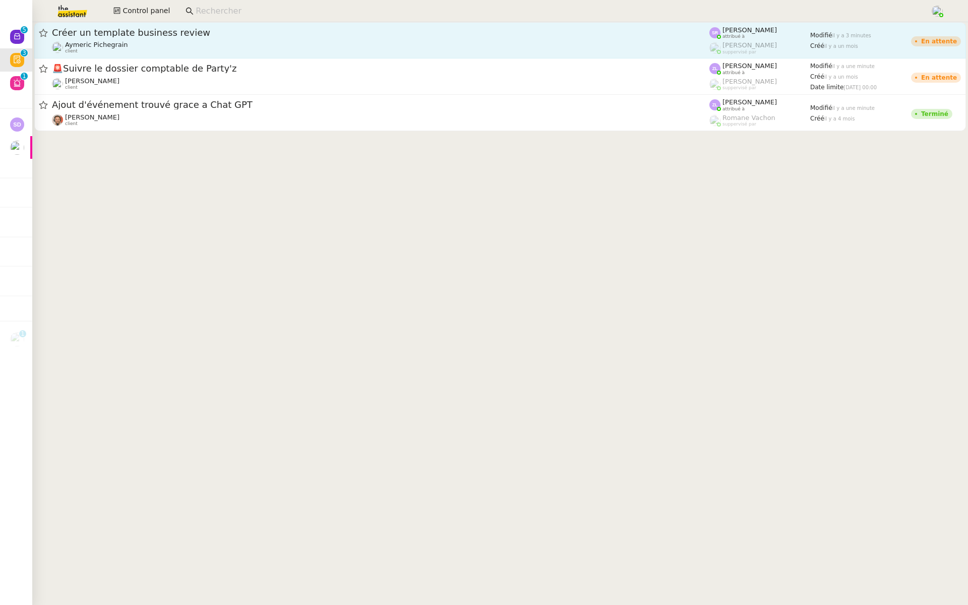
click at [181, 41] on div "Aymeric Pichegrain client" at bounding box center [381, 47] width 658 height 13
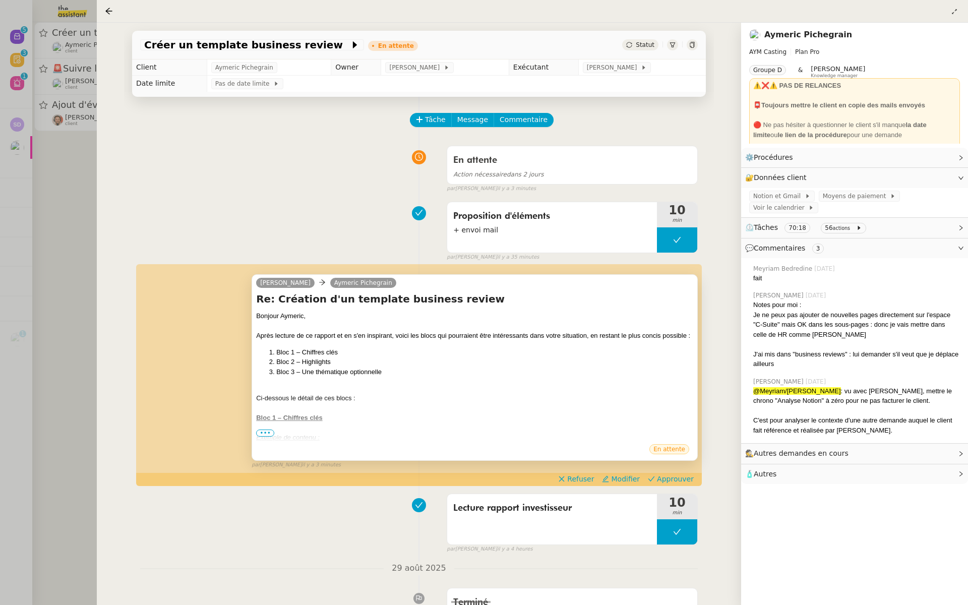
scroll to position [81, 0]
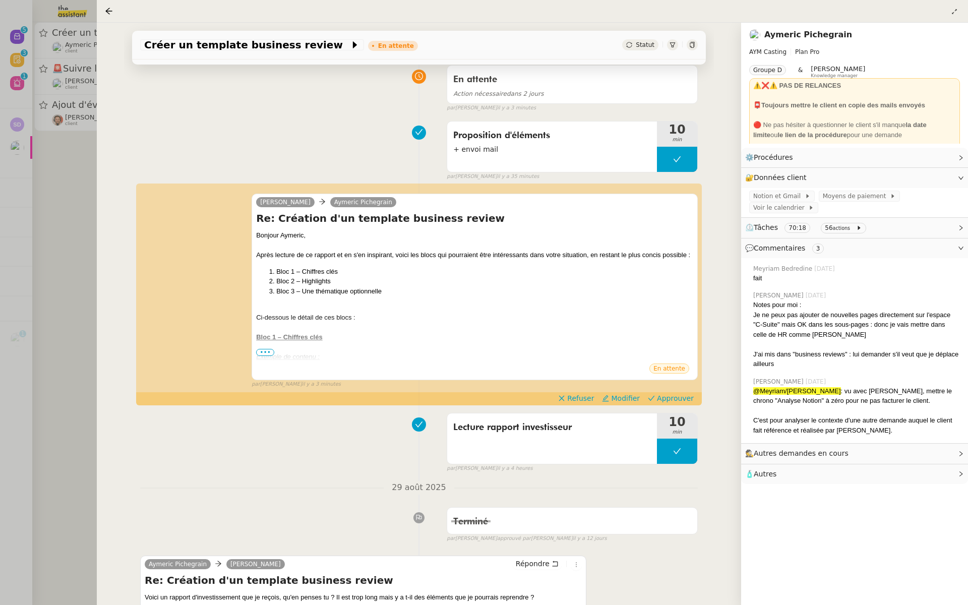
click at [21, 163] on div at bounding box center [484, 302] width 968 height 605
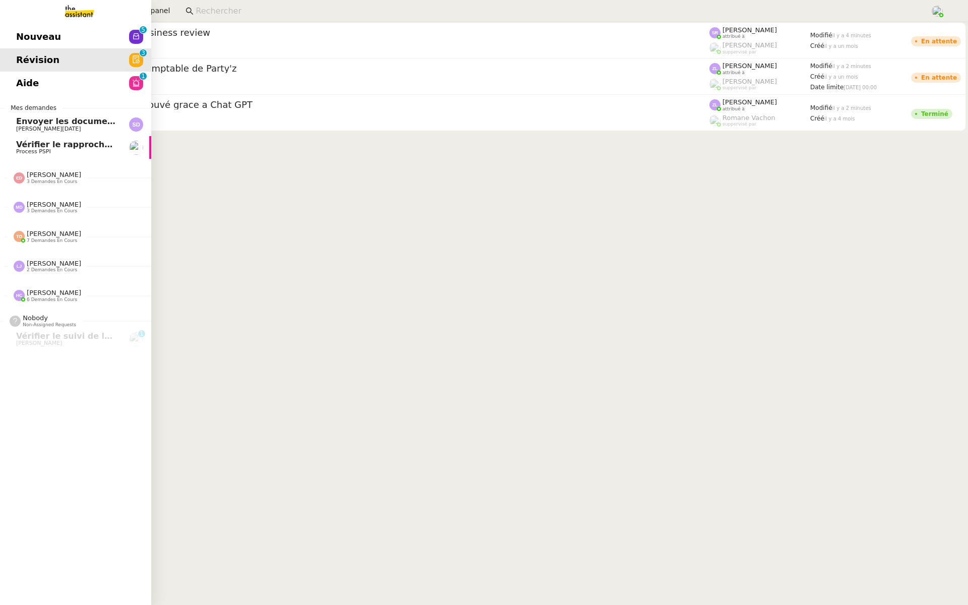
click at [30, 33] on span "Nouveau" at bounding box center [38, 36] width 45 height 15
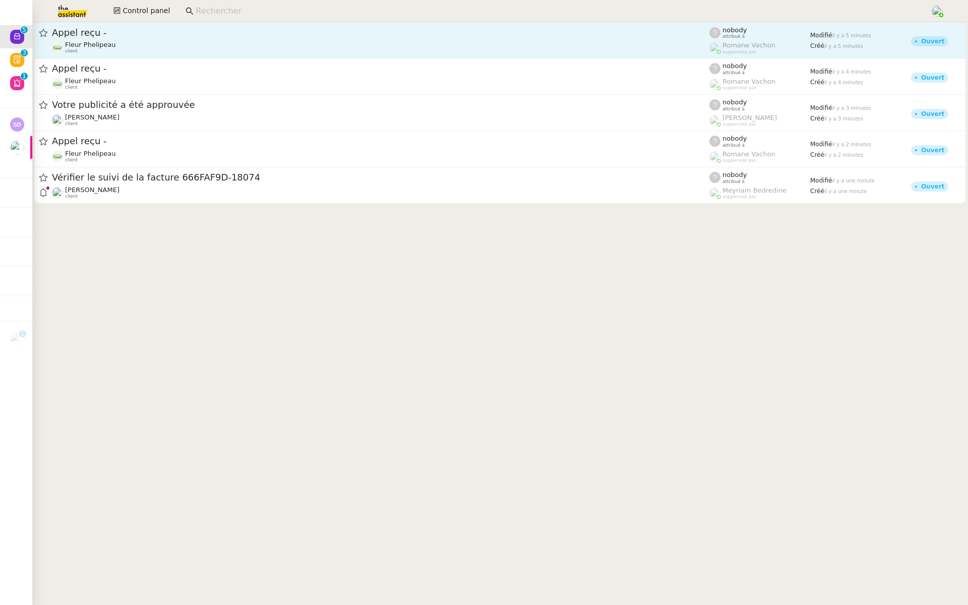
click at [146, 37] on span "Appel reçu -" at bounding box center [381, 32] width 658 height 9
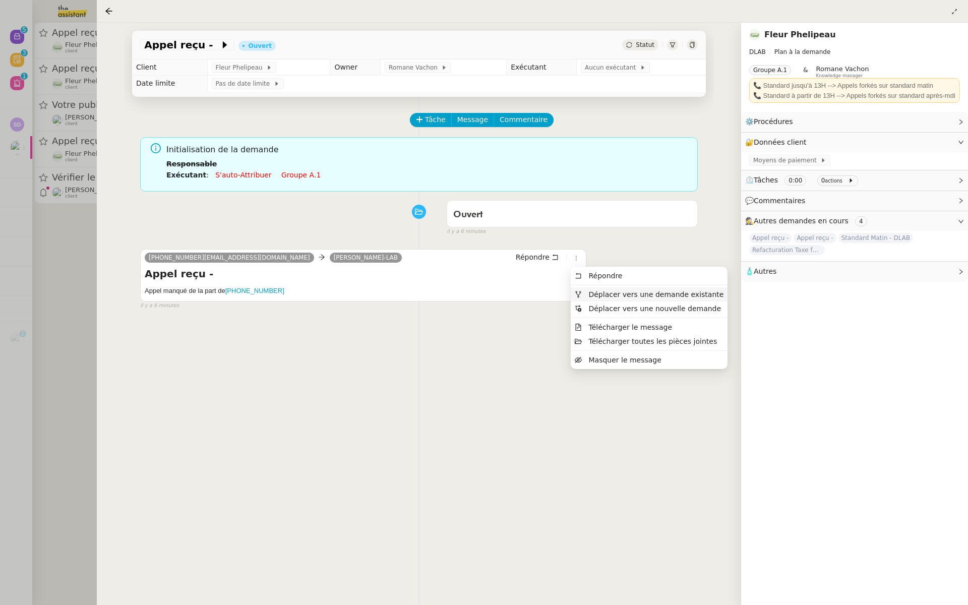
click at [601, 292] on span "Déplacer vers une demande existante" at bounding box center [655, 294] width 135 height 8
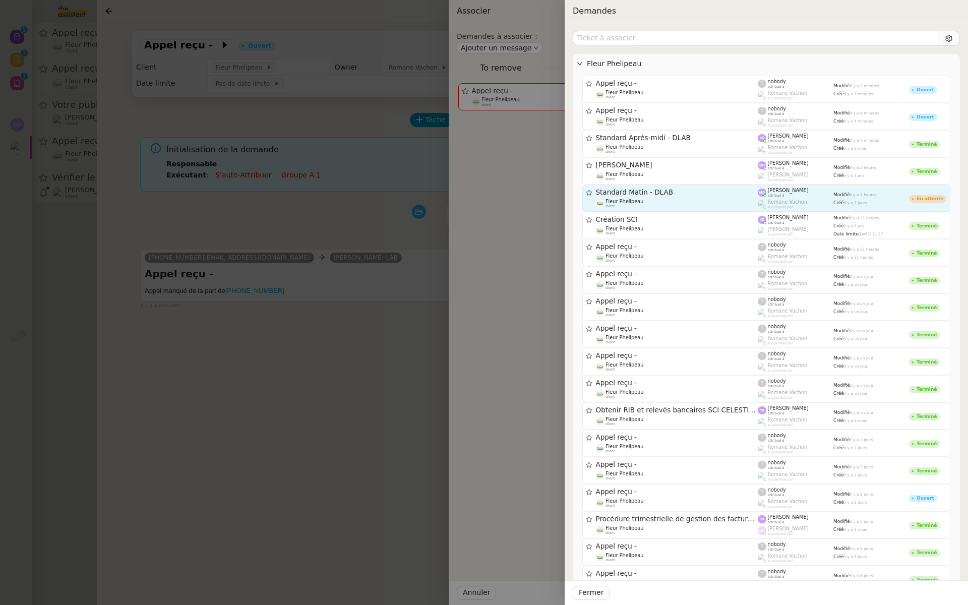
click at [662, 189] on span "Standard Matin - DLAB" at bounding box center [677, 192] width 162 height 7
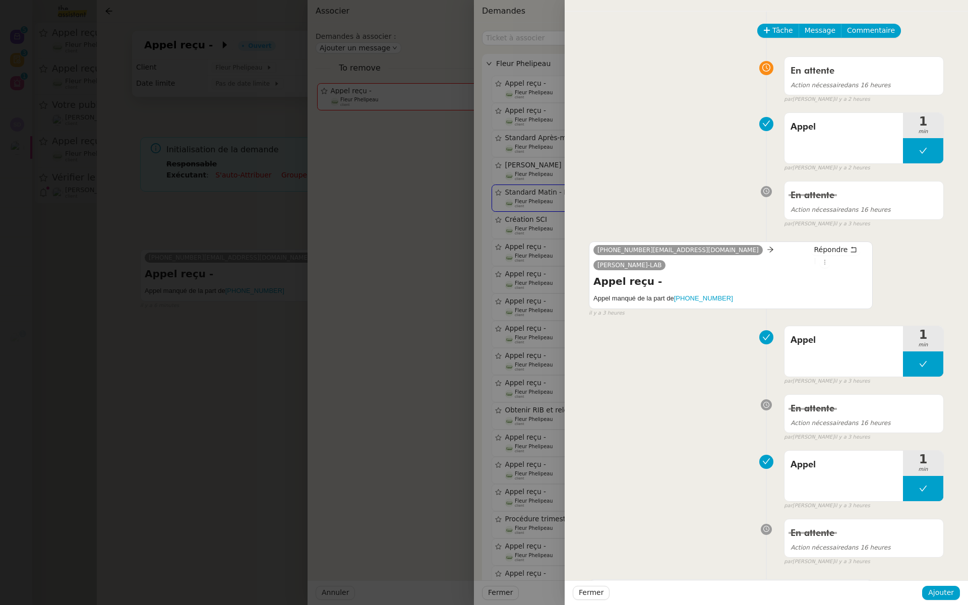
click at [374, 167] on div at bounding box center [484, 302] width 968 height 605
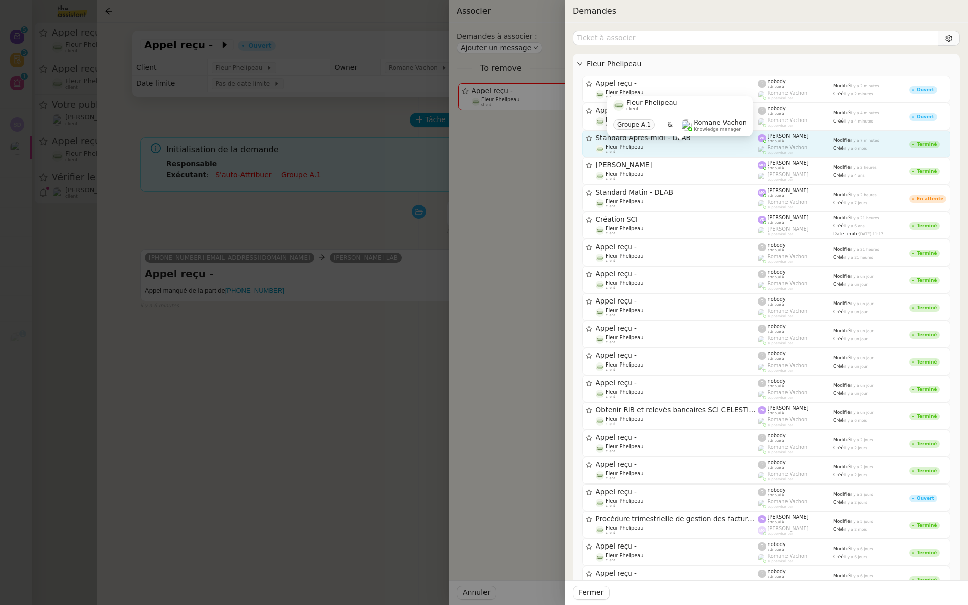
click at [654, 145] on div "Fleur Phelipeau client" at bounding box center [677, 149] width 162 height 10
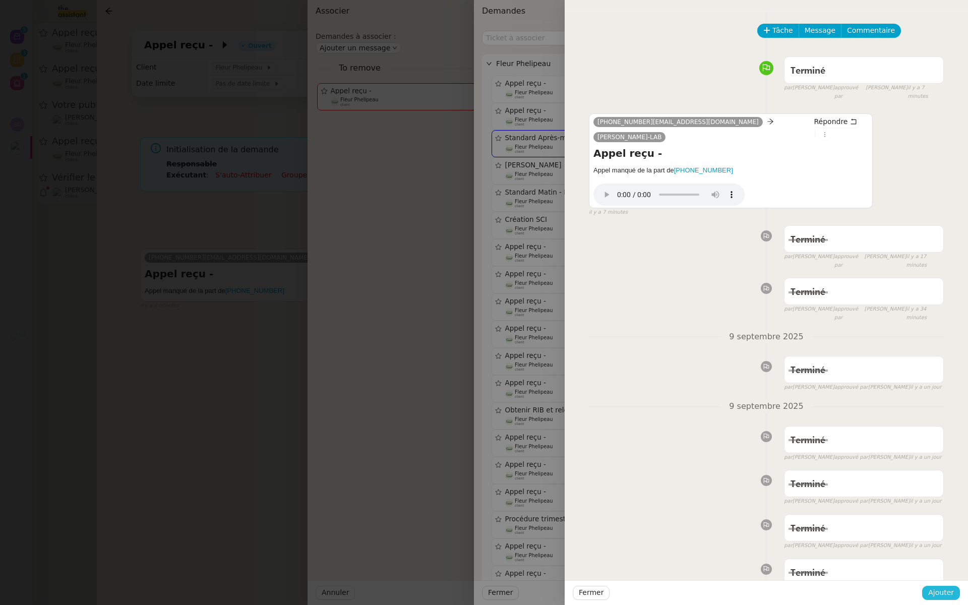
click at [934, 590] on span "Ajouter" at bounding box center [941, 593] width 26 height 12
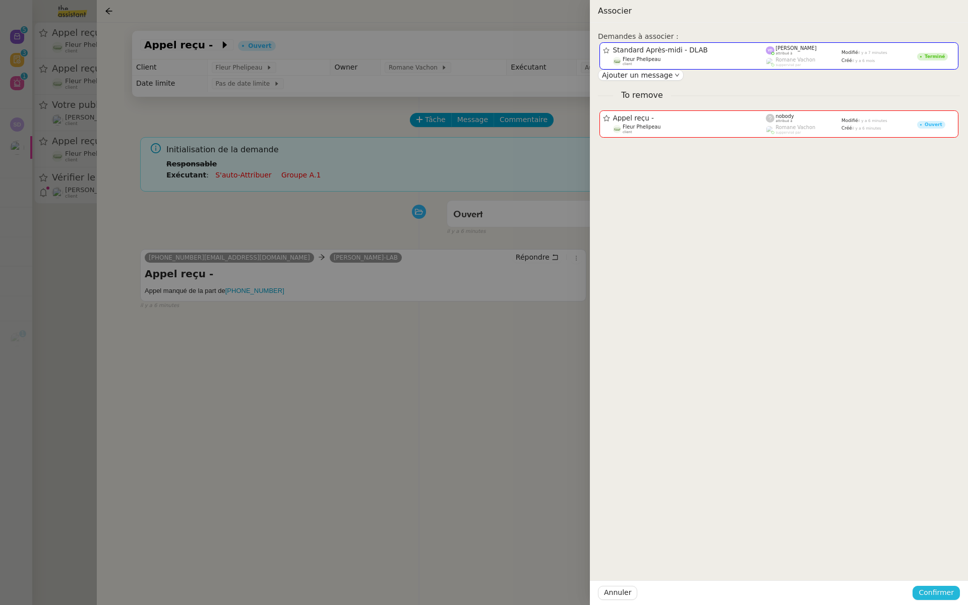
click at [934, 590] on span "Confirmer" at bounding box center [936, 593] width 35 height 12
click at [935, 561] on span "Ajouter" at bounding box center [937, 566] width 26 height 10
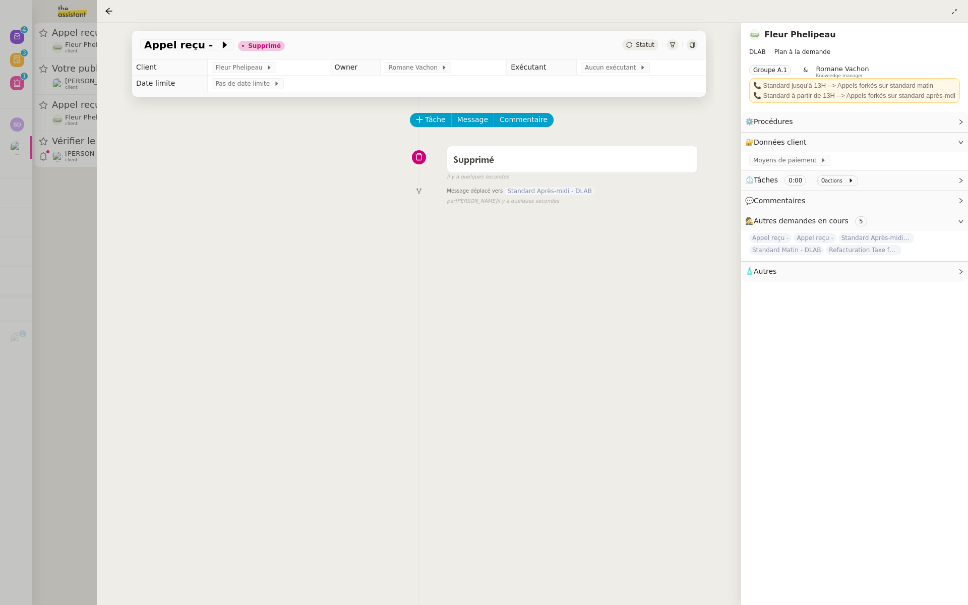
click at [62, 256] on div at bounding box center [484, 302] width 968 height 605
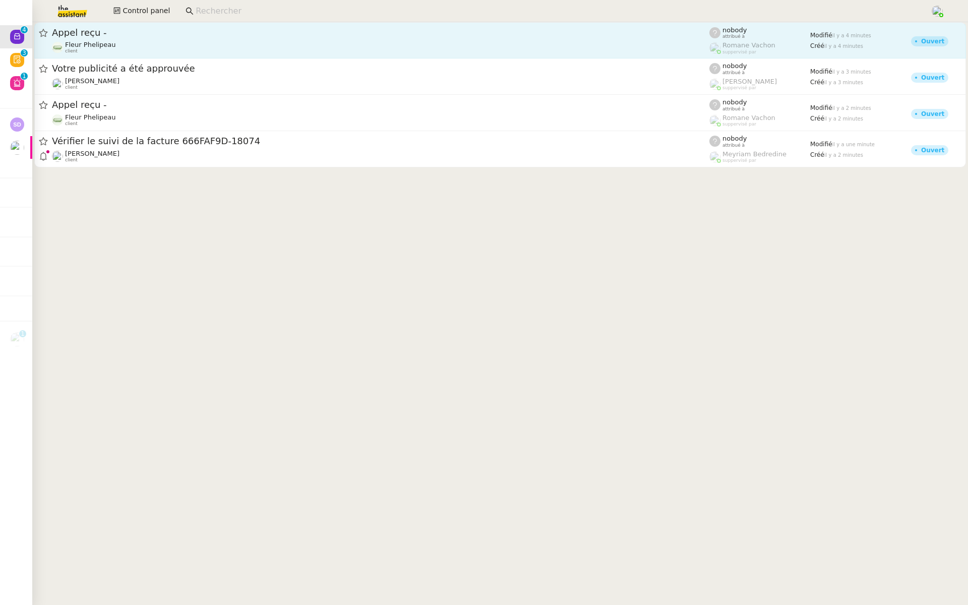
click at [157, 37] on span "Appel reçu -" at bounding box center [381, 32] width 658 height 9
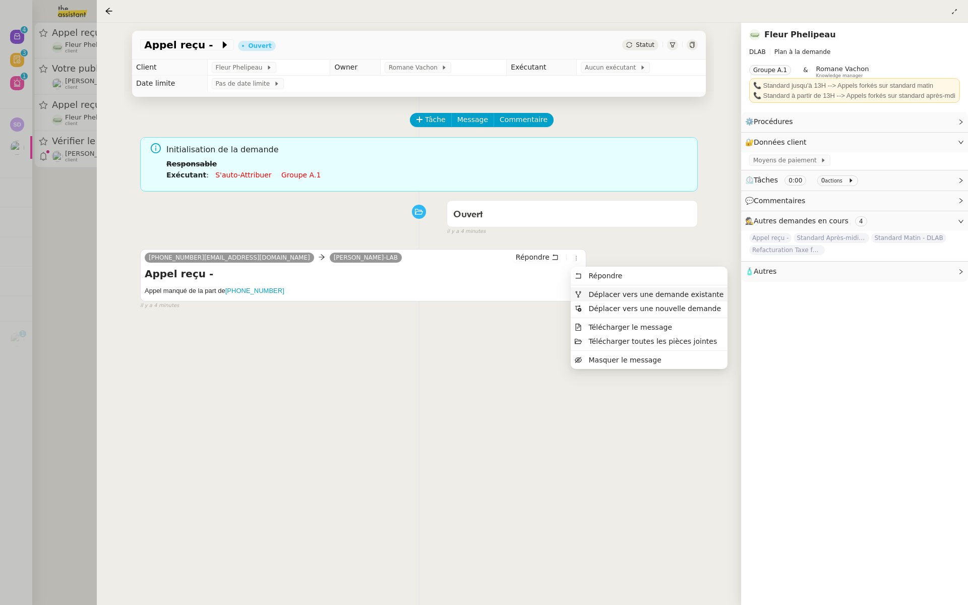
click at [590, 291] on span "Déplacer vers une demande existante" at bounding box center [655, 294] width 135 height 8
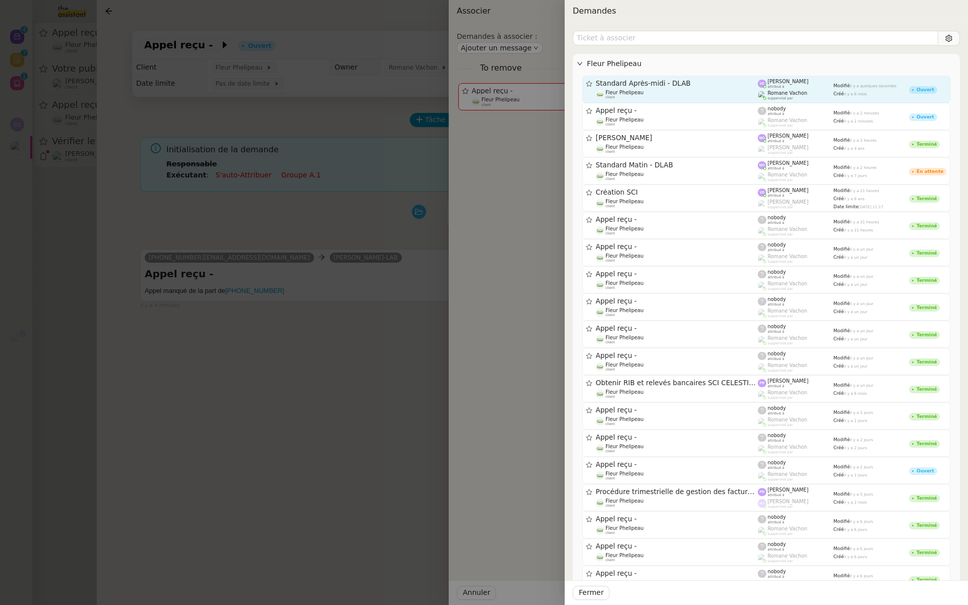
click at [783, 93] on span "Romane Vachon" at bounding box center [788, 93] width 40 height 6
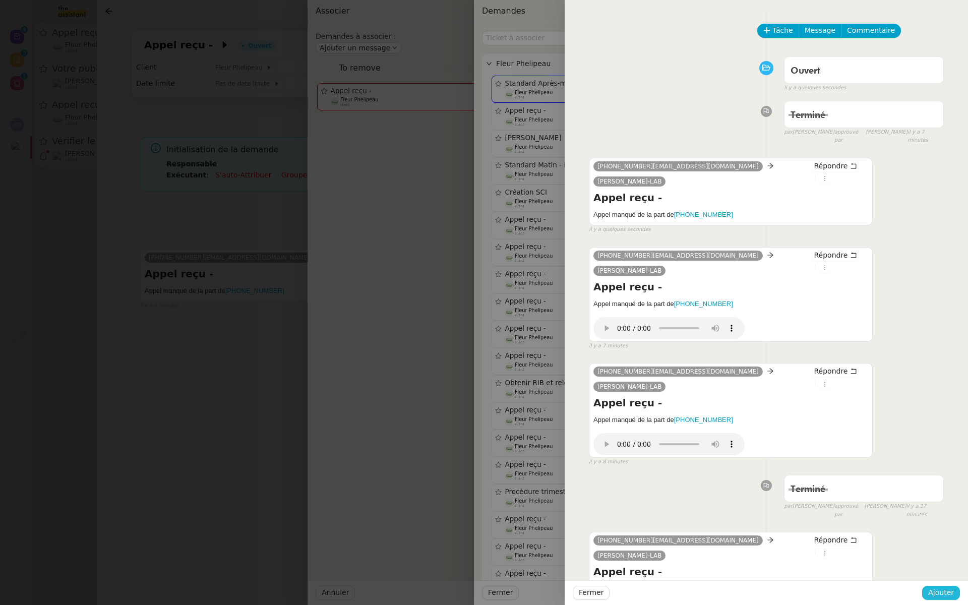
click at [941, 589] on span "Ajouter" at bounding box center [941, 593] width 26 height 12
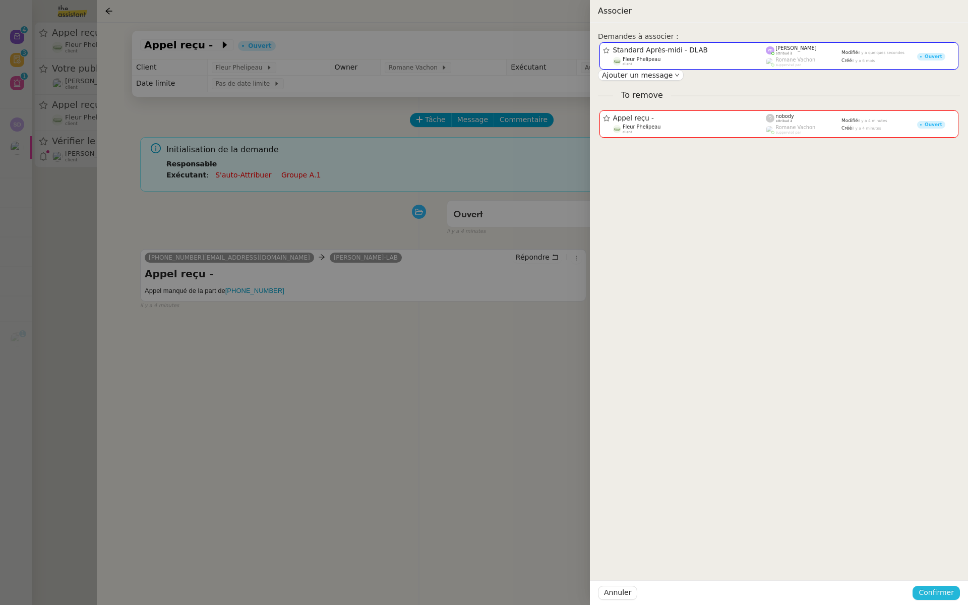
click at [941, 589] on span "Confirmer" at bounding box center [936, 593] width 35 height 12
click at [943, 568] on span "Ajouter" at bounding box center [937, 566] width 26 height 10
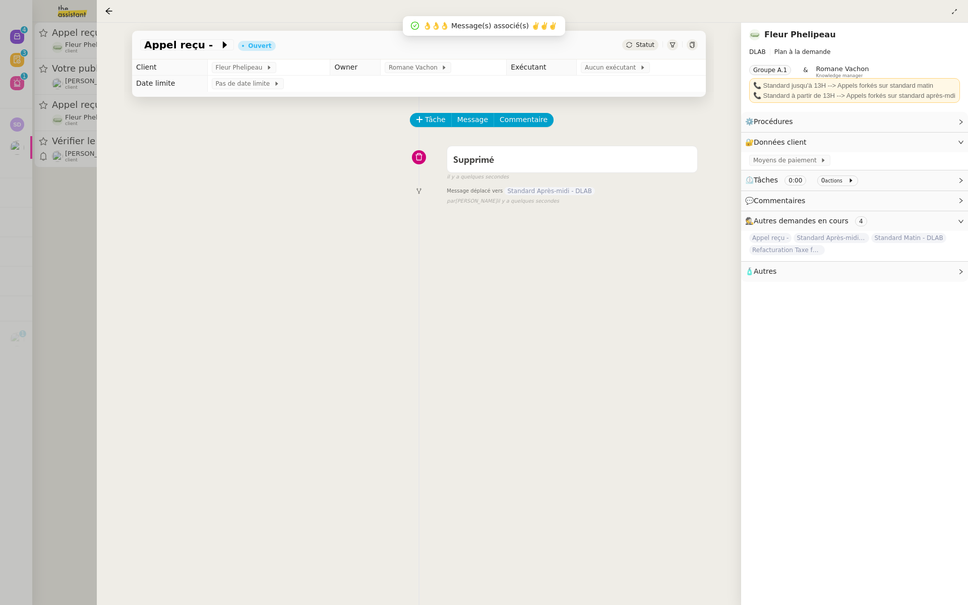
click at [39, 183] on div at bounding box center [484, 302] width 968 height 605
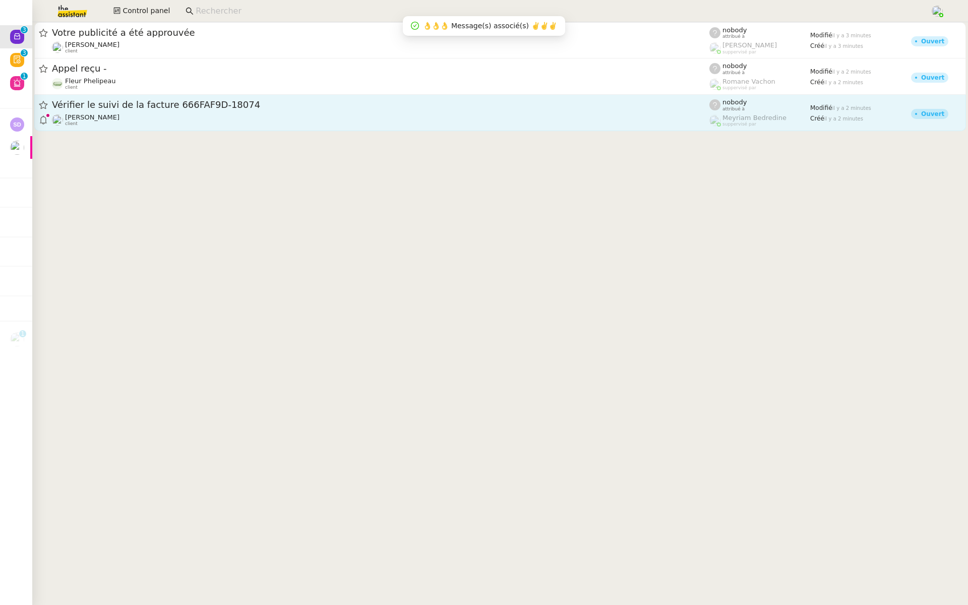
click at [150, 97] on link "Vérifier le suivi de la facture 666FAF9D-18074 [PERSON_NAME] client nobody attr…" at bounding box center [500, 113] width 932 height 36
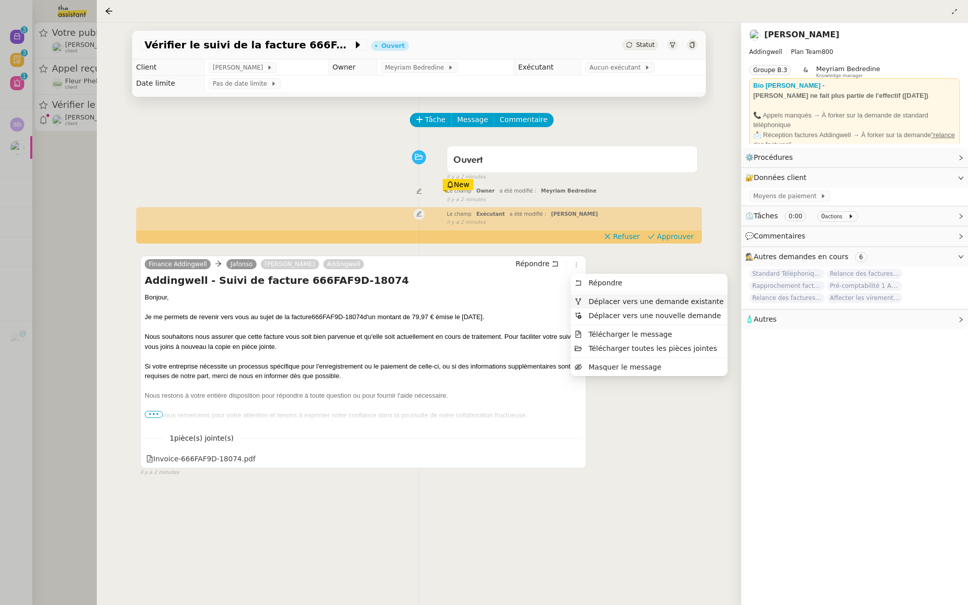
click at [596, 297] on span "Déplacer vers une demande existante" at bounding box center [655, 301] width 135 height 8
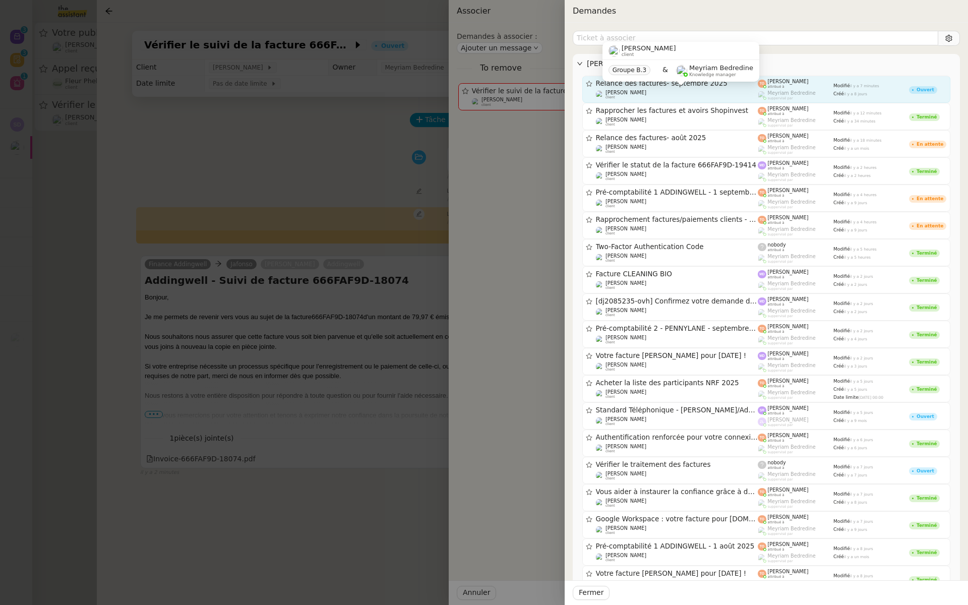
click at [652, 91] on div "[PERSON_NAME] client" at bounding box center [677, 95] width 162 height 10
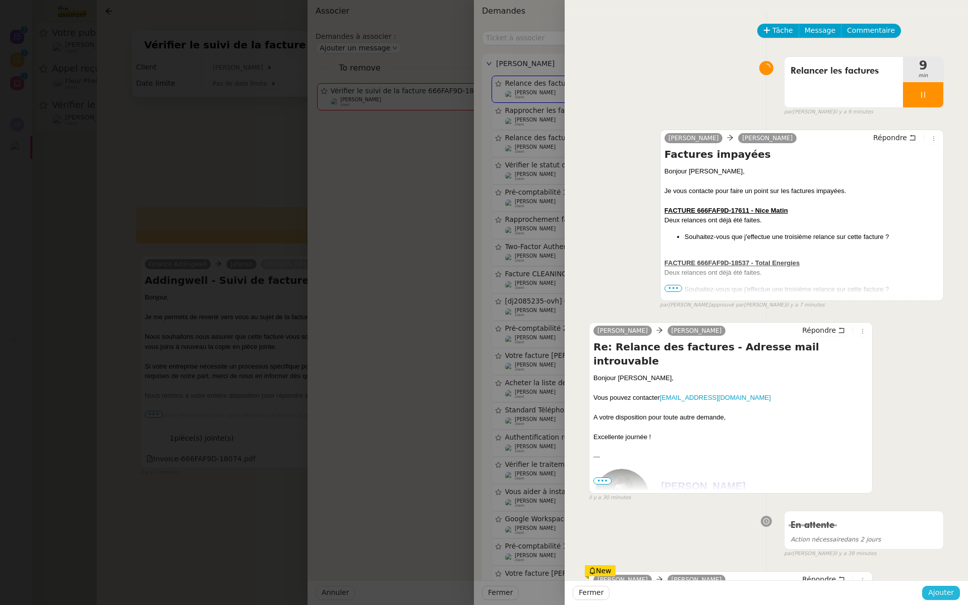
click at [937, 594] on span "Ajouter" at bounding box center [941, 593] width 26 height 12
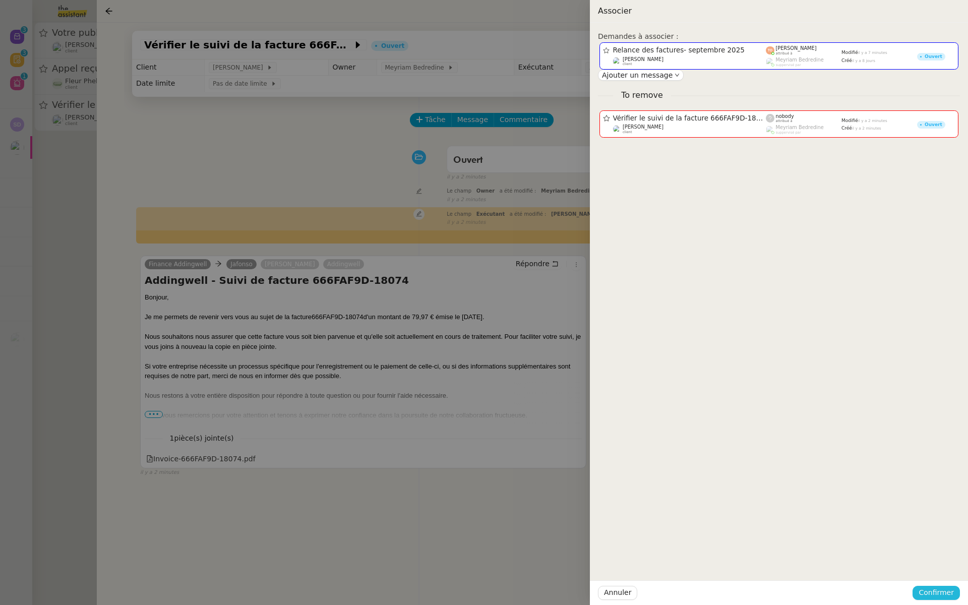
click at [937, 594] on span "Confirmer" at bounding box center [936, 593] width 35 height 12
click at [938, 567] on span "Ajouter" at bounding box center [937, 566] width 26 height 10
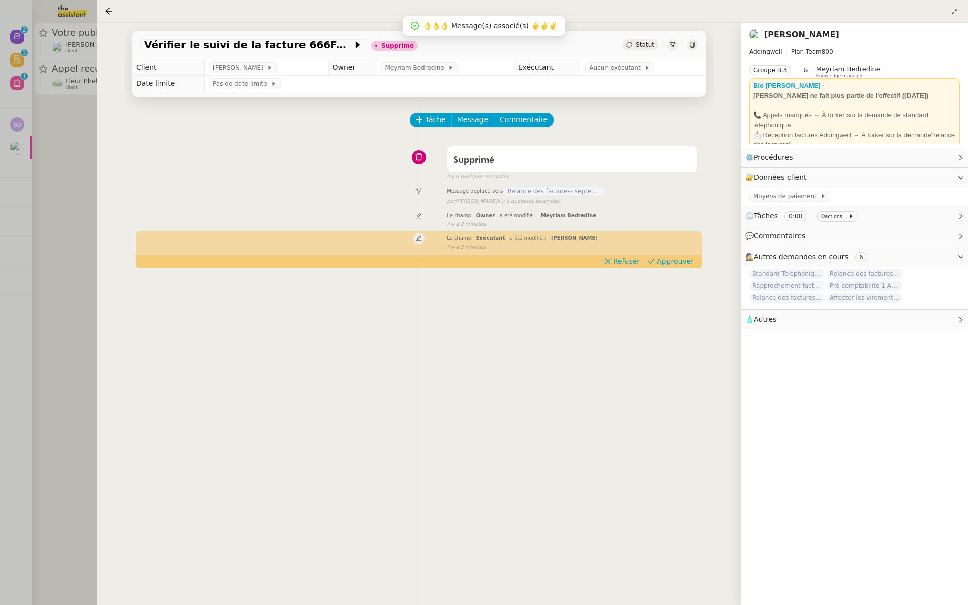
click at [75, 98] on div at bounding box center [484, 302] width 968 height 605
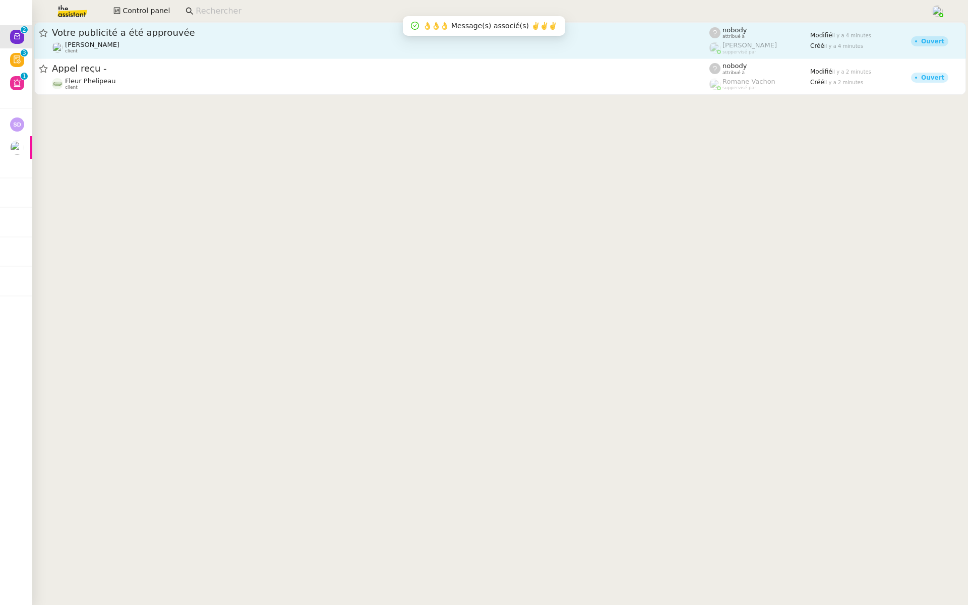
click at [134, 38] on div "Votre publicité a été approuvée" at bounding box center [381, 33] width 658 height 12
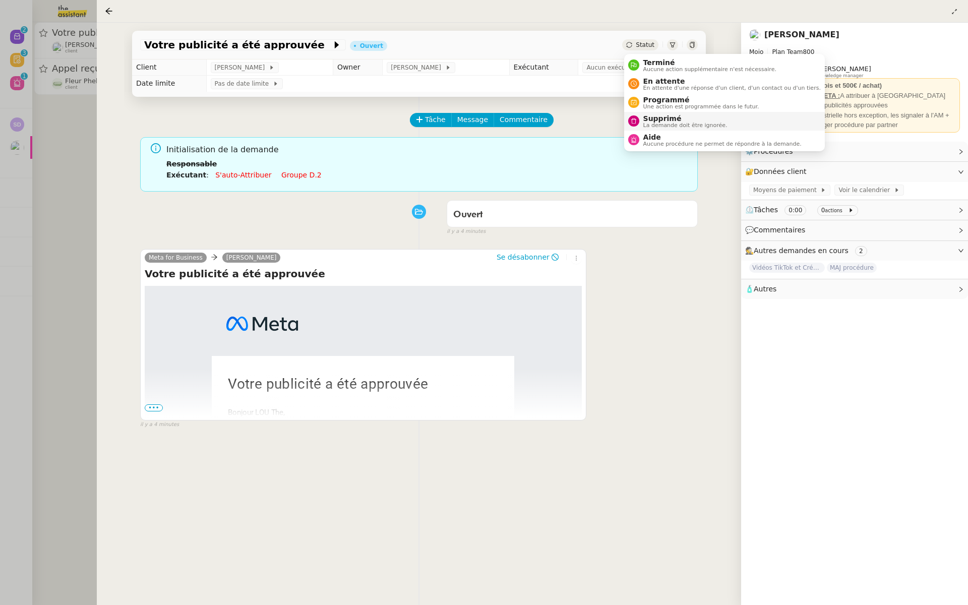
click at [641, 117] on div "Supprimé La demande doit être ignorée." at bounding box center [683, 121] width 88 height 14
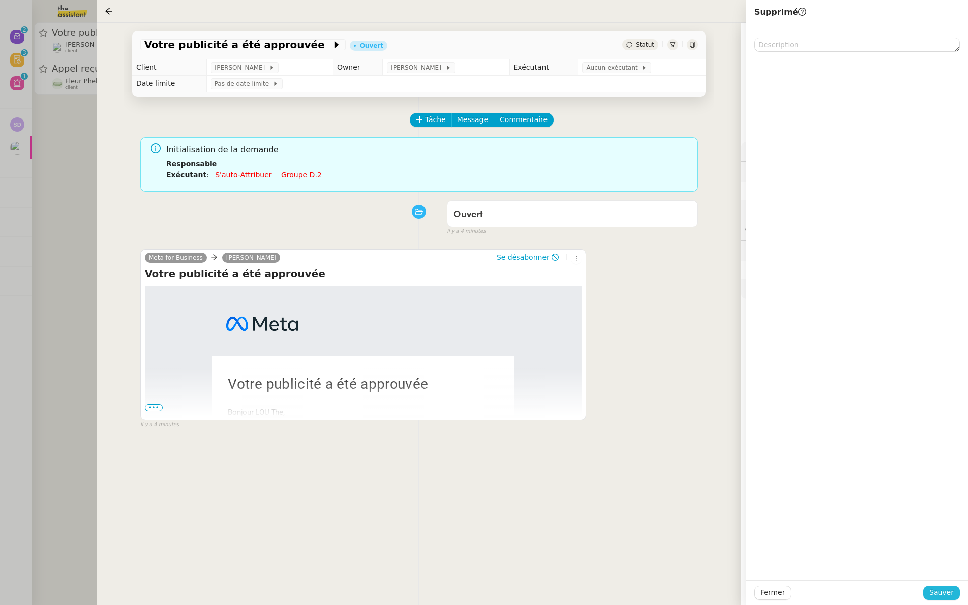
click at [940, 596] on span "Sauver" at bounding box center [941, 593] width 25 height 12
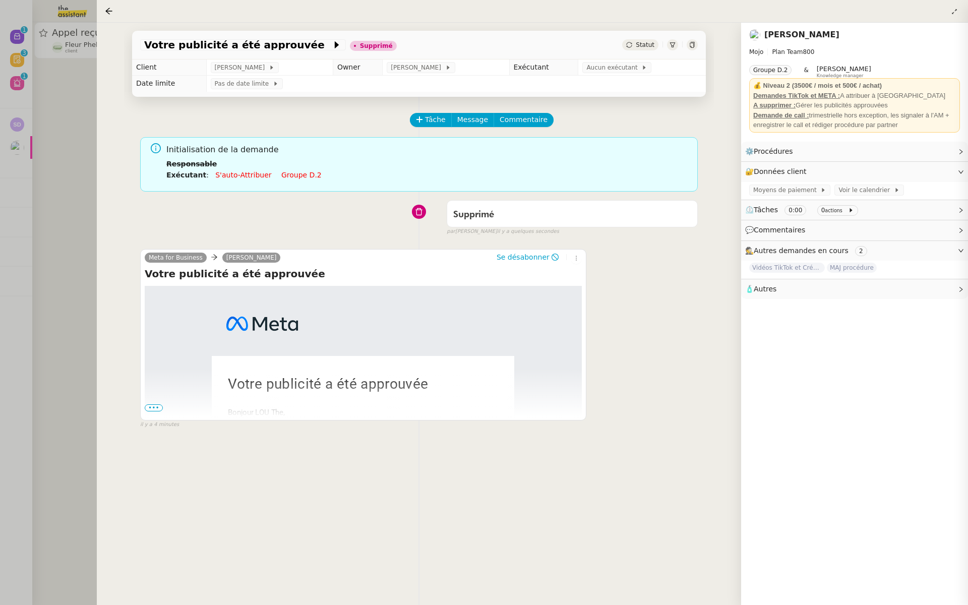
click at [44, 123] on div at bounding box center [484, 302] width 968 height 605
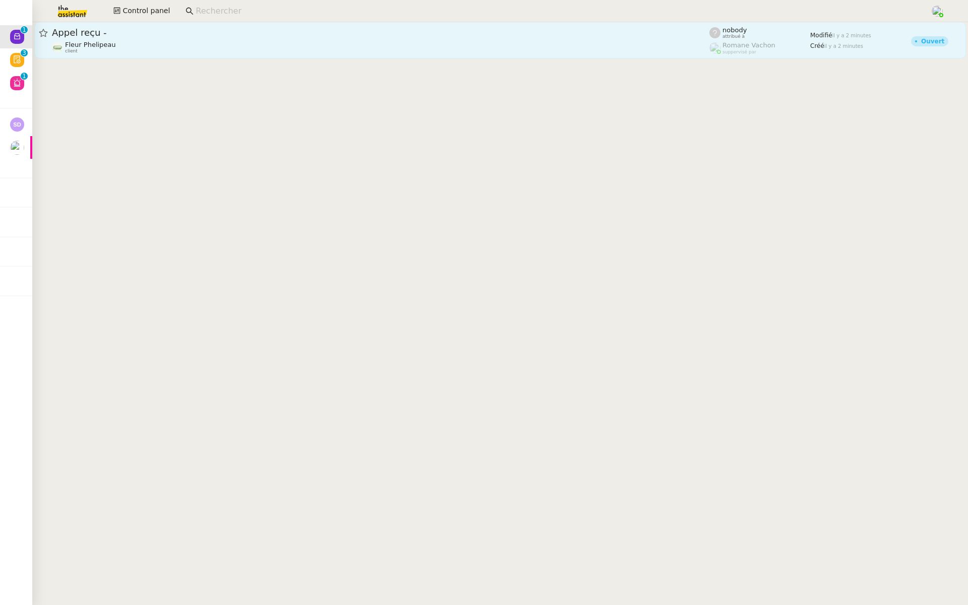
click at [142, 39] on div "Appel reçu - Fleur Phelipeau client" at bounding box center [381, 40] width 658 height 27
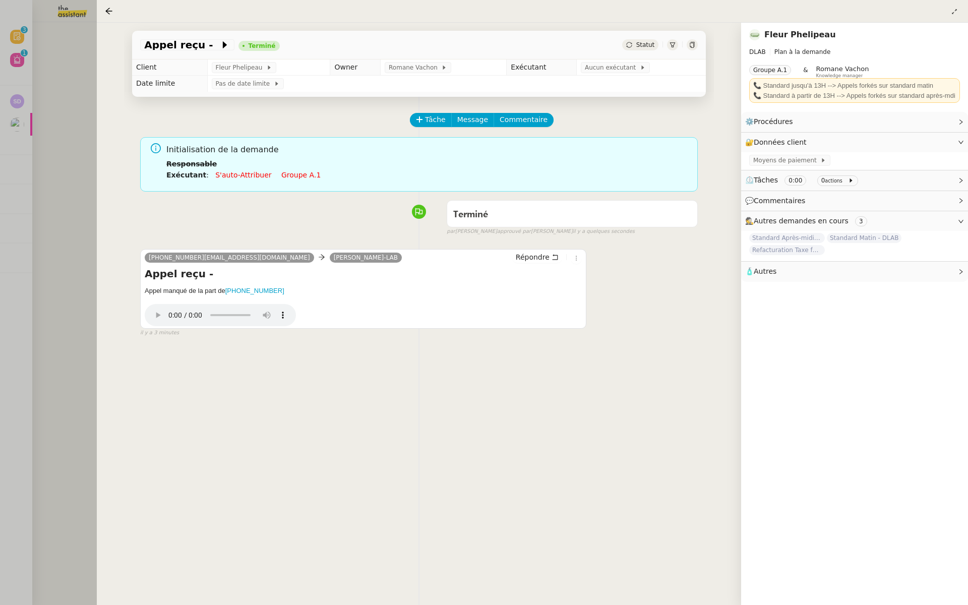
click at [35, 111] on div at bounding box center [484, 302] width 968 height 605
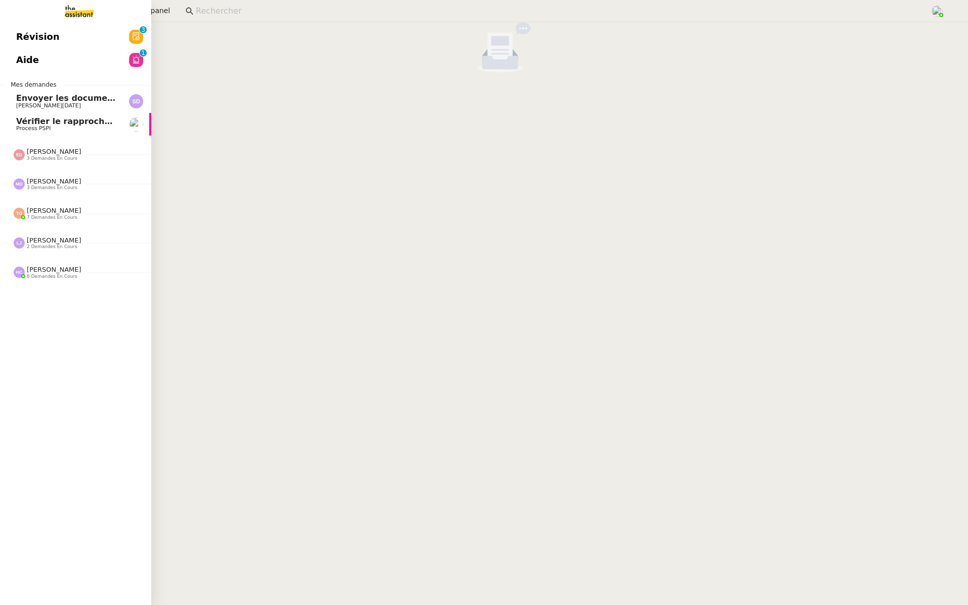
click at [16, 31] on span "Révision" at bounding box center [37, 36] width 43 height 15
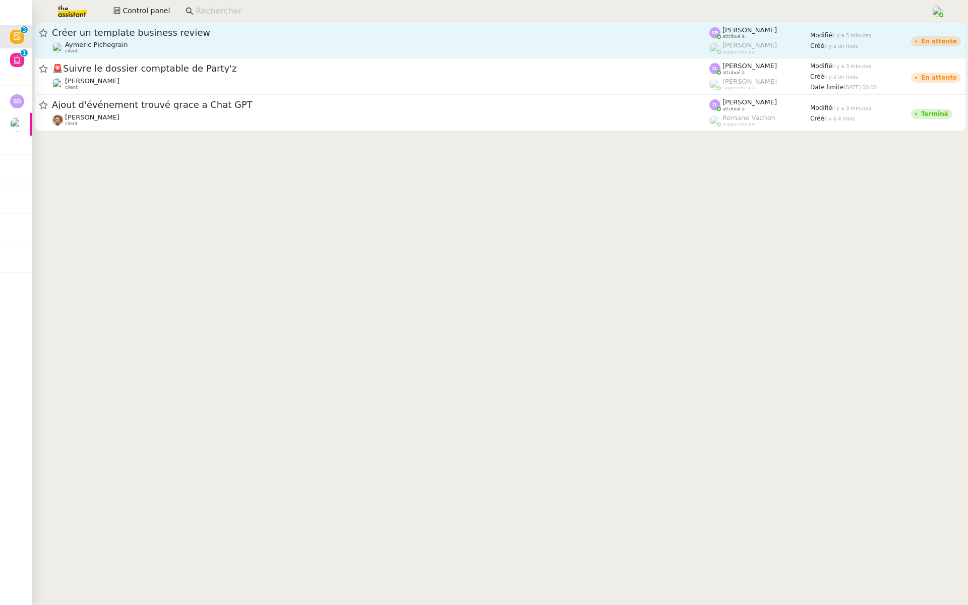
click at [143, 40] on div "Créer un template business review [PERSON_NAME] client" at bounding box center [381, 40] width 658 height 27
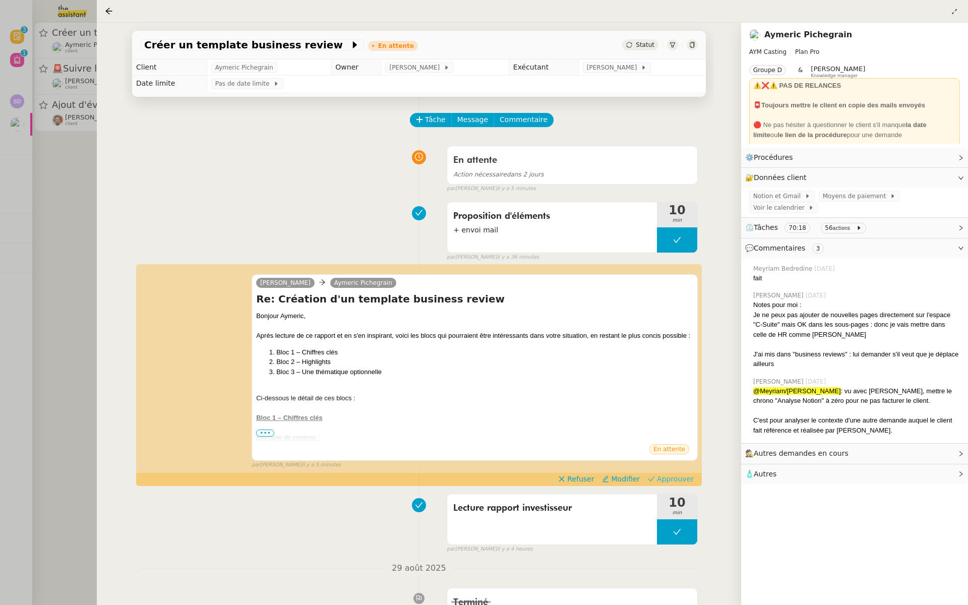
click at [683, 477] on span "Approuver" at bounding box center [675, 479] width 37 height 10
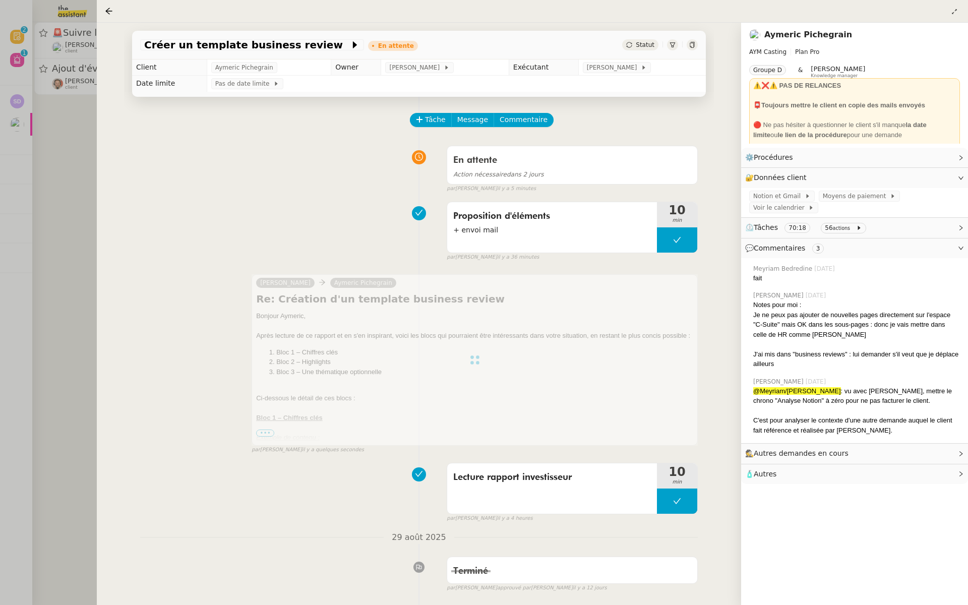
click at [9, 157] on div at bounding box center [484, 302] width 968 height 605
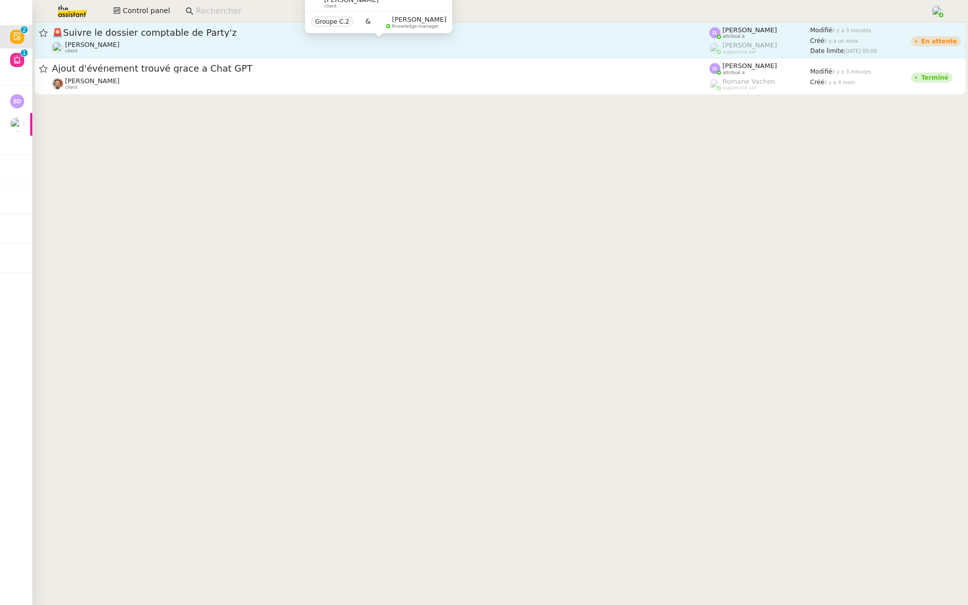
click at [149, 42] on div "[PERSON_NAME] client" at bounding box center [381, 47] width 658 height 13
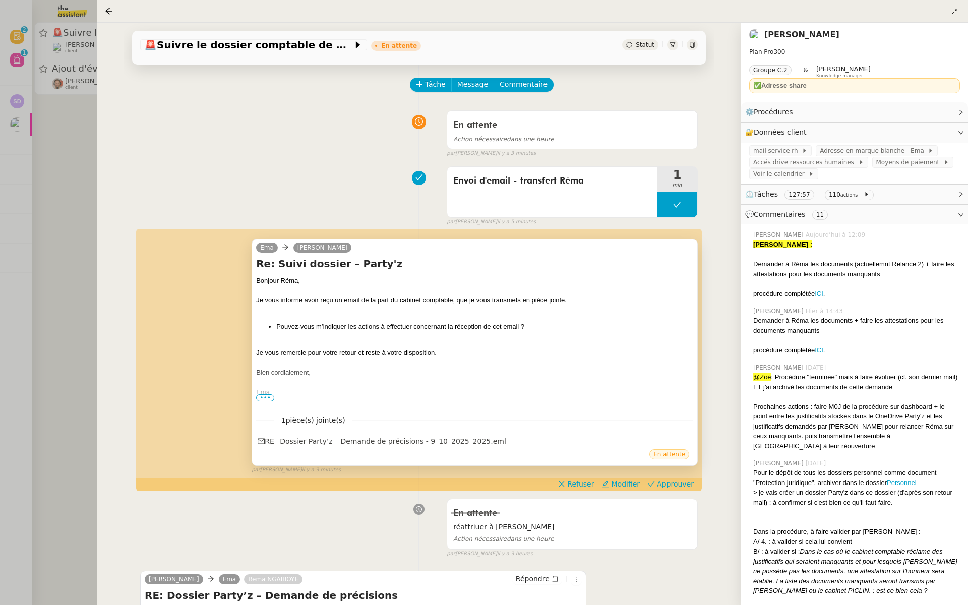
scroll to position [57, 0]
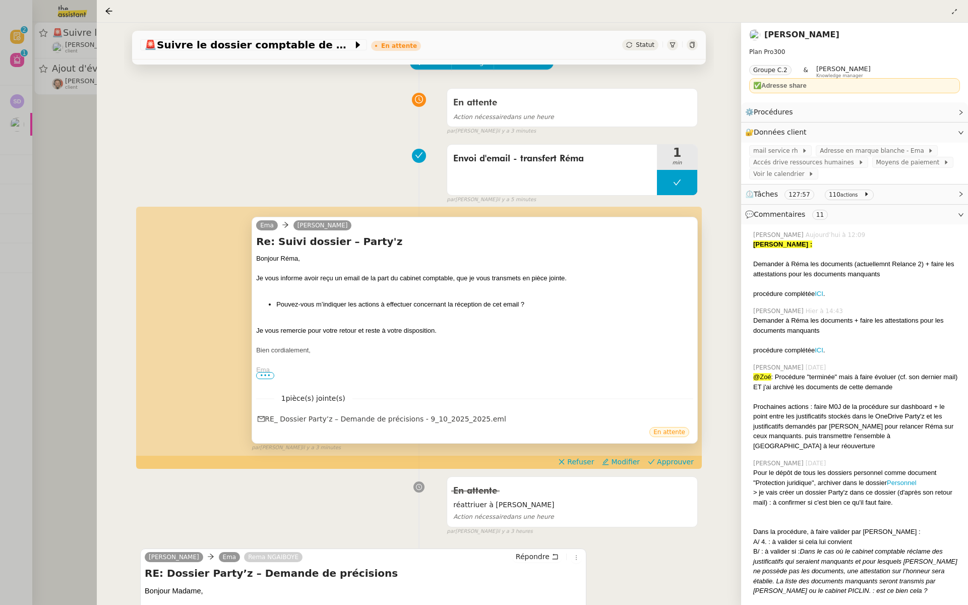
click at [263, 378] on span "•••" at bounding box center [265, 375] width 18 height 7
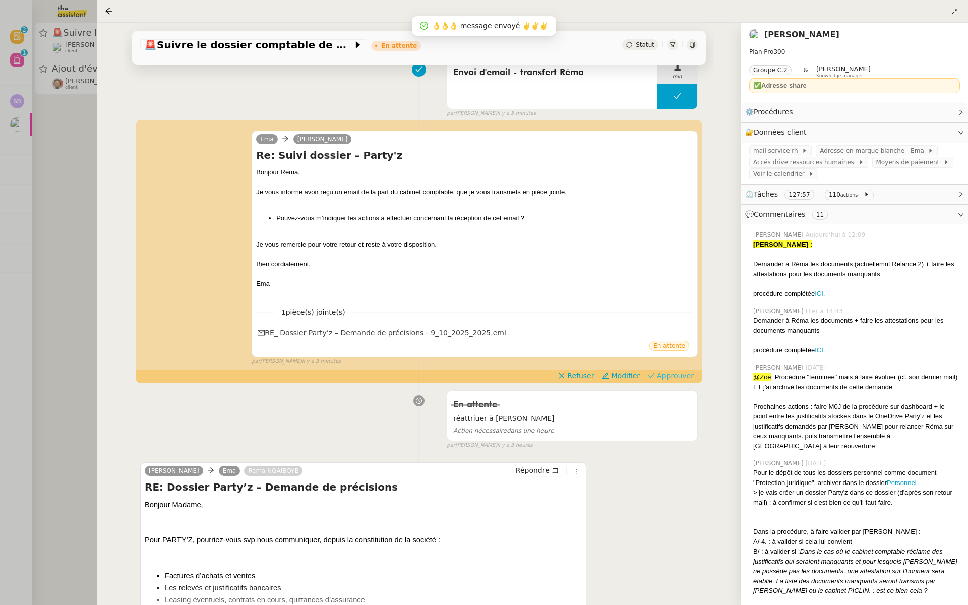
click at [679, 376] on span "Approuver" at bounding box center [675, 376] width 37 height 10
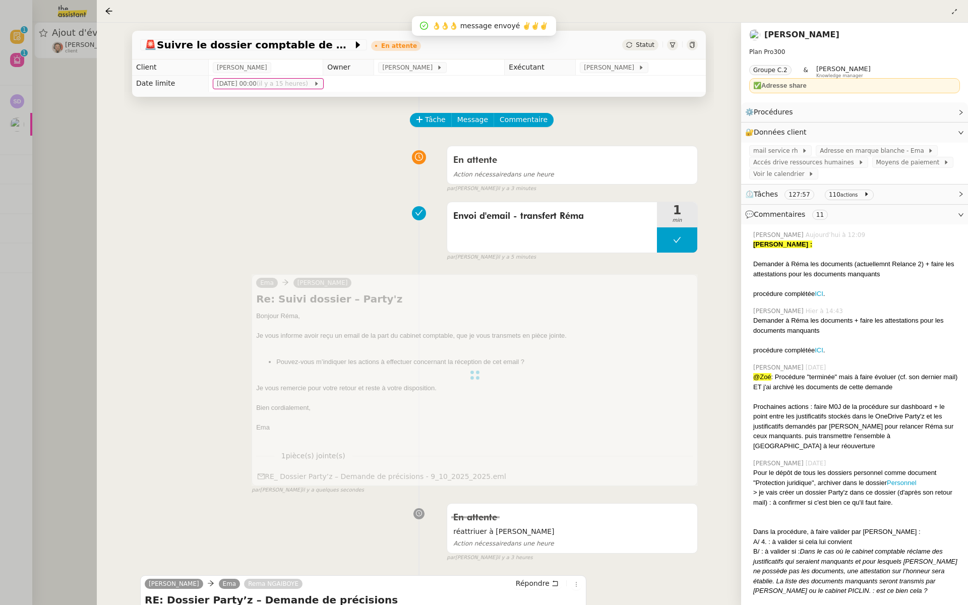
click at [25, 156] on div at bounding box center [484, 302] width 968 height 605
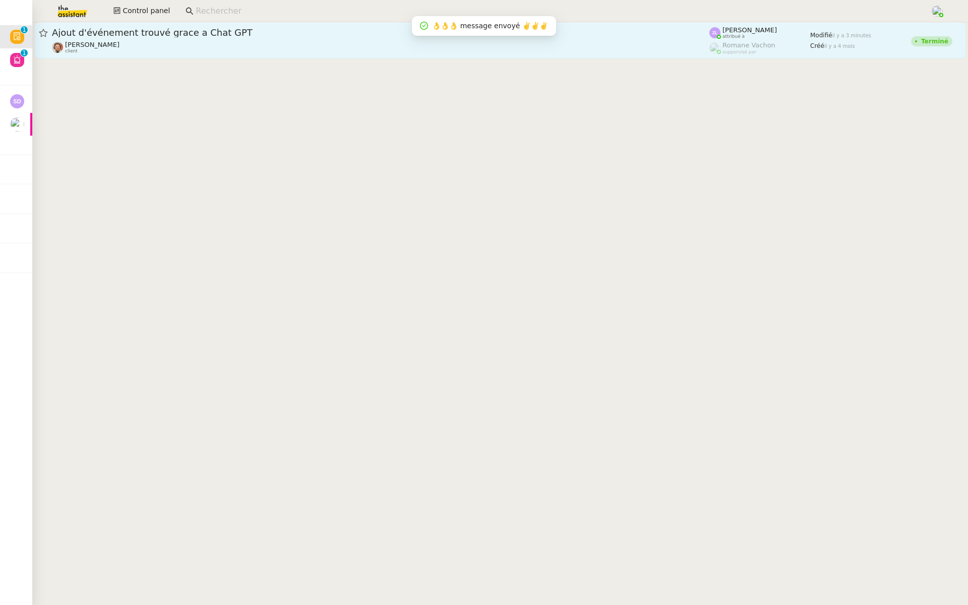
click at [170, 38] on div "Ajout d'événement trouvé grace a Chat GPT" at bounding box center [381, 33] width 658 height 12
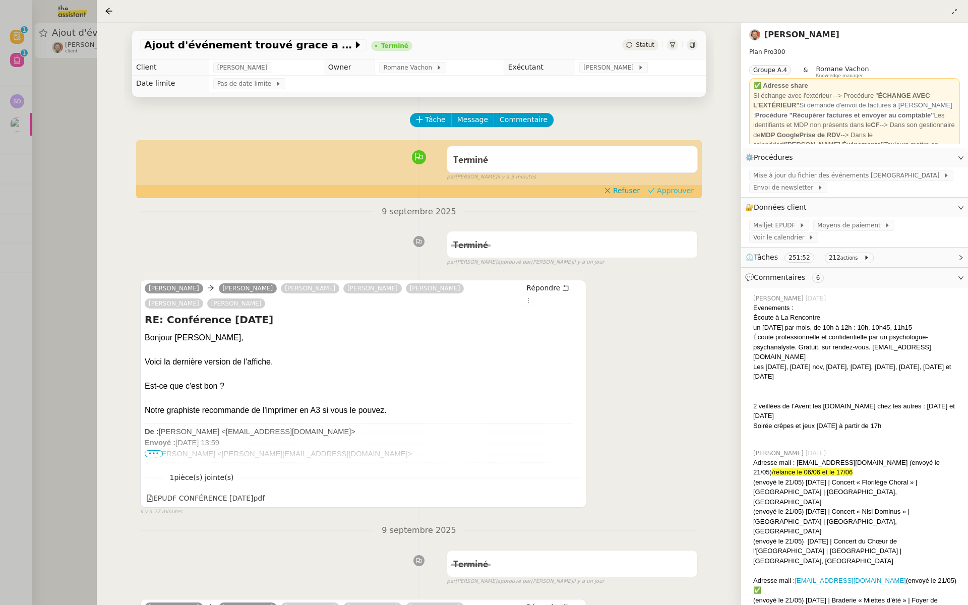
click at [684, 190] on span "Approuver" at bounding box center [675, 191] width 37 height 10
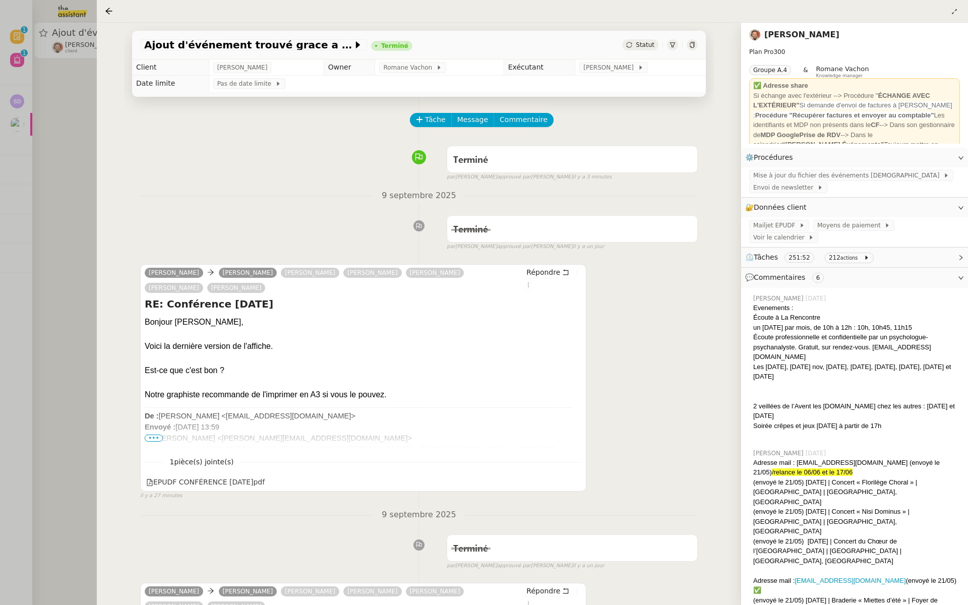
click at [68, 143] on div at bounding box center [484, 302] width 968 height 605
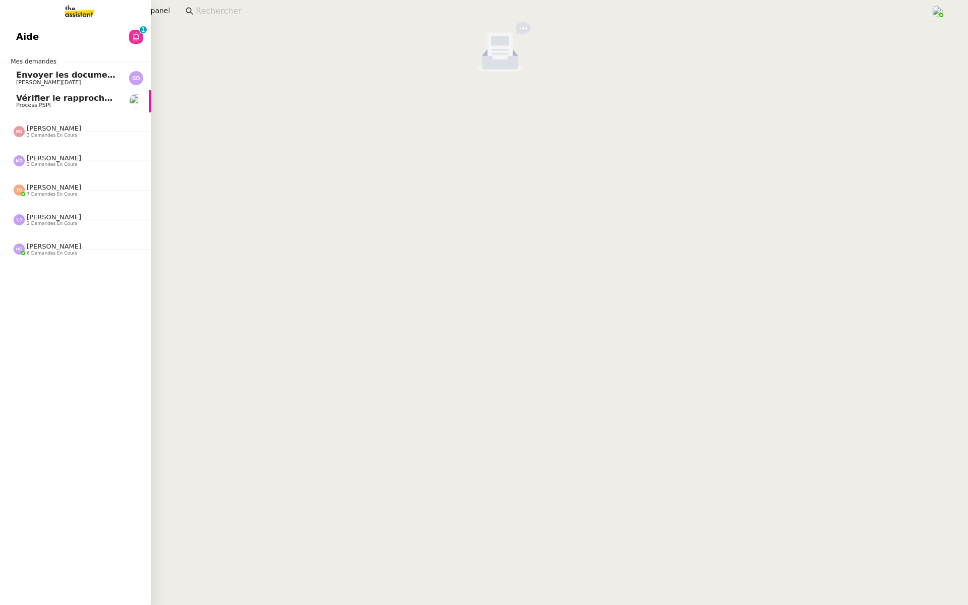
click at [26, 34] on span "Aide" at bounding box center [27, 36] width 23 height 15
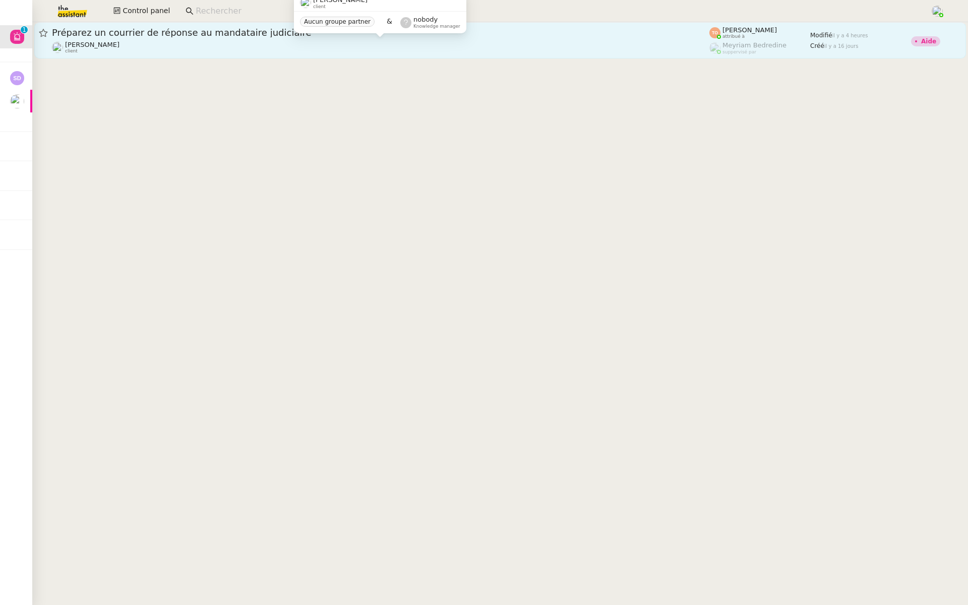
click at [141, 51] on div "[PERSON_NAME] client" at bounding box center [381, 47] width 658 height 13
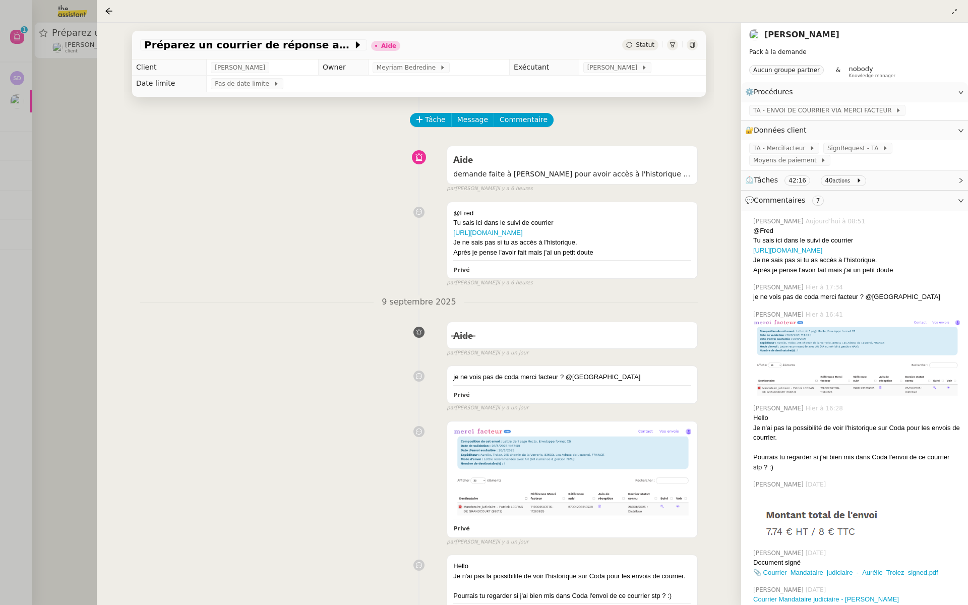
click at [42, 175] on div at bounding box center [484, 302] width 968 height 605
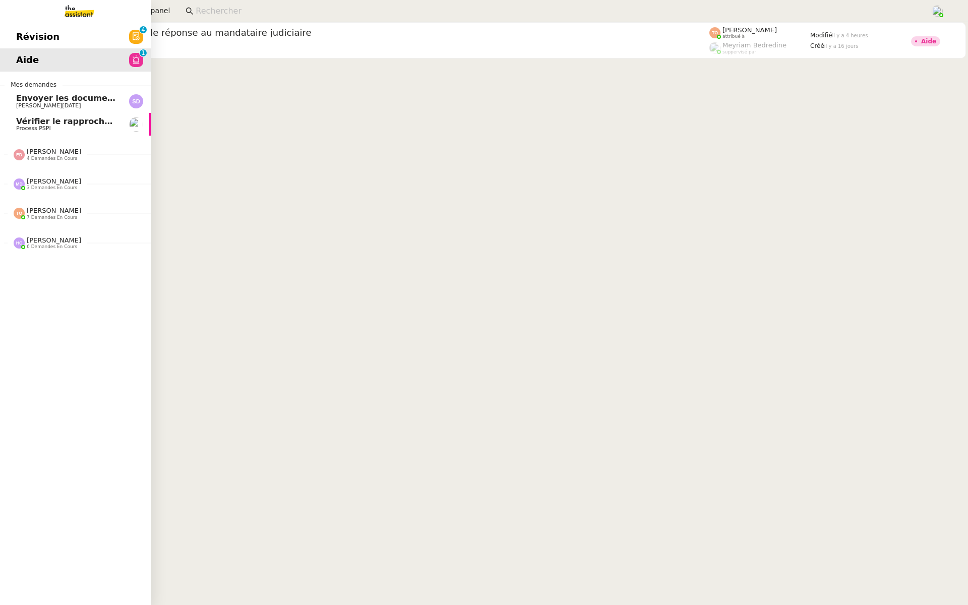
click at [8, 36] on link "Révision 0 1 2 3 4 5 6 7 8 9" at bounding box center [75, 36] width 151 height 23
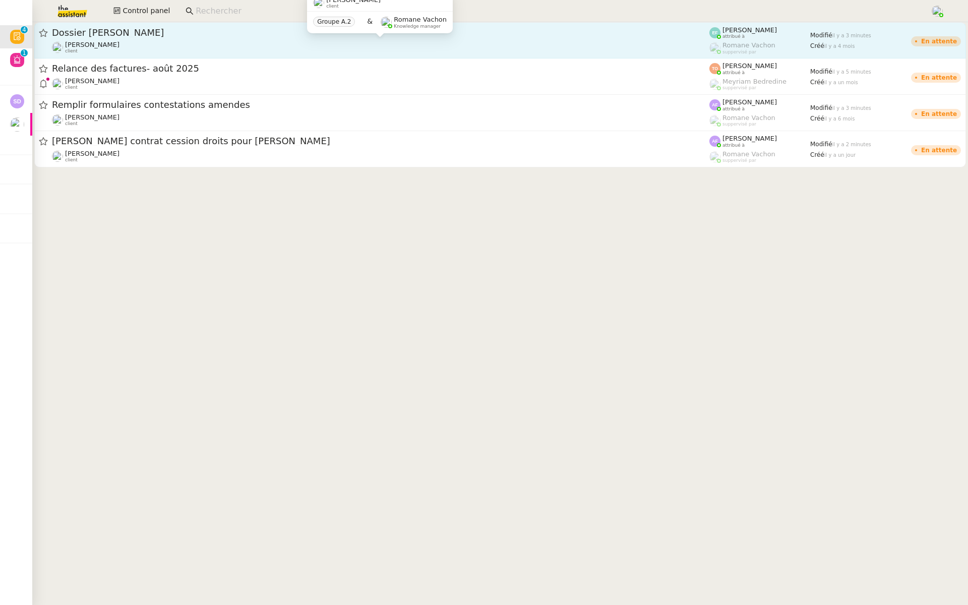
click at [179, 45] on div "Florent Seiler client" at bounding box center [381, 47] width 658 height 13
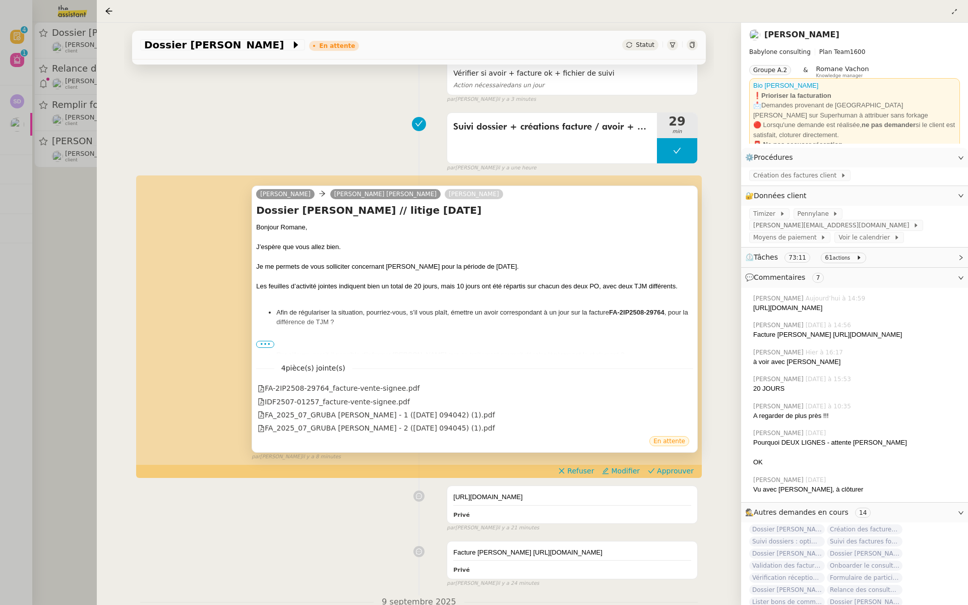
scroll to position [107, 0]
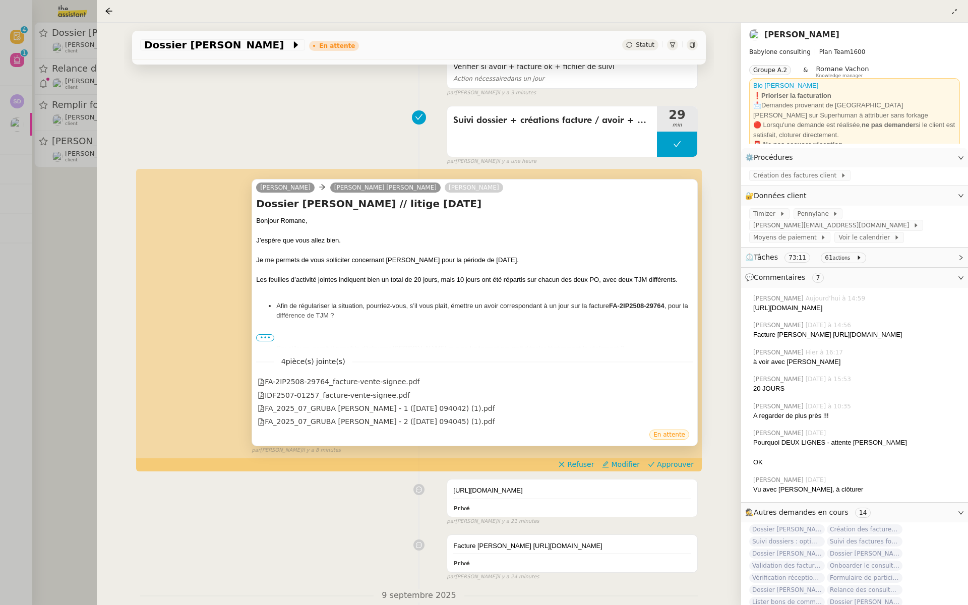
click at [261, 335] on span "•••" at bounding box center [265, 337] width 18 height 7
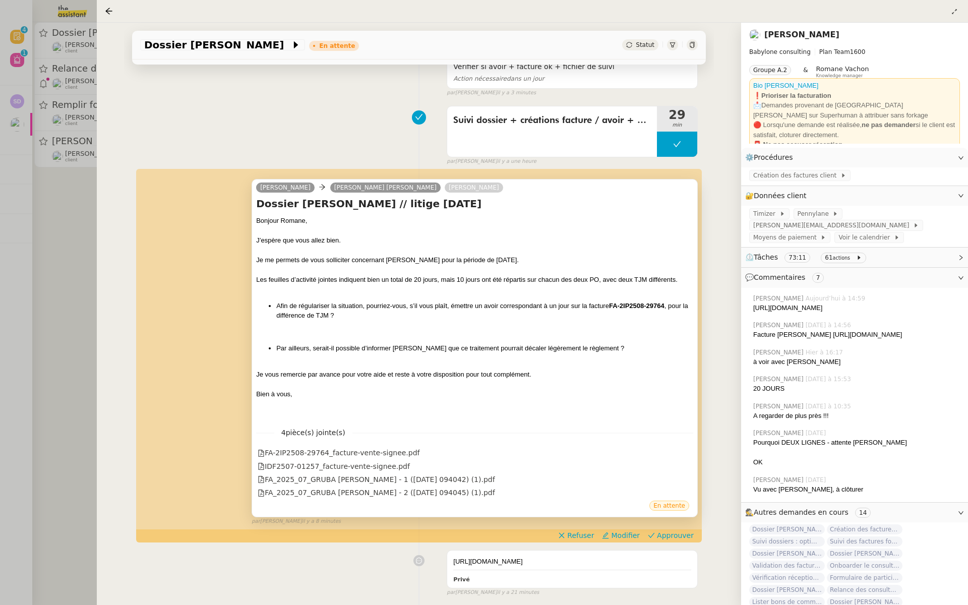
scroll to position [164, 0]
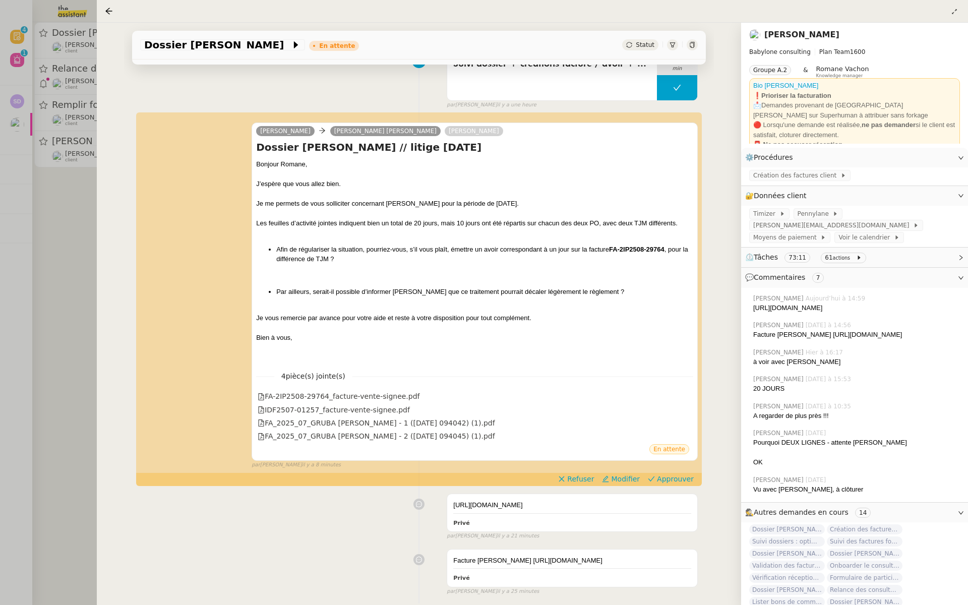
click at [75, 305] on div at bounding box center [484, 302] width 968 height 605
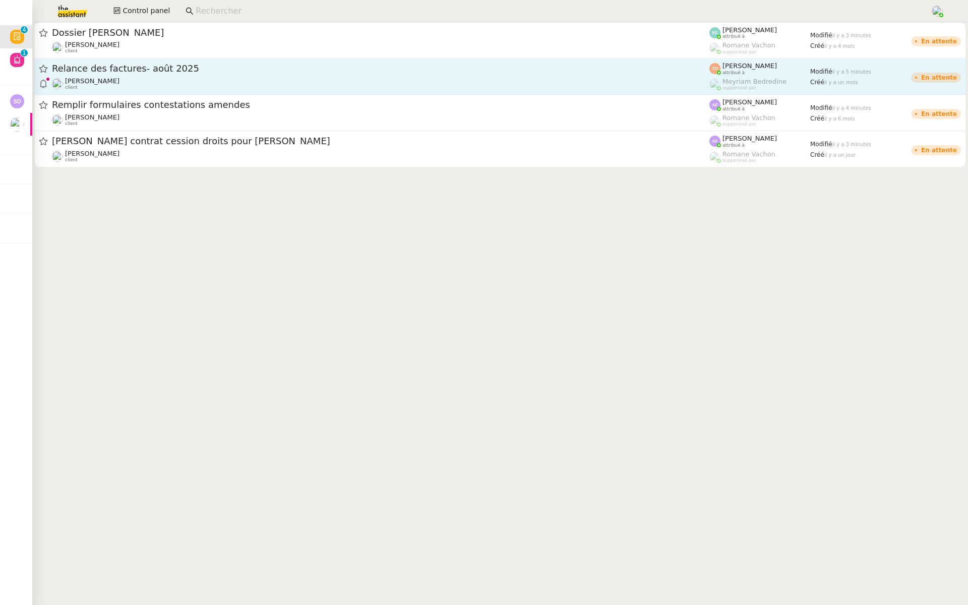
click at [249, 76] on div "Relance des factures- août 2025 Julien Decroix client" at bounding box center [381, 77] width 658 height 28
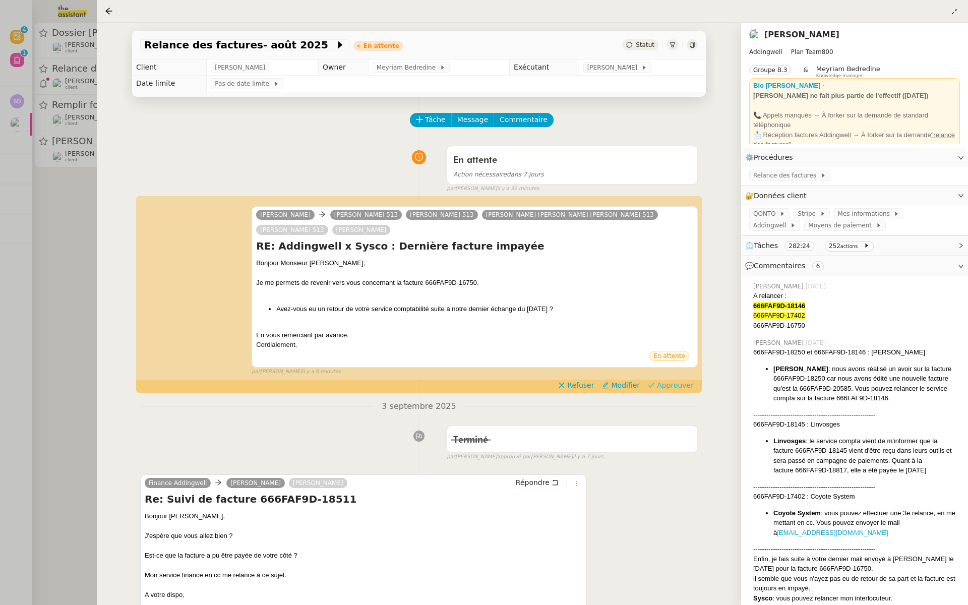
click at [681, 388] on span "Approuver" at bounding box center [675, 385] width 37 height 10
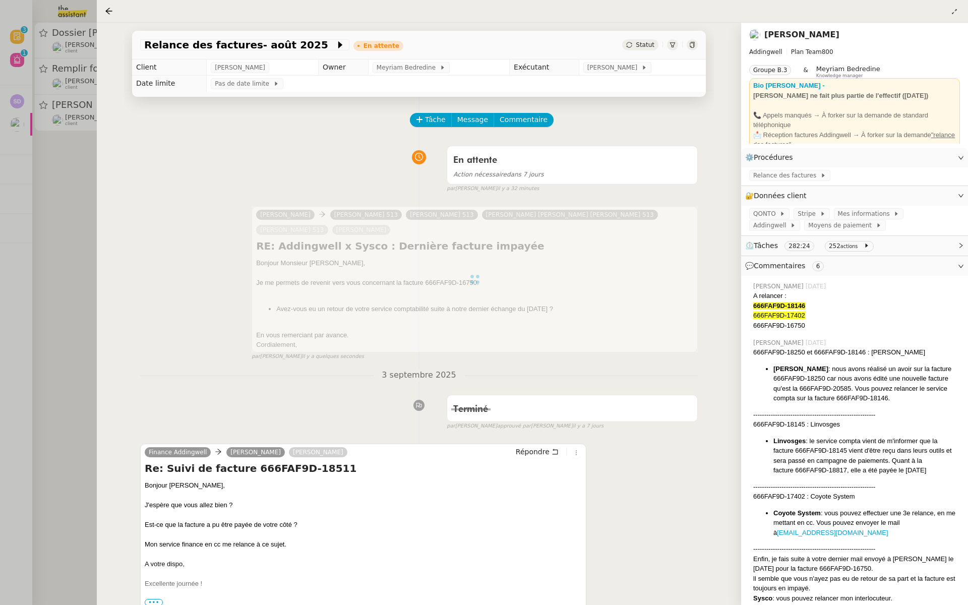
click at [67, 201] on div at bounding box center [484, 302] width 968 height 605
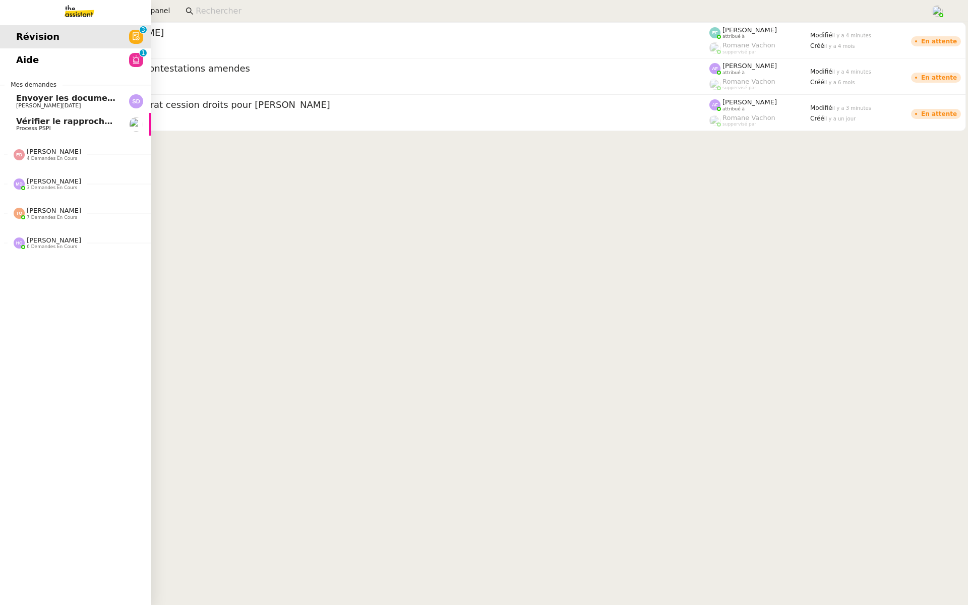
click at [19, 55] on span "Aide" at bounding box center [27, 59] width 23 height 15
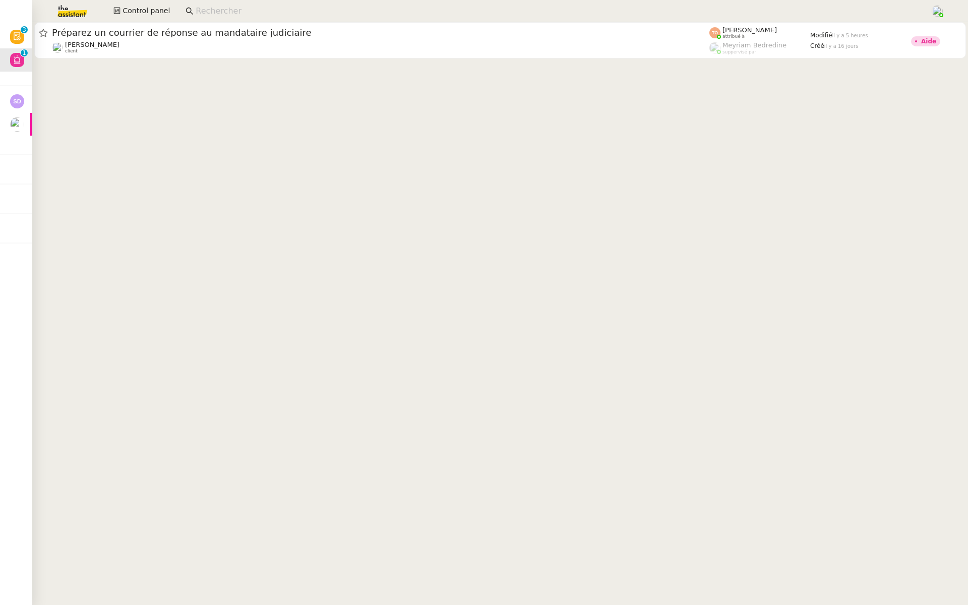
click at [73, 11] on img at bounding box center [64, 11] width 78 height 22
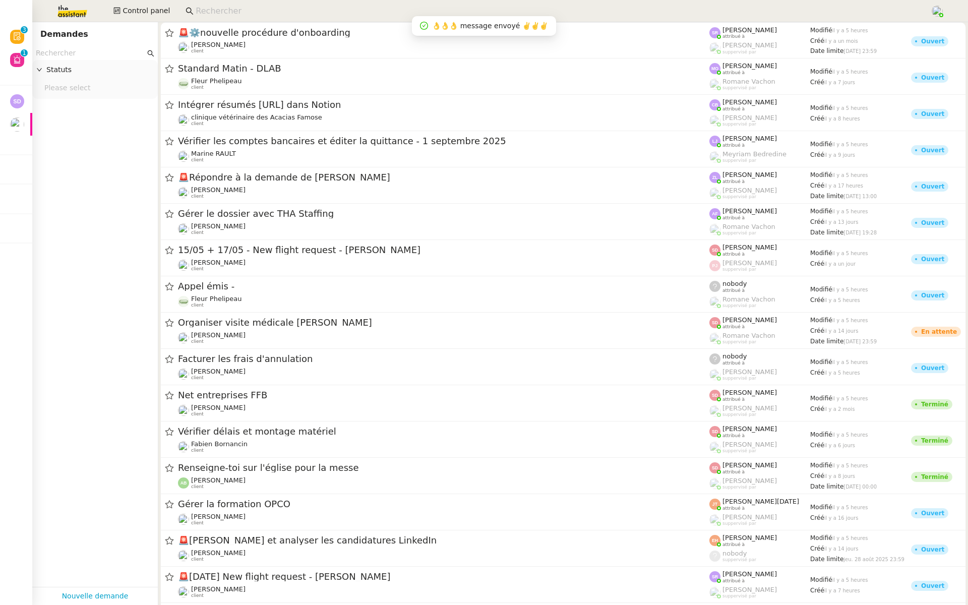
click at [71, 55] on input "text" at bounding box center [90, 53] width 109 height 12
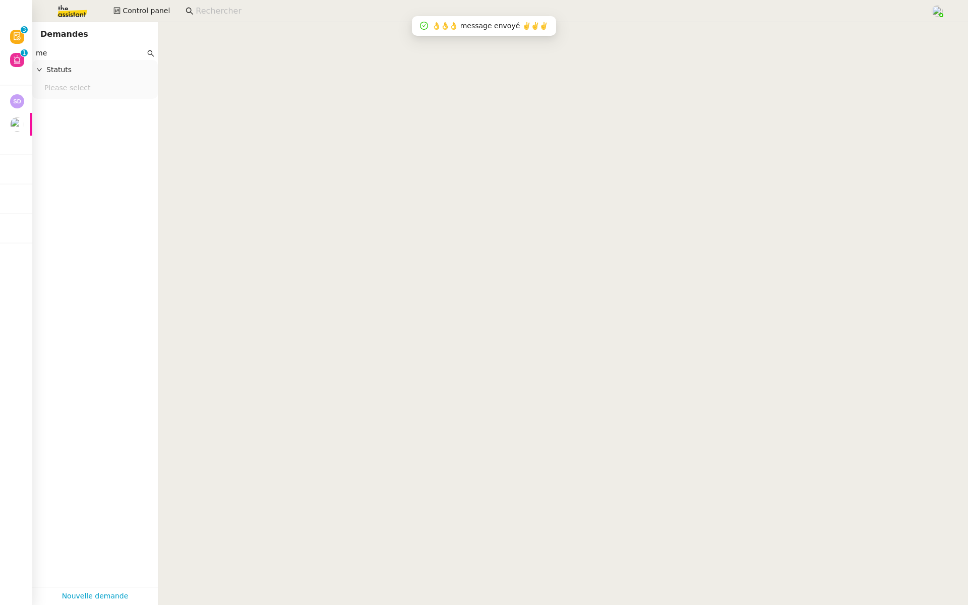
type input "m"
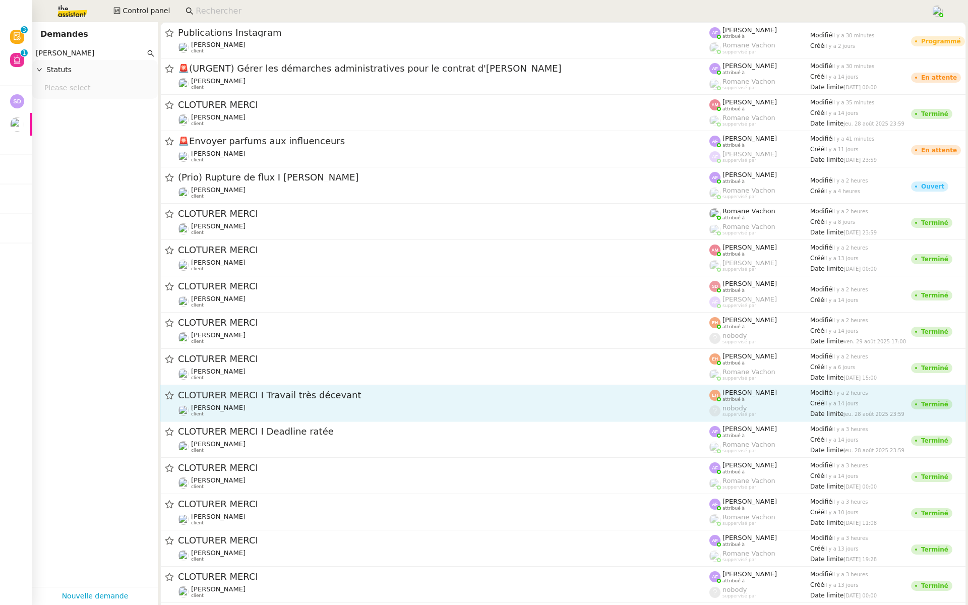
type input "pierre mergui"
click at [333, 403] on div "CLOTURER MERCI I Travail très décevant Pierre Mergui client" at bounding box center [443, 403] width 531 height 28
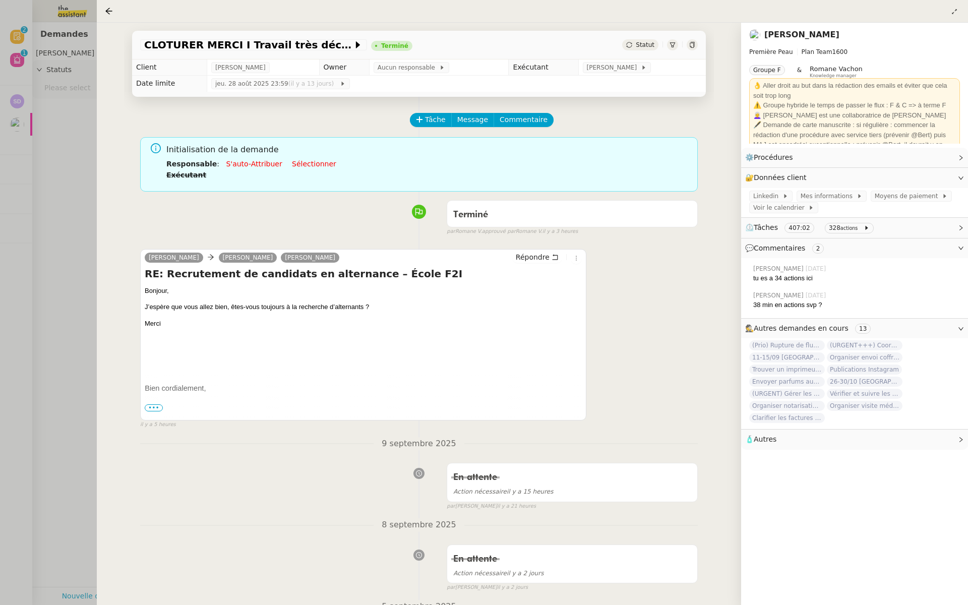
click at [71, 172] on div at bounding box center [484, 302] width 968 height 605
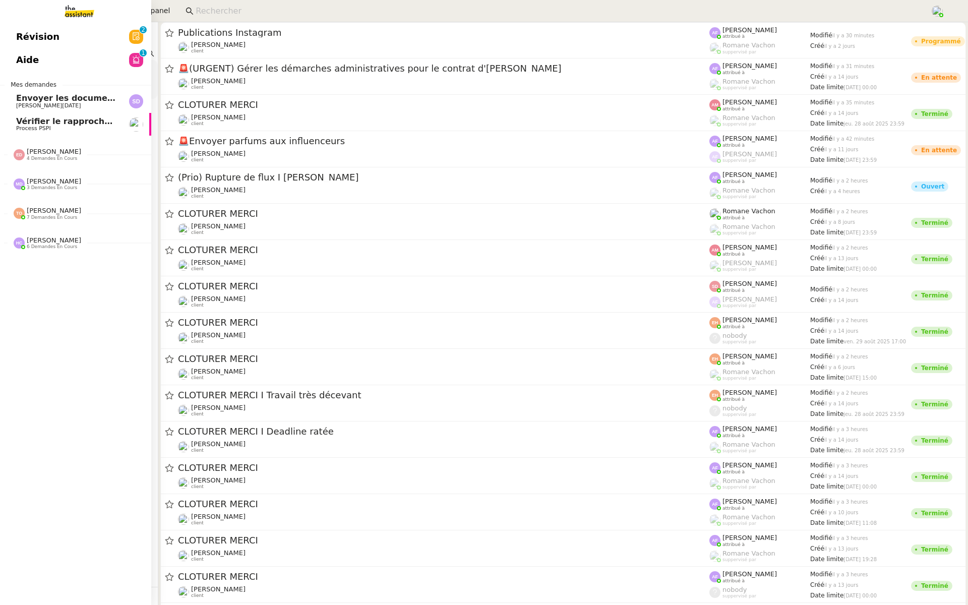
drag, startPoint x: 92, startPoint y: 50, endPoint x: 0, endPoint y: 51, distance: 91.8
click at [0, 51] on nz-layout "Révision 0 1 2 3 4 5 6 7 8 9 Aide 0 1 2 3 4 5 6 7 8 9 Mes demandes Envoyer les …" at bounding box center [484, 302] width 968 height 605
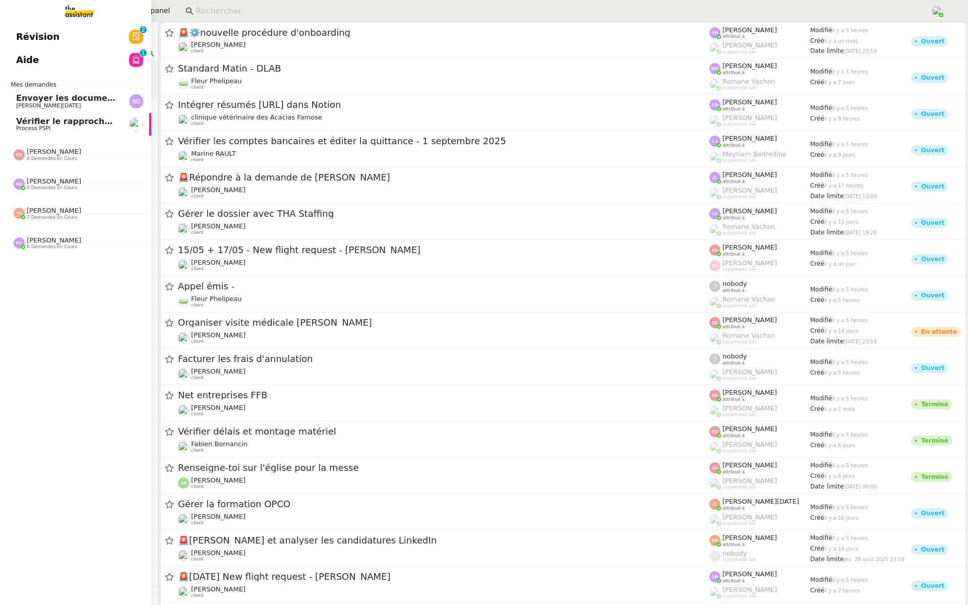
click at [47, 32] on span "Révision" at bounding box center [37, 36] width 43 height 15
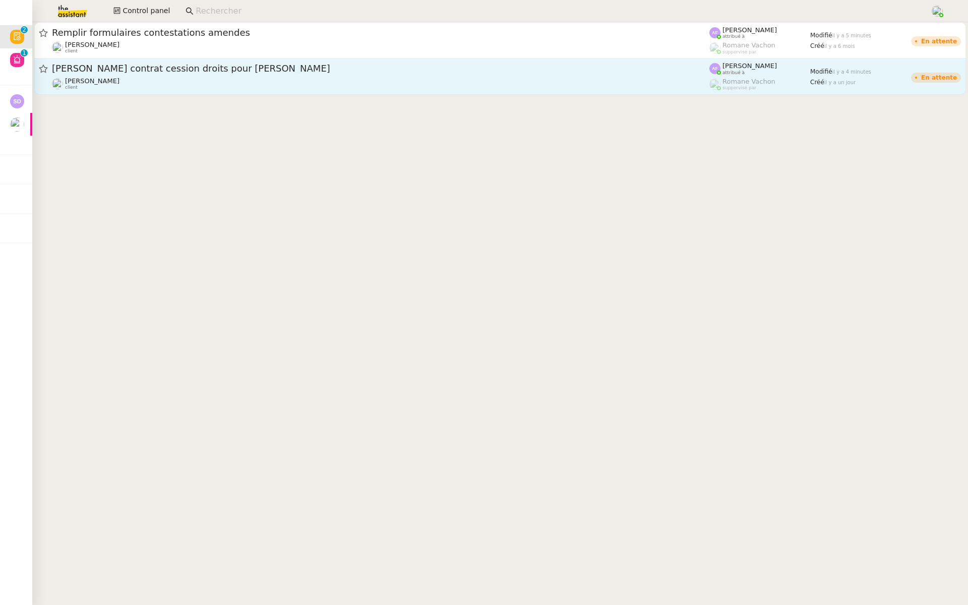
click at [167, 70] on span "[PERSON_NAME] contrat cession droits pour [PERSON_NAME]" at bounding box center [381, 68] width 658 height 9
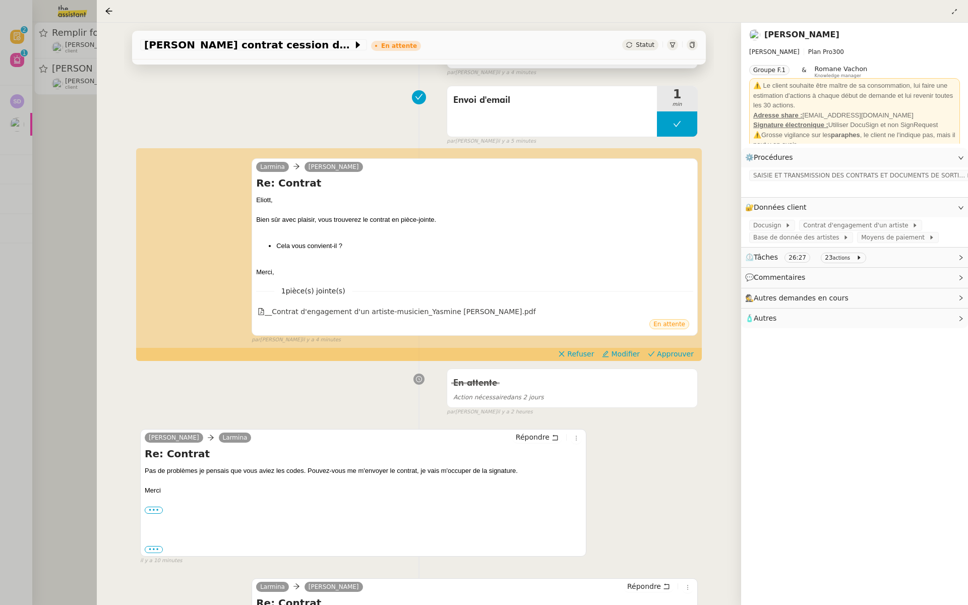
scroll to position [144, 0]
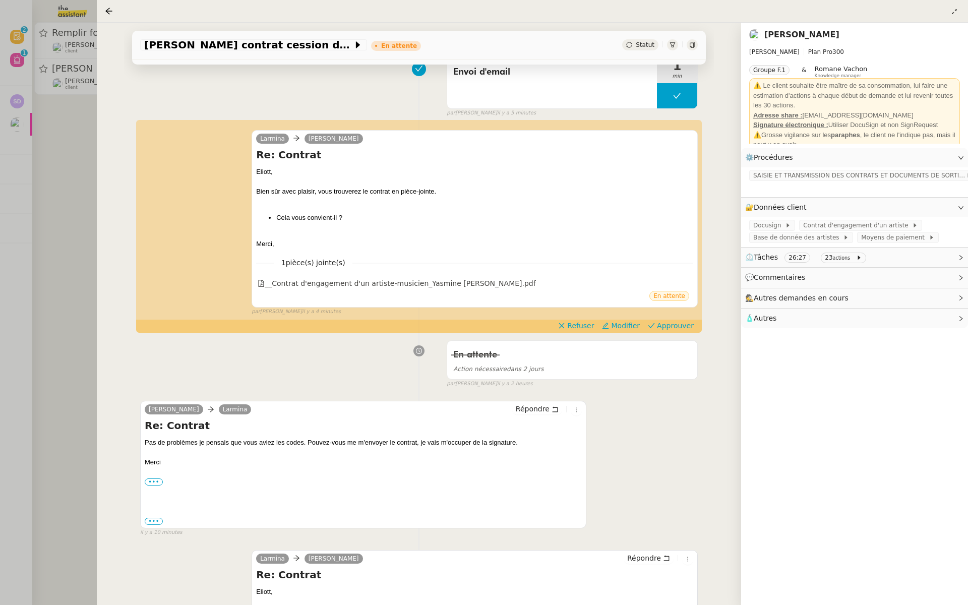
click at [48, 152] on div at bounding box center [484, 302] width 968 height 605
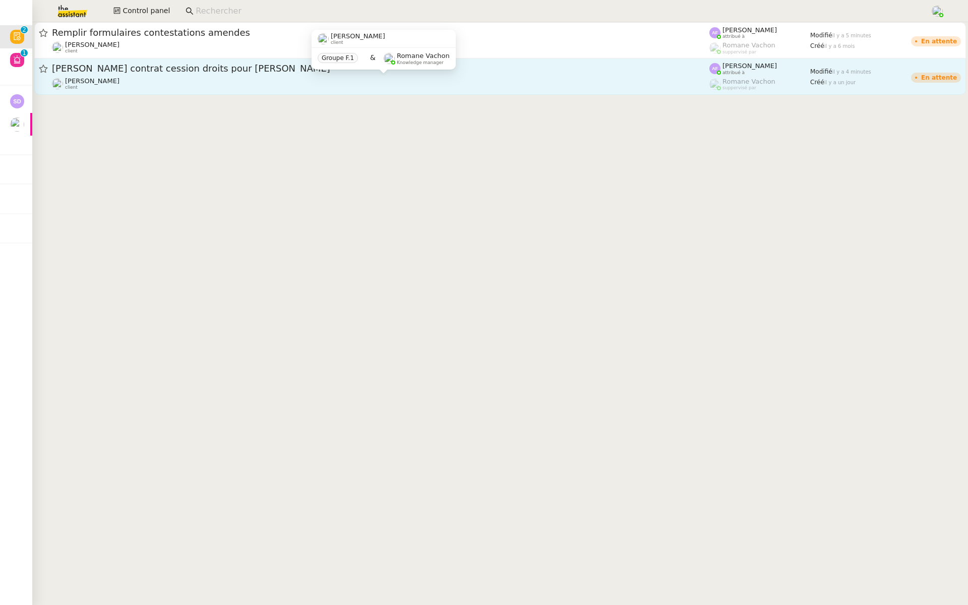
click at [132, 77] on div "Eliott Hosansky client" at bounding box center [381, 83] width 658 height 13
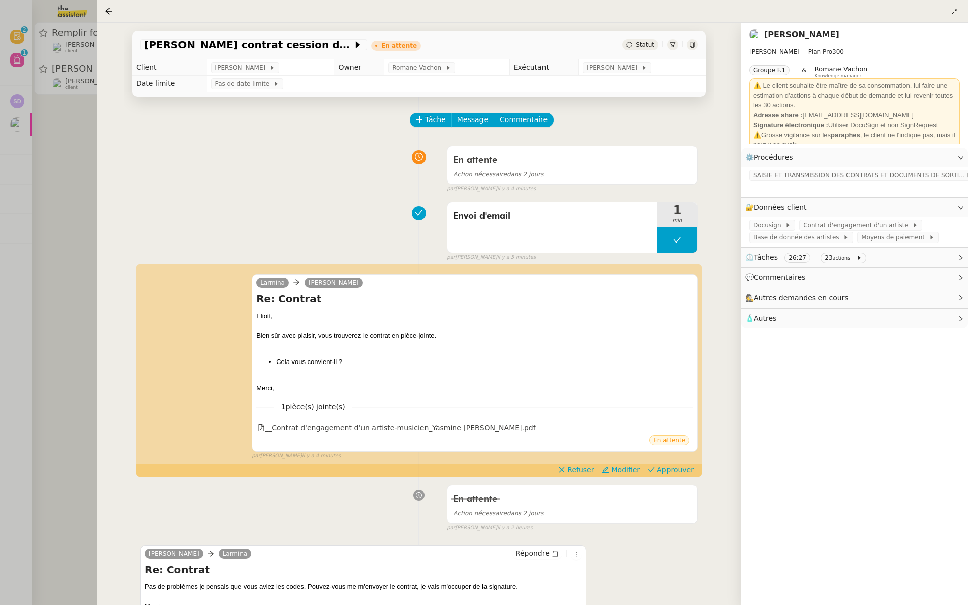
click at [10, 65] on div at bounding box center [484, 302] width 968 height 605
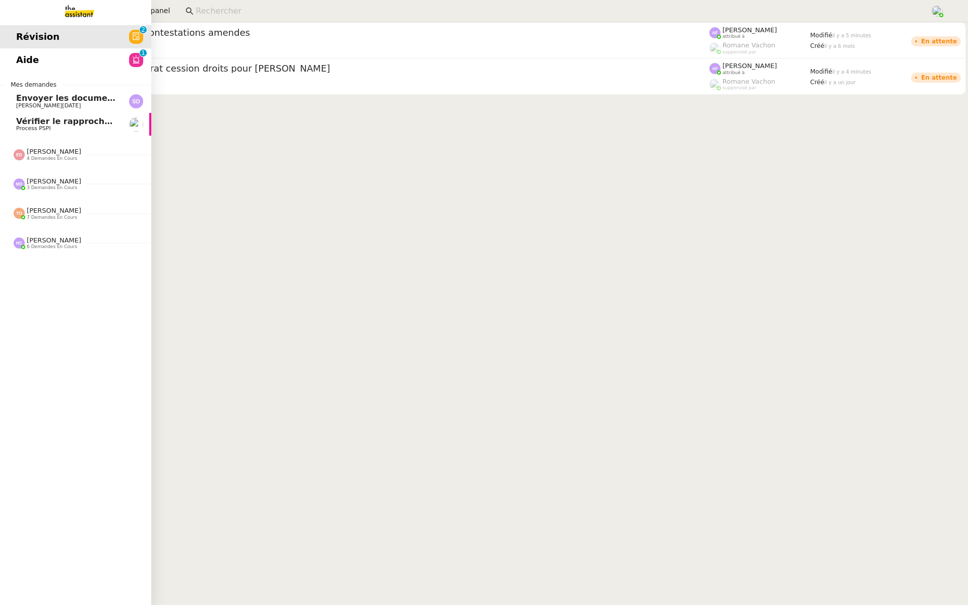
click at [86, 67] on link "Aide 0 1 2 3 4 5 6 7 8 9" at bounding box center [75, 59] width 151 height 23
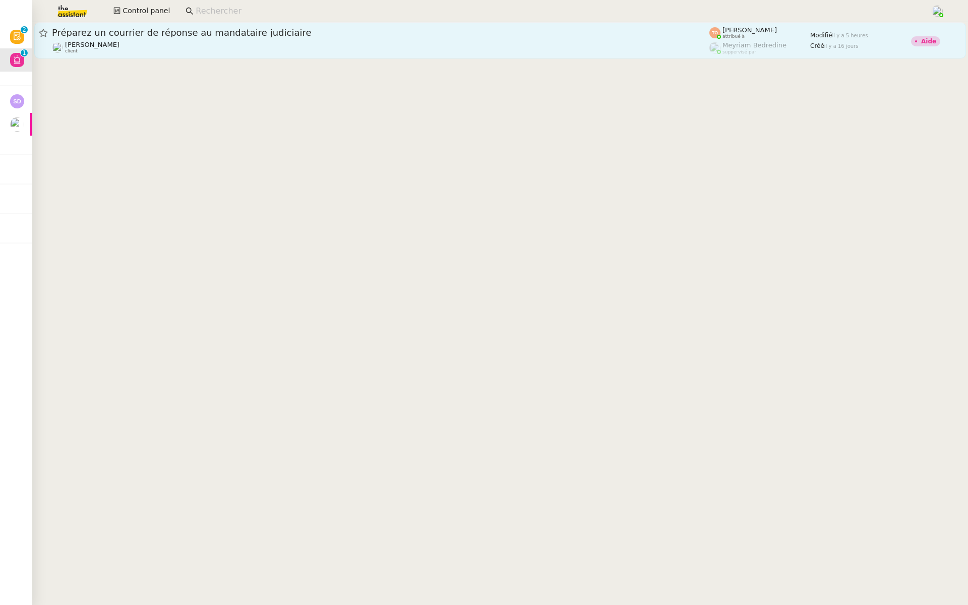
click at [172, 27] on div "Préparez un courrier de réponse au mandataire judiciaire" at bounding box center [381, 33] width 658 height 12
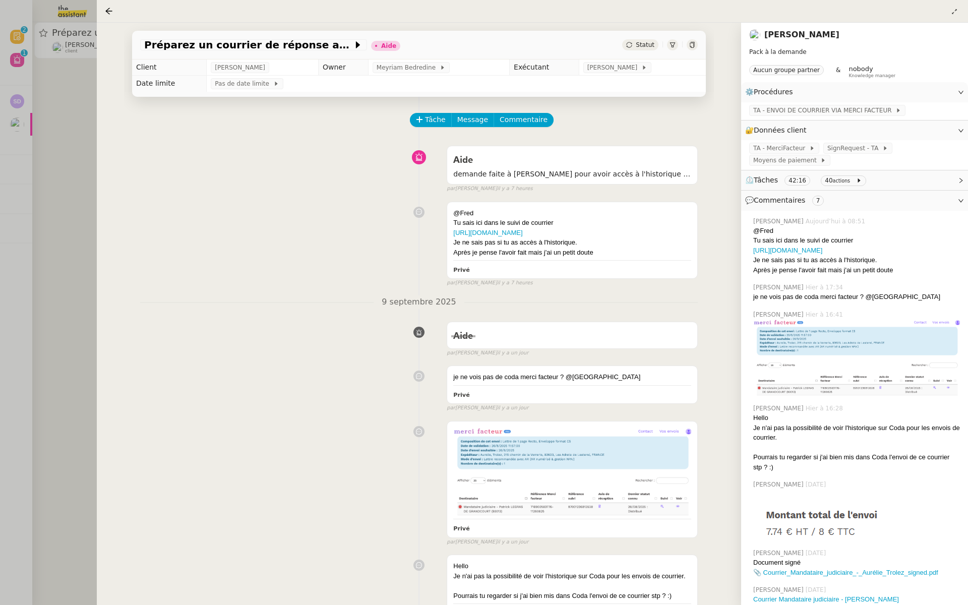
click at [52, 107] on div at bounding box center [484, 302] width 968 height 605
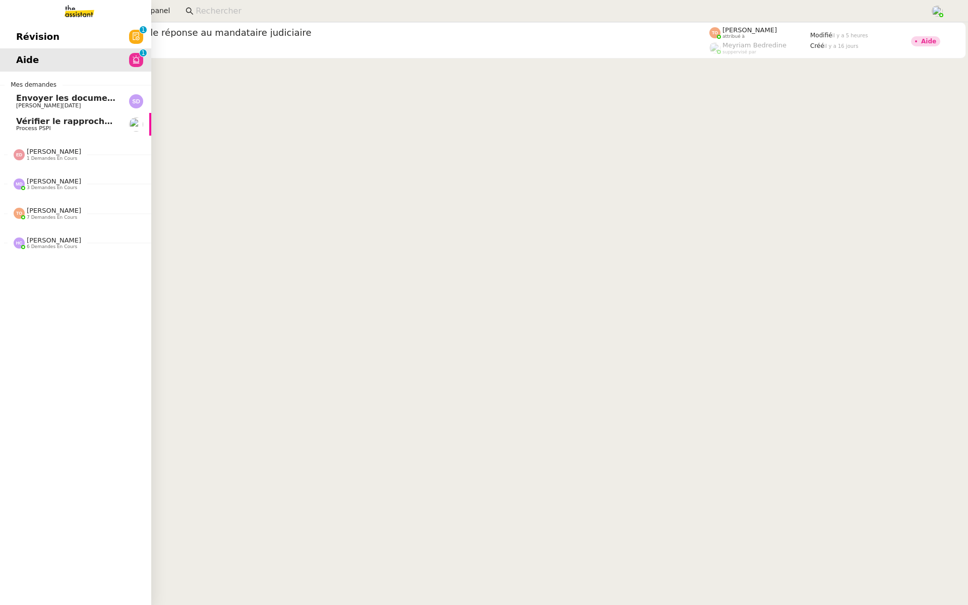
click at [28, 28] on link "Révision 0 1 2 3 4 5 6 7 8 9" at bounding box center [75, 36] width 151 height 23
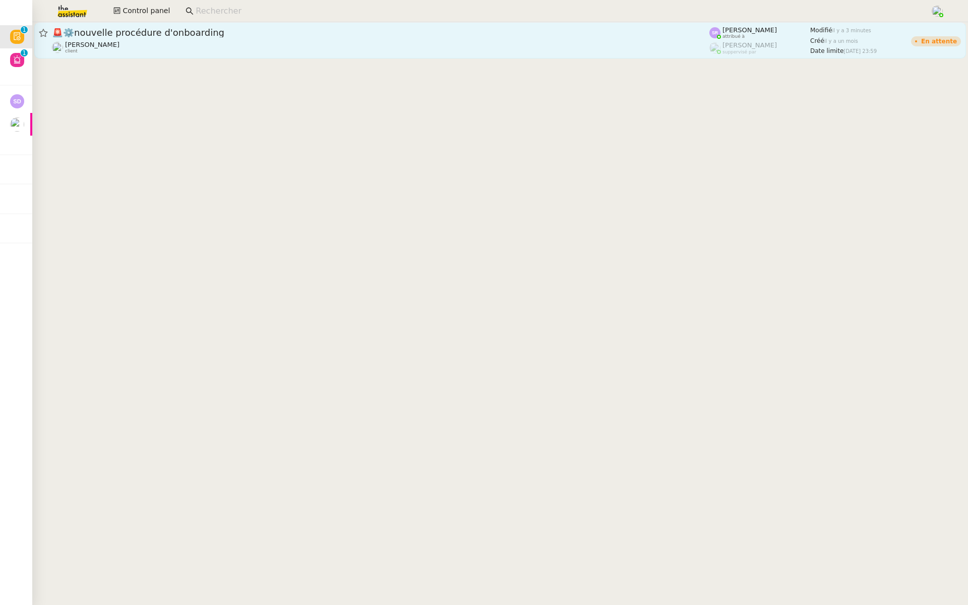
click at [173, 38] on div "🚨 ⚙️nouvelle procédure d'onboarding" at bounding box center [381, 33] width 658 height 12
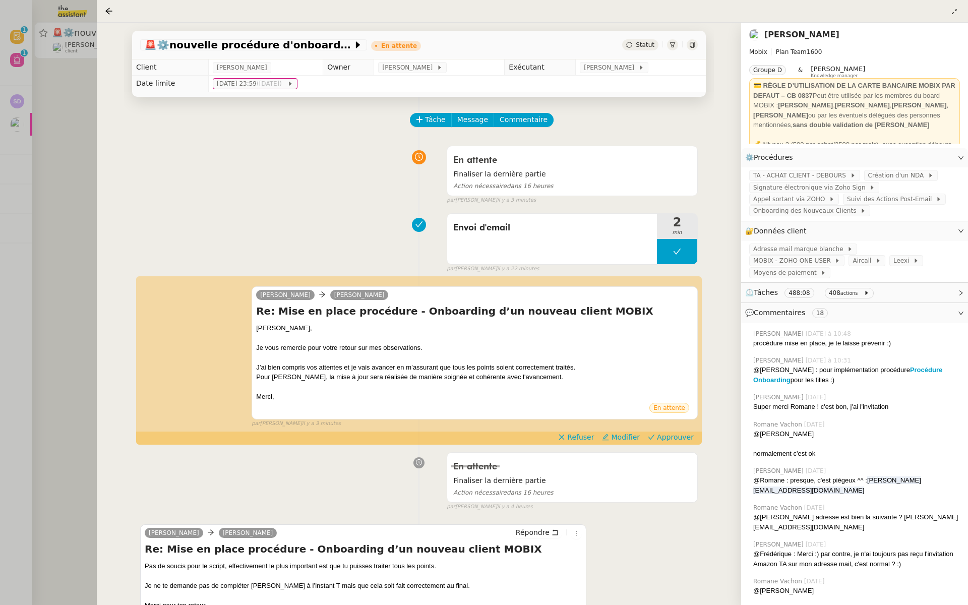
click at [44, 132] on div at bounding box center [484, 302] width 968 height 605
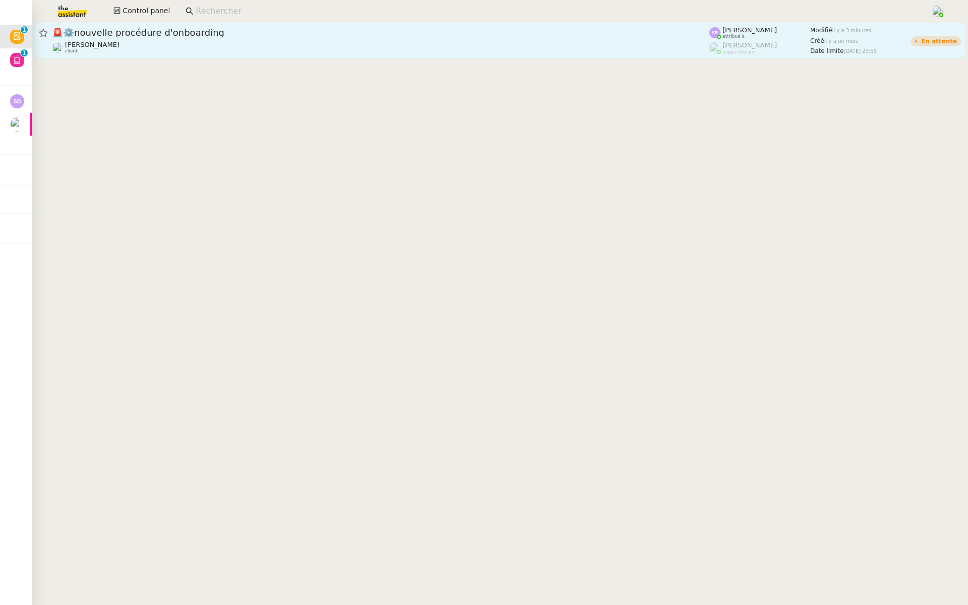
click at [252, 31] on span "🚨 ⚙️nouvelle procédure d'onboarding" at bounding box center [381, 32] width 658 height 9
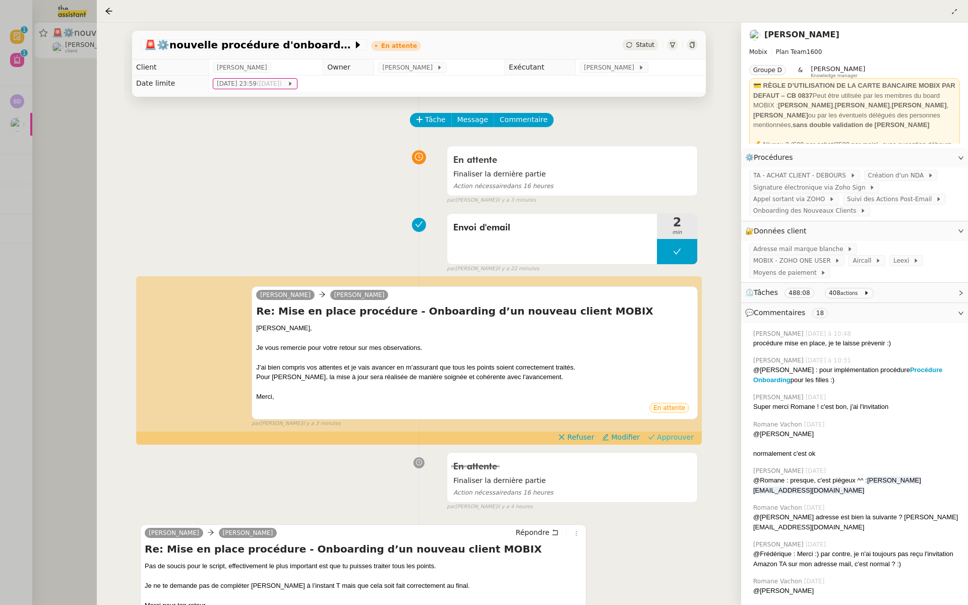
click at [682, 432] on span "Approuver" at bounding box center [675, 437] width 37 height 10
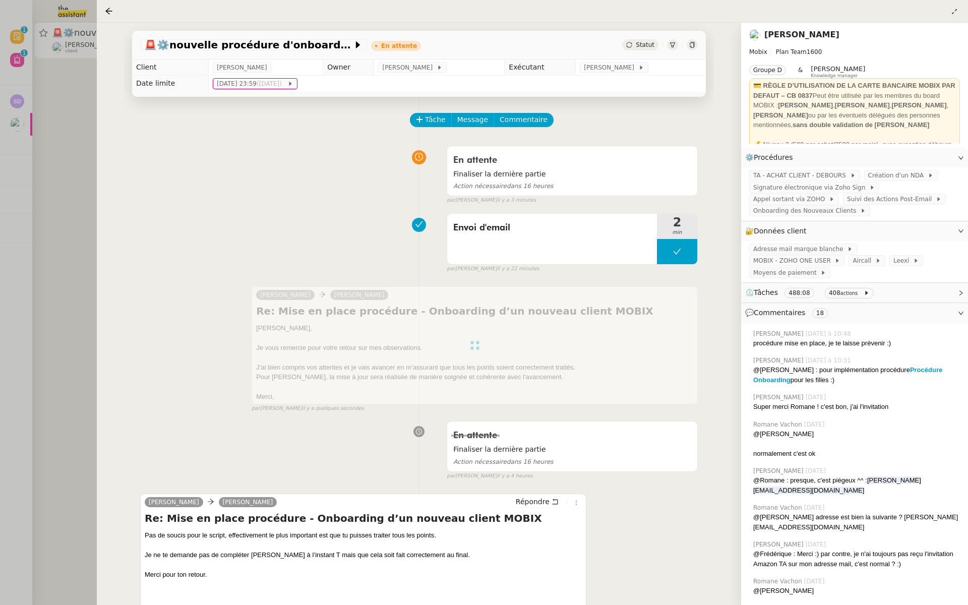
click at [0, 181] on div at bounding box center [484, 302] width 968 height 605
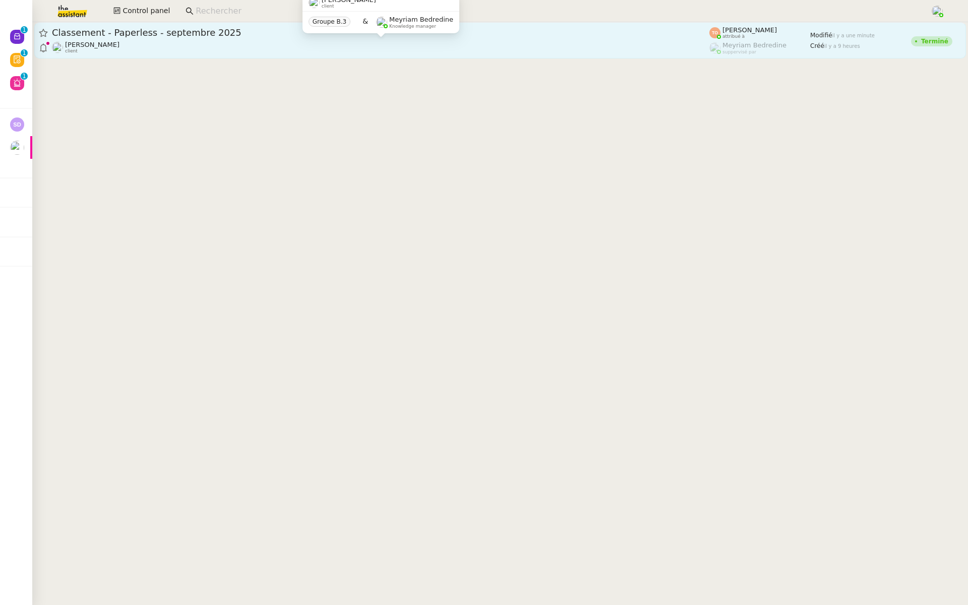
click at [170, 42] on div "Fabien Bousquet client" at bounding box center [381, 47] width 658 height 13
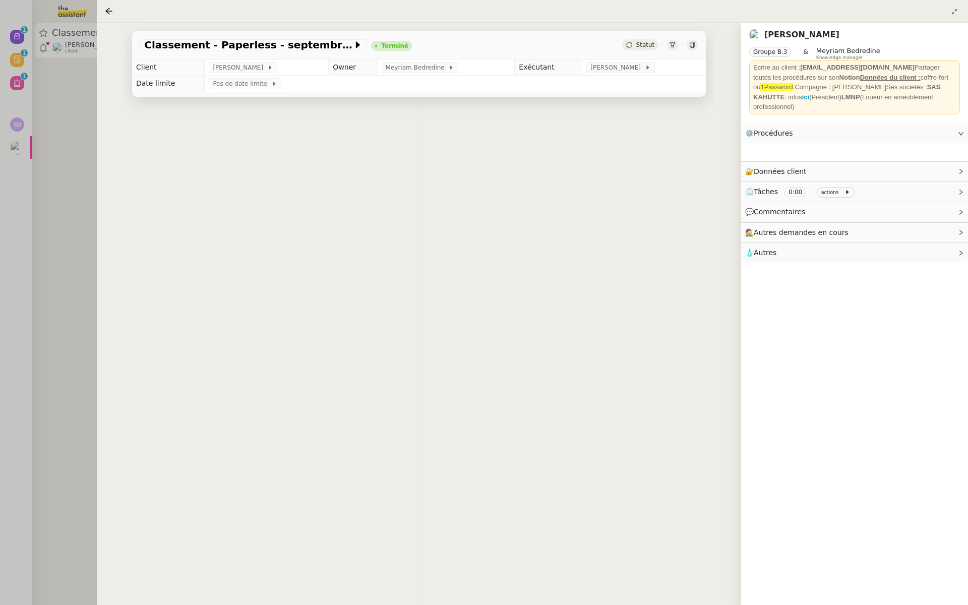
click at [78, 97] on div at bounding box center [484, 302] width 968 height 605
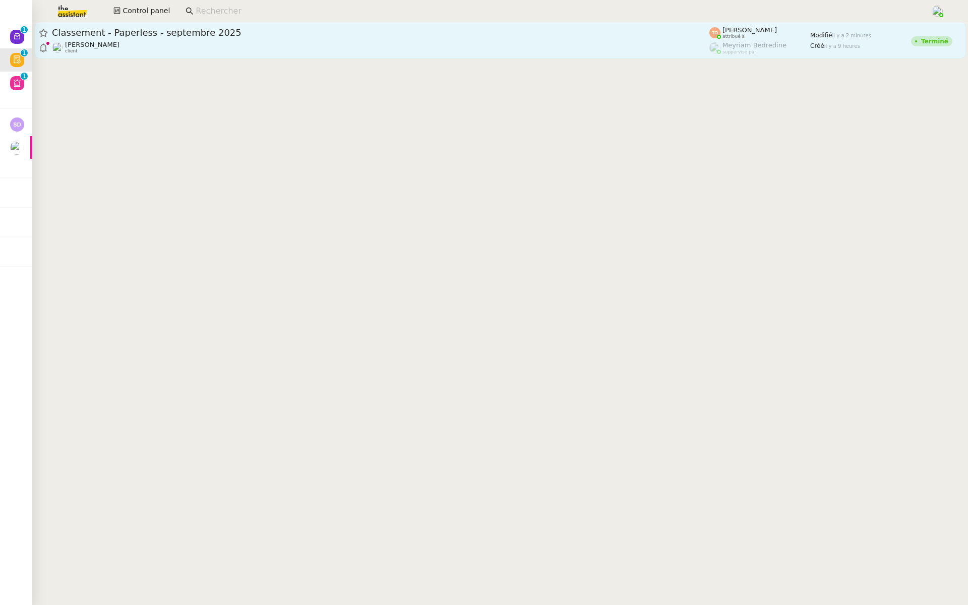
click at [223, 31] on span "Classement - Paperless - septembre 2025" at bounding box center [381, 32] width 658 height 9
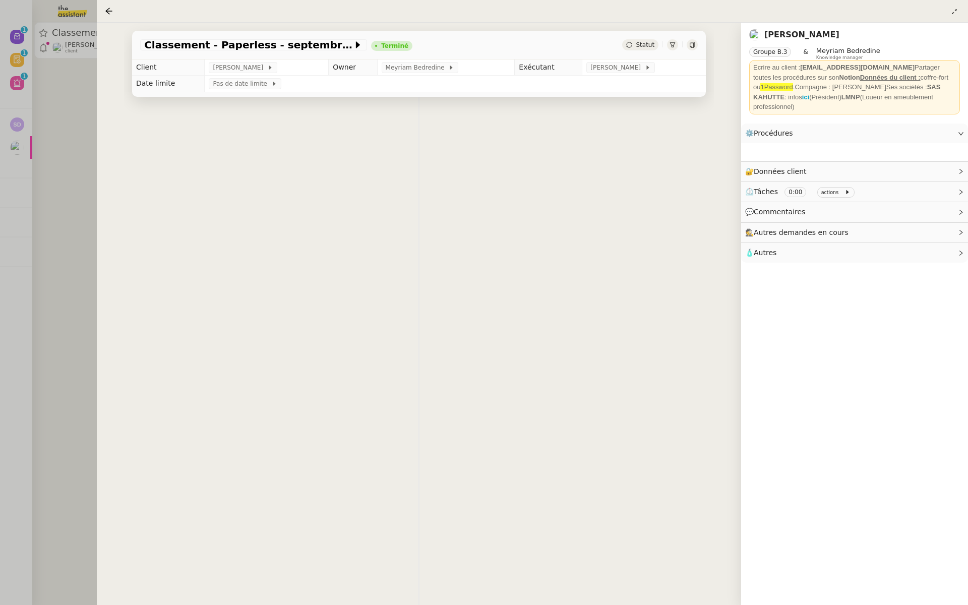
click at [78, 116] on div at bounding box center [484, 302] width 968 height 605
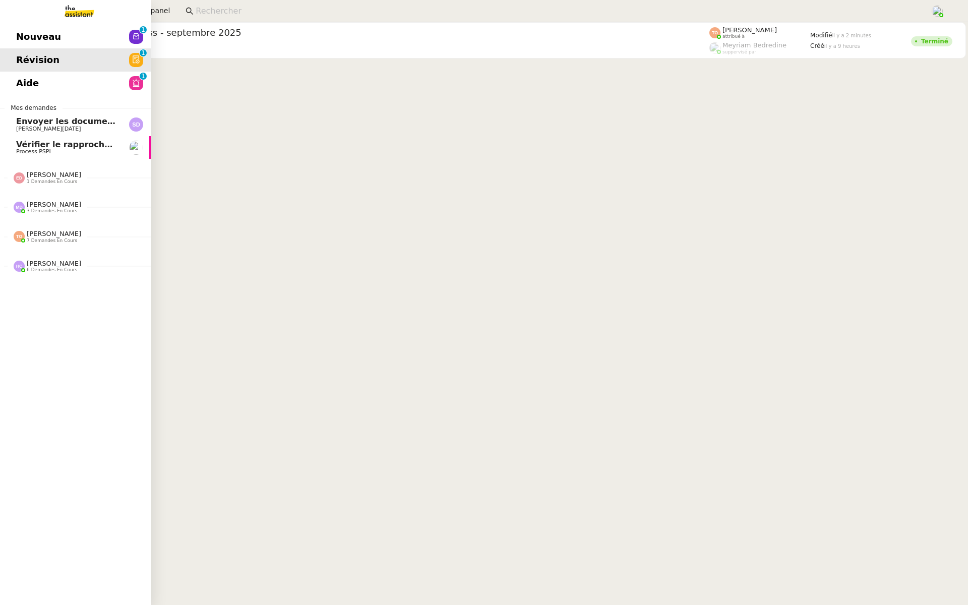
click at [20, 30] on span "Nouveau" at bounding box center [38, 36] width 45 height 15
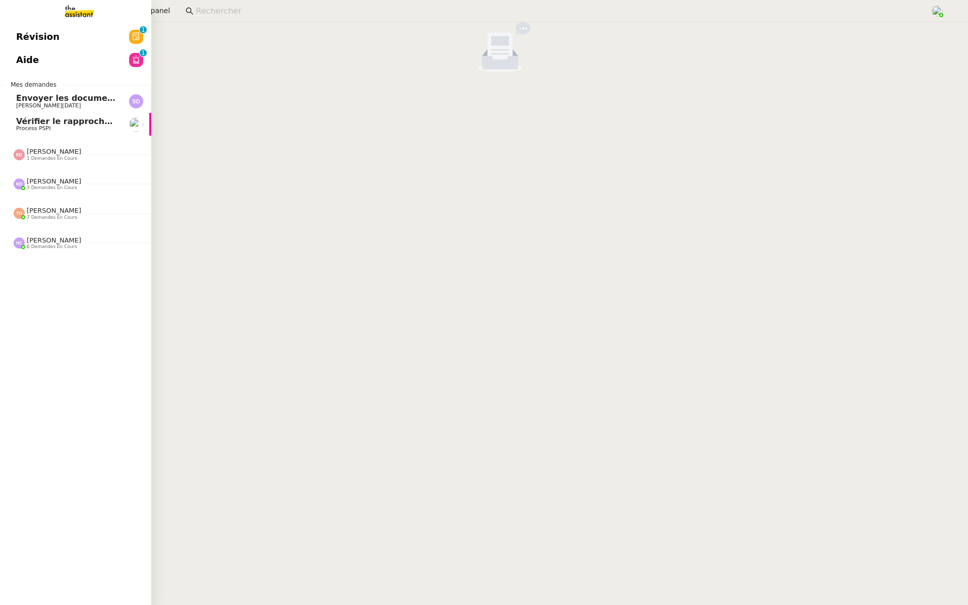
click at [20, 35] on span "Révision" at bounding box center [37, 36] width 43 height 15
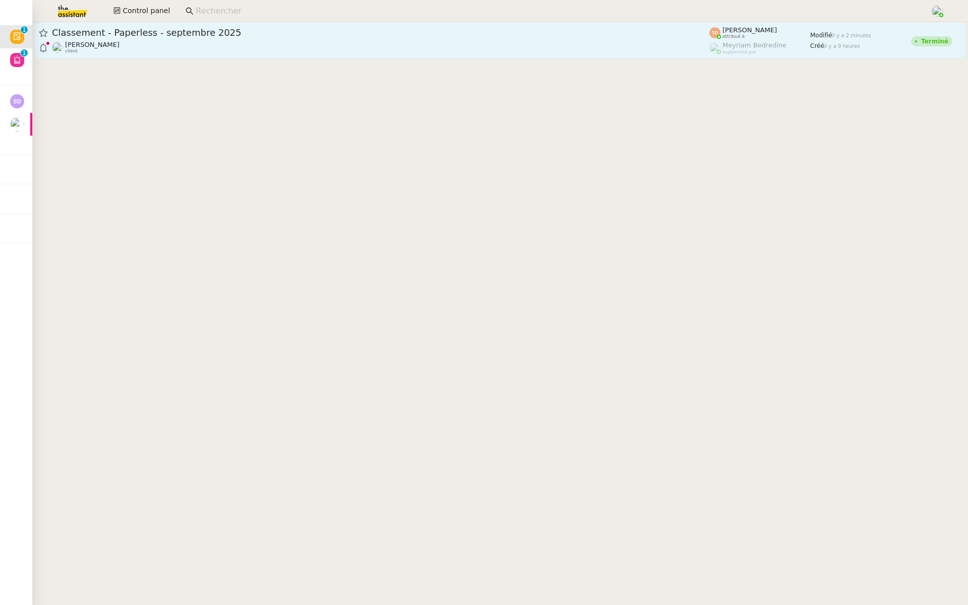
click at [221, 36] on span "Classement - Paperless - septembre 2025" at bounding box center [381, 32] width 658 height 9
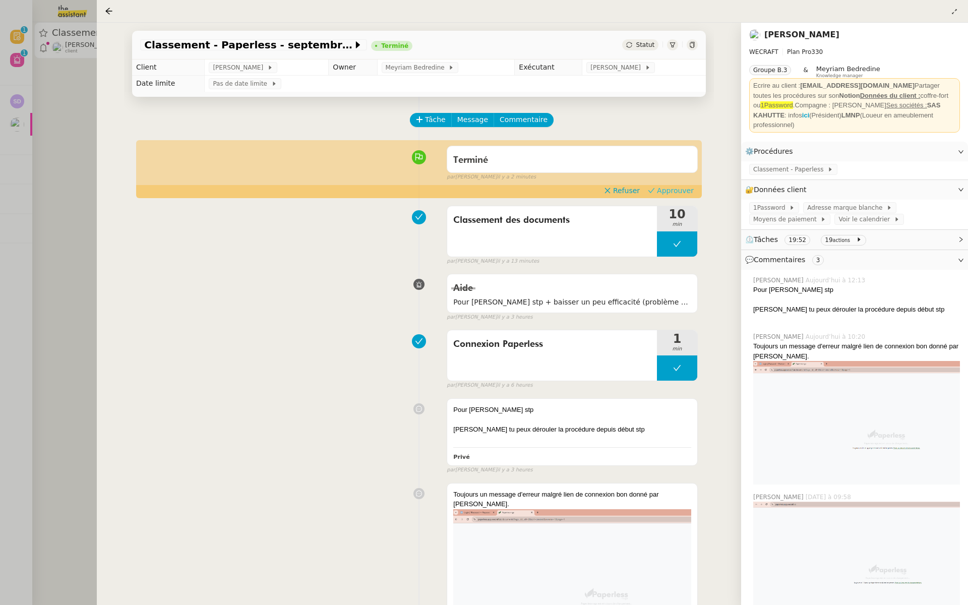
click at [673, 188] on span "Approuver" at bounding box center [675, 191] width 37 height 10
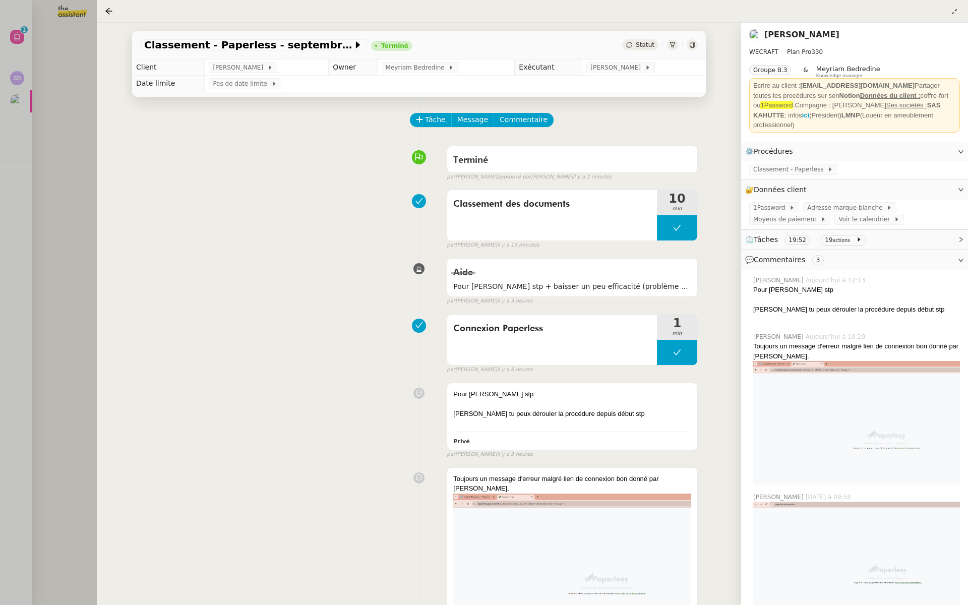
click at [20, 89] on div at bounding box center [484, 302] width 968 height 605
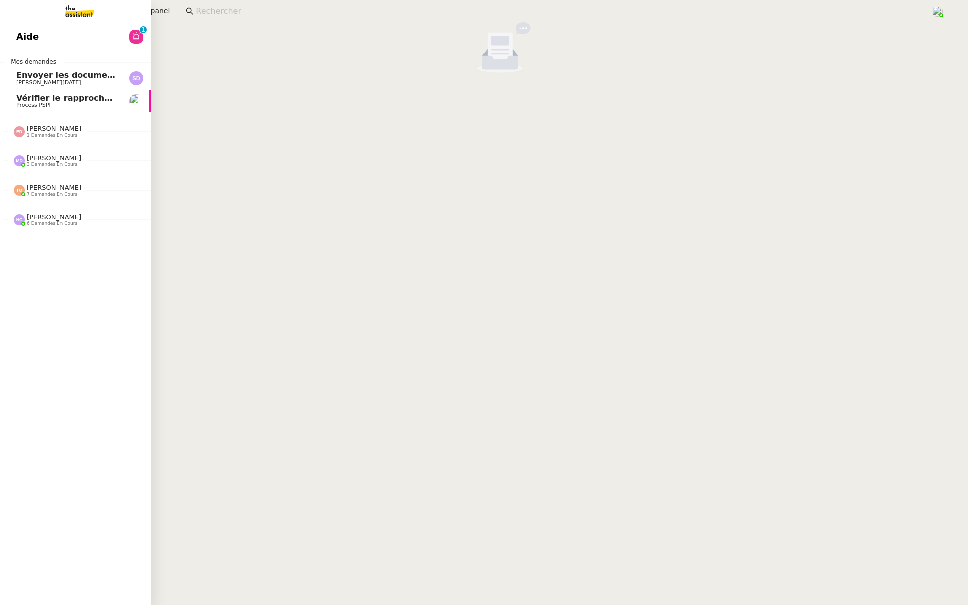
click at [21, 34] on span "Aide" at bounding box center [27, 36] width 23 height 15
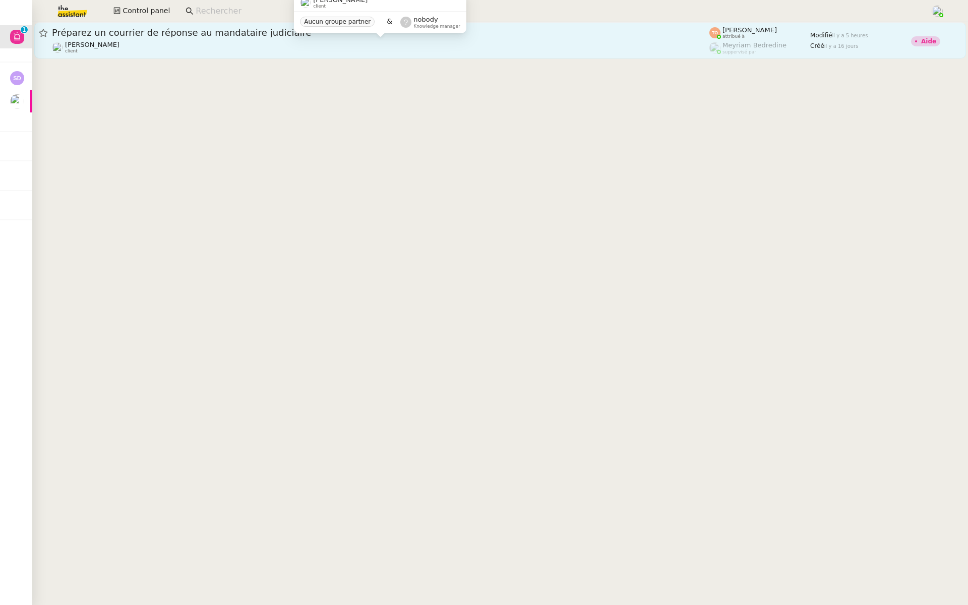
click at [218, 48] on div "[PERSON_NAME] client" at bounding box center [381, 47] width 658 height 13
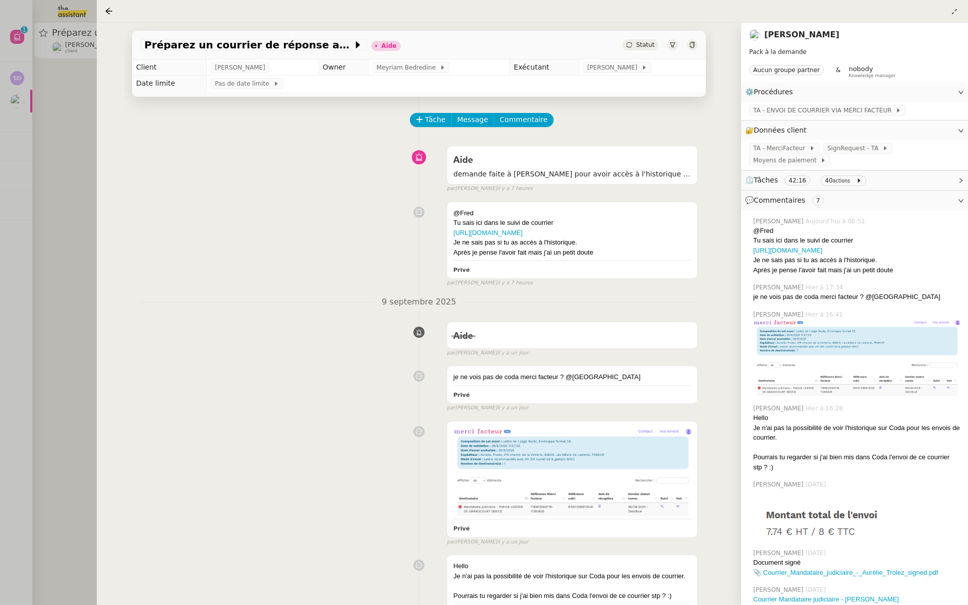
click at [59, 117] on div at bounding box center [484, 302] width 968 height 605
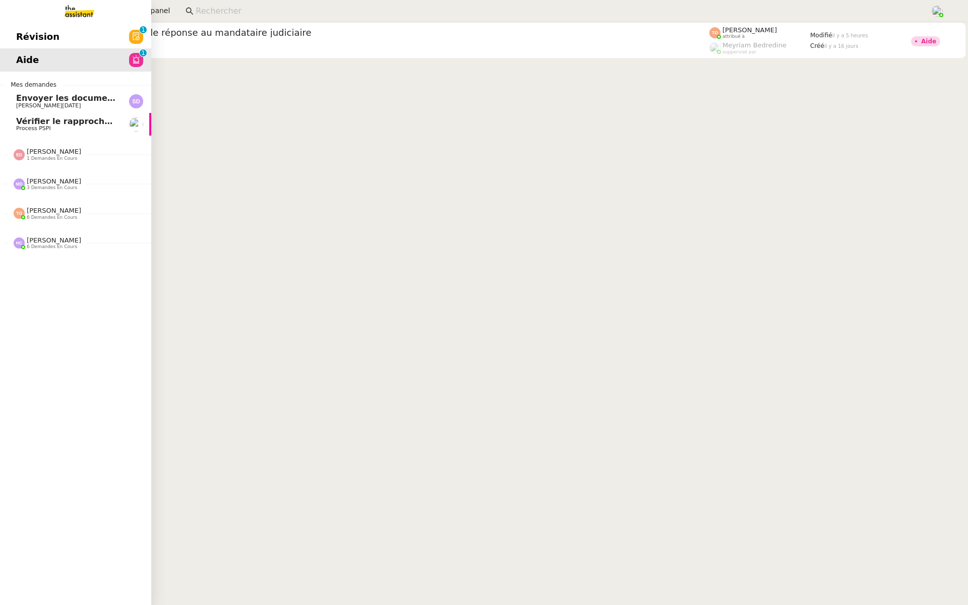
click at [38, 31] on span "Révision" at bounding box center [37, 36] width 43 height 15
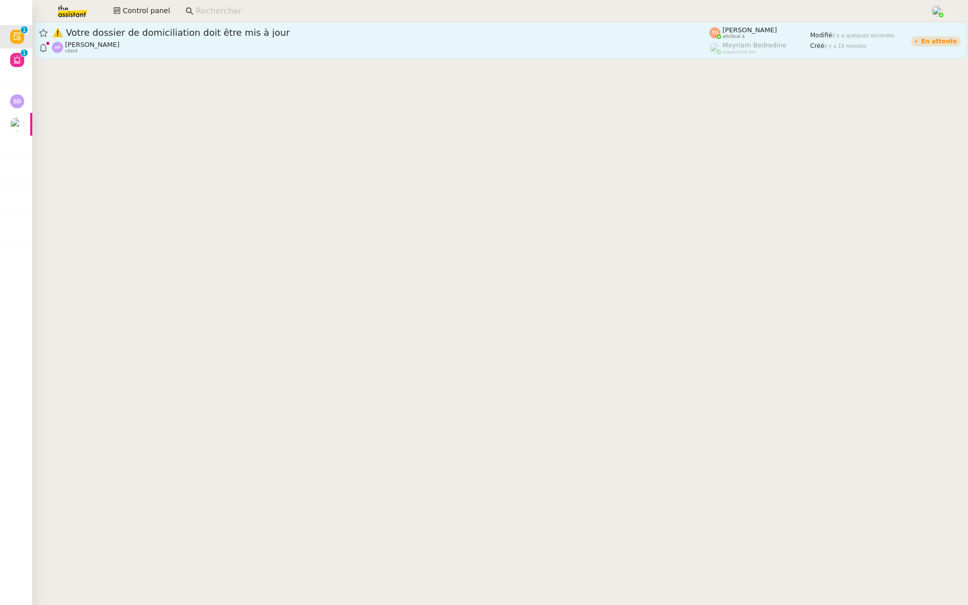
click at [232, 37] on span "⚠️ Votre dossier de domiciliation doit être mis à jour" at bounding box center [381, 32] width 658 height 9
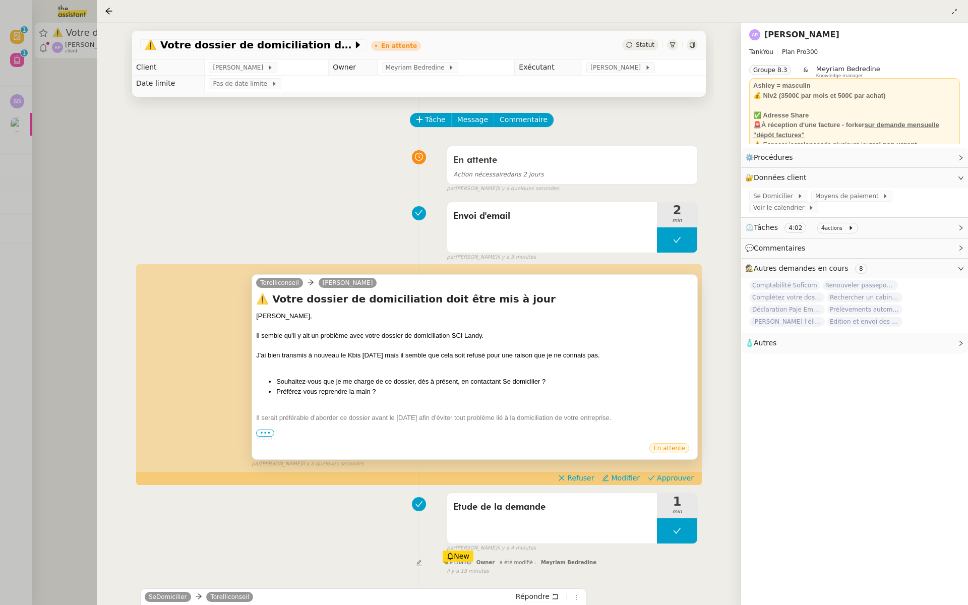
click at [266, 434] on span "•••" at bounding box center [265, 433] width 18 height 7
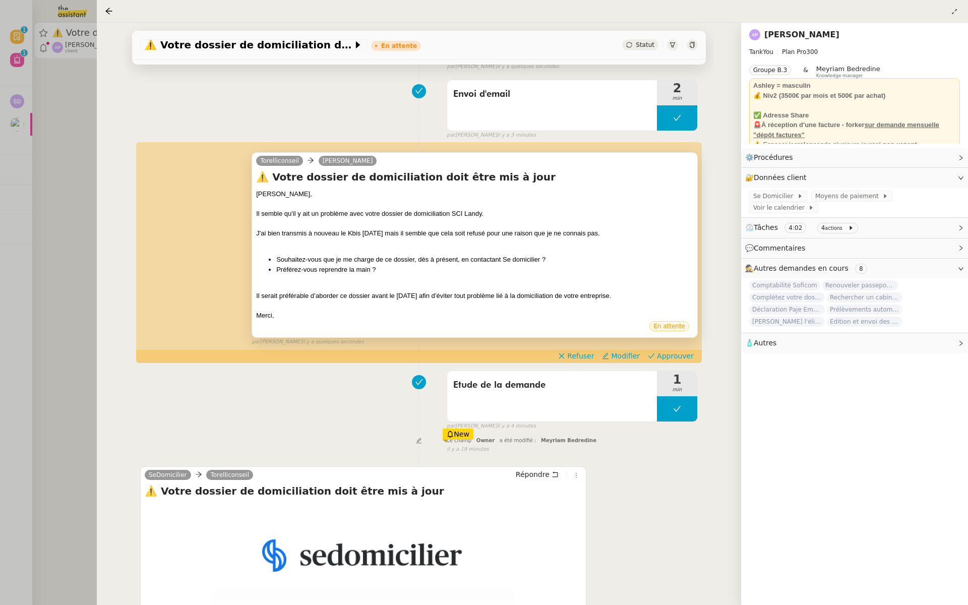
scroll to position [130, 0]
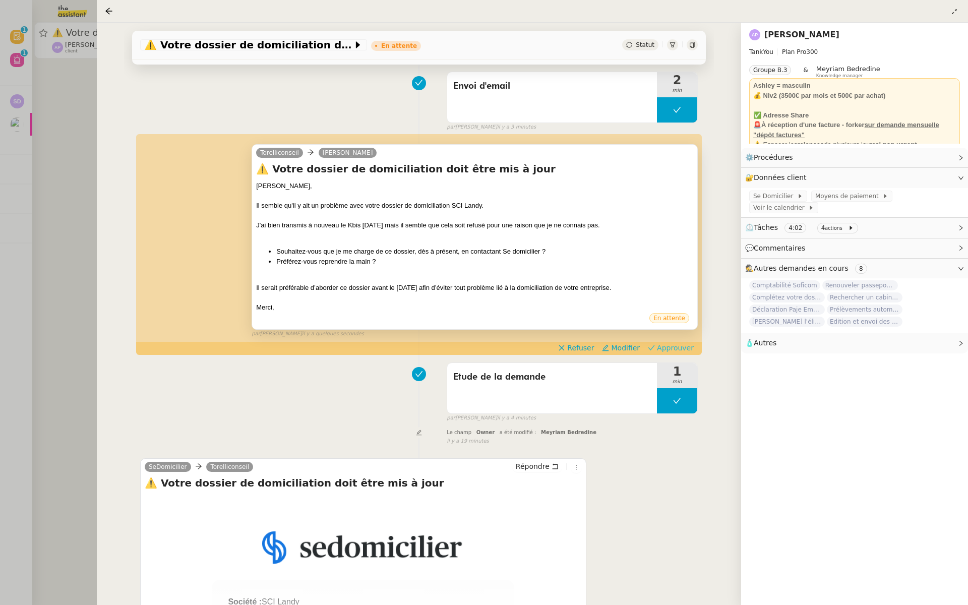
click at [673, 347] on span "Approuver" at bounding box center [675, 348] width 37 height 10
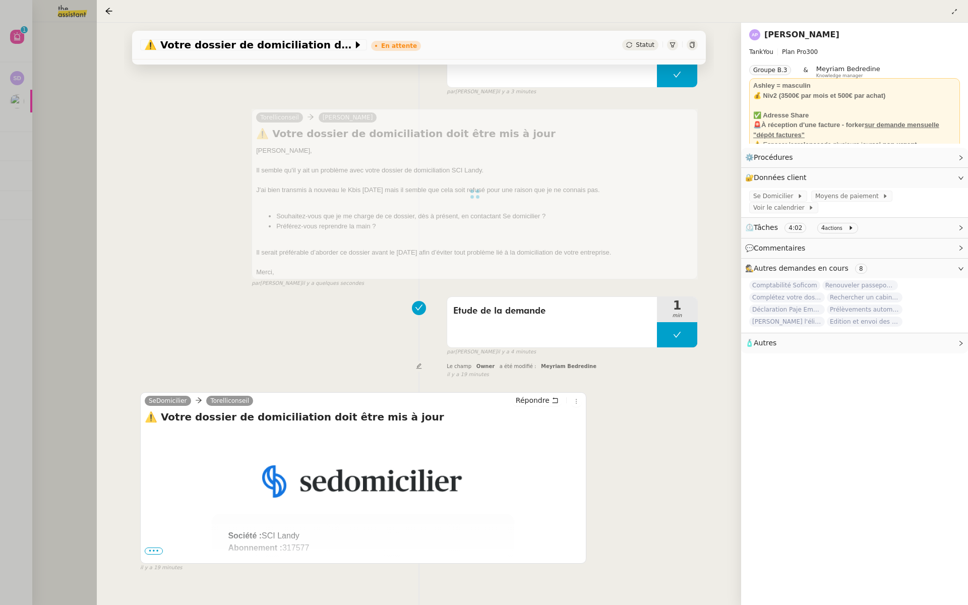
scroll to position [180, 0]
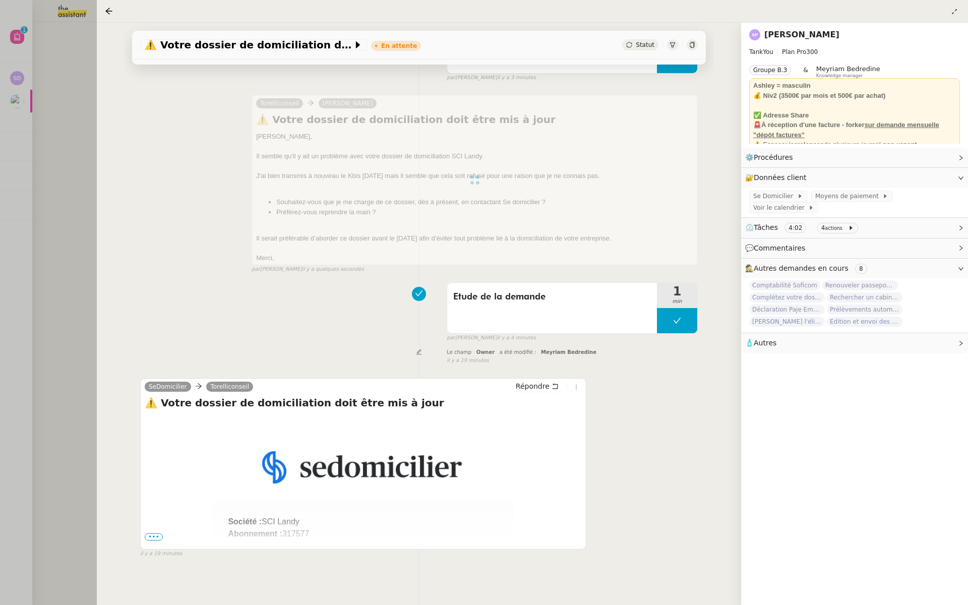
click at [29, 174] on div at bounding box center [484, 302] width 968 height 605
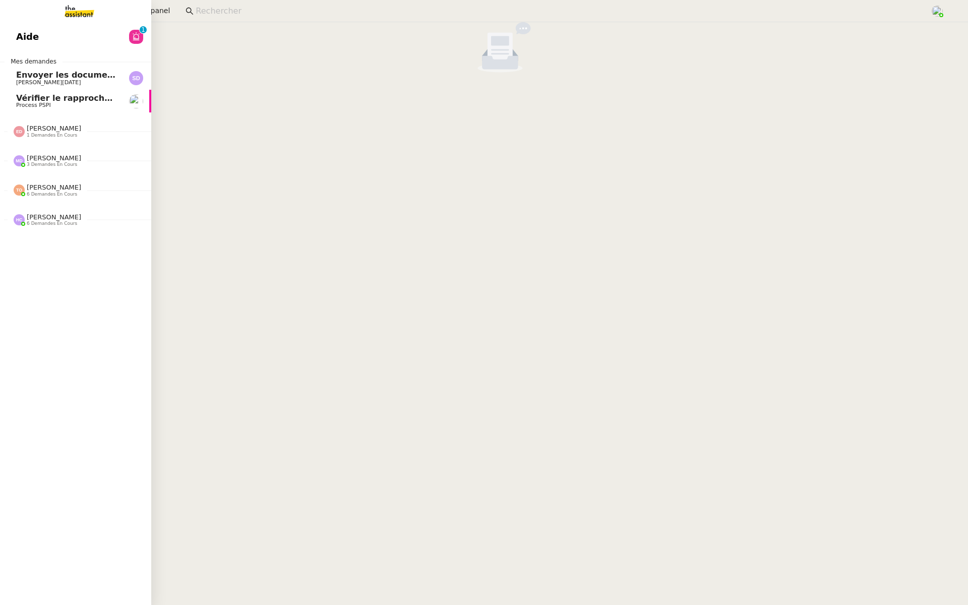
click at [18, 36] on span "Aide" at bounding box center [27, 36] width 23 height 15
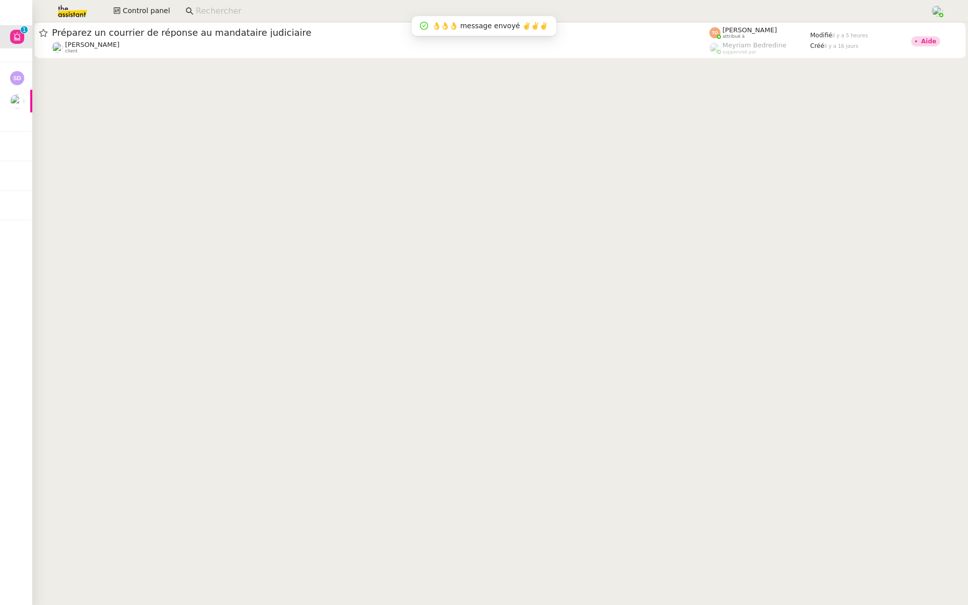
click at [234, 59] on div at bounding box center [500, 41] width 936 height 38
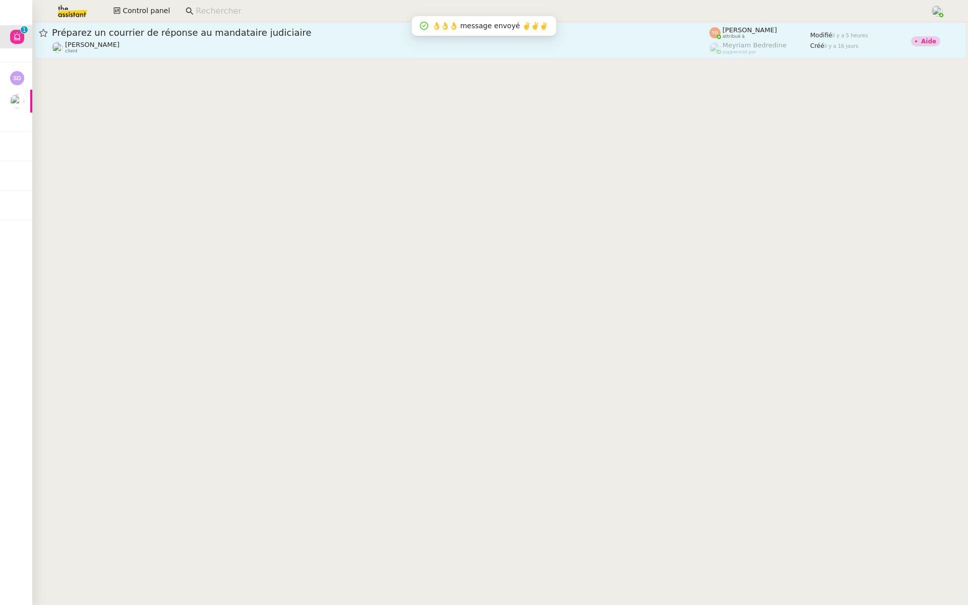
click at [256, 37] on span "Préparez un courrier de réponse au mandataire judiciaire" at bounding box center [381, 32] width 658 height 9
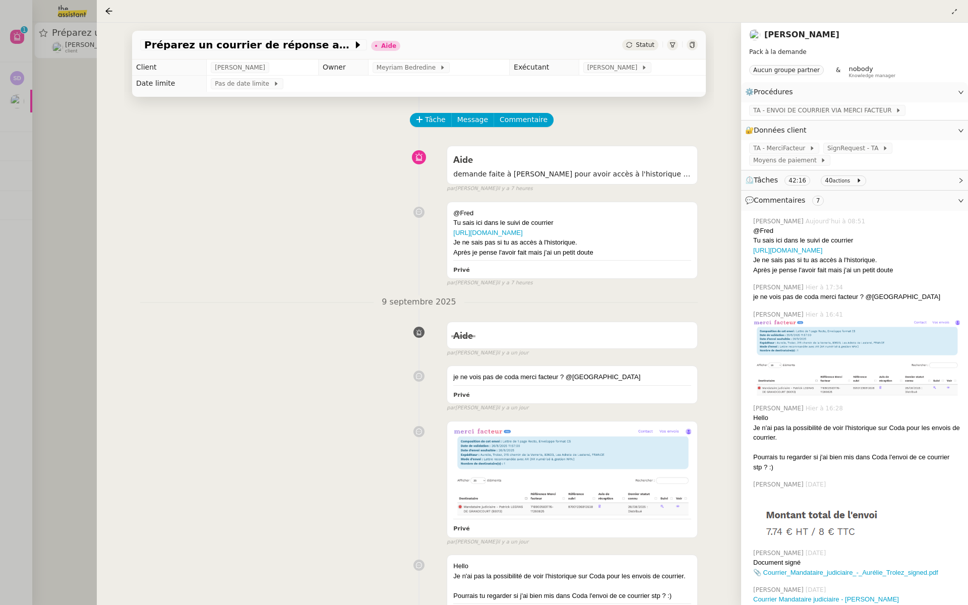
click at [56, 225] on div at bounding box center [484, 302] width 968 height 605
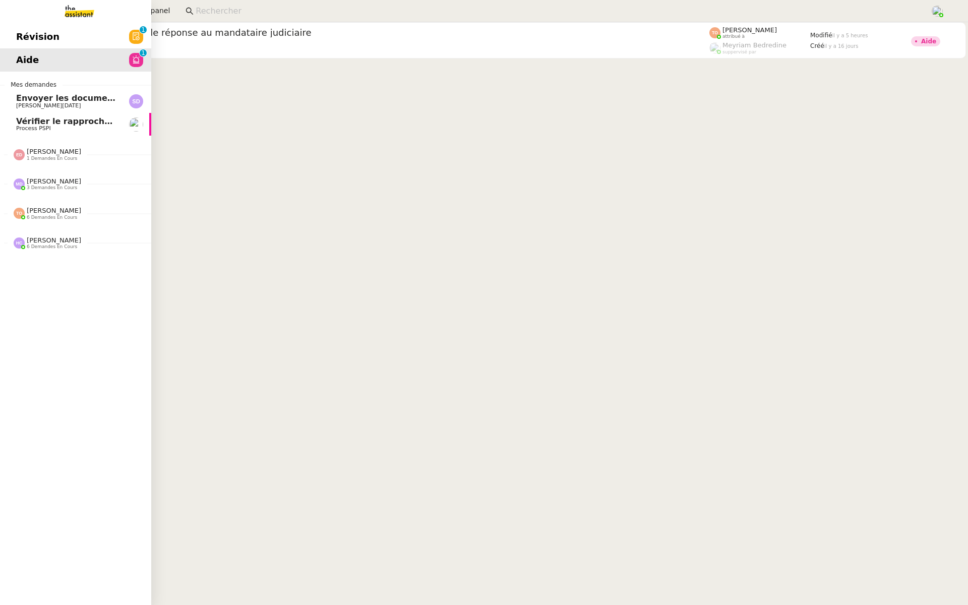
click at [42, 34] on span "Révision" at bounding box center [37, 36] width 43 height 15
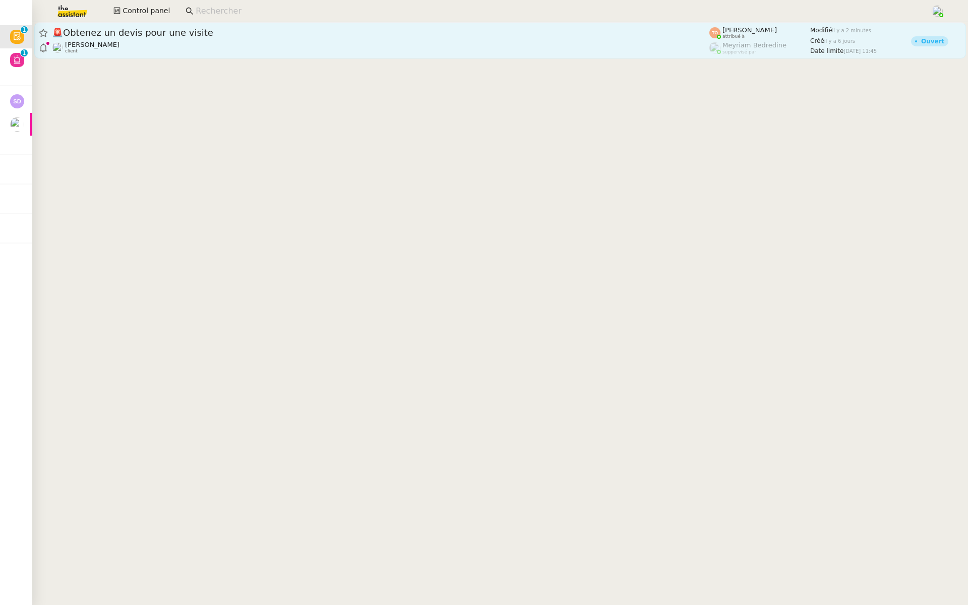
click at [194, 34] on span "🚨 Obtenez un devis pour une visite" at bounding box center [381, 32] width 658 height 9
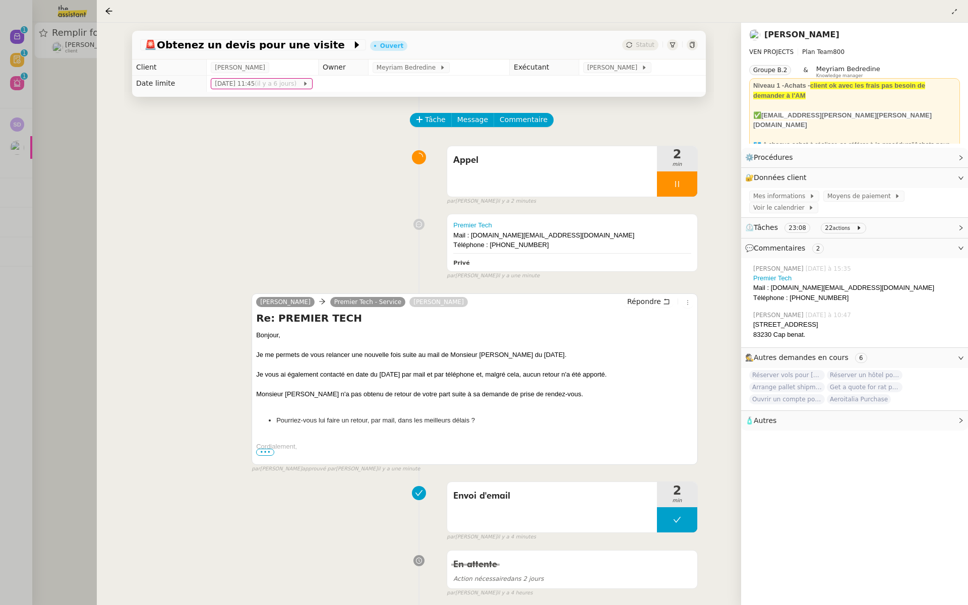
click at [92, 123] on div at bounding box center [484, 302] width 968 height 605
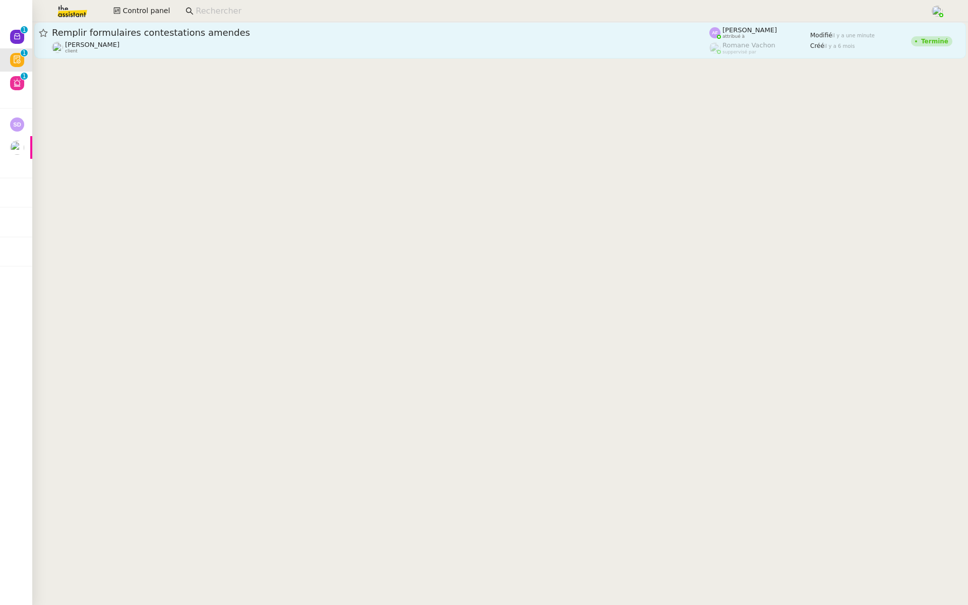
click at [212, 36] on span "Remplir formulaires contestations amendes" at bounding box center [381, 32] width 658 height 9
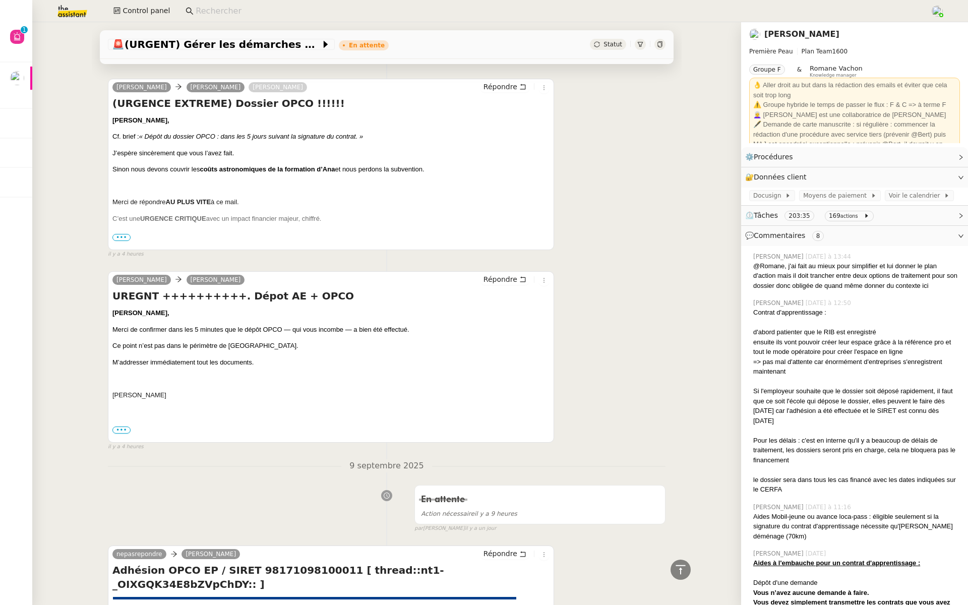
scroll to position [479, 0]
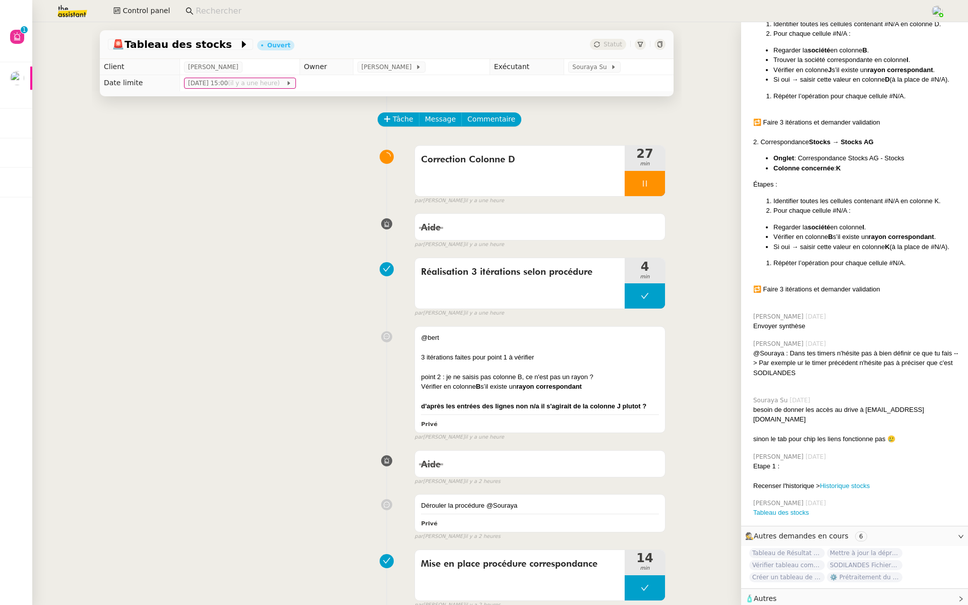
scroll to position [494, 0]
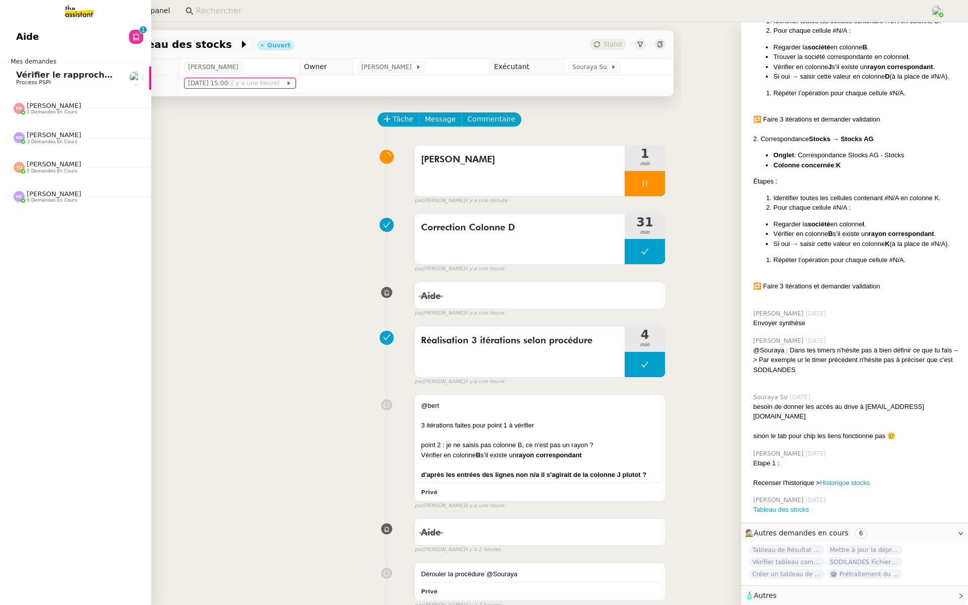
click at [6, 34] on link "Aide 0 1 2 3 4 5 6 7 8 9" at bounding box center [75, 36] width 151 height 23
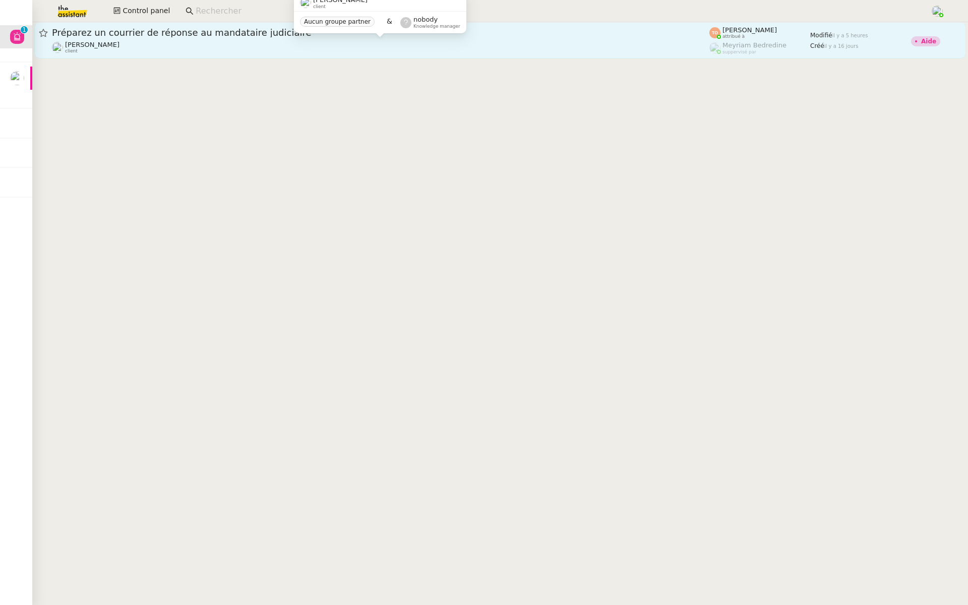
click at [208, 42] on div "[PERSON_NAME] client" at bounding box center [381, 47] width 658 height 13
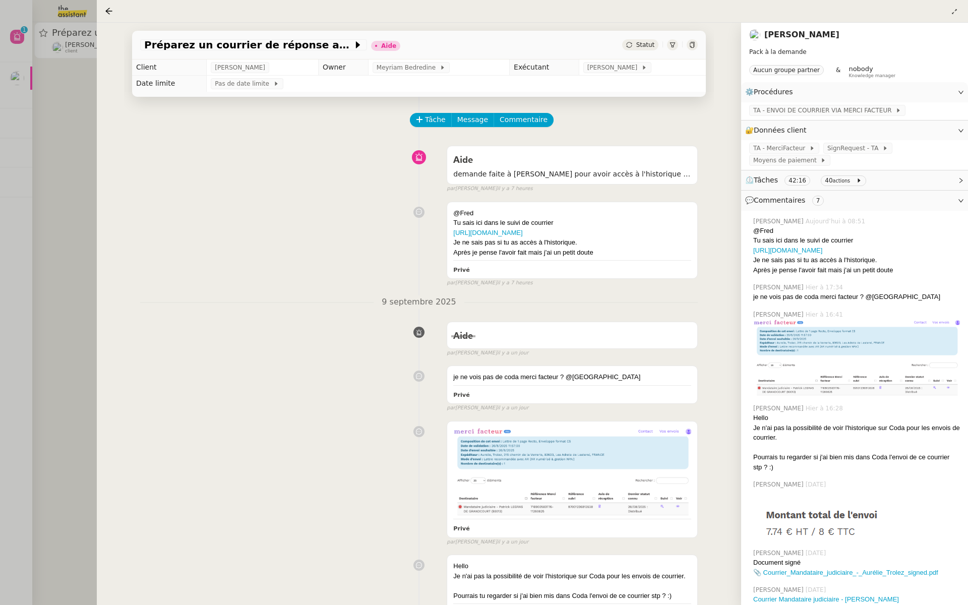
click at [28, 186] on div at bounding box center [484, 302] width 968 height 605
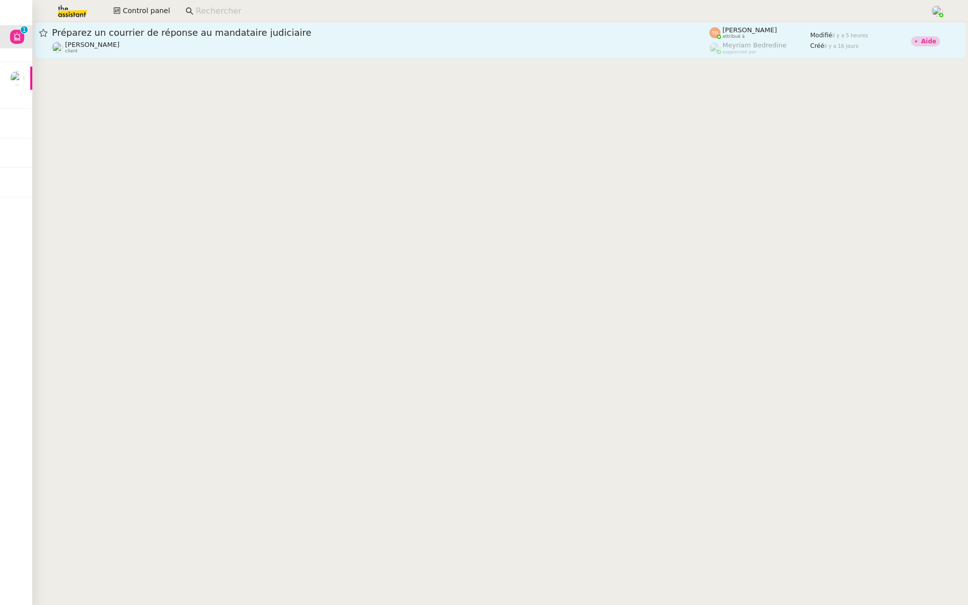
click at [289, 35] on span "Préparez un courrier de réponse au mandataire judiciaire" at bounding box center [381, 32] width 658 height 9
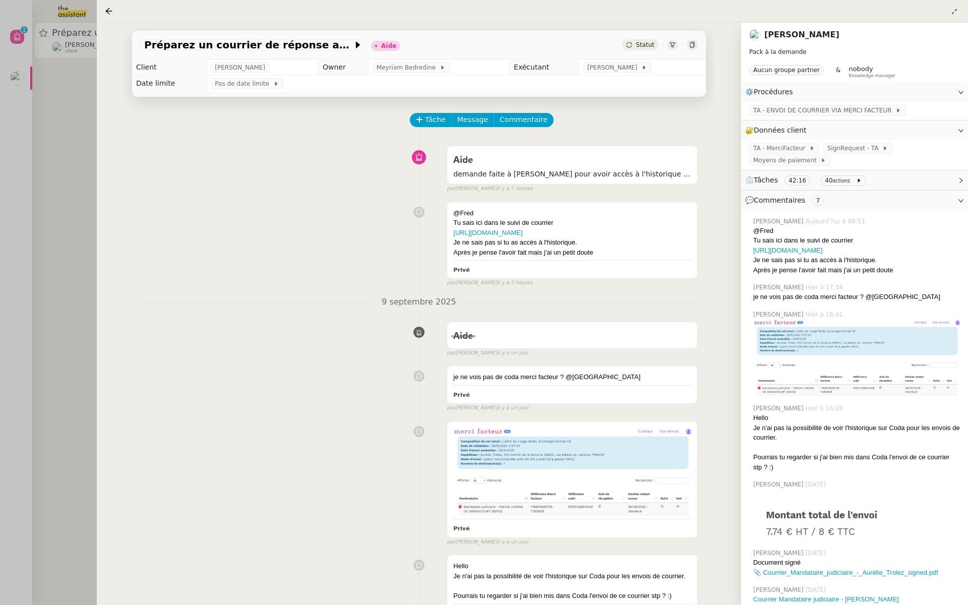
click at [67, 171] on div at bounding box center [484, 302] width 968 height 605
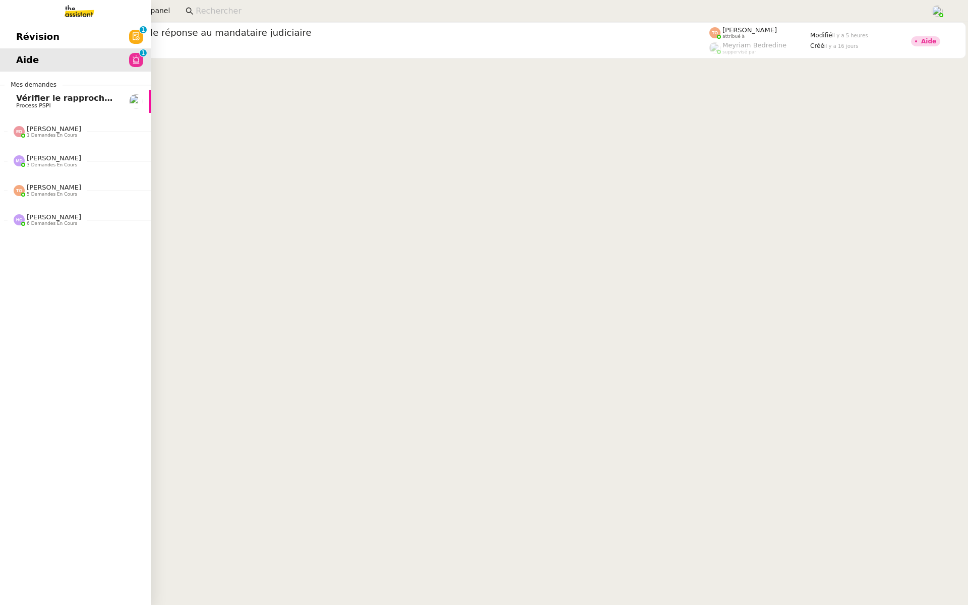
click at [22, 36] on span "Révision" at bounding box center [37, 36] width 43 height 15
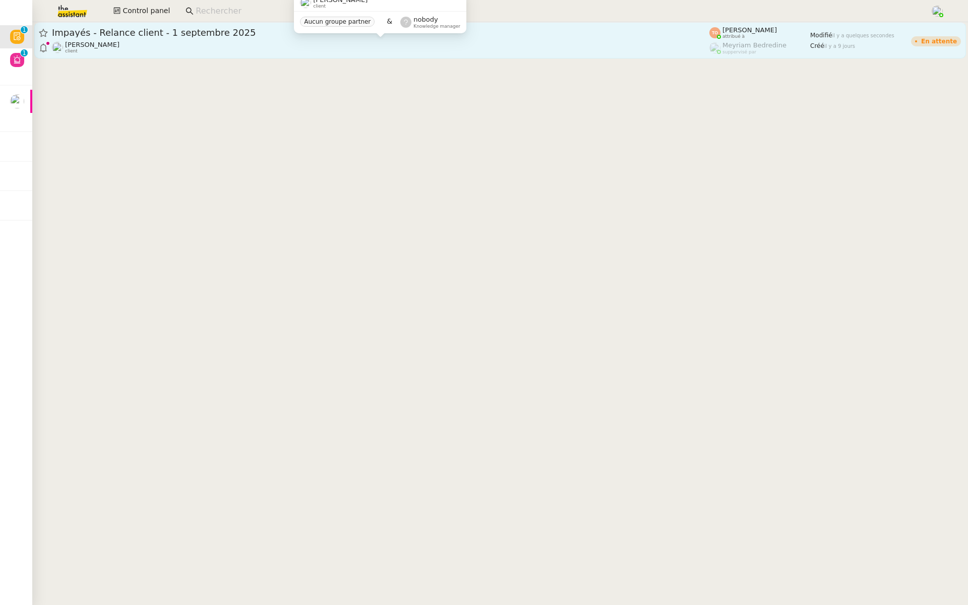
click at [185, 41] on div "[PERSON_NAME] client" at bounding box center [381, 47] width 658 height 13
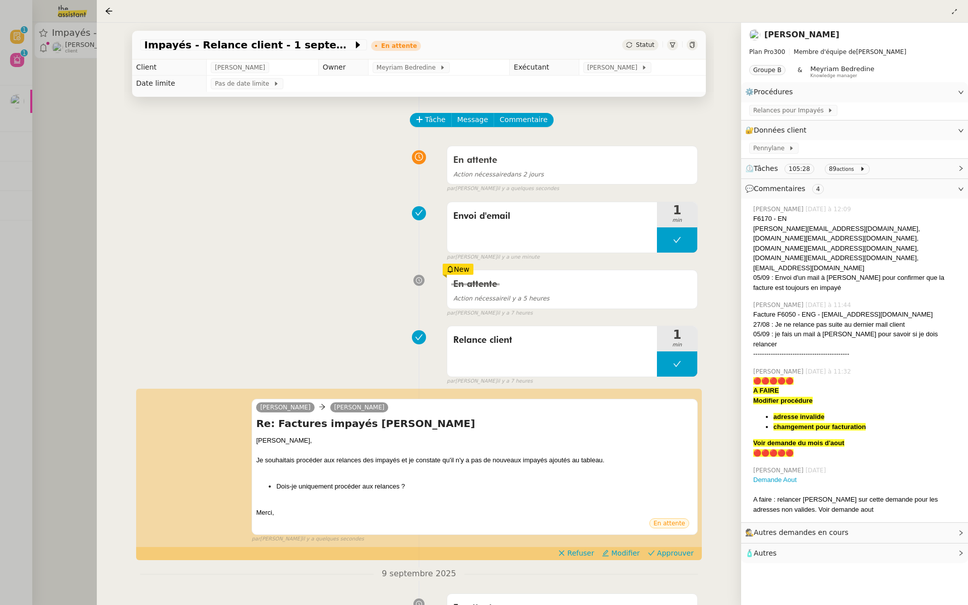
scroll to position [194, 0]
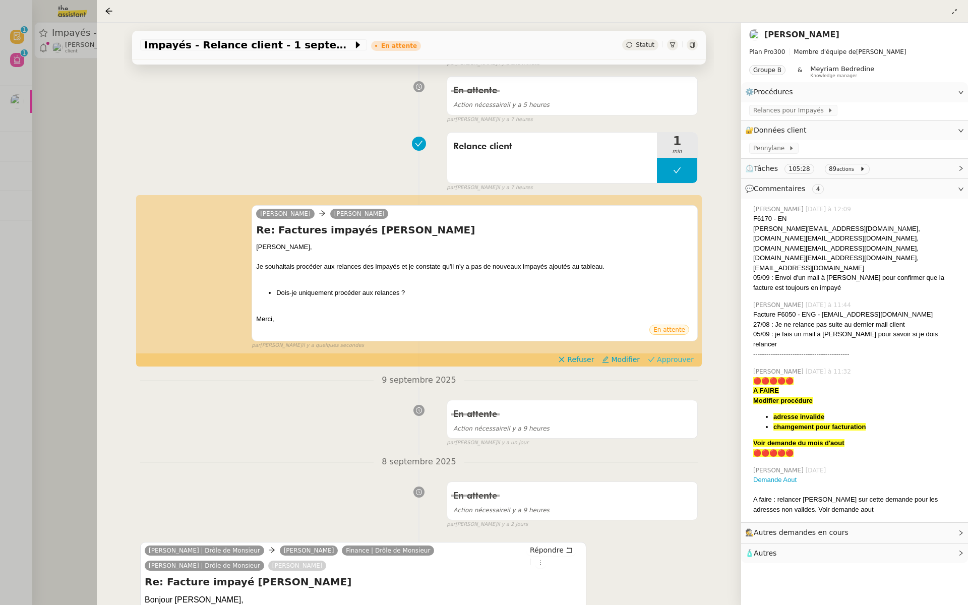
click at [687, 357] on span "Approuver" at bounding box center [675, 359] width 37 height 10
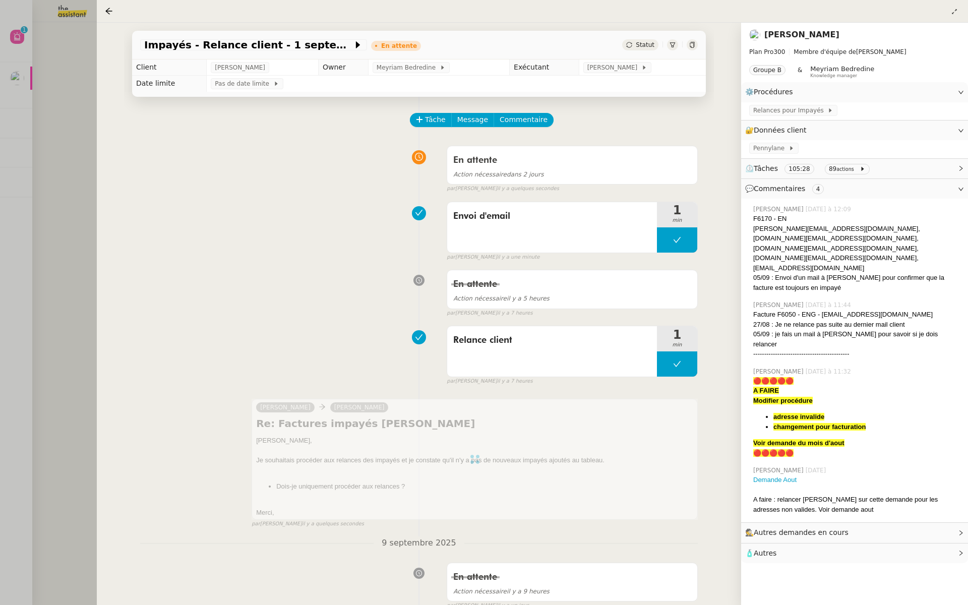
click at [41, 174] on div at bounding box center [484, 302] width 968 height 605
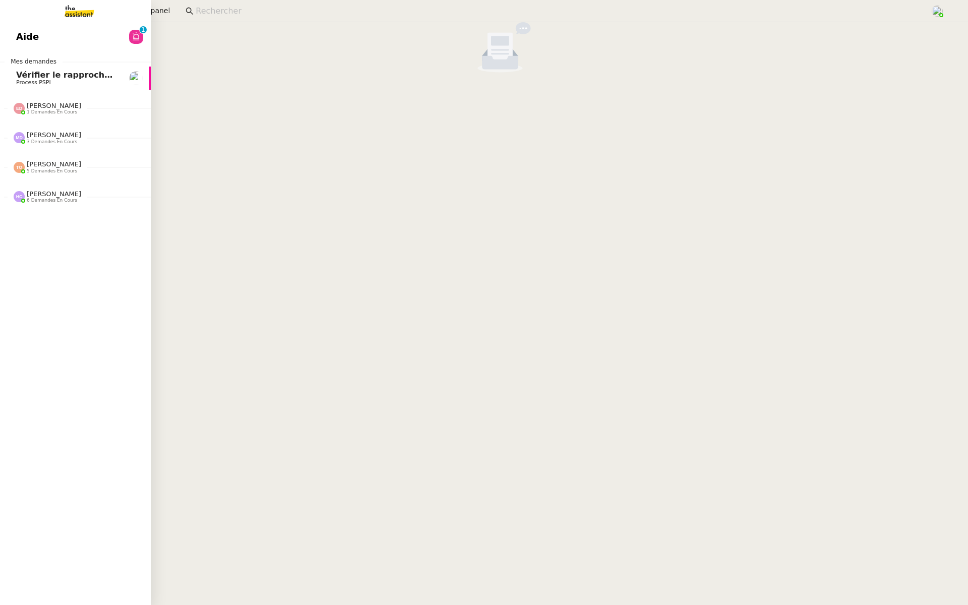
click at [16, 39] on span "Aide" at bounding box center [27, 36] width 23 height 15
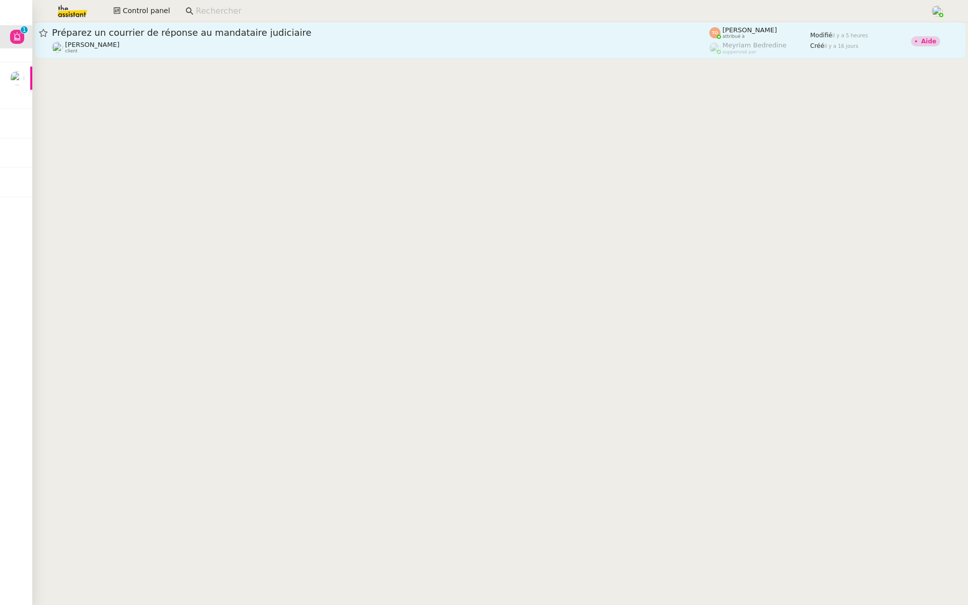
click at [206, 33] on span "Préparez un courrier de réponse au mandataire judiciaire" at bounding box center [381, 32] width 658 height 9
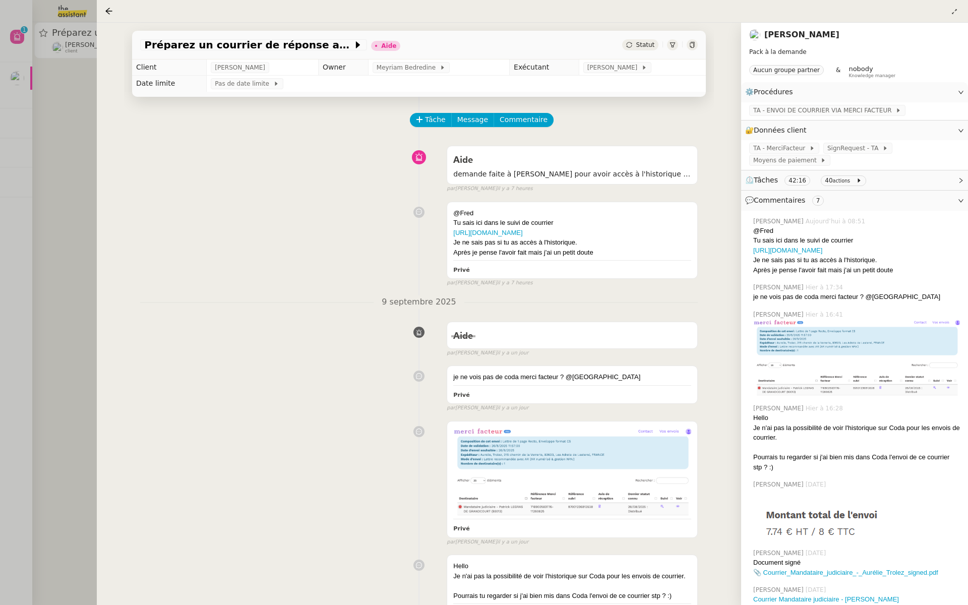
click at [68, 170] on div at bounding box center [484, 302] width 968 height 605
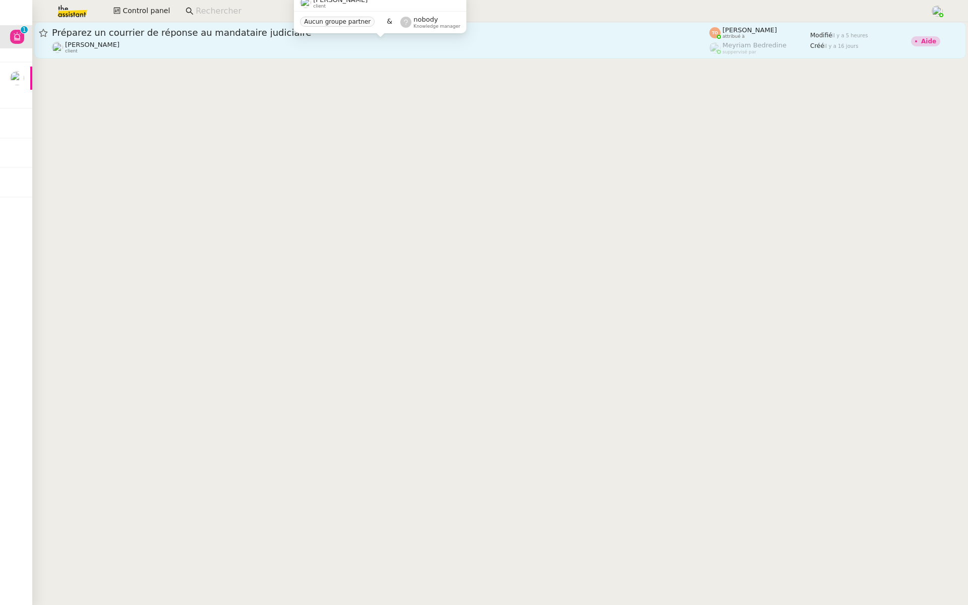
click at [106, 40] on div "Préparez un courrier de réponse au mandataire judiciaire [PERSON_NAME] client" at bounding box center [381, 40] width 658 height 27
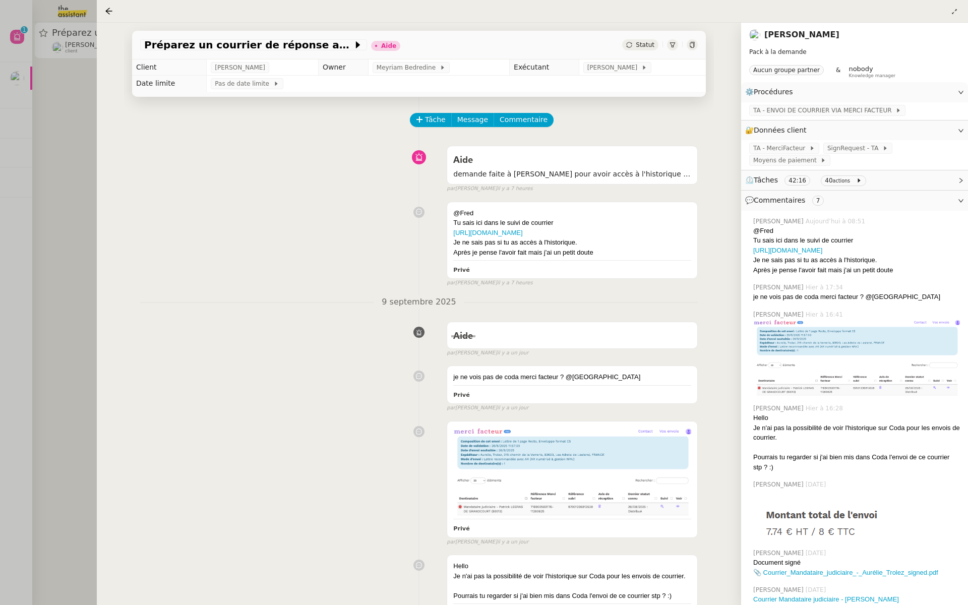
click at [24, 173] on div at bounding box center [484, 302] width 968 height 605
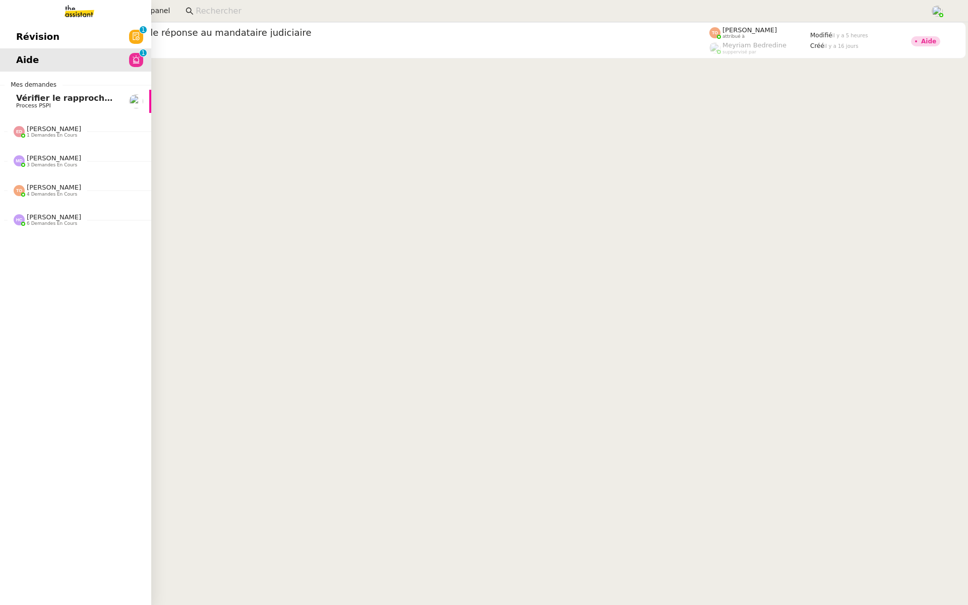
click at [99, 28] on link "Révision 0 1 2 3 4 5 6 7 8 9" at bounding box center [75, 36] width 151 height 23
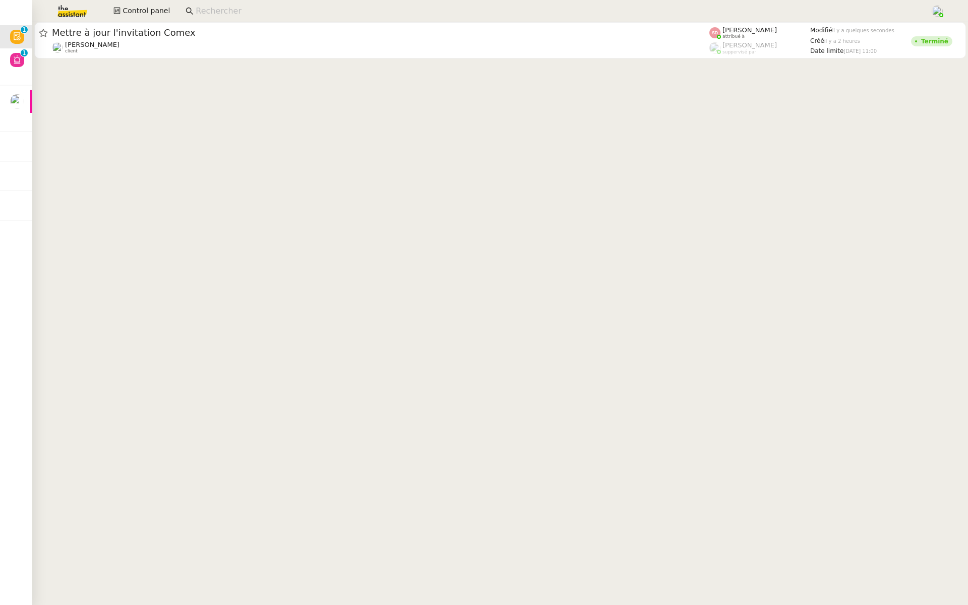
click at [234, 42] on div "[PERSON_NAME] client" at bounding box center [381, 47] width 658 height 13
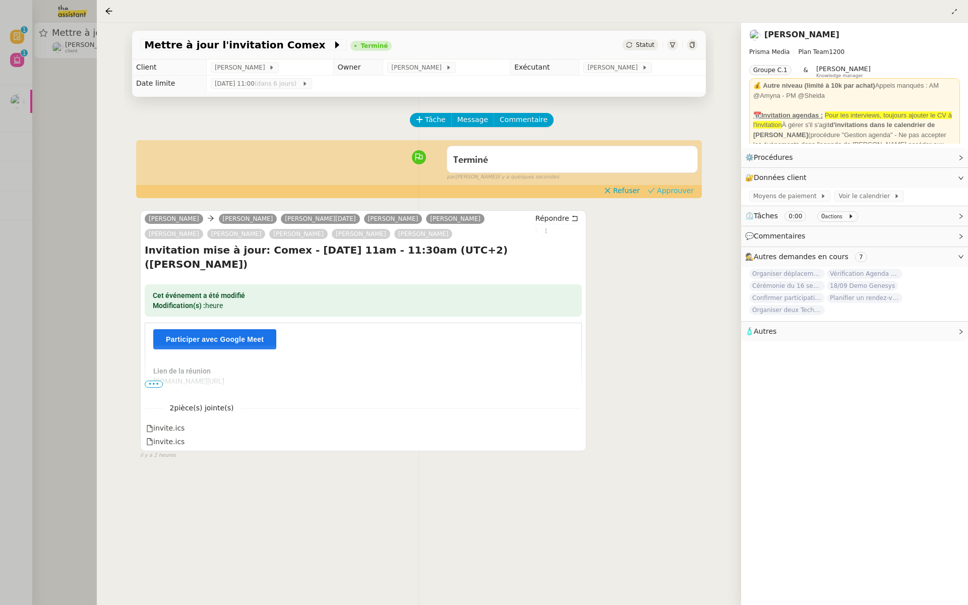
click at [675, 192] on span "Approuver" at bounding box center [675, 191] width 37 height 10
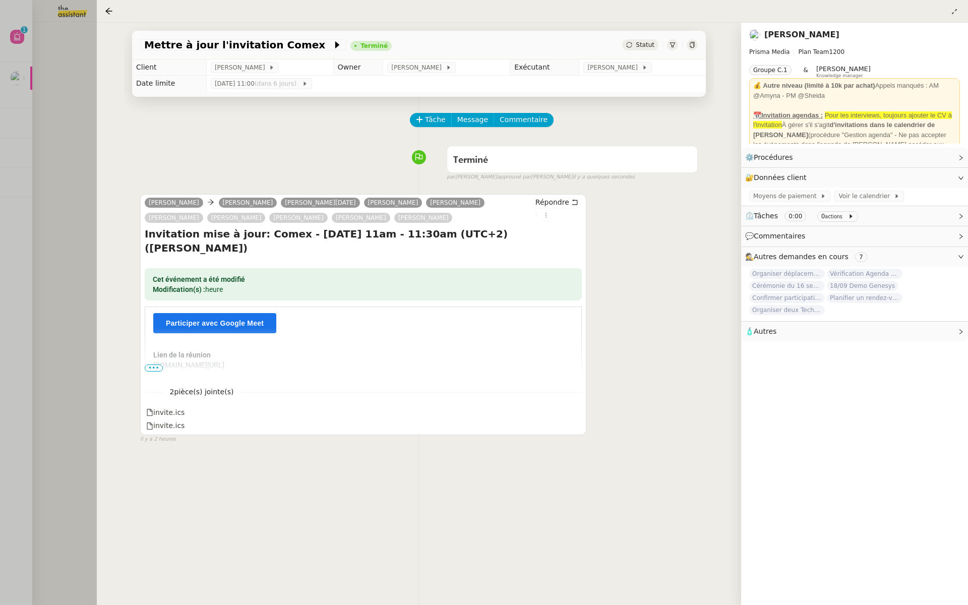
click at [84, 91] on div at bounding box center [484, 302] width 968 height 605
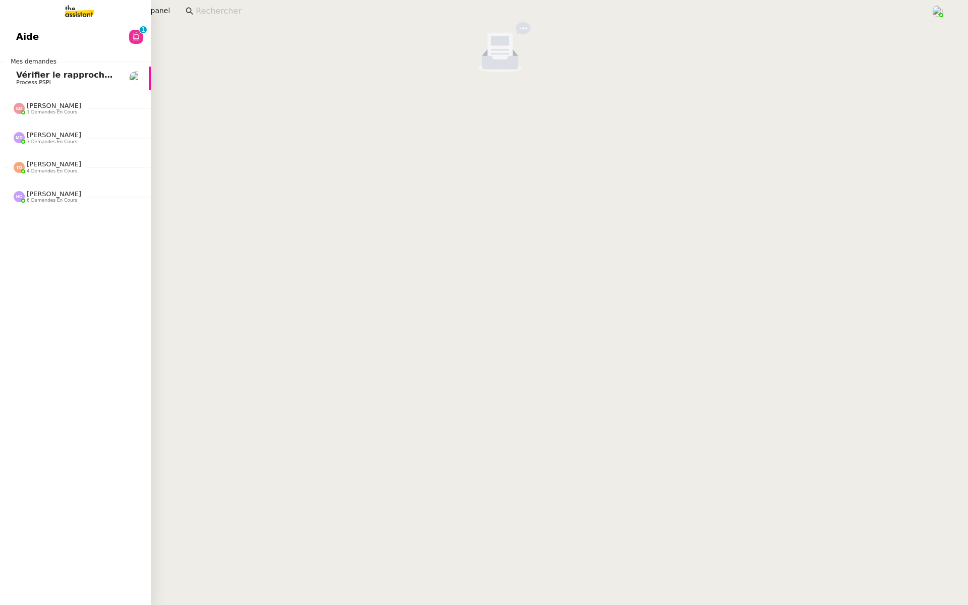
click at [68, 31] on link "Aide 0 1 2 3 4 5 6 7 8 9" at bounding box center [75, 36] width 151 height 23
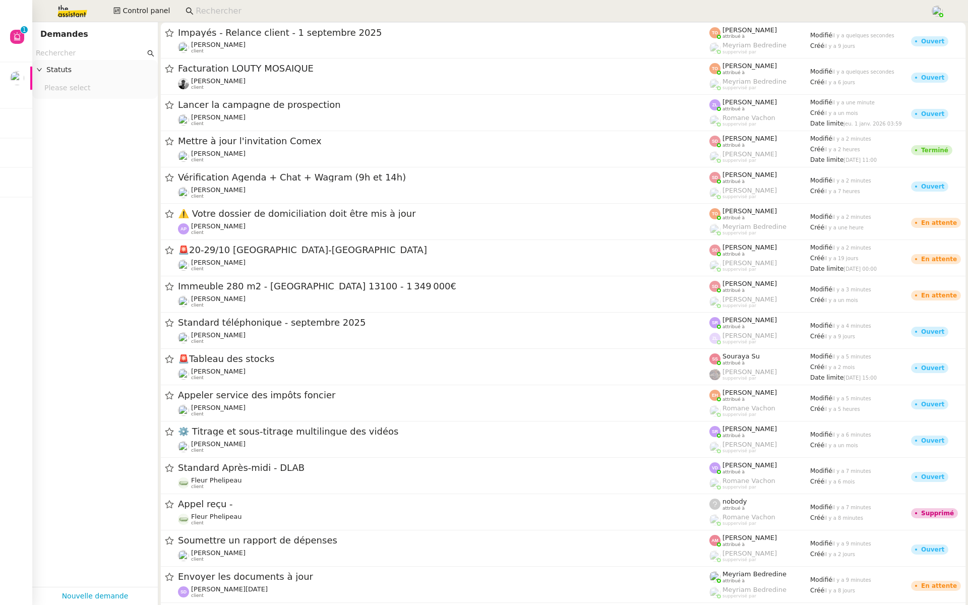
click at [213, 16] on input at bounding box center [558, 12] width 725 height 14
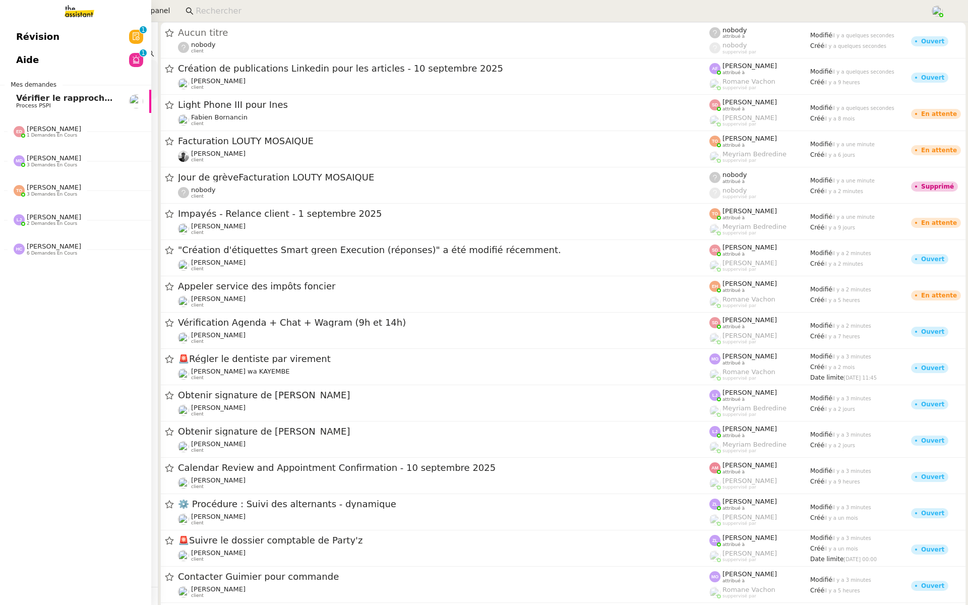
click at [84, 34] on link "Révision 0 1 2 3 4 5 6 7 8 9" at bounding box center [75, 36] width 151 height 23
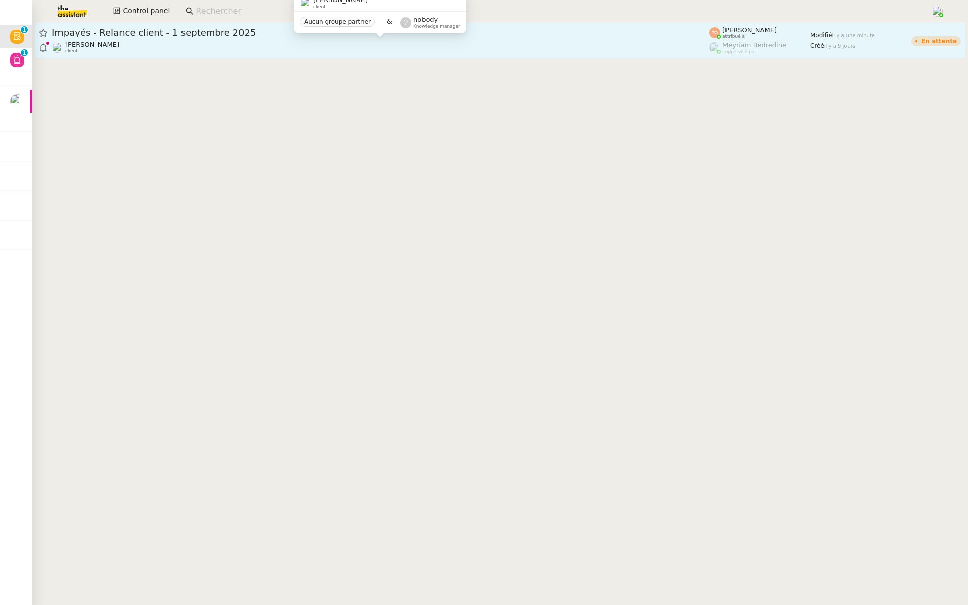
click at [266, 48] on div "Mathilde Borel client" at bounding box center [381, 47] width 658 height 13
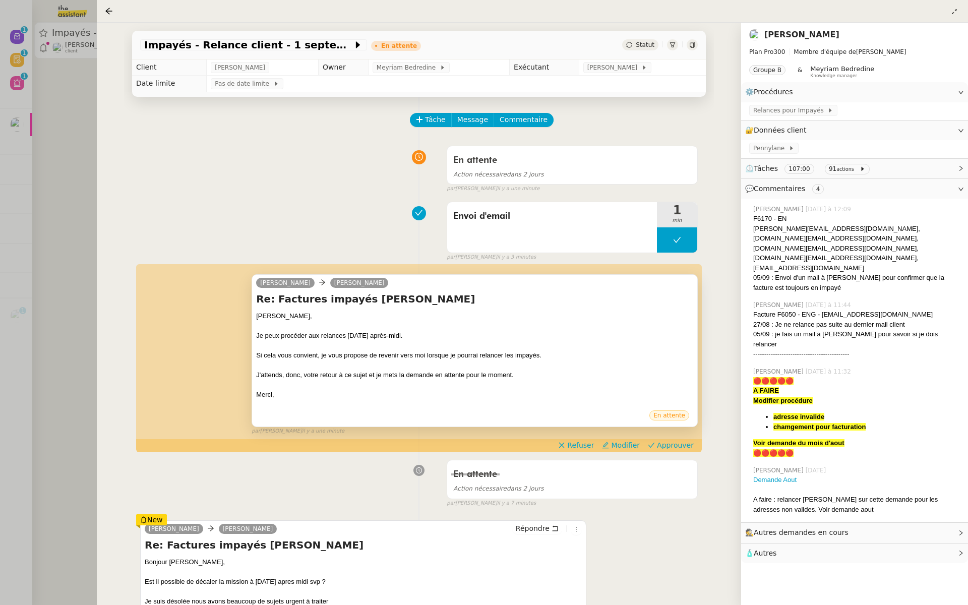
scroll to position [107, 0]
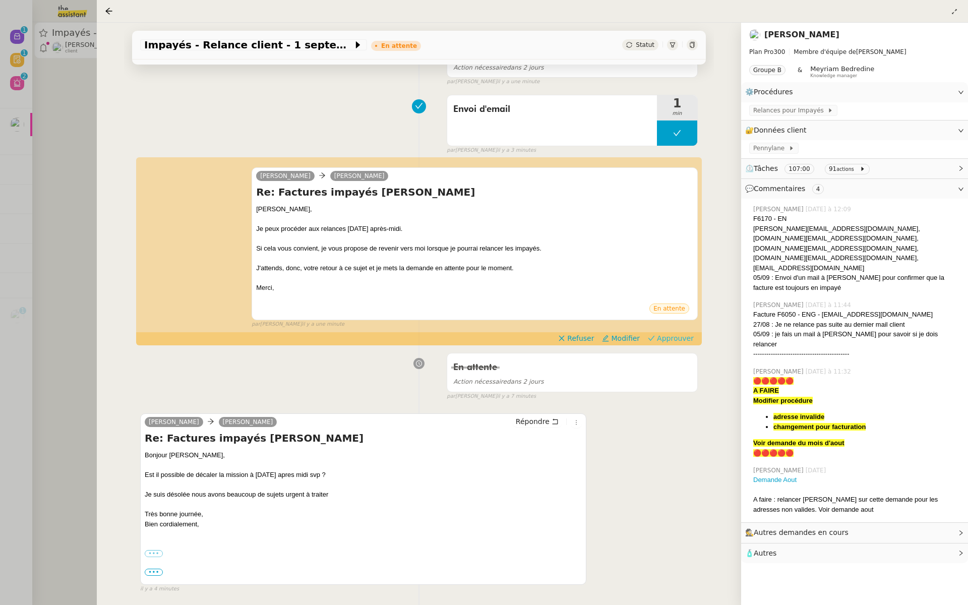
click at [684, 340] on span "Approuver" at bounding box center [675, 338] width 37 height 10
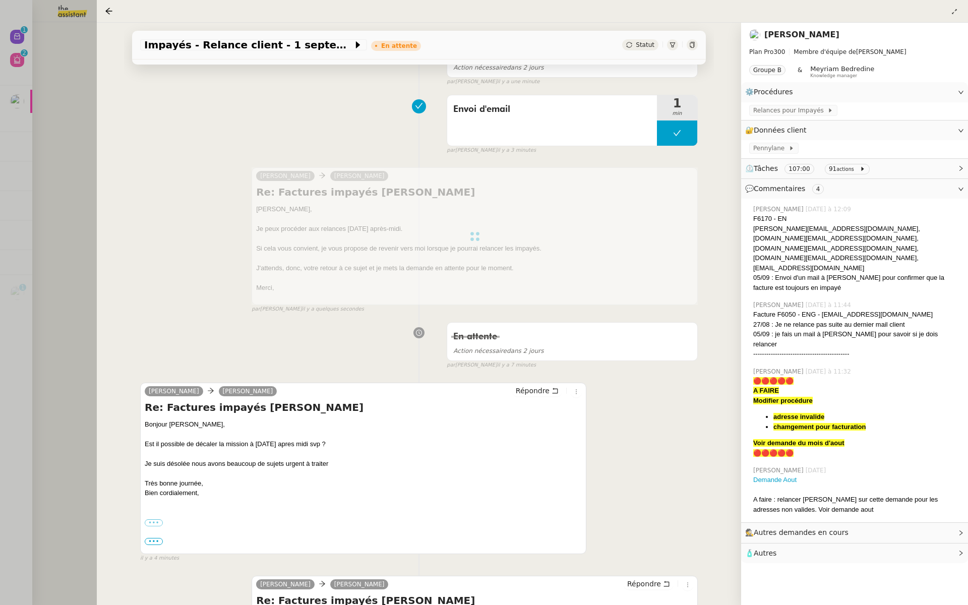
click at [75, 94] on div at bounding box center [484, 302] width 968 height 605
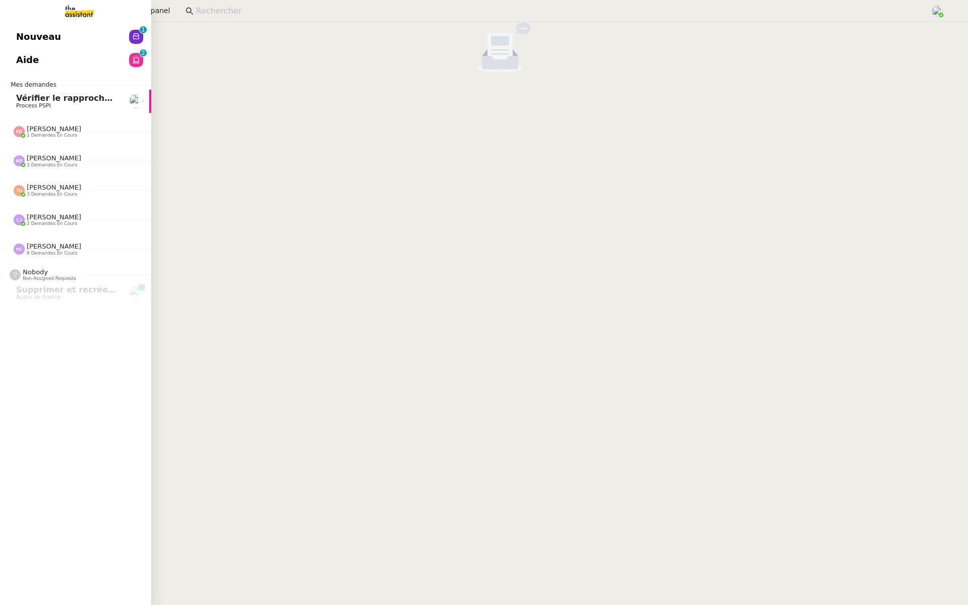
click at [17, 25] on div "Nouveau 0 1 2 3 4 5 6 7 8 9 Aide 0 1 2 3 4 5 6 7 8 9 Mes demandes Vérifier le r…" at bounding box center [75, 313] width 151 height 583
click at [35, 39] on span "Nouveau" at bounding box center [38, 36] width 45 height 15
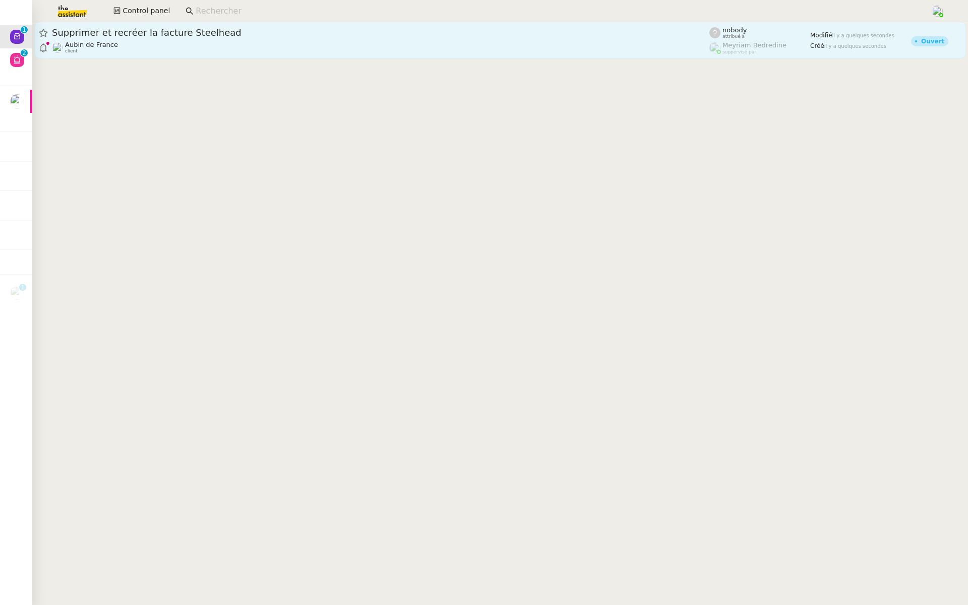
click at [191, 40] on div "Supprimer et recréer la facture Steelhead Aubin de France client" at bounding box center [381, 40] width 658 height 27
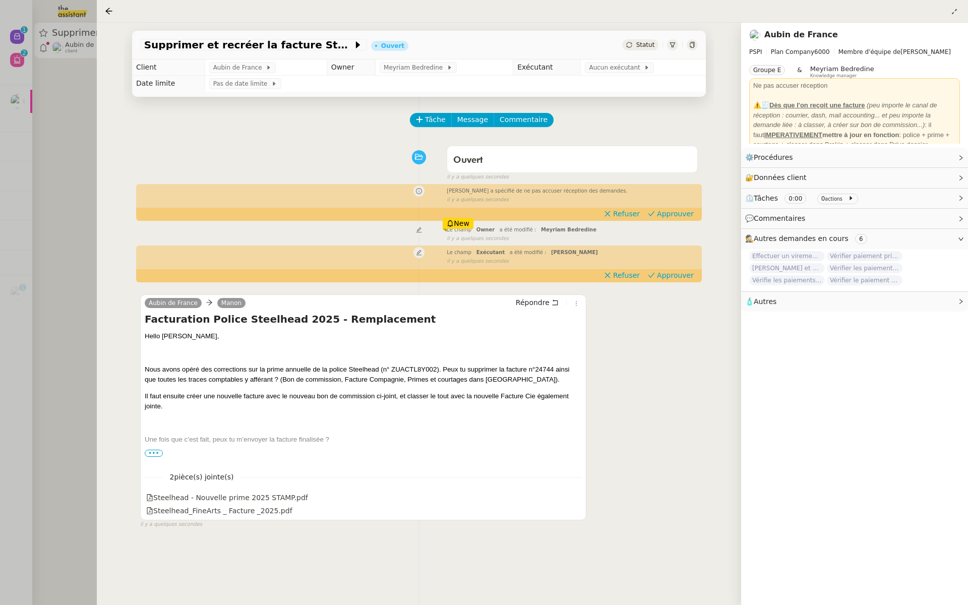
scroll to position [129, 0]
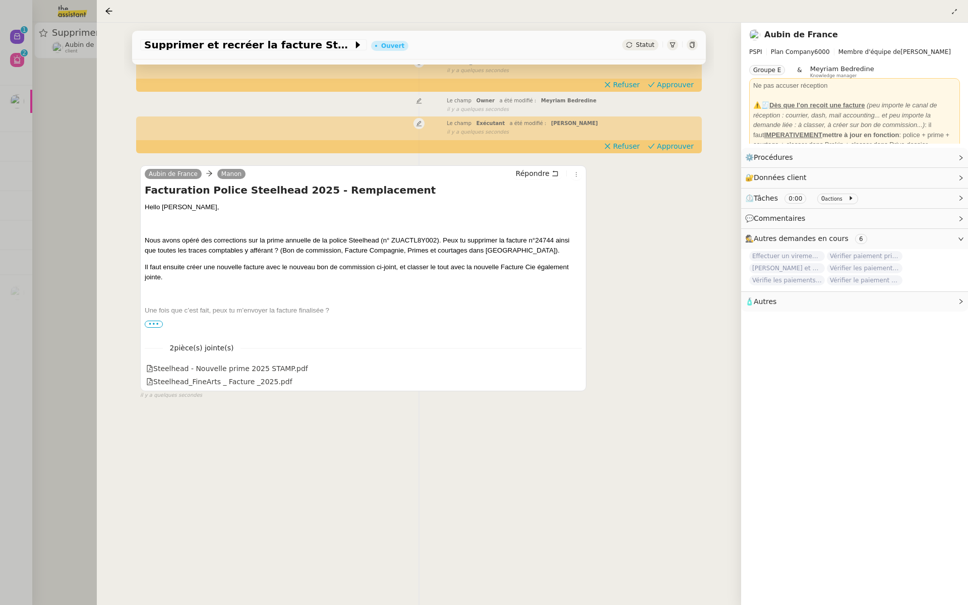
click at [153, 321] on span "•••" at bounding box center [154, 324] width 18 height 7
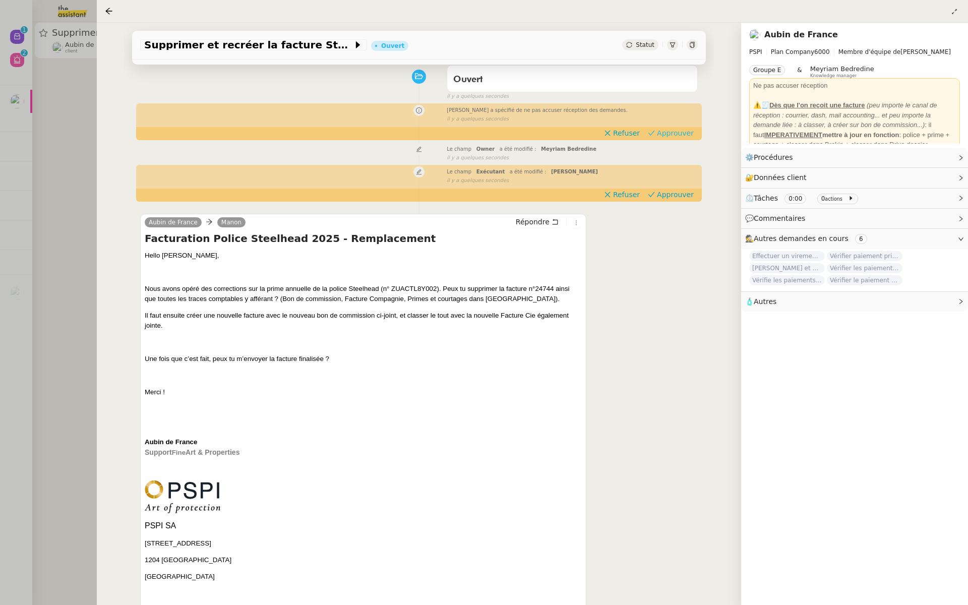
scroll to position [0, 0]
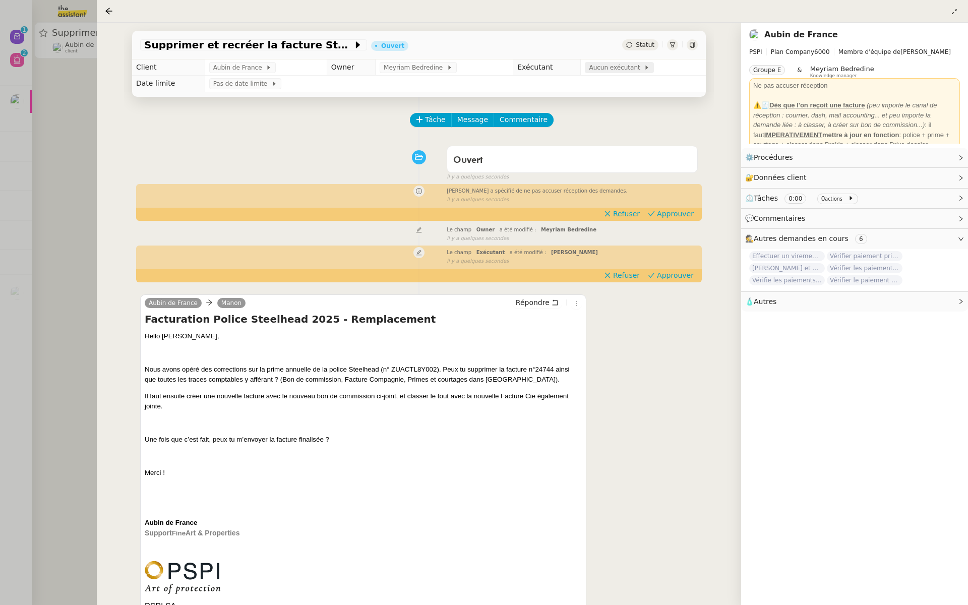
click at [611, 66] on span "Aucun exécutant" at bounding box center [616, 68] width 55 height 10
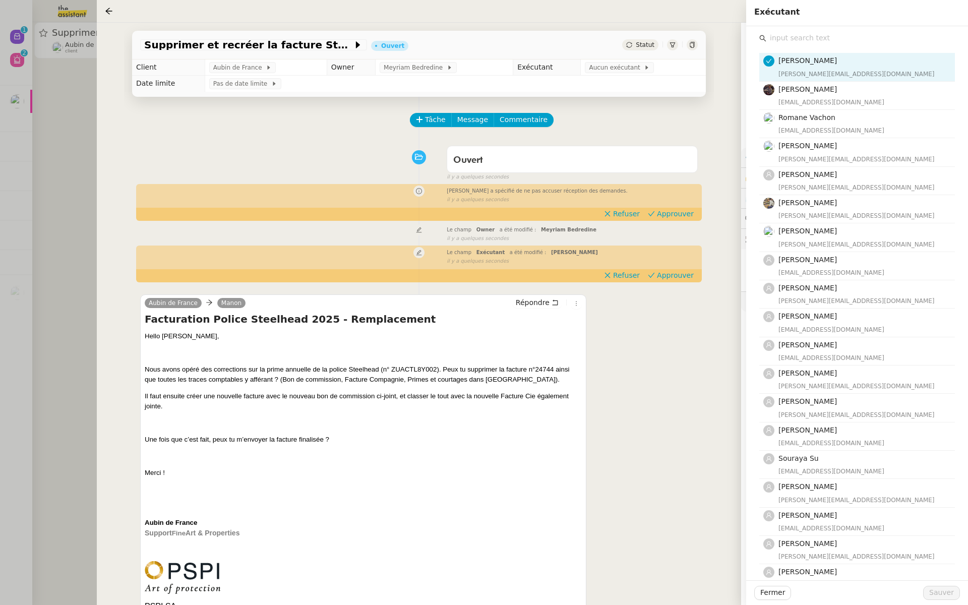
click at [785, 32] on input "text" at bounding box center [860, 38] width 189 height 14
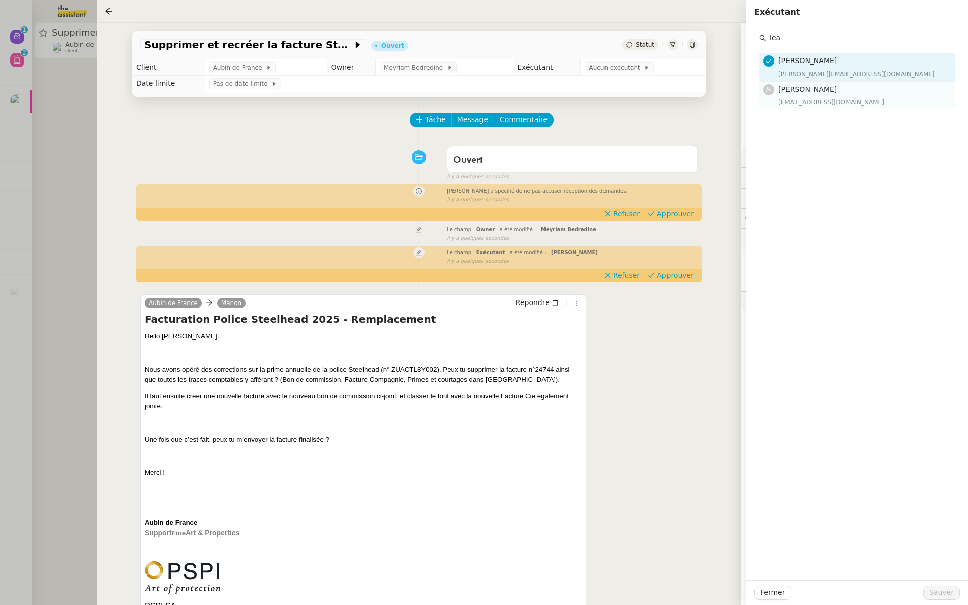
type input "lea"
click at [802, 92] on span "[PERSON_NAME]" at bounding box center [808, 89] width 58 height 8
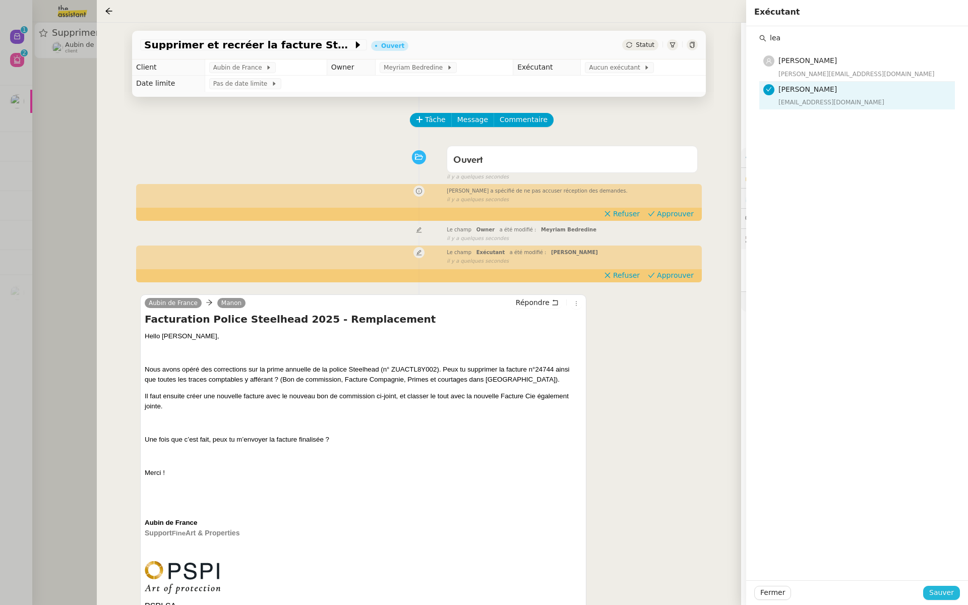
click at [950, 595] on span "Sauver" at bounding box center [941, 593] width 25 height 12
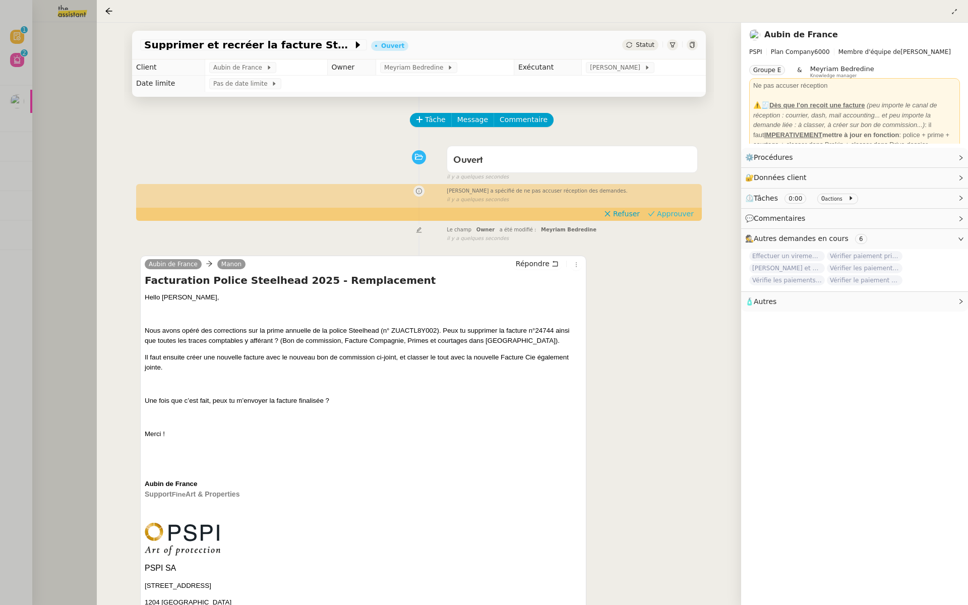
click at [683, 211] on span "Approuver" at bounding box center [675, 214] width 37 height 10
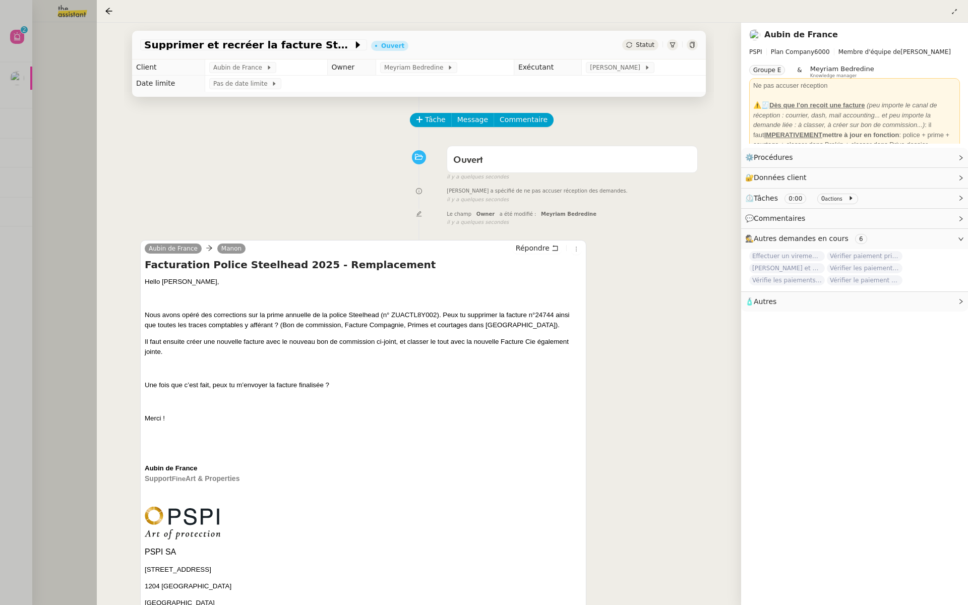
click at [40, 126] on div at bounding box center [484, 302] width 968 height 605
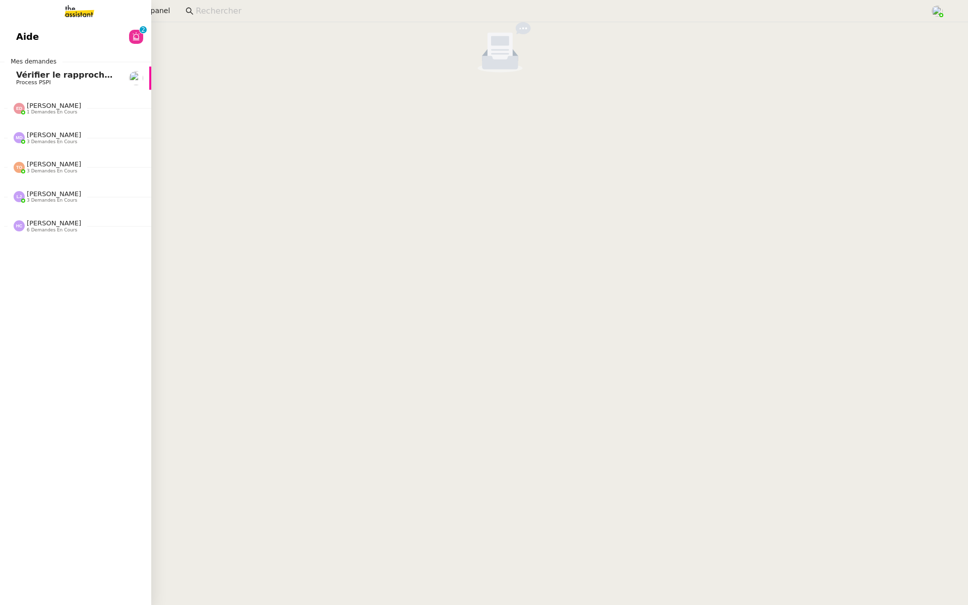
click at [24, 31] on span "Aide" at bounding box center [27, 36] width 23 height 15
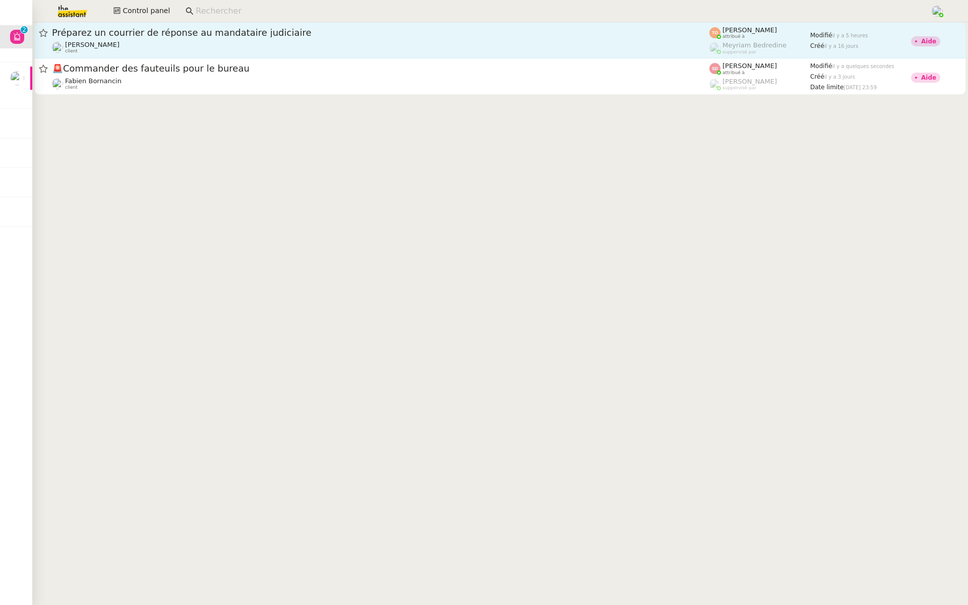
click at [274, 35] on span "Préparez un courrier de réponse au mandataire judiciaire" at bounding box center [381, 32] width 658 height 9
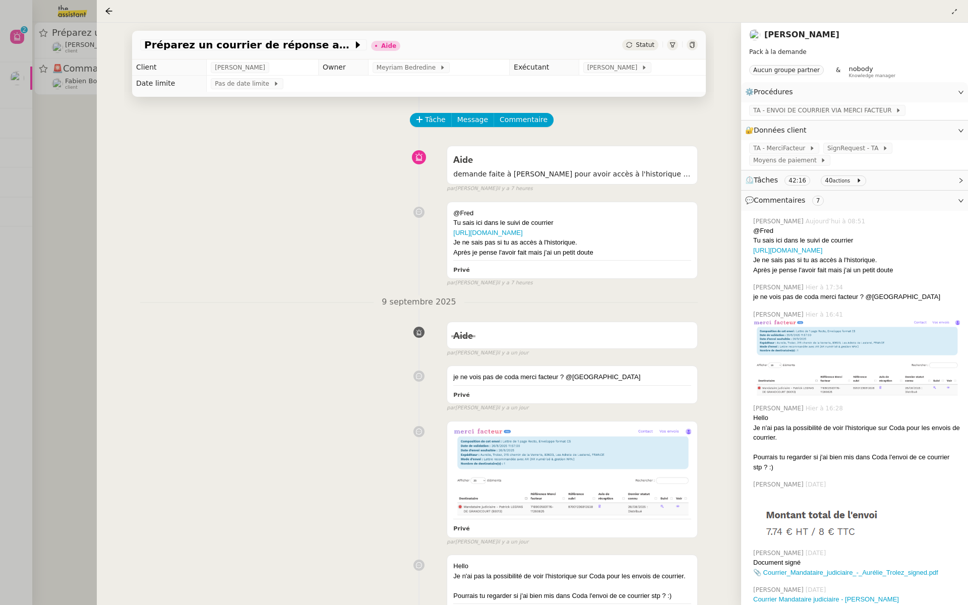
click at [78, 232] on div at bounding box center [484, 302] width 968 height 605
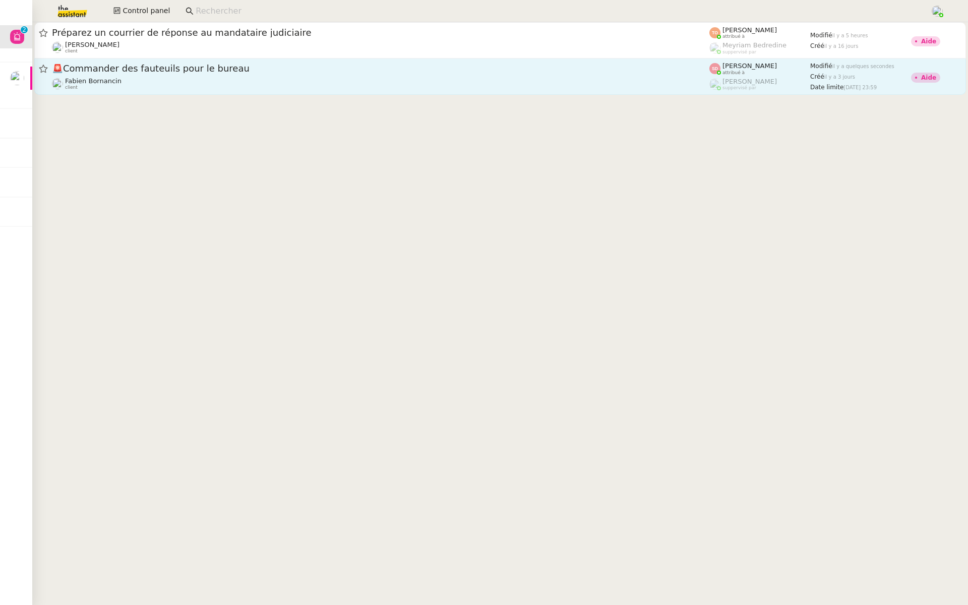
click at [513, 72] on span "🚨 Commander des fauteuils pour le bureau" at bounding box center [381, 68] width 658 height 9
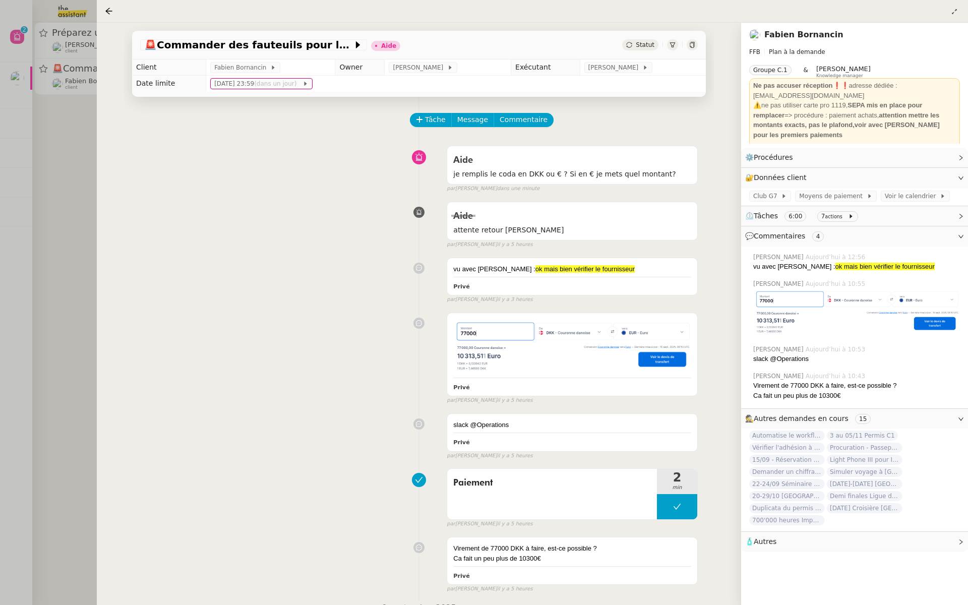
click at [59, 170] on div at bounding box center [484, 302] width 968 height 605
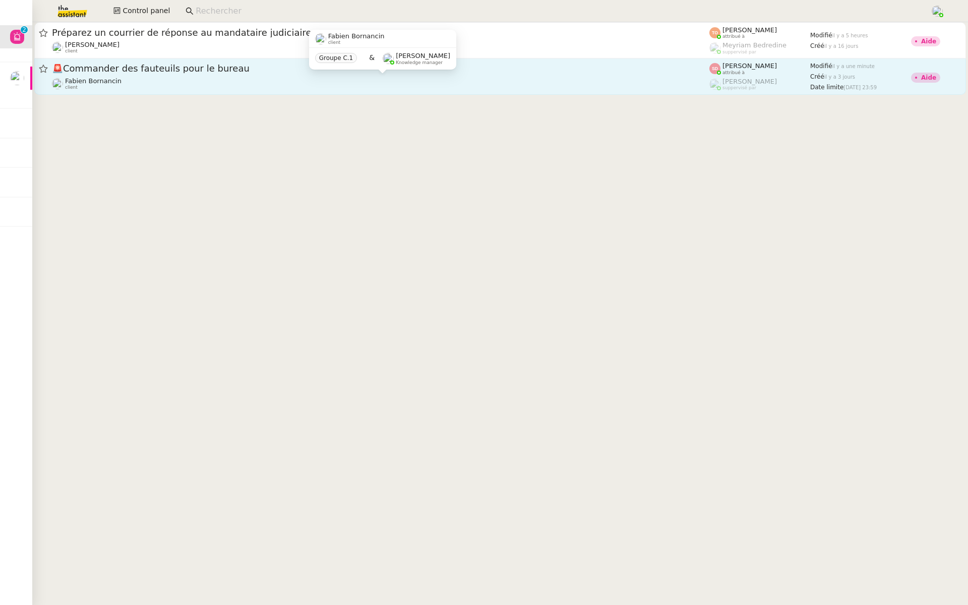
click at [135, 80] on div "Fabien Bornancin client" at bounding box center [381, 83] width 658 height 13
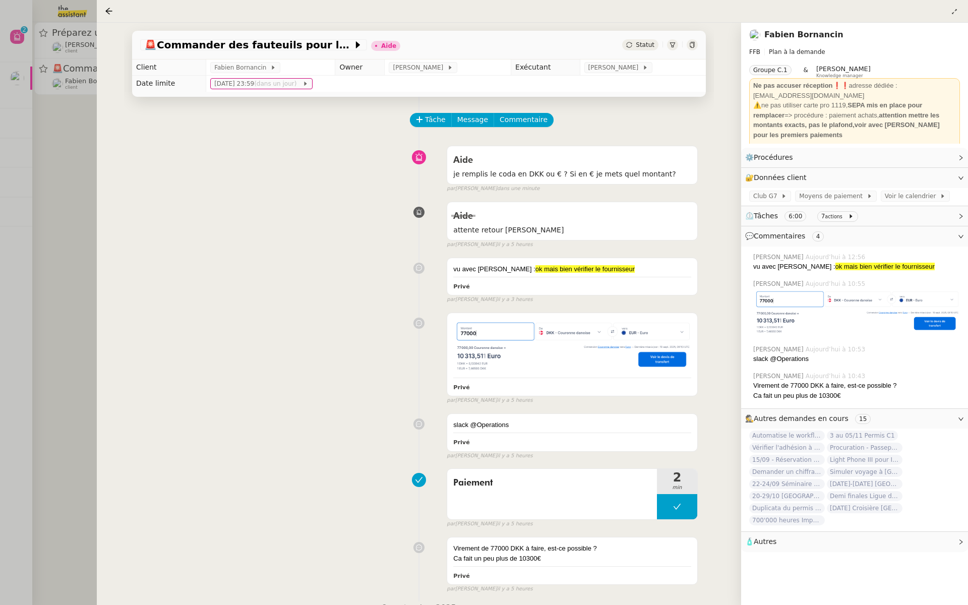
click at [73, 149] on div at bounding box center [484, 302] width 968 height 605
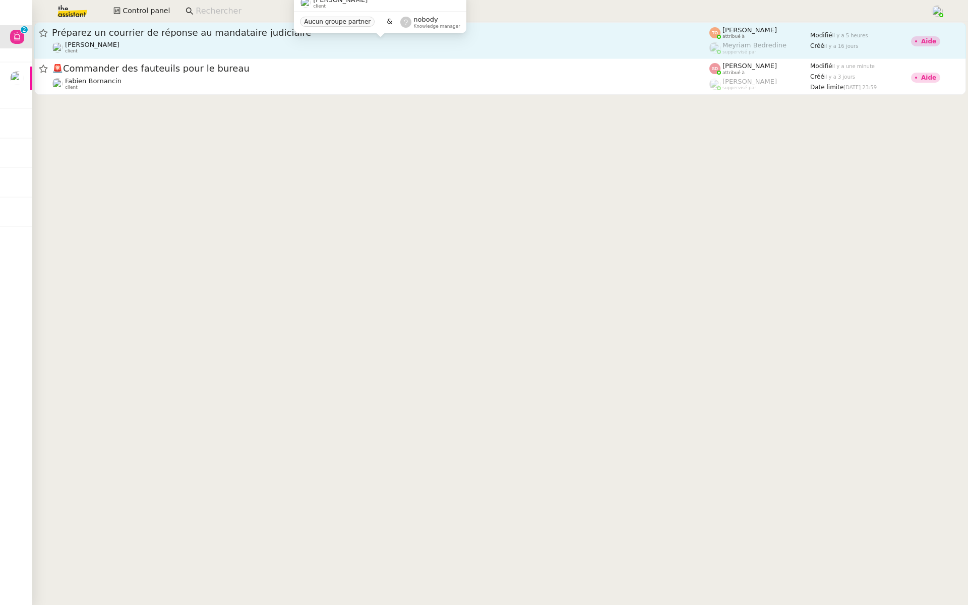
click at [200, 47] on div "Aurélie Trolez client" at bounding box center [381, 47] width 658 height 13
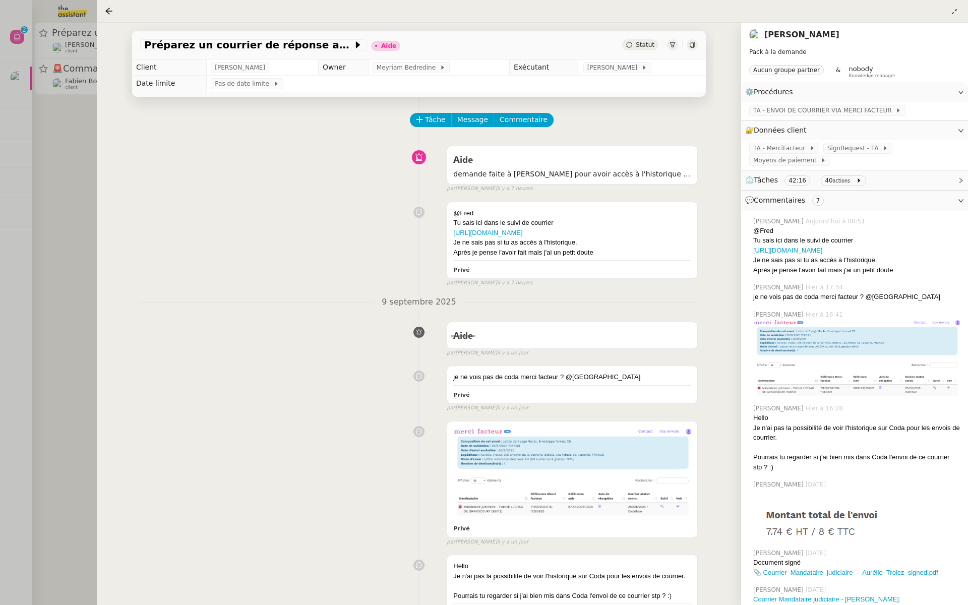
click at [61, 199] on div at bounding box center [484, 302] width 968 height 605
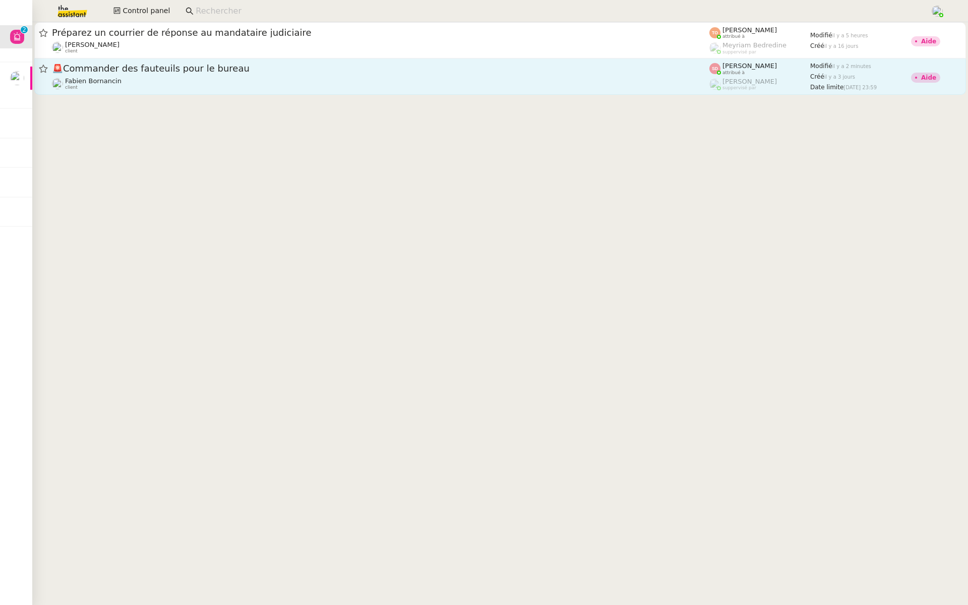
click at [163, 67] on span "🚨 Commander des fauteuils pour le bureau" at bounding box center [381, 68] width 658 height 9
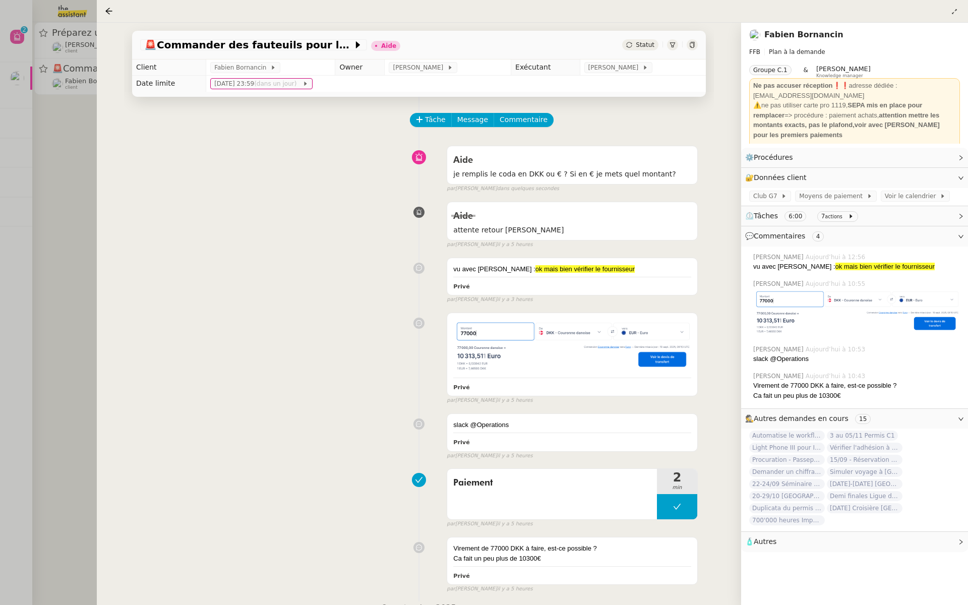
click at [85, 131] on div at bounding box center [484, 302] width 968 height 605
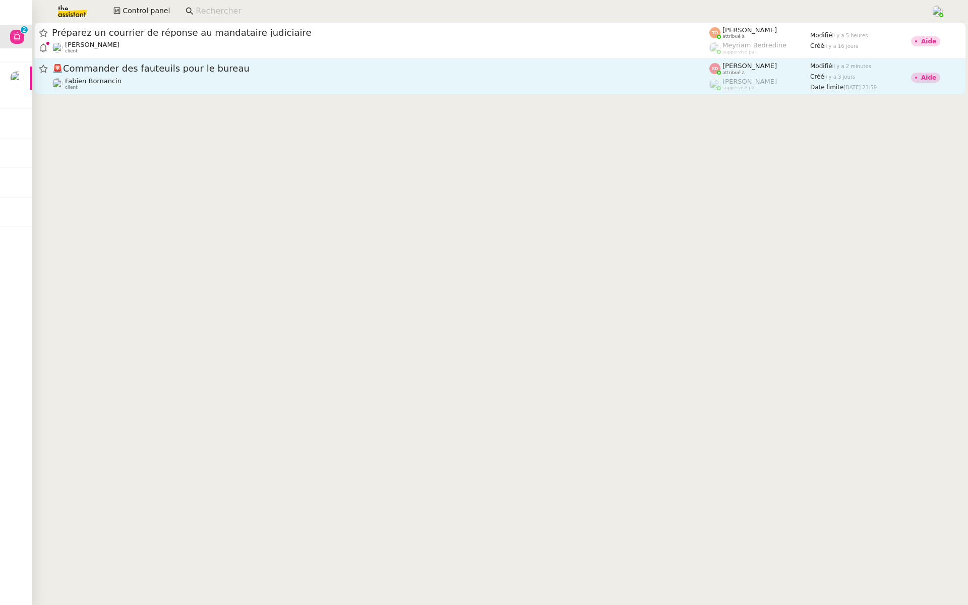
click at [177, 70] on span "🚨 Commander des fauteuils pour le bureau" at bounding box center [381, 68] width 658 height 9
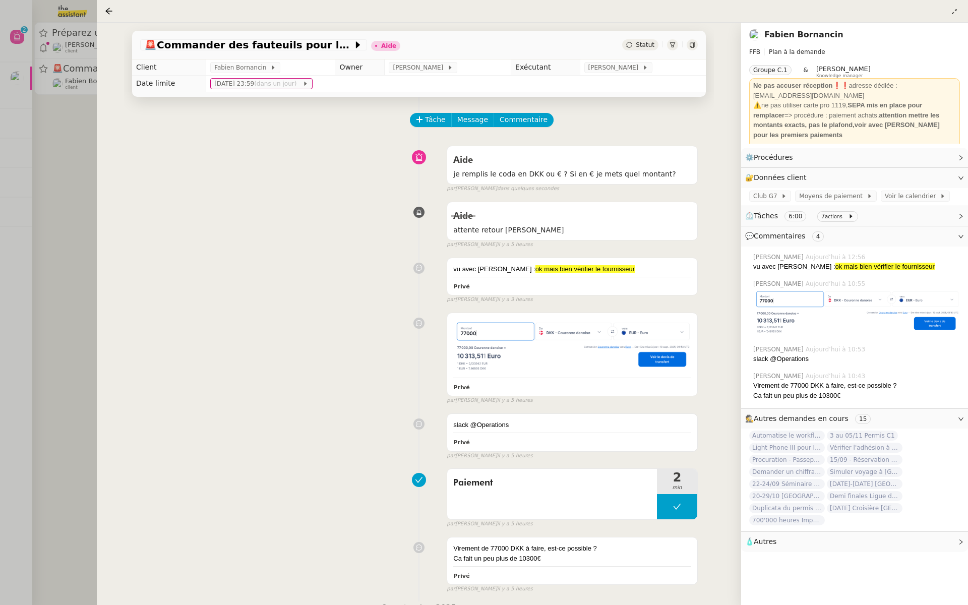
click at [81, 142] on div at bounding box center [484, 302] width 968 height 605
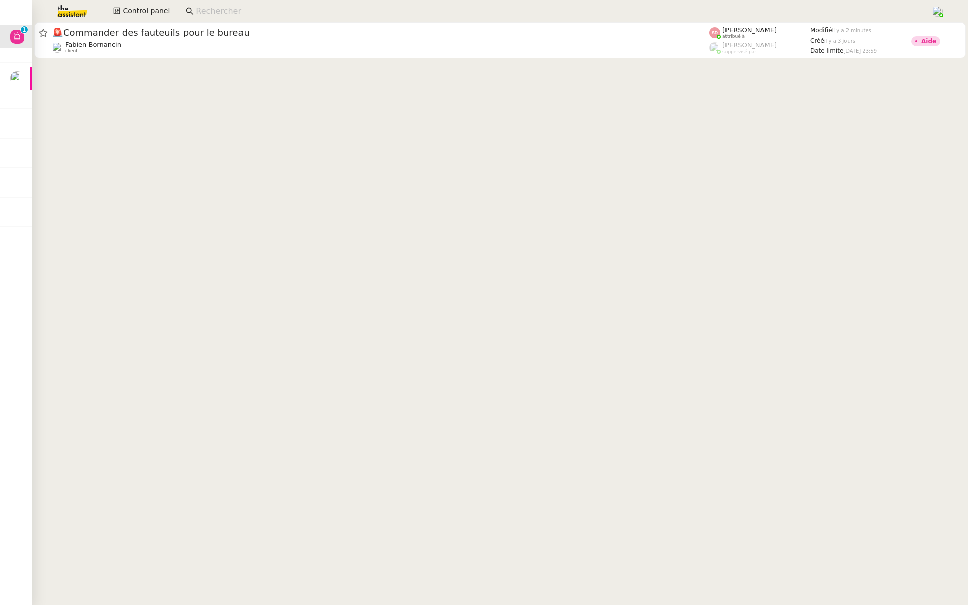
click at [60, 9] on img at bounding box center [64, 11] width 78 height 22
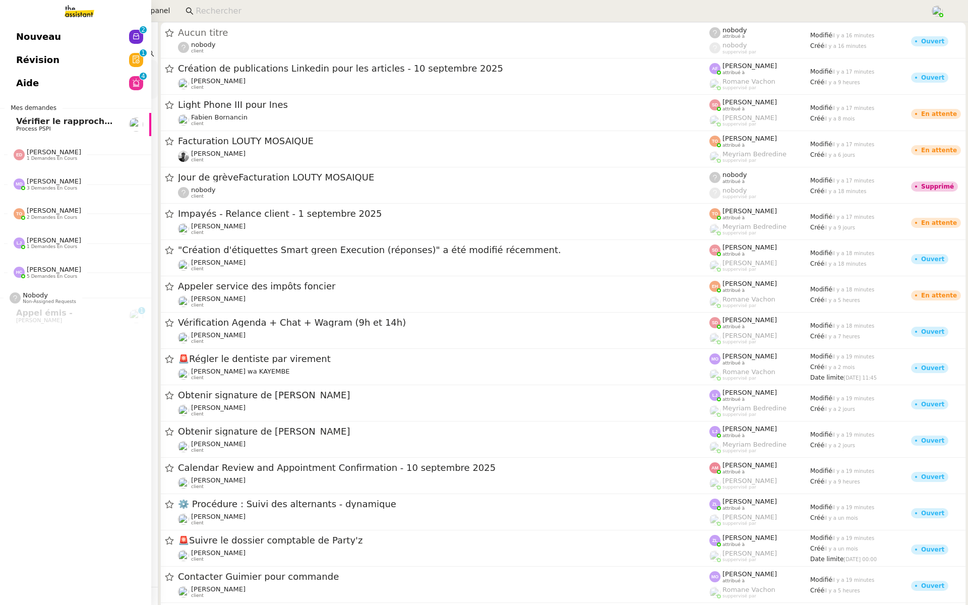
click at [28, 56] on span "Révision" at bounding box center [37, 59] width 43 height 15
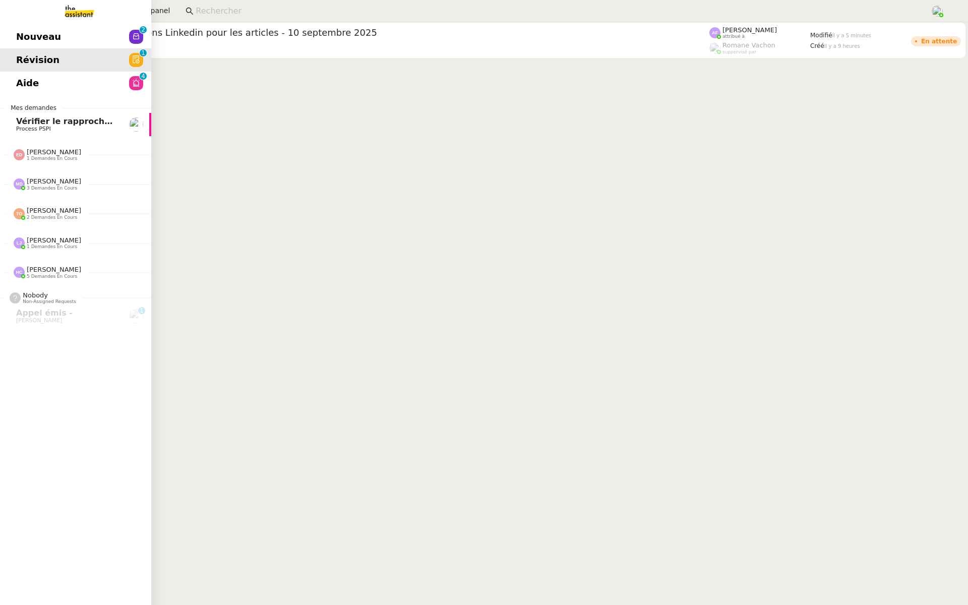
click at [24, 35] on span "Nouveau" at bounding box center [38, 36] width 45 height 15
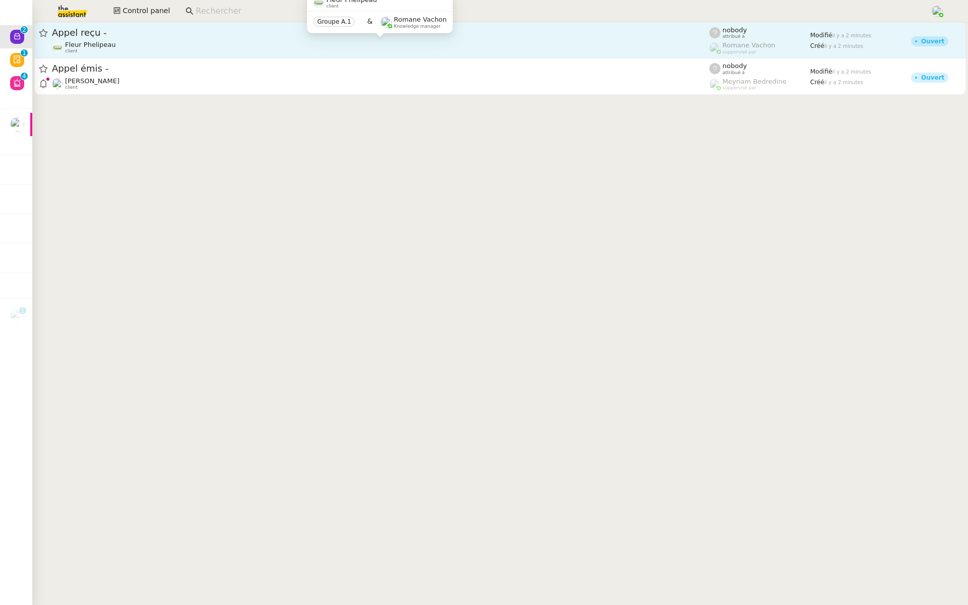
click at [262, 44] on div "Fleur Phelipeau client" at bounding box center [381, 47] width 658 height 13
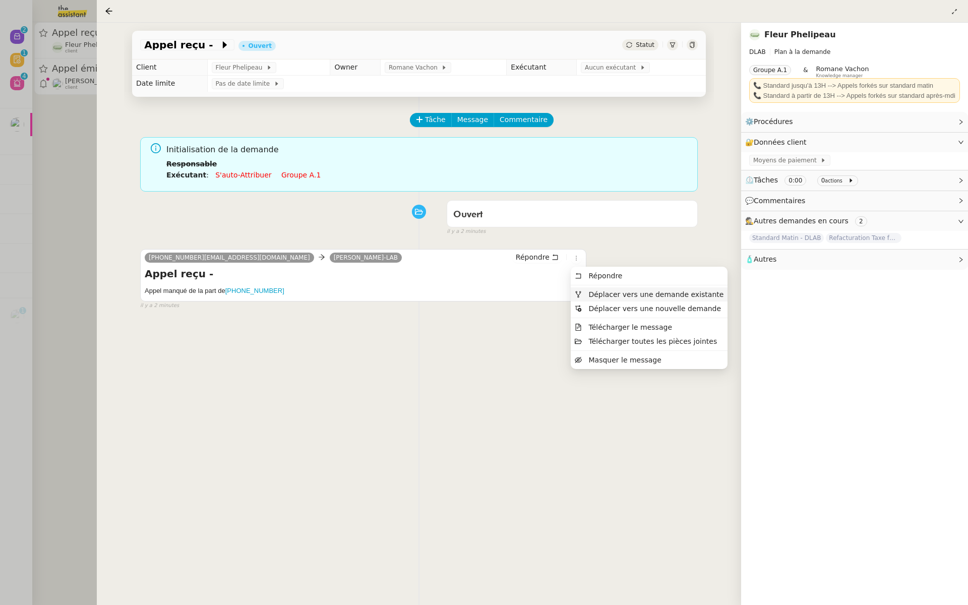
click at [591, 299] on li "Déplacer vers une demande existante" at bounding box center [649, 294] width 157 height 14
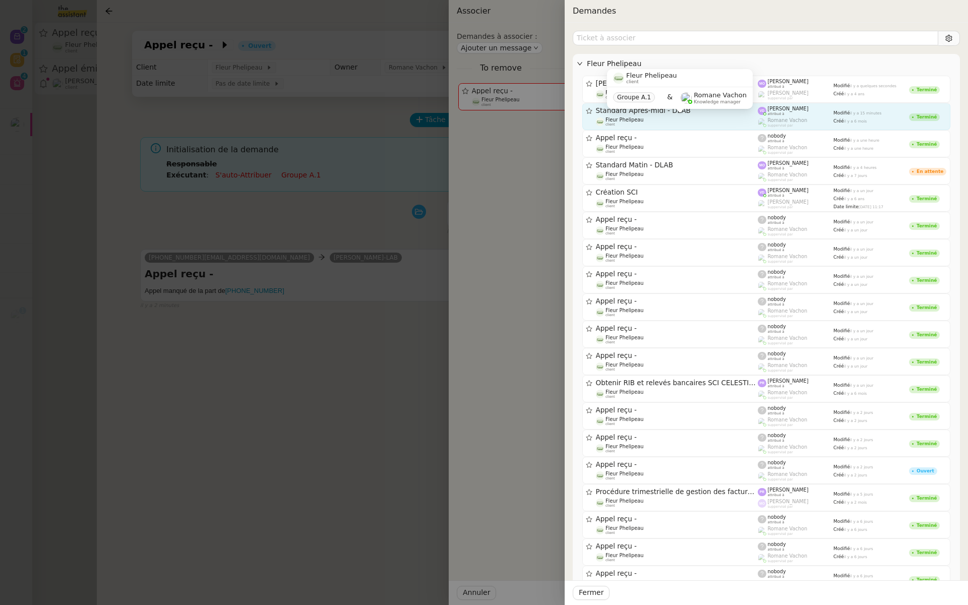
click at [660, 117] on div "Fleur Phelipeau client" at bounding box center [677, 122] width 162 height 10
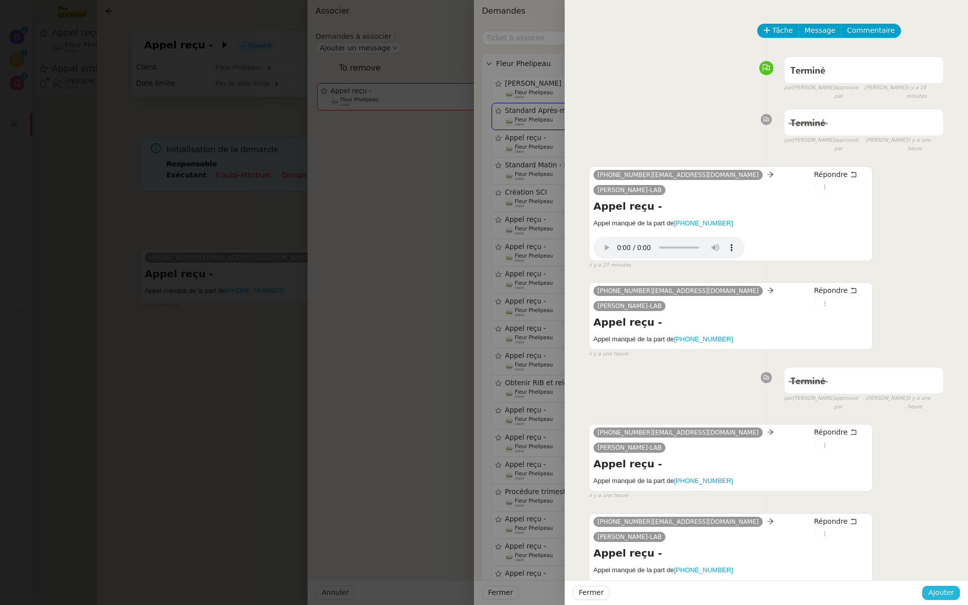
click at [947, 594] on span "Ajouter" at bounding box center [941, 593] width 26 height 12
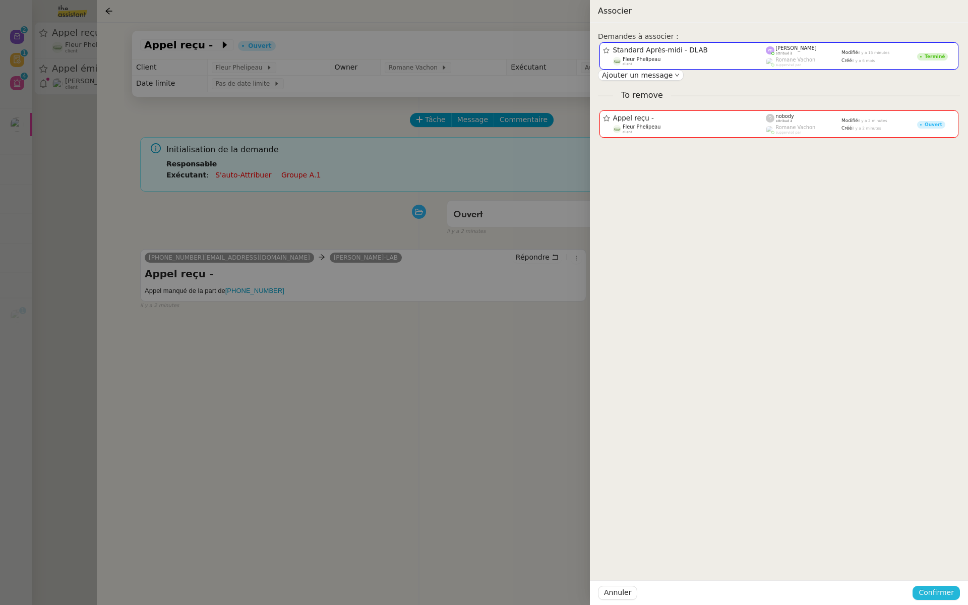
click at [947, 594] on span "Confirmer" at bounding box center [936, 593] width 35 height 12
click at [933, 566] on span "Ajouter" at bounding box center [937, 566] width 26 height 10
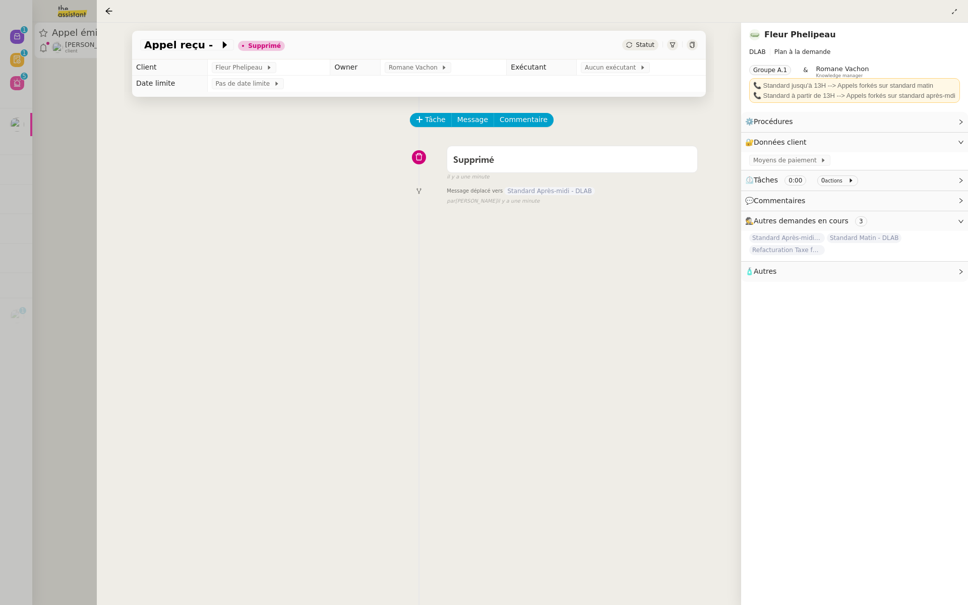
click at [67, 198] on div at bounding box center [484, 302] width 968 height 605
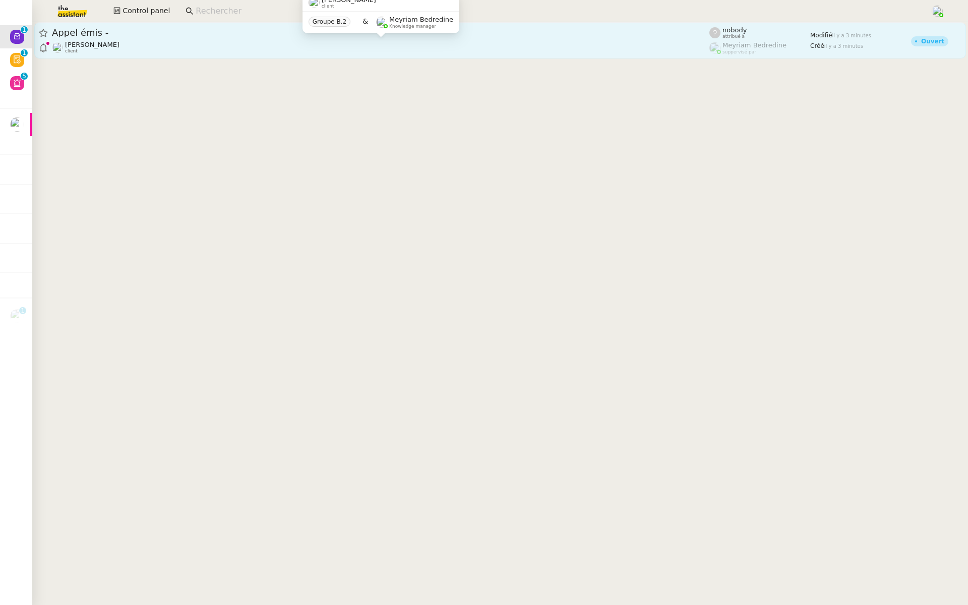
click at [94, 47] on span "Gabriel CIAN" at bounding box center [92, 45] width 54 height 8
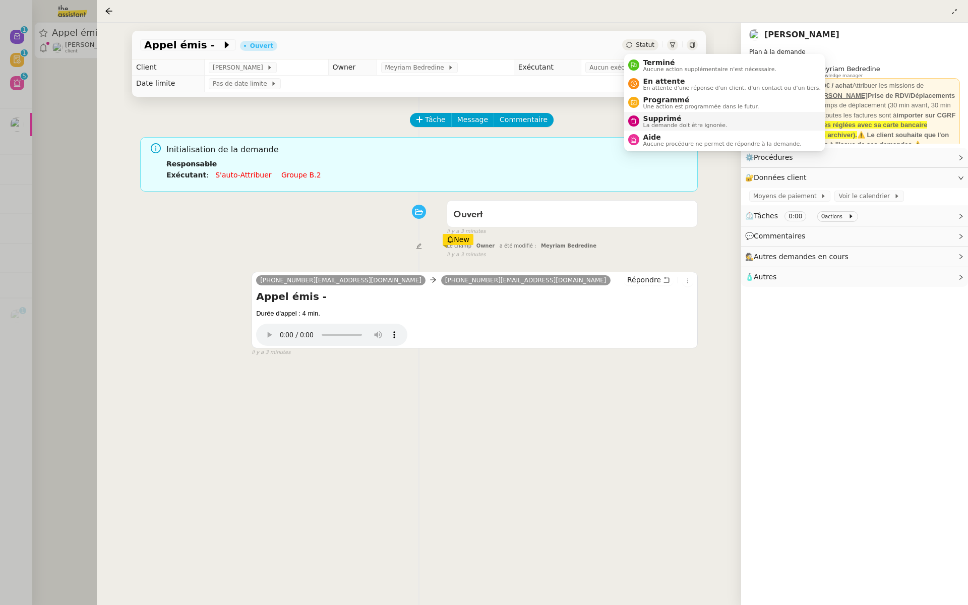
click at [647, 120] on span "Supprimé" at bounding box center [685, 118] width 84 height 8
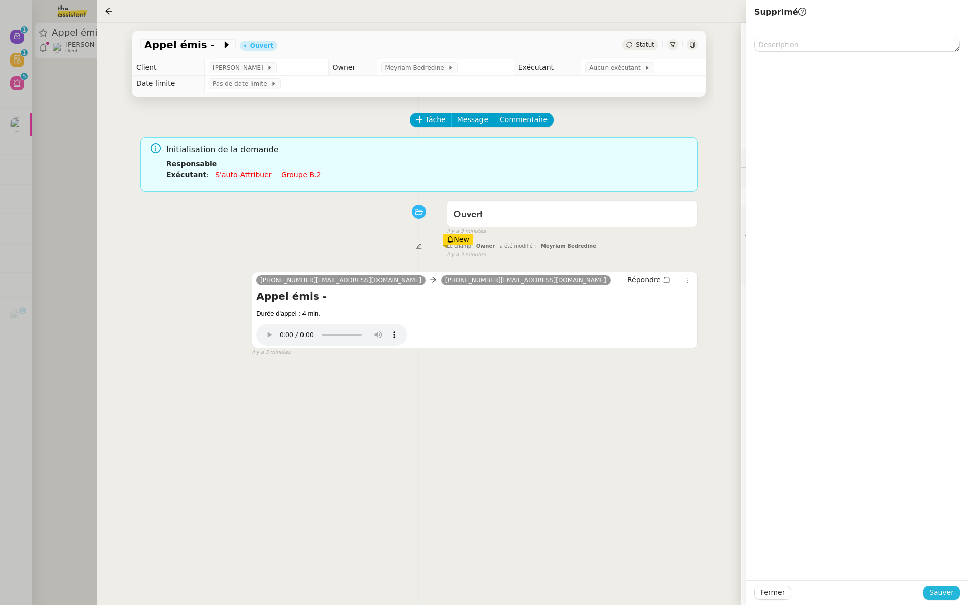
click at [938, 591] on span "Sauver" at bounding box center [941, 593] width 25 height 12
click at [2, 166] on div at bounding box center [484, 302] width 968 height 605
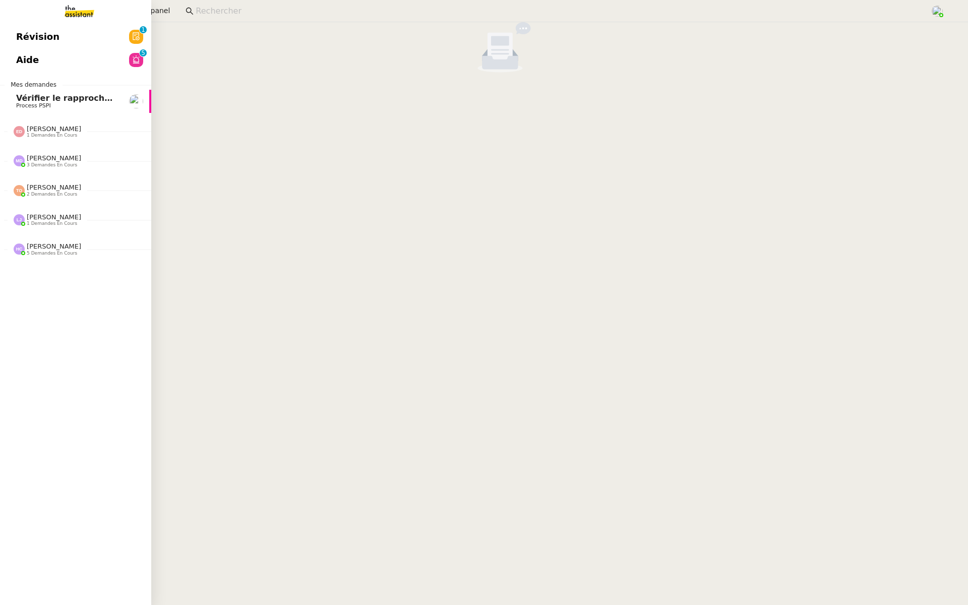
click at [2, 44] on link "Révision 0 1 2 3 4 5 6 7 8 9" at bounding box center [75, 36] width 151 height 23
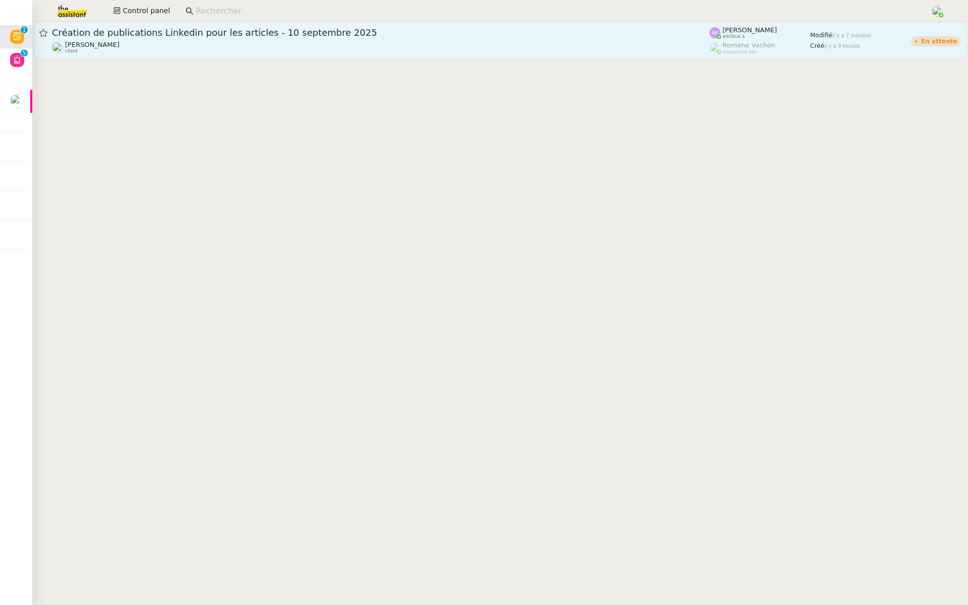
click at [175, 41] on div "Angélique PIERREL client" at bounding box center [381, 47] width 658 height 13
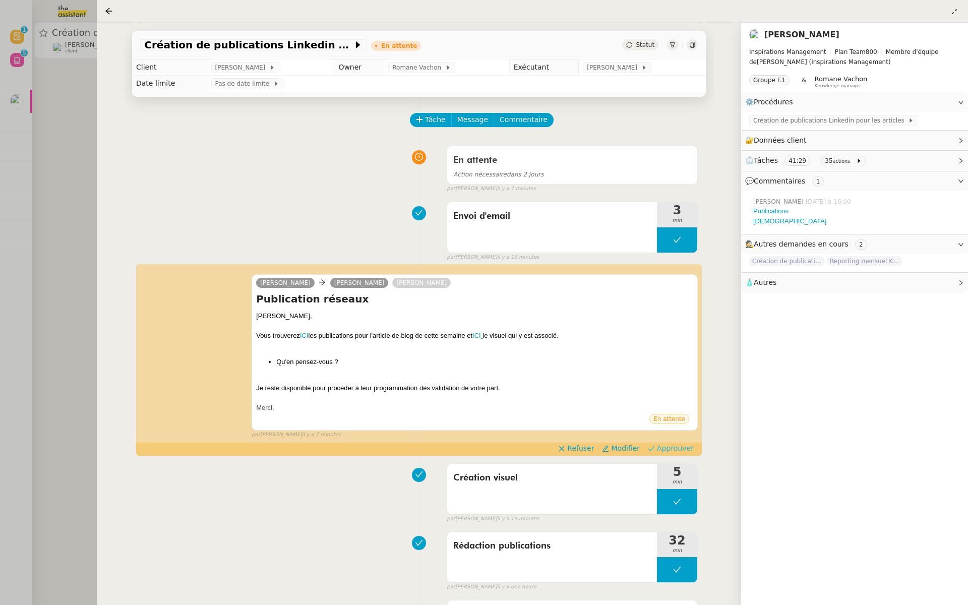
click at [676, 448] on span "Approuver" at bounding box center [675, 448] width 37 height 10
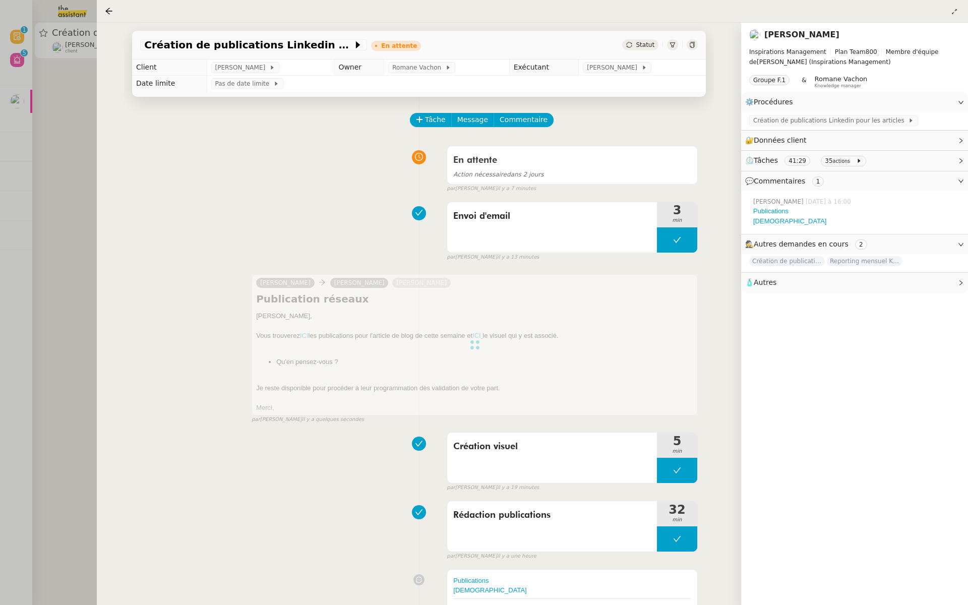
click at [14, 203] on div at bounding box center [484, 302] width 968 height 605
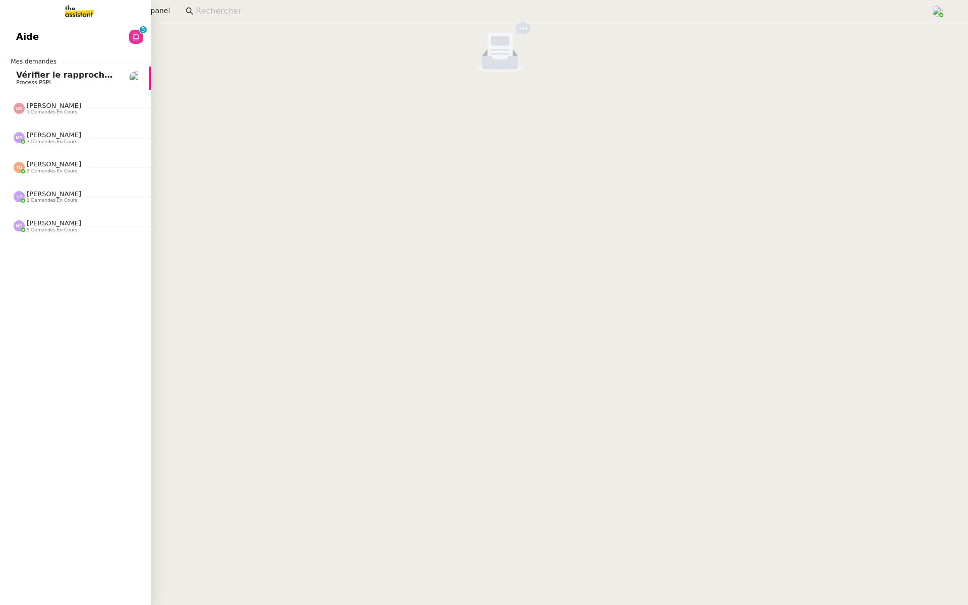
click at [10, 35] on link "Aide 0 1 2 3 4 5 6 7 8 9" at bounding box center [75, 36] width 151 height 23
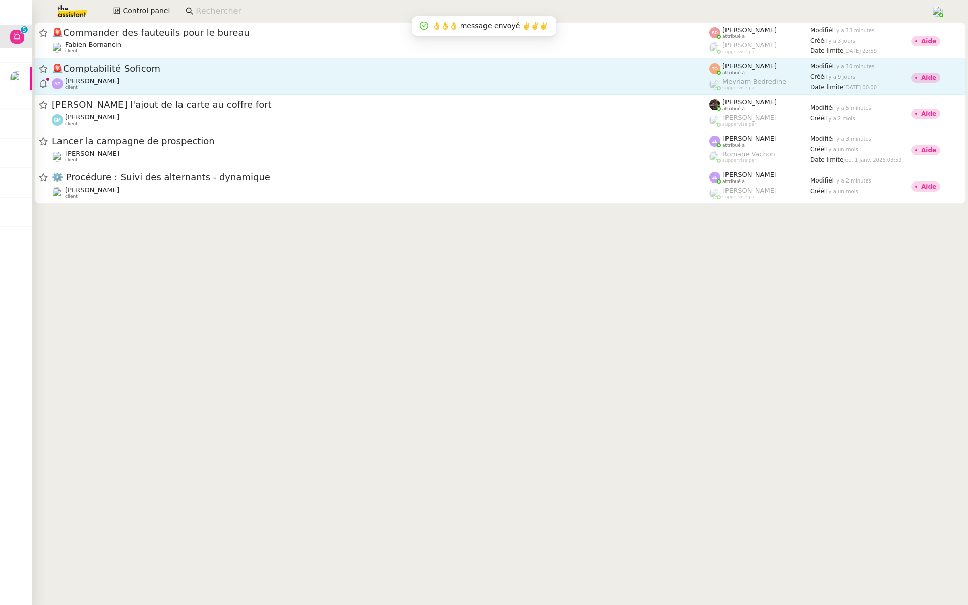
click at [506, 73] on span "🚨 Comptabilité Soficom" at bounding box center [381, 68] width 658 height 9
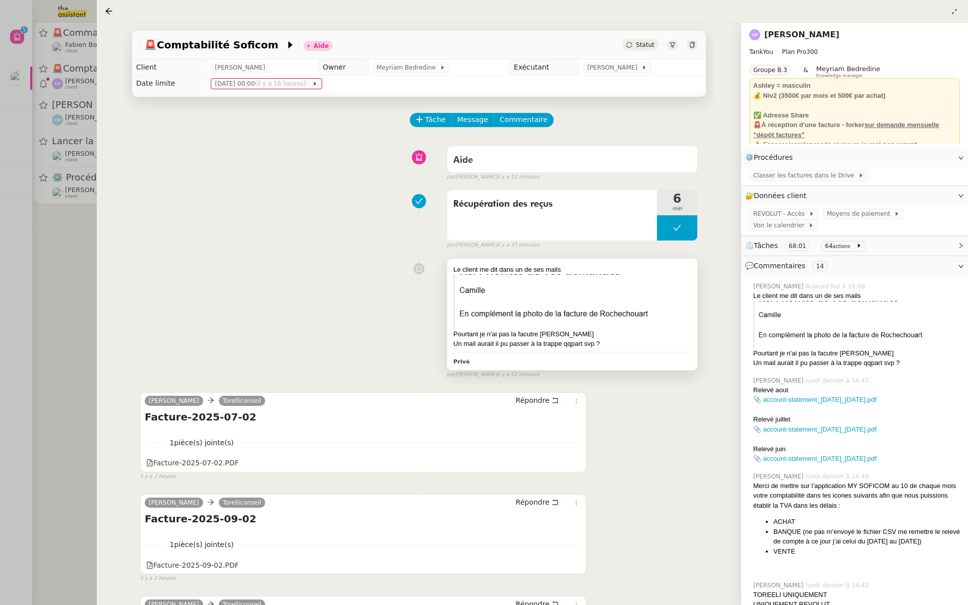
click at [564, 316] on img at bounding box center [572, 301] width 238 height 54
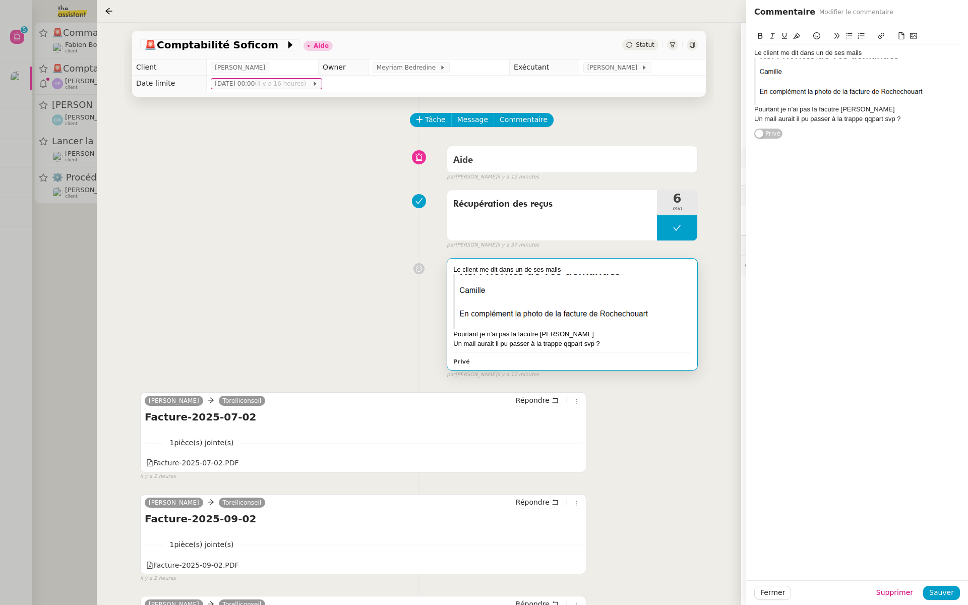
click at [271, 224] on div "Récupération des reçus 6 min false par Tatyana O. il y a 37 minutes" at bounding box center [419, 217] width 558 height 65
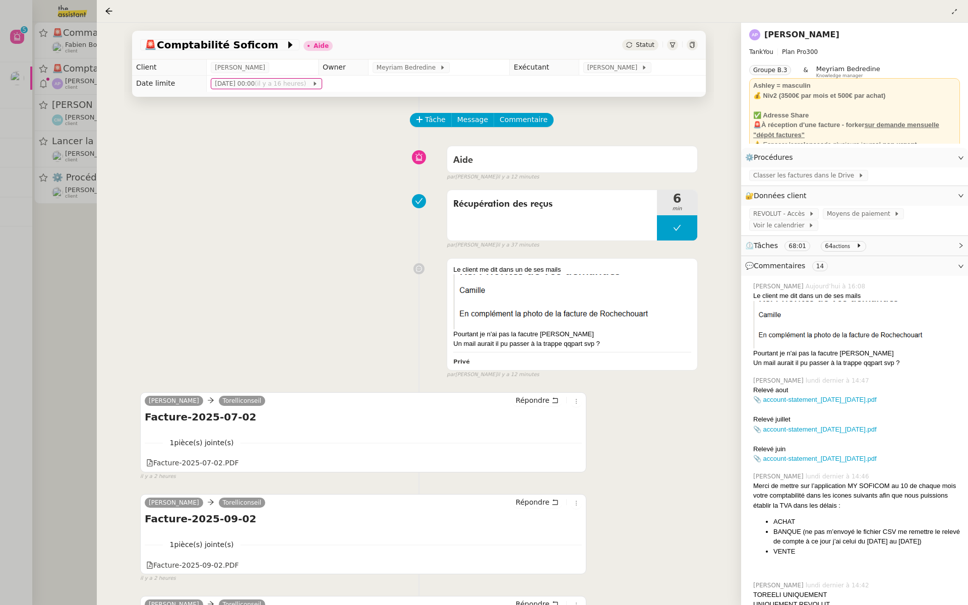
click at [43, 235] on div at bounding box center [484, 302] width 968 height 605
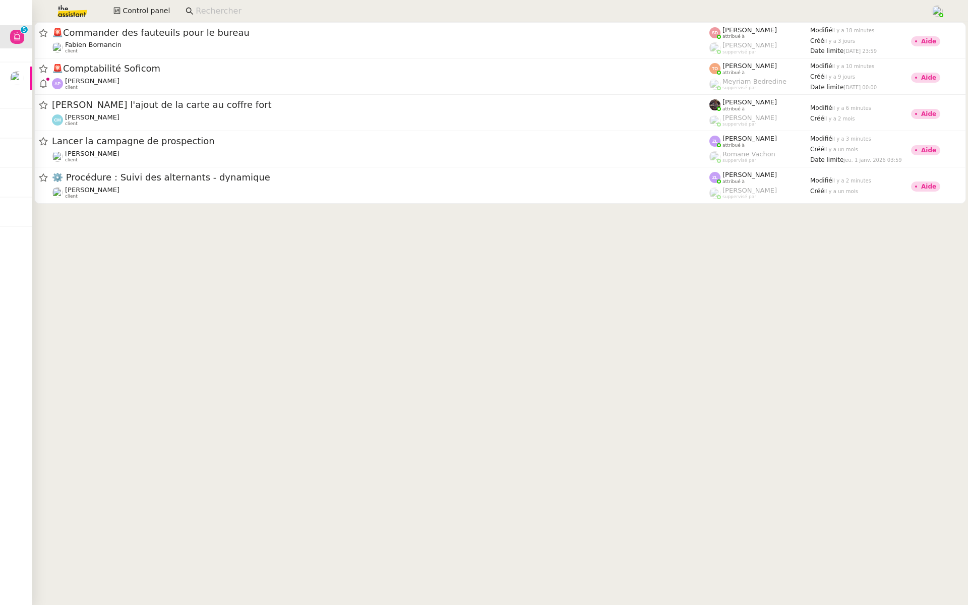
click at [67, 12] on img at bounding box center [64, 11] width 78 height 22
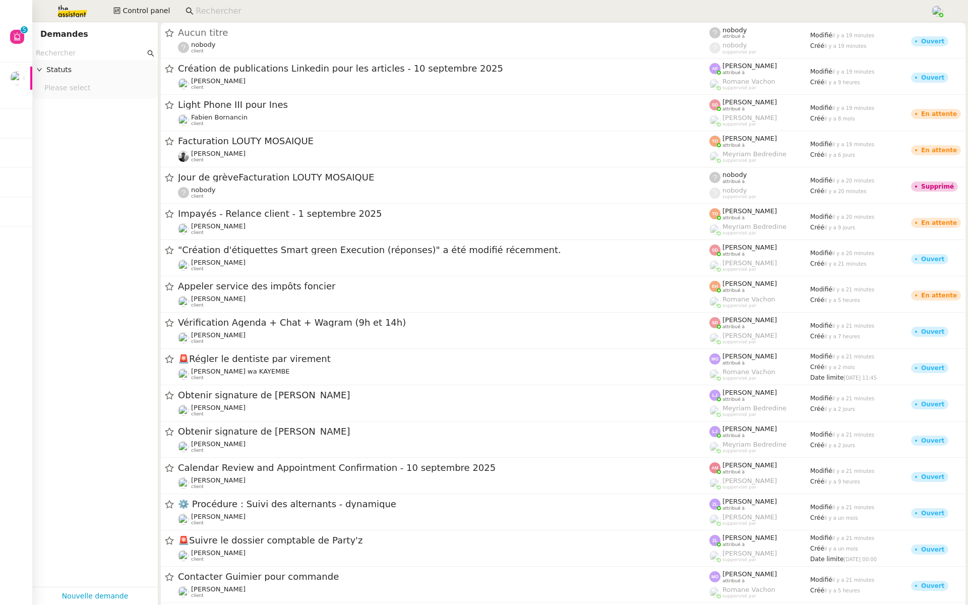
click at [54, 52] on input "text" at bounding box center [90, 53] width 109 height 12
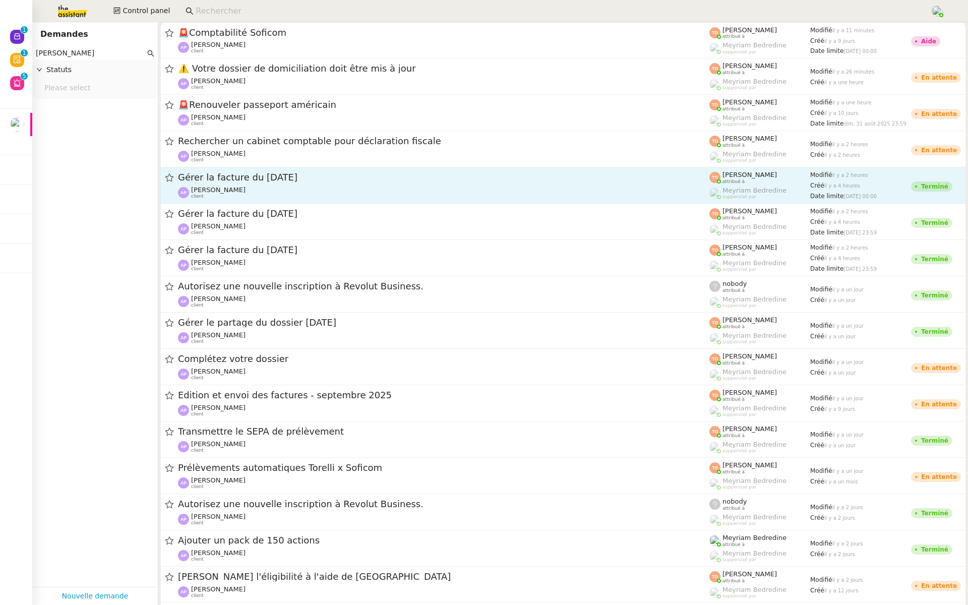
type input "ashley poniatowski"
click at [346, 176] on span "Gérer la facture du 2 juillet 2025" at bounding box center [443, 177] width 531 height 9
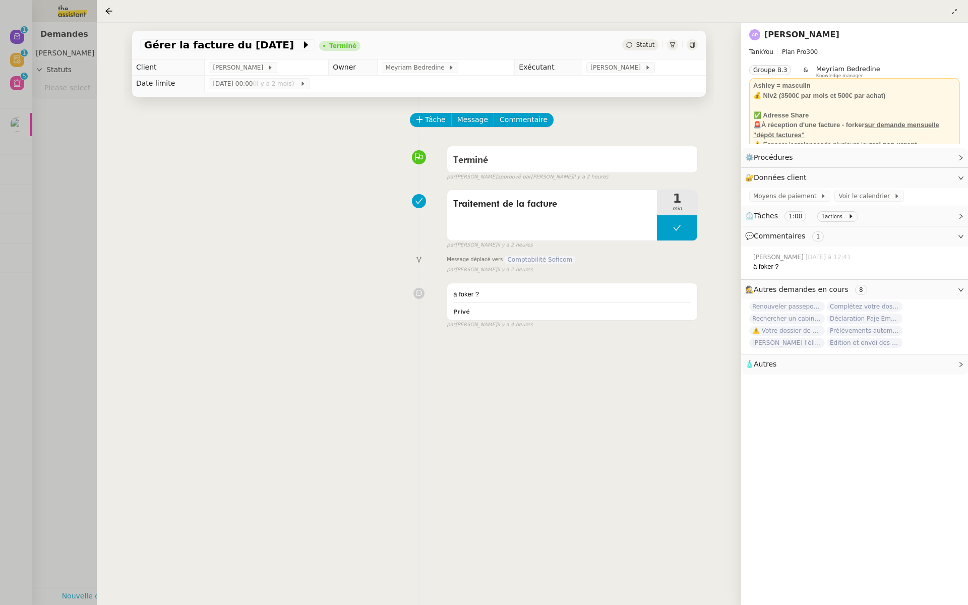
click at [73, 153] on div at bounding box center [484, 302] width 968 height 605
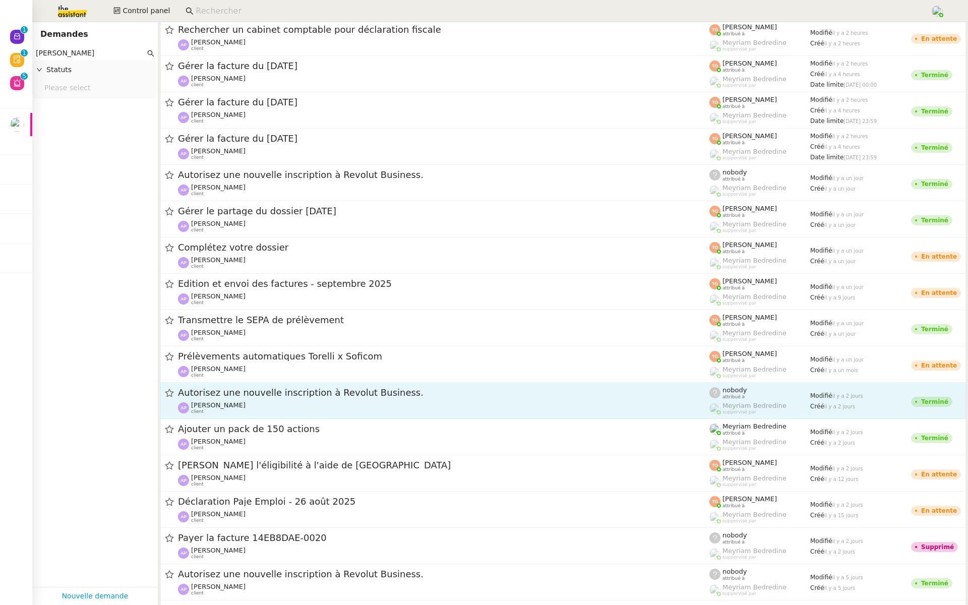
scroll to position [173, 0]
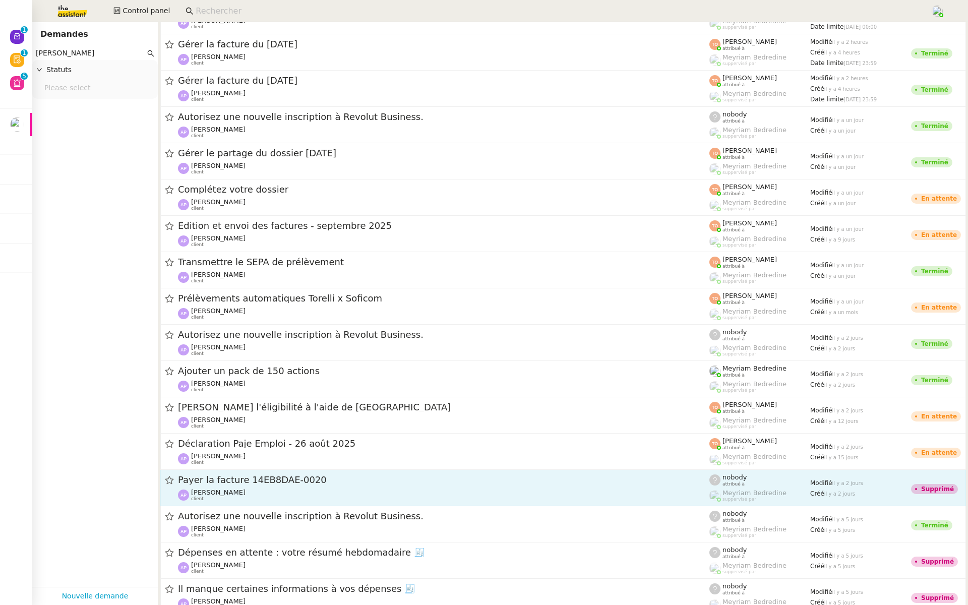
click at [465, 472] on link "Payer la facture 14EB8DAE-0020 Ashley Poniatowski client nobody attribué à Meyr…" at bounding box center [563, 488] width 806 height 36
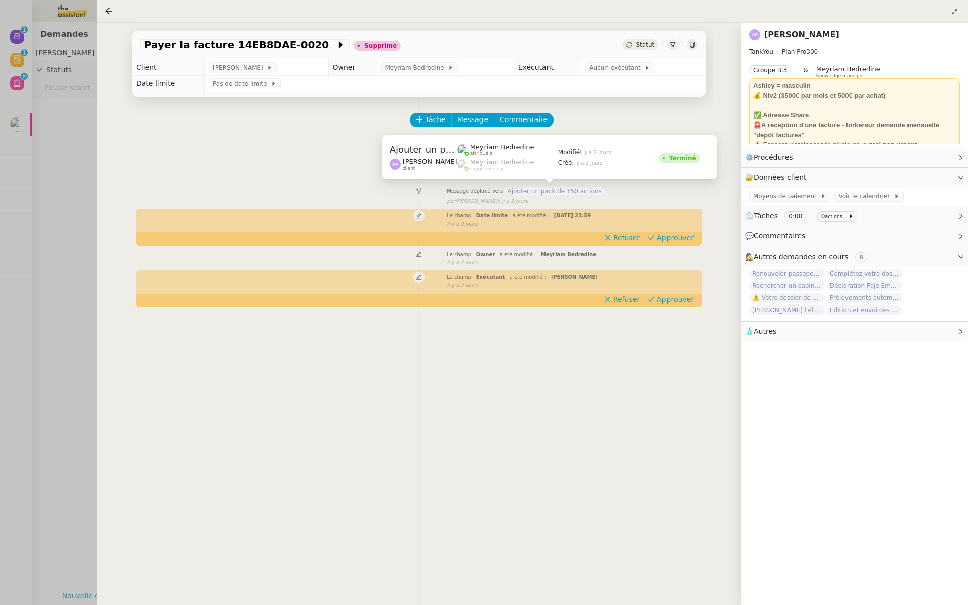
click at [552, 192] on span "Ajouter un pack de 150 actions" at bounding box center [554, 191] width 100 height 8
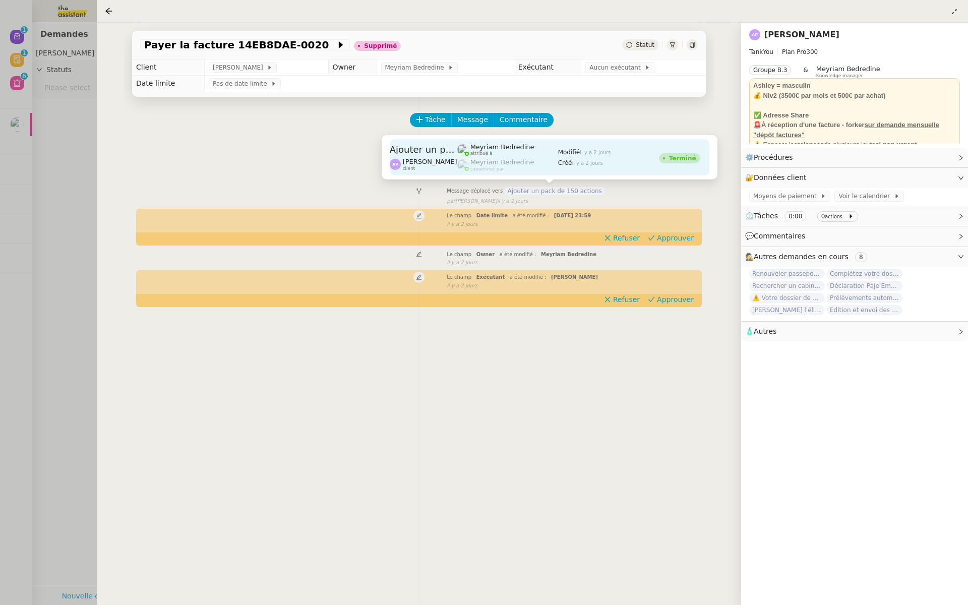
click at [571, 167] on div "Modifié il y a 2 jours Créé il y a 2 jours" at bounding box center [608, 157] width 101 height 36
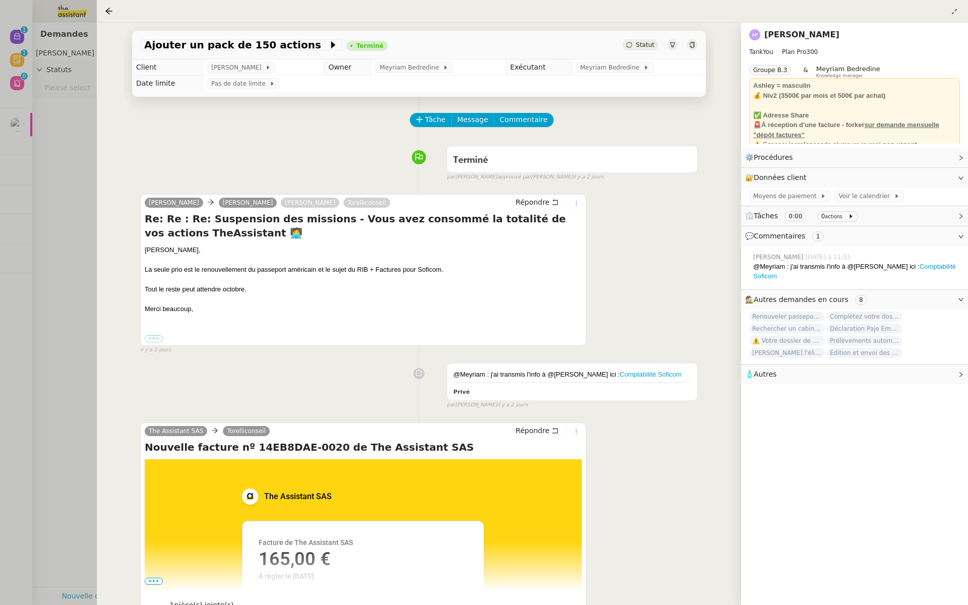
click at [58, 170] on div at bounding box center [484, 302] width 968 height 605
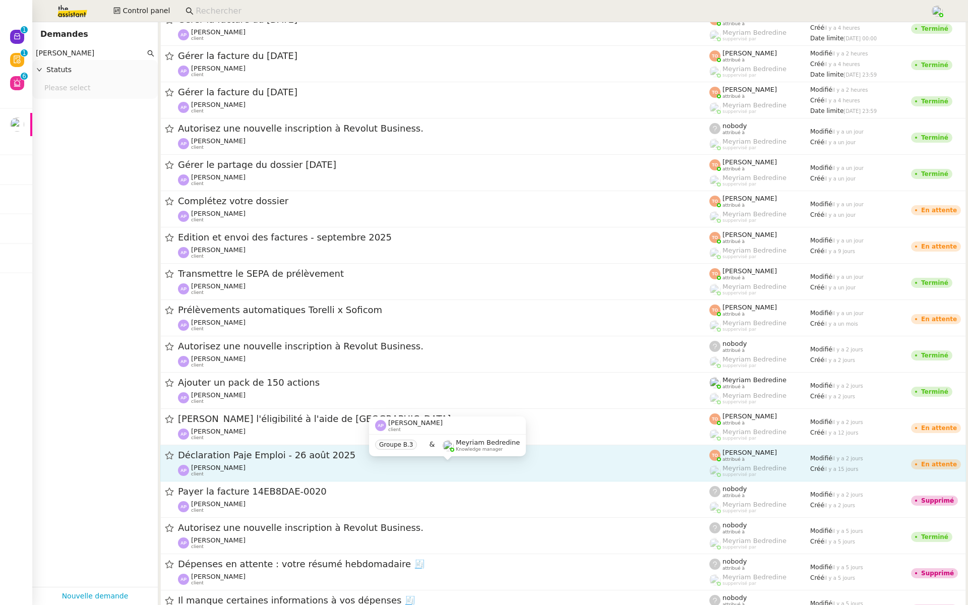
scroll to position [252, 0]
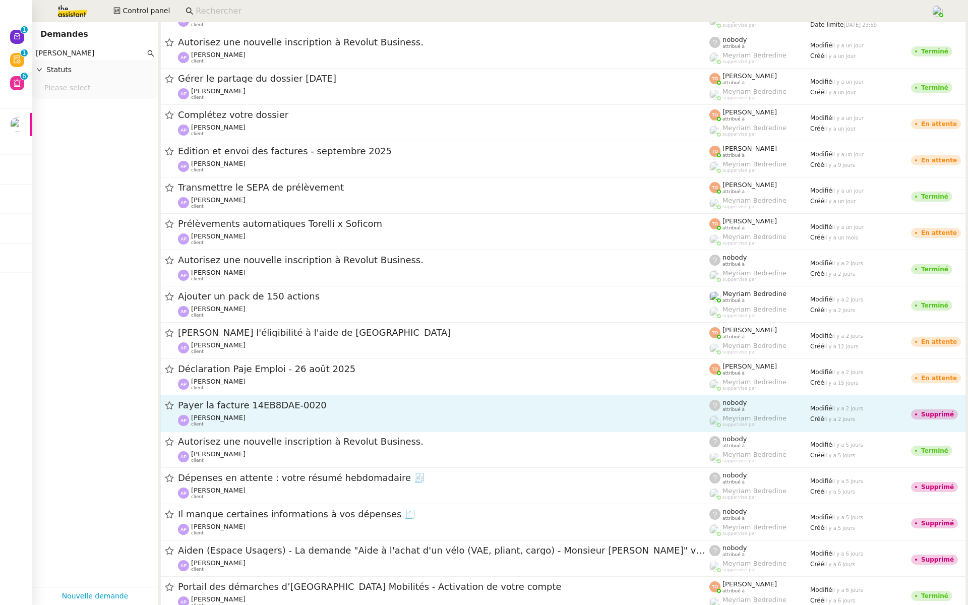
click at [357, 411] on div "Payer la facture 14EB8DAE-0020" at bounding box center [443, 405] width 531 height 13
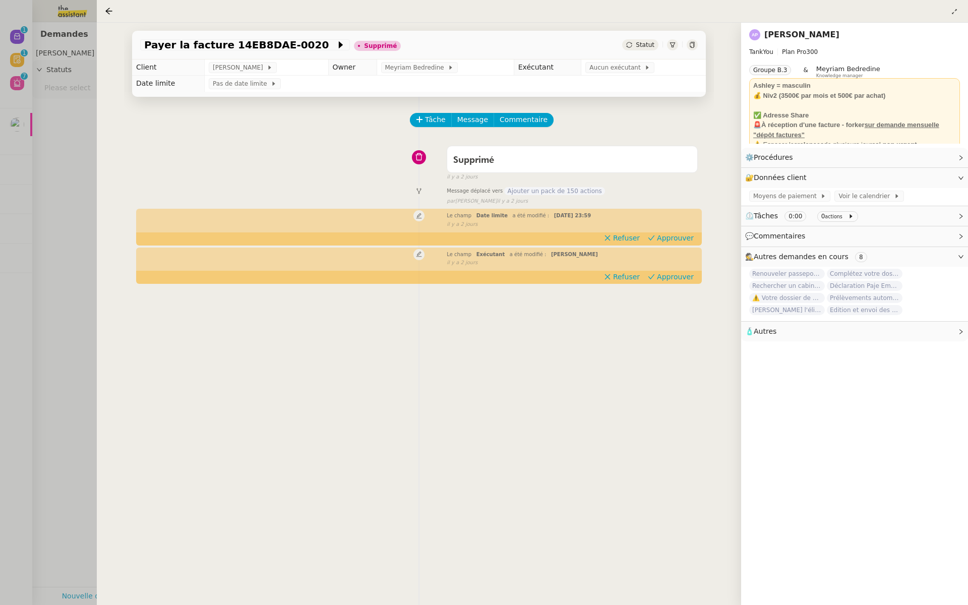
click at [27, 222] on div at bounding box center [484, 302] width 968 height 605
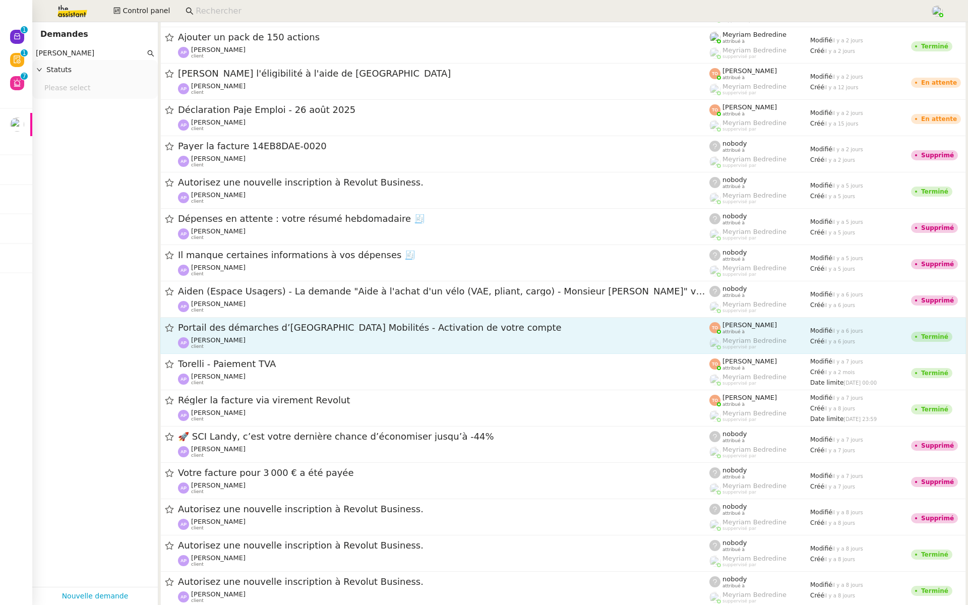
scroll to position [533, 0]
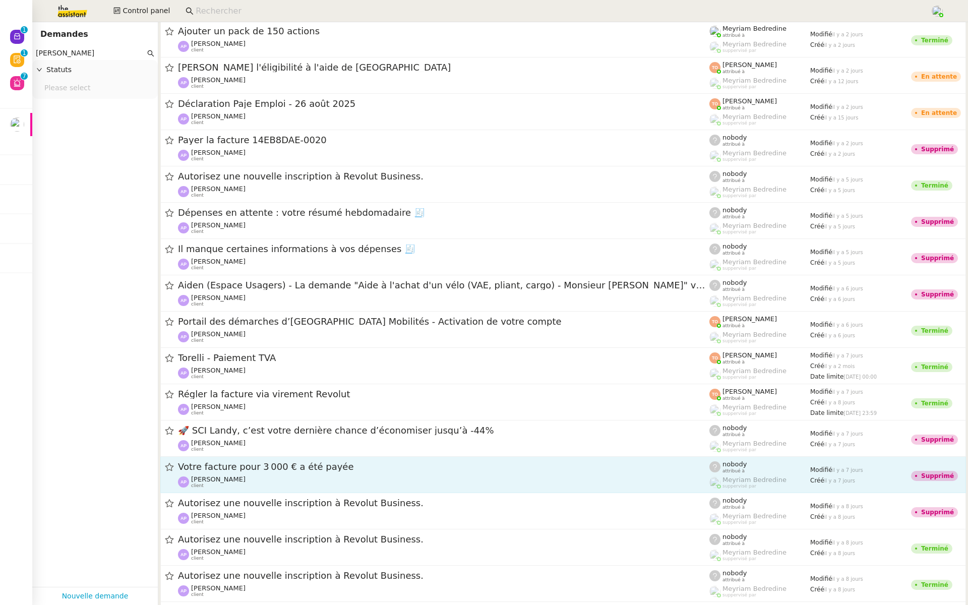
click at [490, 464] on span "Votre facture pour 3 000 € a été payée" at bounding box center [443, 466] width 531 height 9
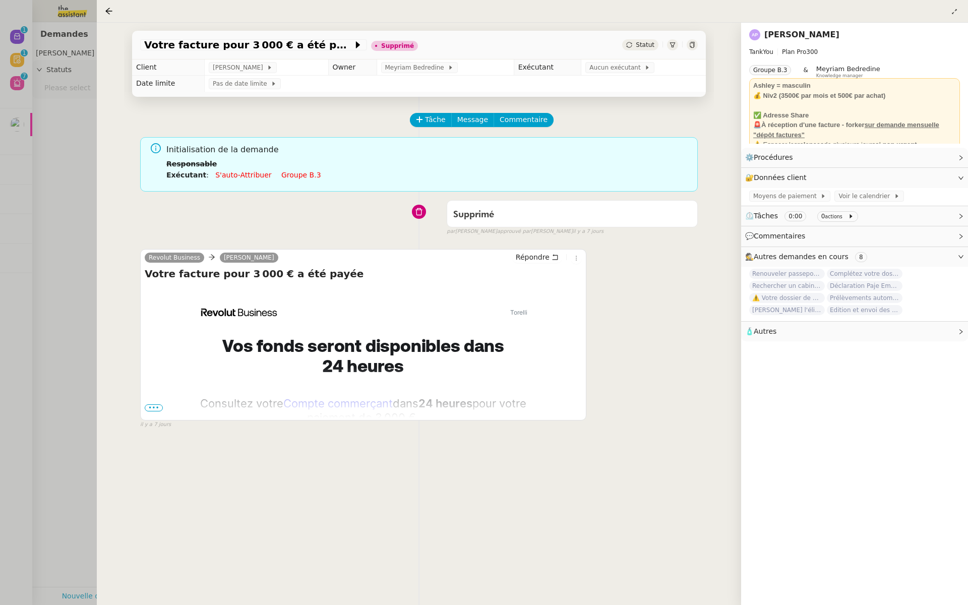
click at [64, 296] on div at bounding box center [484, 302] width 968 height 605
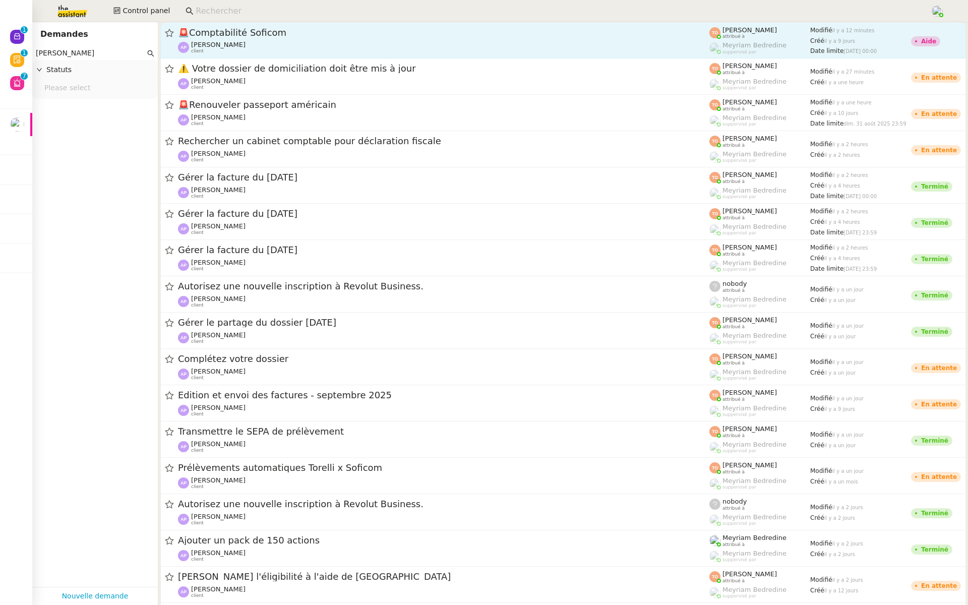
click at [300, 31] on span "🚨 Comptabilité Soficom" at bounding box center [443, 32] width 531 height 9
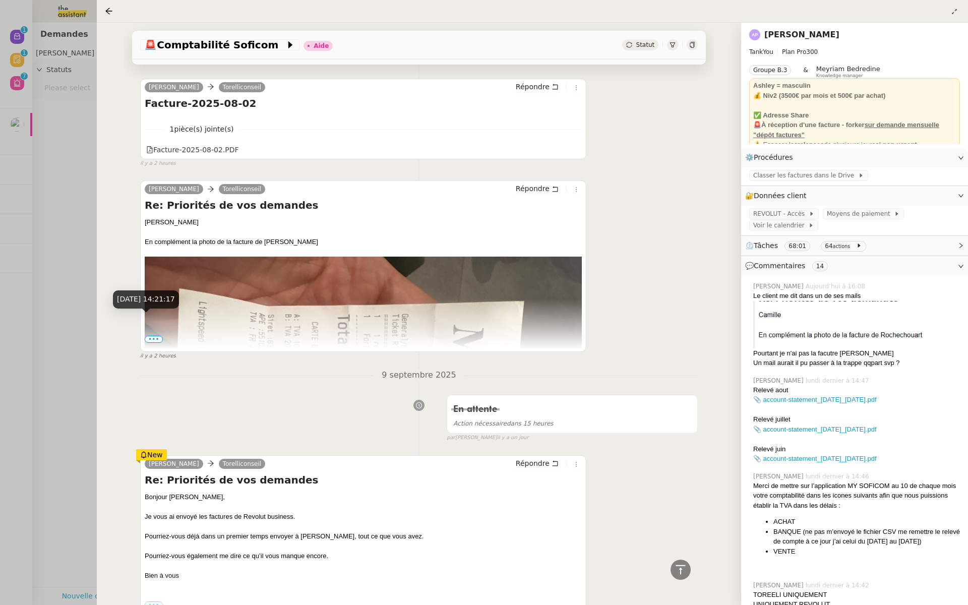
scroll to position [490, 0]
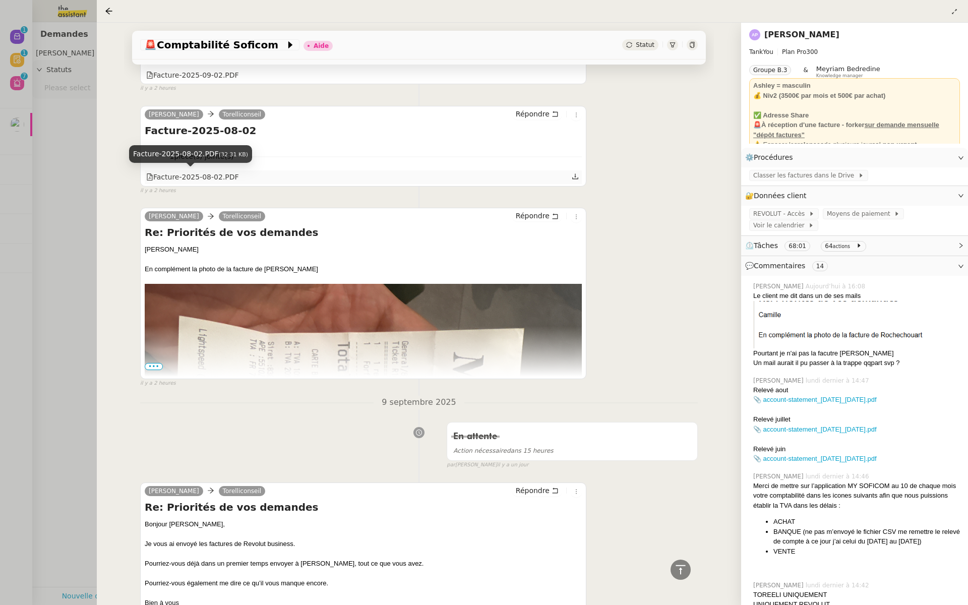
click at [196, 178] on div "Facture-2025-08-02.PDF" at bounding box center [192, 177] width 93 height 12
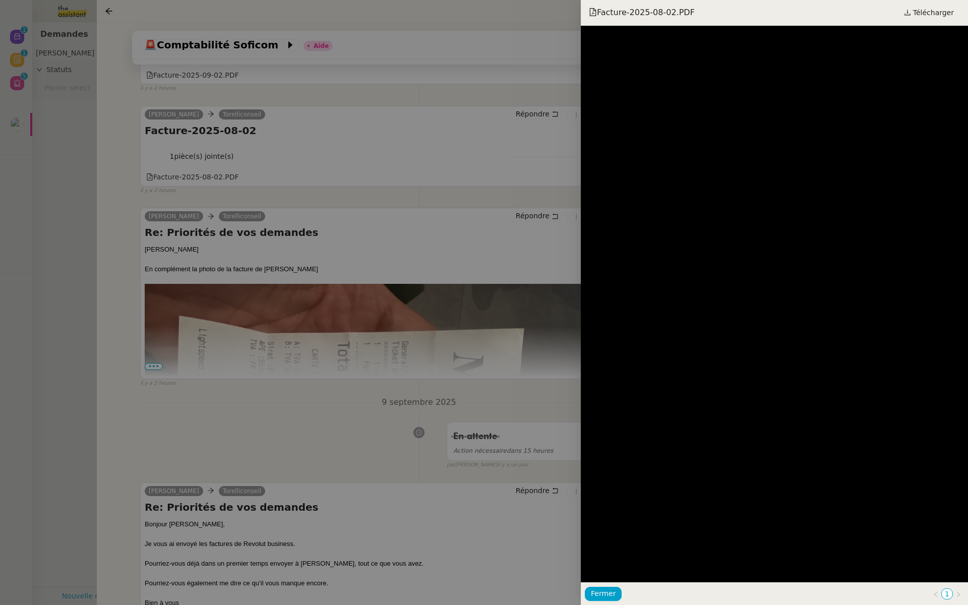
click at [367, 320] on div at bounding box center [484, 302] width 968 height 605
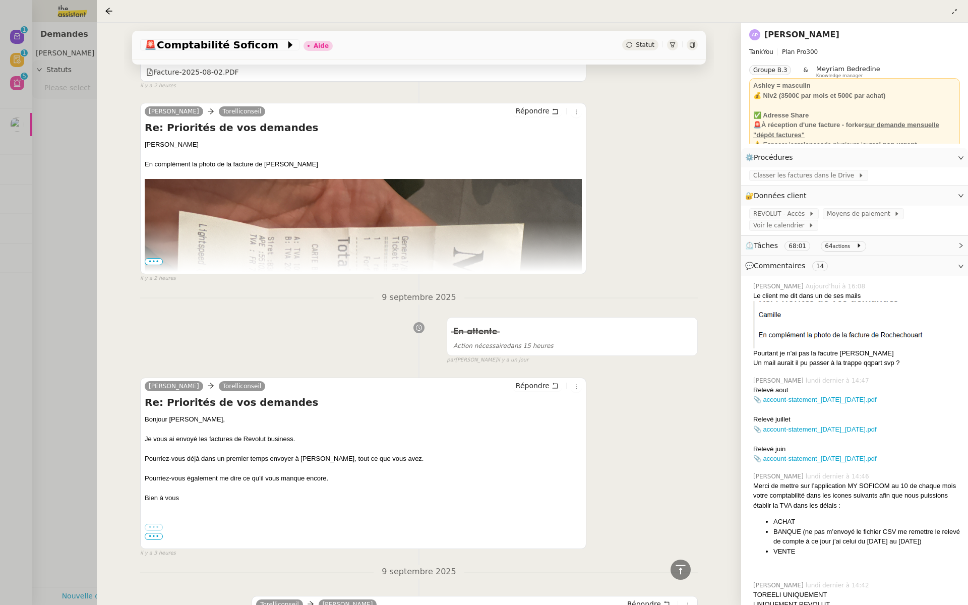
scroll to position [601, 0]
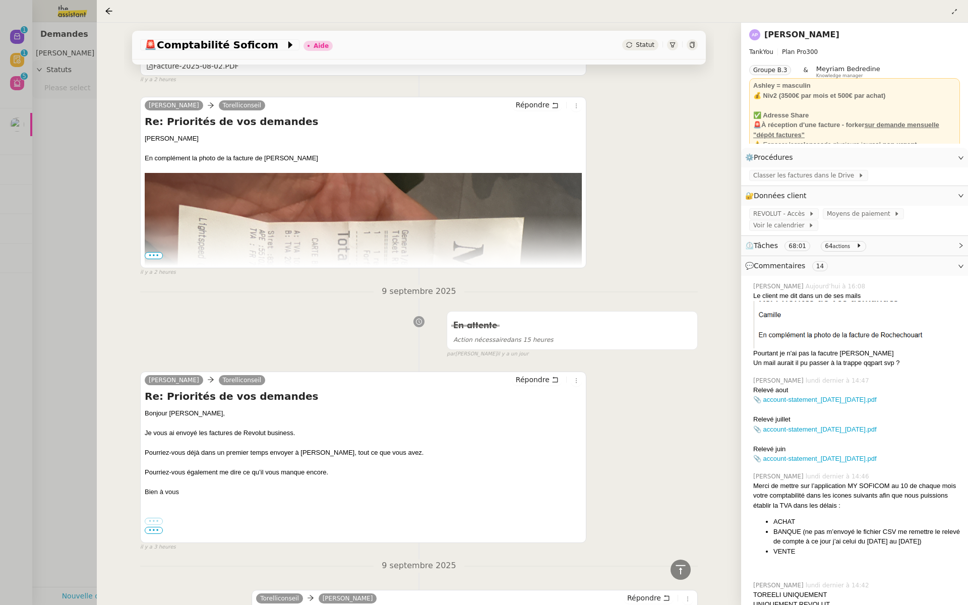
click at [153, 253] on span "•••" at bounding box center [154, 255] width 18 height 7
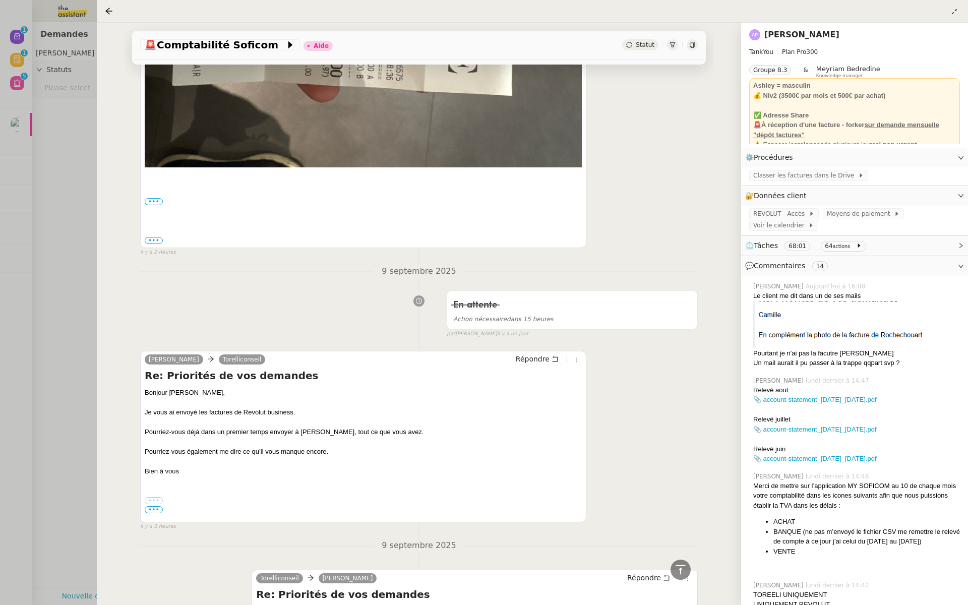
scroll to position [980, 0]
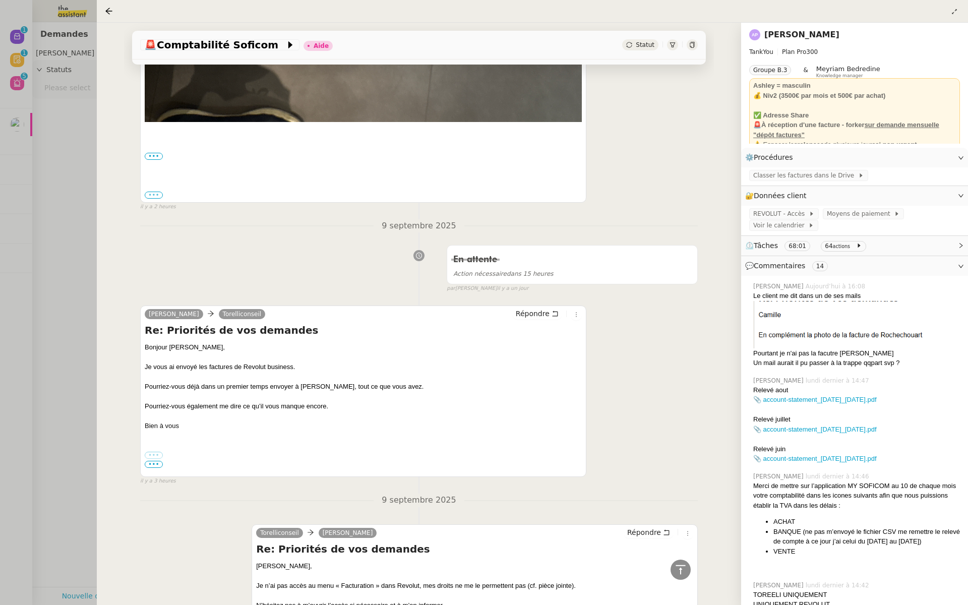
click at [154, 194] on label "•••" at bounding box center [154, 195] width 18 height 7
click at [0, 0] on input "•••" at bounding box center [0, 0] width 0 height 0
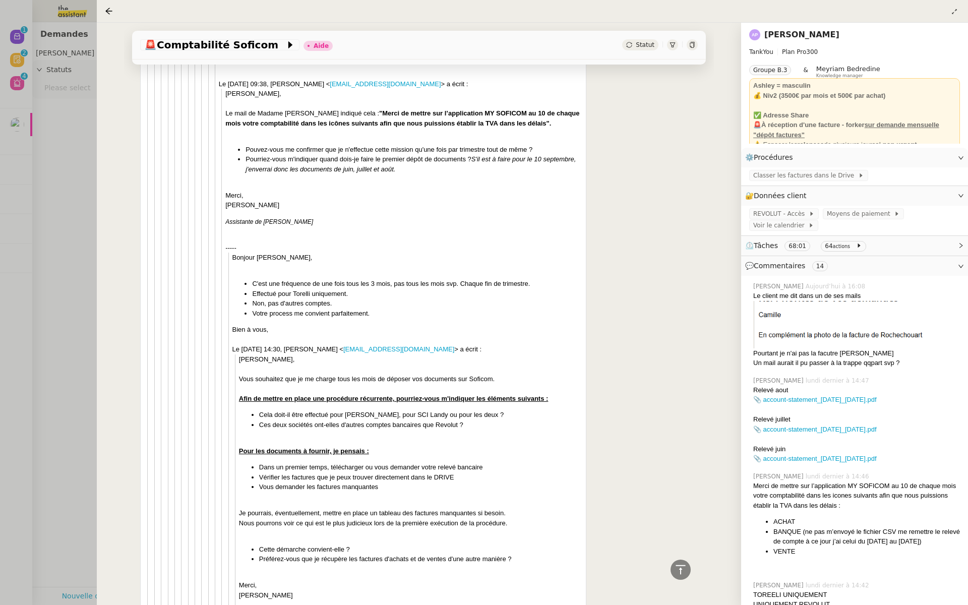
scroll to position [2842, 0]
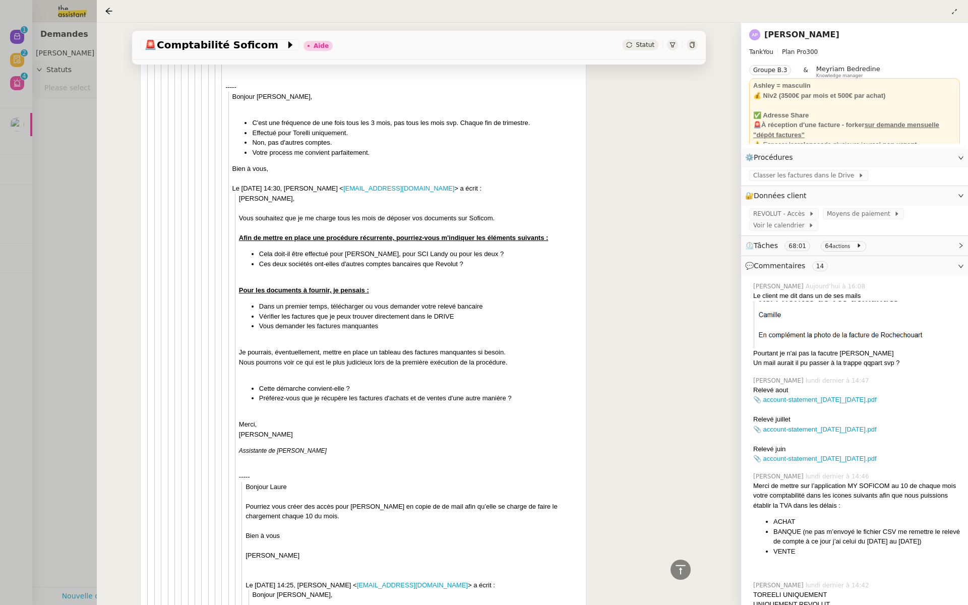
click at [74, 279] on div at bounding box center [484, 302] width 968 height 605
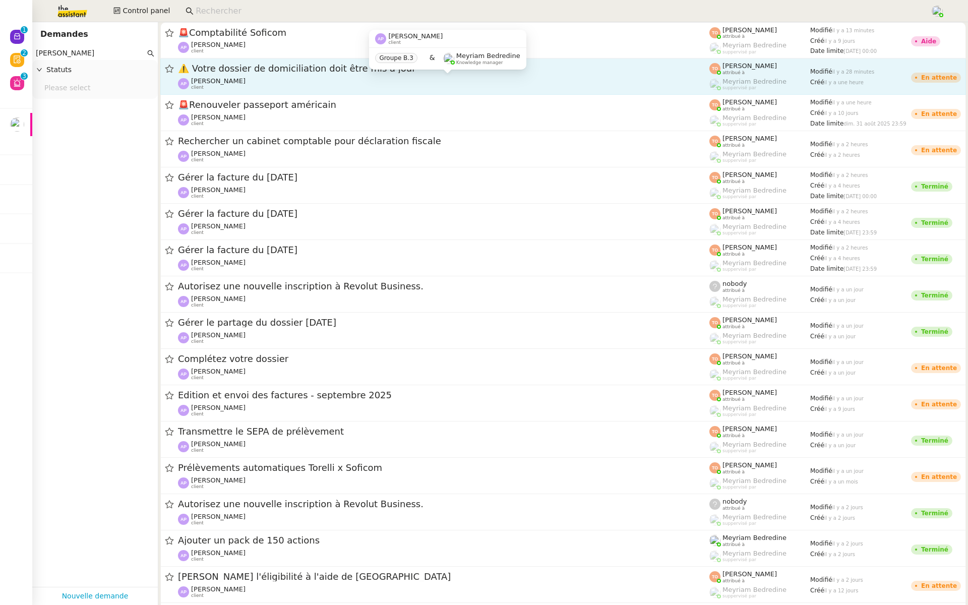
click at [345, 77] on div "Ashley Poniatowski client" at bounding box center [443, 83] width 531 height 13
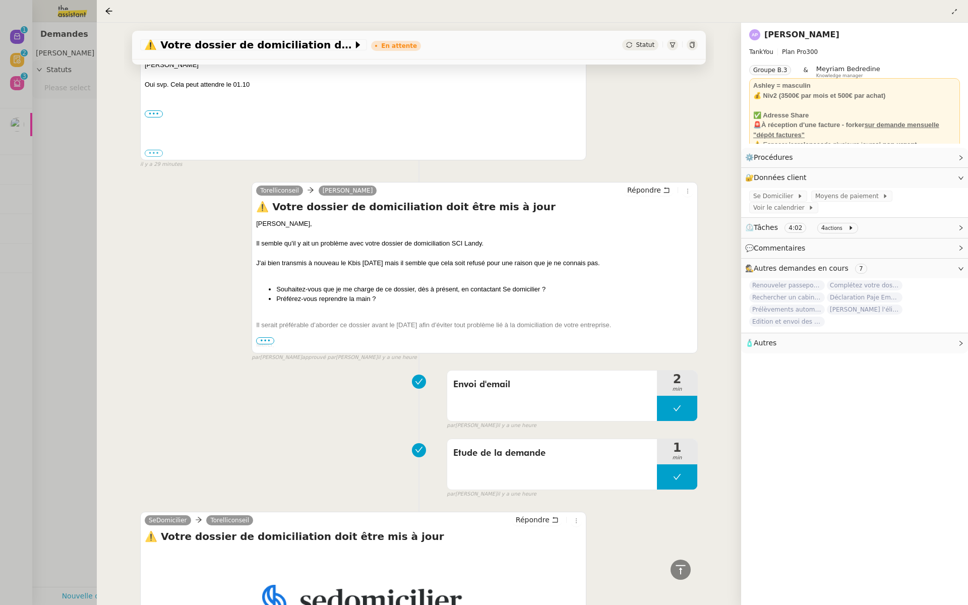
scroll to position [372, 0]
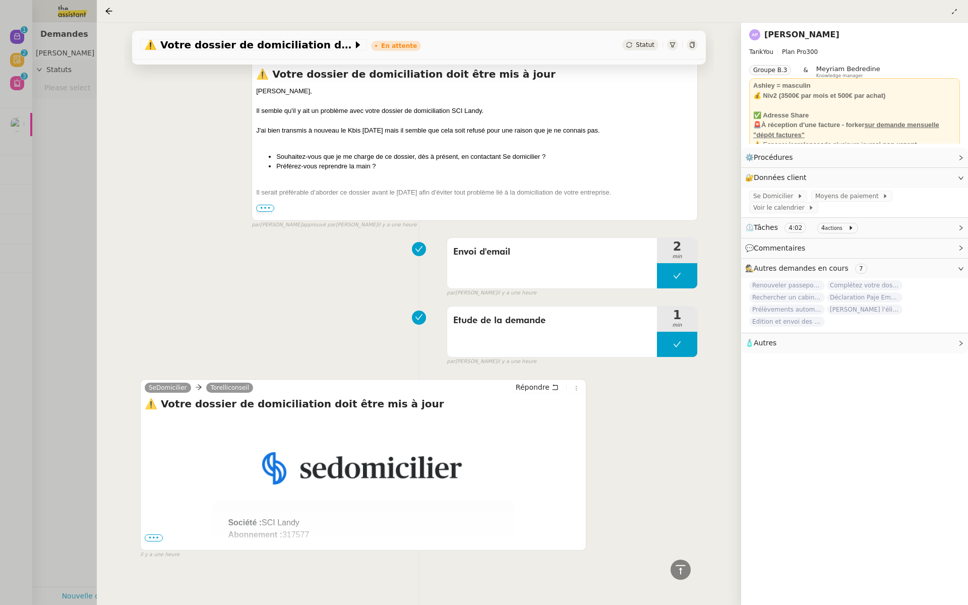
click at [18, 246] on div at bounding box center [484, 302] width 968 height 605
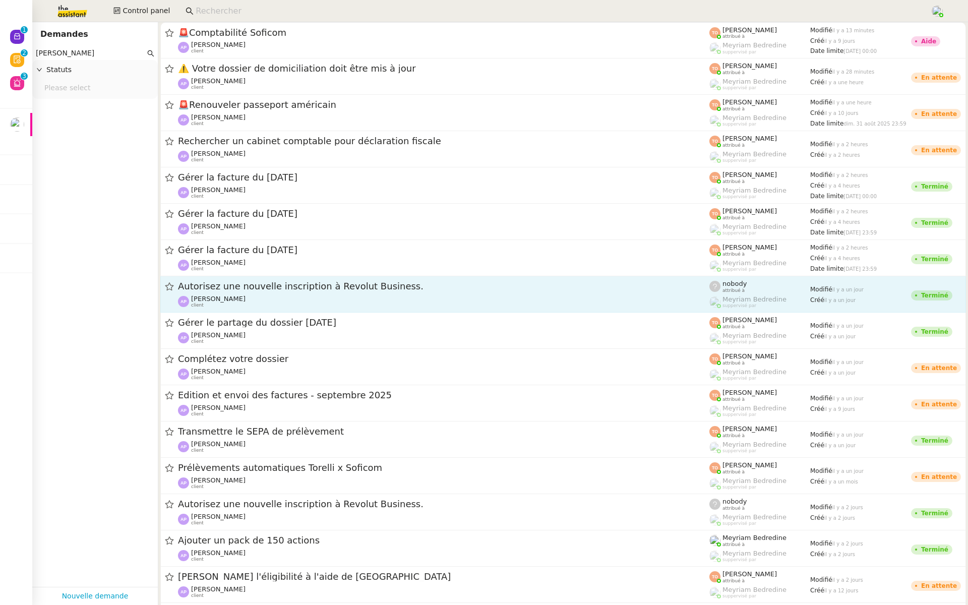
click at [359, 288] on span "Autorisez une nouvelle inscription à Revolut Business." at bounding box center [443, 286] width 531 height 9
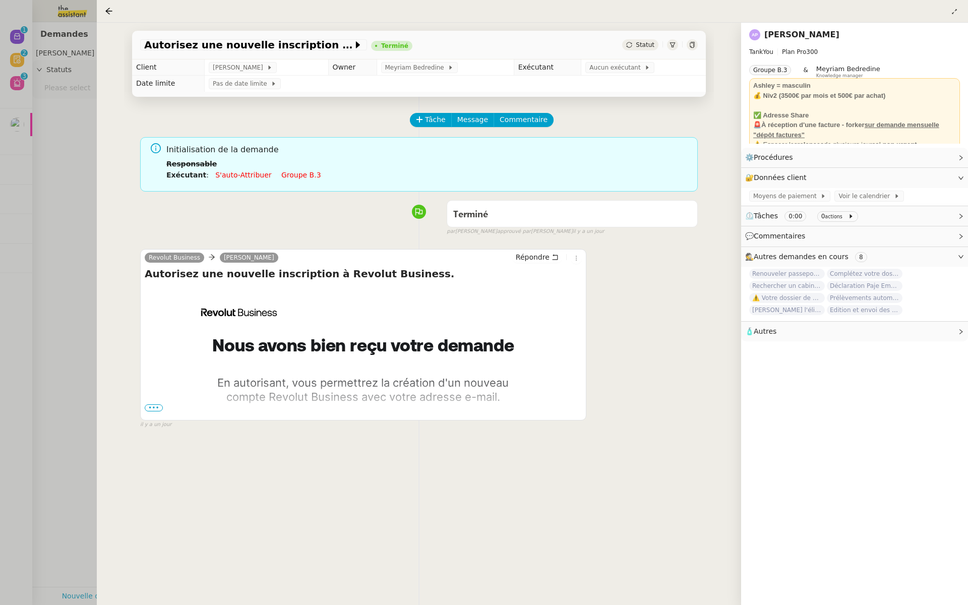
click at [65, 294] on div at bounding box center [484, 302] width 968 height 605
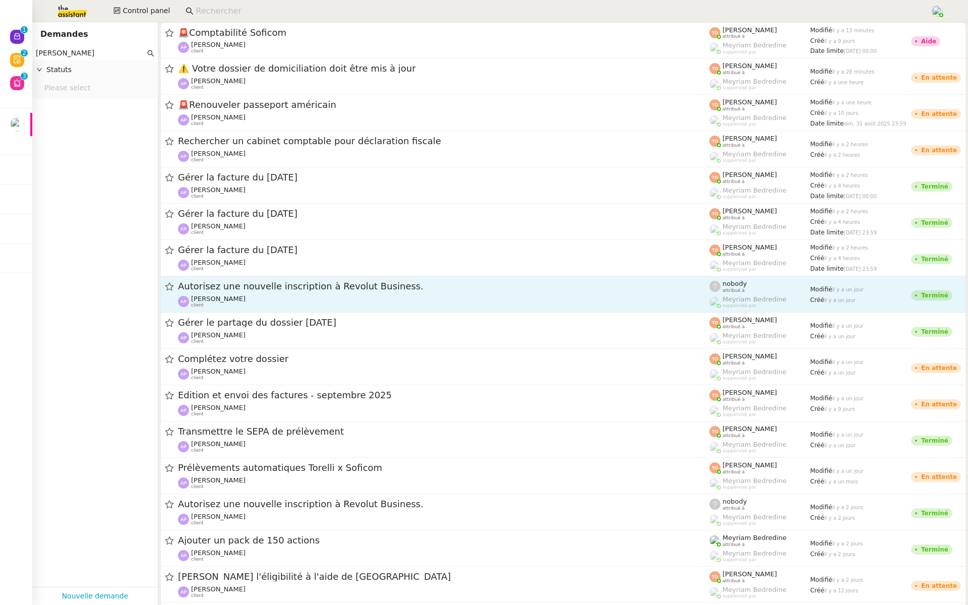
click at [315, 286] on span "Autorisez une nouvelle inscription à Revolut Business." at bounding box center [443, 286] width 531 height 9
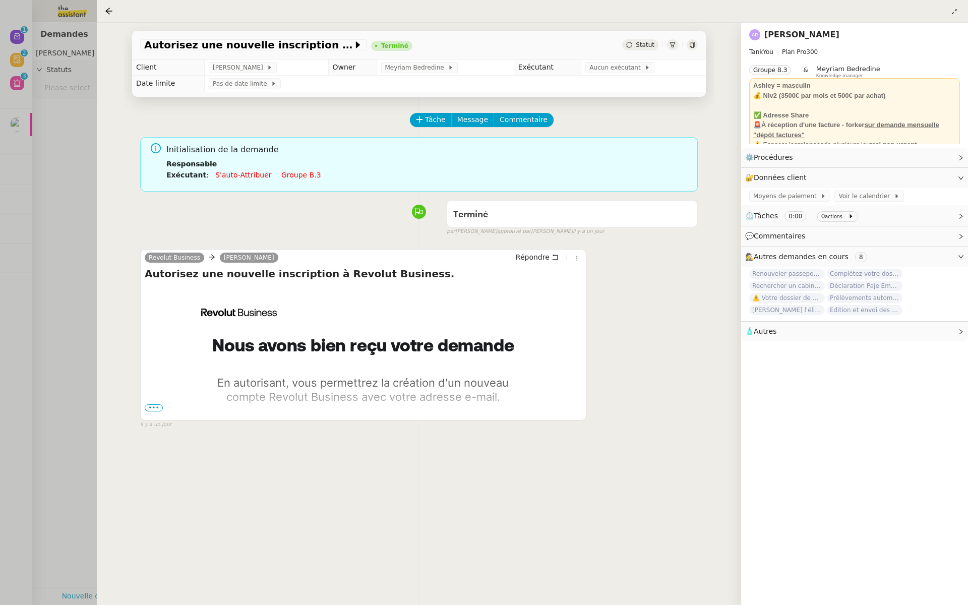
click at [150, 406] on span "•••" at bounding box center [154, 407] width 18 height 7
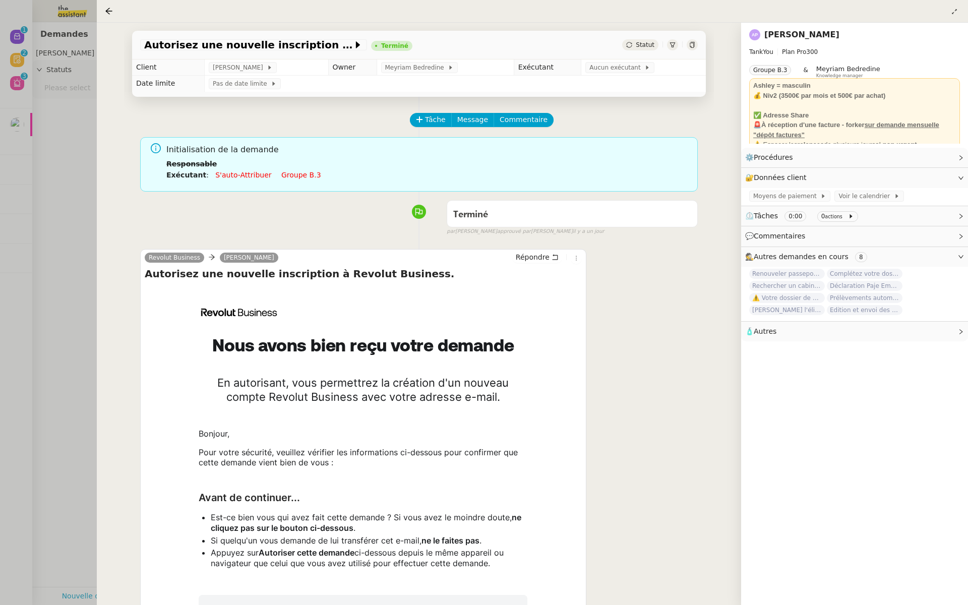
click at [48, 347] on div at bounding box center [484, 302] width 968 height 605
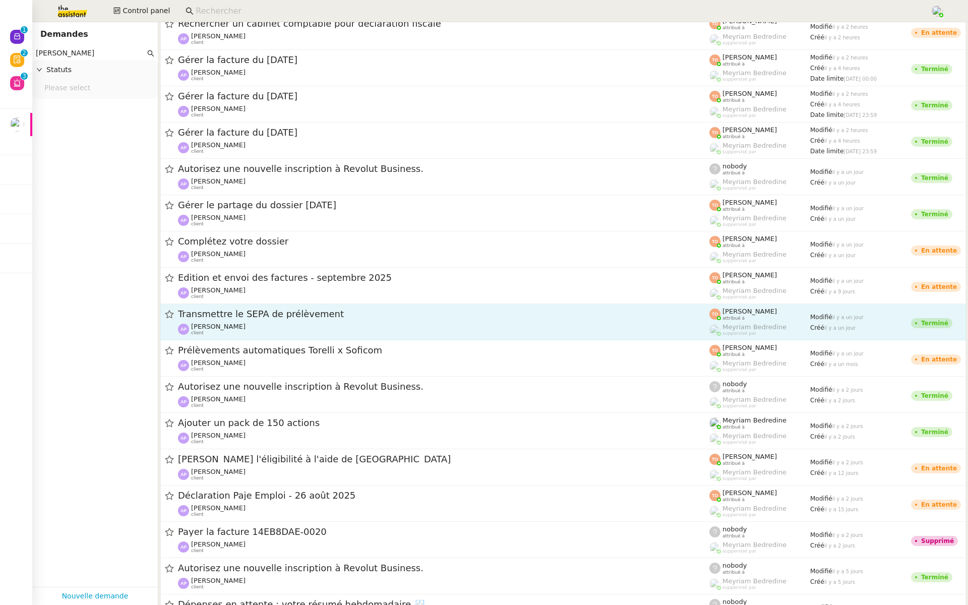
scroll to position [125, 0]
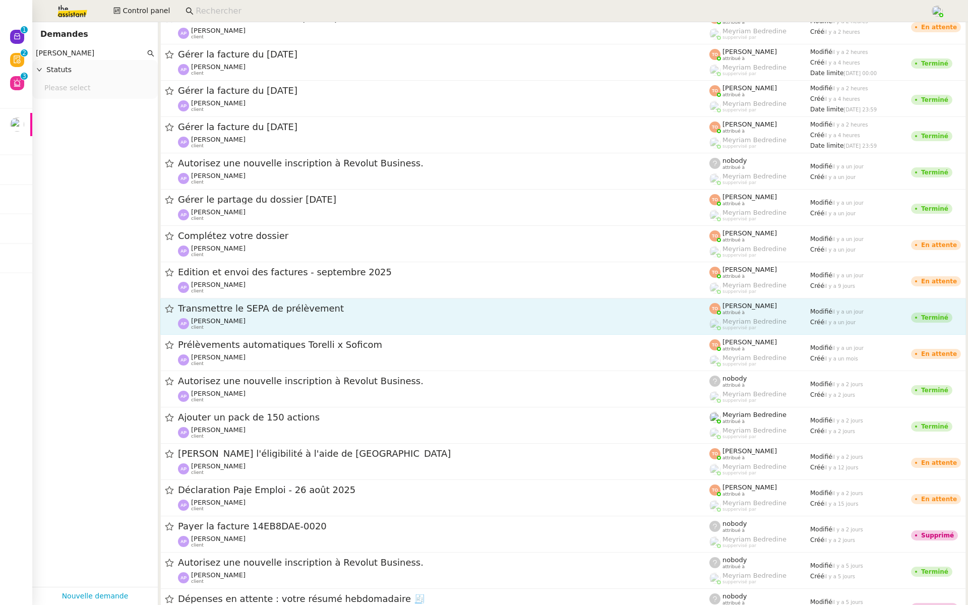
click at [302, 305] on span "Transmettre le SEPA de prélèvement" at bounding box center [443, 308] width 531 height 9
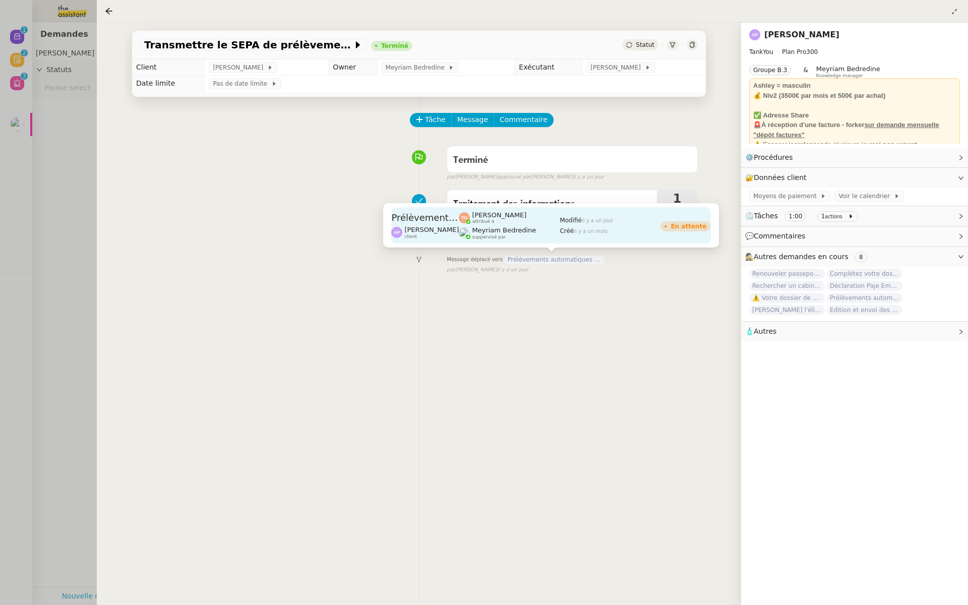
click at [533, 227] on span "Meyriam Bedredine" at bounding box center [504, 230] width 64 height 8
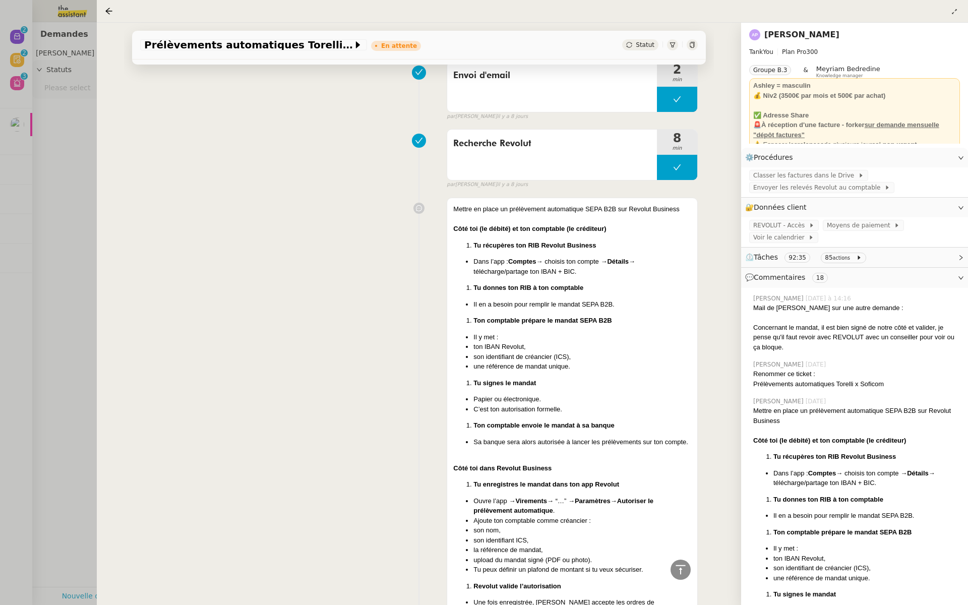
scroll to position [1965, 0]
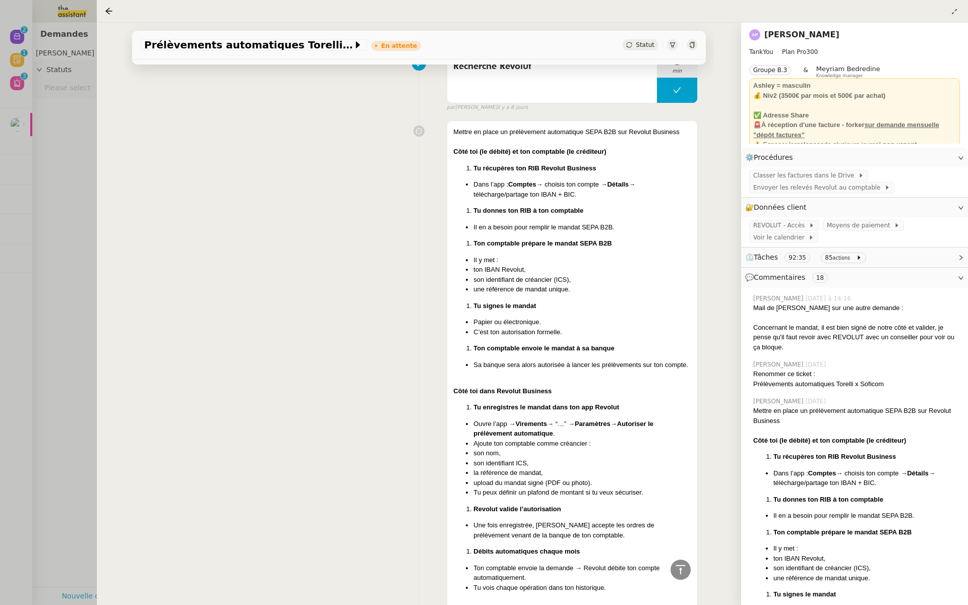
click at [50, 196] on div at bounding box center [484, 302] width 968 height 605
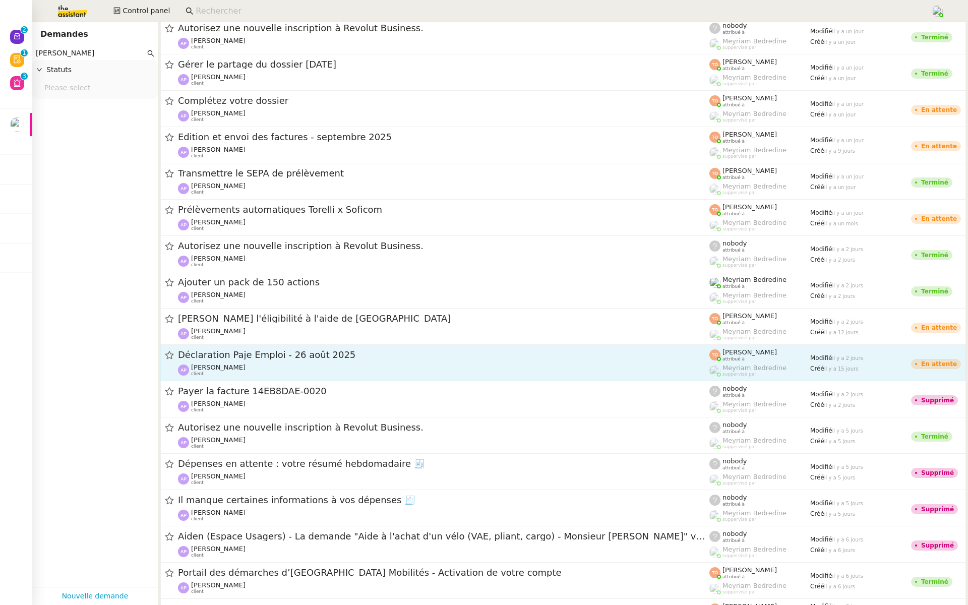
scroll to position [291, 0]
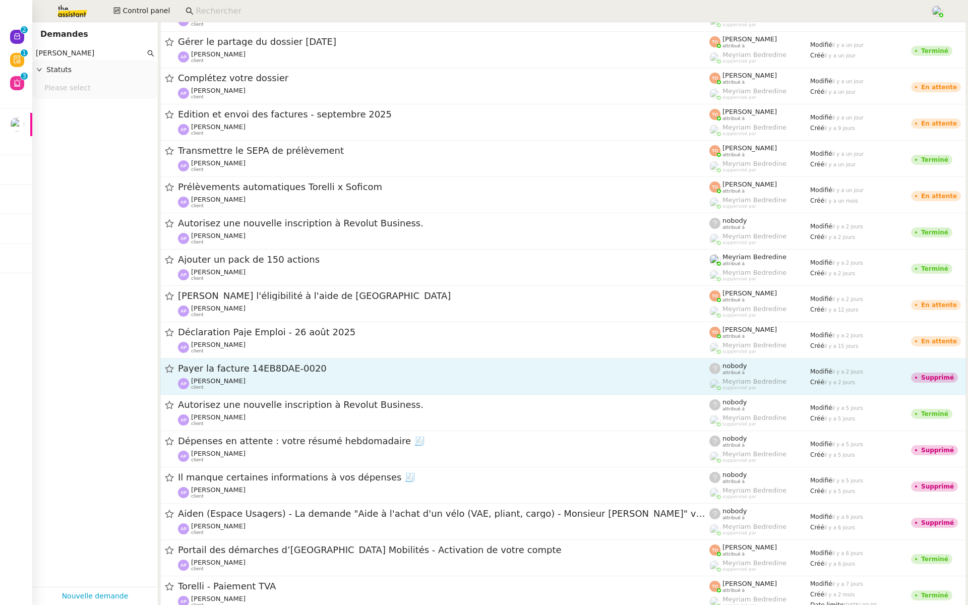
click at [292, 375] on div "Payer la facture 14EB8DAE-0020" at bounding box center [443, 369] width 531 height 13
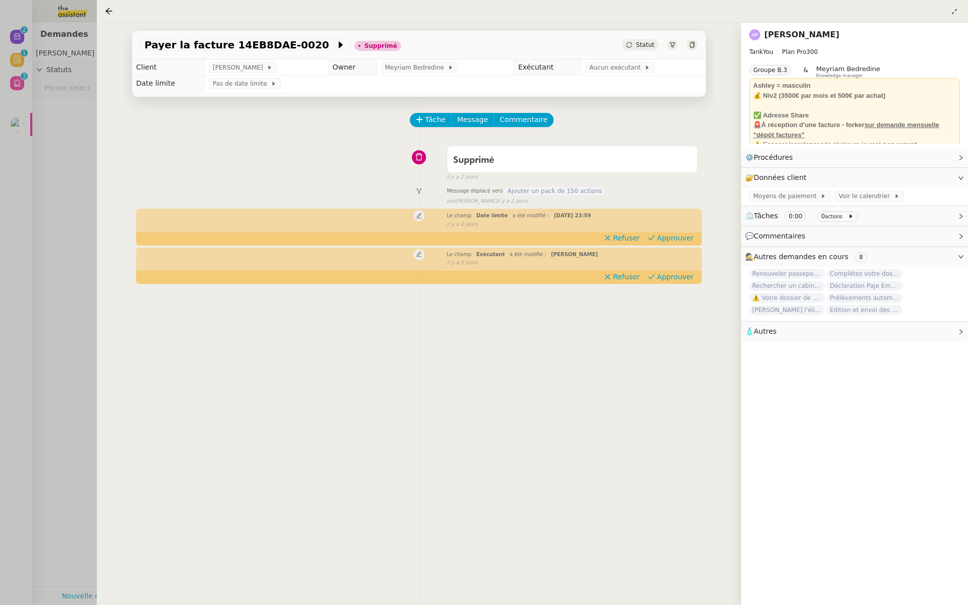
click at [5, 318] on div at bounding box center [484, 302] width 968 height 605
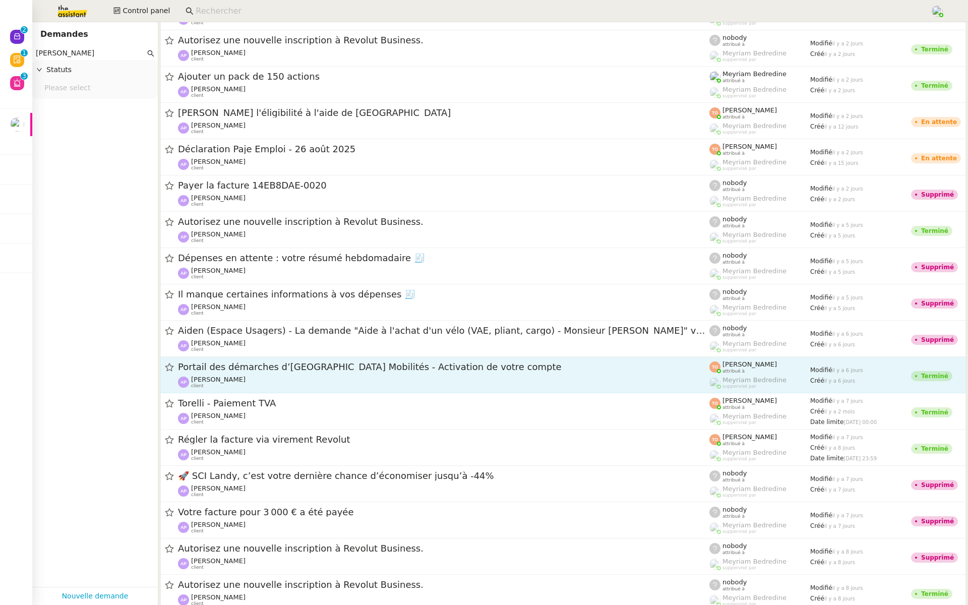
scroll to position [492, 0]
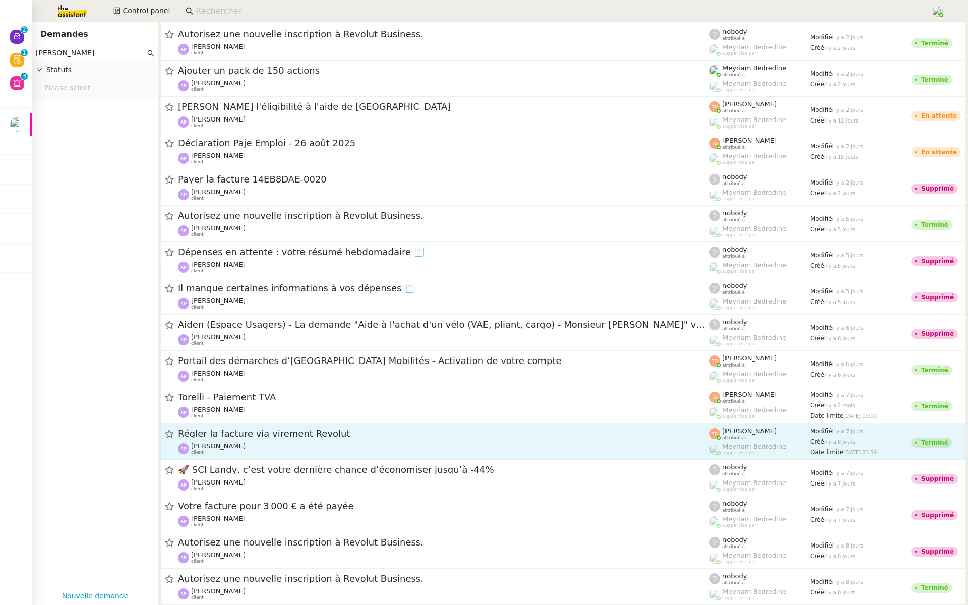
click at [292, 437] on span "Régler la facture via virement Revolut" at bounding box center [443, 433] width 531 height 9
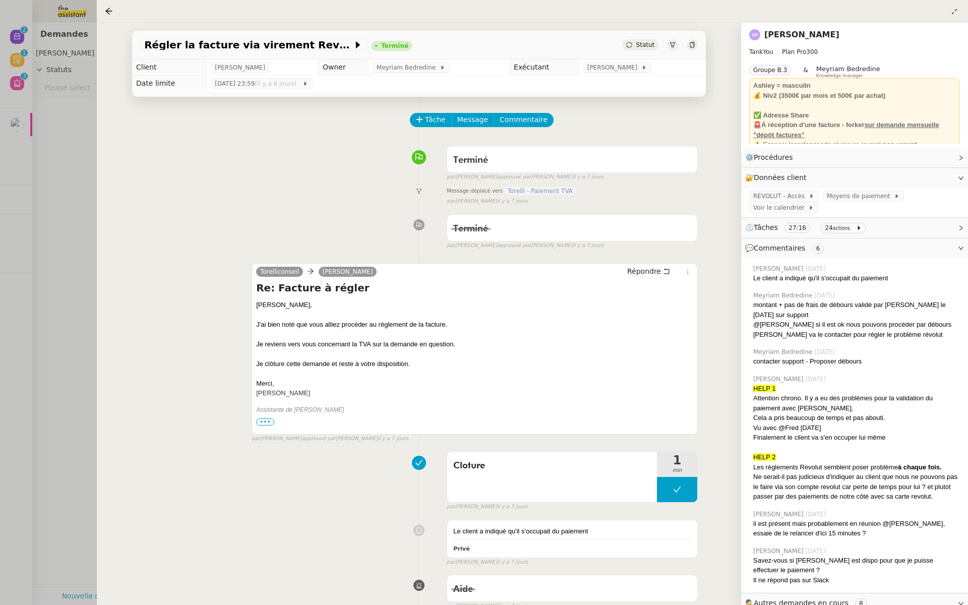
click at [260, 419] on span "•••" at bounding box center [265, 422] width 18 height 7
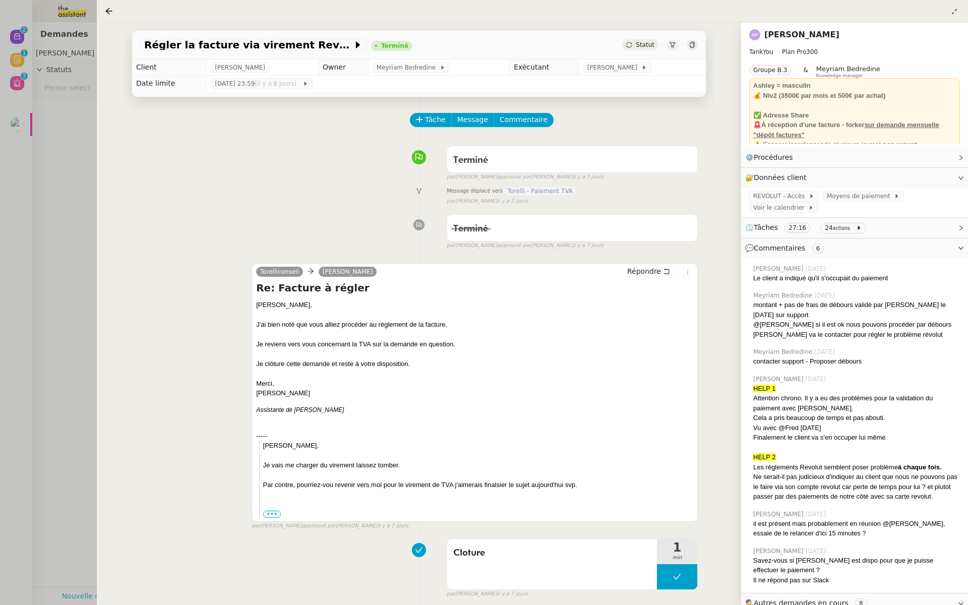
scroll to position [1, 0]
click at [58, 329] on div at bounding box center [484, 302] width 968 height 605
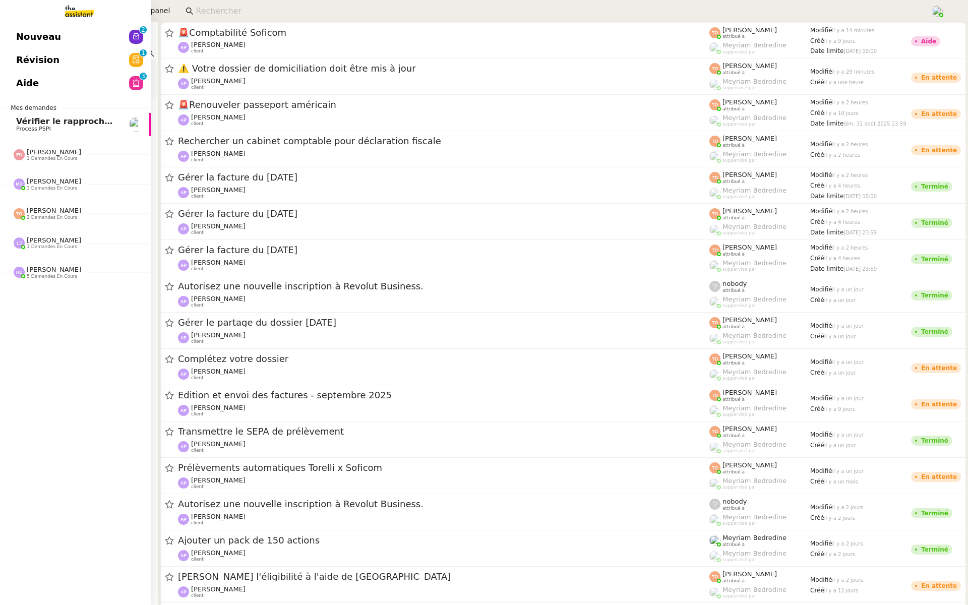
click at [48, 81] on link "Aide 0 1 2 3 4 5 6 7 8 9" at bounding box center [75, 83] width 151 height 23
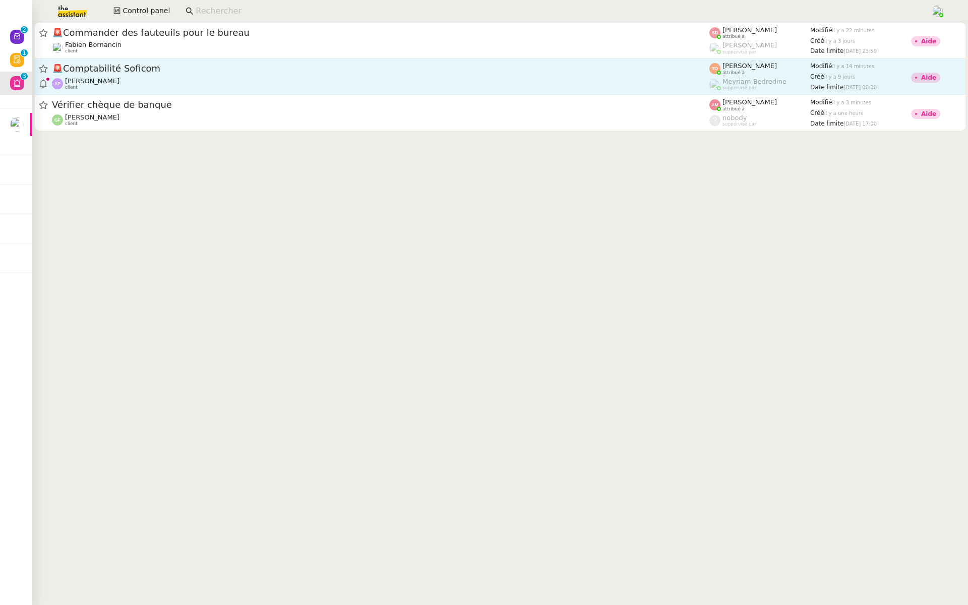
click at [112, 75] on div "🚨 Comptabilité Soficom Ashley Poniatowski client" at bounding box center [381, 77] width 658 height 28
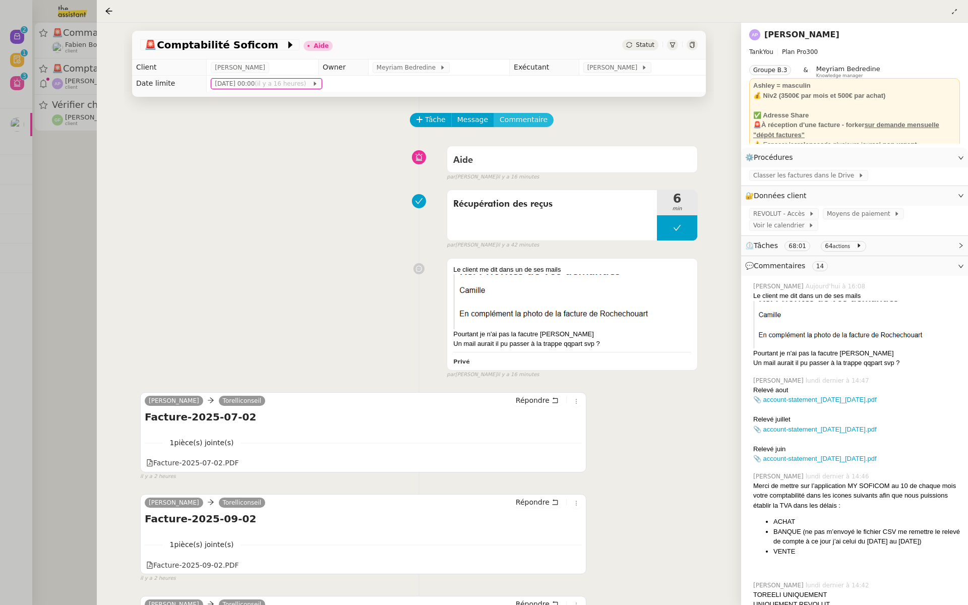
click at [519, 116] on span "Commentaire" at bounding box center [524, 120] width 48 height 12
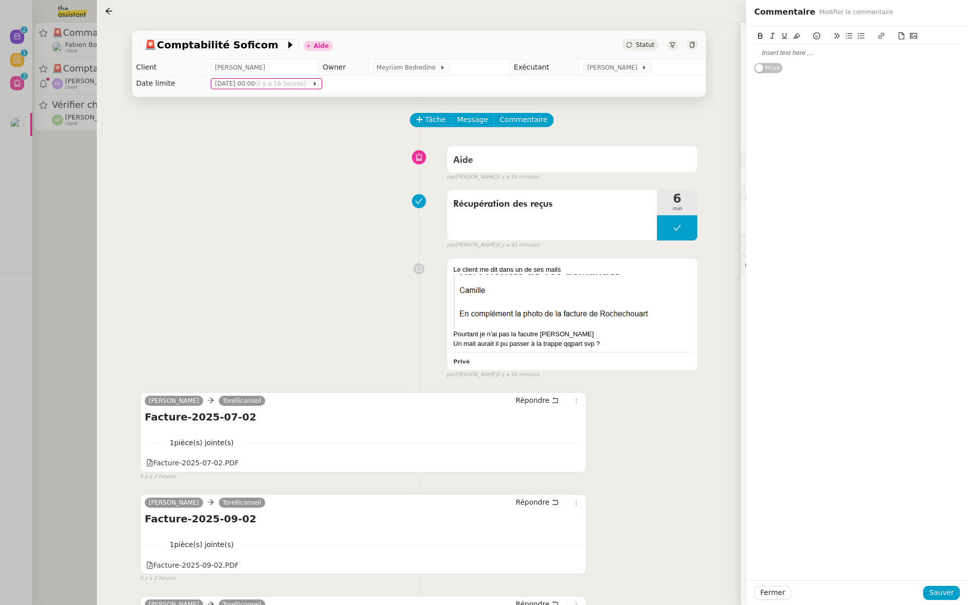
click at [801, 51] on div at bounding box center [857, 52] width 206 height 9
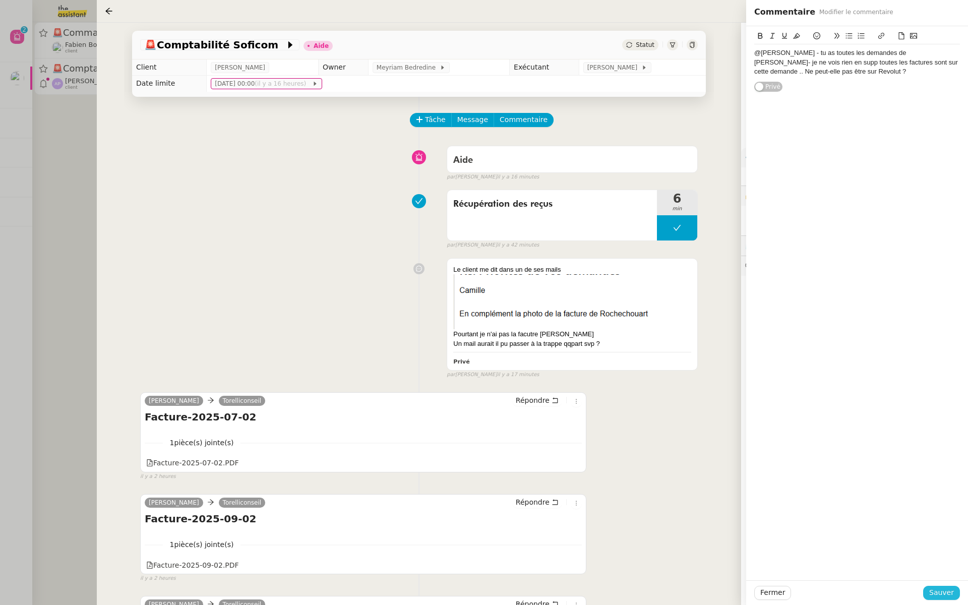
click at [934, 597] on span "Sauver" at bounding box center [941, 593] width 25 height 12
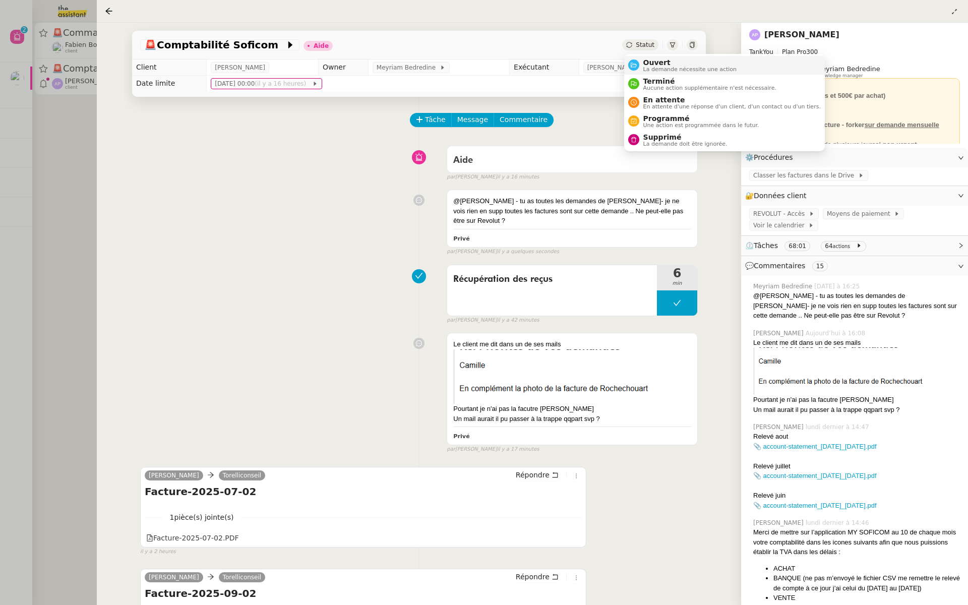
click at [650, 62] on span "Ouvert" at bounding box center [690, 62] width 94 height 8
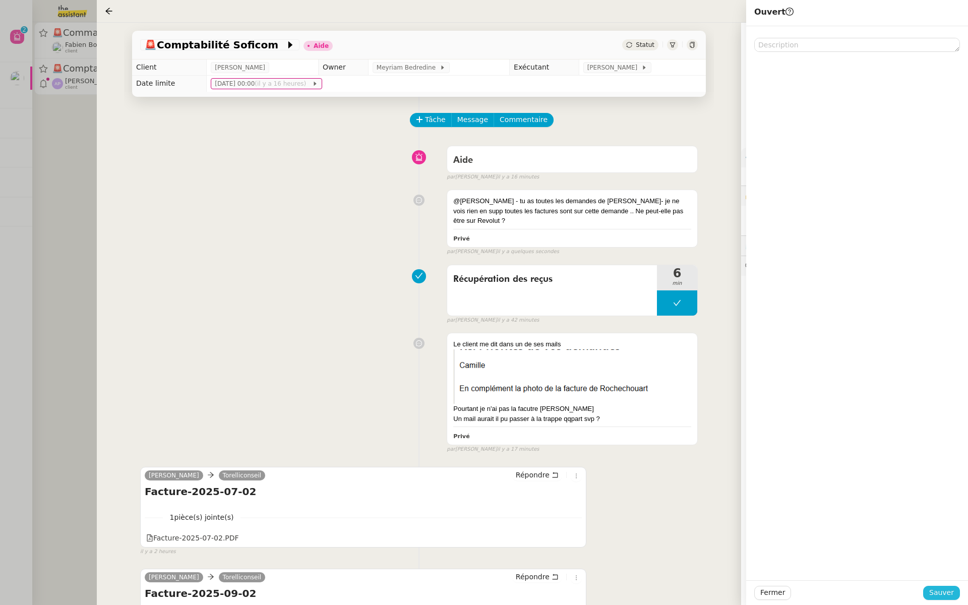
click at [943, 594] on span "Sauver" at bounding box center [941, 593] width 25 height 12
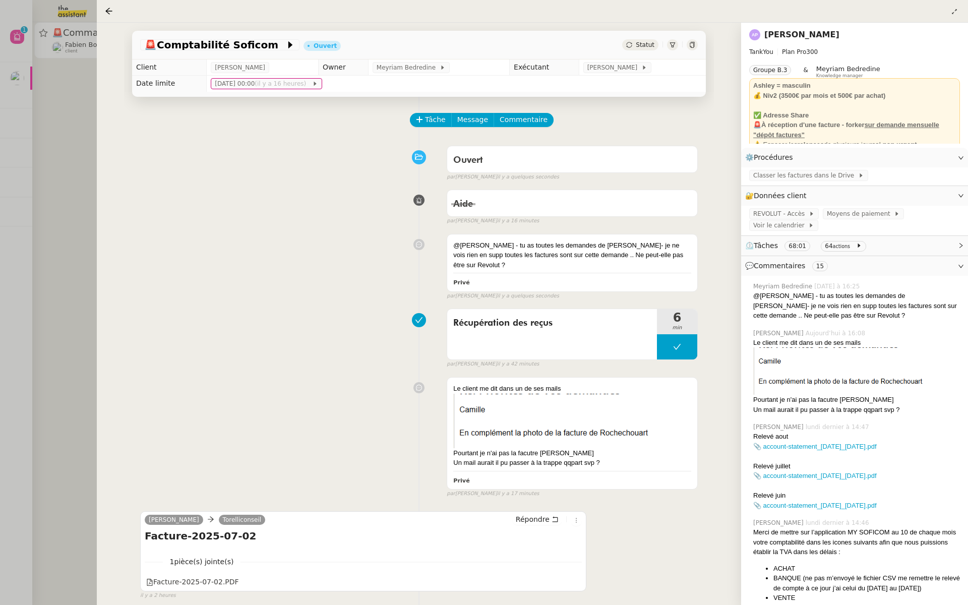
click at [74, 189] on div at bounding box center [484, 302] width 968 height 605
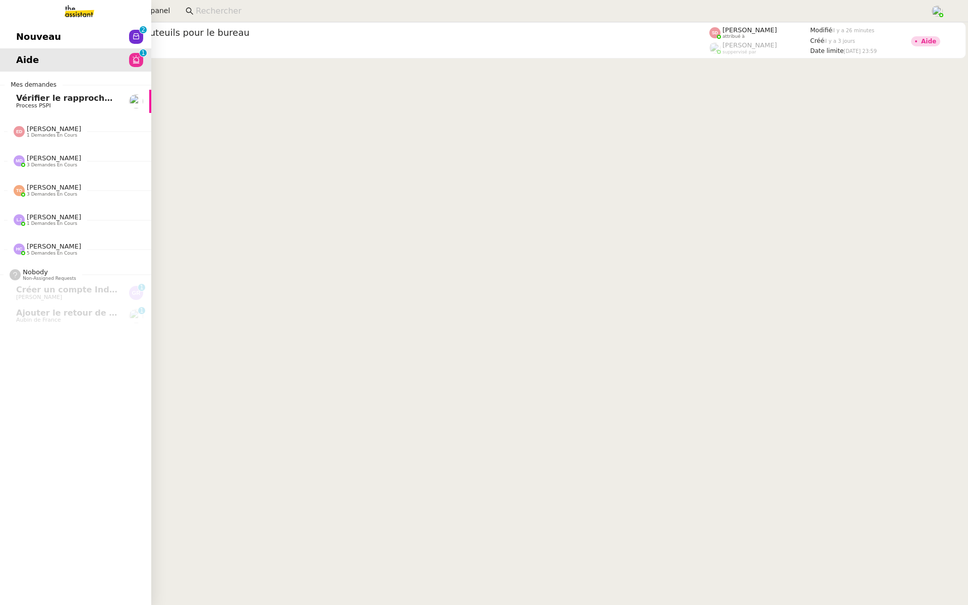
click at [16, 35] on span "Nouveau" at bounding box center [38, 36] width 45 height 15
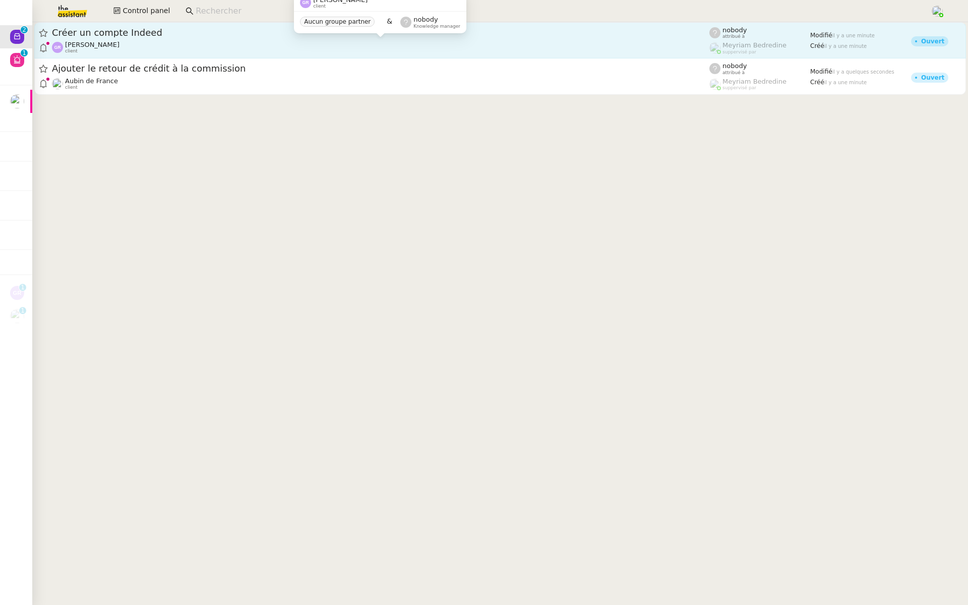
click at [192, 48] on div "Guillaume Rouvroy client" at bounding box center [381, 47] width 658 height 13
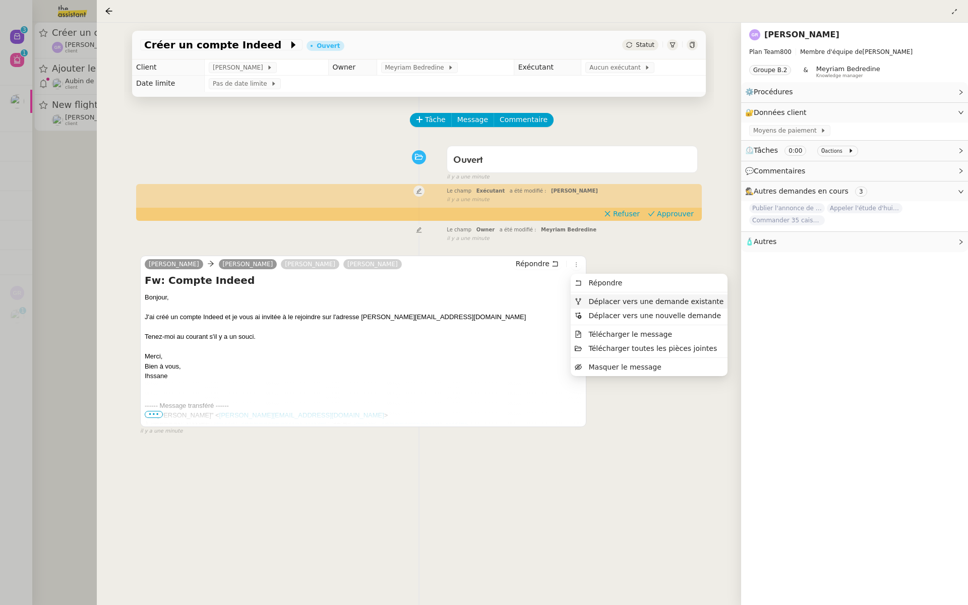
click at [589, 297] on span "Déplacer vers une demande existante" at bounding box center [655, 301] width 135 height 8
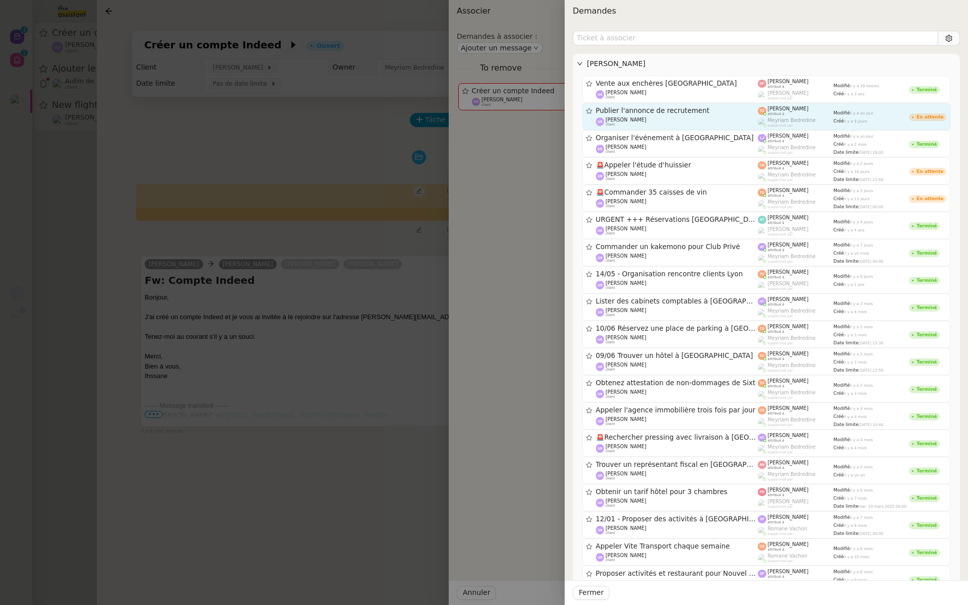
click at [694, 111] on span "Publier l'annonce de recrutement" at bounding box center [677, 110] width 162 height 7
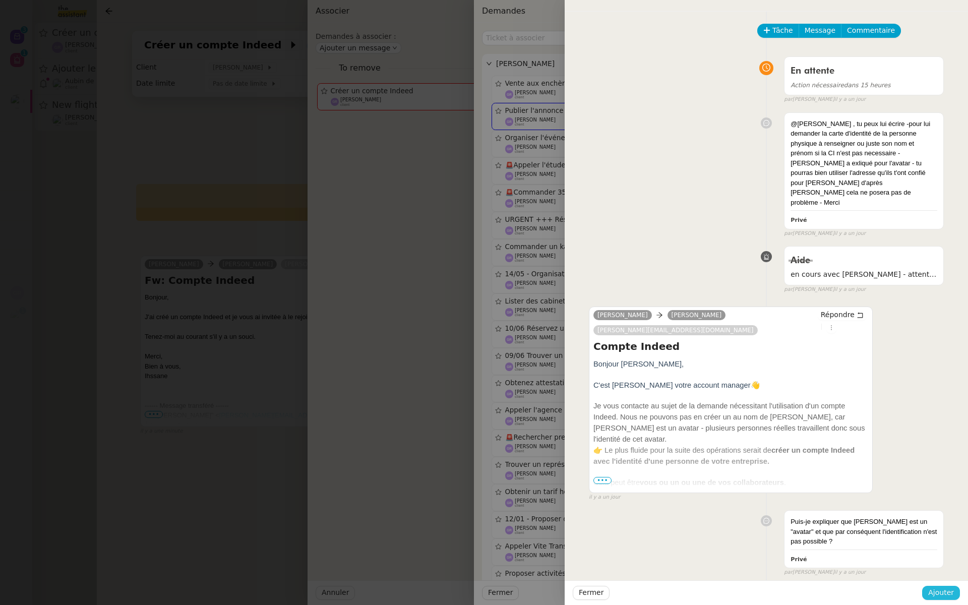
click at [942, 594] on span "Ajouter" at bounding box center [941, 593] width 26 height 12
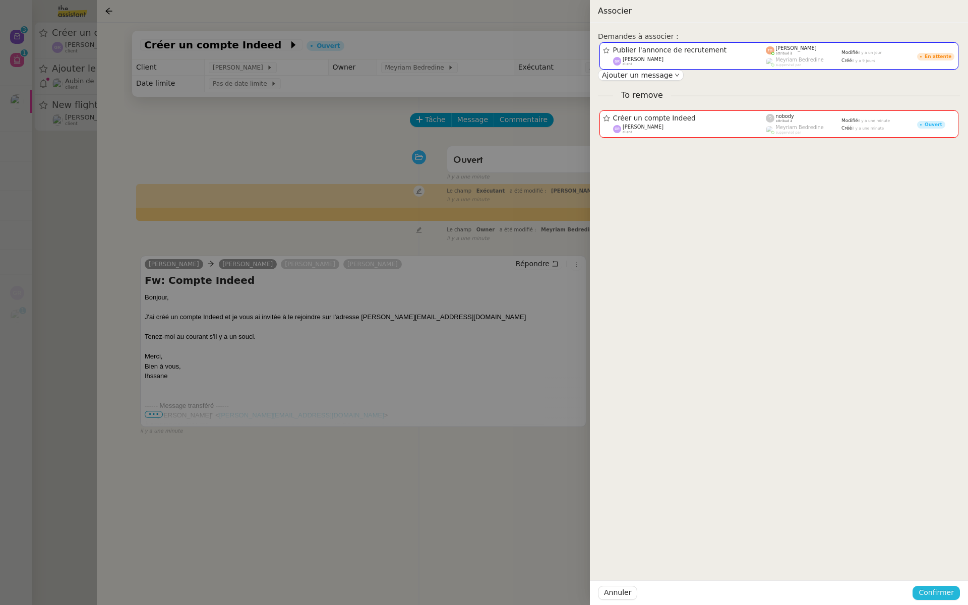
click at [942, 594] on span "Confirmer" at bounding box center [936, 593] width 35 height 12
click at [941, 566] on span "Ajouter" at bounding box center [937, 566] width 26 height 10
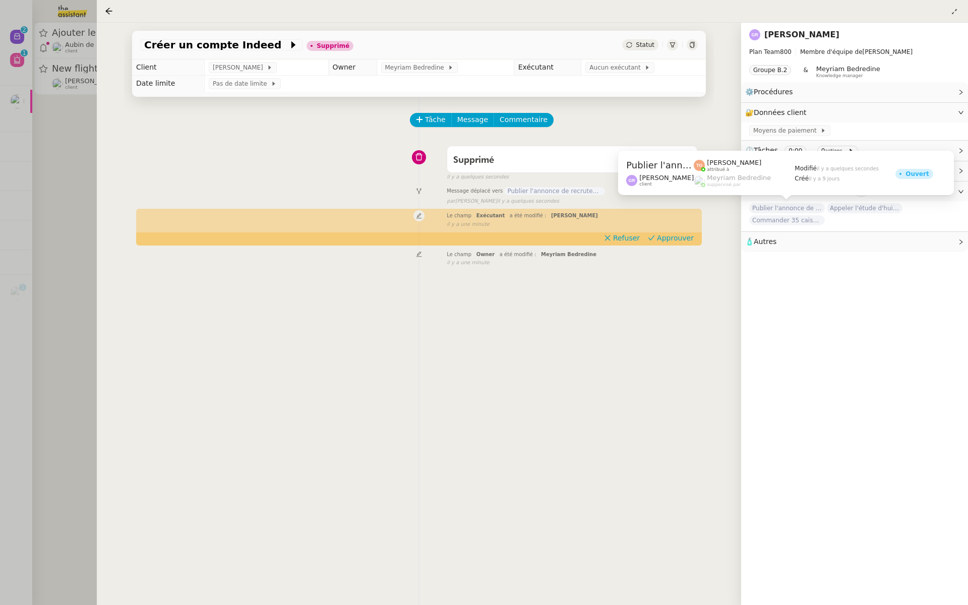
click at [790, 205] on span "Publier l'annonce de recrutement" at bounding box center [787, 208] width 76 height 10
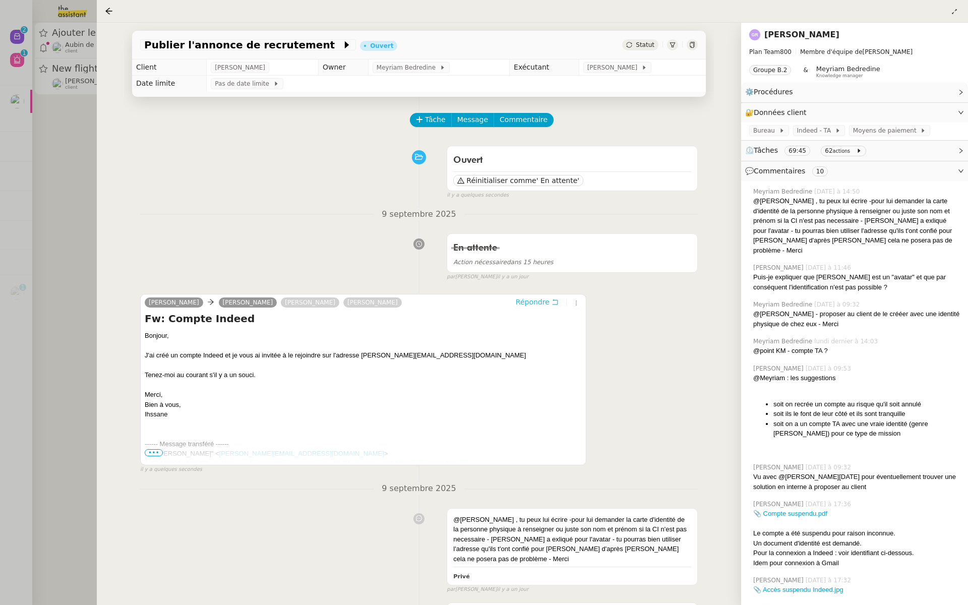
scroll to position [59, 0]
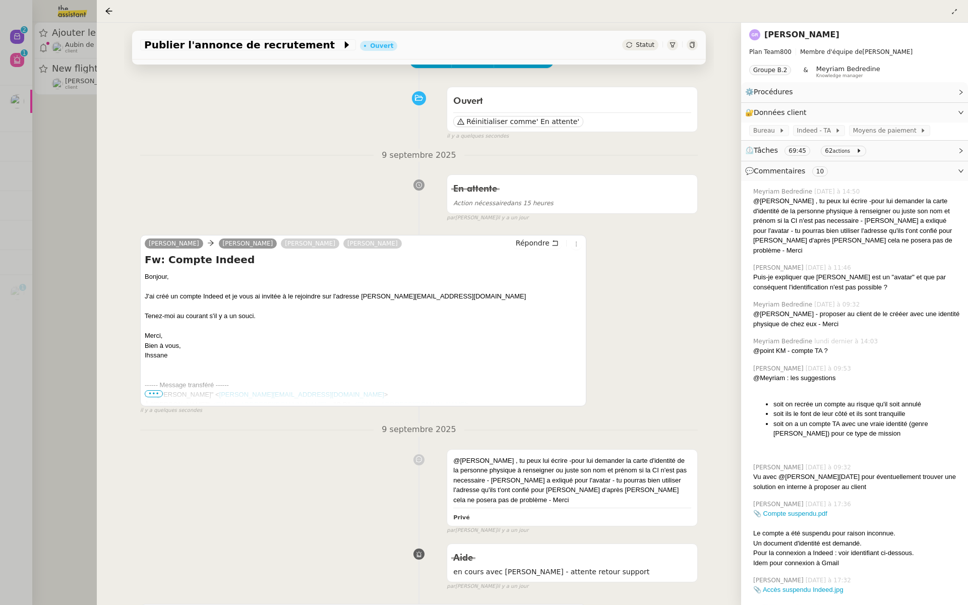
click at [62, 172] on div at bounding box center [484, 302] width 968 height 605
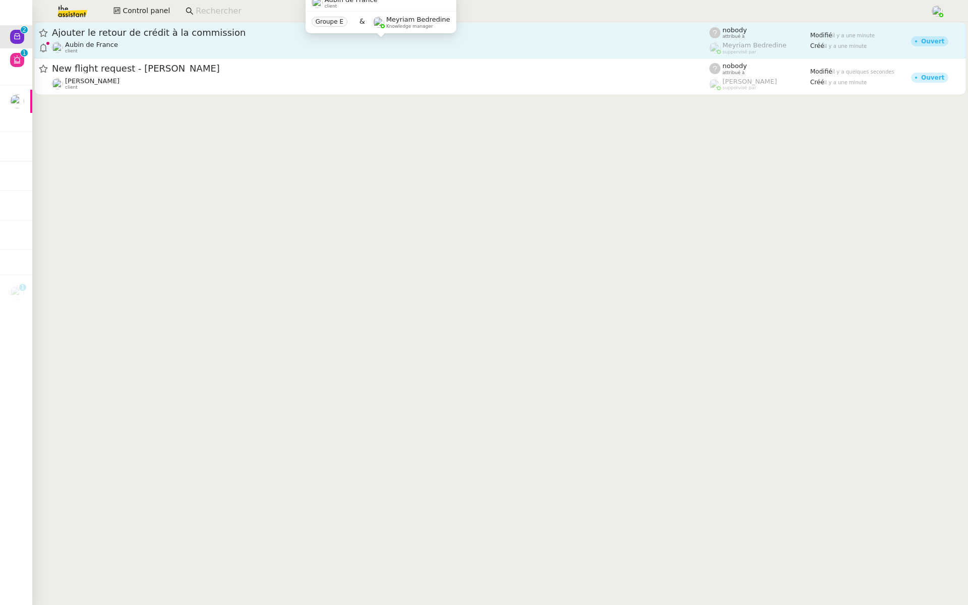
click at [200, 47] on div "Aubin de France client" at bounding box center [381, 47] width 658 height 13
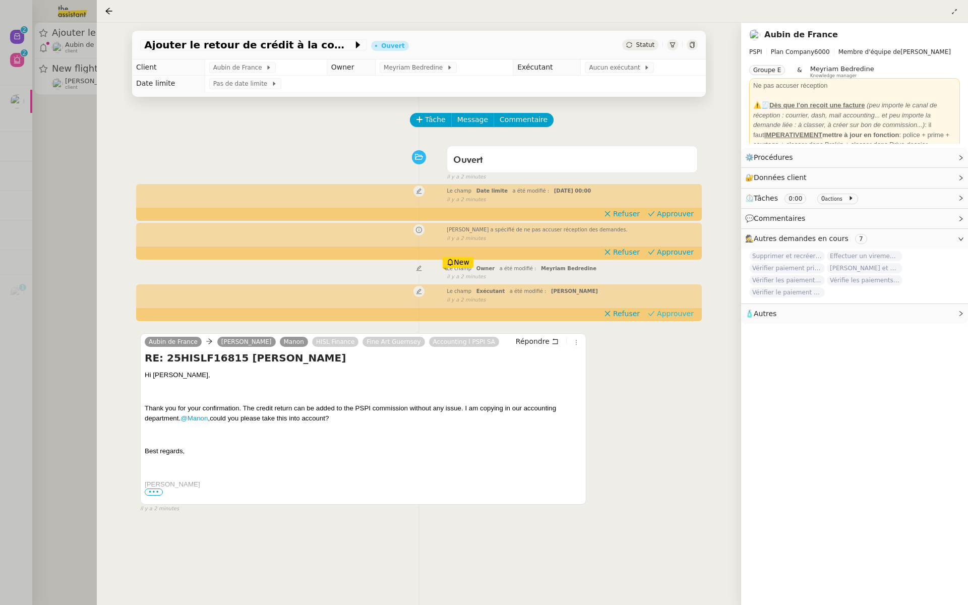
click at [673, 314] on span "Approuver" at bounding box center [675, 314] width 37 height 10
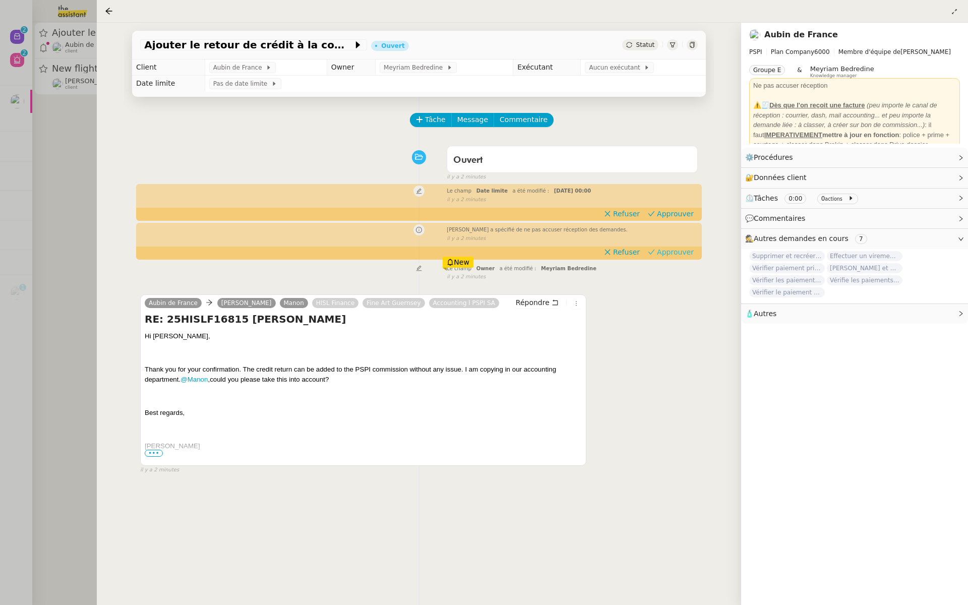
click at [673, 254] on span "Approuver" at bounding box center [675, 252] width 37 height 10
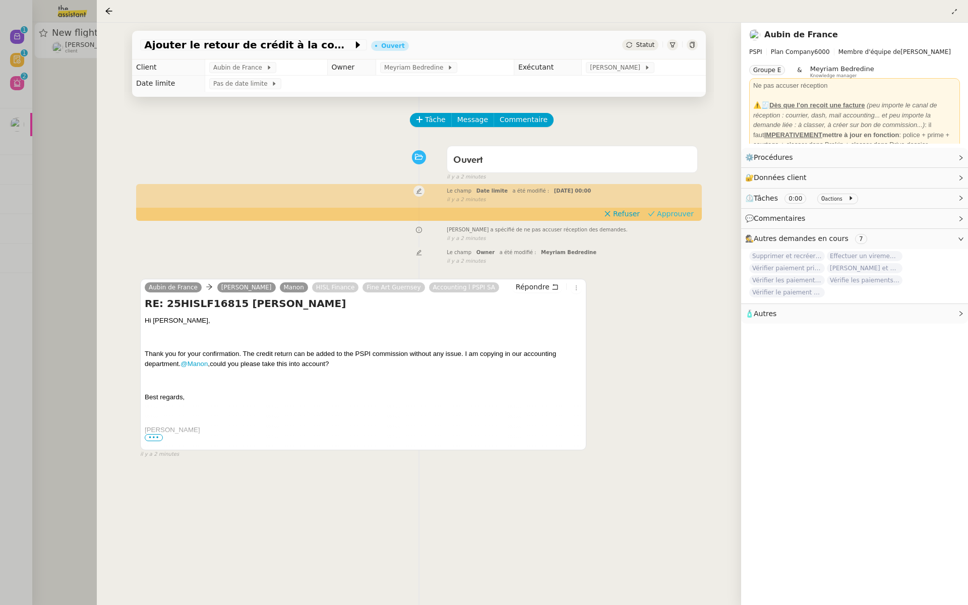
click at [679, 215] on span "Approuver" at bounding box center [675, 214] width 37 height 10
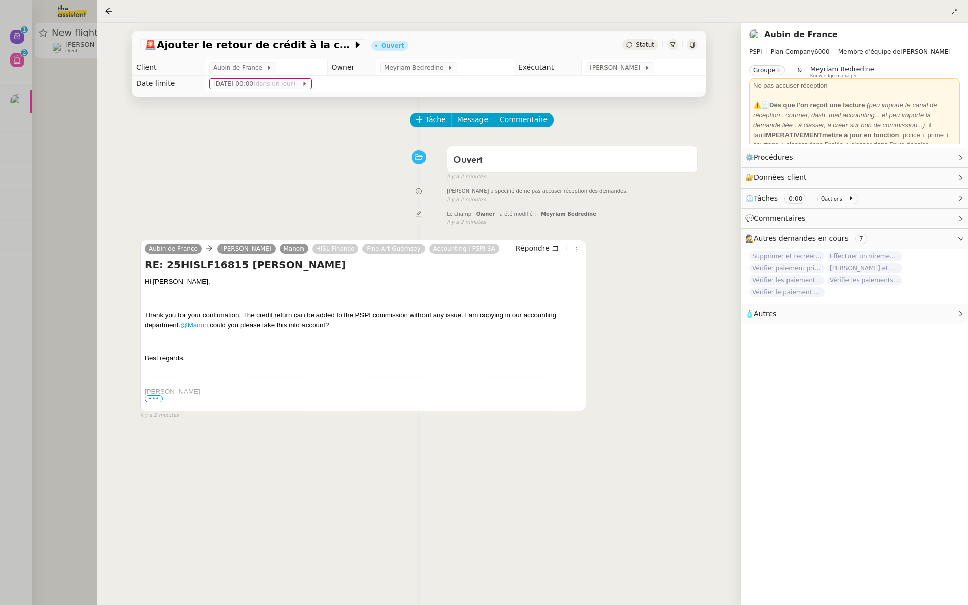
click at [48, 140] on div at bounding box center [484, 302] width 968 height 605
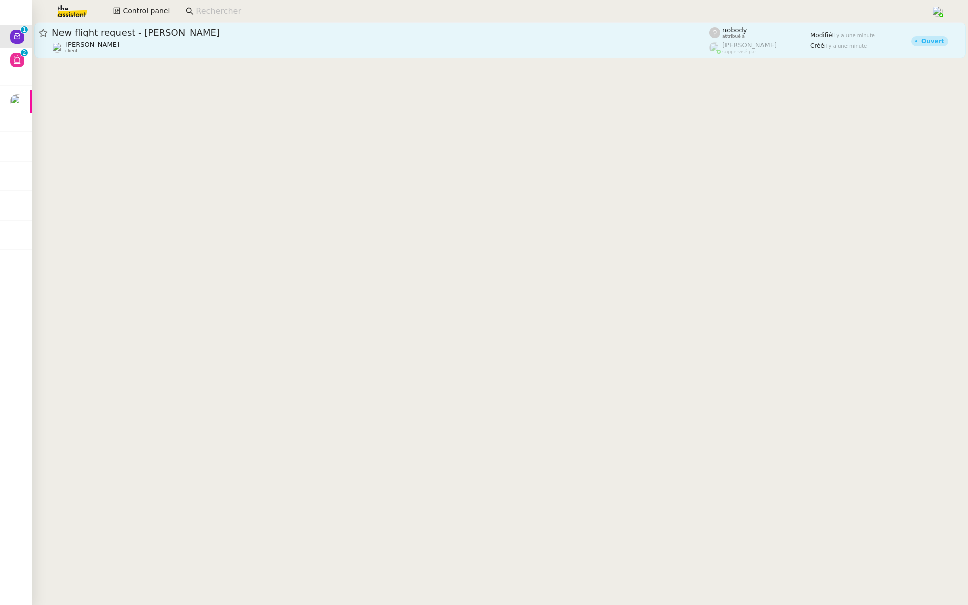
click at [86, 39] on div "New flight request - Antoine Dordet Louis Frei client" at bounding box center [381, 40] width 658 height 27
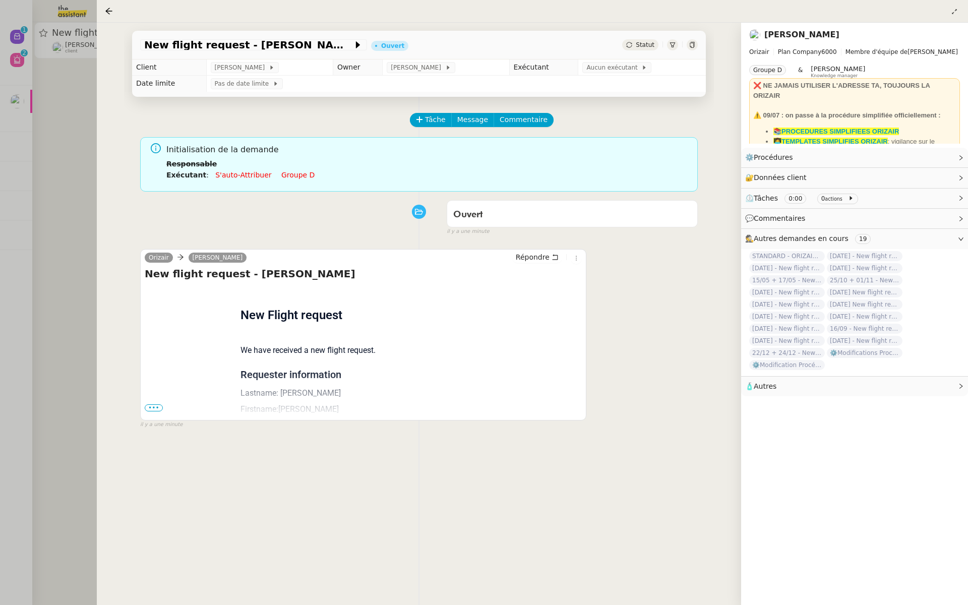
click at [149, 405] on span "•••" at bounding box center [154, 407] width 18 height 7
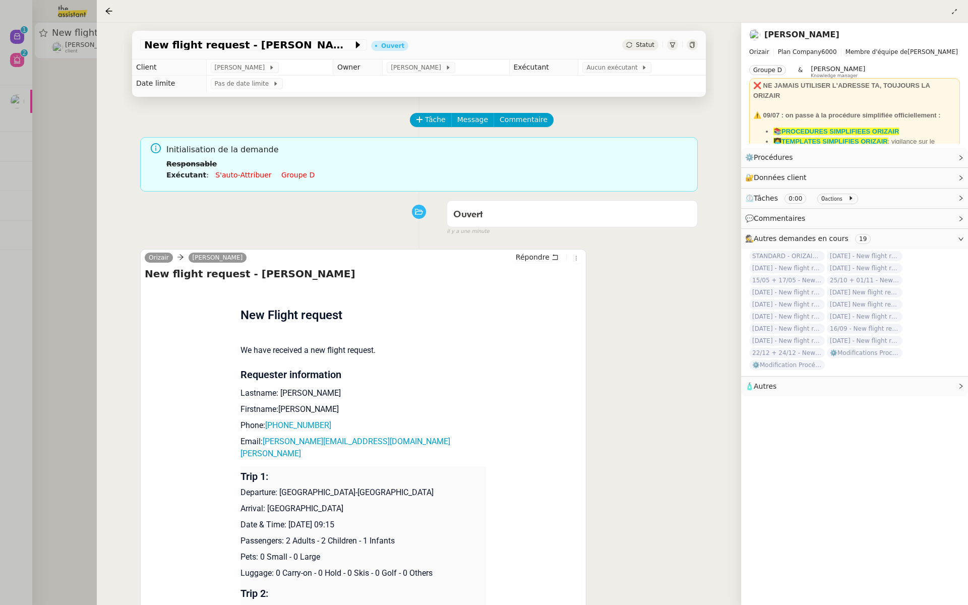
drag, startPoint x: 361, startPoint y: 511, endPoint x: 286, endPoint y: 511, distance: 74.1
click at [286, 519] on p "Date & Time: 3rd November 2025 09:15" at bounding box center [364, 525] width 246 height 12
copy p "3rd November 2025"
click at [167, 47] on span "New flight request - Antoine Dordet" at bounding box center [248, 45] width 209 height 10
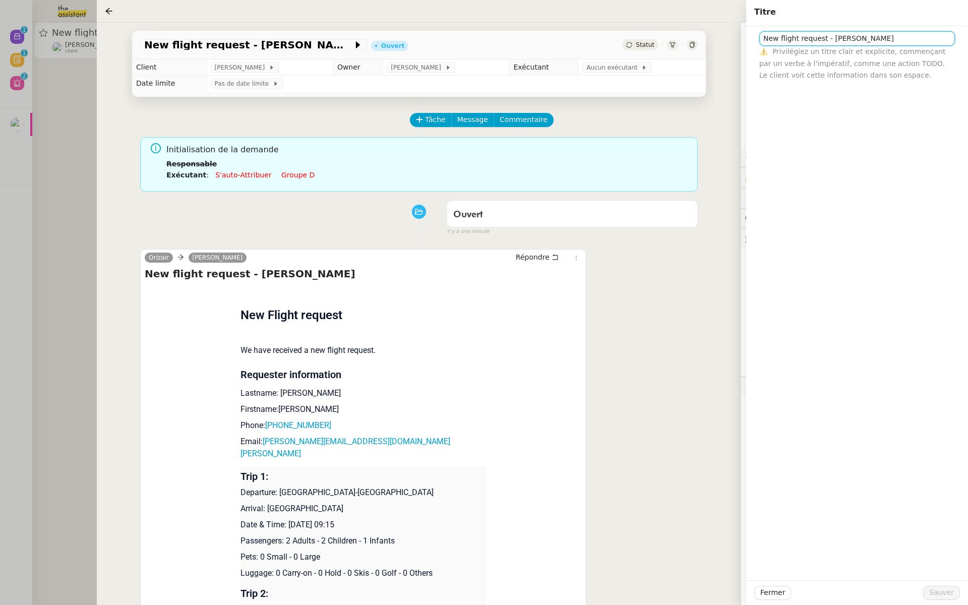
click at [759, 36] on input "New flight request - Antoine Dordet" at bounding box center [857, 38] width 196 height 15
paste input "3rd November 2025"
type input "3rd November 2025 - New flight request - Antoine Dordet"
click at [939, 599] on button "Sauver" at bounding box center [941, 593] width 37 height 14
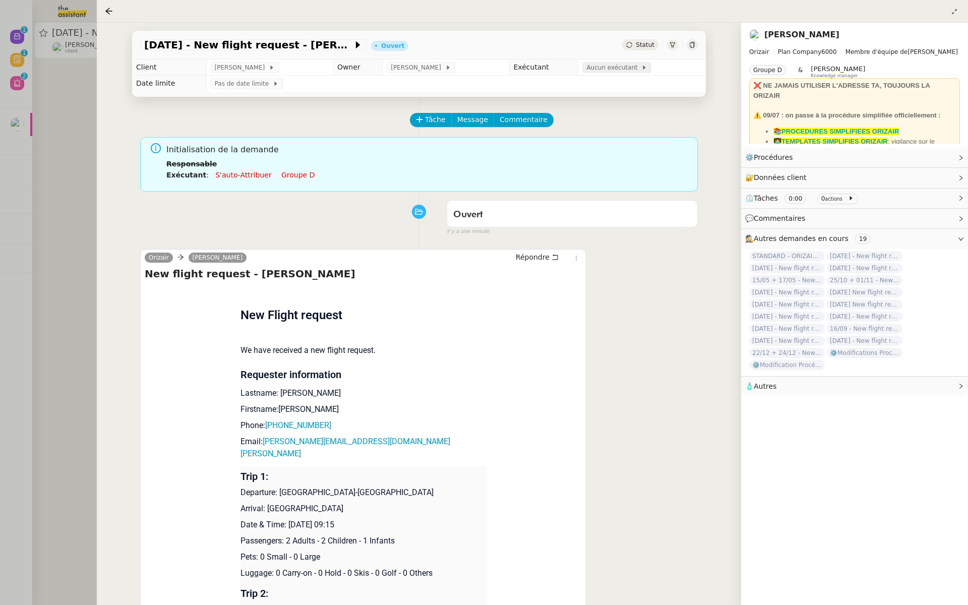
click at [604, 67] on span "Aucun exécutant" at bounding box center [613, 68] width 55 height 10
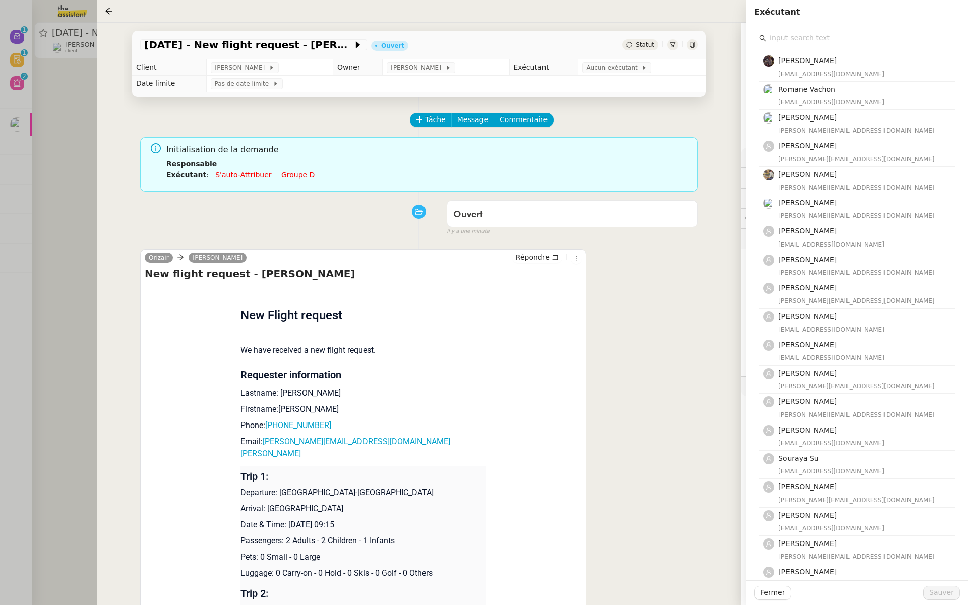
click at [789, 41] on input "text" at bounding box center [860, 38] width 189 height 14
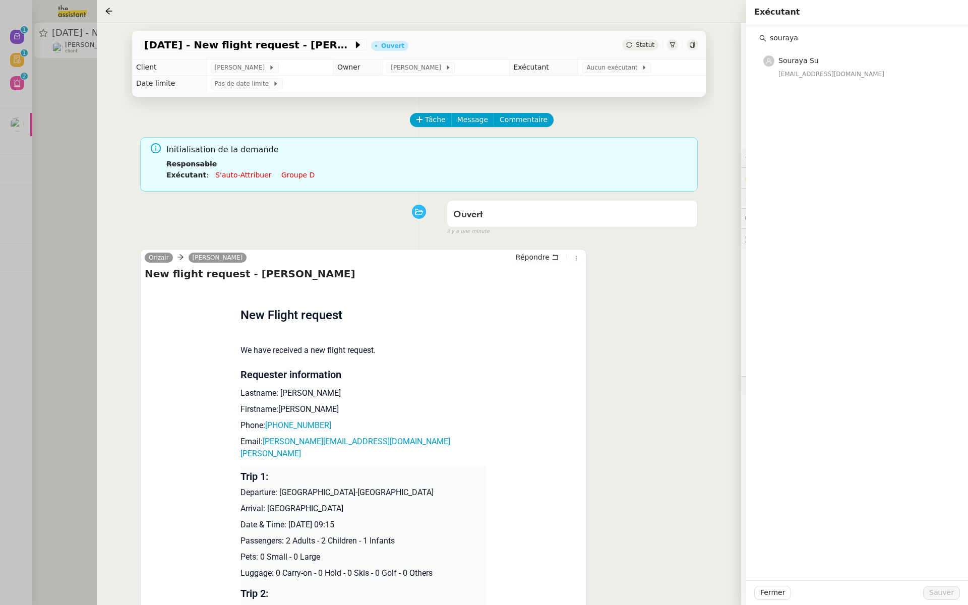
type input "souraya"
click at [801, 73] on div "souraya@team.theassistant.com" at bounding box center [864, 74] width 170 height 10
click at [938, 593] on span "Sauver" at bounding box center [941, 593] width 25 height 12
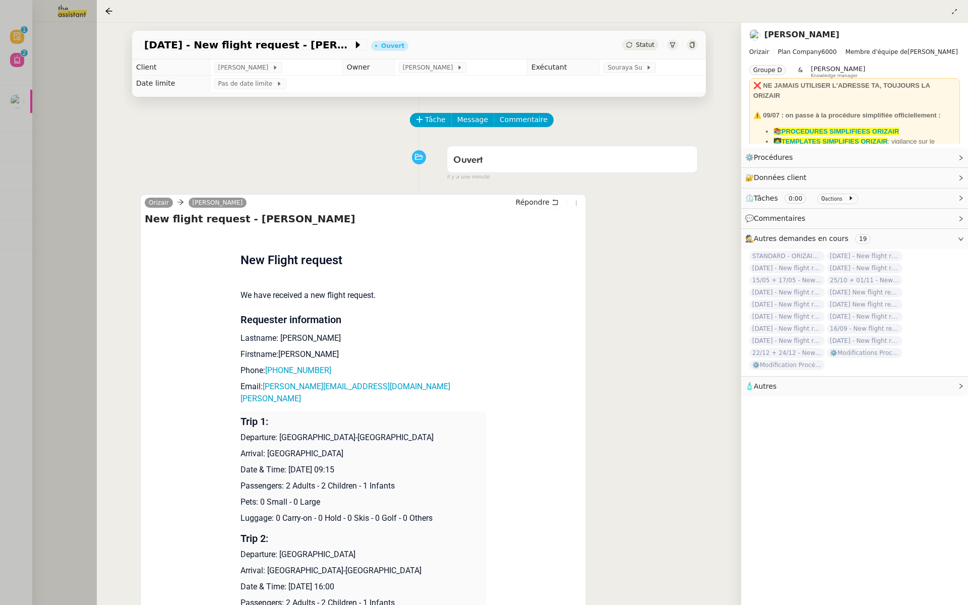
click at [20, 232] on div at bounding box center [484, 302] width 968 height 605
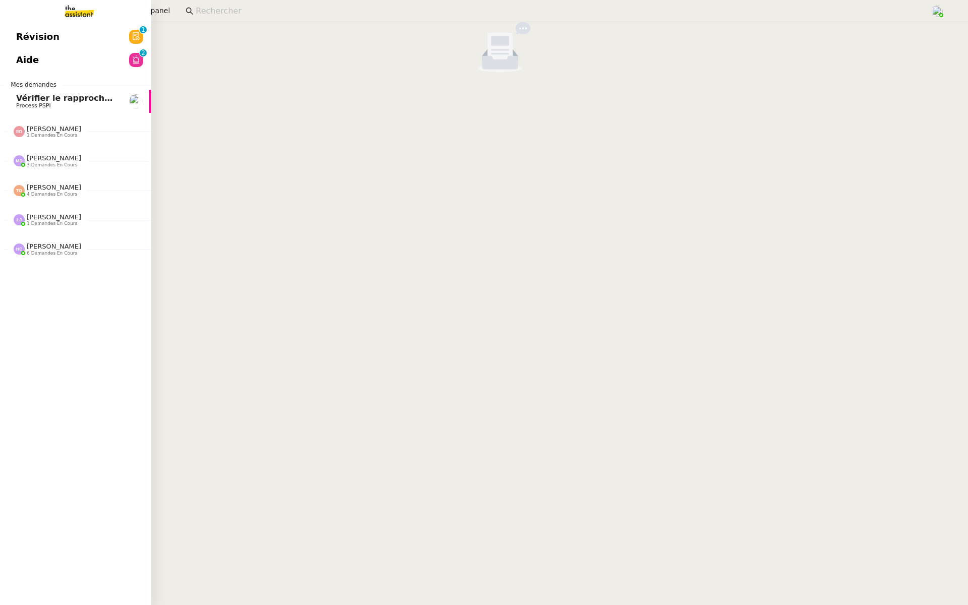
click at [29, 38] on span "Révision" at bounding box center [37, 36] width 43 height 15
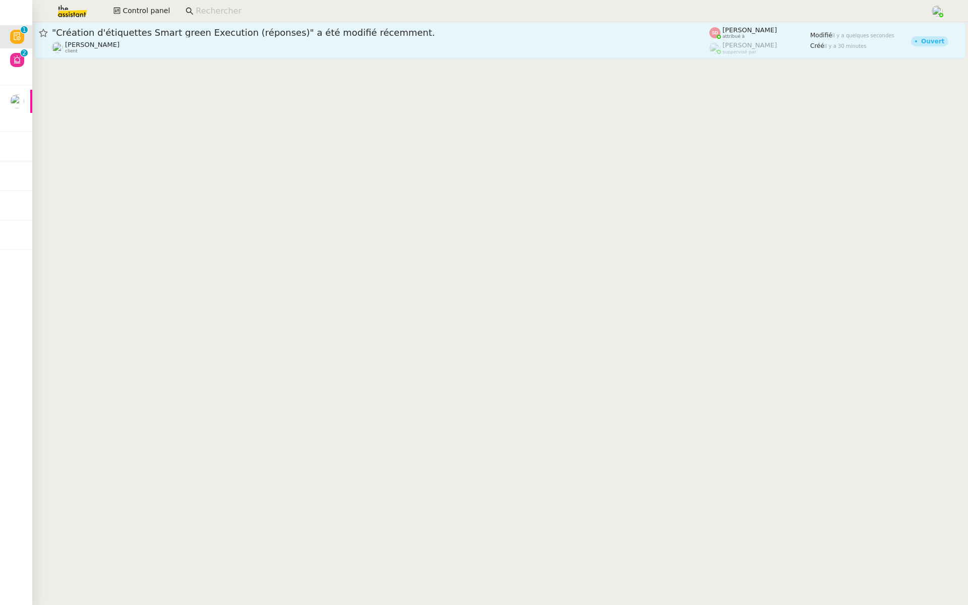
click at [266, 32] on span ""Création d'étiquettes Smart green Execution (réponses)" a été modifié récemmen…" at bounding box center [381, 32] width 658 height 9
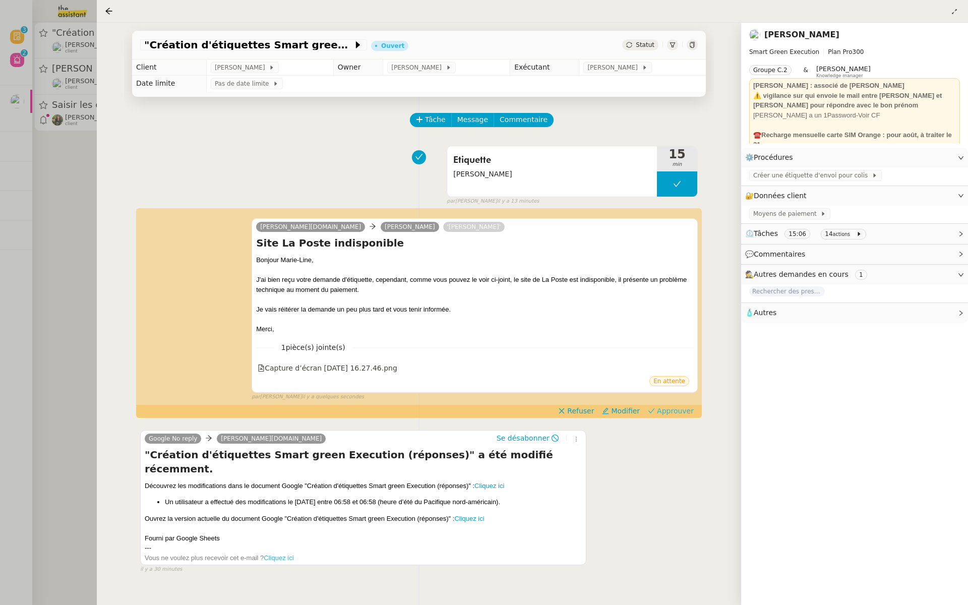
click at [674, 409] on span "Approuver" at bounding box center [675, 411] width 37 height 10
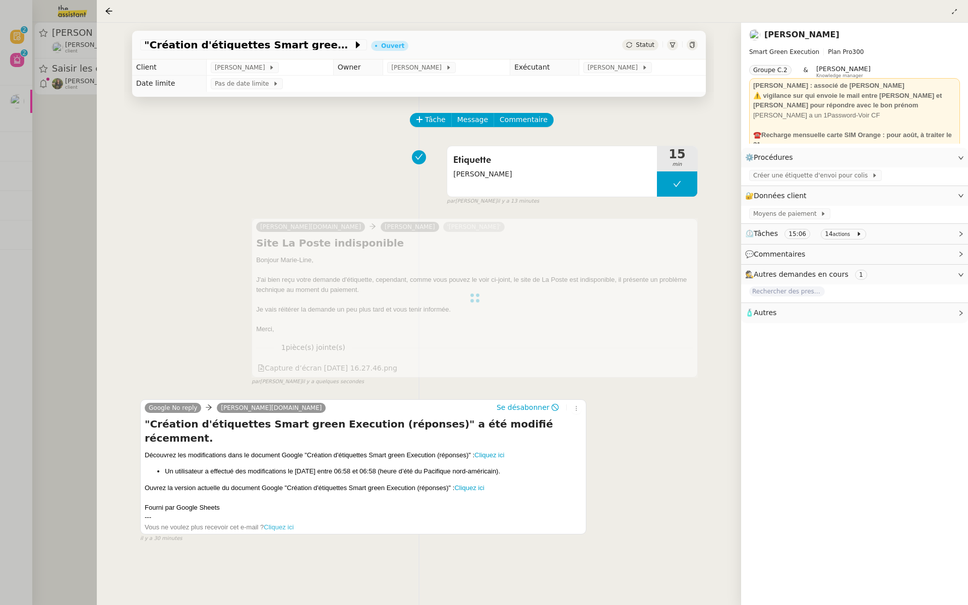
click at [13, 200] on div at bounding box center [484, 302] width 968 height 605
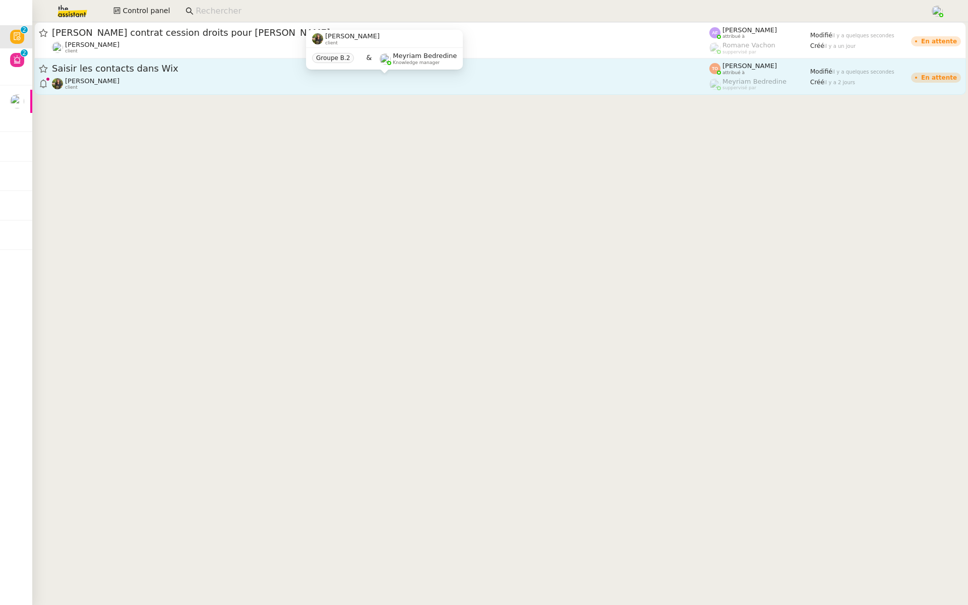
click at [166, 83] on div "Enora Conan client" at bounding box center [381, 83] width 658 height 13
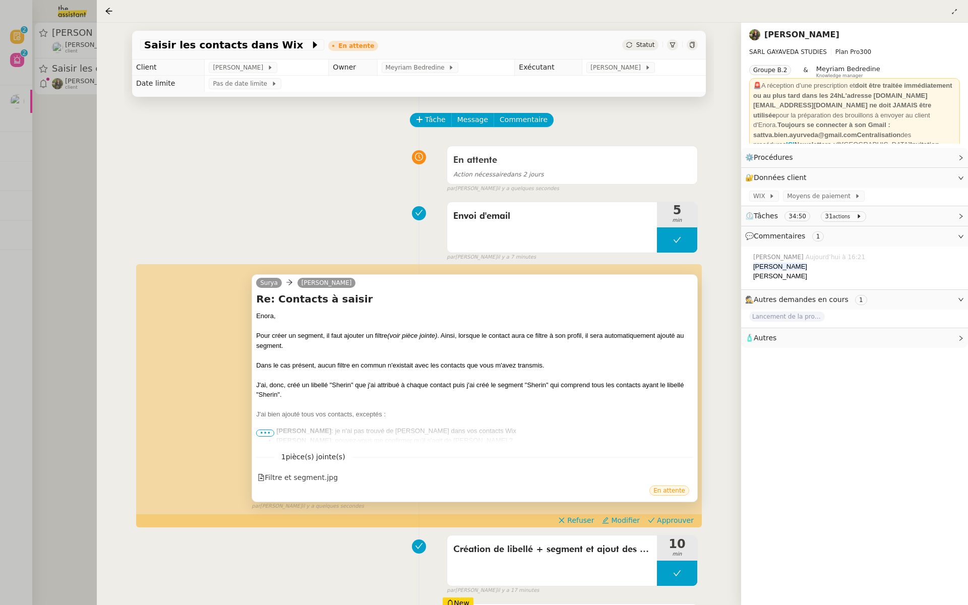
scroll to position [55, 0]
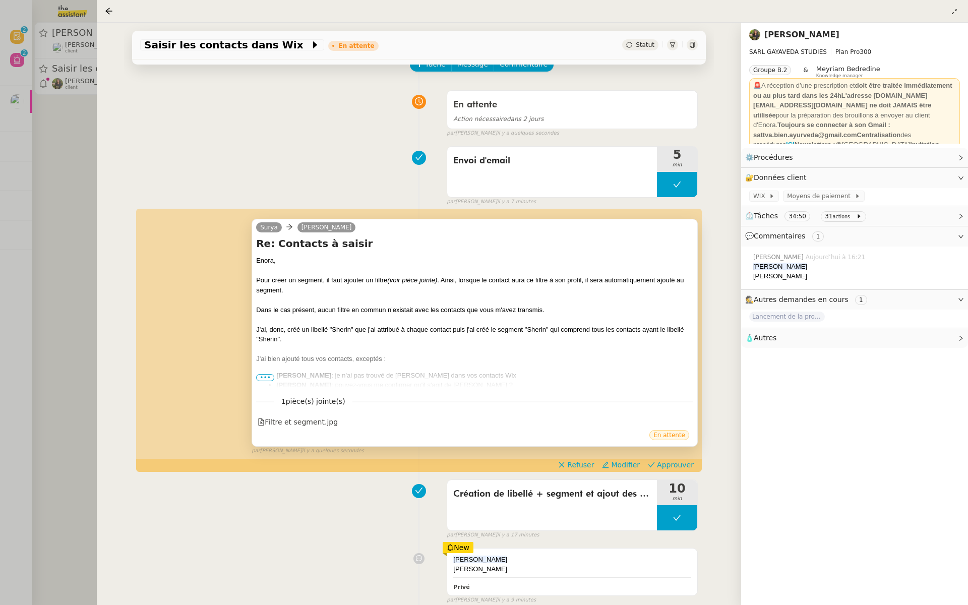
click at [259, 376] on span "•••" at bounding box center [265, 377] width 18 height 7
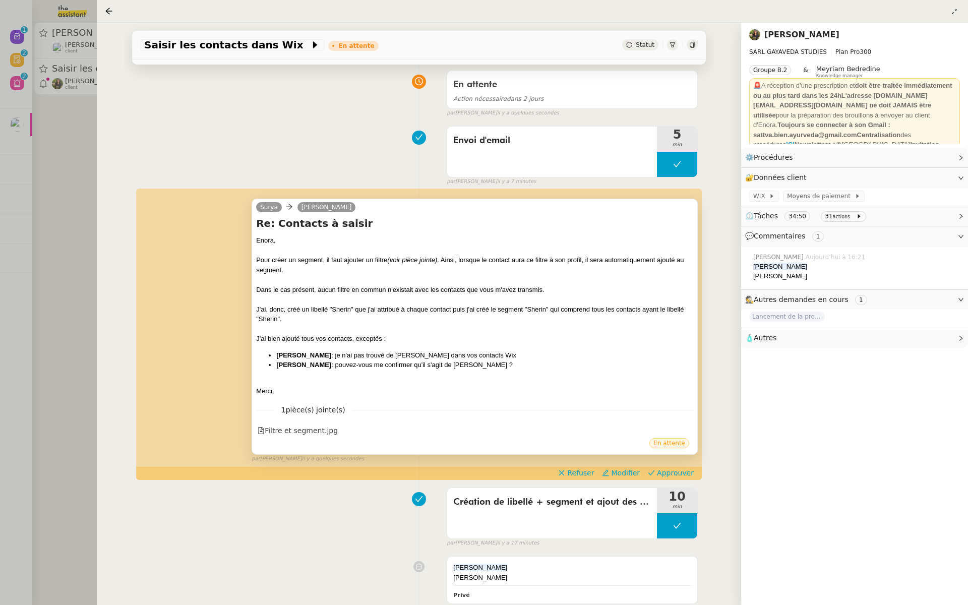
scroll to position [90, 0]
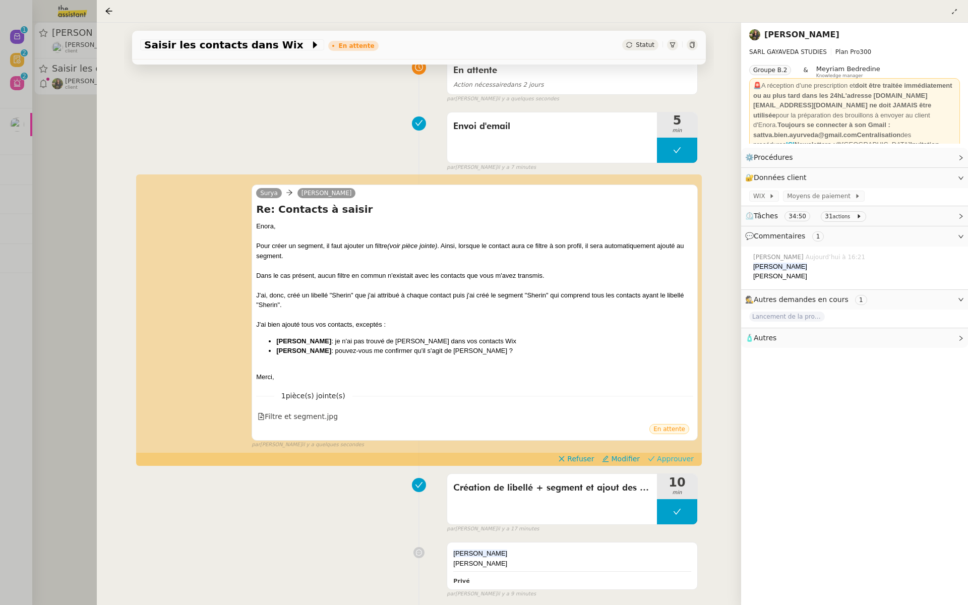
click at [683, 454] on span "Approuver" at bounding box center [675, 459] width 37 height 10
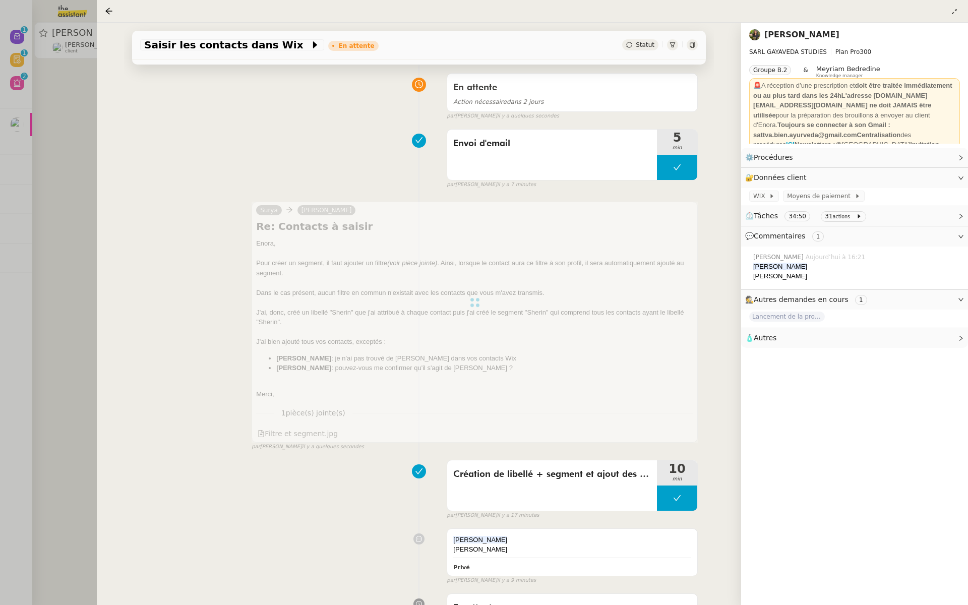
scroll to position [0, 0]
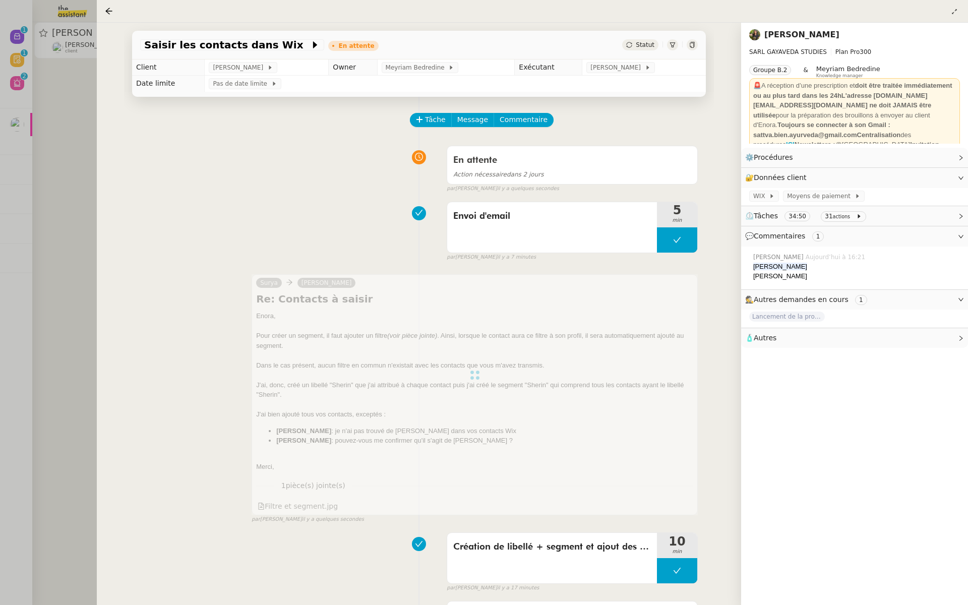
click at [46, 173] on div at bounding box center [484, 302] width 968 height 605
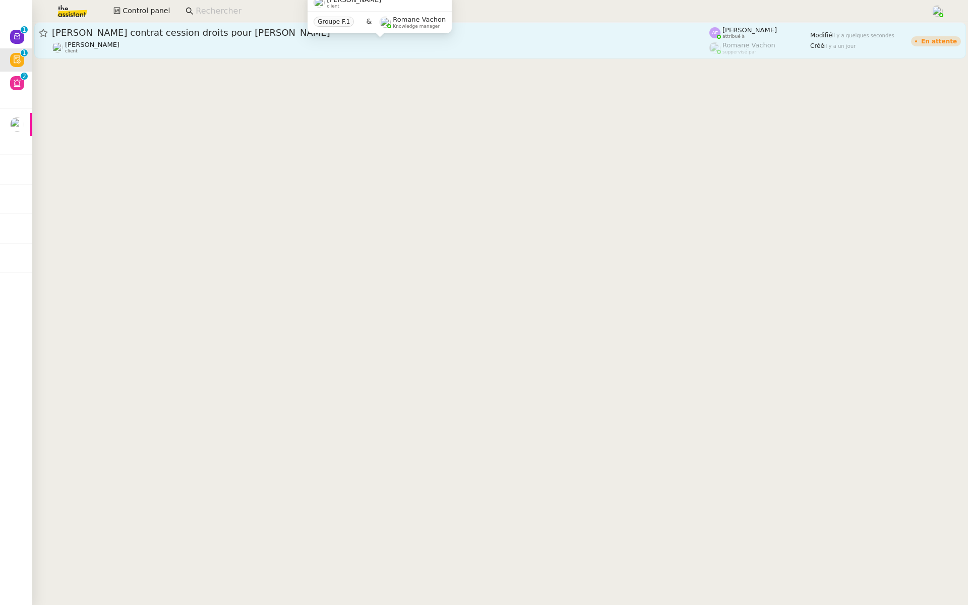
click at [118, 41] on div "Eliott Hosansky client" at bounding box center [381, 47] width 658 height 13
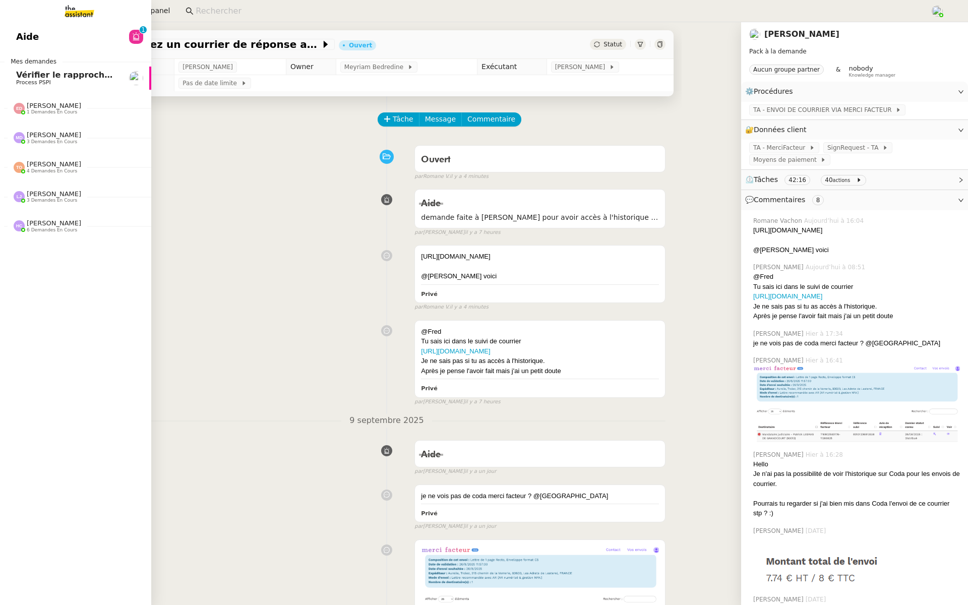
click at [31, 35] on span "Aide" at bounding box center [27, 36] width 23 height 15
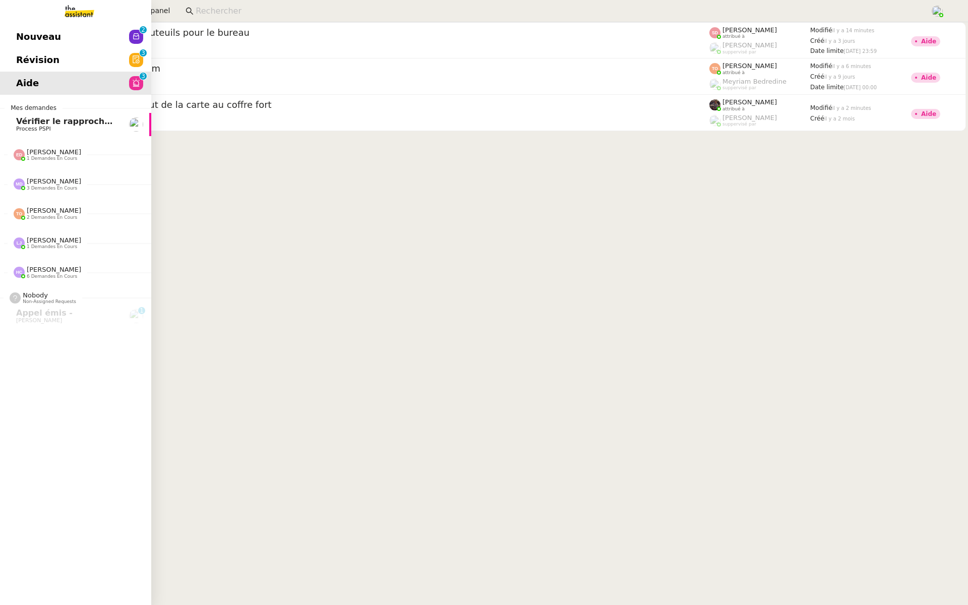
click at [17, 57] on span "Révision" at bounding box center [37, 59] width 43 height 15
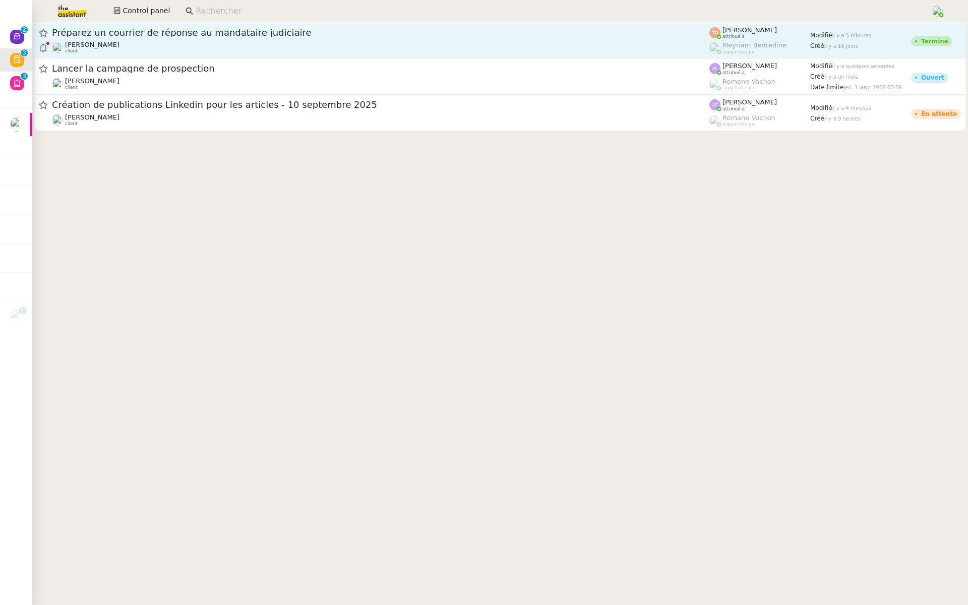
click at [204, 37] on div "Préparez un courrier de réponse au mandataire judiciaire" at bounding box center [381, 33] width 658 height 12
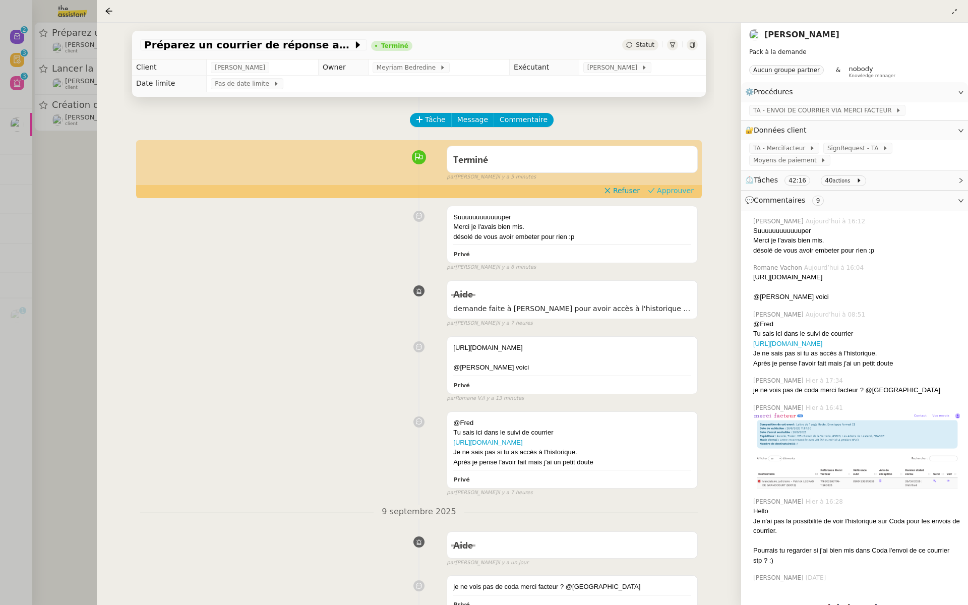
click at [681, 191] on span "Approuver" at bounding box center [675, 191] width 37 height 10
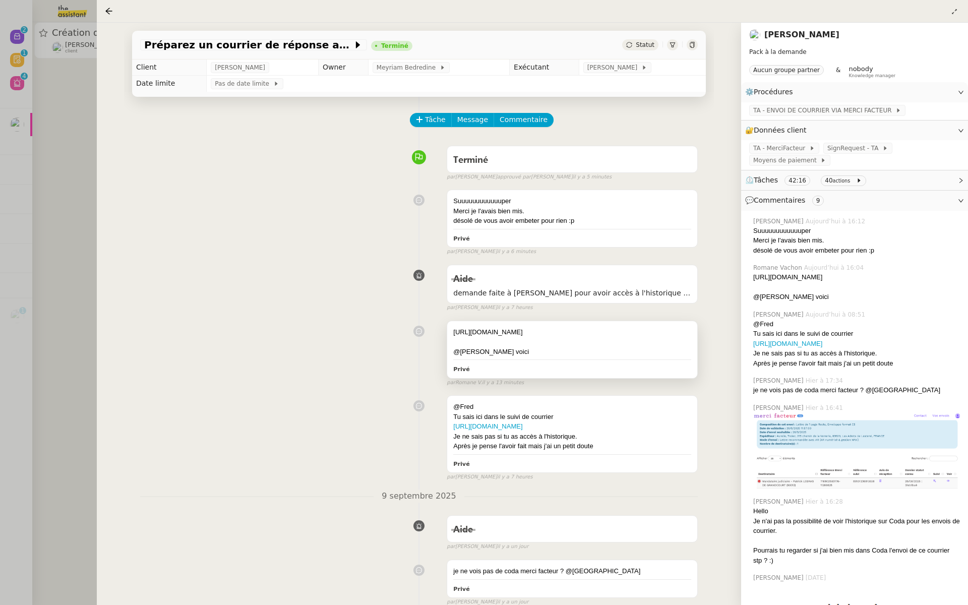
drag, startPoint x: 543, startPoint y: 341, endPoint x: 451, endPoint y: 328, distance: 93.1
click at [451, 328] on div "[URL][DOMAIN_NAME] @[PERSON_NAME] voici Privé" at bounding box center [572, 349] width 250 height 57
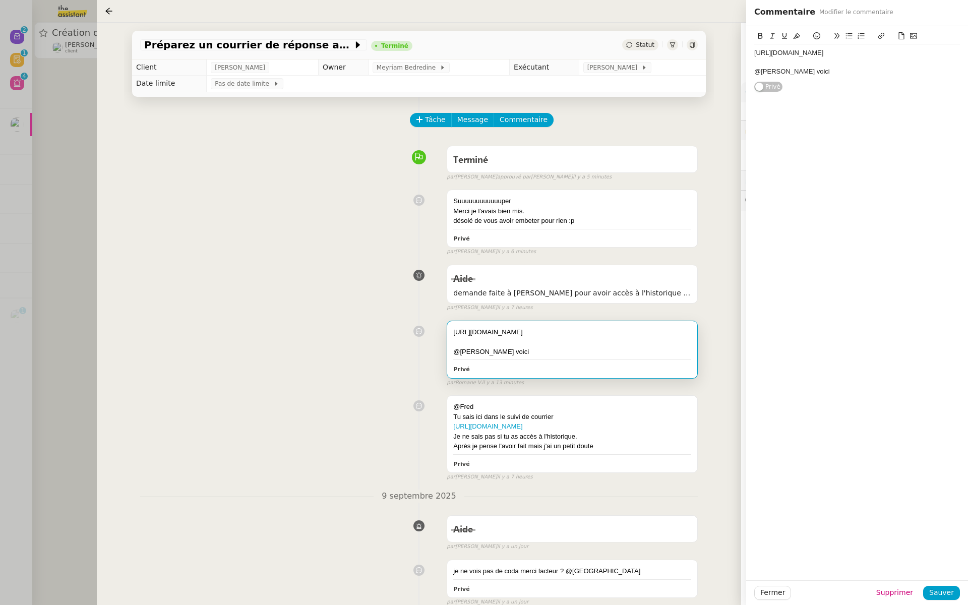
click at [272, 238] on div "Suuuuuuuuuuuuper Merci je l'avais bien mis. désolé de vous avoir embeter pour r…" at bounding box center [419, 220] width 558 height 71
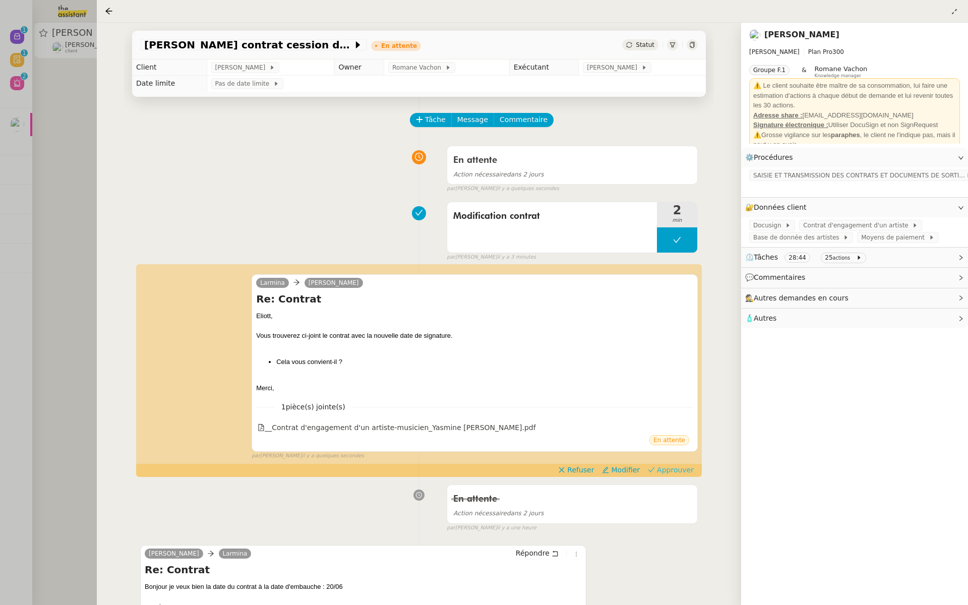
click at [677, 471] on span "Approuver" at bounding box center [675, 470] width 37 height 10
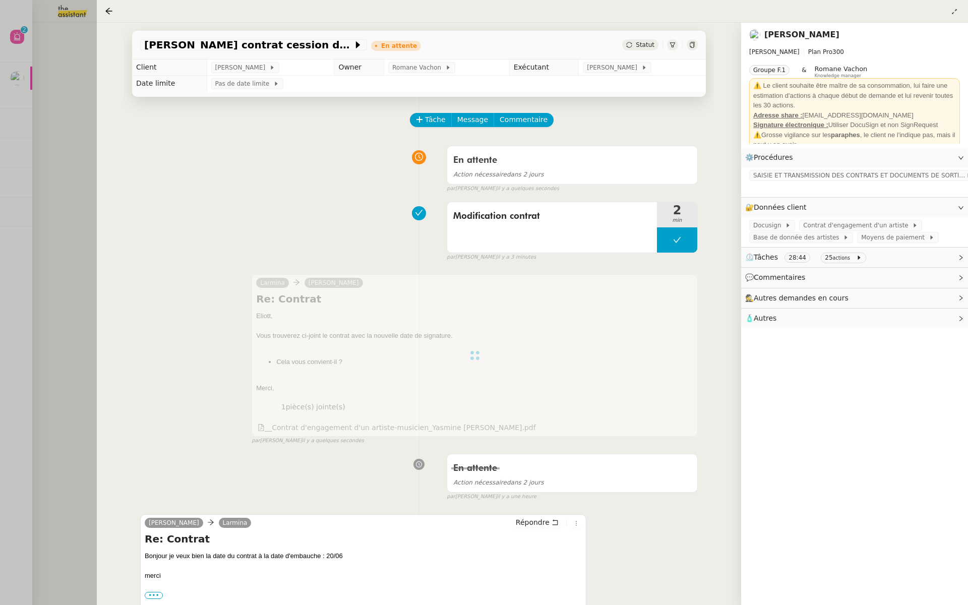
click at [74, 212] on div at bounding box center [484, 302] width 968 height 605
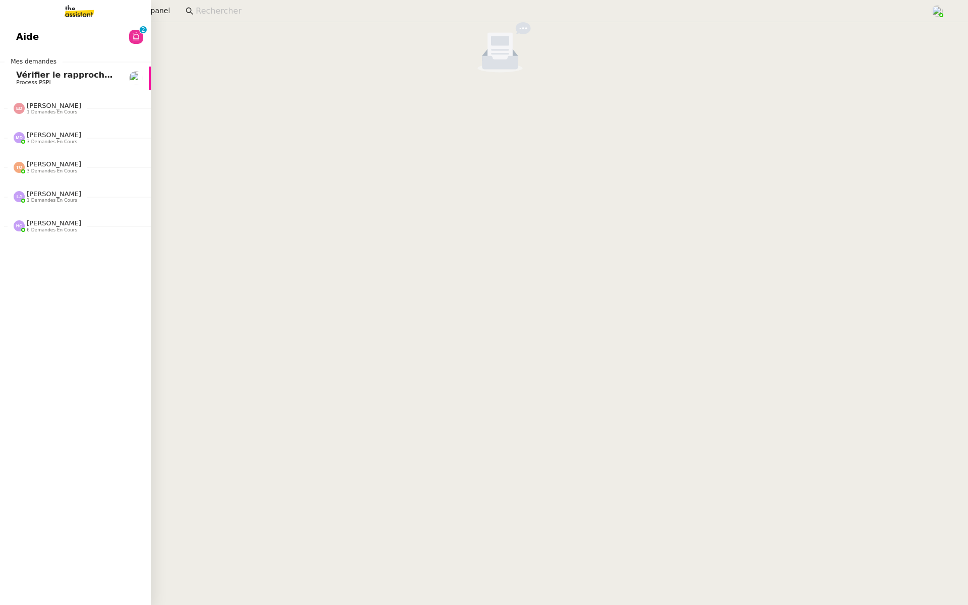
click at [19, 32] on span "Aide" at bounding box center [27, 36] width 23 height 15
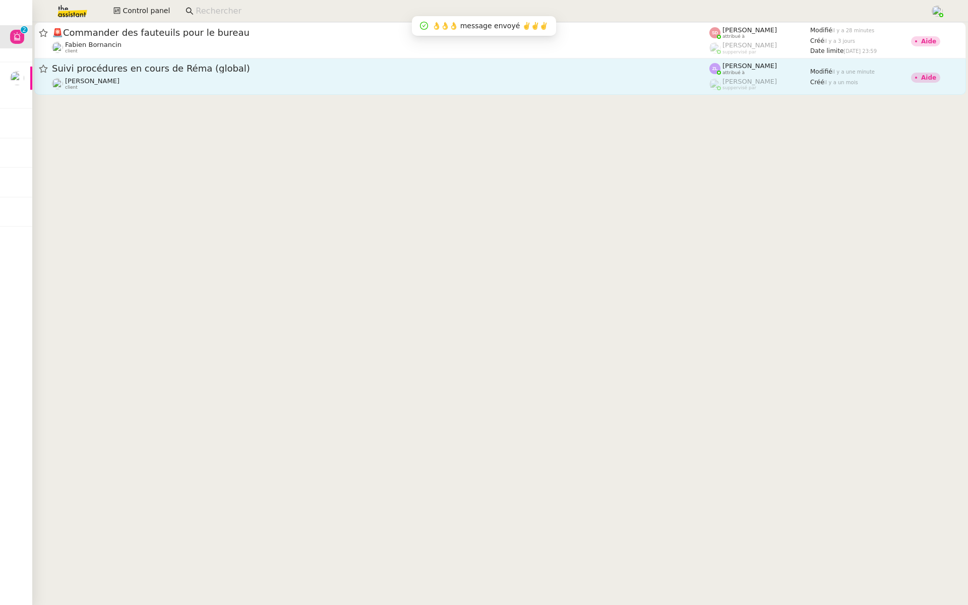
click at [216, 70] on span "Suivi procédures en cours de Réma (global)" at bounding box center [381, 68] width 658 height 9
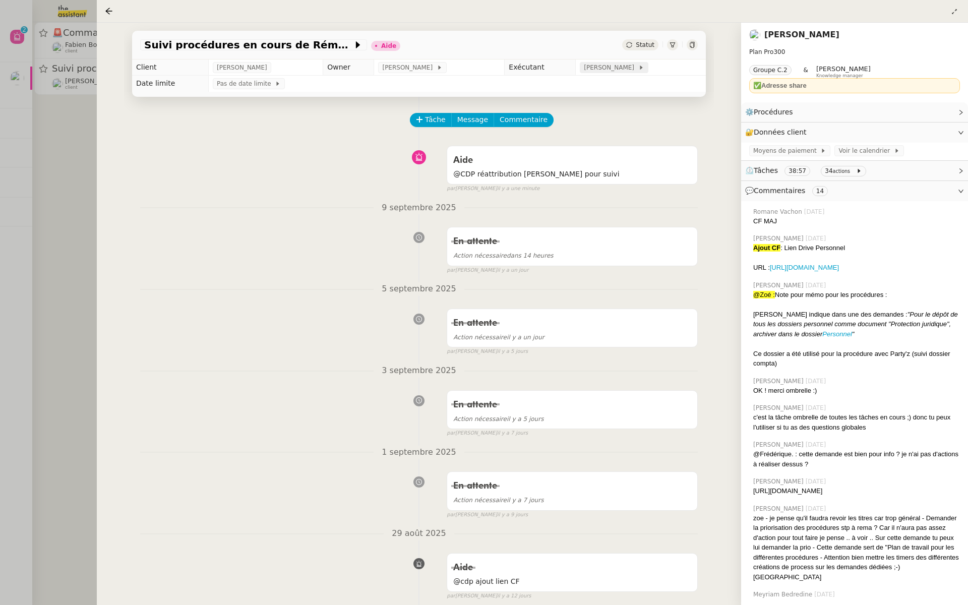
click at [611, 67] on span "[PERSON_NAME]" at bounding box center [611, 68] width 54 height 10
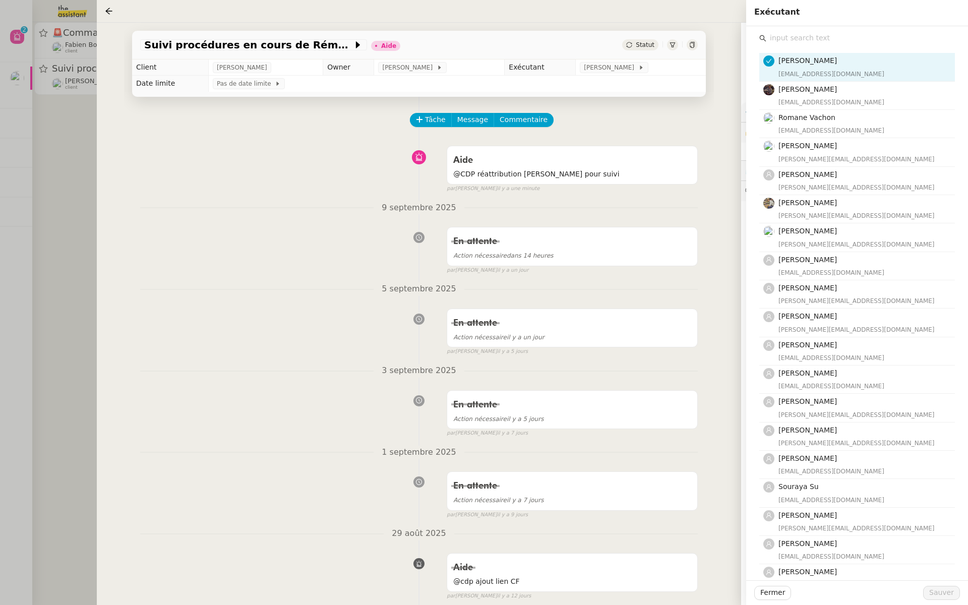
click at [798, 42] on input "text" at bounding box center [860, 38] width 189 height 14
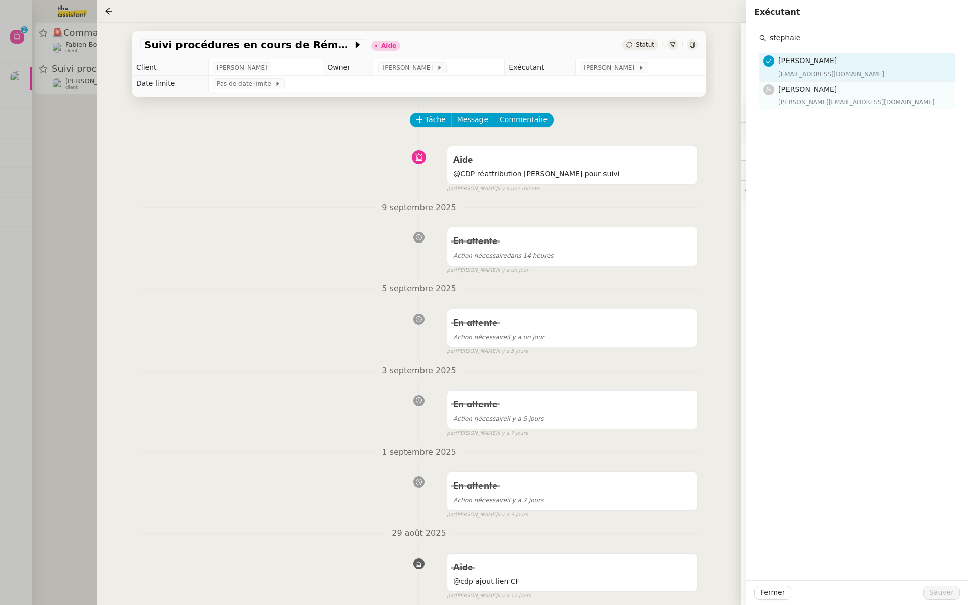
type input "stephaie"
click at [812, 99] on div "[PERSON_NAME][EMAIL_ADDRESS][DOMAIN_NAME]" at bounding box center [864, 102] width 170 height 10
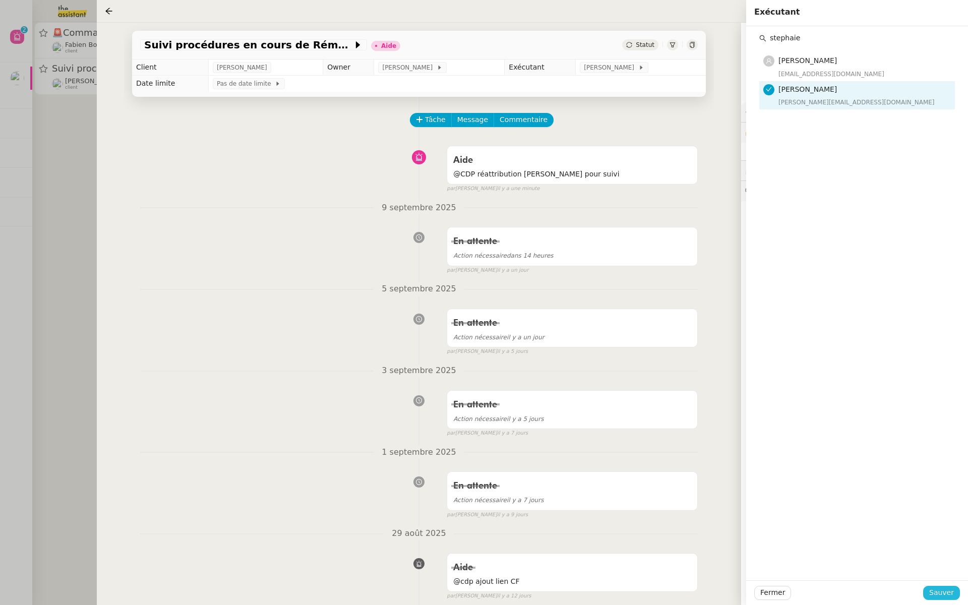
click at [943, 587] on span "Sauver" at bounding box center [941, 593] width 25 height 12
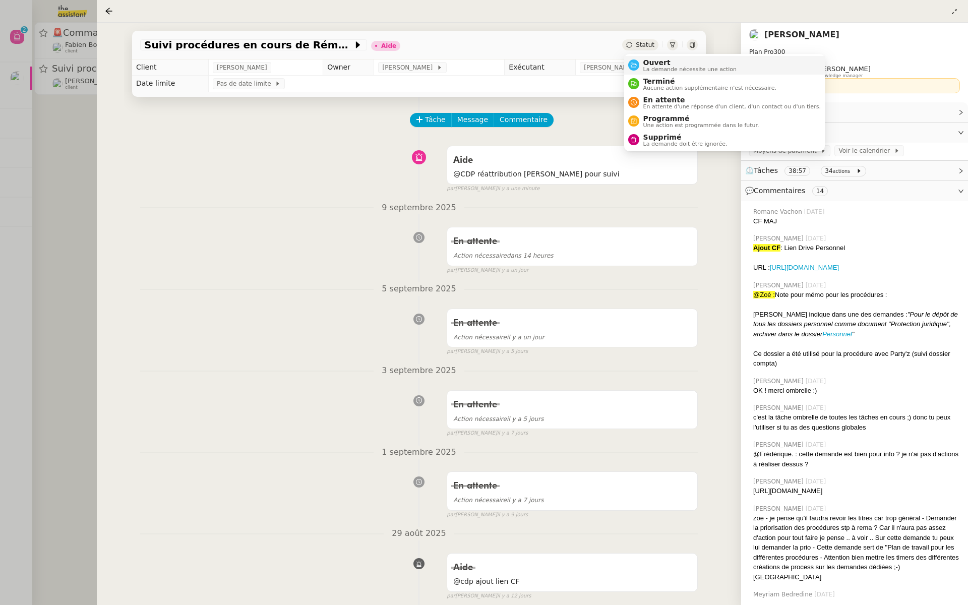
click at [643, 71] on span "La demande nécessite une action" at bounding box center [690, 70] width 94 height 6
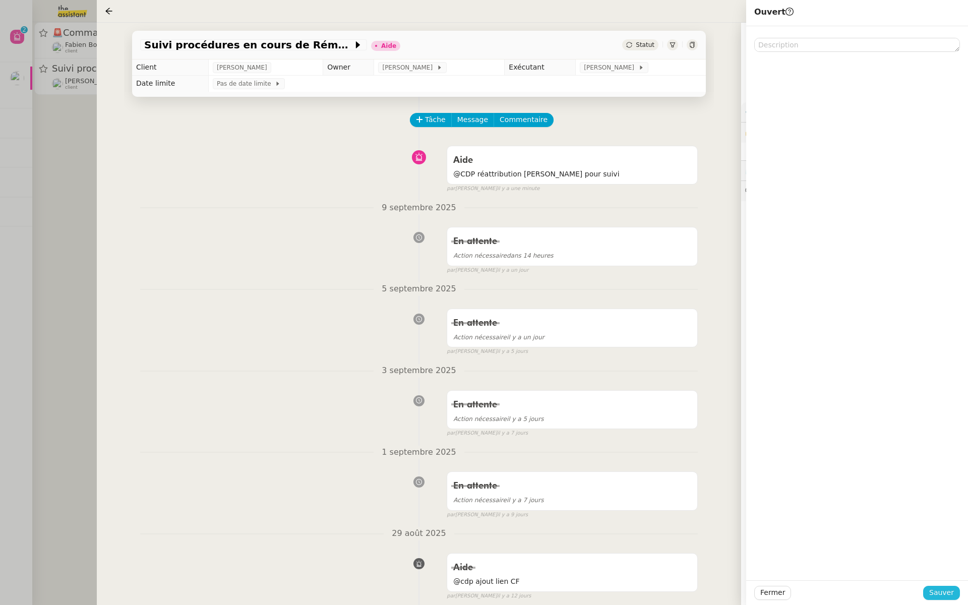
click at [942, 596] on span "Sauver" at bounding box center [941, 593] width 25 height 12
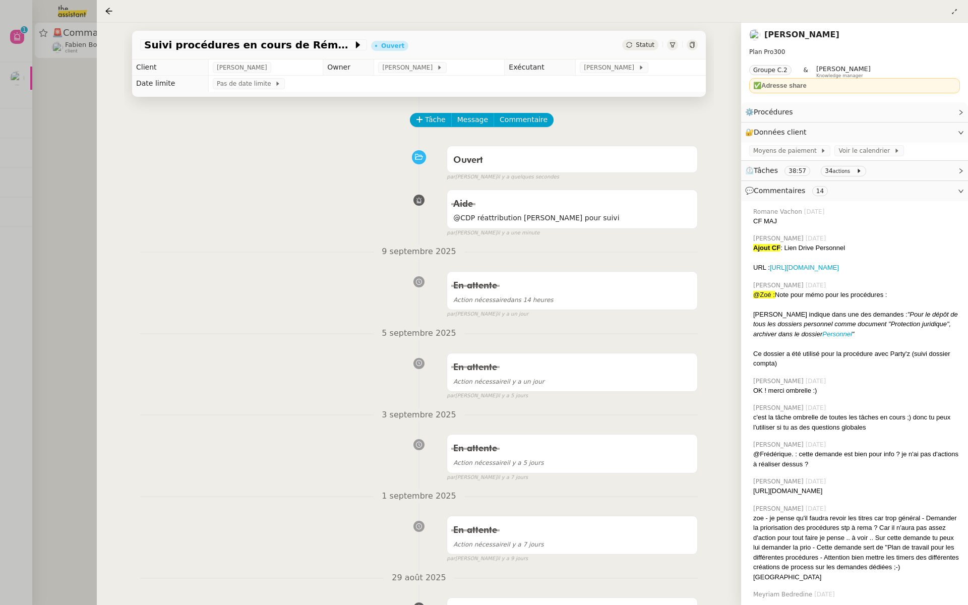
click at [28, 151] on div at bounding box center [484, 302] width 968 height 605
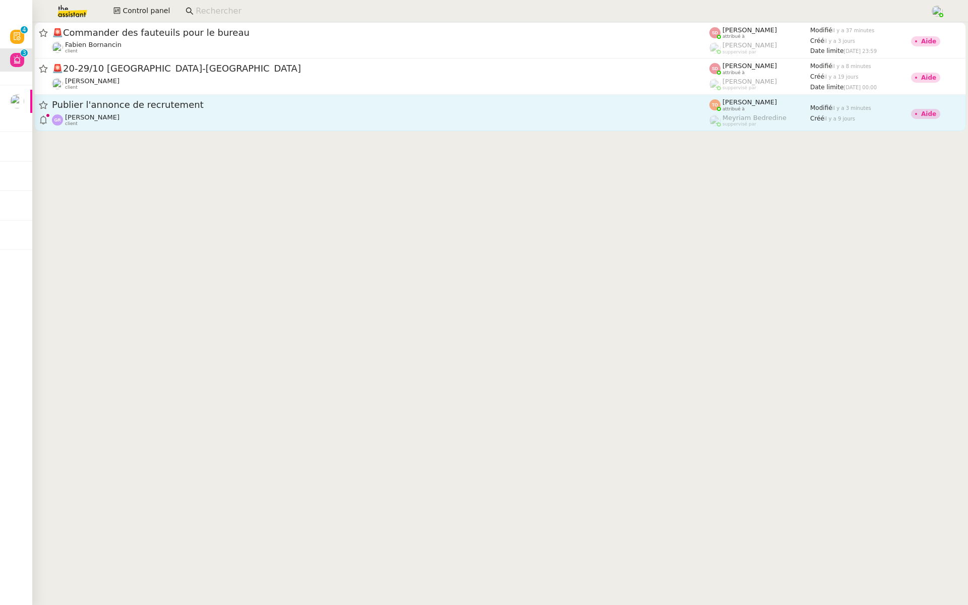
click at [206, 105] on span "Publier l'annonce de recrutement" at bounding box center [381, 104] width 658 height 9
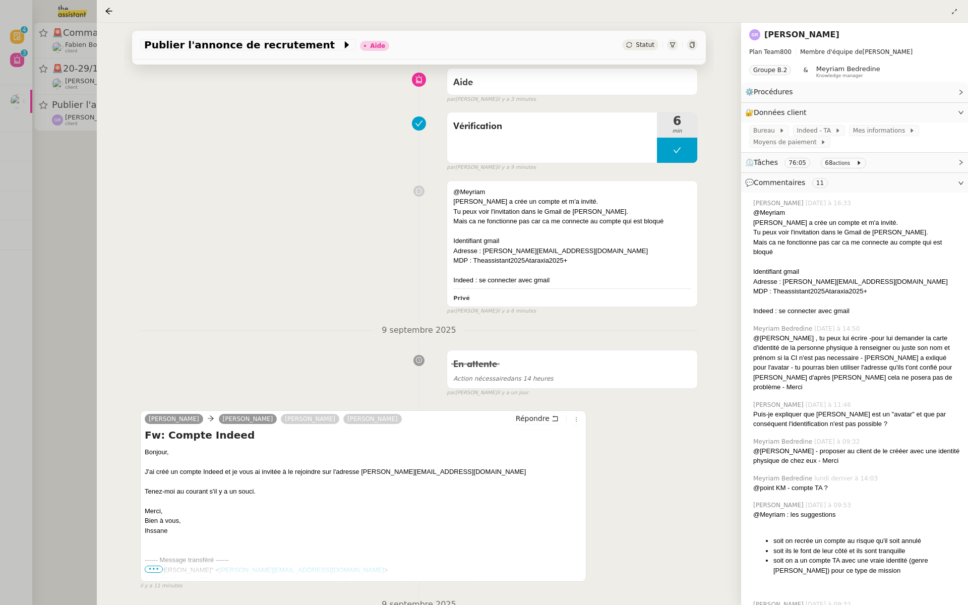
scroll to position [114, 0]
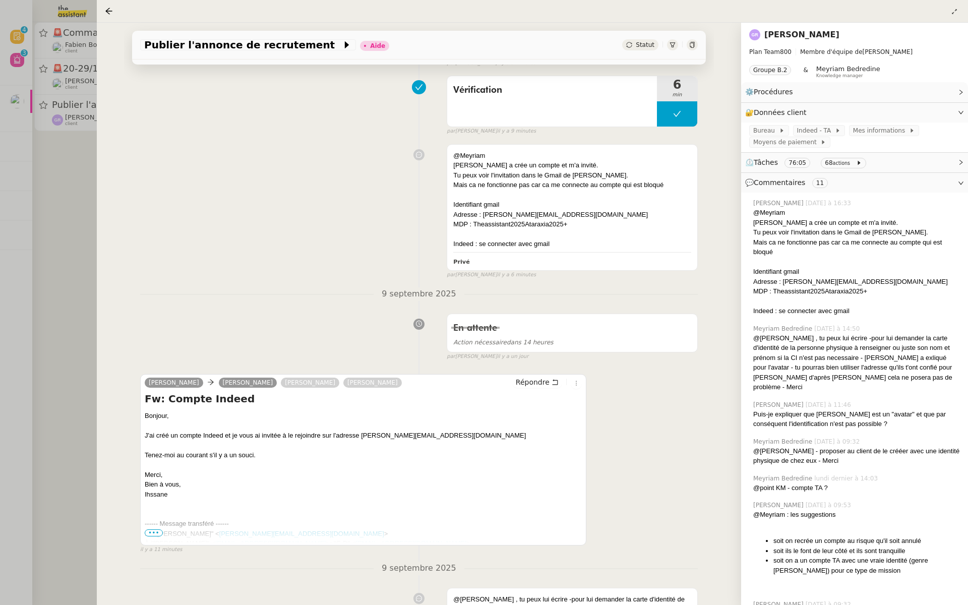
click at [151, 531] on span "•••" at bounding box center [154, 532] width 18 height 7
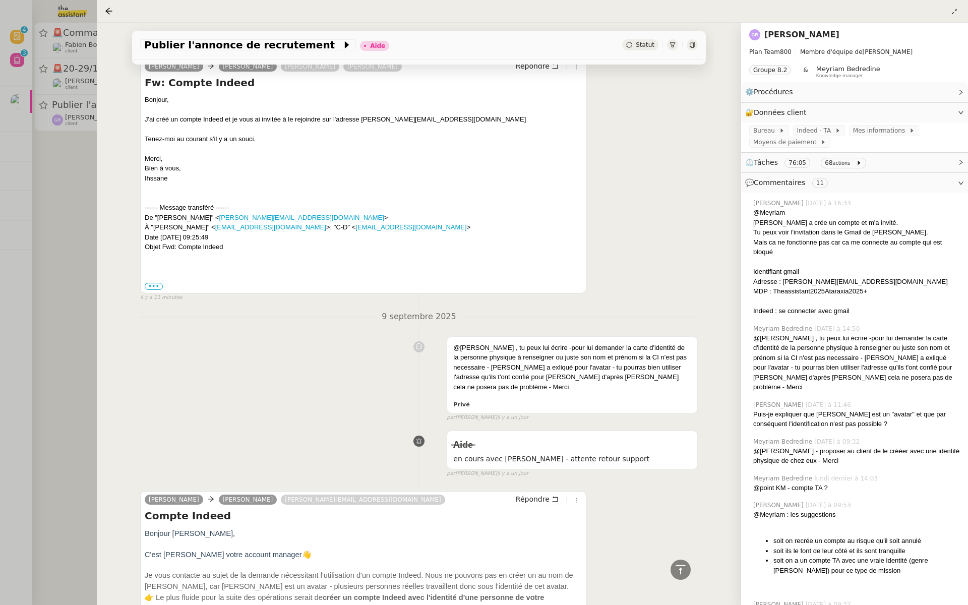
scroll to position [615, 0]
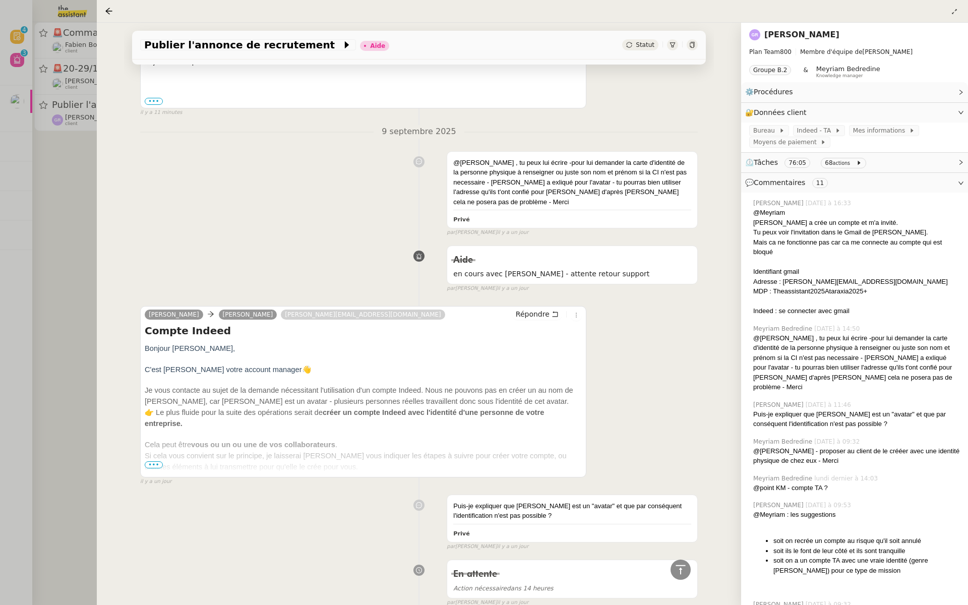
click at [151, 461] on span "•••" at bounding box center [154, 464] width 18 height 7
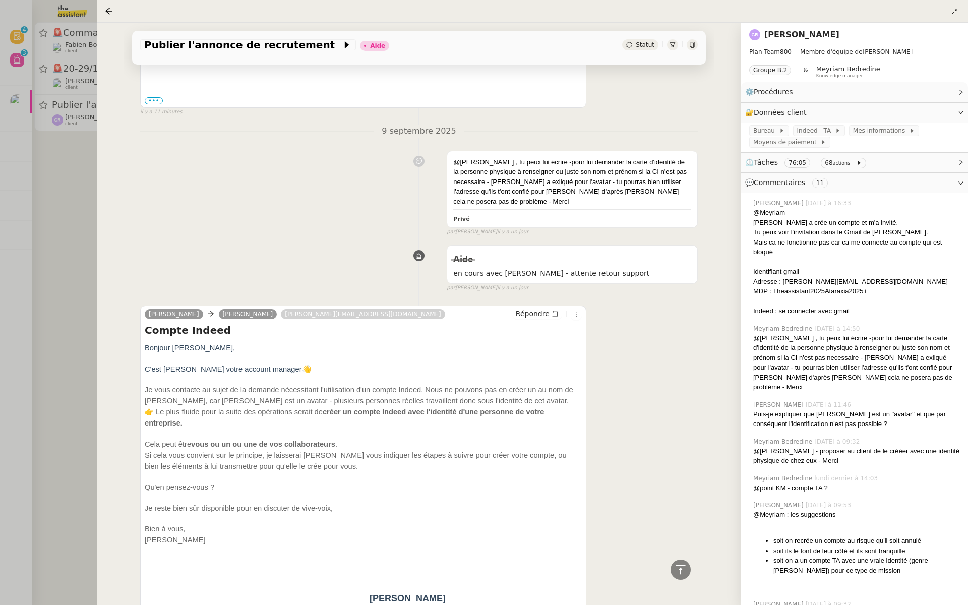
scroll to position [203, 0]
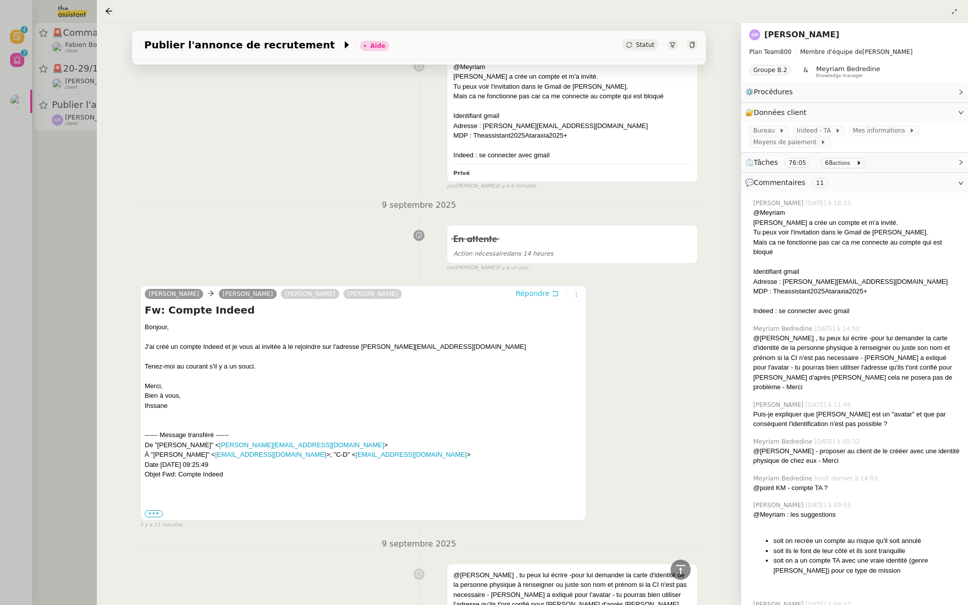
click at [531, 290] on span "Répondre" at bounding box center [533, 293] width 34 height 10
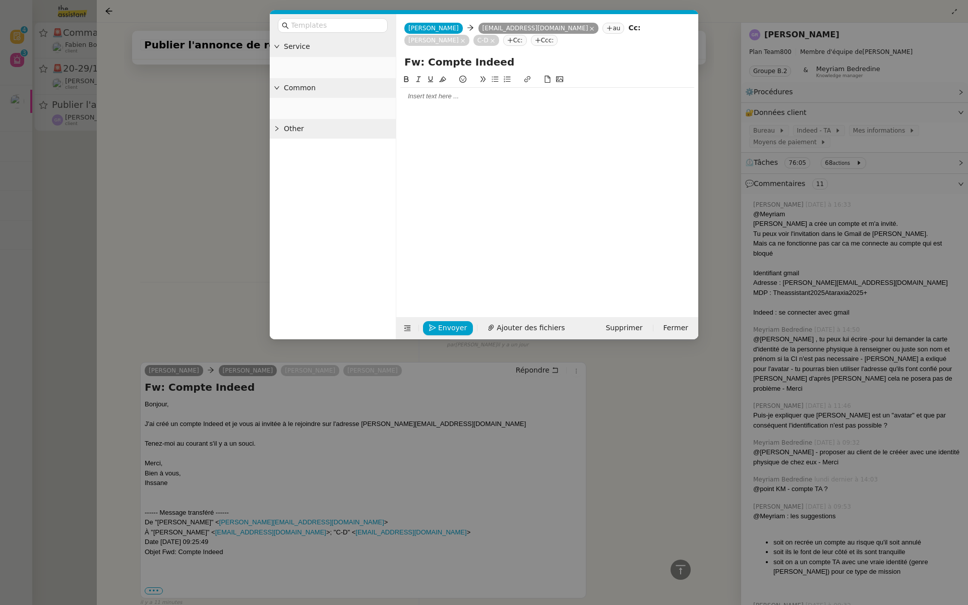
scroll to position [279, 0]
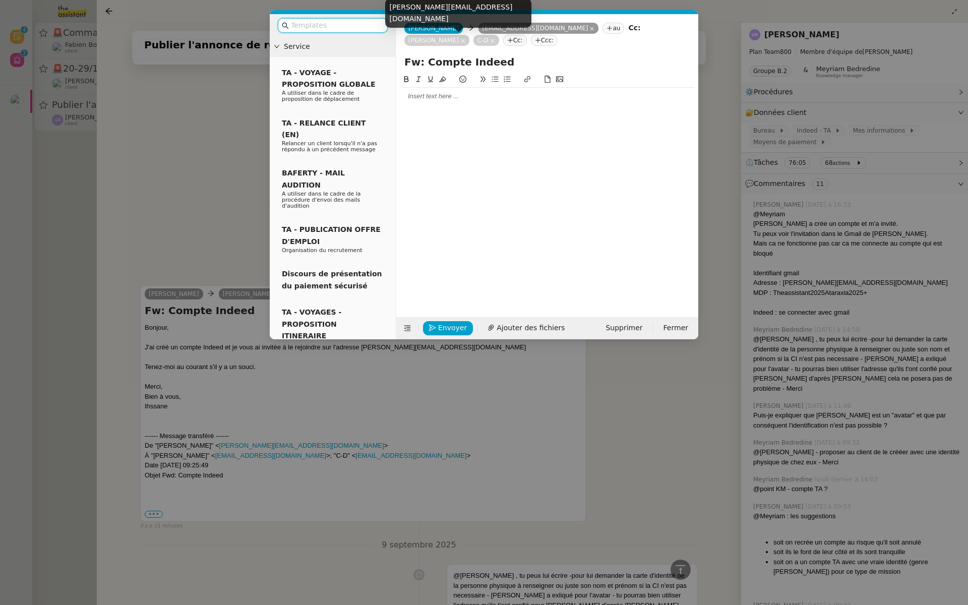
click at [465, 40] on icon at bounding box center [462, 40] width 5 height 5
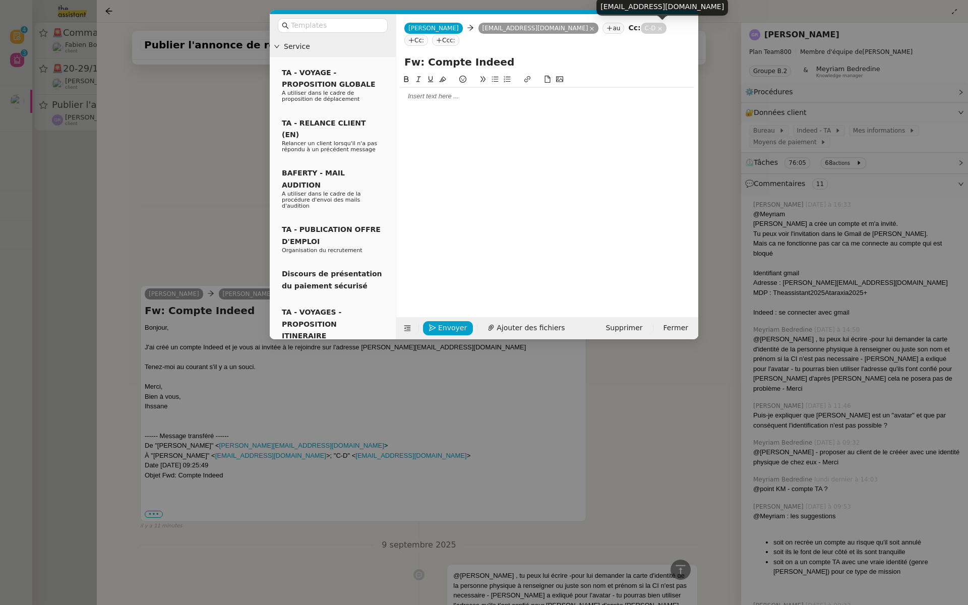
click at [658, 27] on icon at bounding box center [660, 28] width 5 height 5
click at [432, 81] on div at bounding box center [547, 84] width 294 height 9
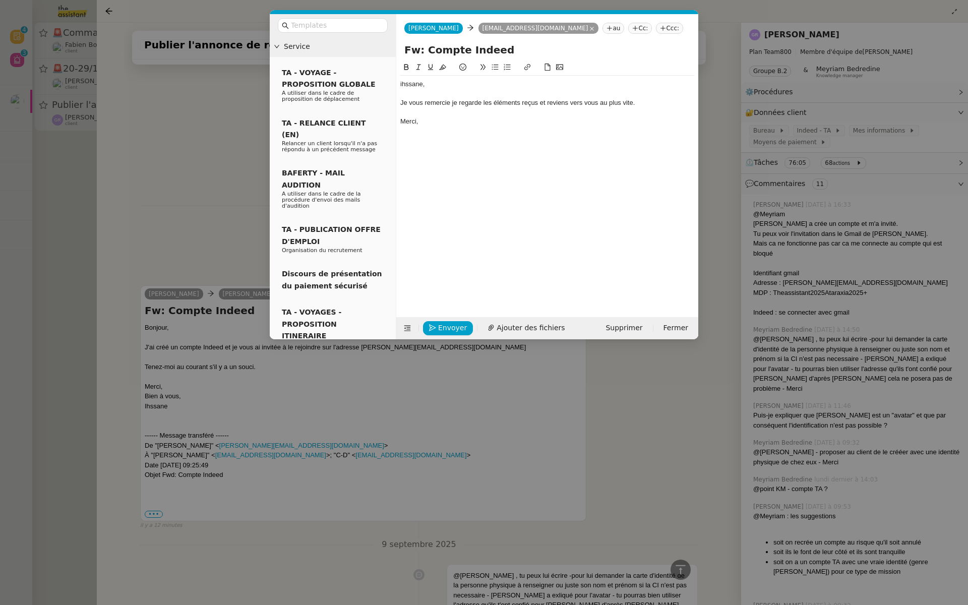
click at [230, 136] on nz-modal-container "Service TA - VOYAGE - PROPOSITION GLOBALE A utiliser dans le cadre de propositi…" at bounding box center [484, 302] width 968 height 605
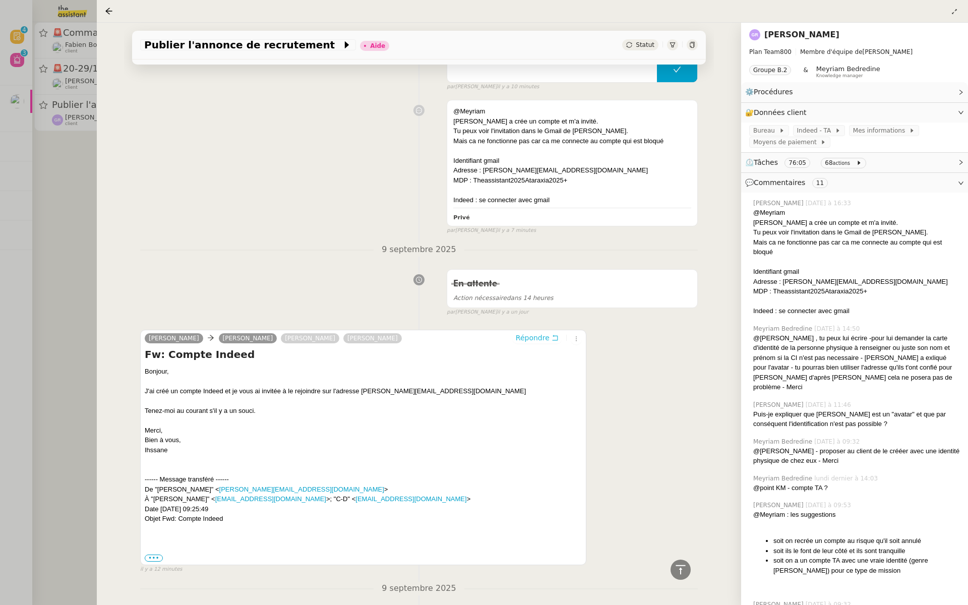
scroll to position [238, 0]
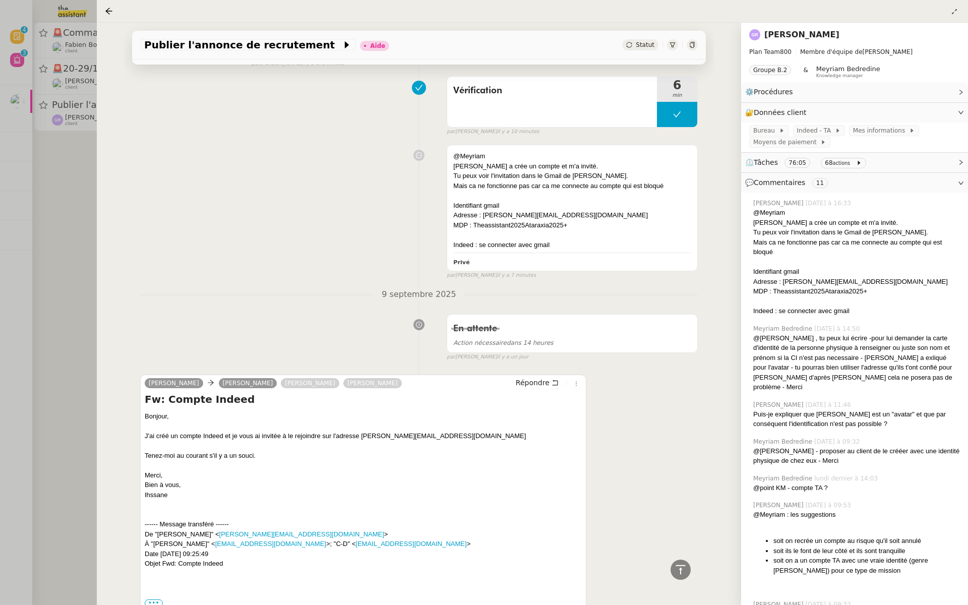
click at [30, 218] on div at bounding box center [484, 302] width 968 height 605
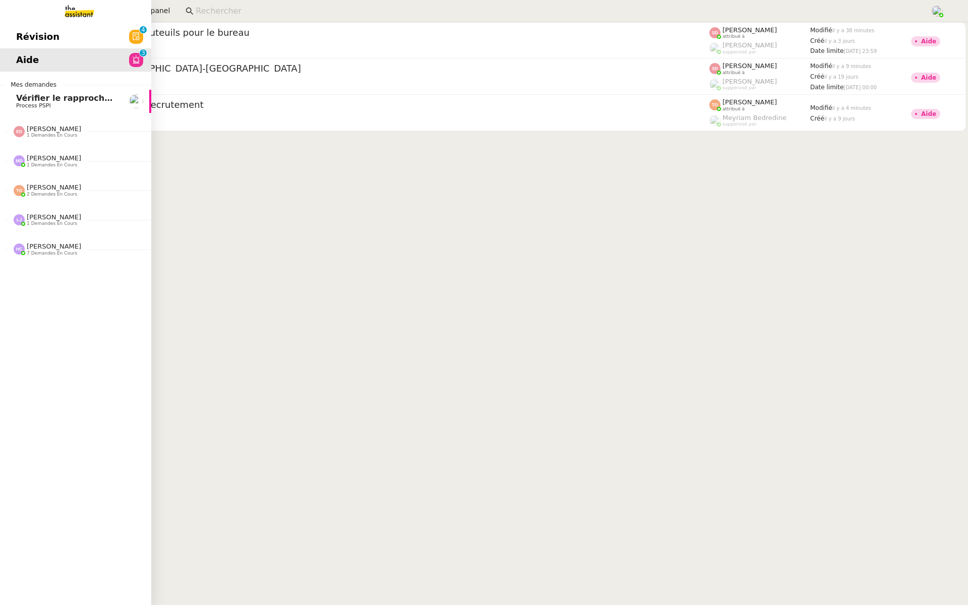
click at [23, 38] on span "Révision" at bounding box center [37, 36] width 43 height 15
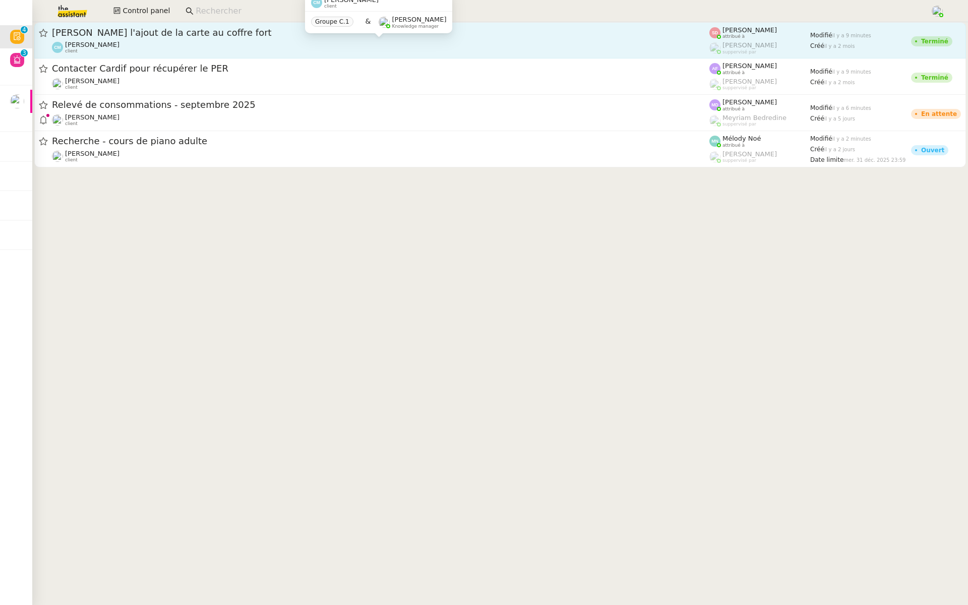
click at [203, 43] on div "[PERSON_NAME] client" at bounding box center [381, 47] width 658 height 13
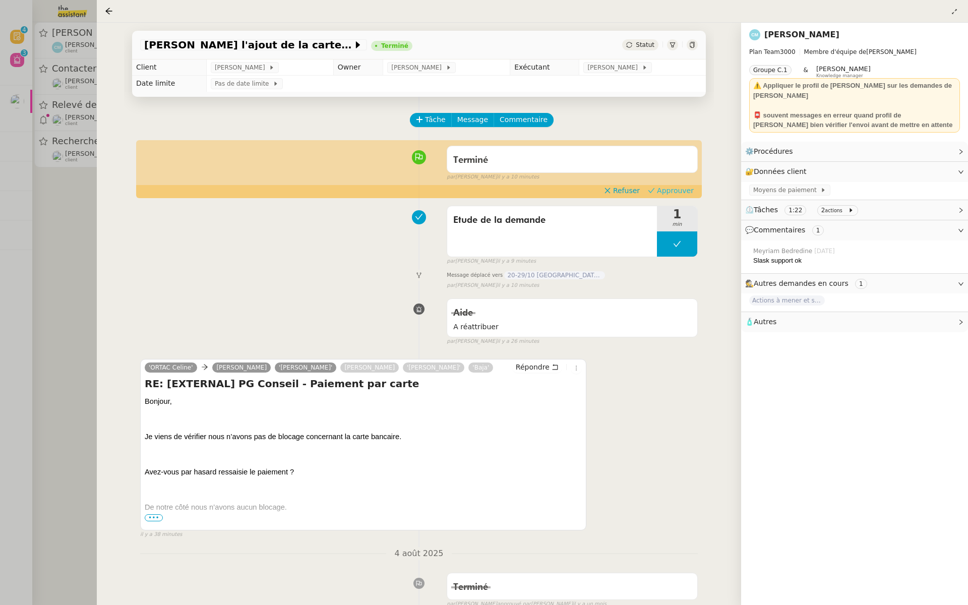
click at [662, 186] on span "Approuver" at bounding box center [675, 191] width 37 height 10
click at [52, 138] on div at bounding box center [484, 302] width 968 height 605
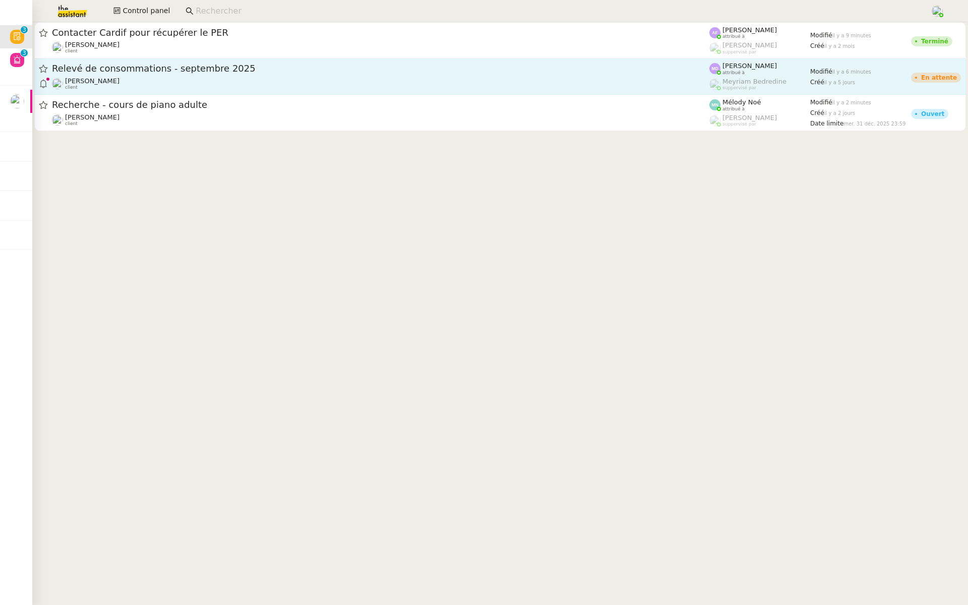
click at [165, 71] on span "Relevé de consommations - septembre 2025" at bounding box center [381, 68] width 658 height 9
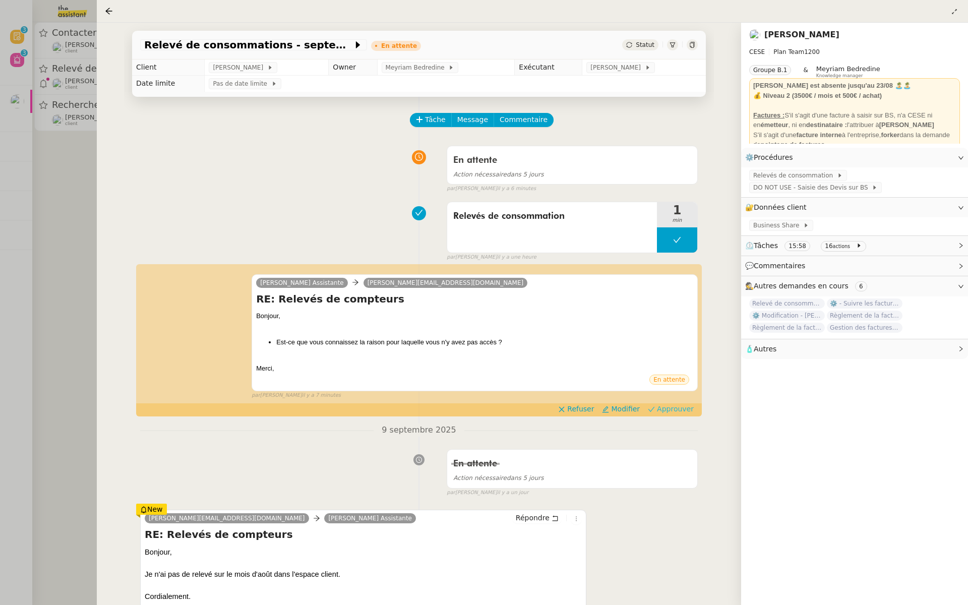
click at [668, 406] on span "Approuver" at bounding box center [675, 409] width 37 height 10
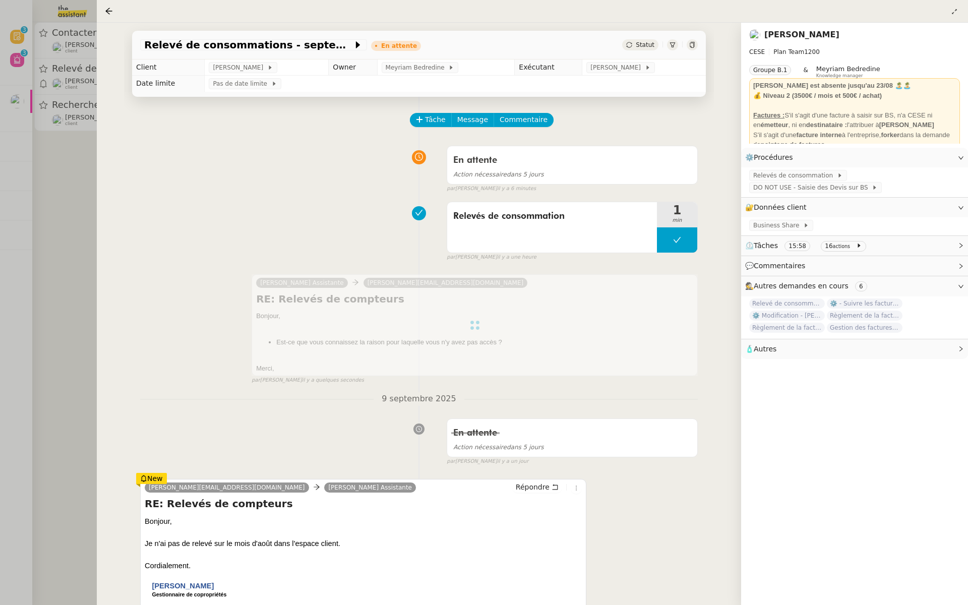
click at [23, 228] on div at bounding box center [484, 302] width 968 height 605
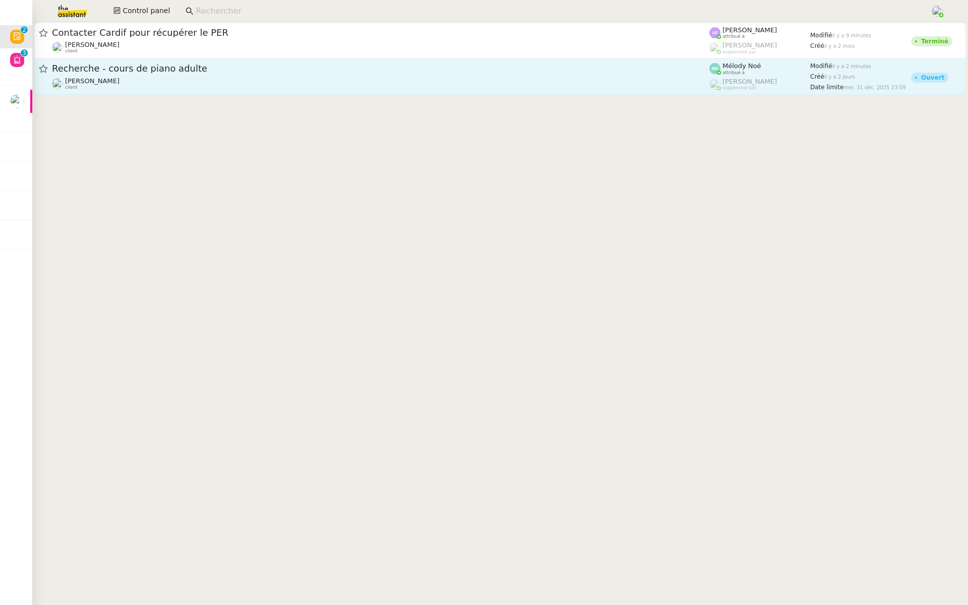
click at [223, 68] on span "Recherche - cours de piano adulte" at bounding box center [381, 68] width 658 height 9
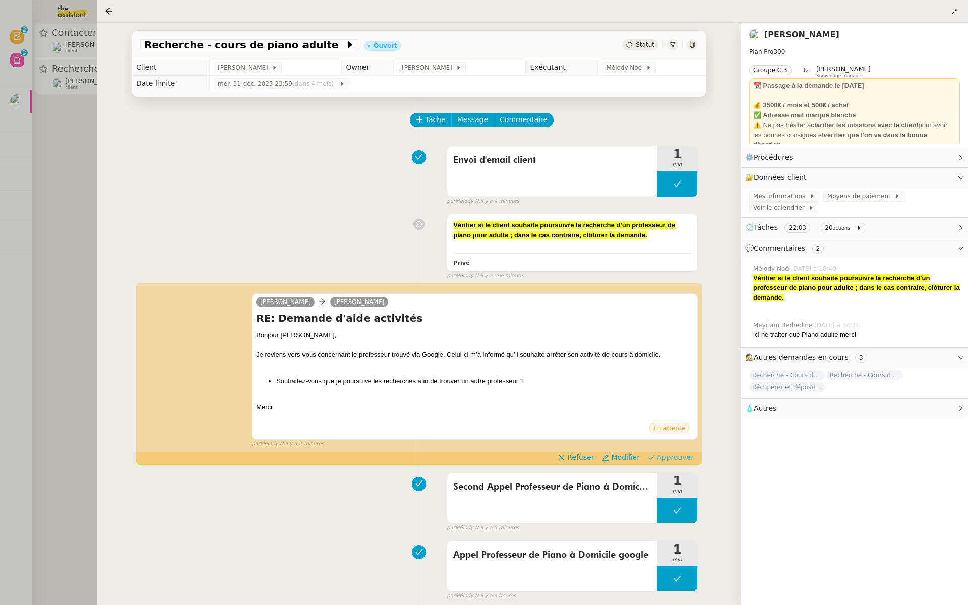
click at [680, 457] on span "Approuver" at bounding box center [675, 457] width 37 height 10
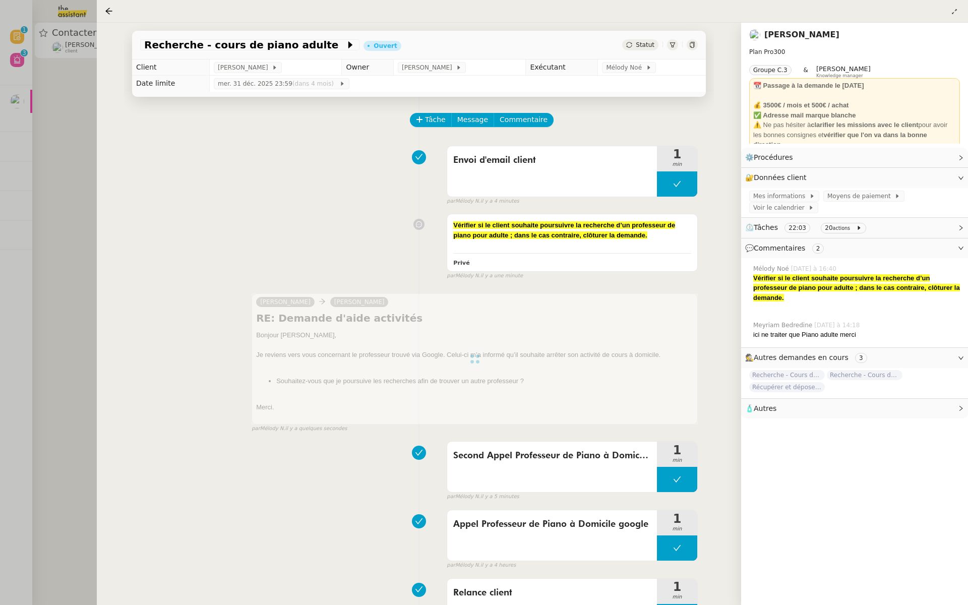
click at [26, 253] on div at bounding box center [484, 302] width 968 height 605
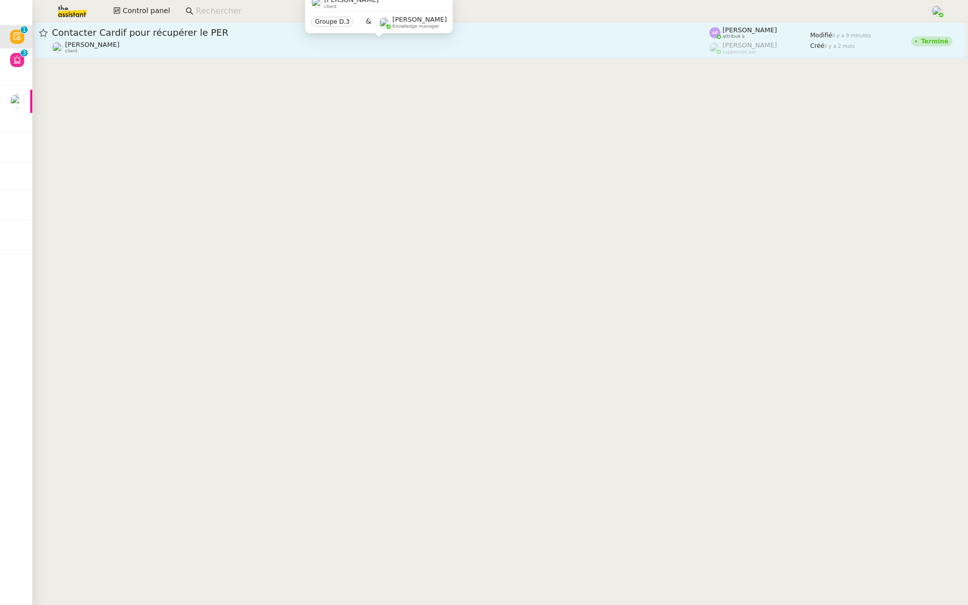
click at [203, 44] on div "[PERSON_NAME] client" at bounding box center [381, 47] width 658 height 13
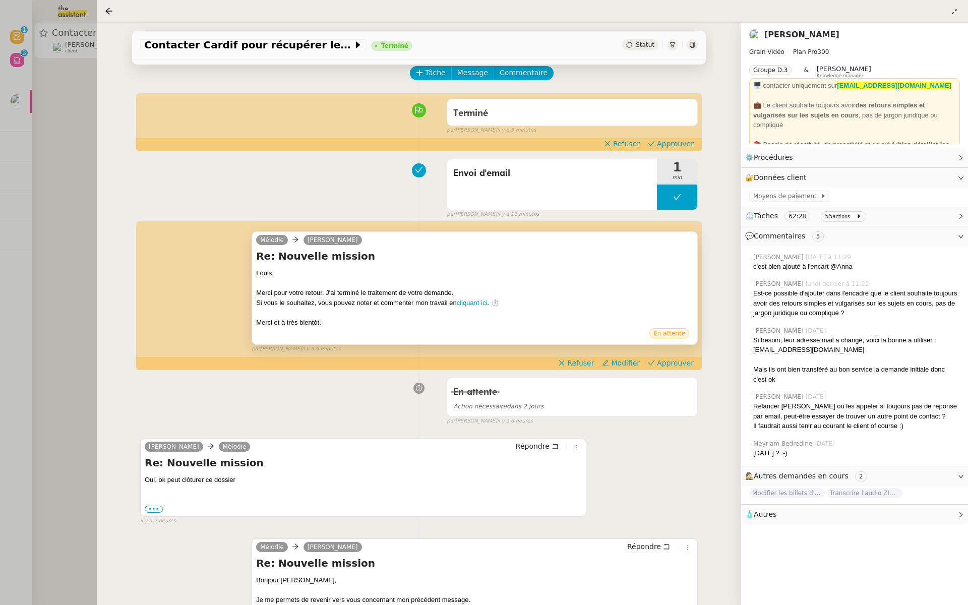
scroll to position [50, 0]
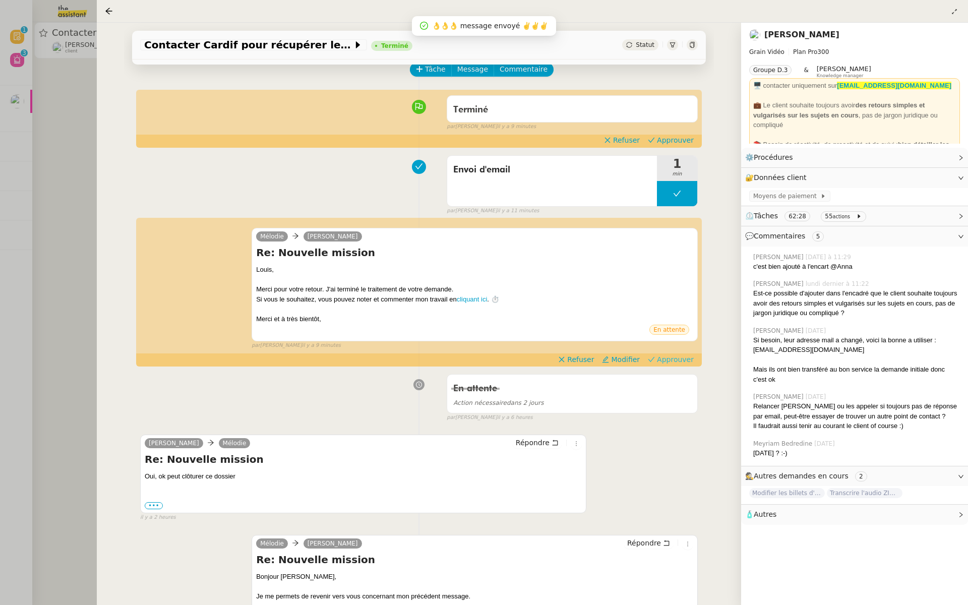
click at [670, 359] on span "Approuver" at bounding box center [675, 359] width 37 height 10
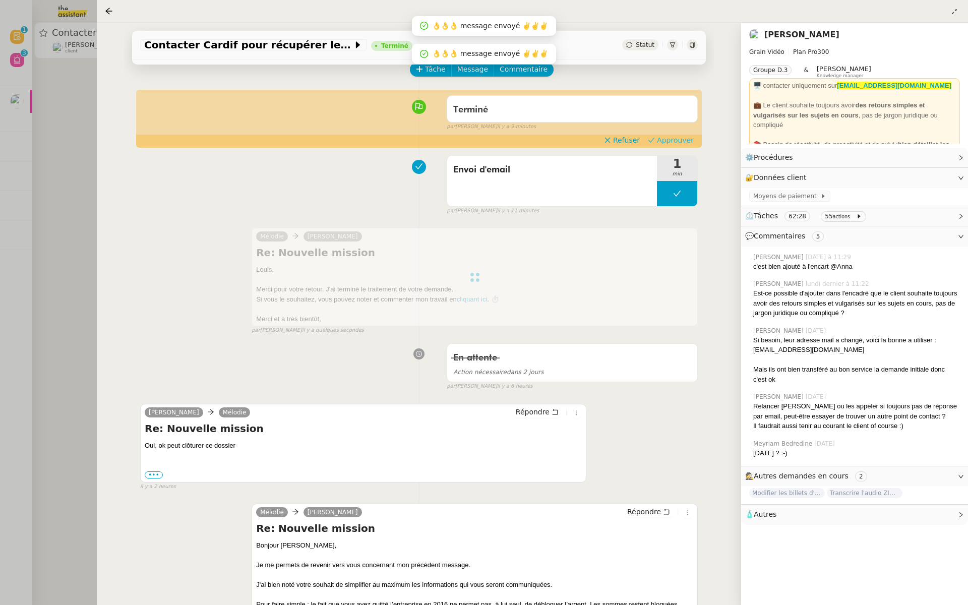
click at [677, 140] on span "Approuver" at bounding box center [675, 140] width 37 height 10
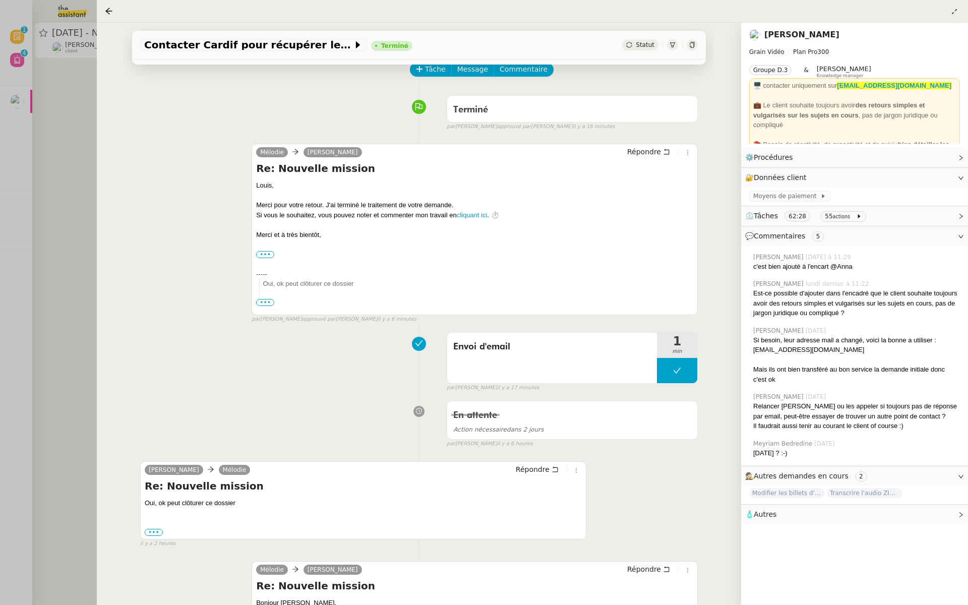
scroll to position [0, 0]
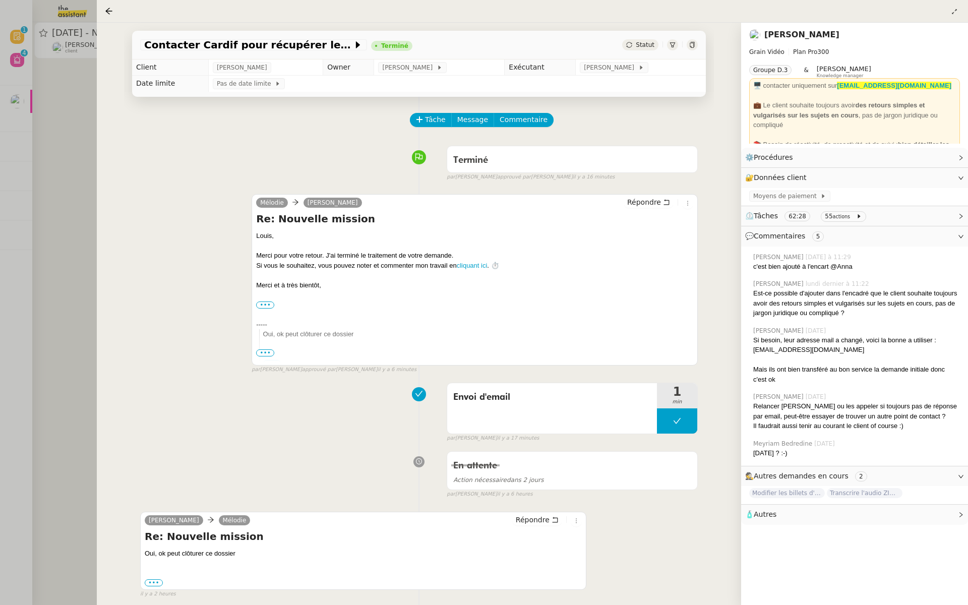
click at [53, 143] on div at bounding box center [484, 302] width 968 height 605
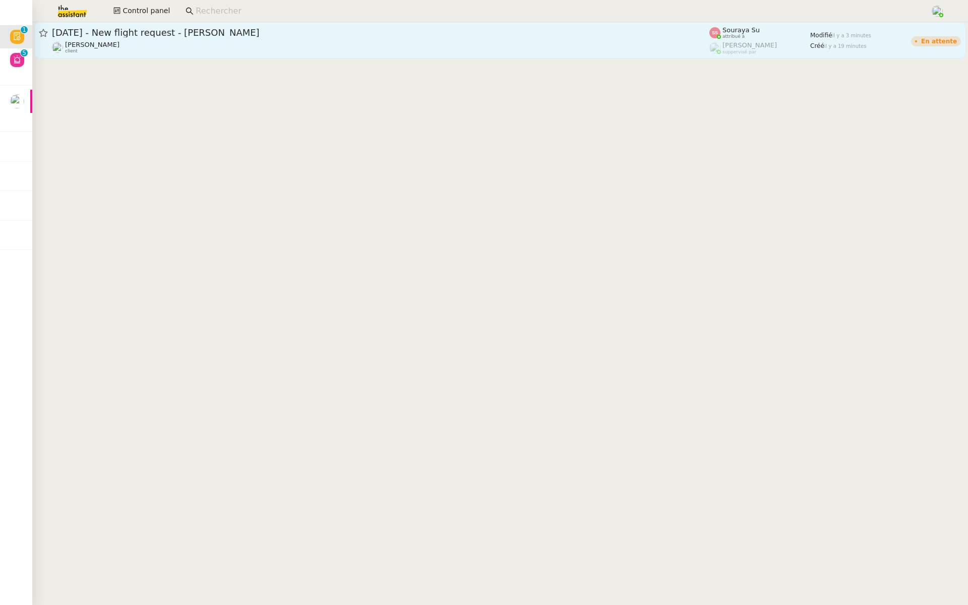
click at [195, 36] on span "[DATE] - New flight request - [PERSON_NAME]" at bounding box center [381, 32] width 658 height 9
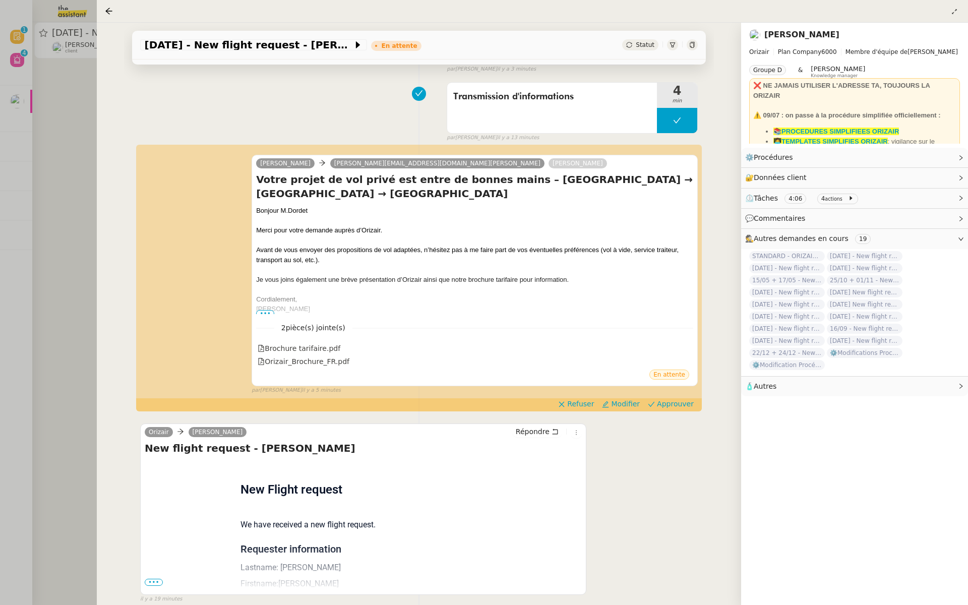
scroll to position [127, 0]
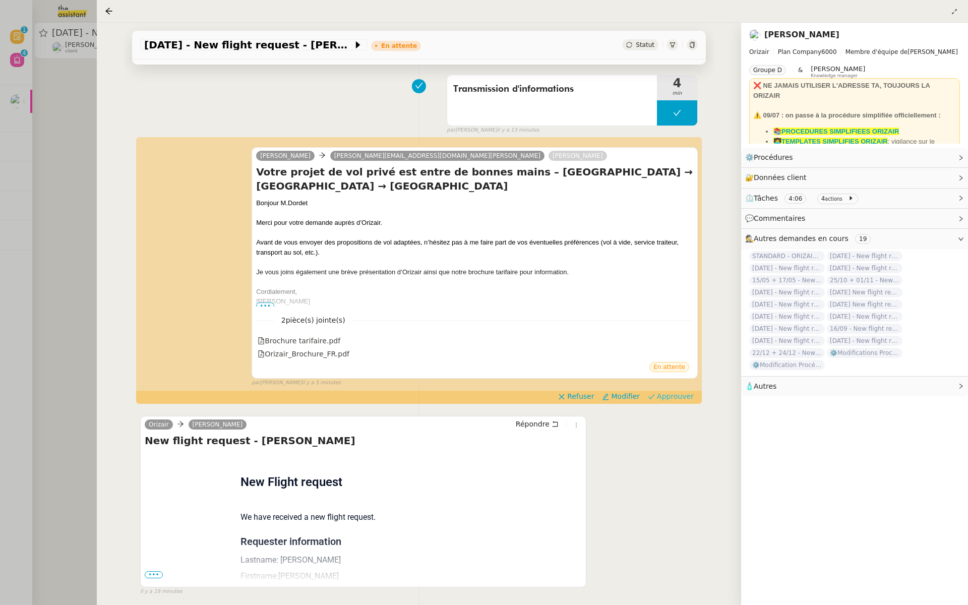
click at [685, 391] on span "Approuver" at bounding box center [675, 396] width 37 height 10
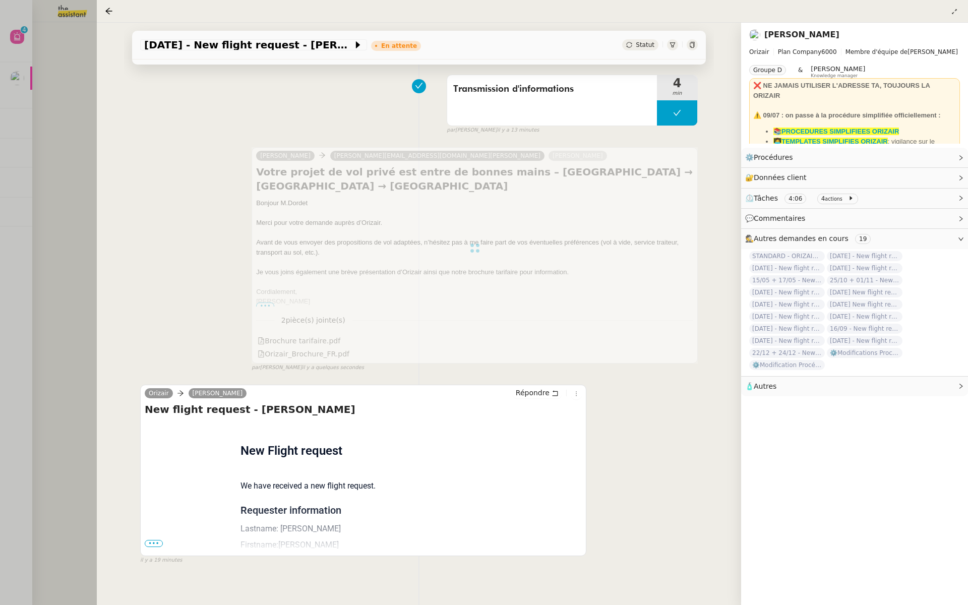
click at [0, 290] on div at bounding box center [484, 302] width 968 height 605
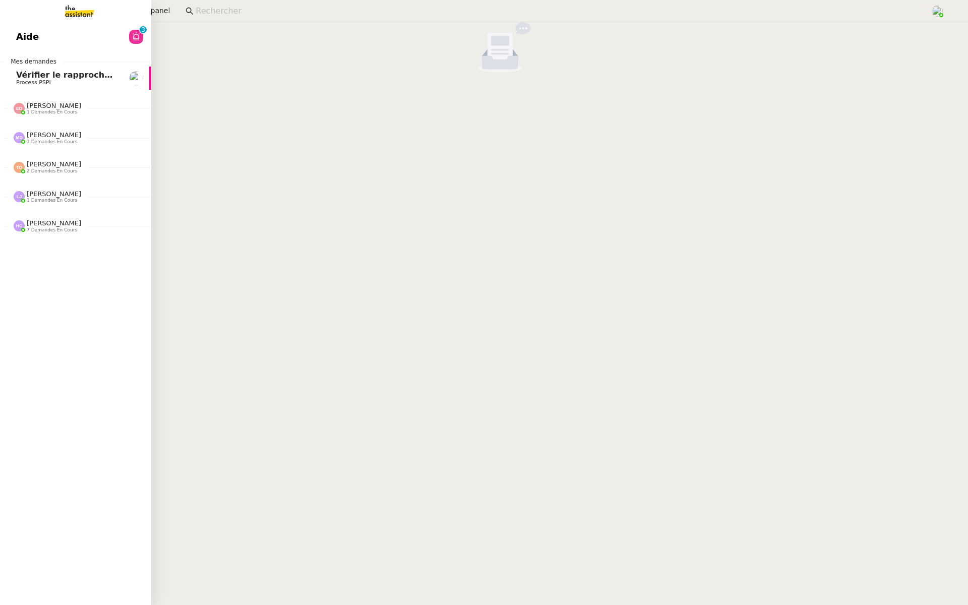
click at [24, 34] on span "Aide" at bounding box center [27, 36] width 23 height 15
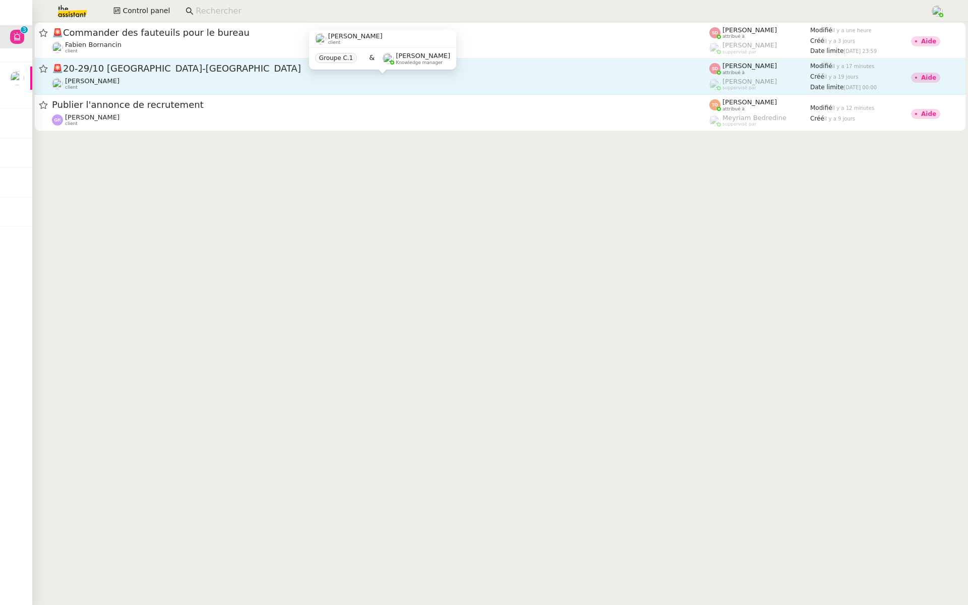
click at [167, 75] on div "🚨 20-29/10 [GEOGRAPHIC_DATA]-[GEOGRAPHIC_DATA] [PERSON_NAME] client" at bounding box center [381, 77] width 658 height 28
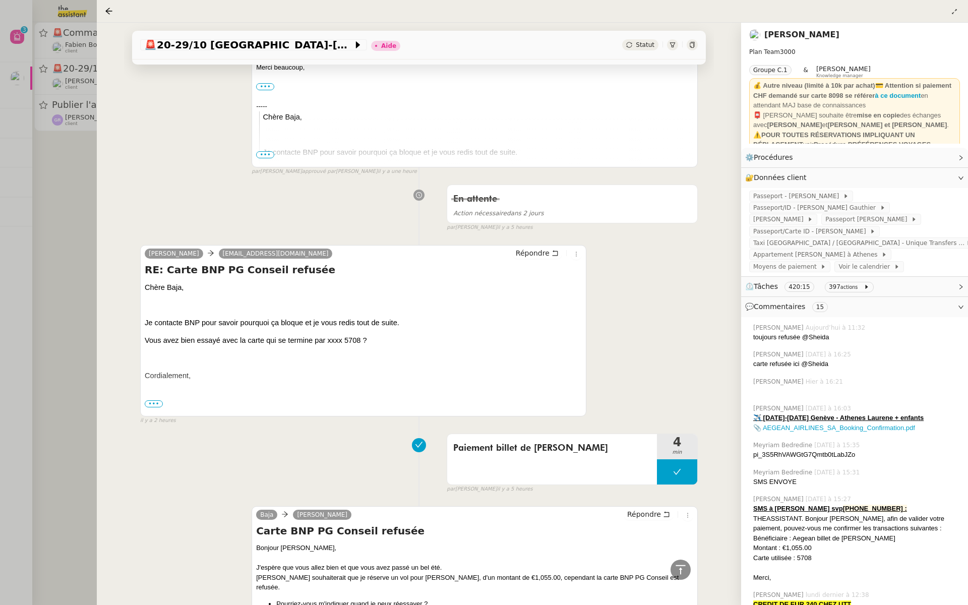
scroll to position [159, 0]
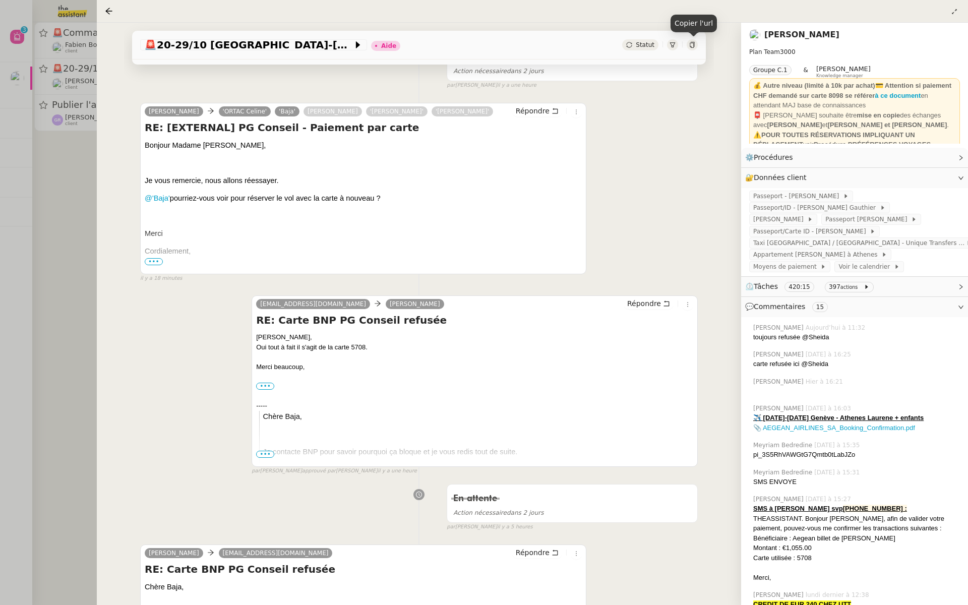
click at [693, 45] on icon at bounding box center [692, 45] width 6 height 6
click at [54, 192] on div at bounding box center [484, 302] width 968 height 605
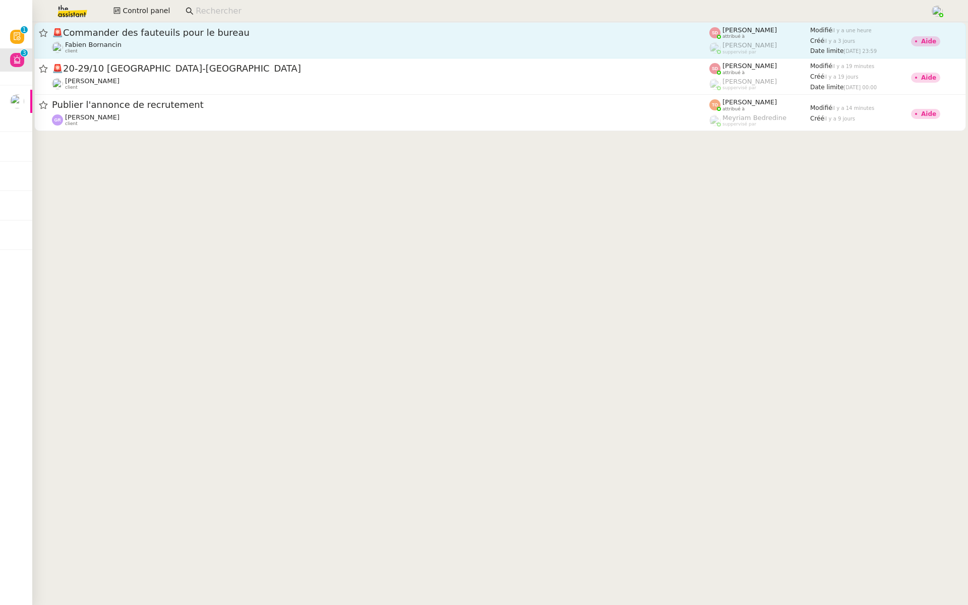
click at [178, 38] on div "🚨 Commander des fauteuils pour le bureau" at bounding box center [381, 33] width 658 height 12
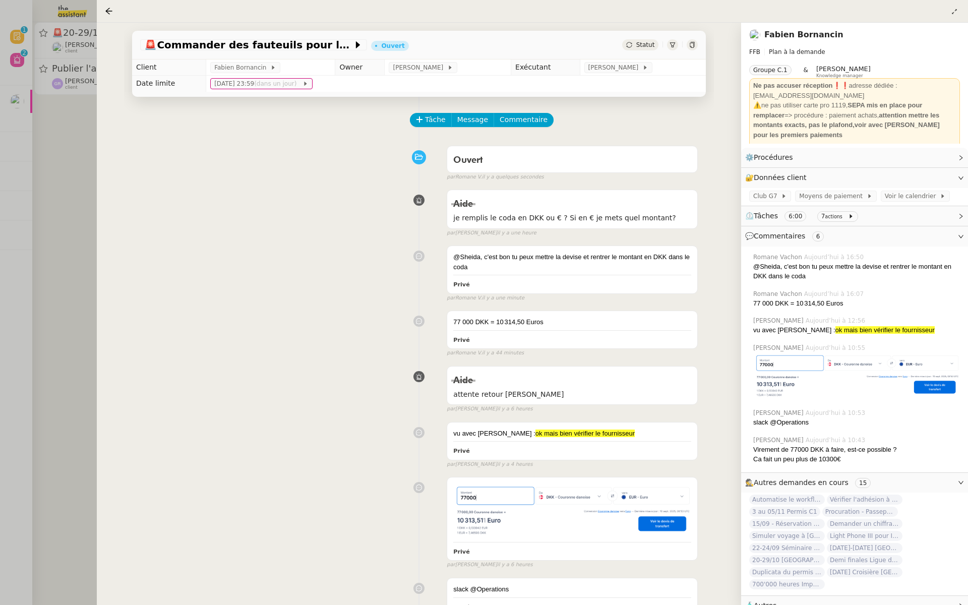
click at [77, 202] on div at bounding box center [484, 302] width 968 height 605
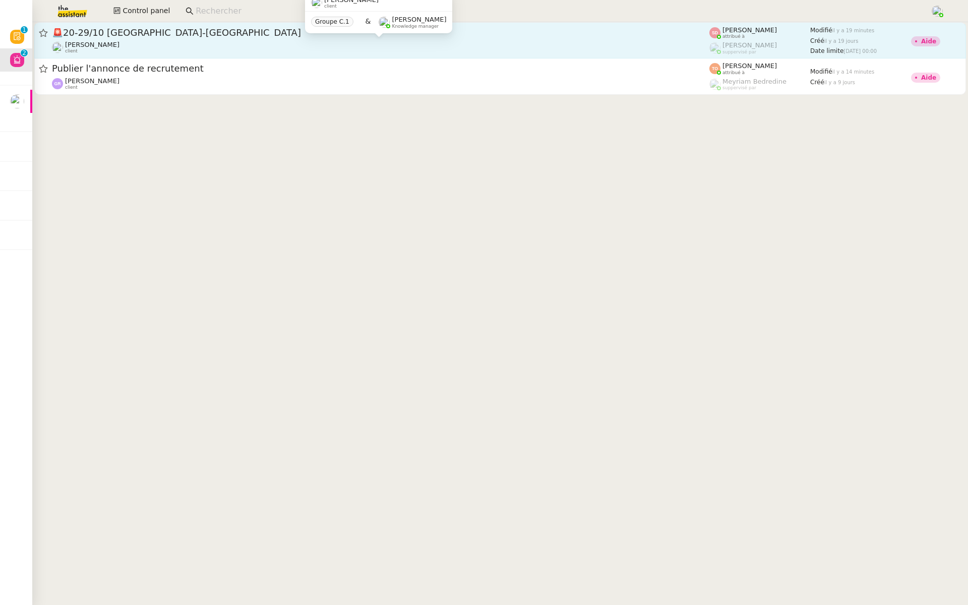
click at [201, 43] on div "[PERSON_NAME] client" at bounding box center [381, 47] width 658 height 13
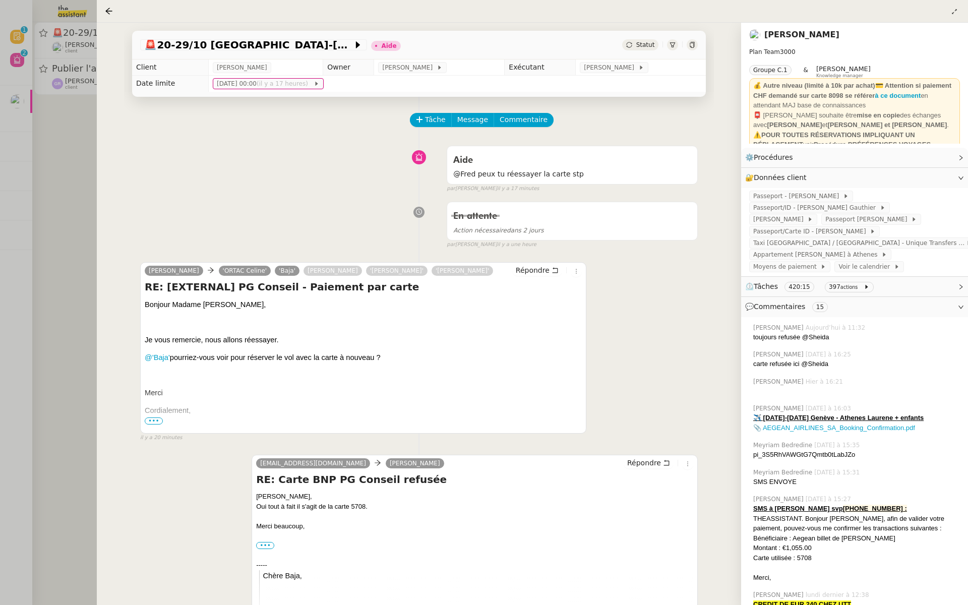
click at [23, 151] on div at bounding box center [484, 302] width 968 height 605
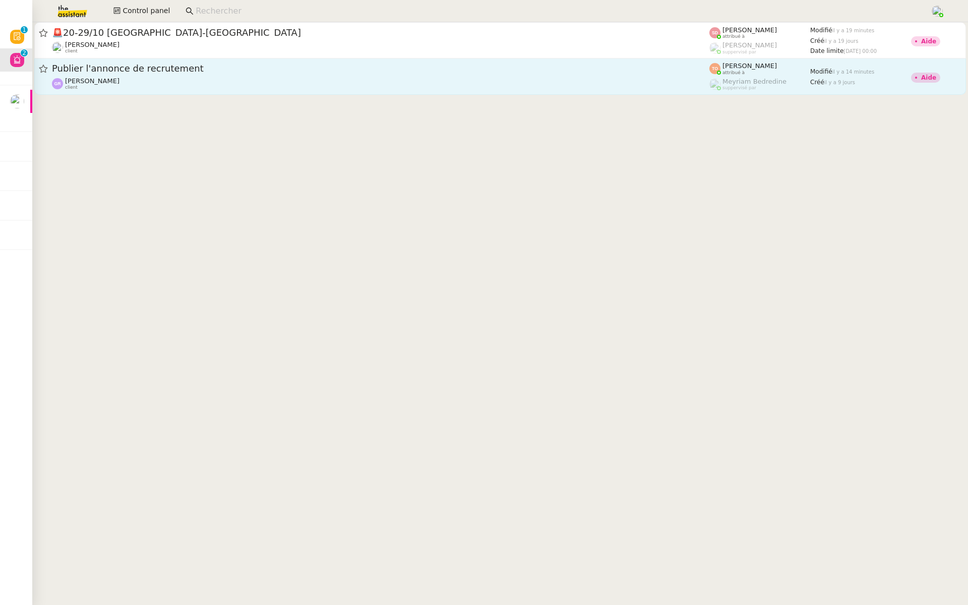
click at [149, 76] on div "Publier l'annonce de recrutement [PERSON_NAME] client" at bounding box center [381, 77] width 658 height 28
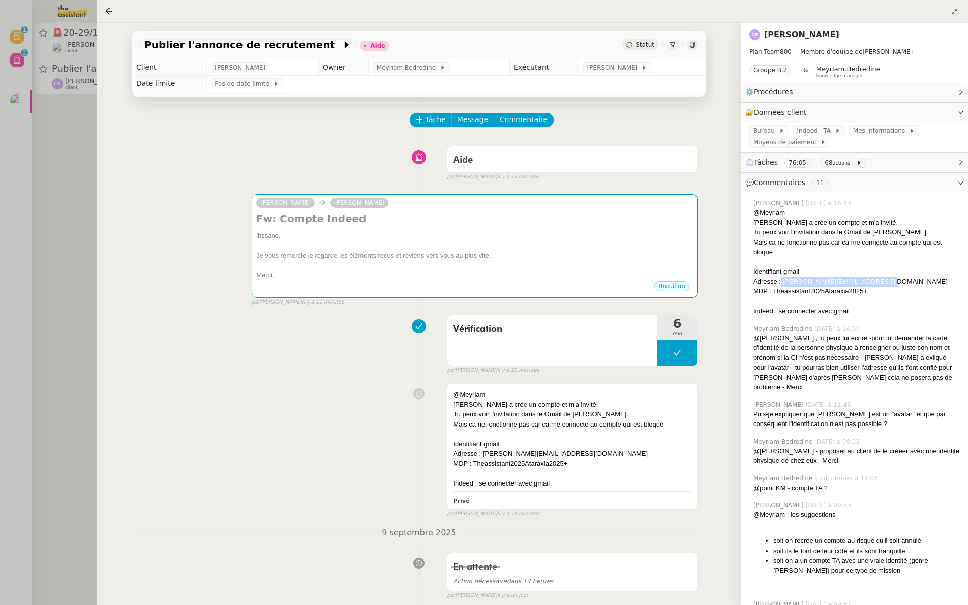
drag, startPoint x: 880, startPoint y: 280, endPoint x: 781, endPoint y: 279, distance: 98.8
click at [781, 279] on div "Adresse : [PERSON_NAME][EMAIL_ADDRESS][DOMAIN_NAME]" at bounding box center [856, 282] width 207 height 10
copy div "[PERSON_NAME][EMAIL_ADDRESS][DOMAIN_NAME]"
drag, startPoint x: 572, startPoint y: 461, endPoint x: 474, endPoint y: 460, distance: 97.3
click at [474, 460] on div "MDP : Theassistant2025Ataraxia2025+" at bounding box center [572, 464] width 238 height 10
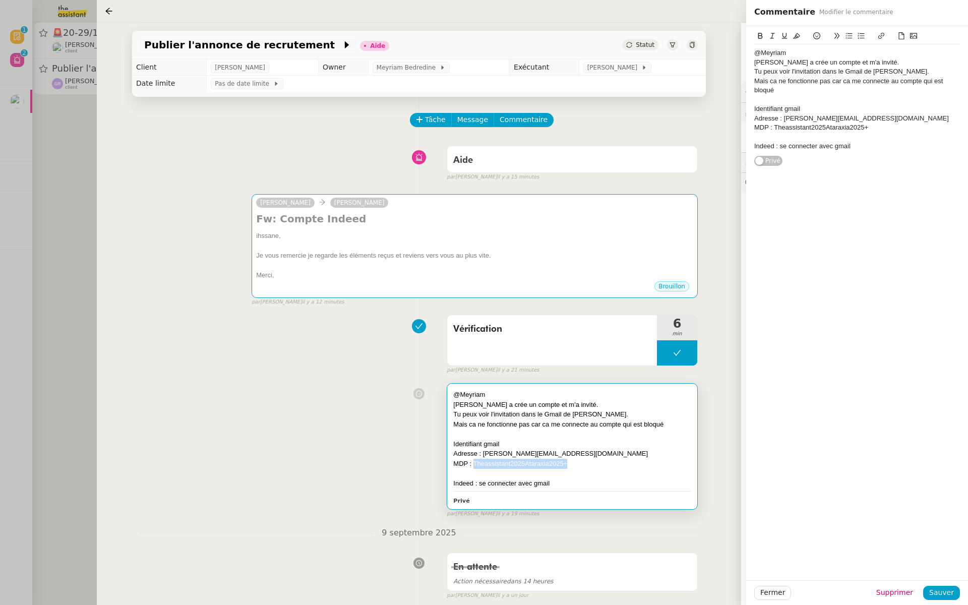
click at [580, 459] on div "MDP : Theassistant2025Ataraxia2025+" at bounding box center [572, 464] width 238 height 10
drag, startPoint x: 572, startPoint y: 460, endPoint x: 474, endPoint y: 463, distance: 97.3
click at [474, 463] on div "MDP : Theassistant2025Ataraxia2025+" at bounding box center [572, 464] width 238 height 10
copy div "Theassistant2025Ataraxia2025+"
click at [323, 363] on div "Vérification 6 min false par [PERSON_NAME]. il y a 22 minutes" at bounding box center [419, 342] width 558 height 65
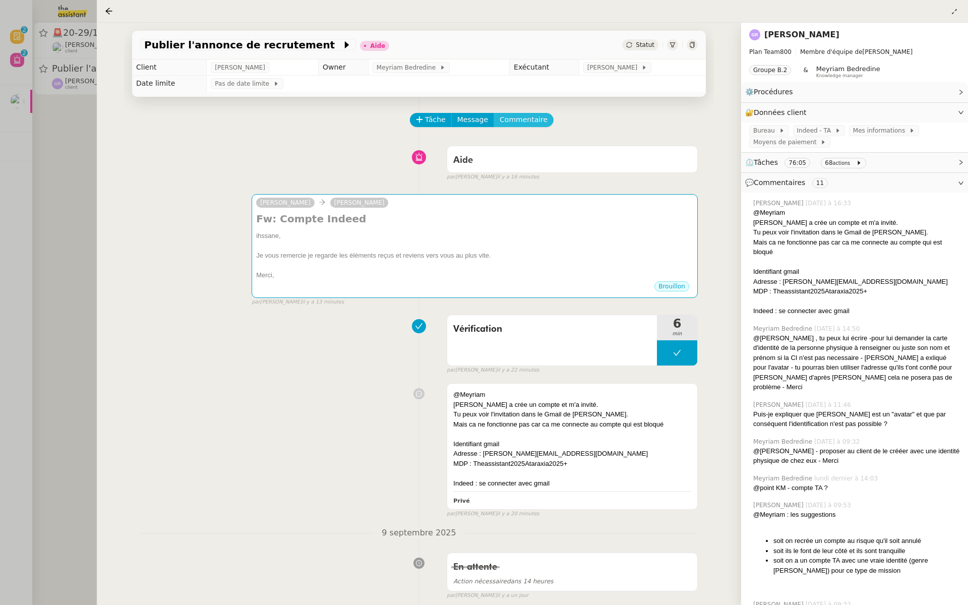
click at [516, 124] on span "Commentaire" at bounding box center [524, 120] width 48 height 12
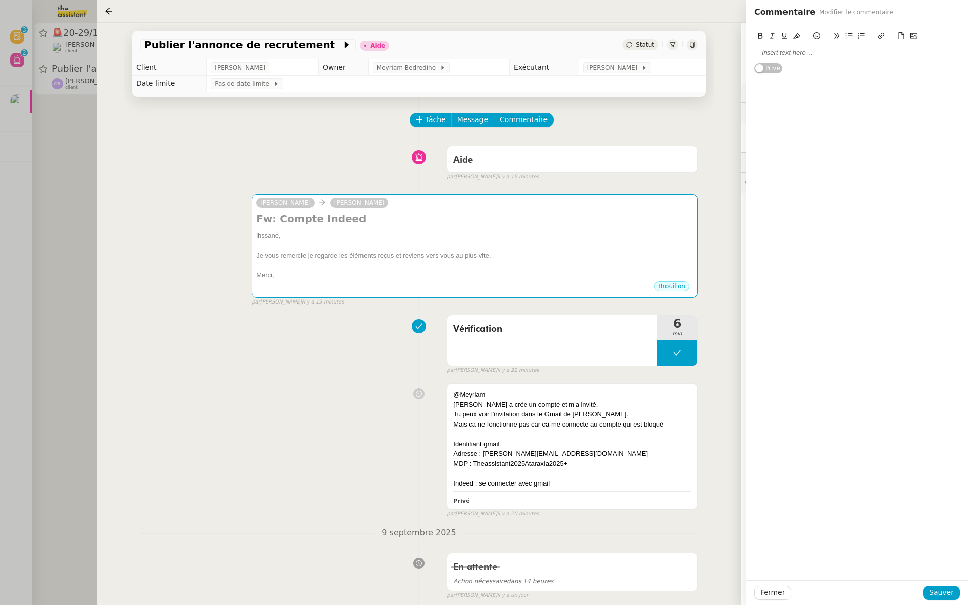
click at [820, 180] on div "Privé" at bounding box center [857, 303] width 222 height 554
click at [517, 117] on span "Commentaire" at bounding box center [524, 120] width 48 height 12
click at [766, 585] on div "Fermer Sauver" at bounding box center [857, 592] width 222 height 25
click at [766, 589] on span "Fermer" at bounding box center [772, 593] width 25 height 12
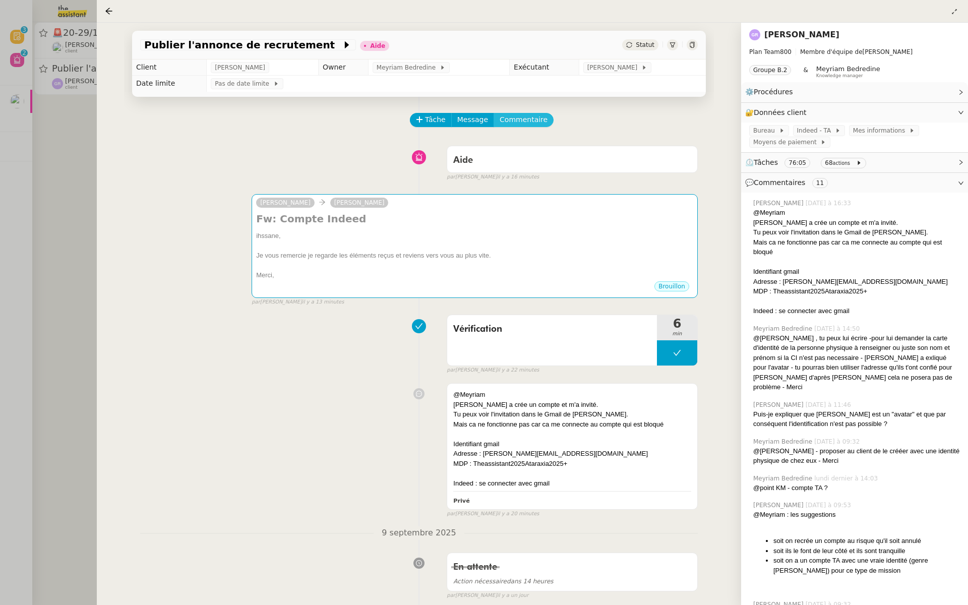
click at [531, 116] on span "Commentaire" at bounding box center [524, 120] width 48 height 12
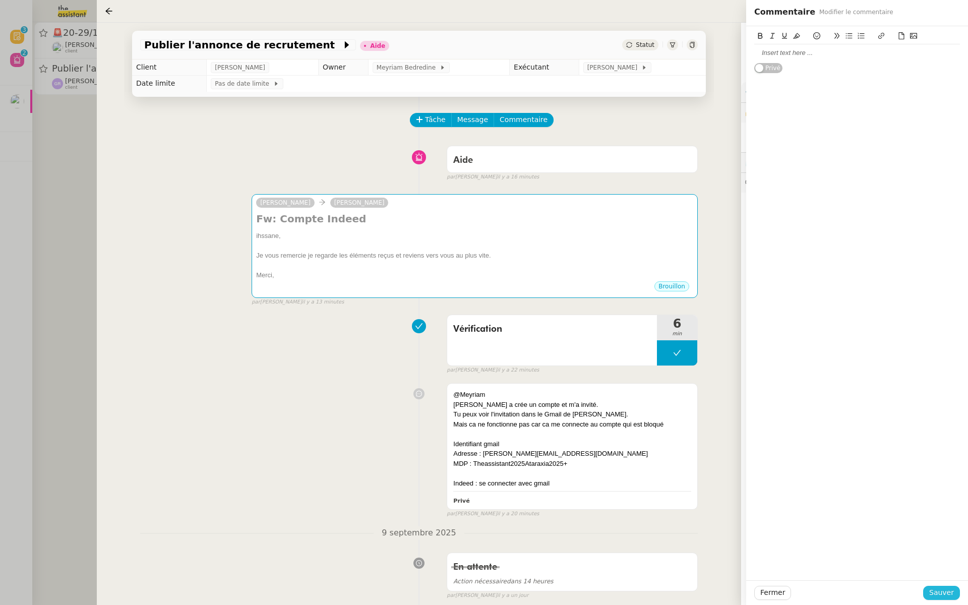
click at [936, 592] on span "Sauver" at bounding box center [941, 593] width 25 height 12
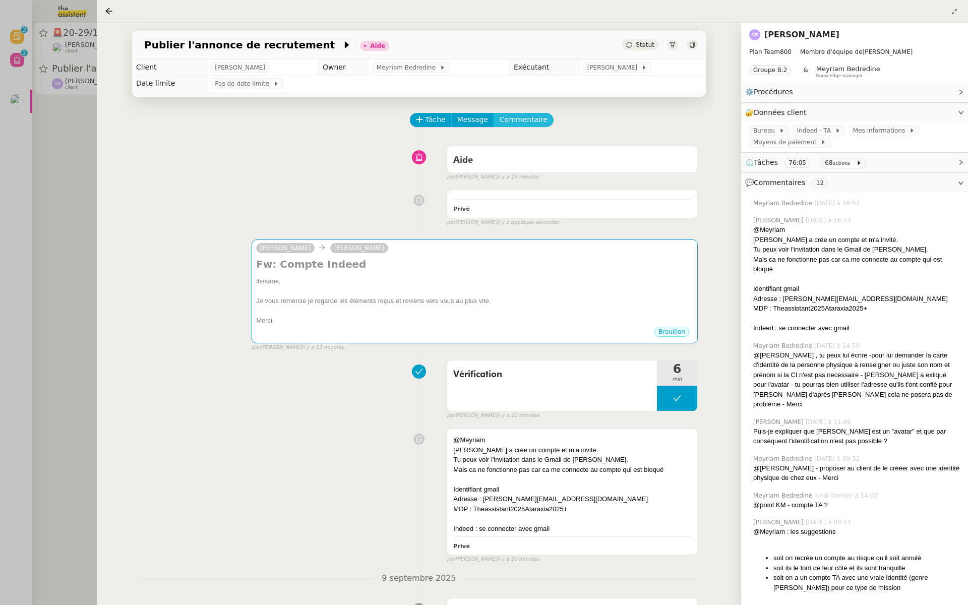
click at [529, 122] on span "Commentaire" at bounding box center [524, 120] width 48 height 12
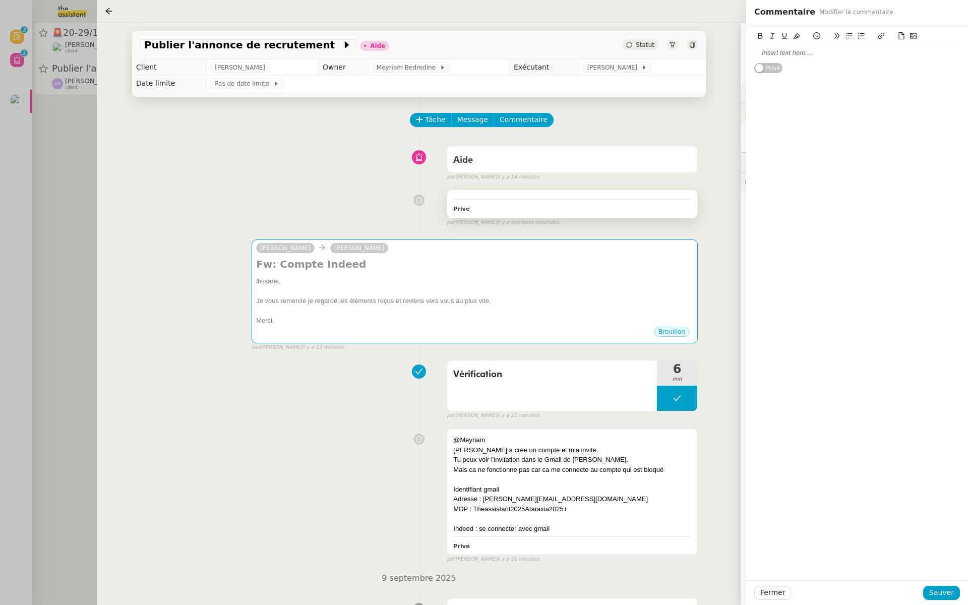
click at [492, 204] on div "Privé" at bounding box center [572, 209] width 238 height 12
click at [21, 245] on div at bounding box center [484, 302] width 968 height 605
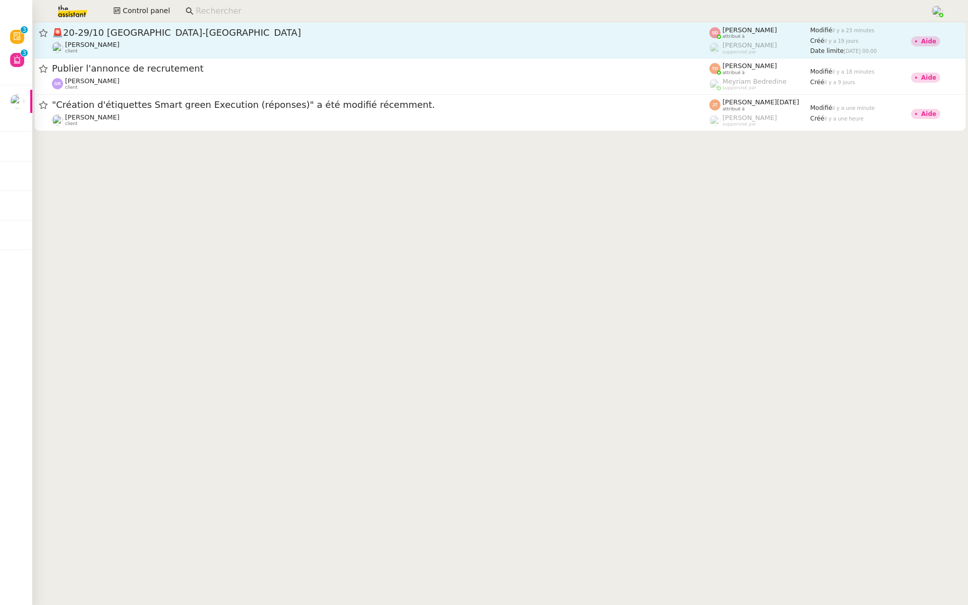
click at [131, 31] on span "🚨 20-29/10 [GEOGRAPHIC_DATA]-[GEOGRAPHIC_DATA]" at bounding box center [381, 32] width 658 height 9
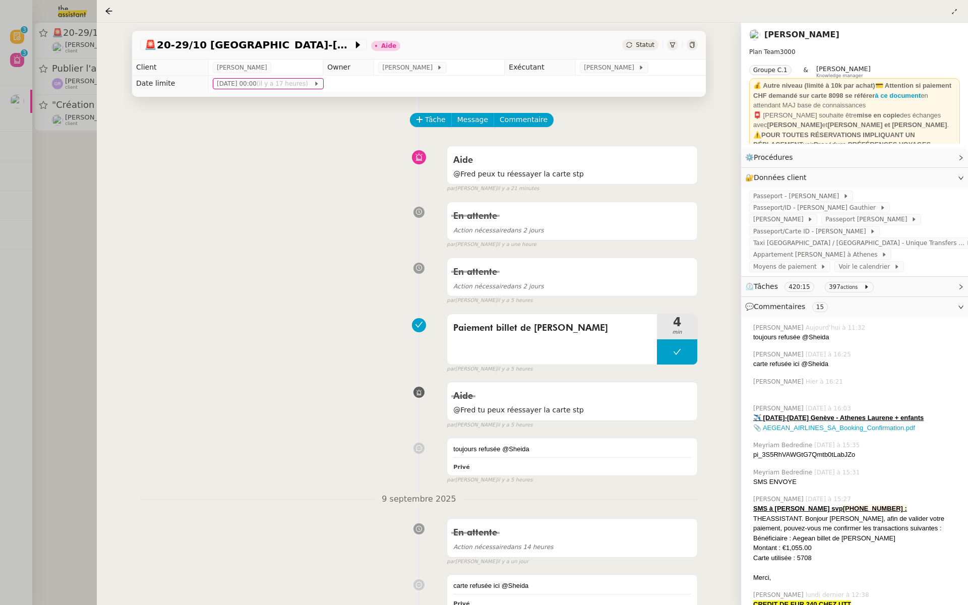
click at [72, 134] on div at bounding box center [484, 302] width 968 height 605
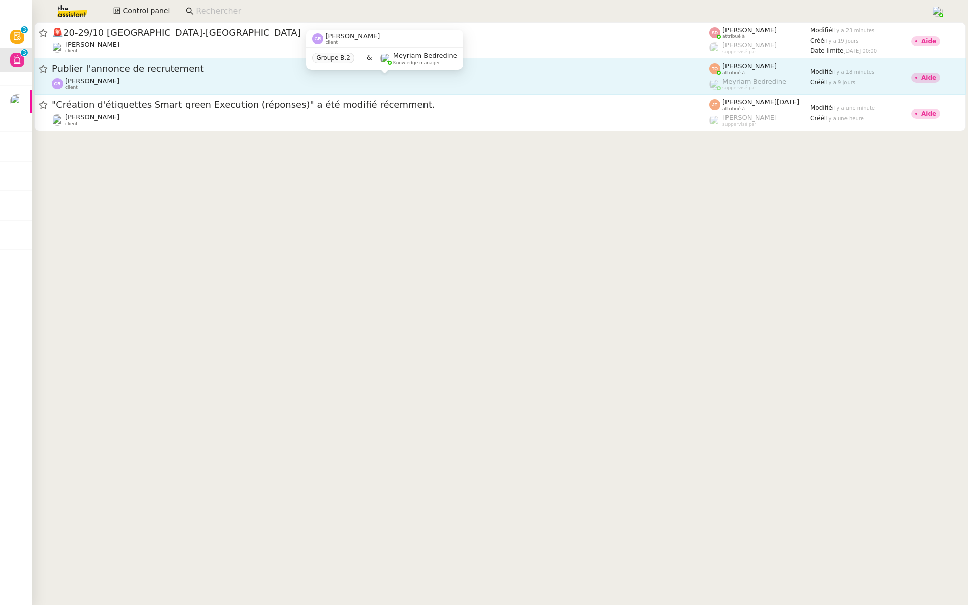
click at [154, 80] on div "[PERSON_NAME] client" at bounding box center [381, 83] width 658 height 13
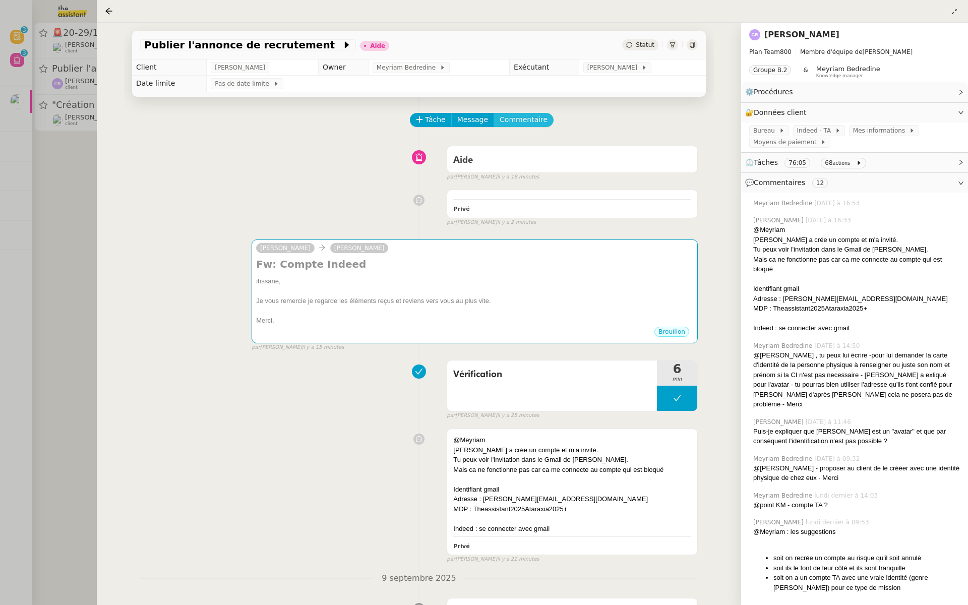
click at [526, 120] on span "Commentaire" at bounding box center [524, 120] width 48 height 12
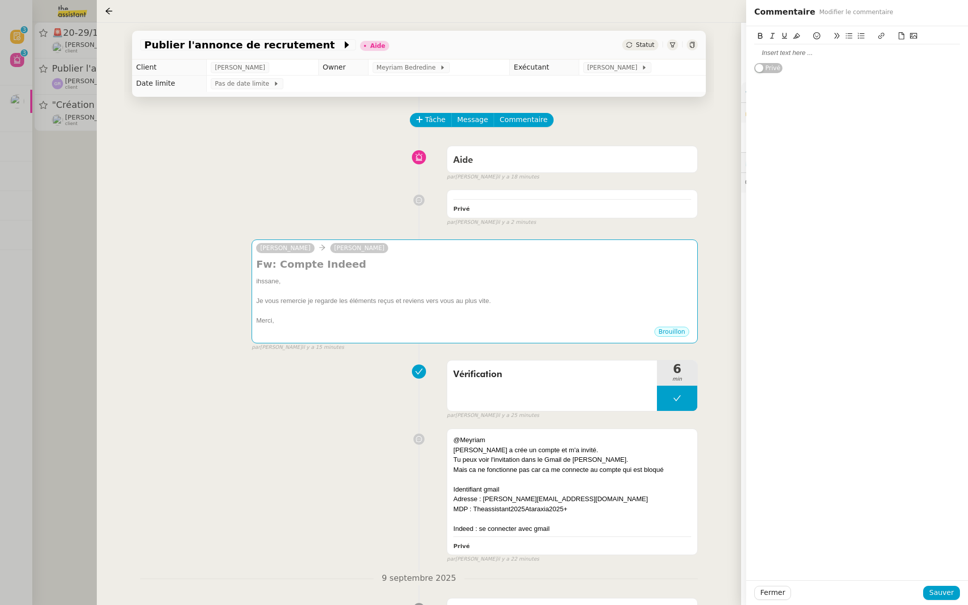
click at [792, 53] on div at bounding box center [857, 52] width 206 height 9
click at [937, 593] on span "Sauver" at bounding box center [941, 593] width 25 height 12
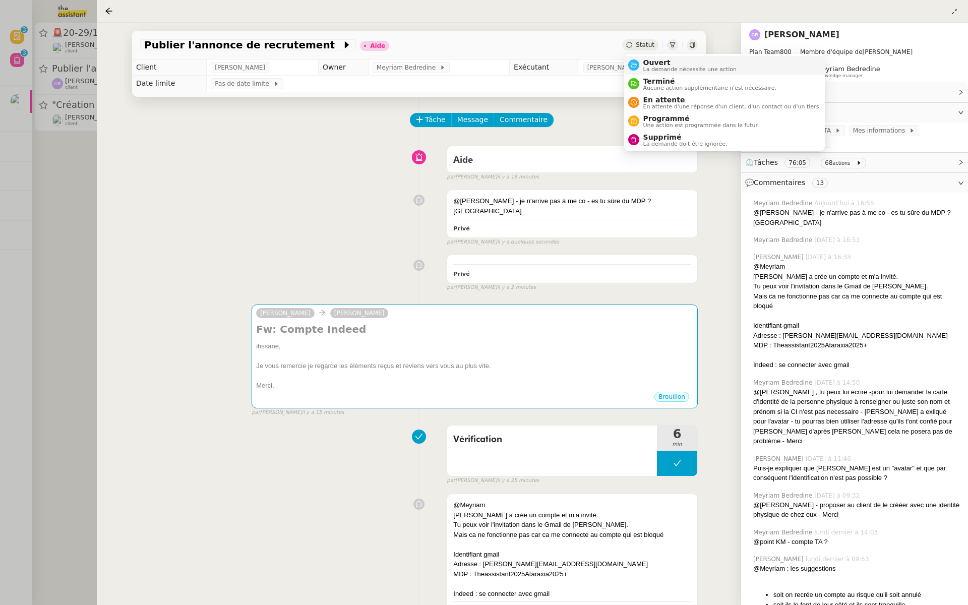
click at [652, 71] on span "La demande nécessite une action" at bounding box center [690, 70] width 94 height 6
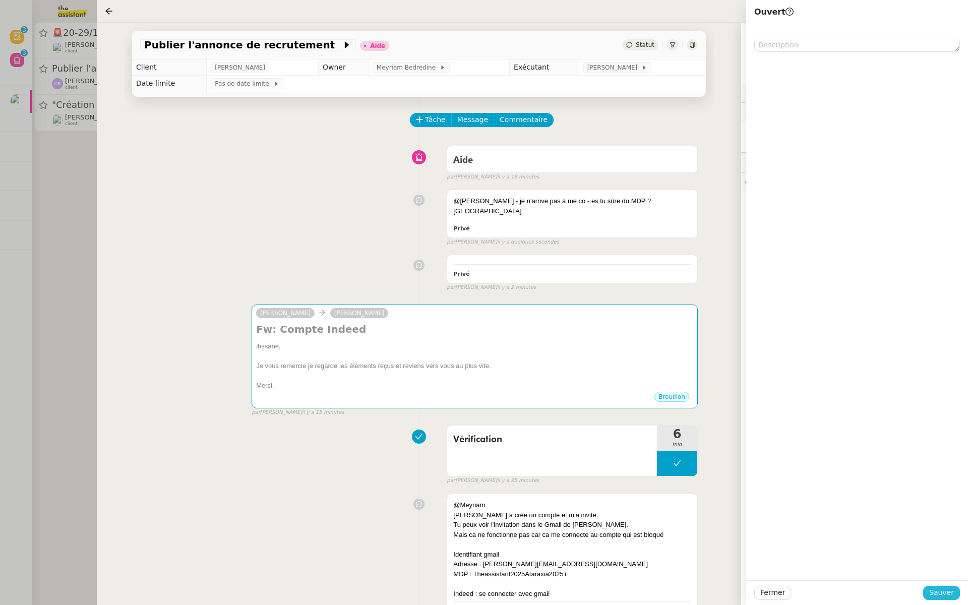
click at [942, 595] on span "Sauver" at bounding box center [941, 593] width 25 height 12
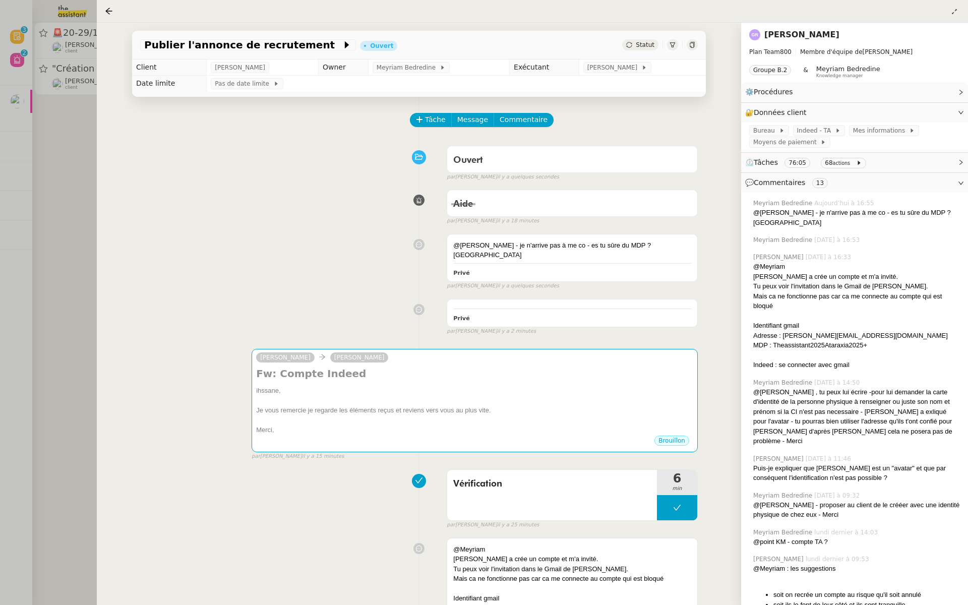
click at [46, 170] on div at bounding box center [484, 302] width 968 height 605
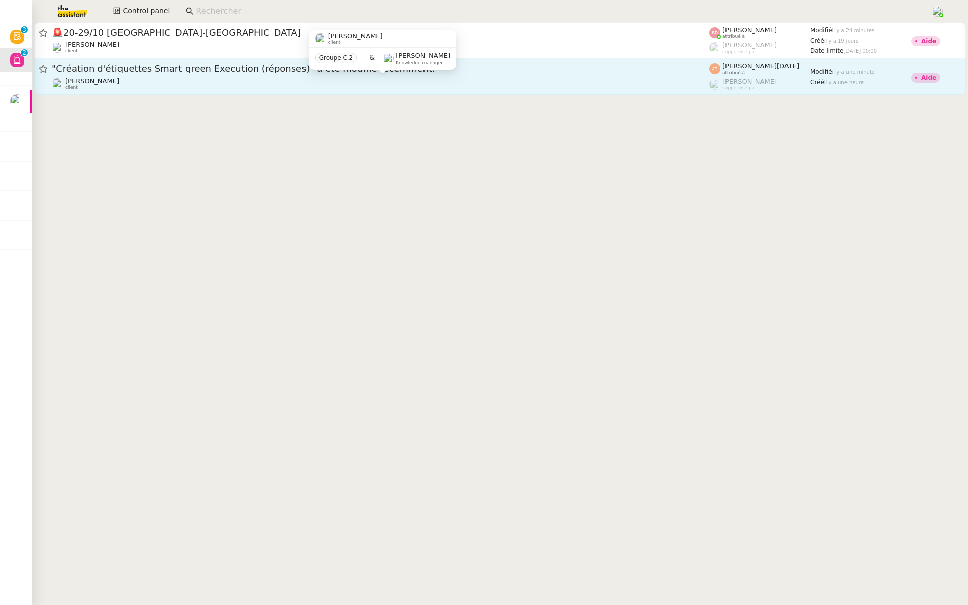
click at [224, 78] on div "David Le Souder client" at bounding box center [381, 83] width 658 height 13
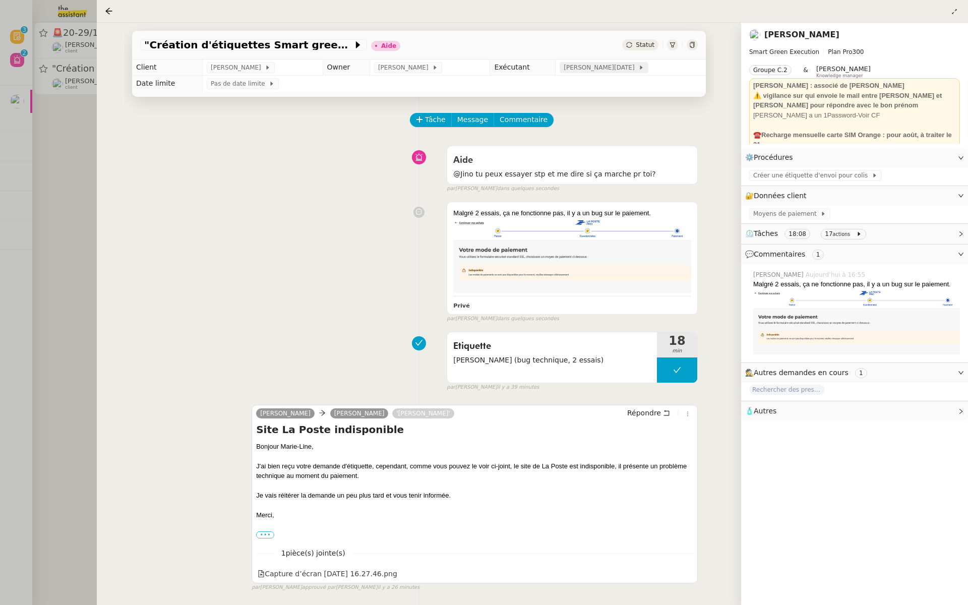
click at [592, 68] on span "Jean-Noël De Tinguy" at bounding box center [601, 68] width 75 height 10
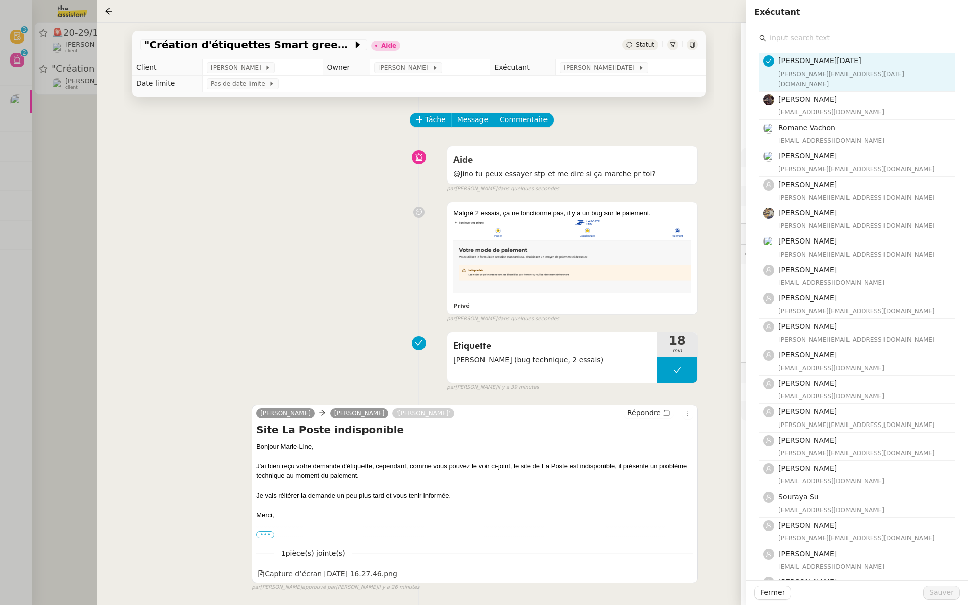
click at [794, 40] on input "text" at bounding box center [860, 38] width 189 height 14
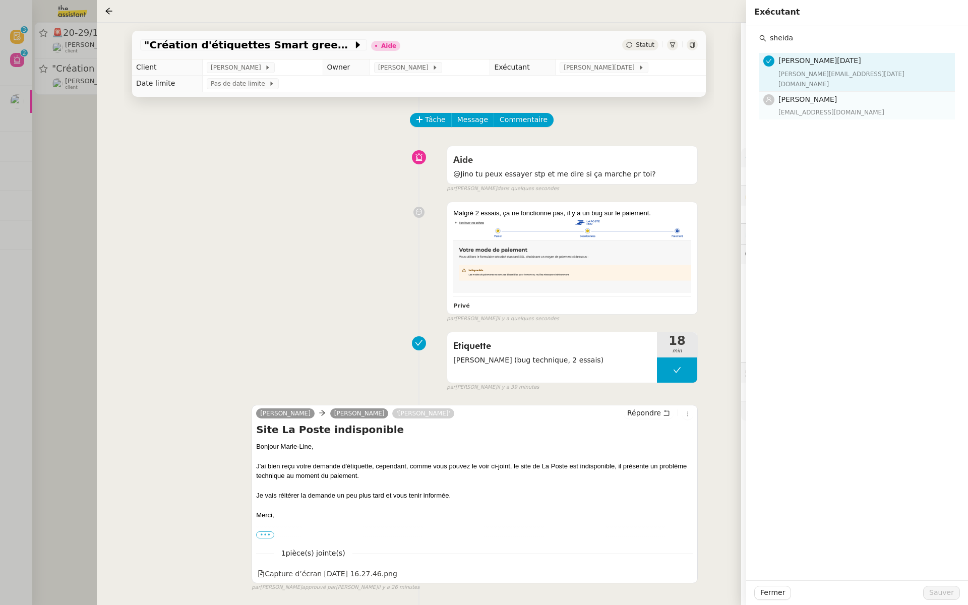
type input "sheida"
click at [782, 107] on div "sheida@team.theassistant.com" at bounding box center [864, 112] width 170 height 10
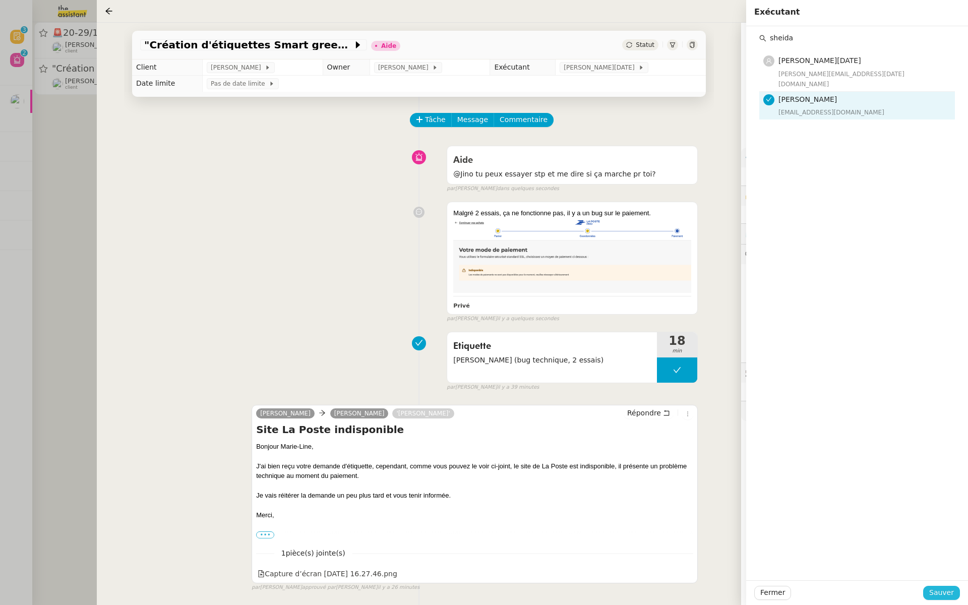
click at [935, 590] on span "Sauver" at bounding box center [941, 593] width 25 height 12
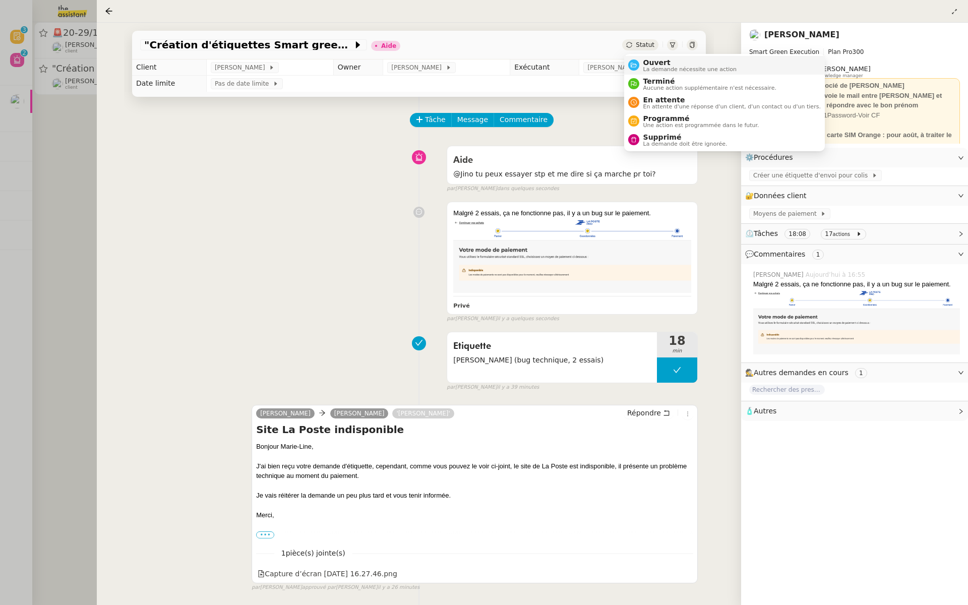
click at [646, 62] on span "Ouvert" at bounding box center [690, 62] width 94 height 8
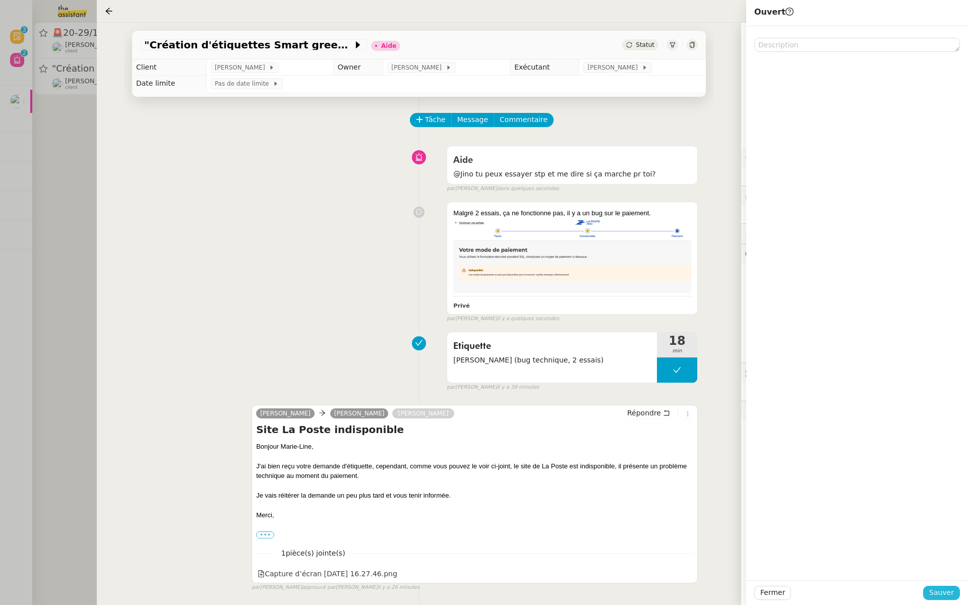
click at [935, 596] on span "Sauver" at bounding box center [941, 593] width 25 height 12
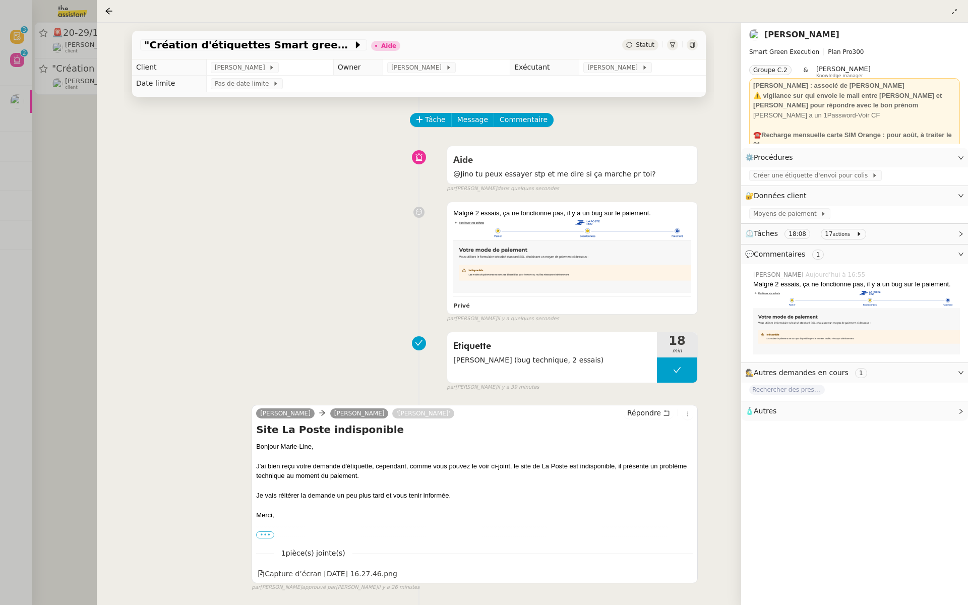
click at [12, 148] on div at bounding box center [484, 302] width 968 height 605
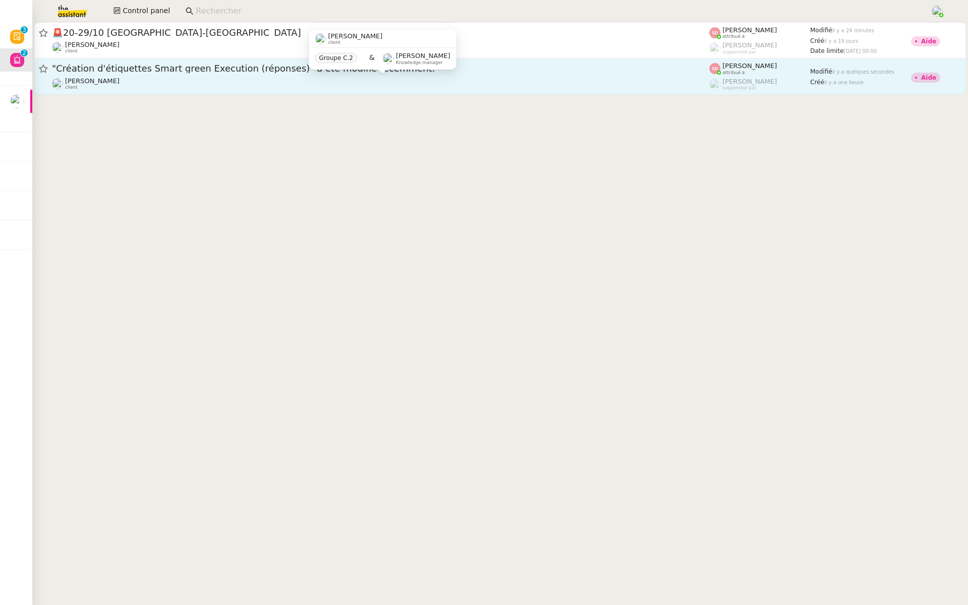
click at [163, 77] on div "David Le Souder client" at bounding box center [381, 83] width 658 height 13
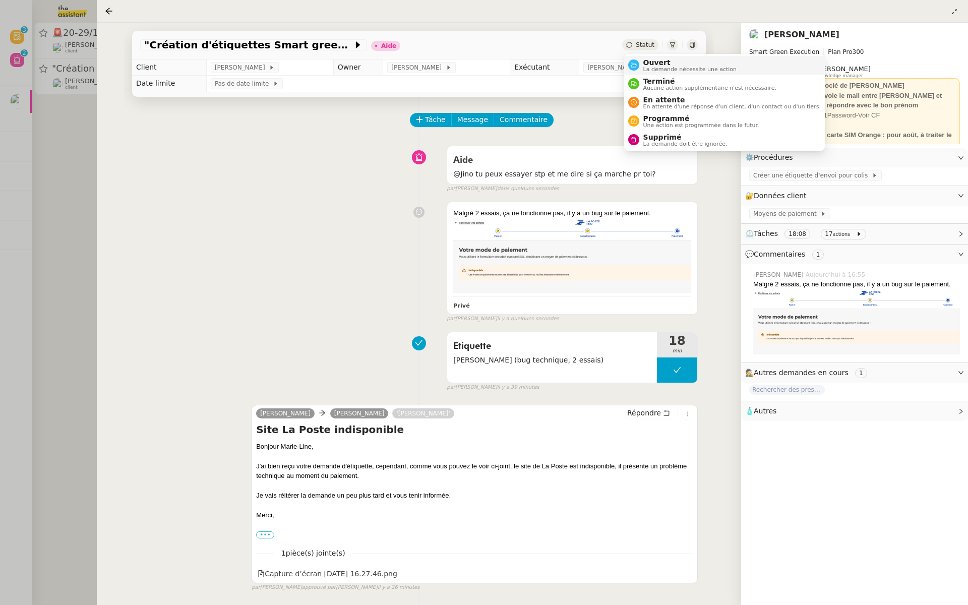
click at [641, 65] on div "Ouvert La demande nécessite une action" at bounding box center [688, 65] width 98 height 14
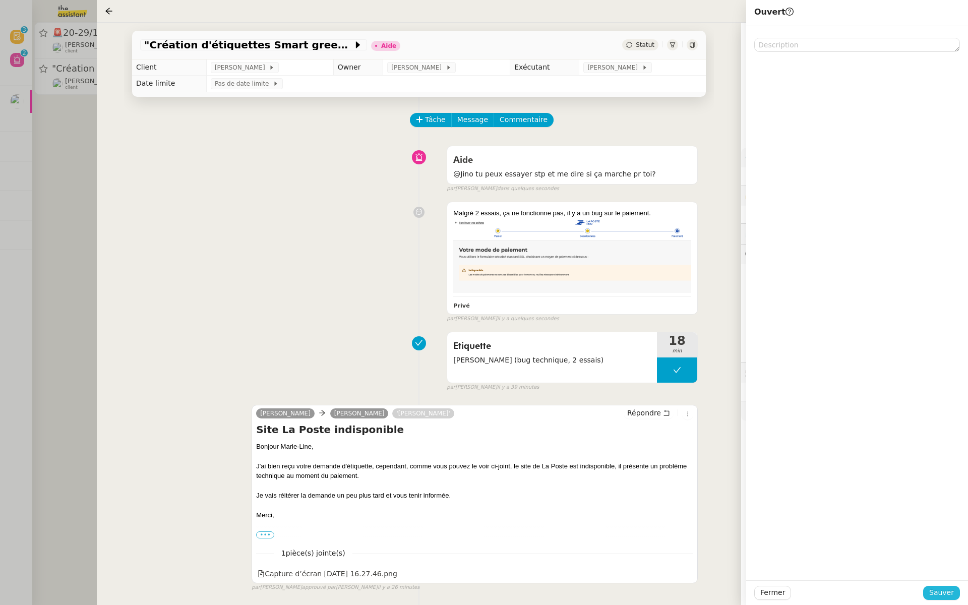
click at [935, 594] on span "Sauver" at bounding box center [941, 593] width 25 height 12
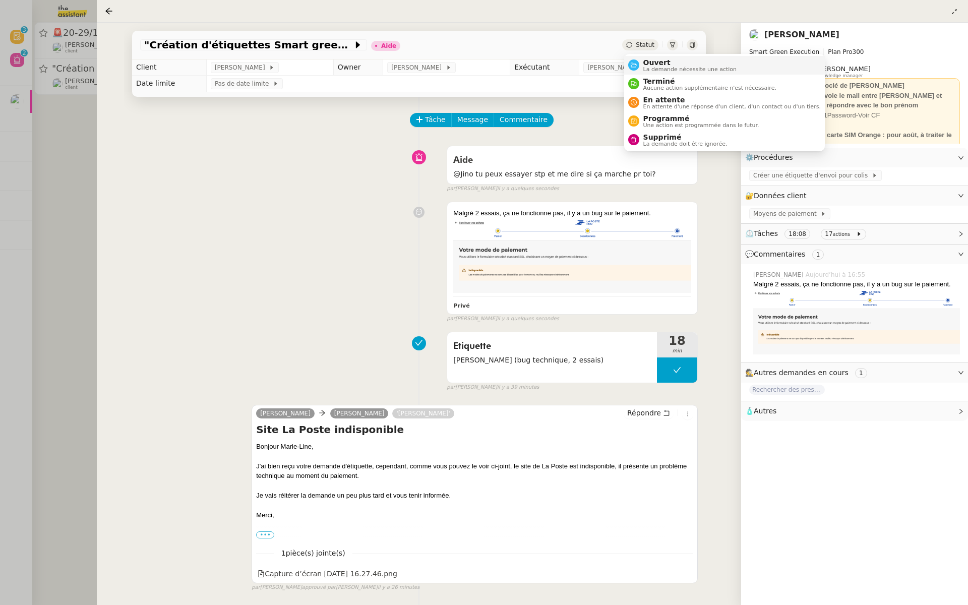
click at [644, 63] on span "Ouvert" at bounding box center [690, 62] width 94 height 8
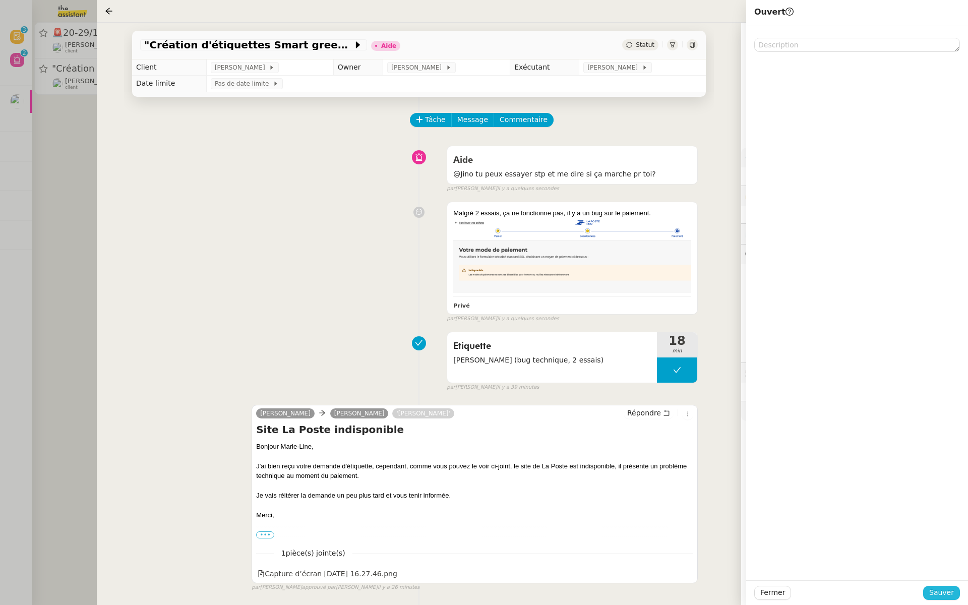
click at [935, 594] on span "Sauver" at bounding box center [941, 593] width 25 height 12
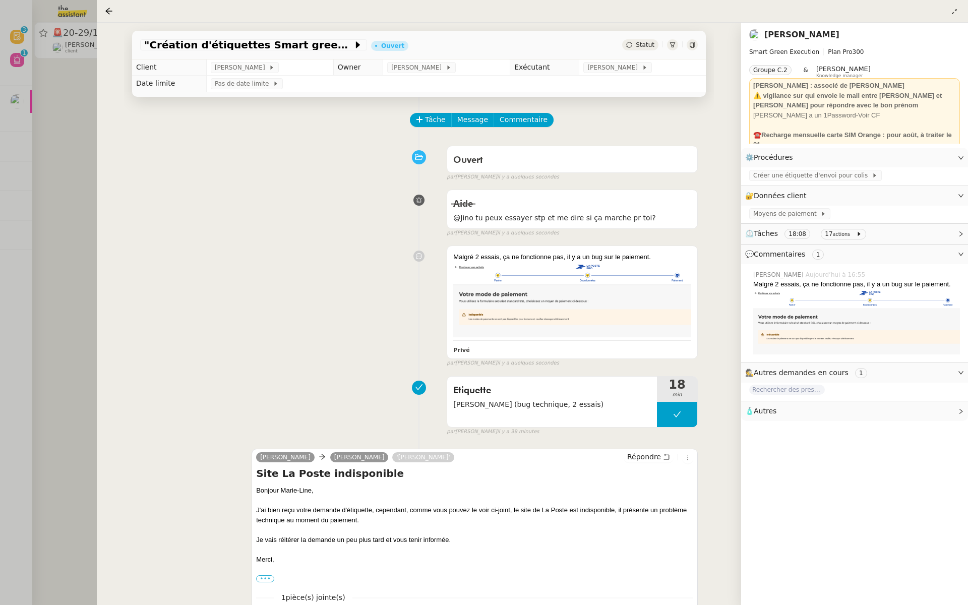
click at [66, 140] on div at bounding box center [484, 302] width 968 height 605
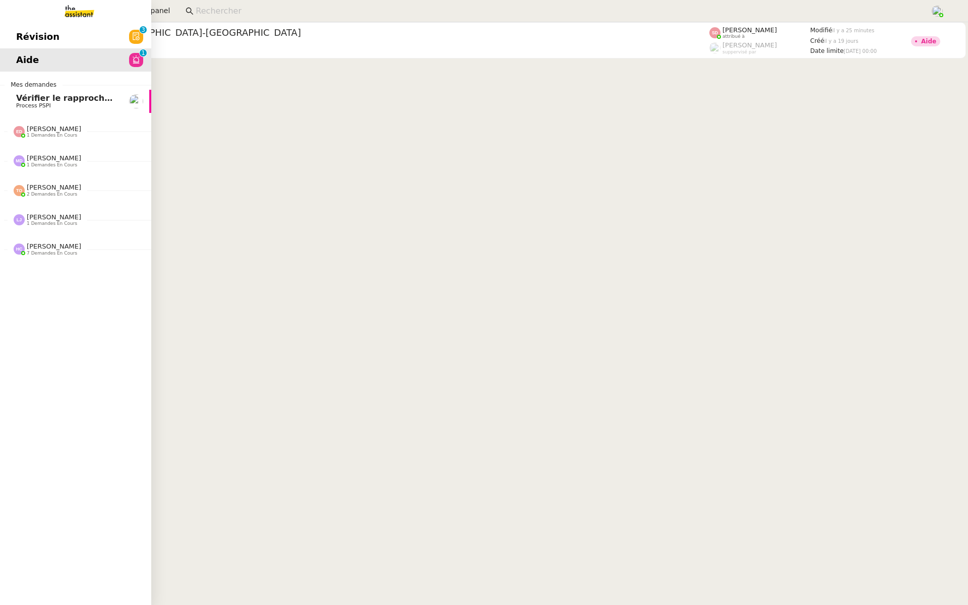
click at [20, 31] on span "Révision" at bounding box center [37, 36] width 43 height 15
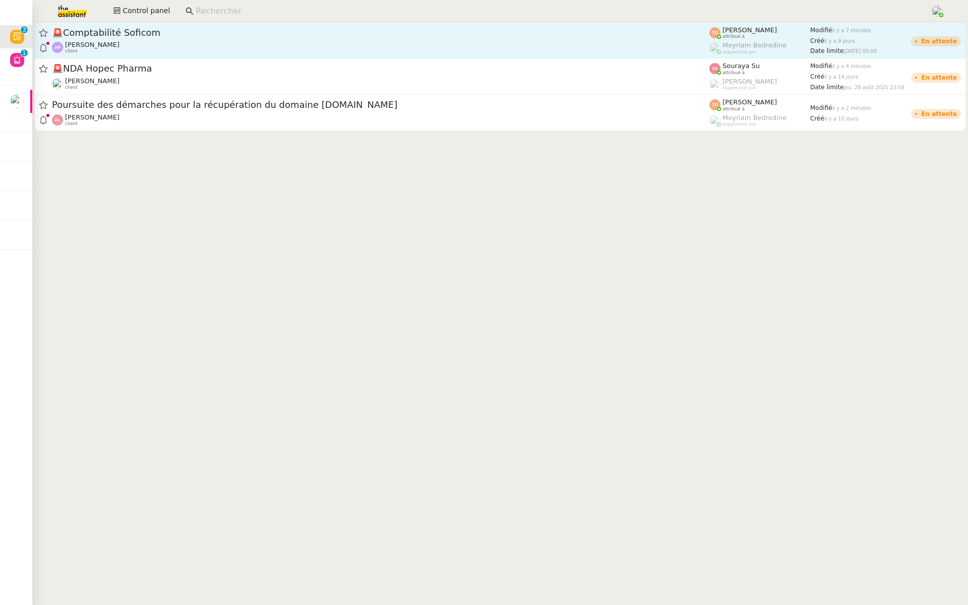
click at [142, 34] on span "🚨 Comptabilité Soficom" at bounding box center [381, 32] width 658 height 9
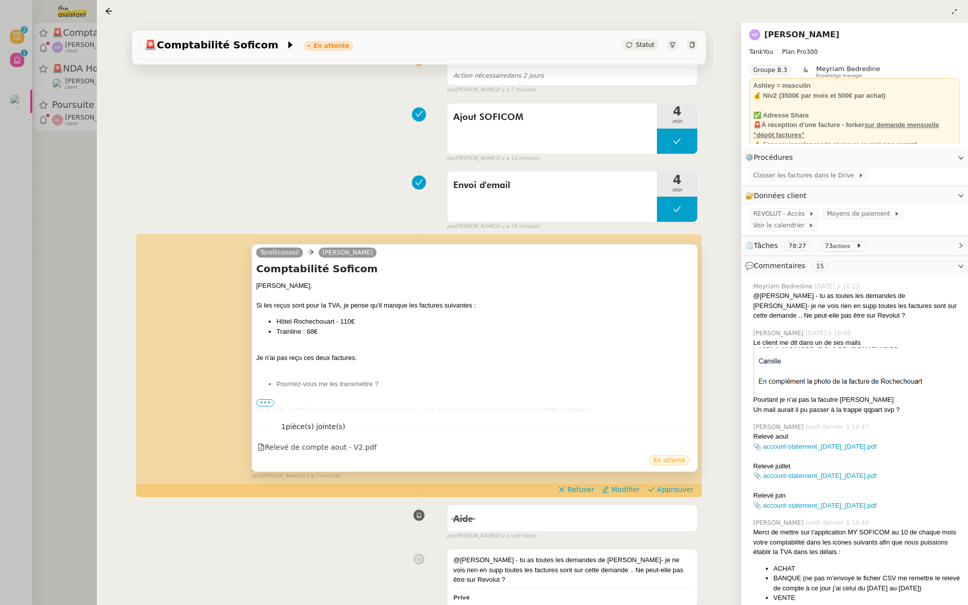
scroll to position [113, 0]
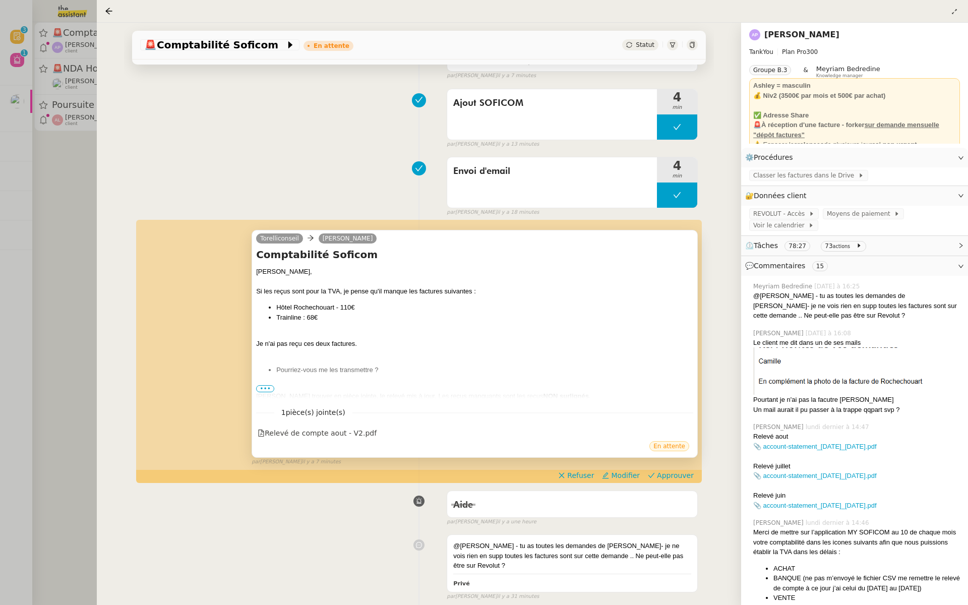
click at [259, 385] on span "•••" at bounding box center [265, 388] width 18 height 7
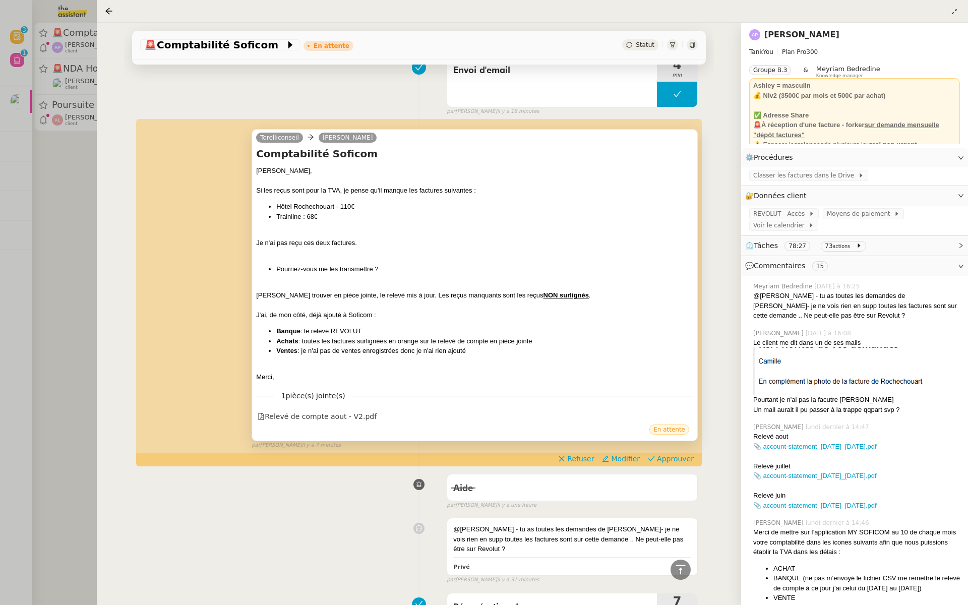
scroll to position [220, 0]
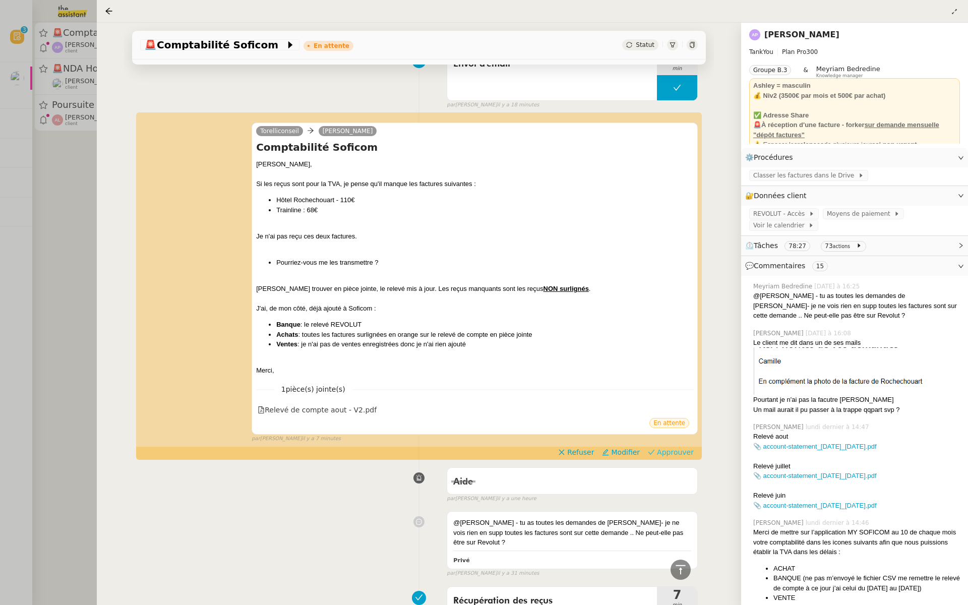
click at [671, 453] on span "Approuver" at bounding box center [675, 452] width 37 height 10
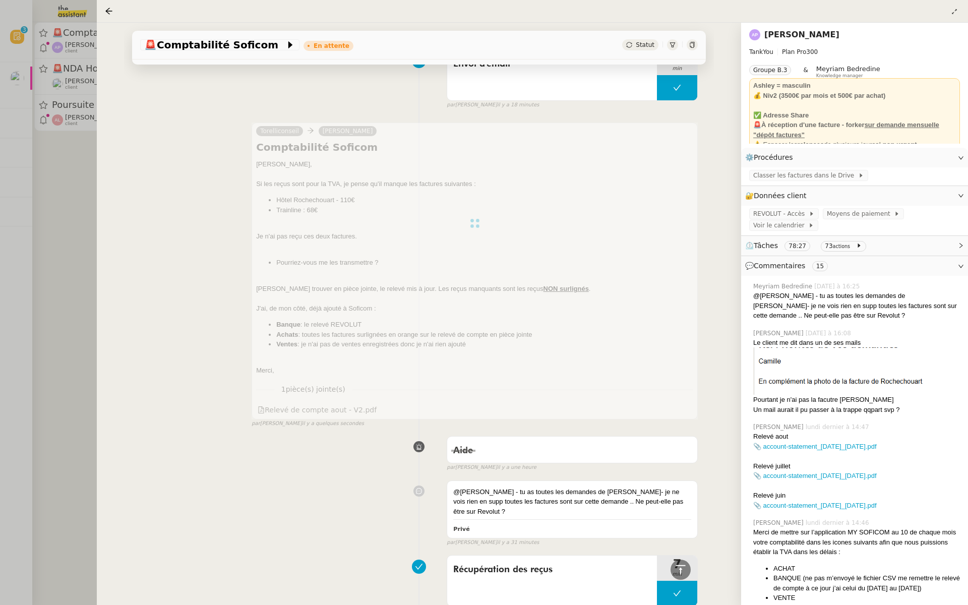
scroll to position [0, 0]
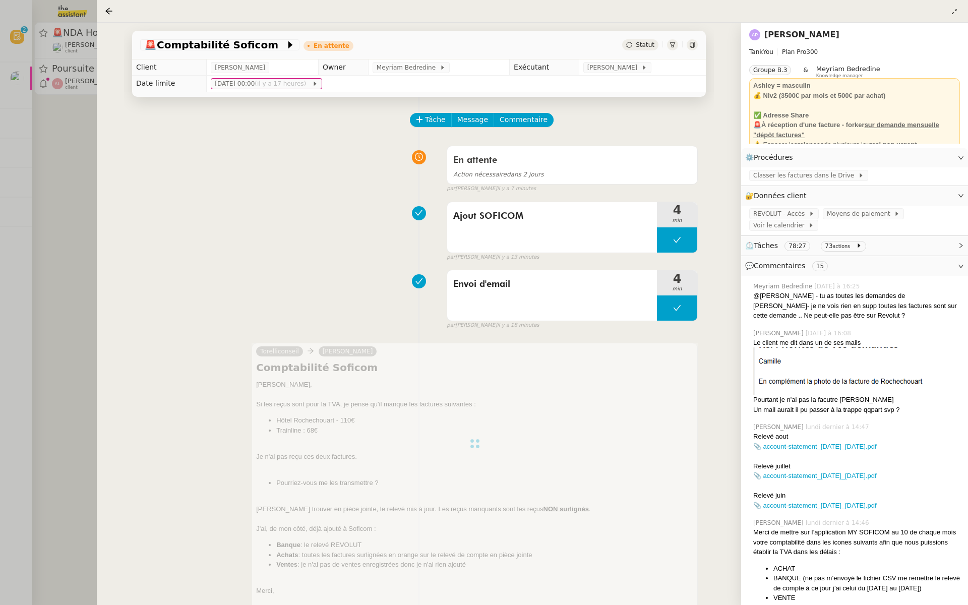
click at [39, 193] on div at bounding box center [484, 302] width 968 height 605
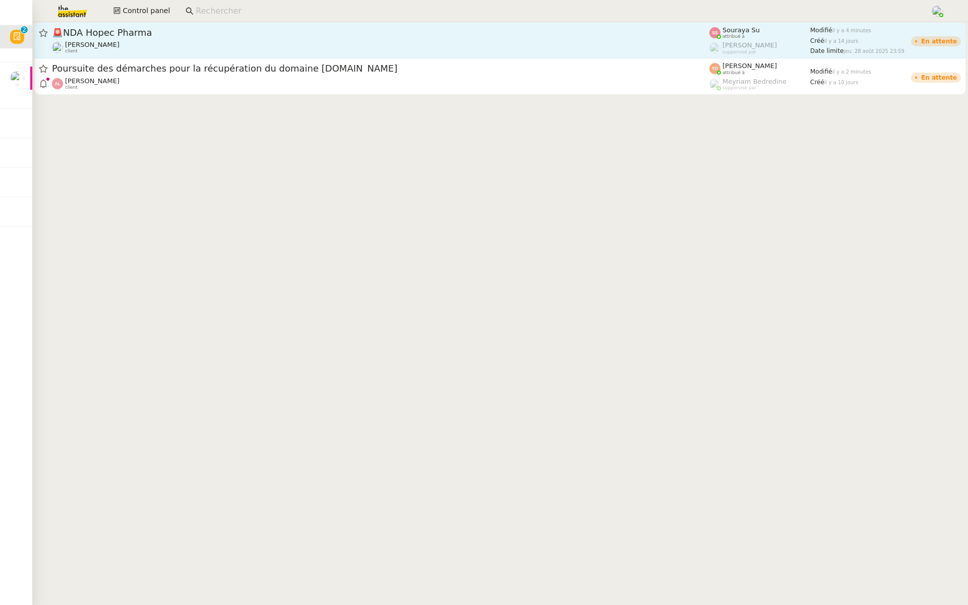
click at [139, 33] on span "🚨 NDA Hopec Pharma" at bounding box center [381, 32] width 658 height 9
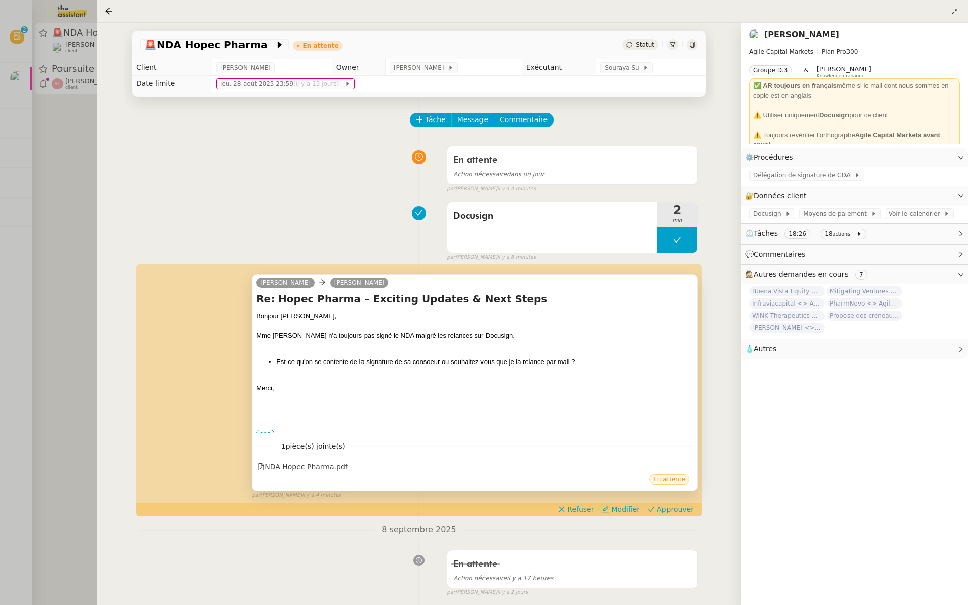
scroll to position [59, 0]
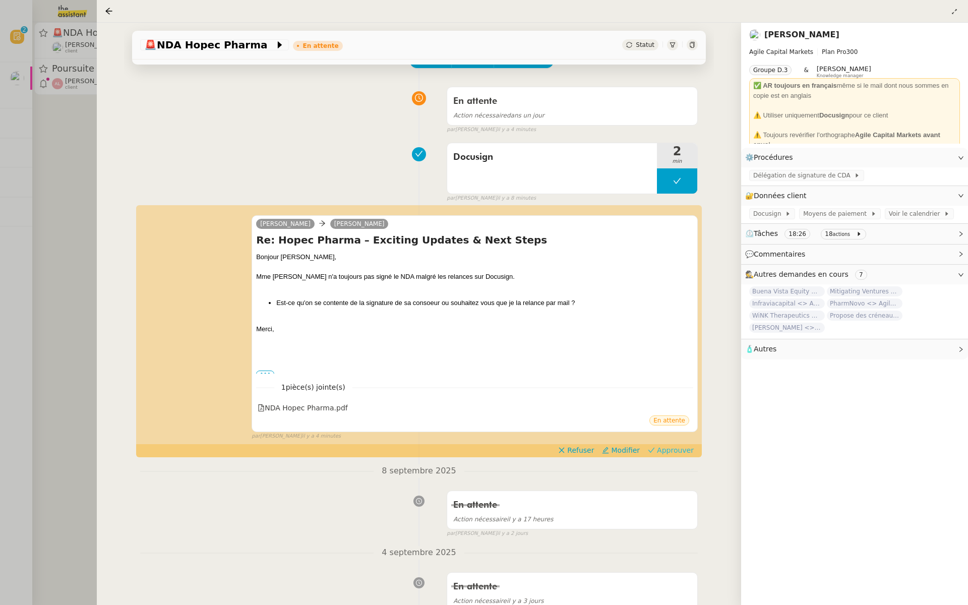
click at [682, 449] on span "Approuver" at bounding box center [675, 450] width 37 height 10
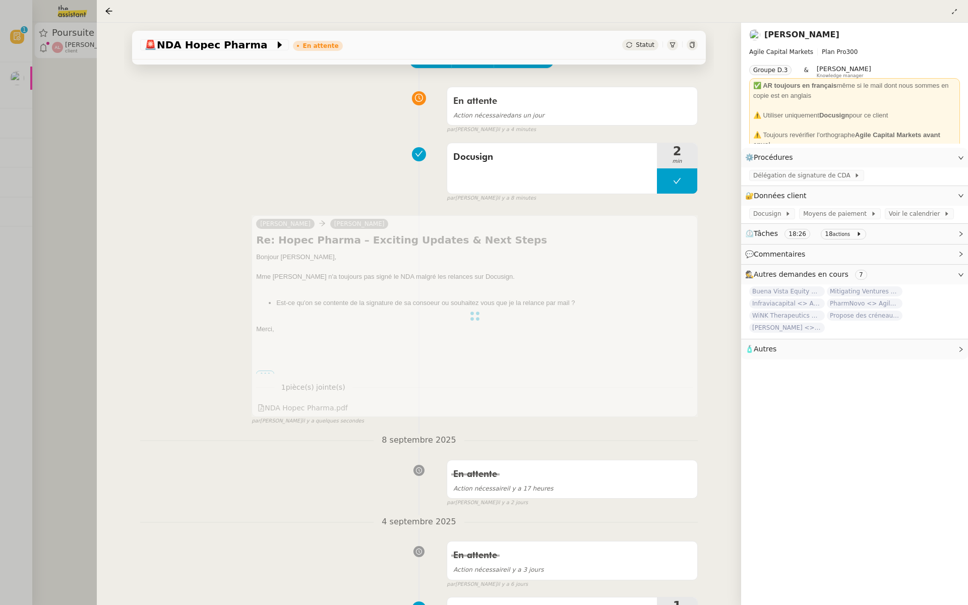
click at [51, 148] on div at bounding box center [484, 302] width 968 height 605
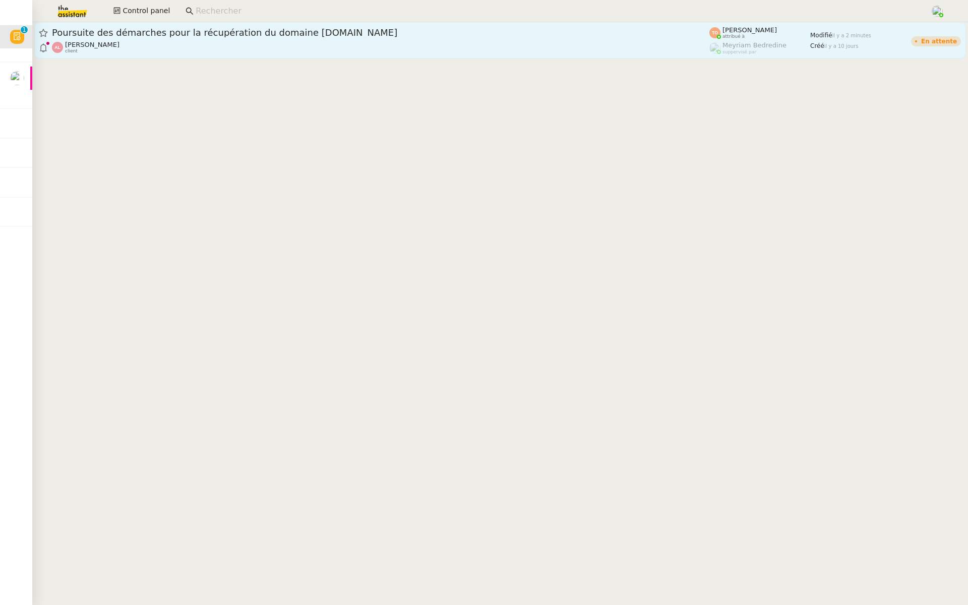
click at [124, 33] on span "Poursuite des démarches pour la récupération du domaine [DOMAIN_NAME]" at bounding box center [381, 32] width 658 height 9
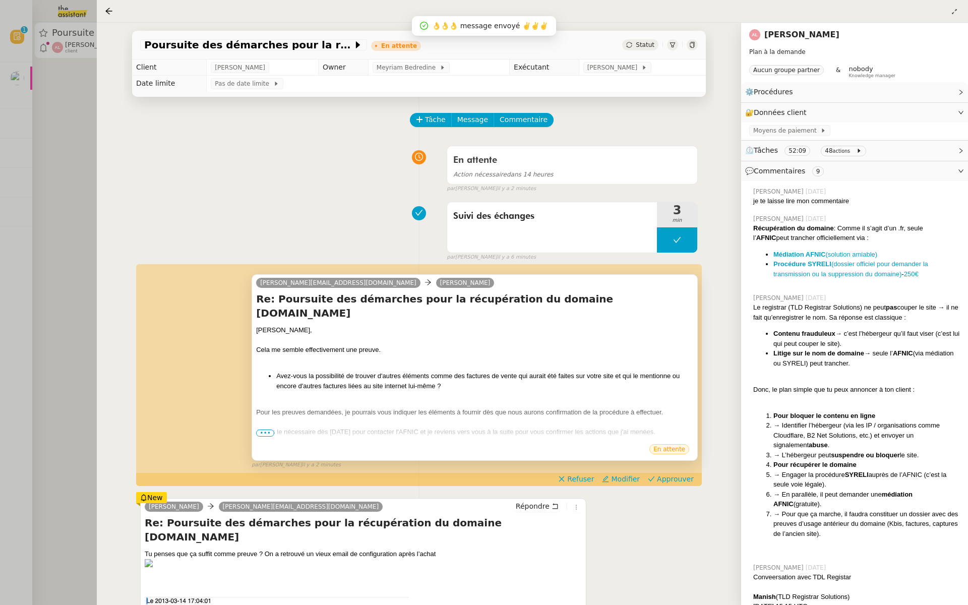
scroll to position [105, 0]
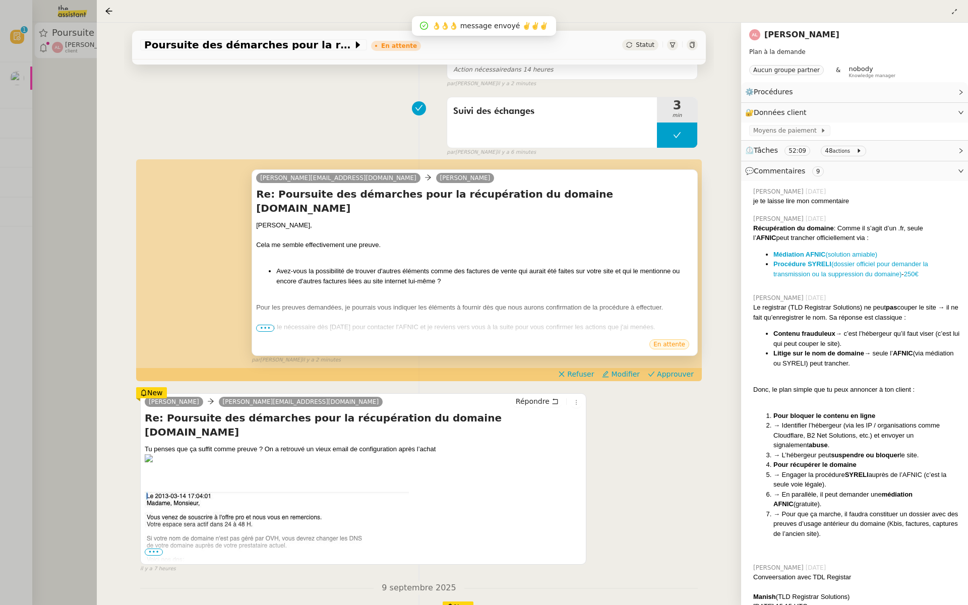
click at [259, 325] on span "•••" at bounding box center [265, 328] width 18 height 7
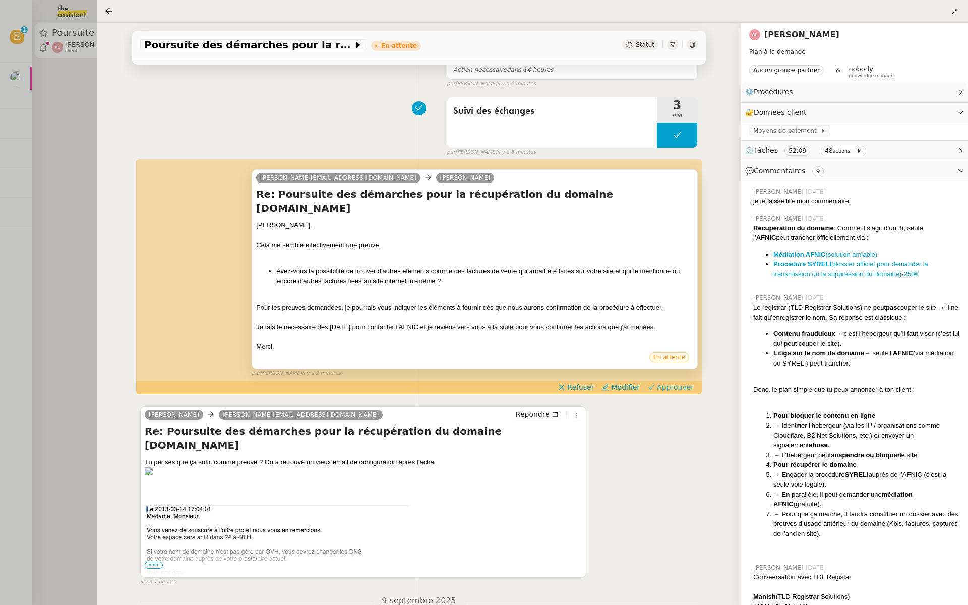
click at [675, 382] on span "Approuver" at bounding box center [675, 387] width 37 height 10
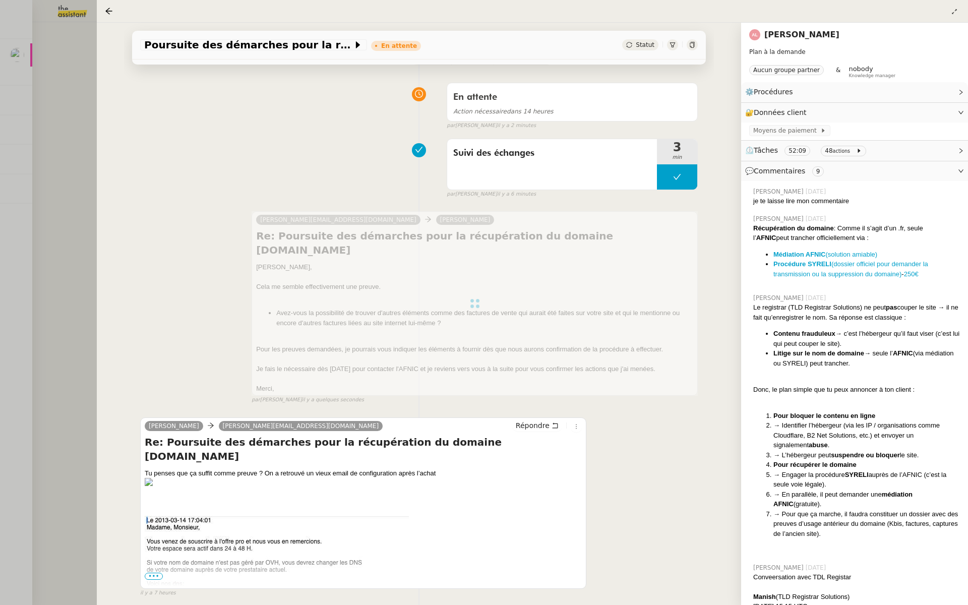
scroll to position [41, 0]
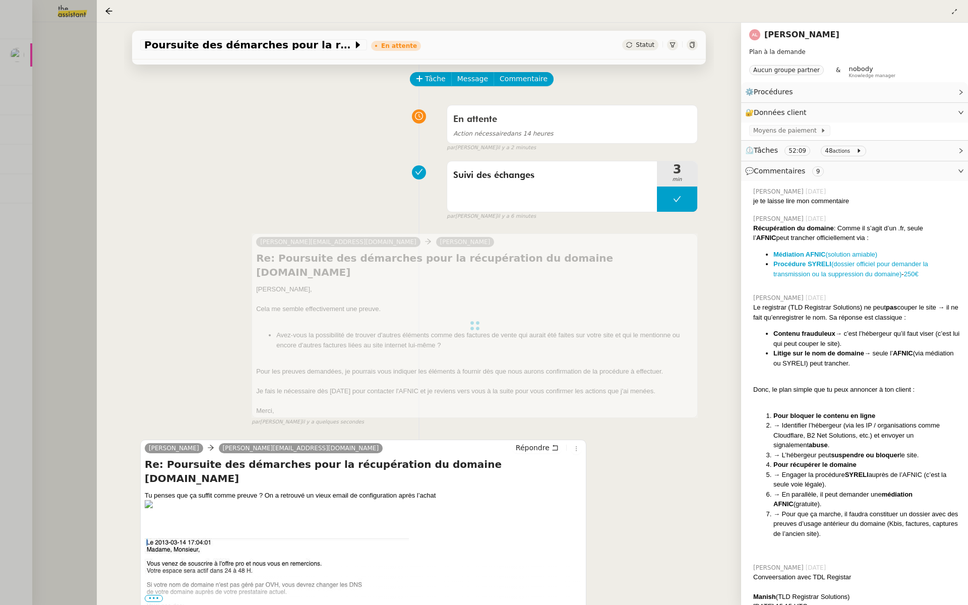
click at [55, 193] on div at bounding box center [484, 302] width 968 height 605
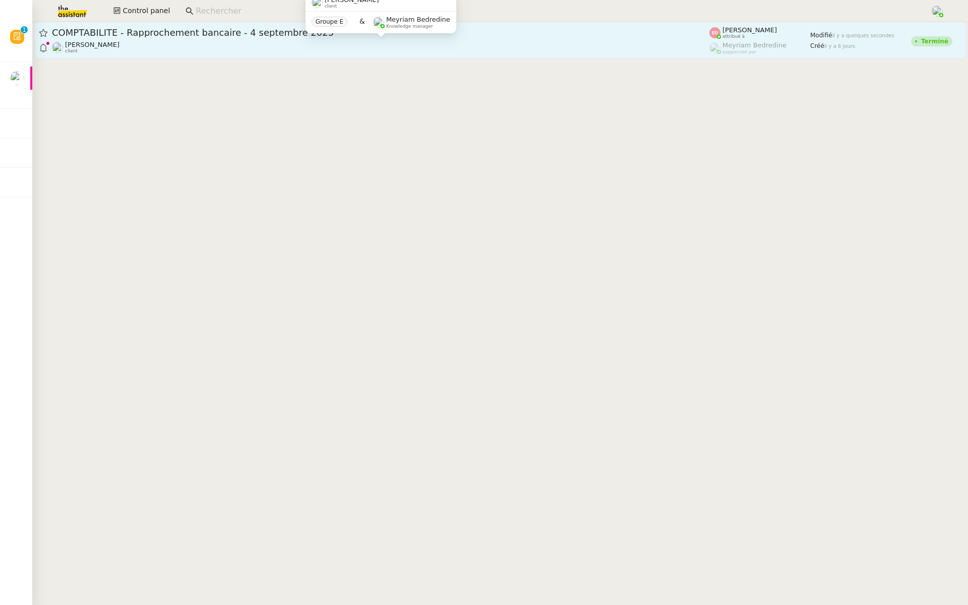
click at [126, 41] on div "[PERSON_NAME] client" at bounding box center [381, 47] width 658 height 13
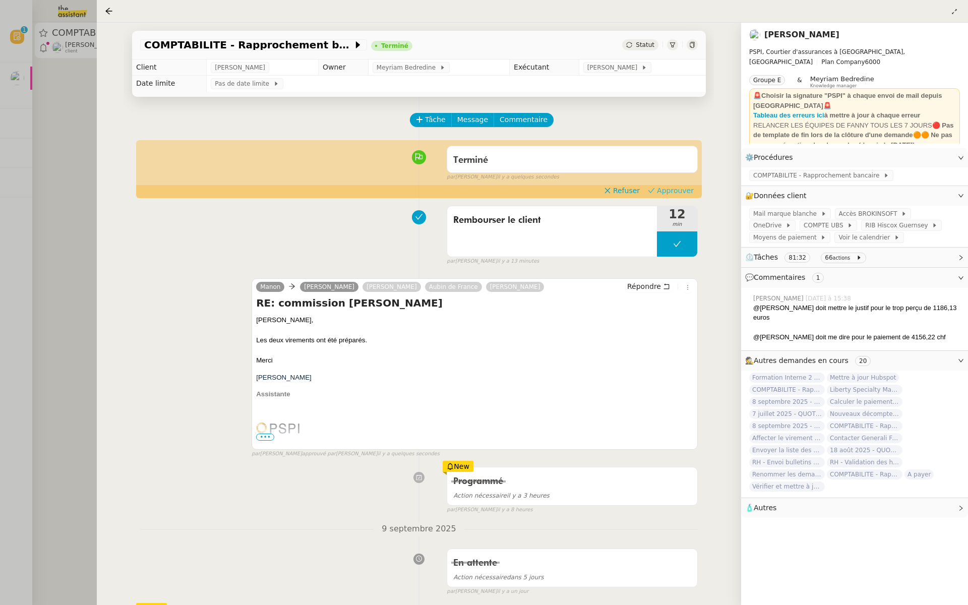
click at [668, 190] on span "Approuver" at bounding box center [675, 191] width 37 height 10
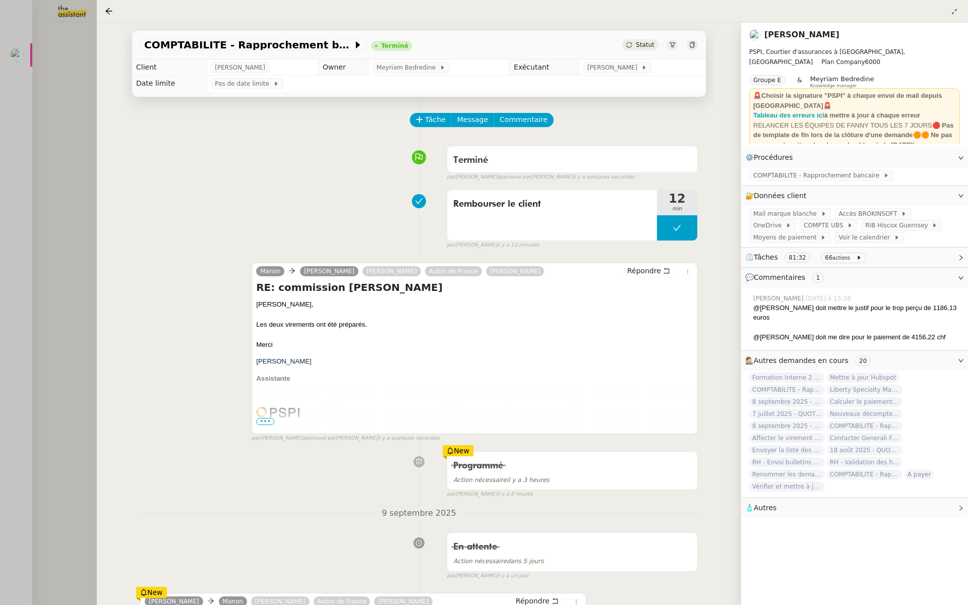
click at [6, 94] on div at bounding box center [484, 302] width 968 height 605
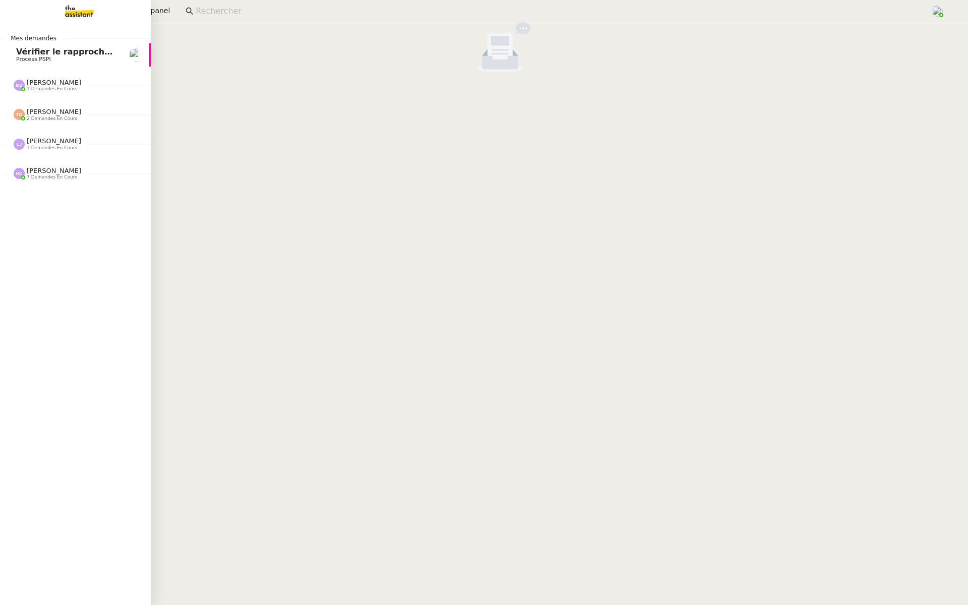
click at [10, 54] on link "Vérifier le rapprochement bancaire Process PSPI" at bounding box center [75, 54] width 151 height 23
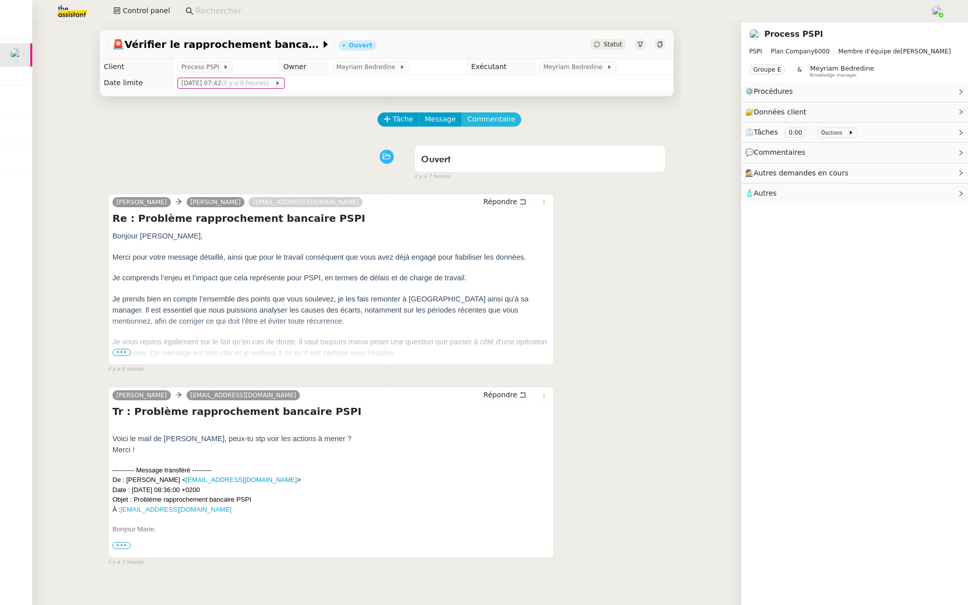
click at [476, 117] on span "Commentaire" at bounding box center [491, 119] width 48 height 12
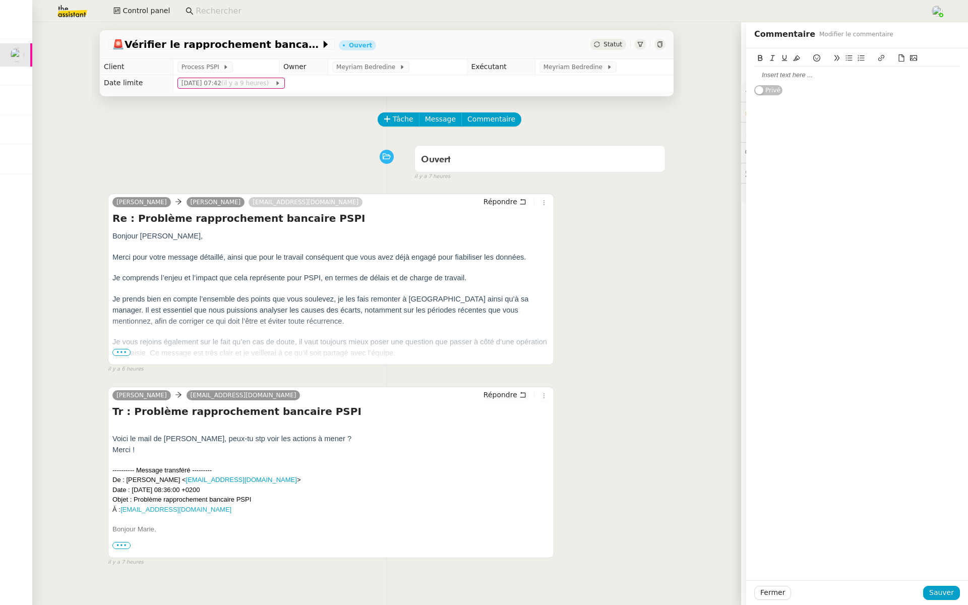
click at [783, 73] on div at bounding box center [857, 75] width 206 height 9
click at [949, 596] on span "Sauver" at bounding box center [941, 593] width 25 height 12
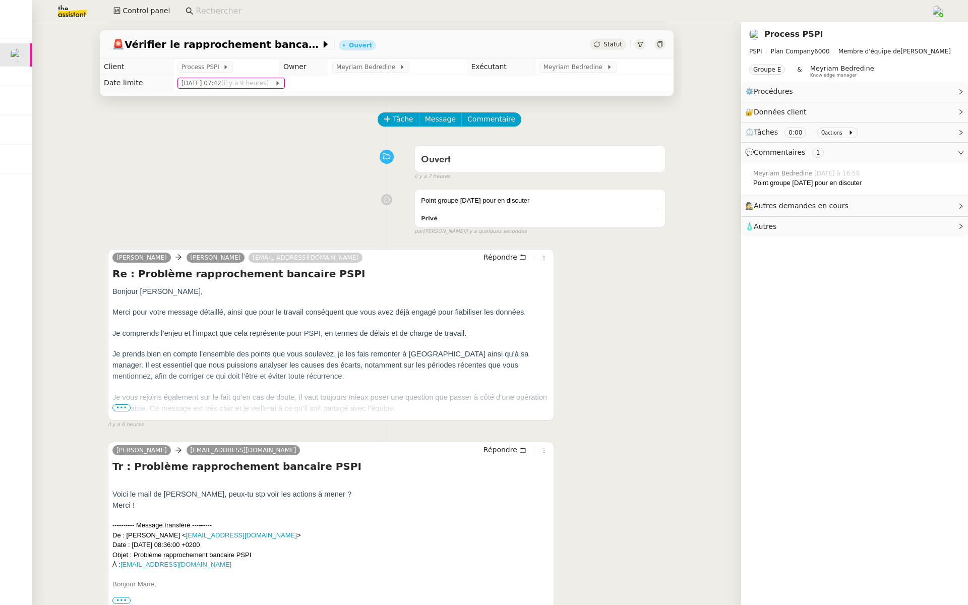
click at [121, 411] on span "Je vous rejoins également sur le fait qu’en cas de doute, il vaut toujours mieu…" at bounding box center [329, 402] width 435 height 19
click at [122, 406] on span "•••" at bounding box center [121, 407] width 18 height 7
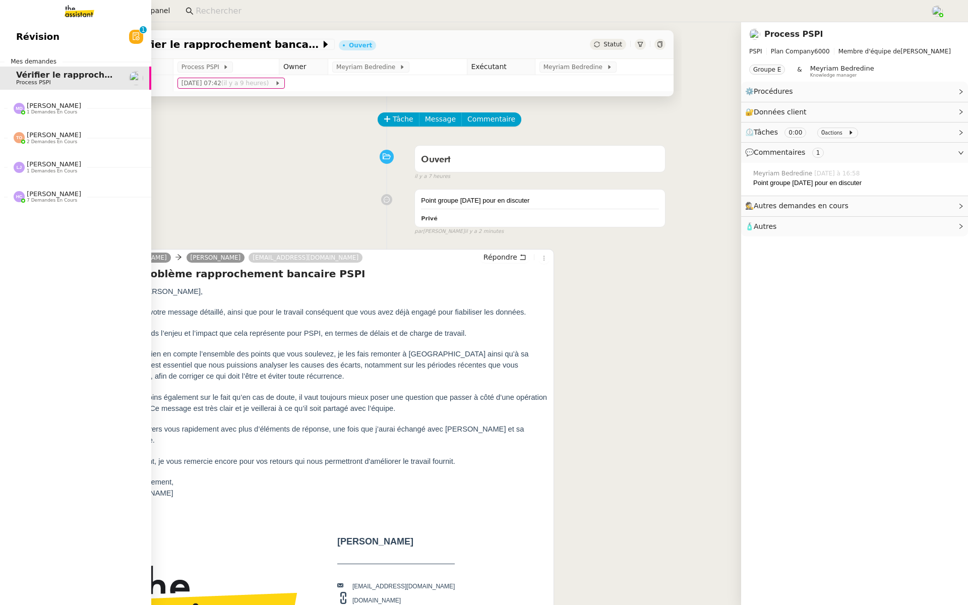
click at [21, 30] on span "Révision" at bounding box center [37, 36] width 43 height 15
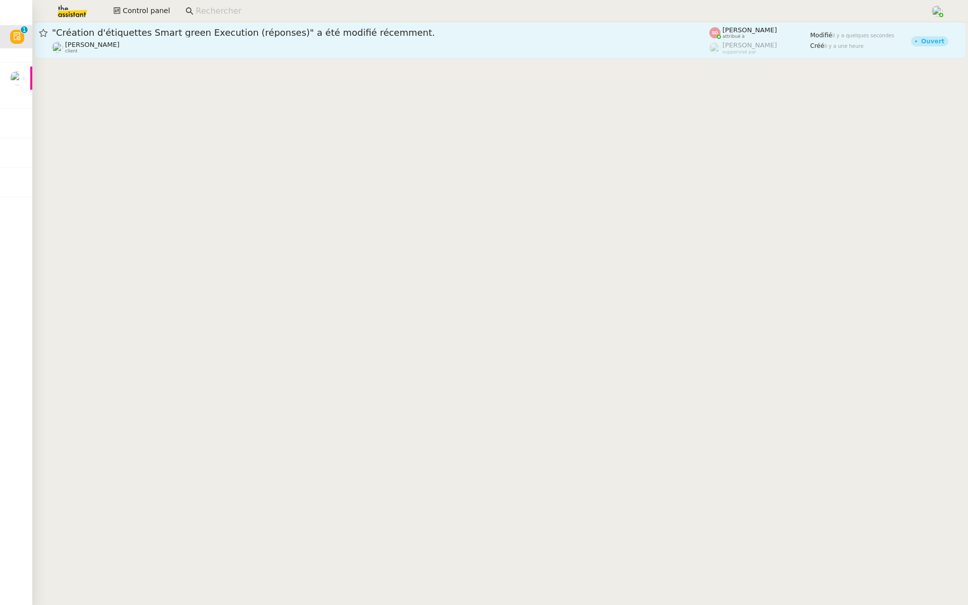
click at [231, 39] on div ""Création d'étiquettes Smart green Execution (réponses)" a été modifié récemmen…" at bounding box center [381, 40] width 658 height 27
